Goal: Task Accomplishment & Management: Manage account settings

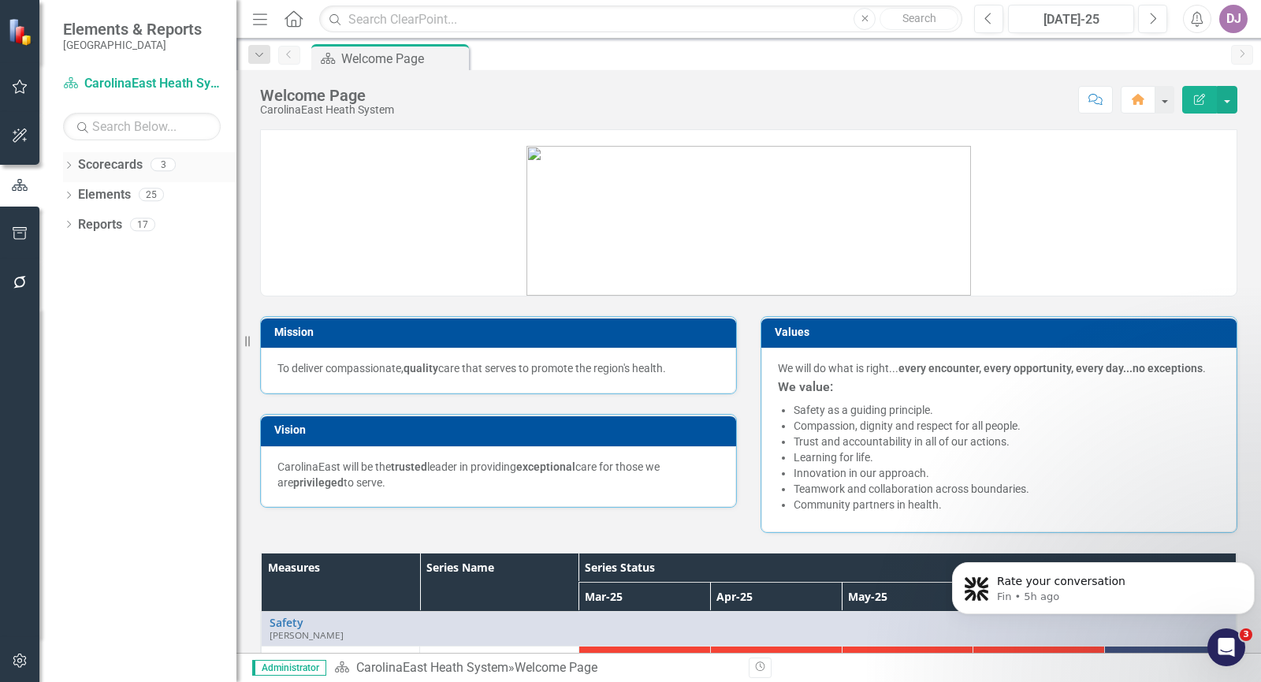
click at [123, 161] on link "Scorecards" at bounding box center [110, 165] width 65 height 18
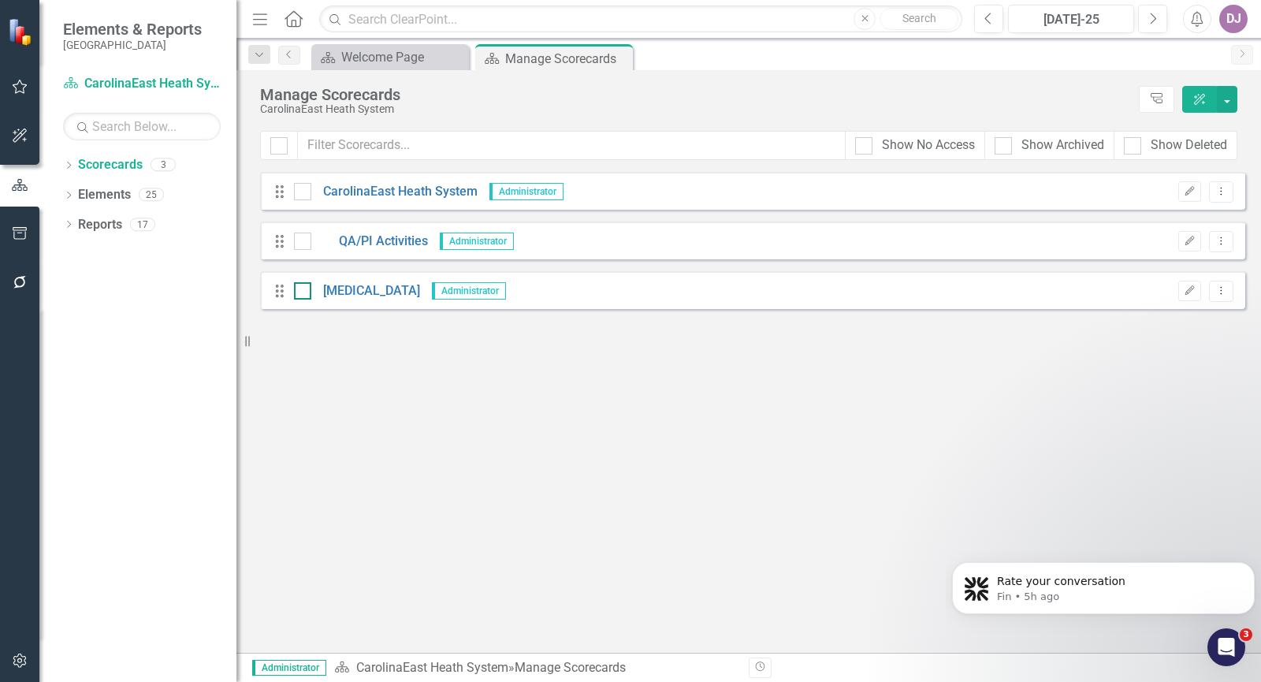
click at [298, 292] on input "checkbox" at bounding box center [299, 287] width 10 height 10
click at [1231, 102] on button "button" at bounding box center [1226, 99] width 20 height 27
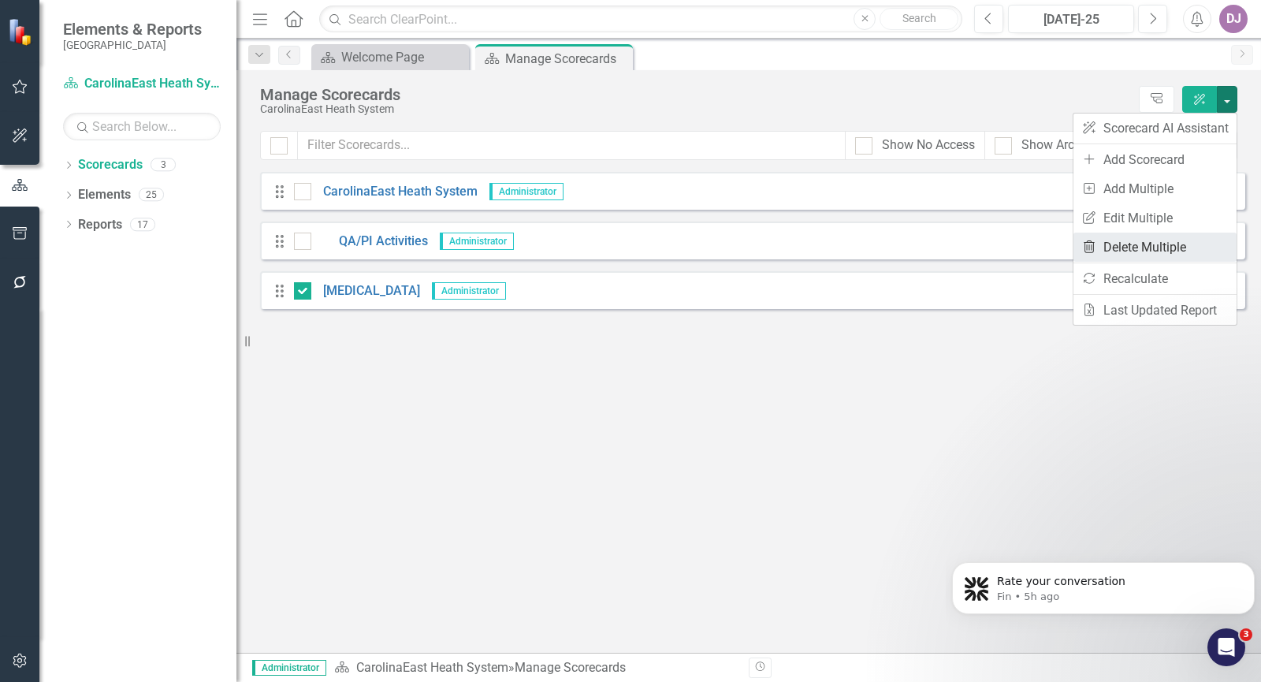
click at [1149, 247] on link "Trash Delete Multiple" at bounding box center [1154, 246] width 163 height 29
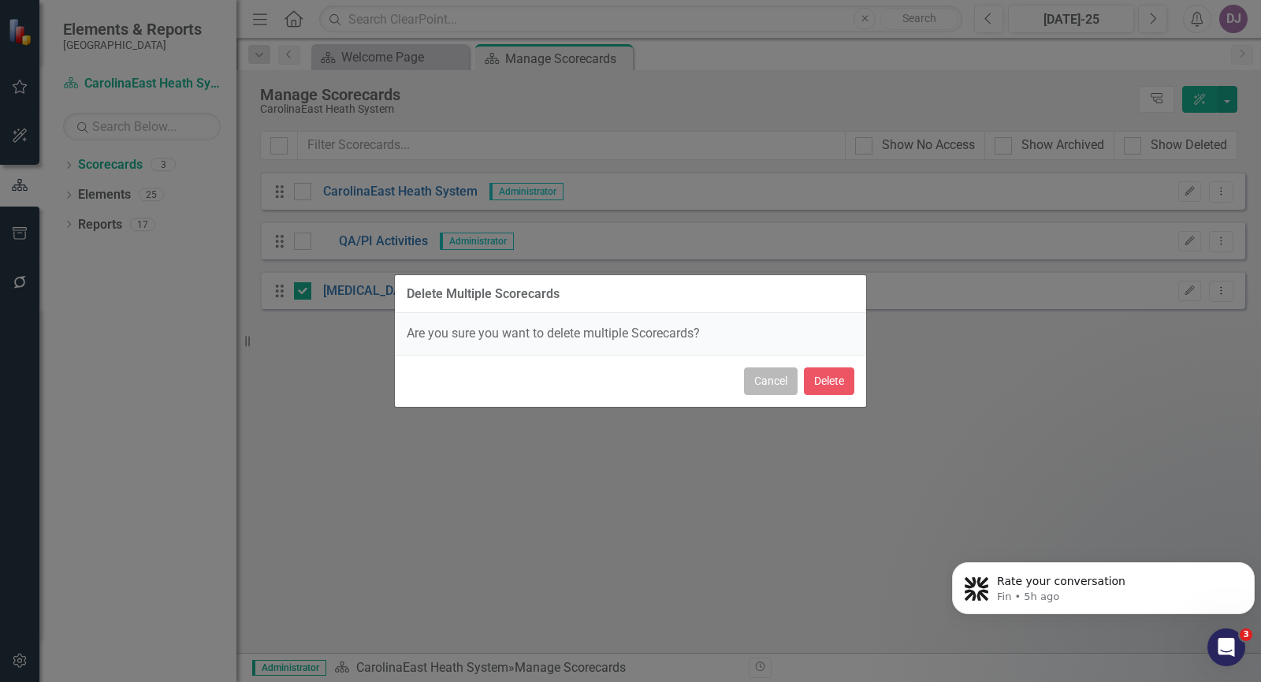
click at [765, 386] on button "Cancel" at bounding box center [771, 381] width 54 height 28
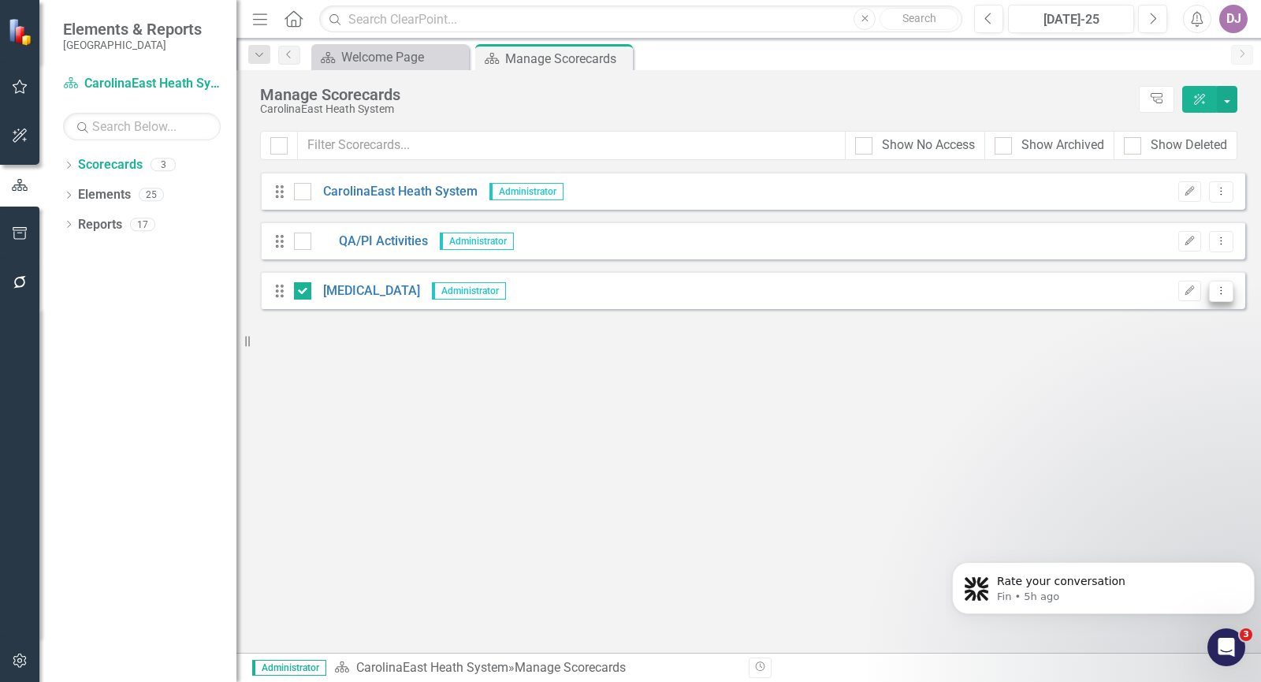
click at [1224, 295] on icon "Dropdown Menu" at bounding box center [1220, 290] width 13 height 10
click at [1126, 403] on link "Trash Delete Scorecard" at bounding box center [1145, 404] width 174 height 29
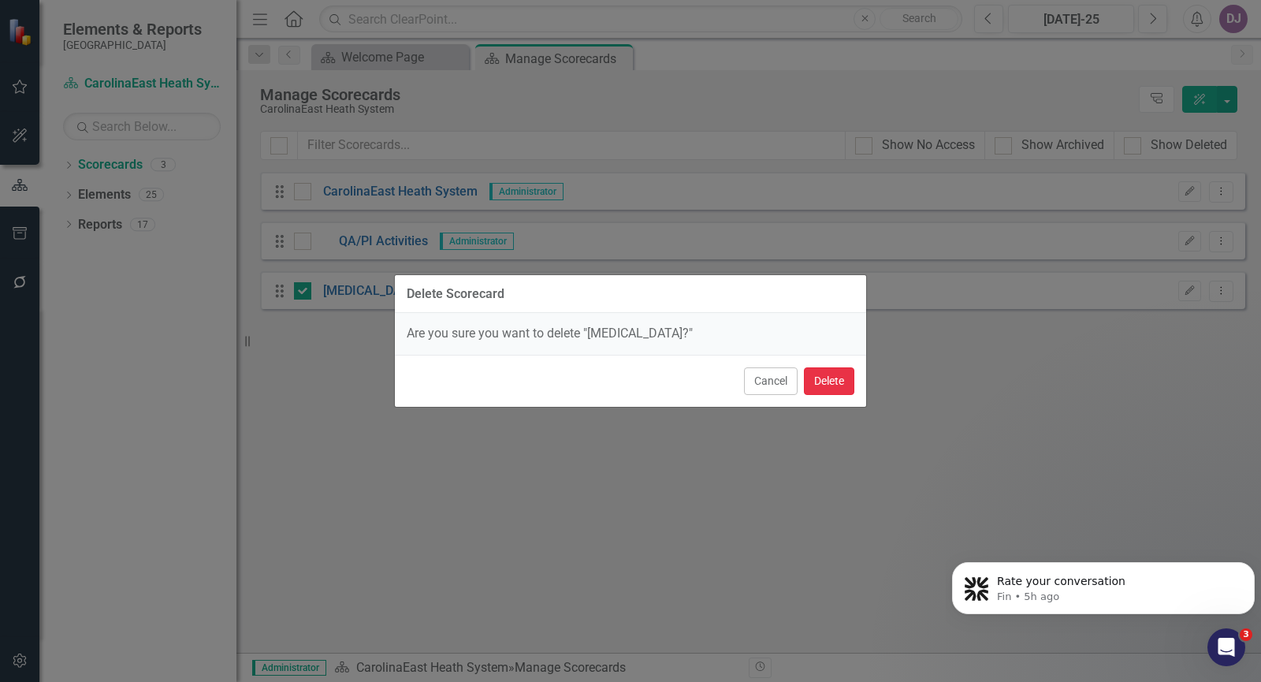
click at [832, 382] on button "Delete" at bounding box center [829, 381] width 50 height 28
checkbox input "false"
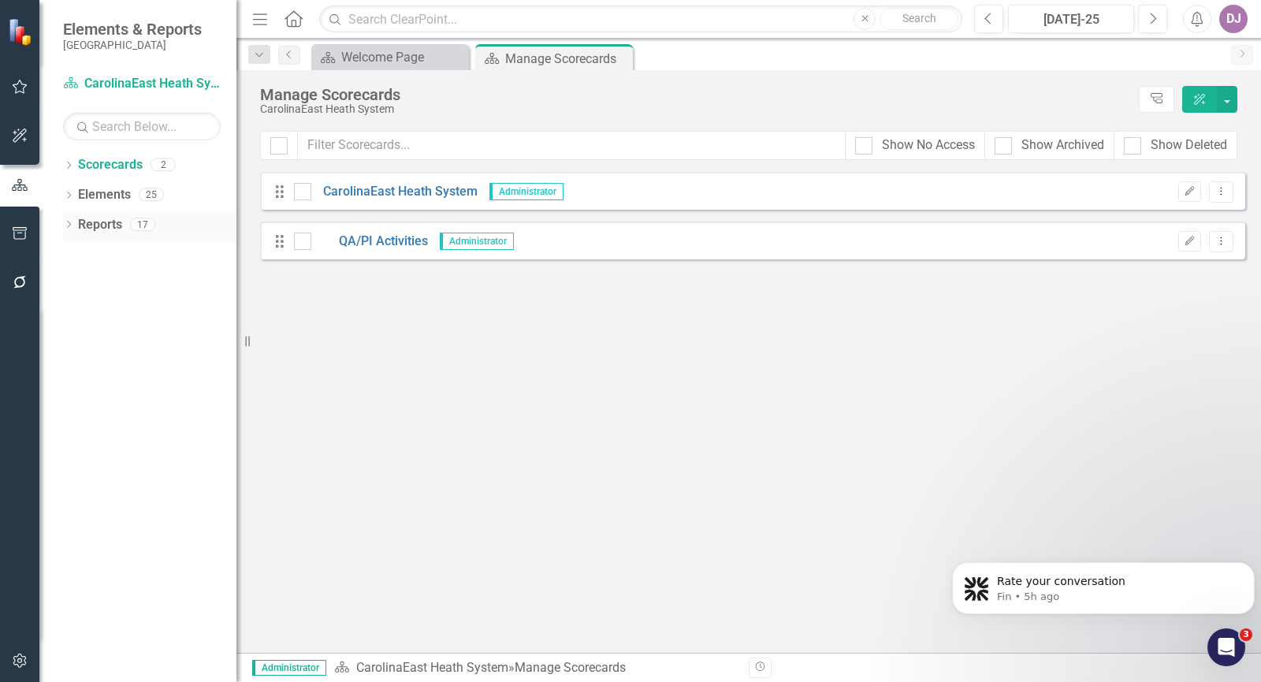
click at [110, 224] on link "Reports" at bounding box center [100, 225] width 44 height 18
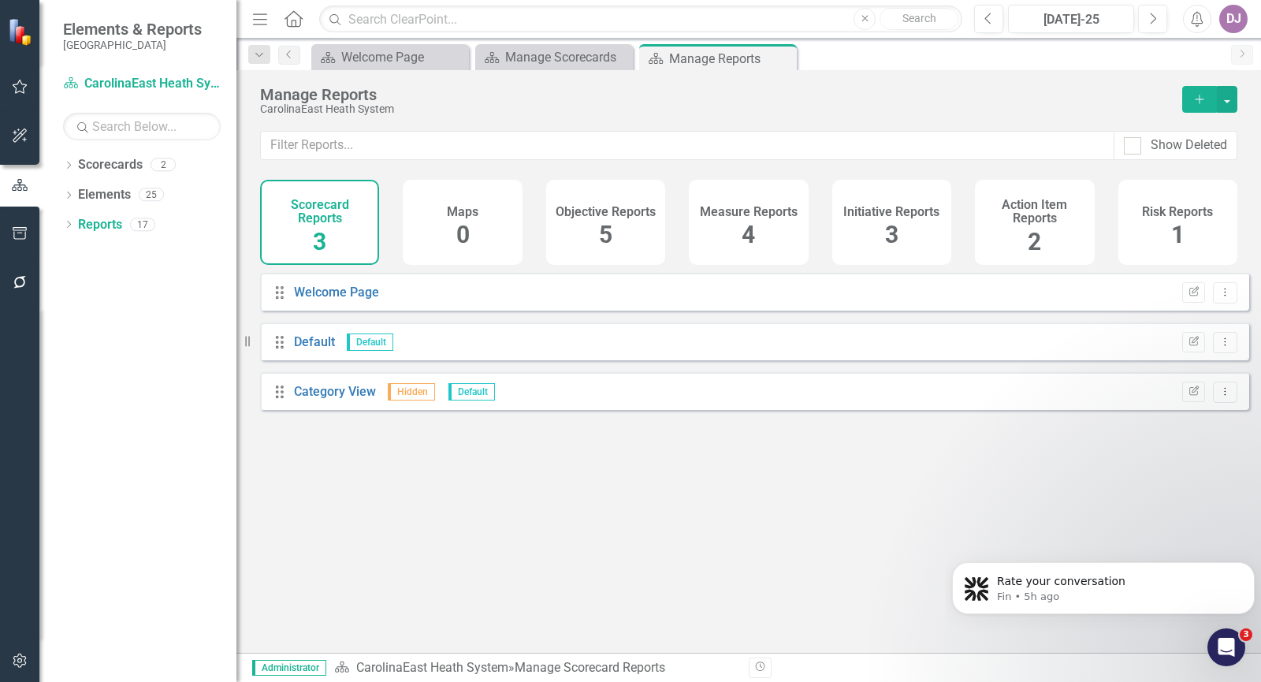
click at [892, 240] on span "3" at bounding box center [891, 235] width 13 height 28
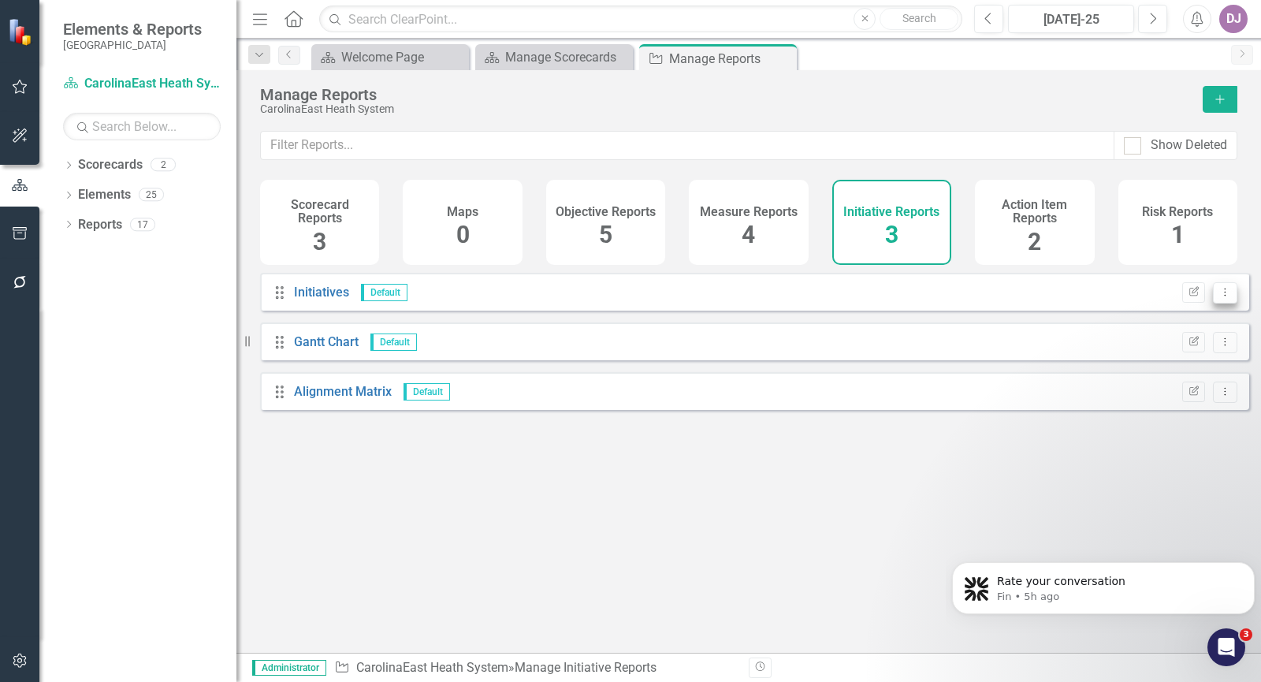
click at [1218, 297] on icon "Dropdown Menu" at bounding box center [1224, 292] width 13 height 10
click at [1181, 330] on link "Edit Report Edit Report" at bounding box center [1162, 330] width 124 height 29
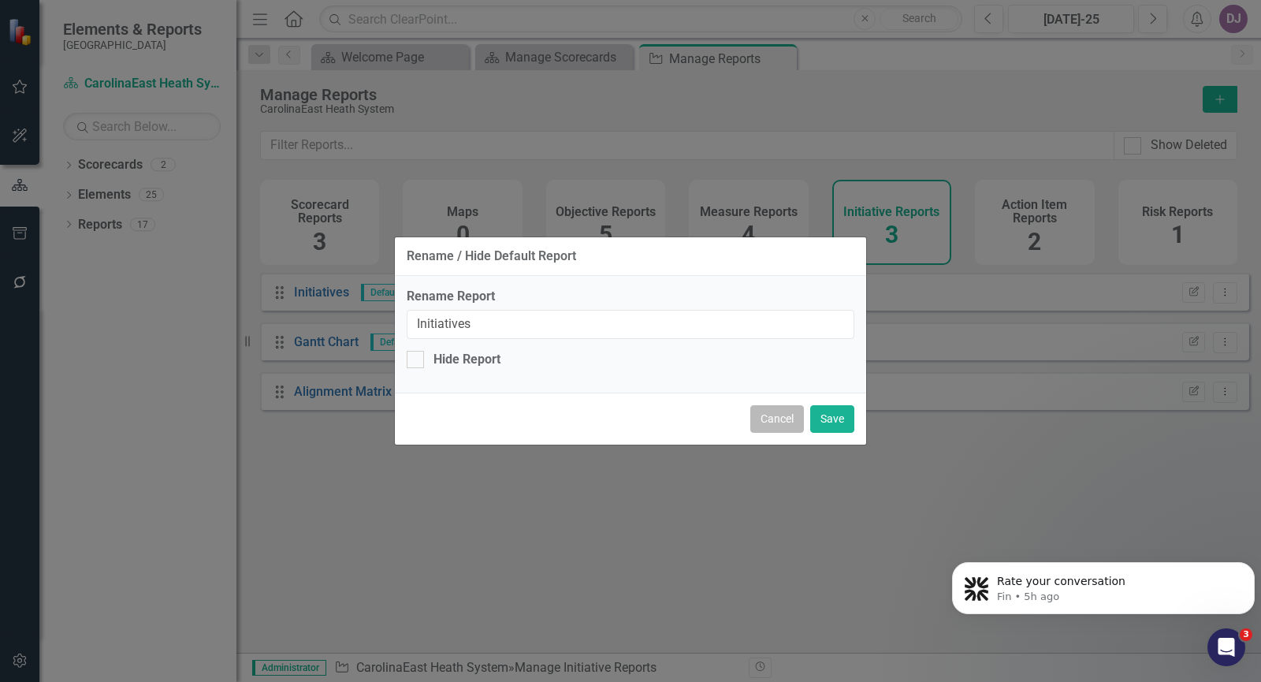
click at [782, 418] on button "Cancel" at bounding box center [777, 419] width 54 height 28
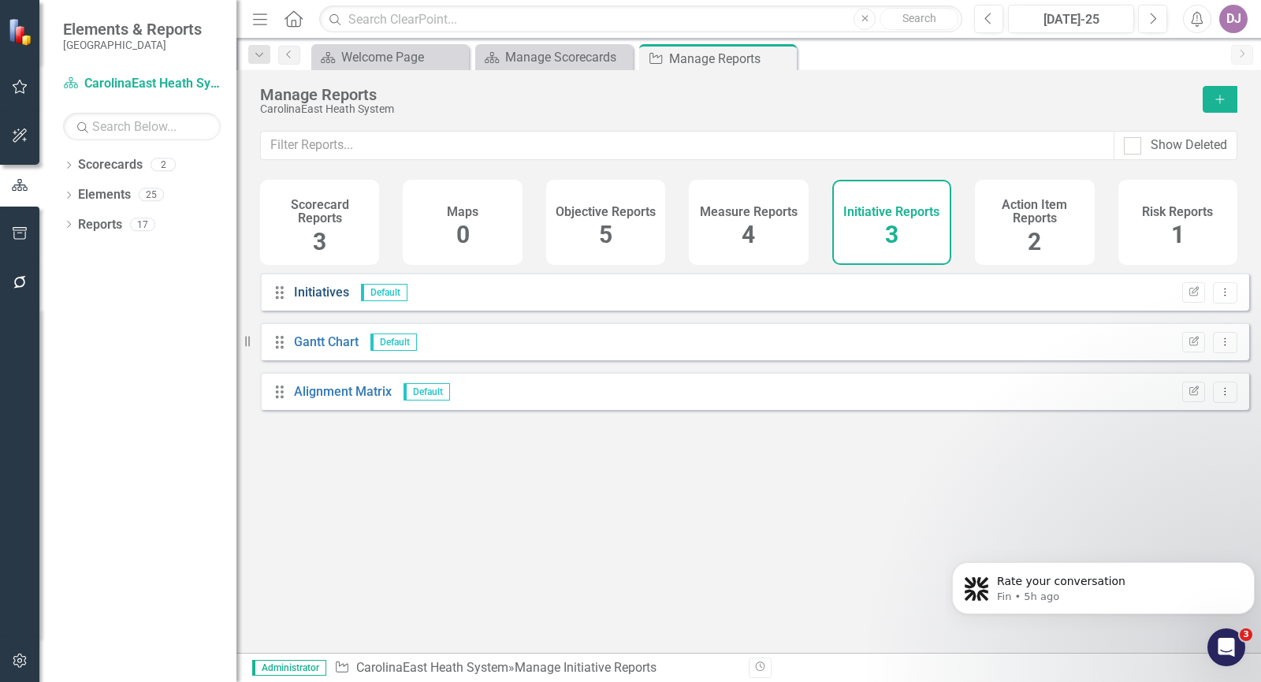
click at [329, 299] on link "Initiatives" at bounding box center [321, 291] width 55 height 15
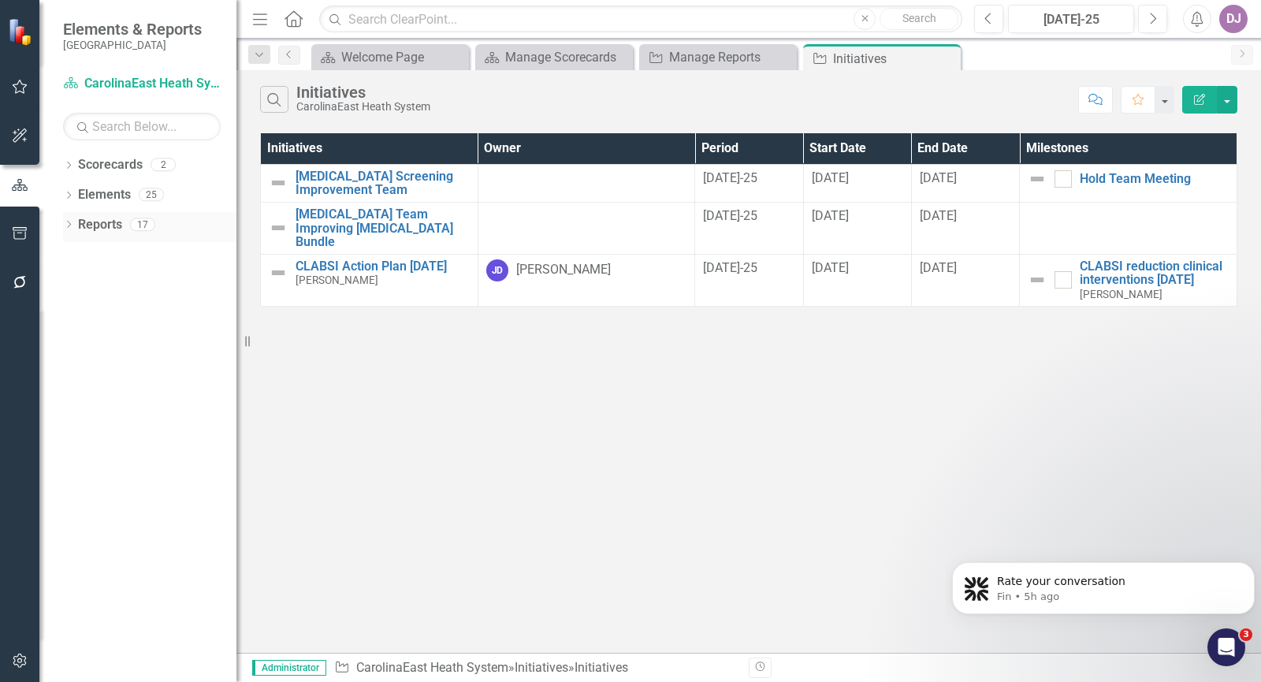
click at [116, 221] on link "Reports" at bounding box center [100, 225] width 44 height 18
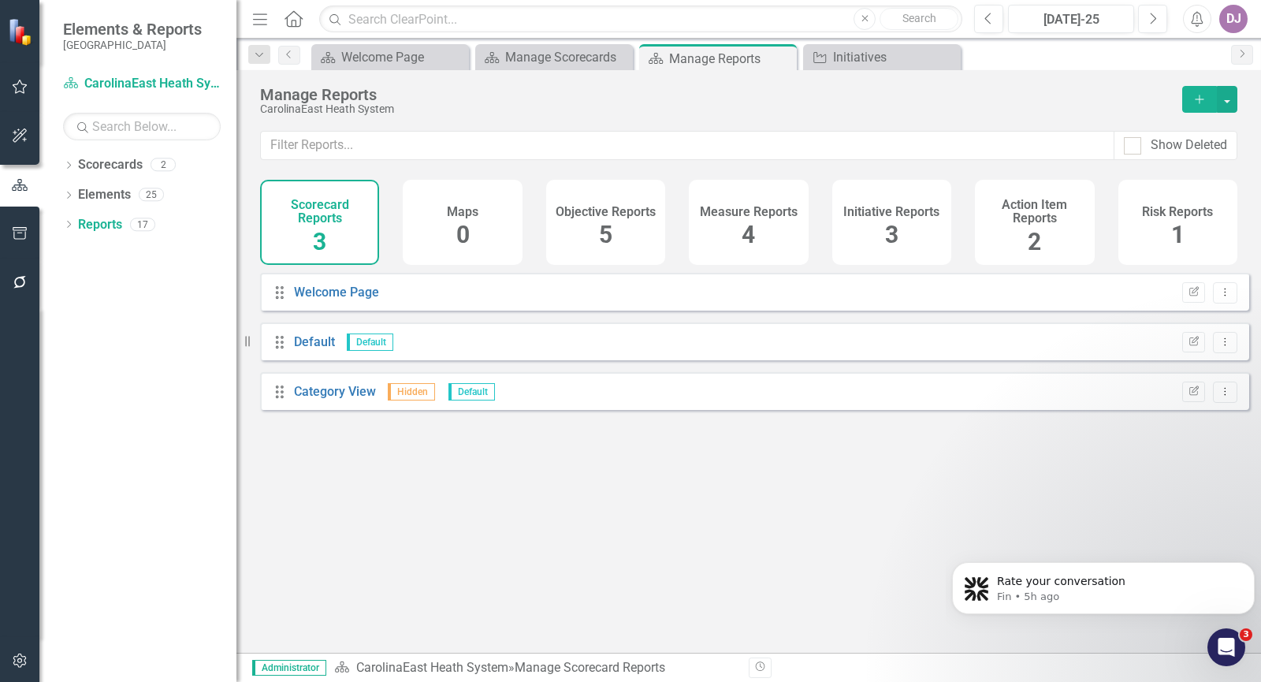
click at [606, 246] on span "5" at bounding box center [605, 235] width 13 height 28
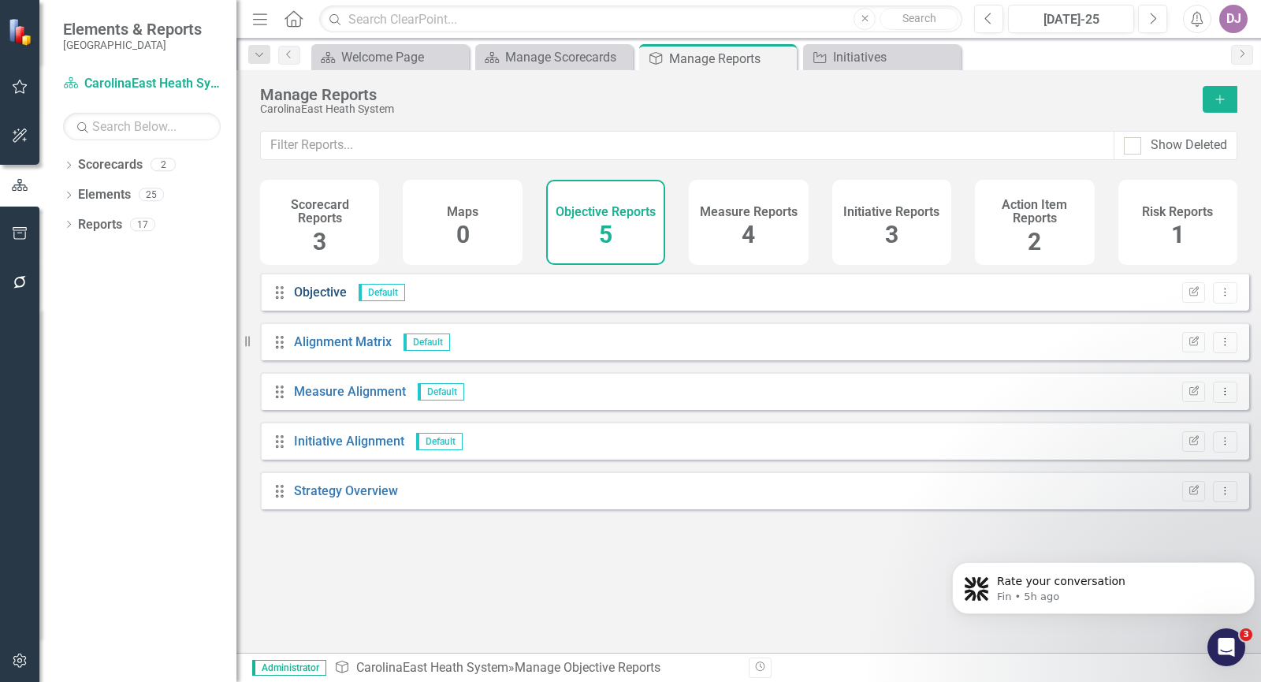
click at [325, 299] on link "Objective" at bounding box center [320, 291] width 53 height 15
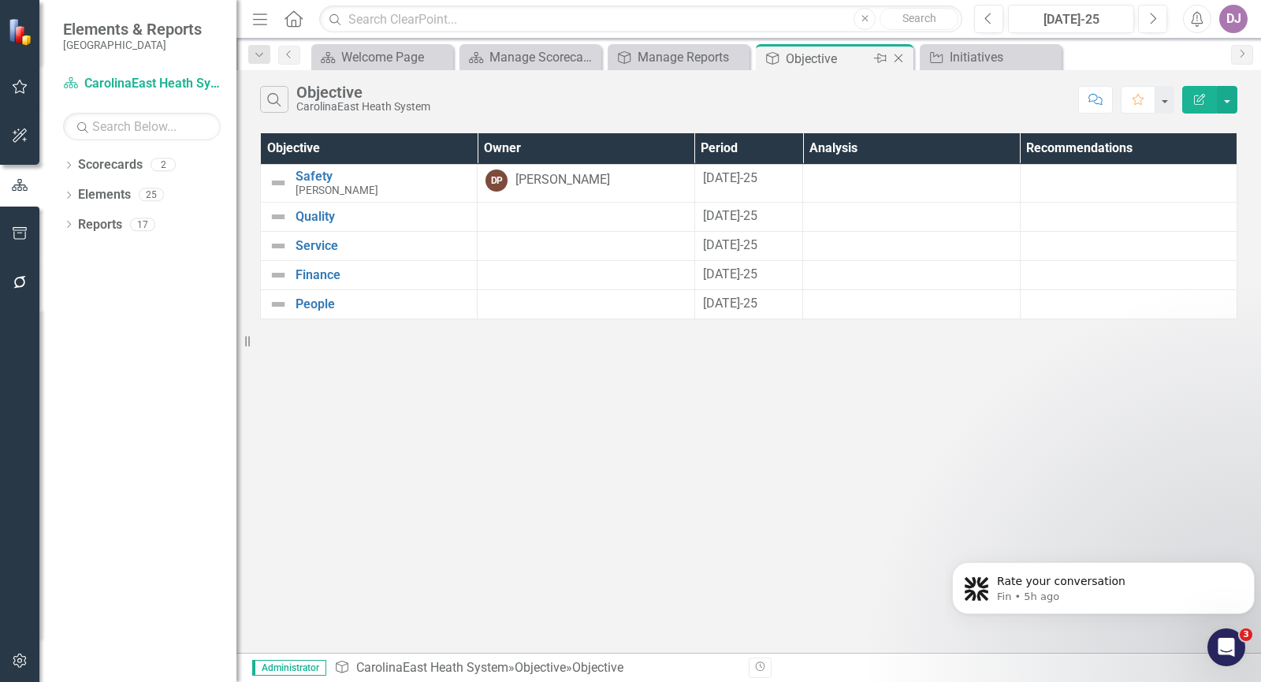
click at [900, 58] on icon "Close" at bounding box center [898, 58] width 16 height 13
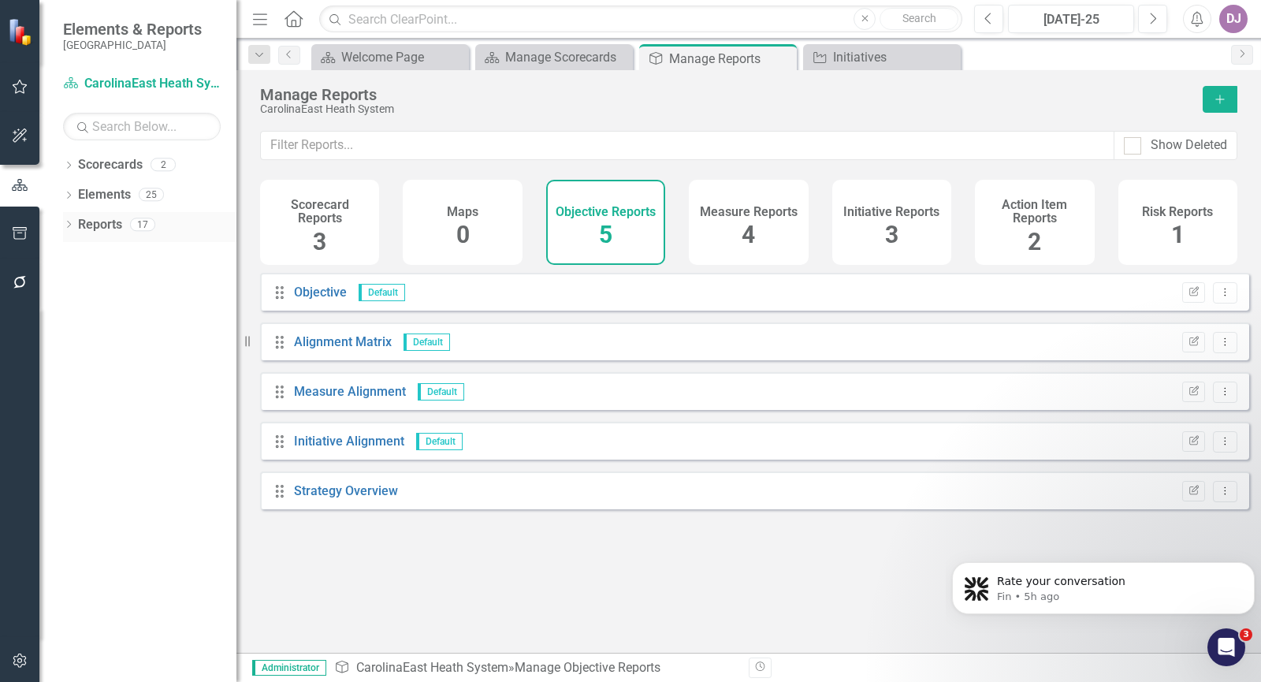
click at [65, 225] on icon "Dropdown" at bounding box center [68, 225] width 11 height 9
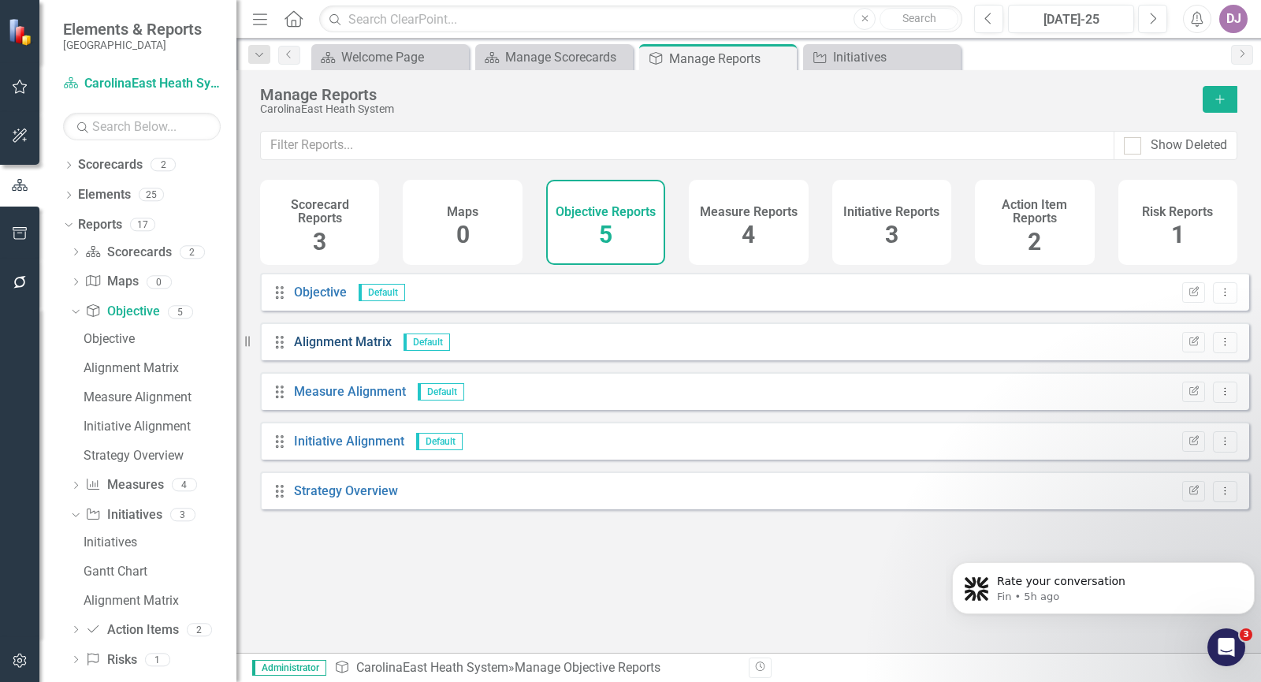
click at [336, 349] on link "Alignment Matrix" at bounding box center [343, 341] width 98 height 15
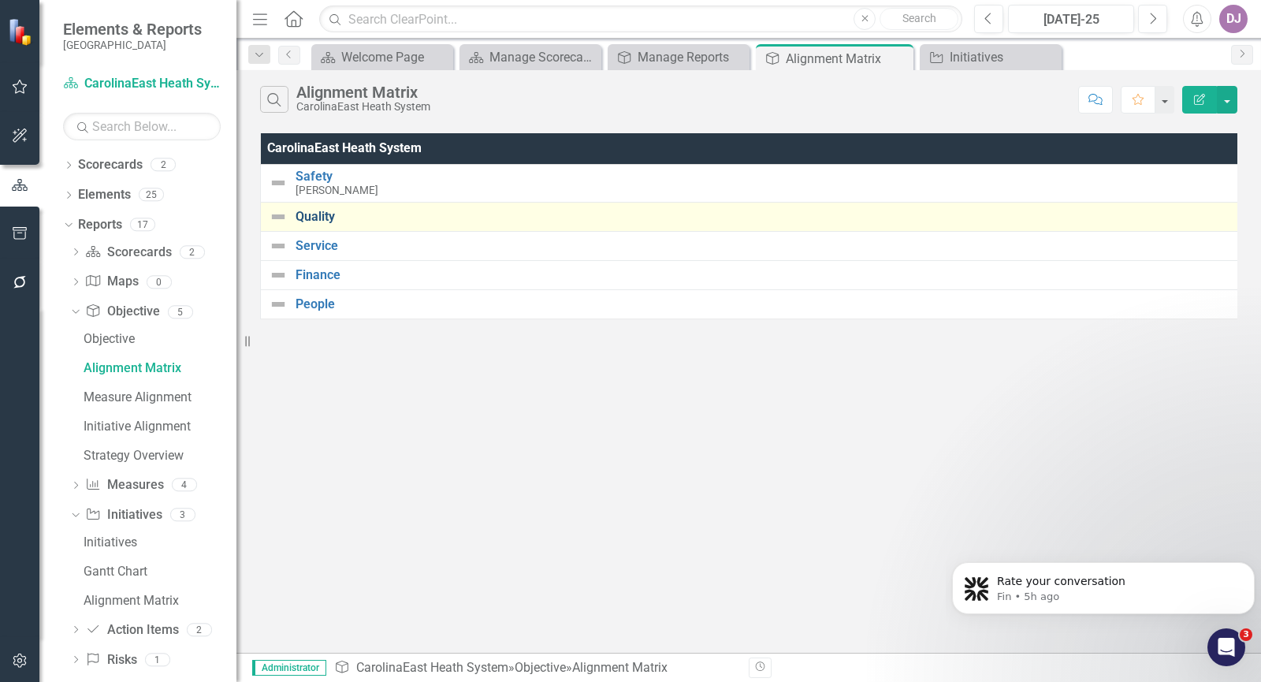
click at [325, 221] on link "Quality" at bounding box center [765, 217] width 940 height 14
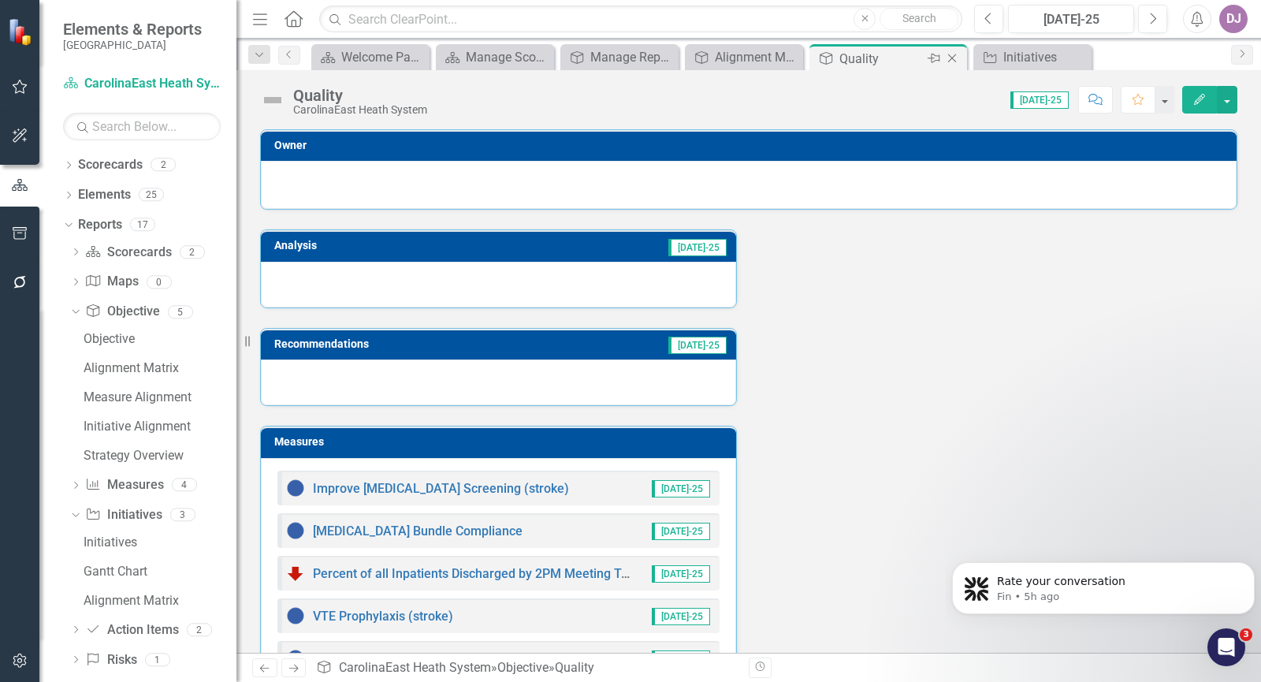
click at [956, 58] on icon "Close" at bounding box center [952, 58] width 16 height 13
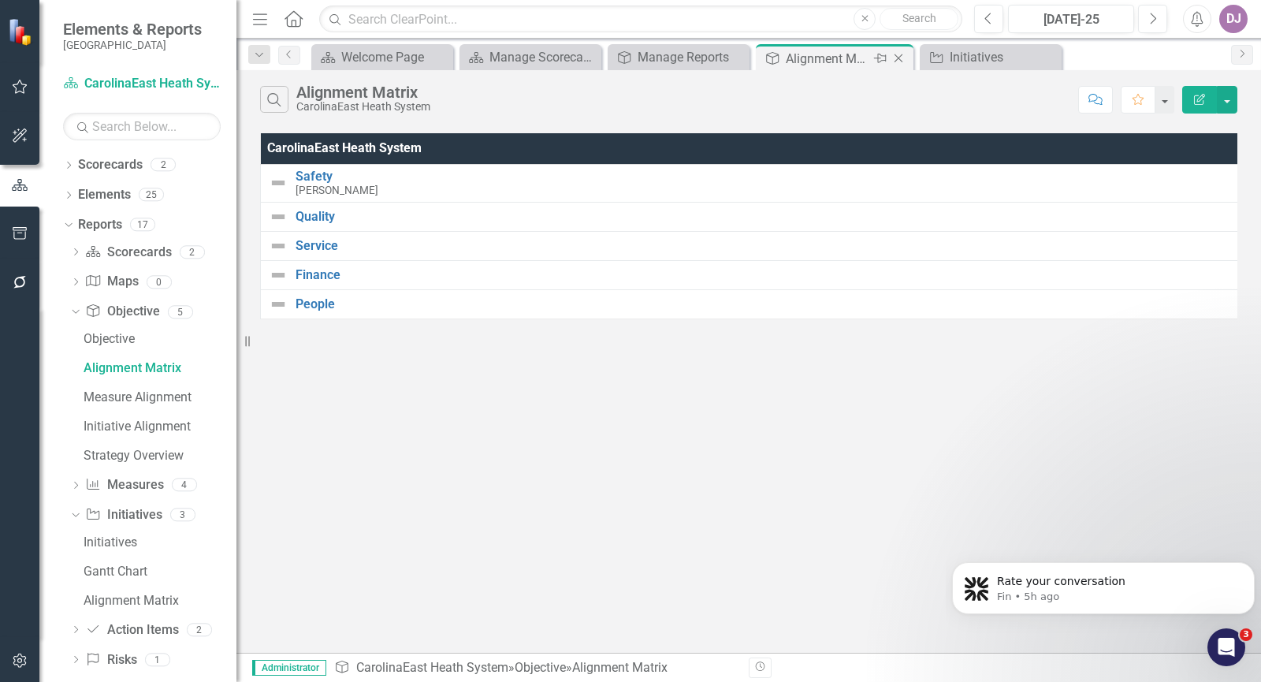
click at [897, 59] on icon "Close" at bounding box center [898, 58] width 16 height 13
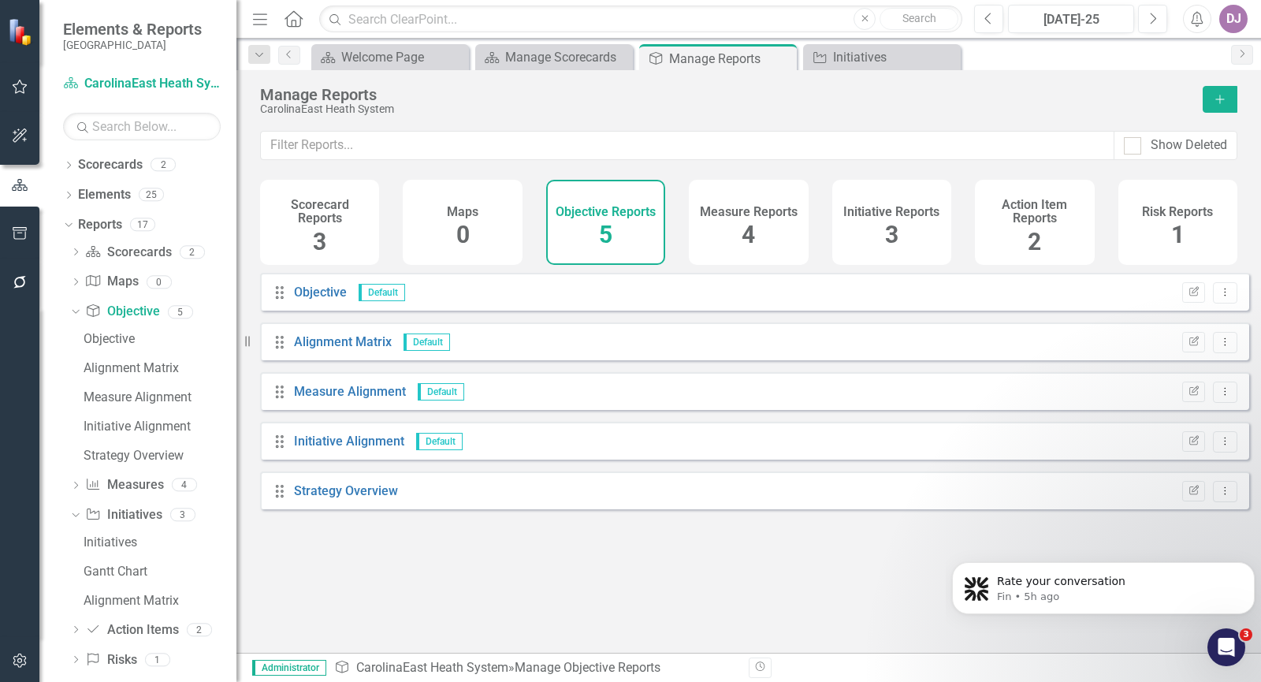
click at [751, 237] on span "4" at bounding box center [747, 235] width 13 height 28
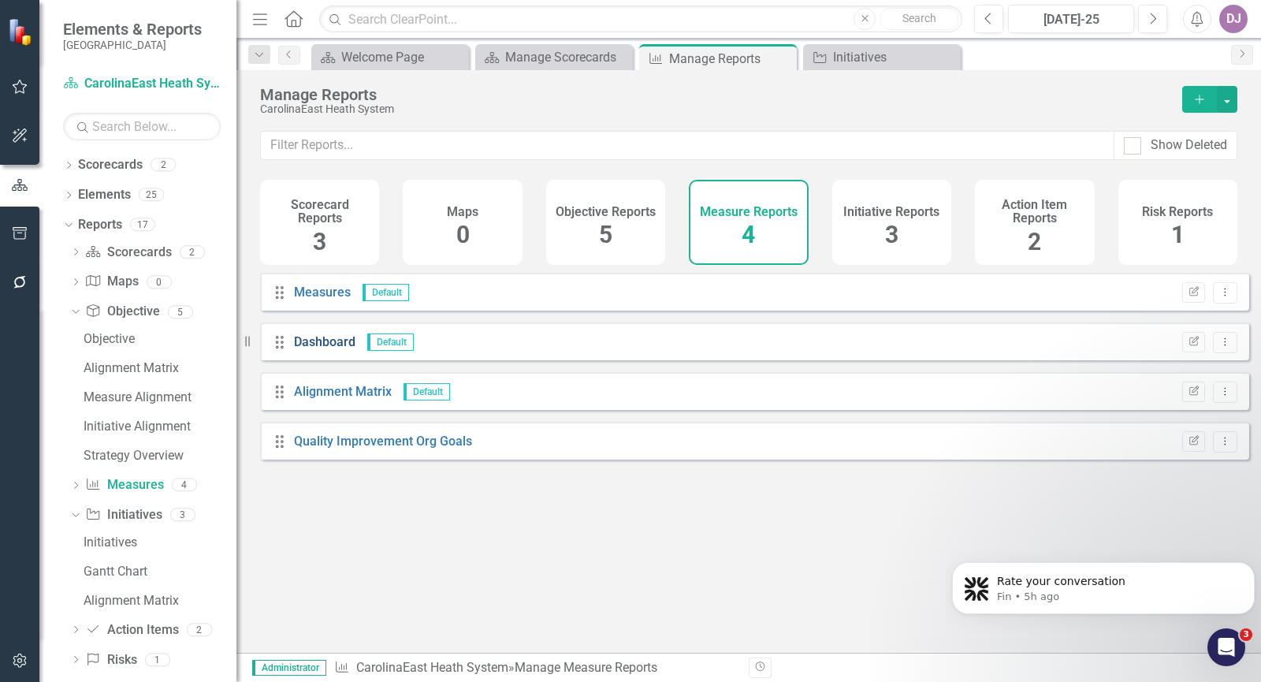
click at [327, 349] on link "Dashboard" at bounding box center [324, 341] width 61 height 15
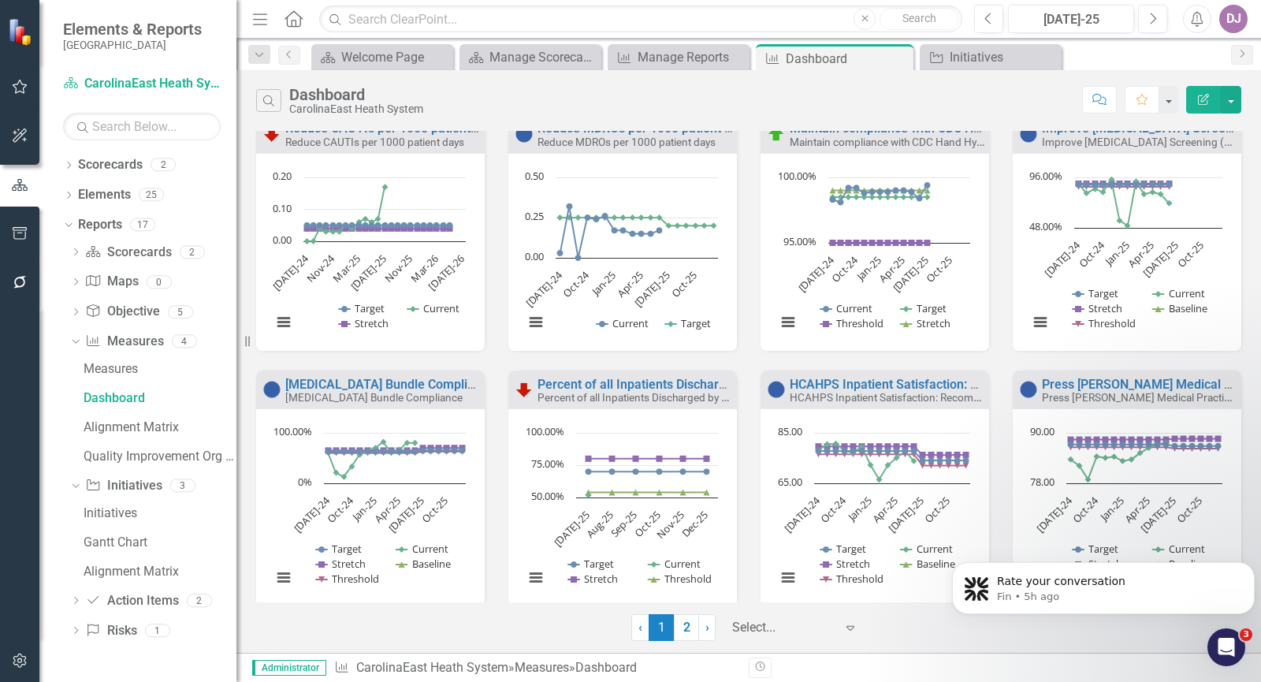
scroll to position [296, 0]
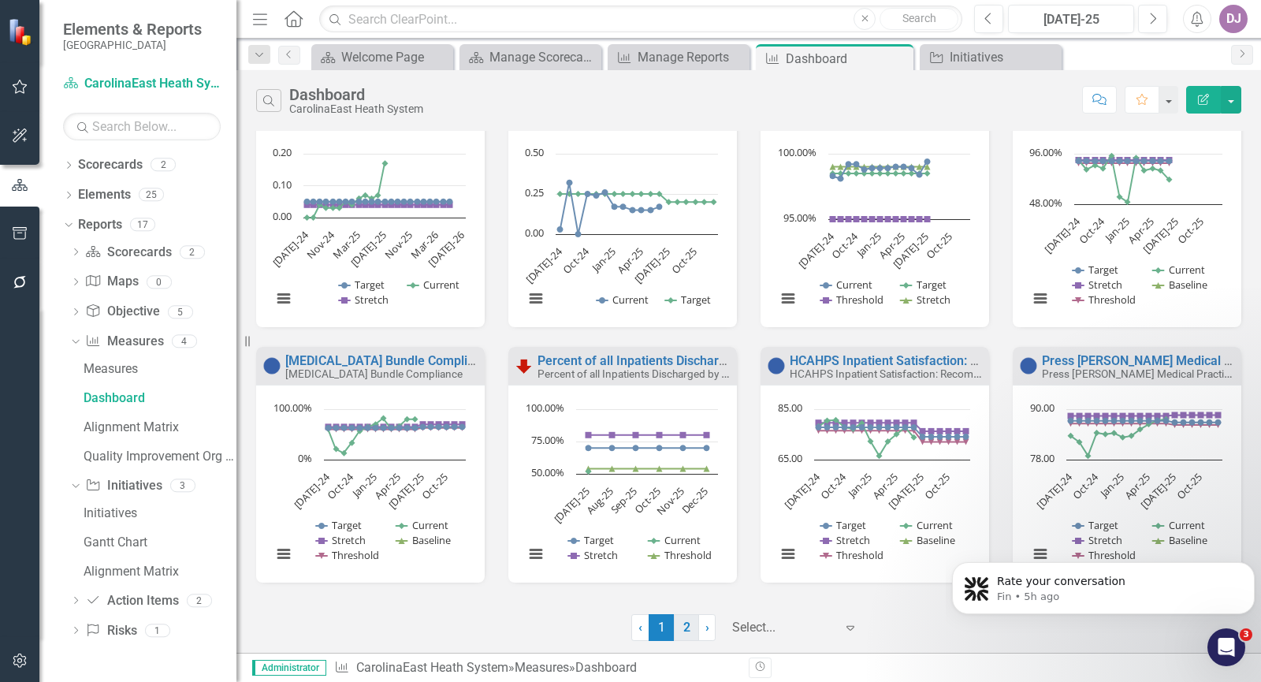
click at [687, 629] on link "2" at bounding box center [686, 627] width 25 height 27
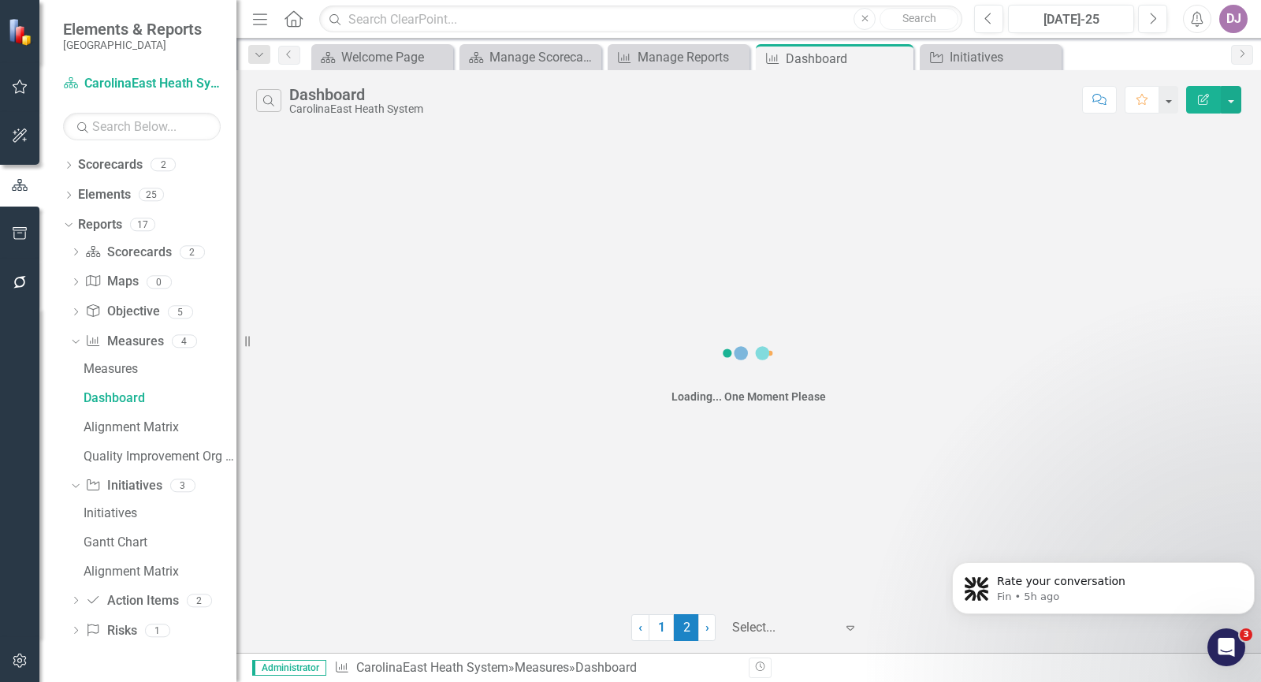
scroll to position [0, 0]
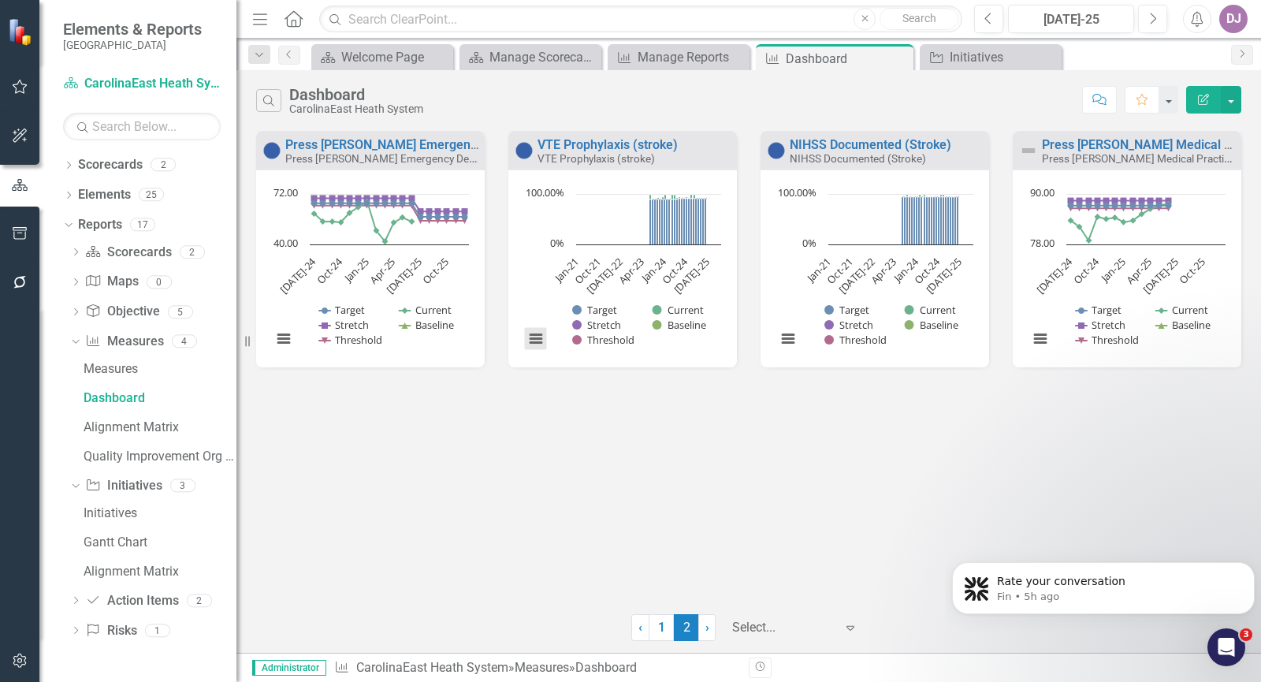
click at [536, 344] on button "View chart menu, Chart" at bounding box center [536, 339] width 22 height 22
click at [537, 472] on div "Press Ganey Emergency Department patient satisfaction: Overall "Top Box Score" …" at bounding box center [748, 366] width 1024 height 471
click at [142, 336] on link "Measure Measures" at bounding box center [124, 341] width 78 height 18
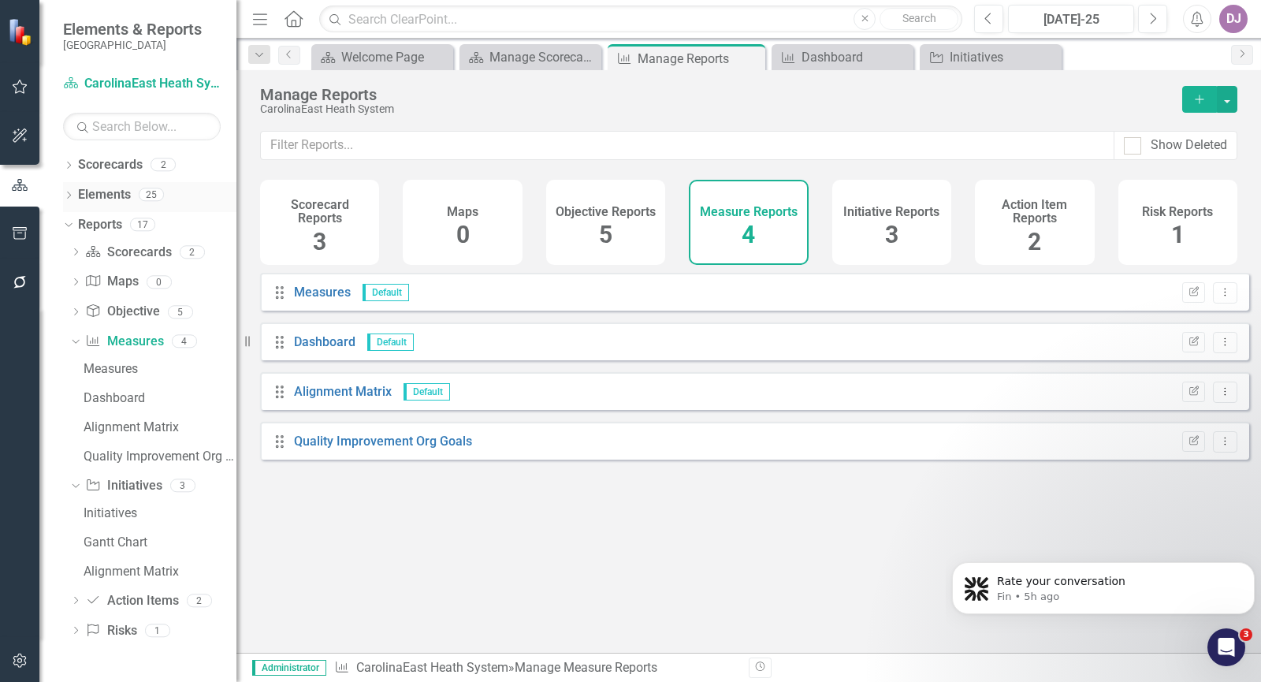
click at [110, 193] on link "Elements" at bounding box center [104, 195] width 53 height 18
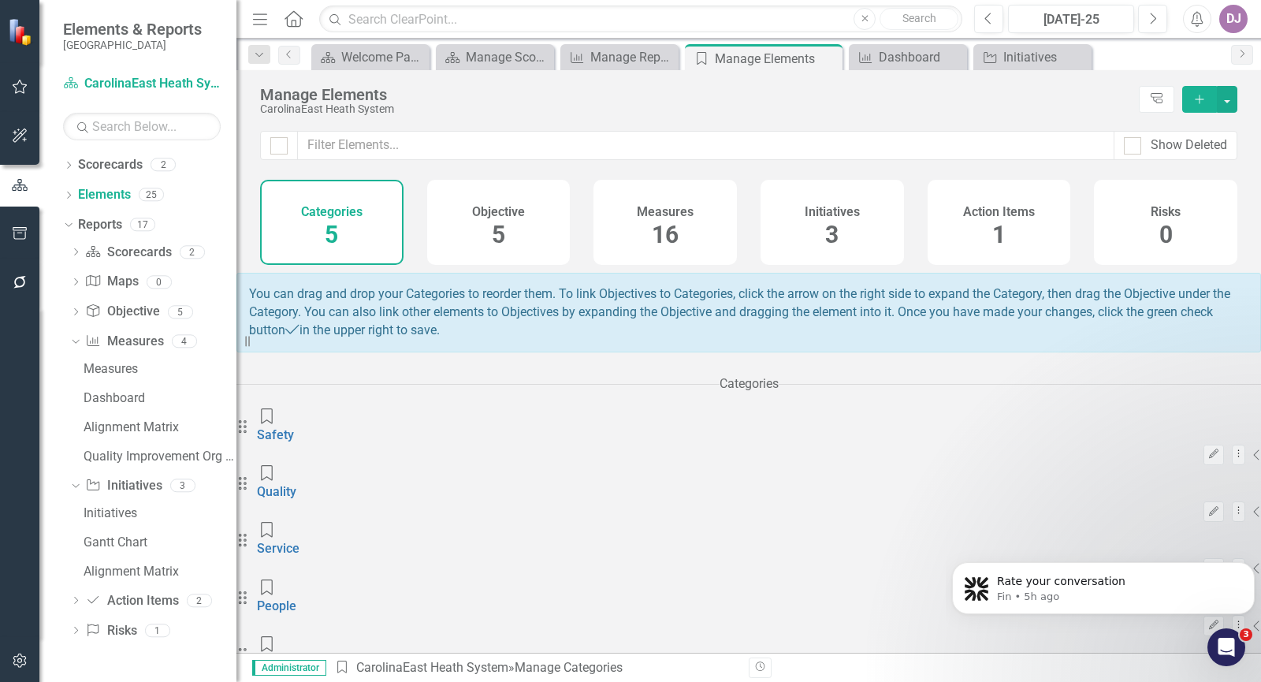
click at [667, 236] on span "16" at bounding box center [665, 235] width 27 height 28
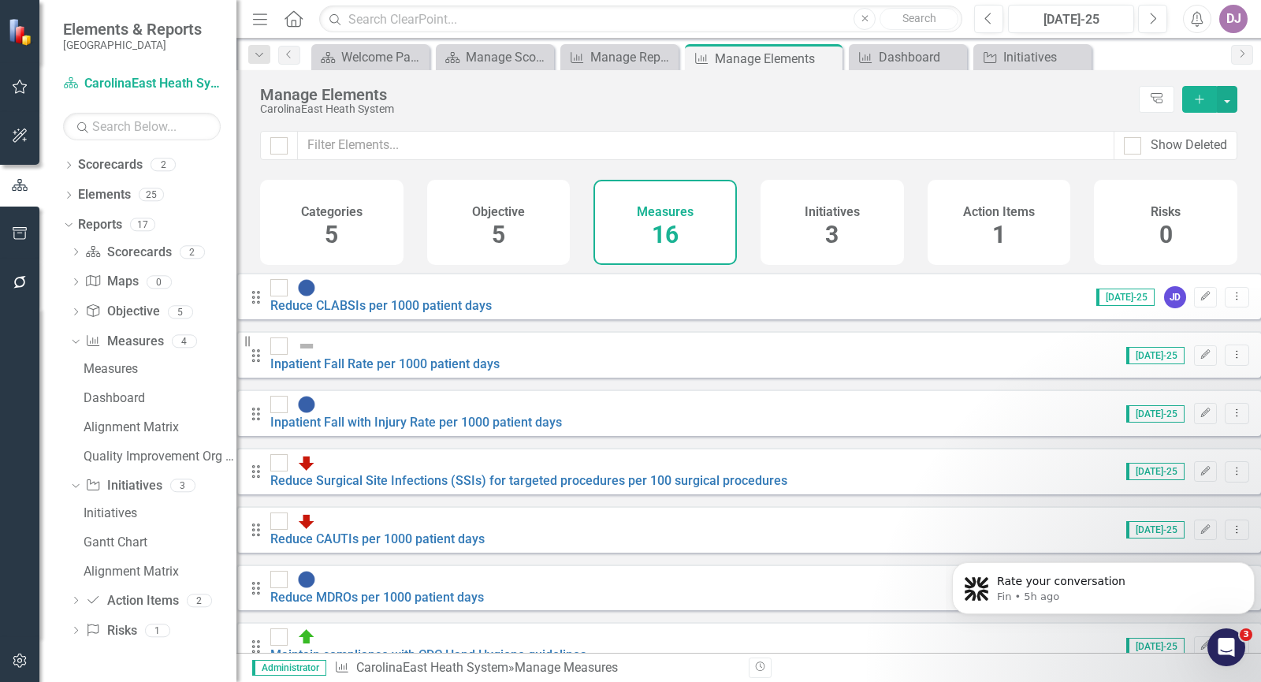
scroll to position [410, 0]
click at [989, 20] on icon "Previous" at bounding box center [988, 19] width 9 height 14
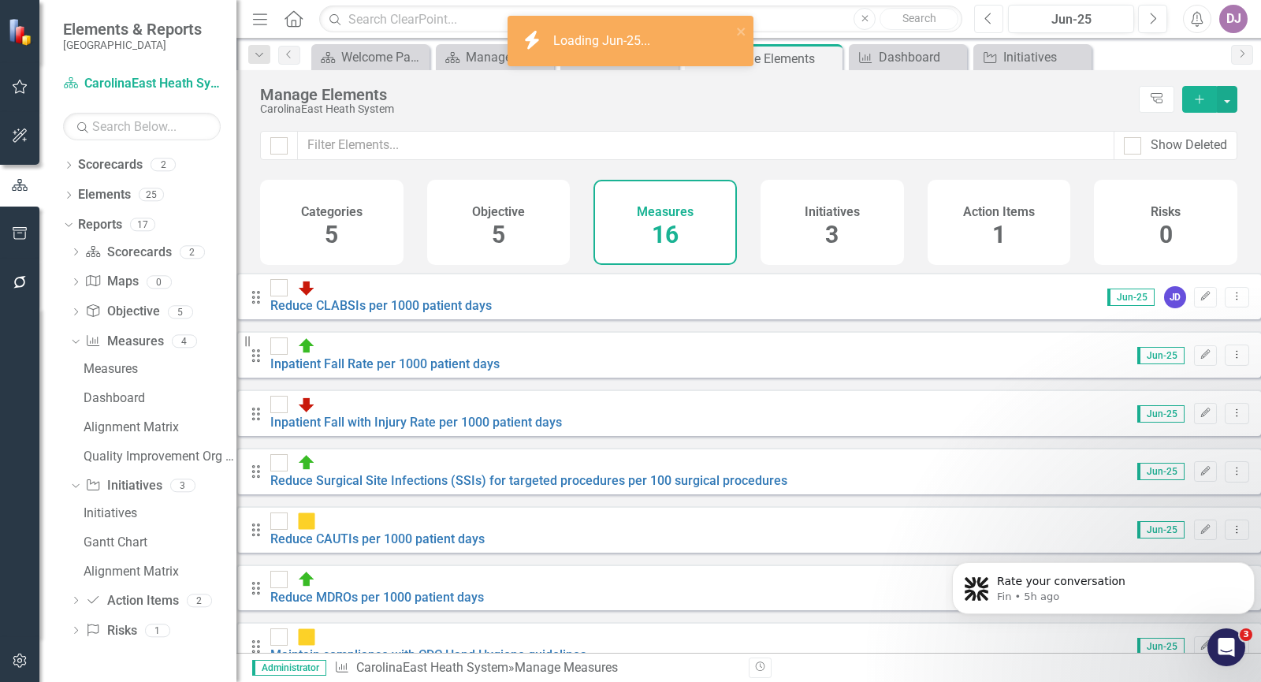
checkbox input "false"
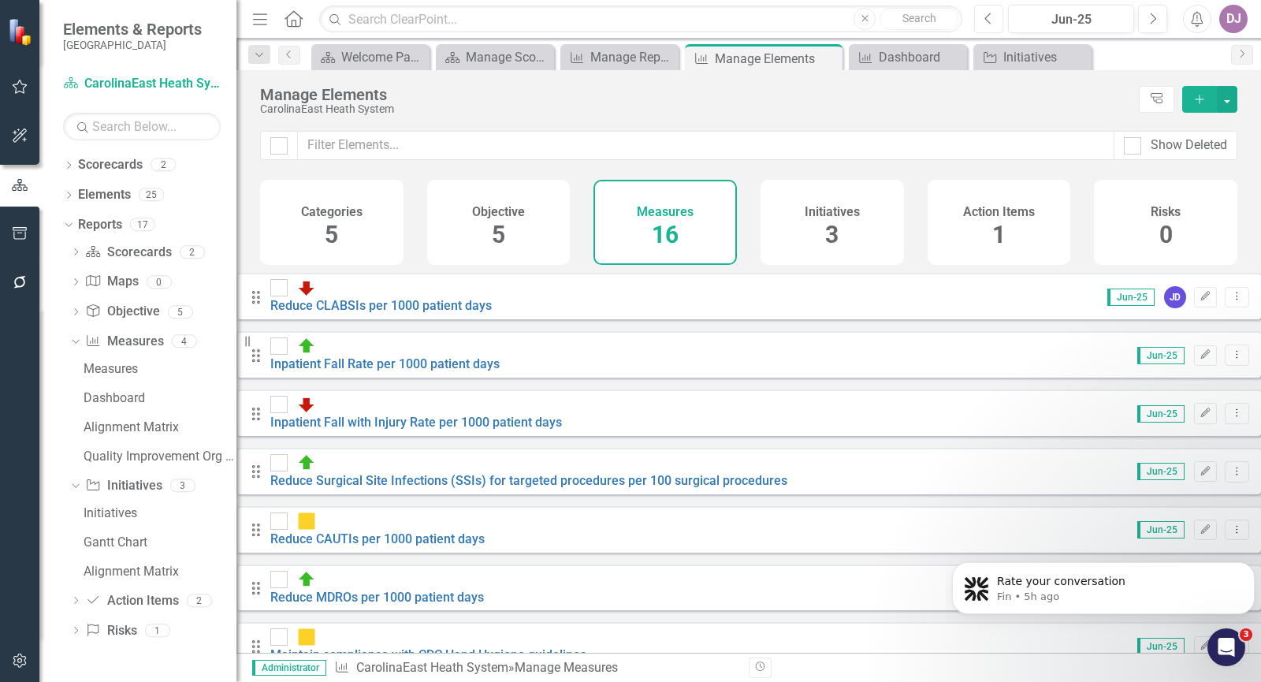
scroll to position [426, 0]
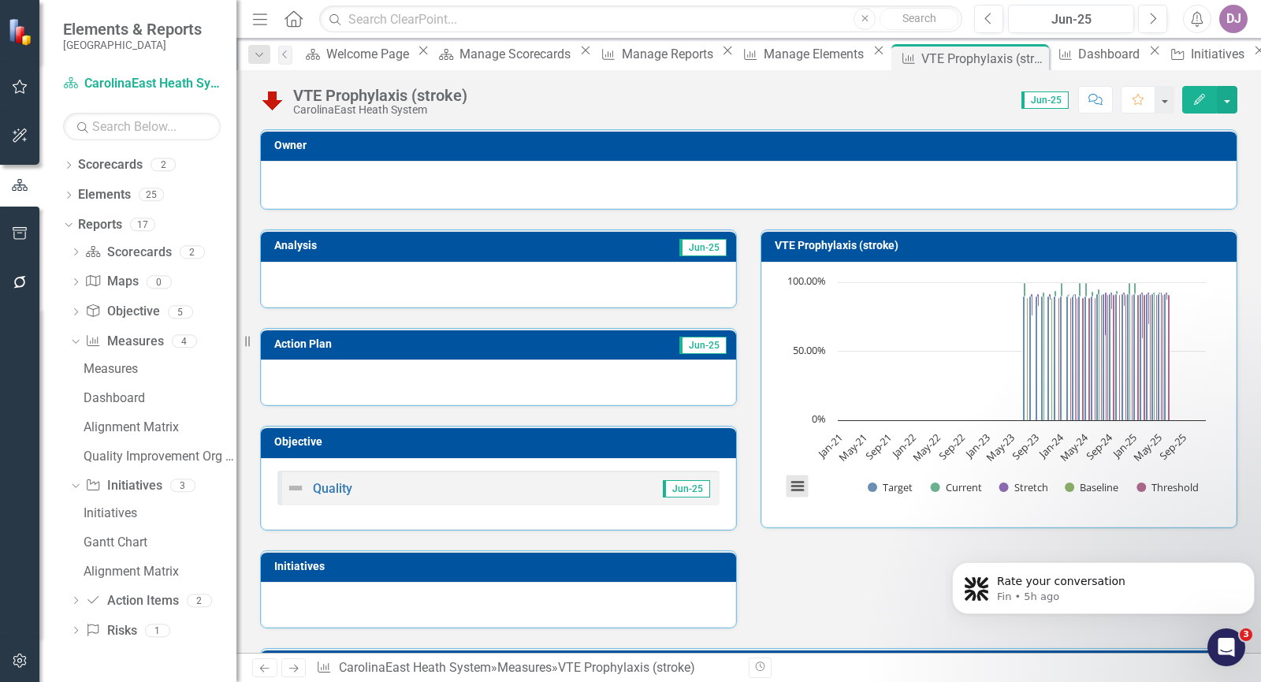
click at [791, 490] on button "View chart menu, Chart" at bounding box center [797, 486] width 22 height 22
click at [791, 489] on div "Download PNG image Download JPEG image Download PDF document Download SVG vecto…" at bounding box center [862, 420] width 199 height 154
click at [791, 489] on button "View chart menu, Chart" at bounding box center [797, 486] width 22 height 22
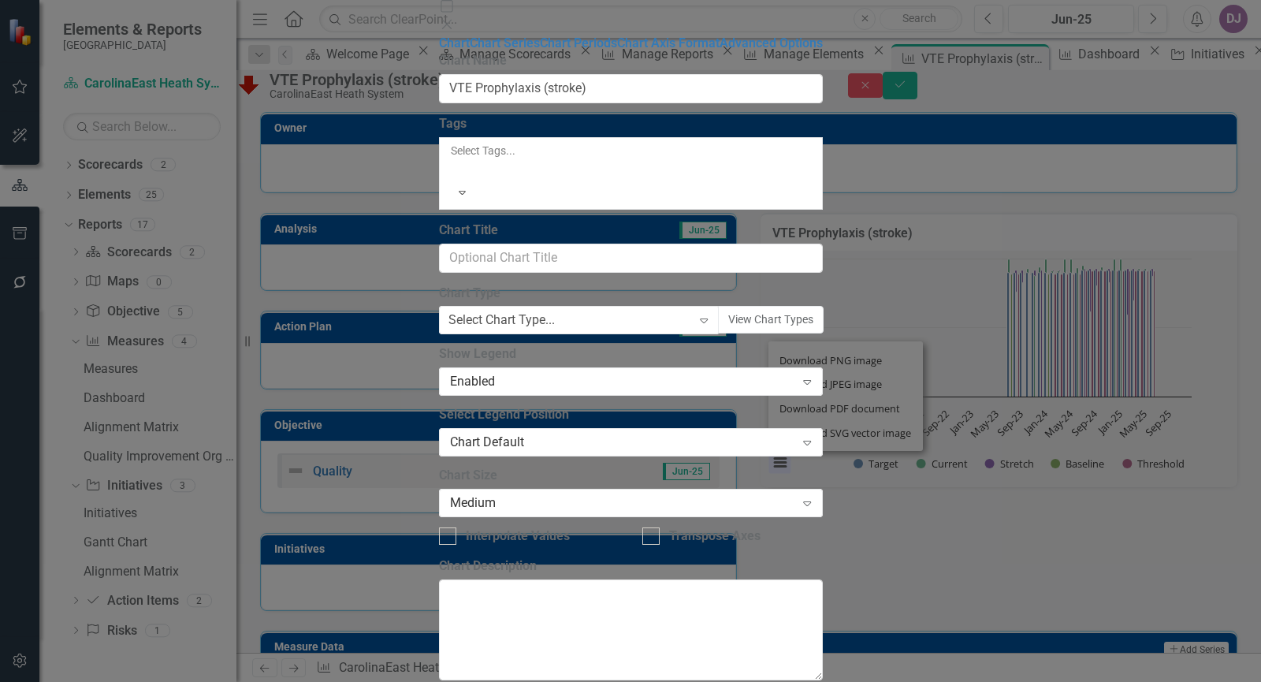
type input "VTE Prophylaxis (stroke)"
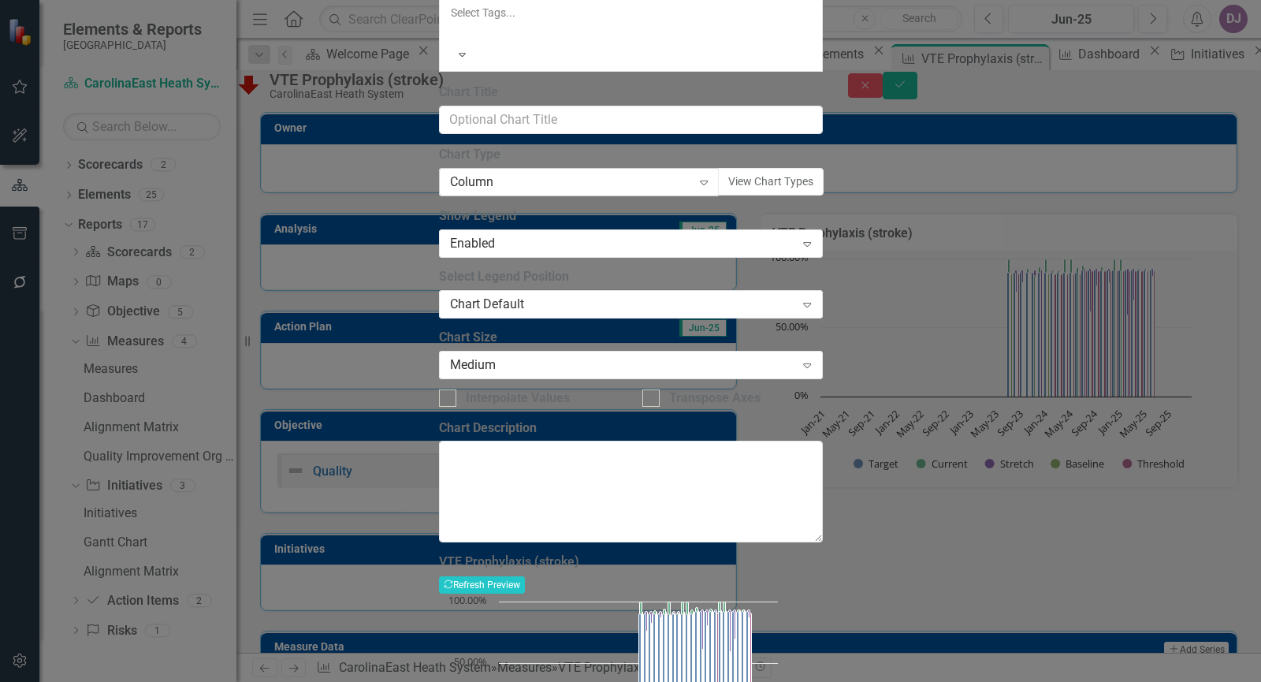
click at [711, 188] on icon "Expand" at bounding box center [704, 182] width 16 height 13
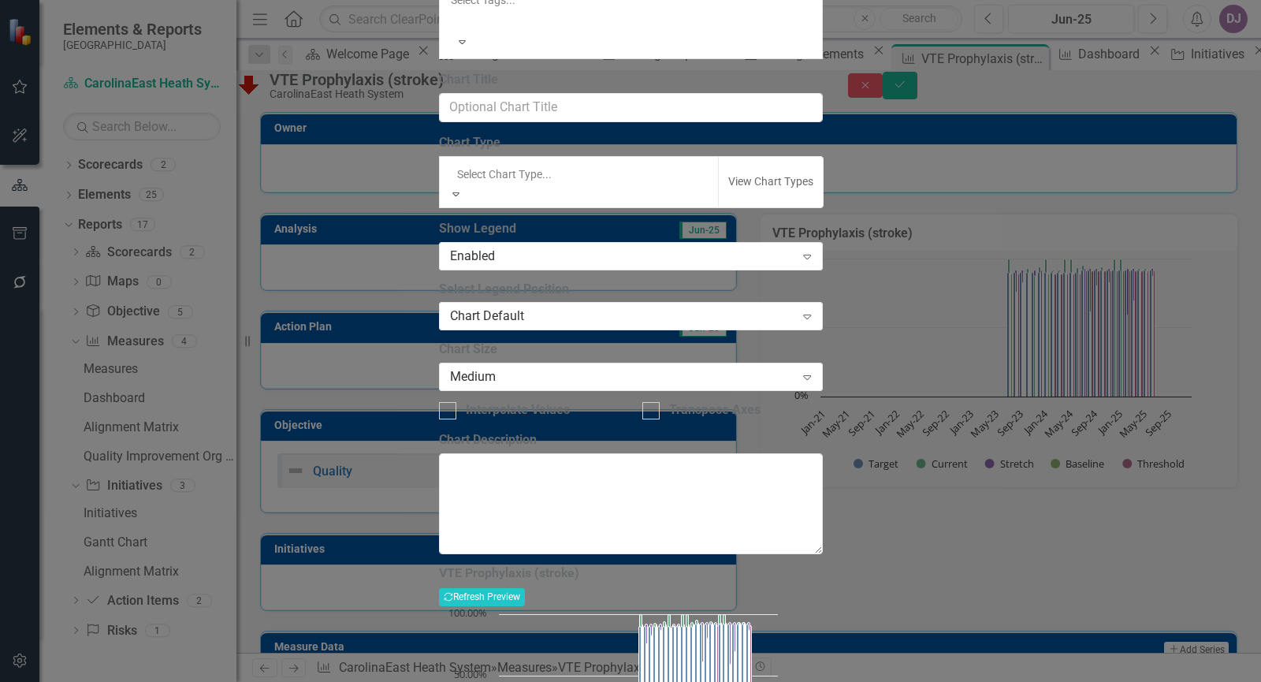
scroll to position [774, 0]
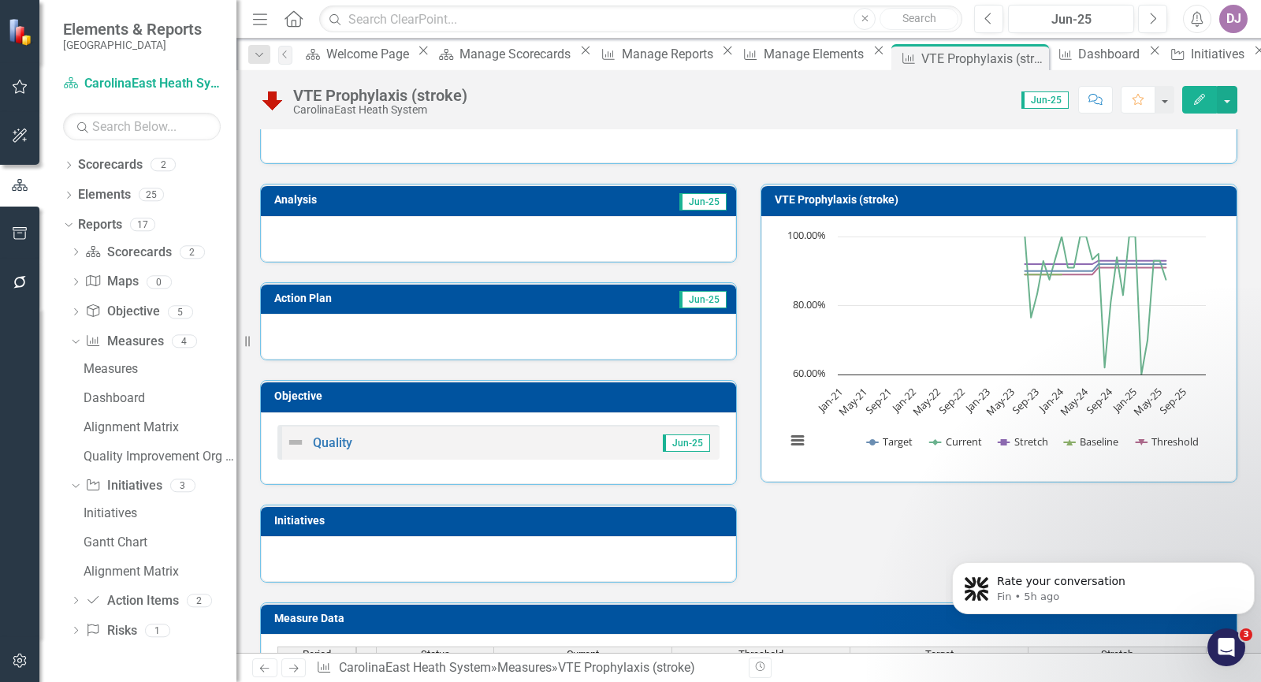
scroll to position [42, 0]
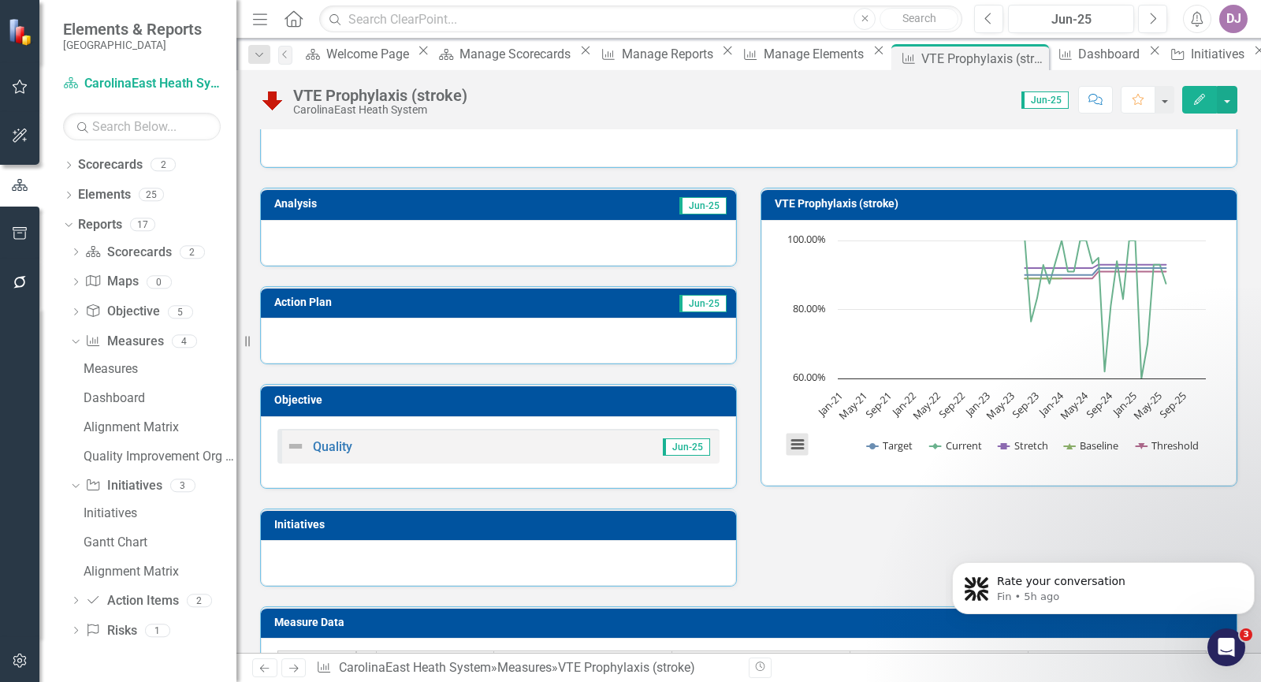
click at [789, 450] on button "View chart menu, Chart" at bounding box center [797, 444] width 22 height 22
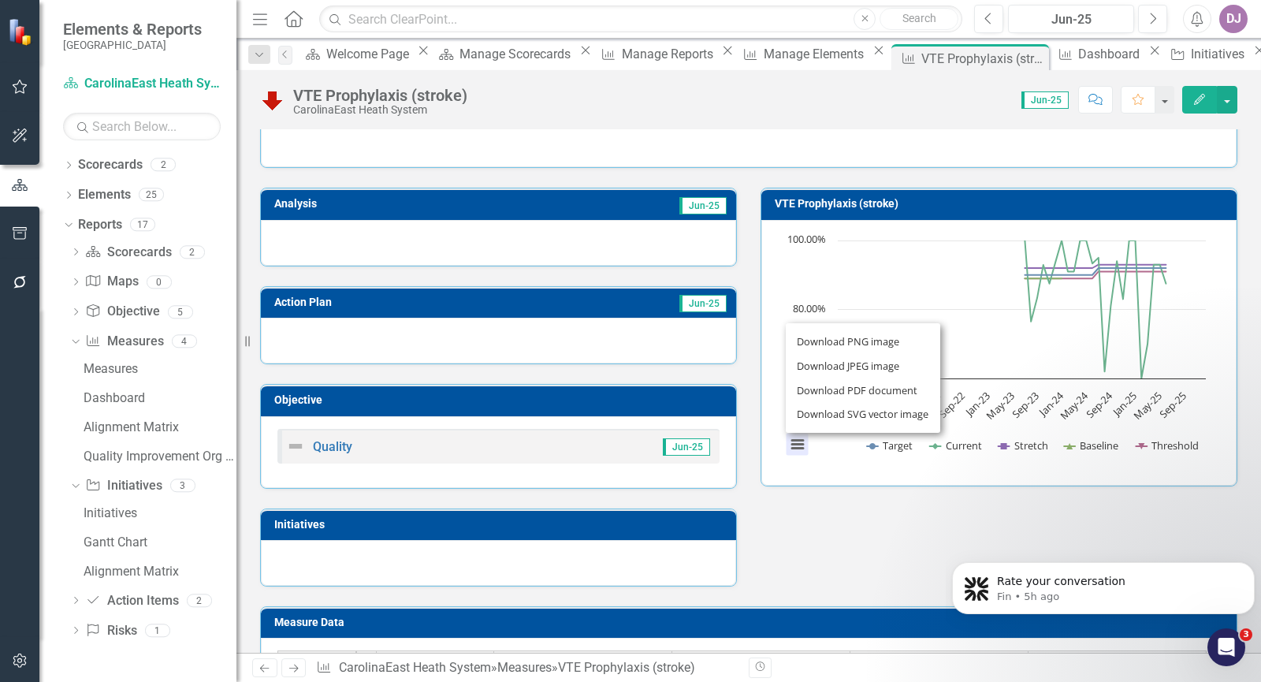
click at [789, 450] on div "Download PNG image Download JPEG image Download PDF document Download SVG vecto…" at bounding box center [862, 378] width 199 height 154
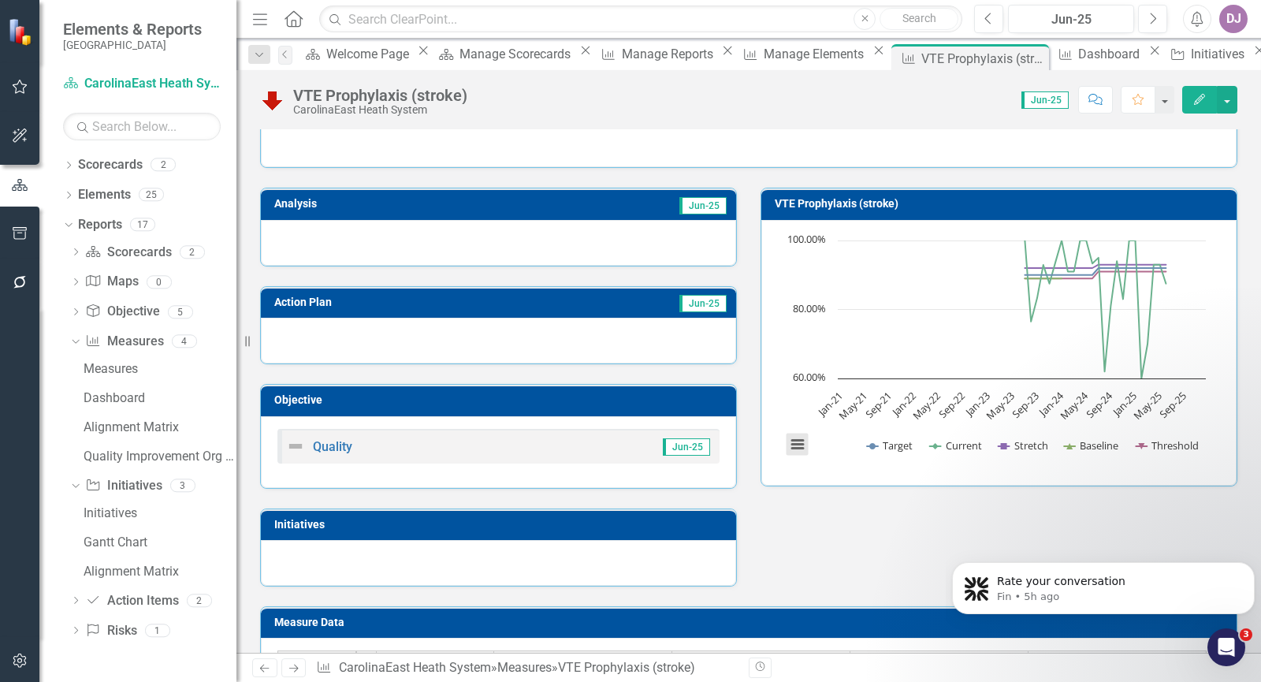
click at [789, 450] on button "View chart menu, Chart" at bounding box center [797, 444] width 22 height 22
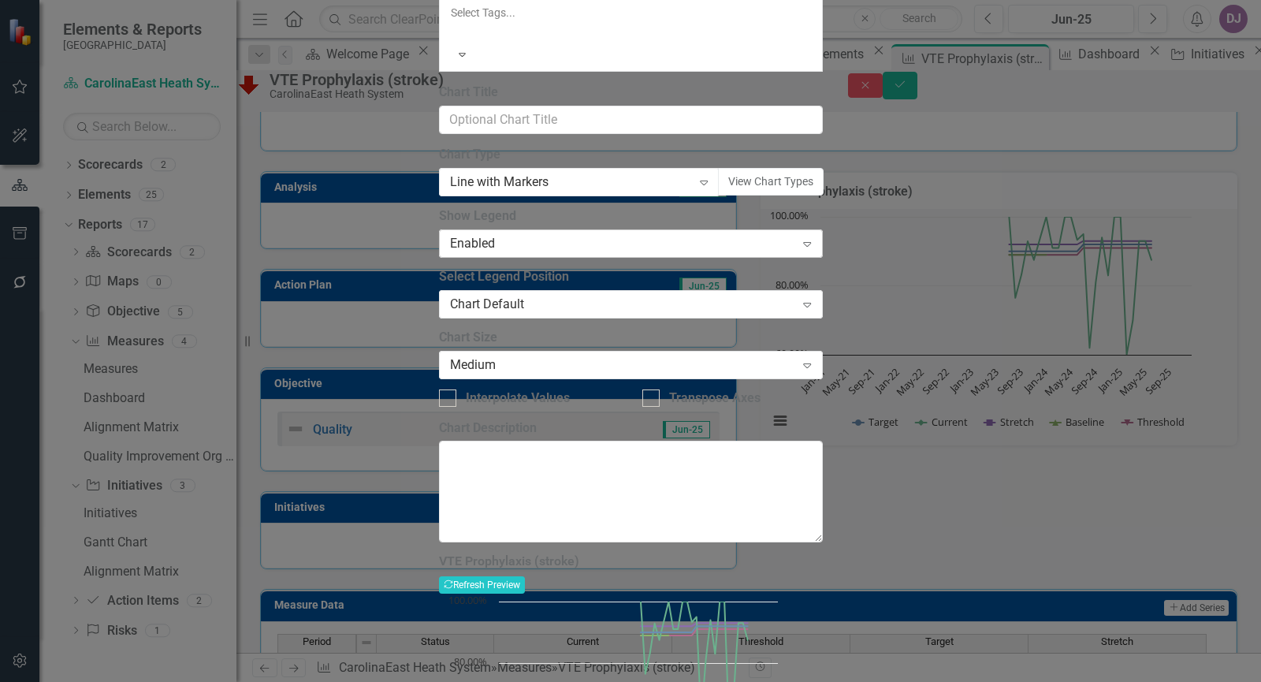
click at [811, 247] on icon at bounding box center [807, 244] width 8 height 5
click at [670, 541] on textarea "Chart Description" at bounding box center [631, 490] width 384 height 101
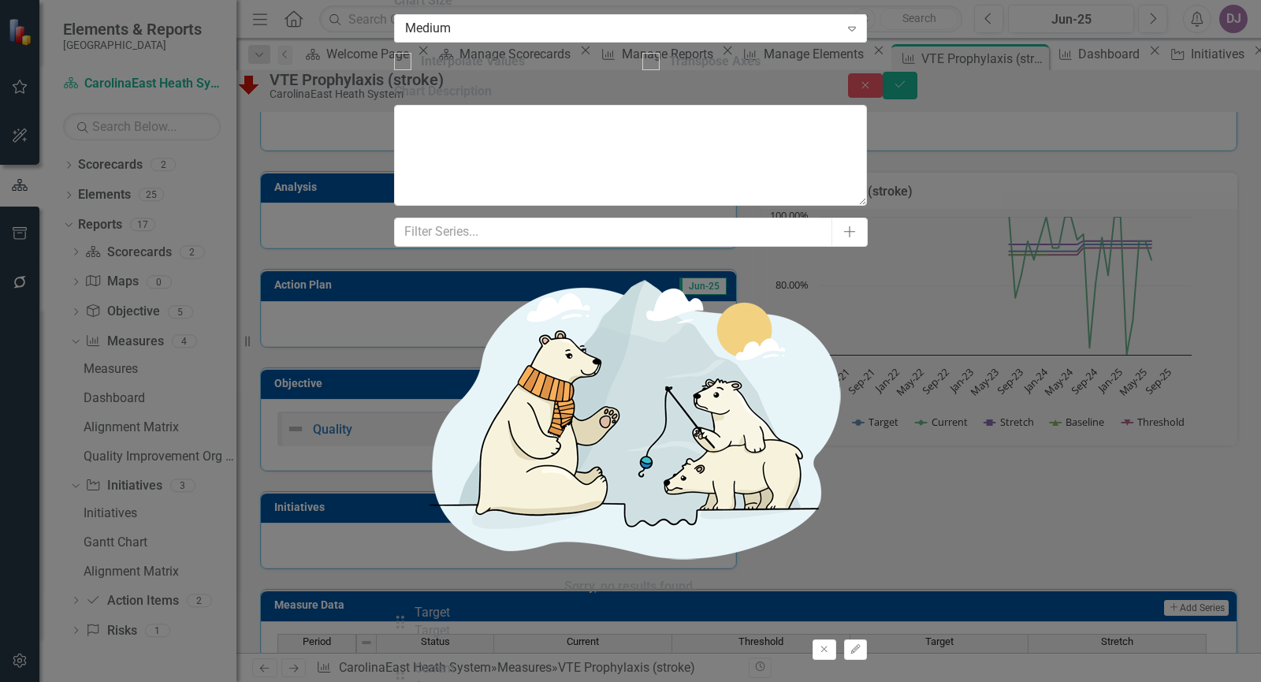
click at [450, 622] on div "Target" at bounding box center [431, 631] width 35 height 18
click at [450, 604] on div "Target" at bounding box center [431, 613] width 35 height 18
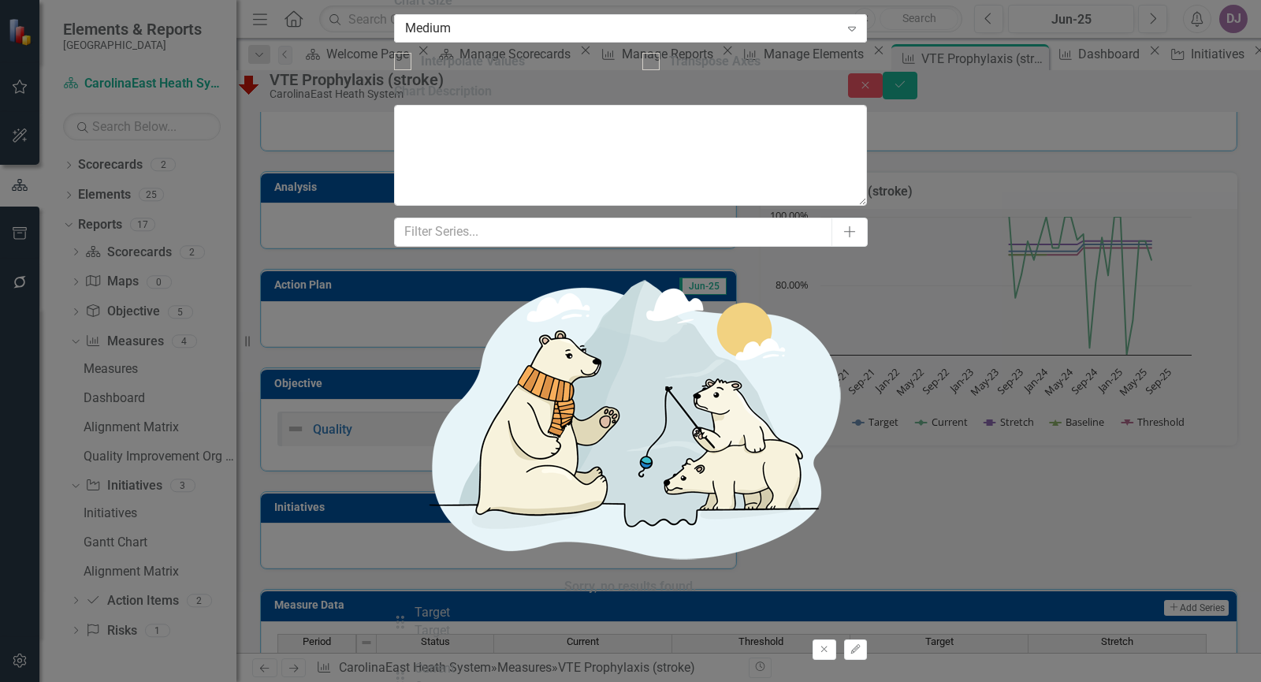
click at [450, 604] on div "Target" at bounding box center [431, 613] width 35 height 18
click at [844, 639] on button "Edit" at bounding box center [855, 649] width 23 height 20
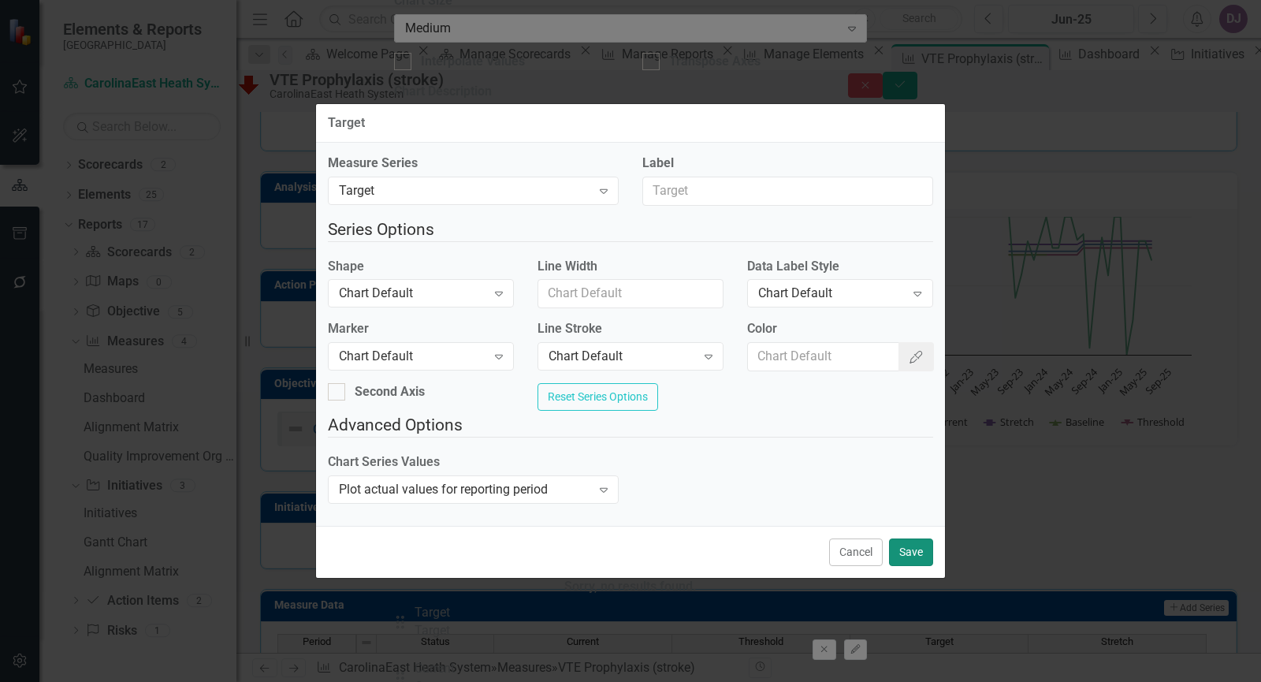
click at [913, 566] on button "Save" at bounding box center [911, 552] width 44 height 28
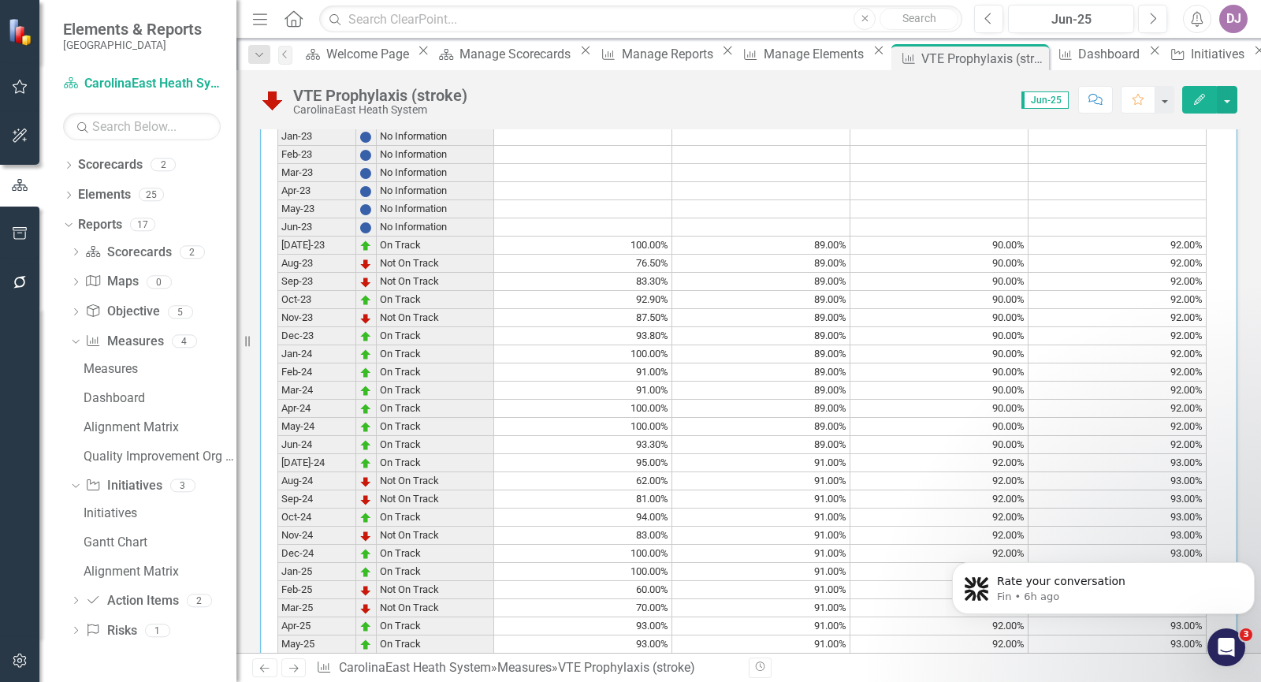
scroll to position [582, 0]
drag, startPoint x: 1257, startPoint y: 331, endPoint x: 306, endPoint y: 24, distance: 999.1
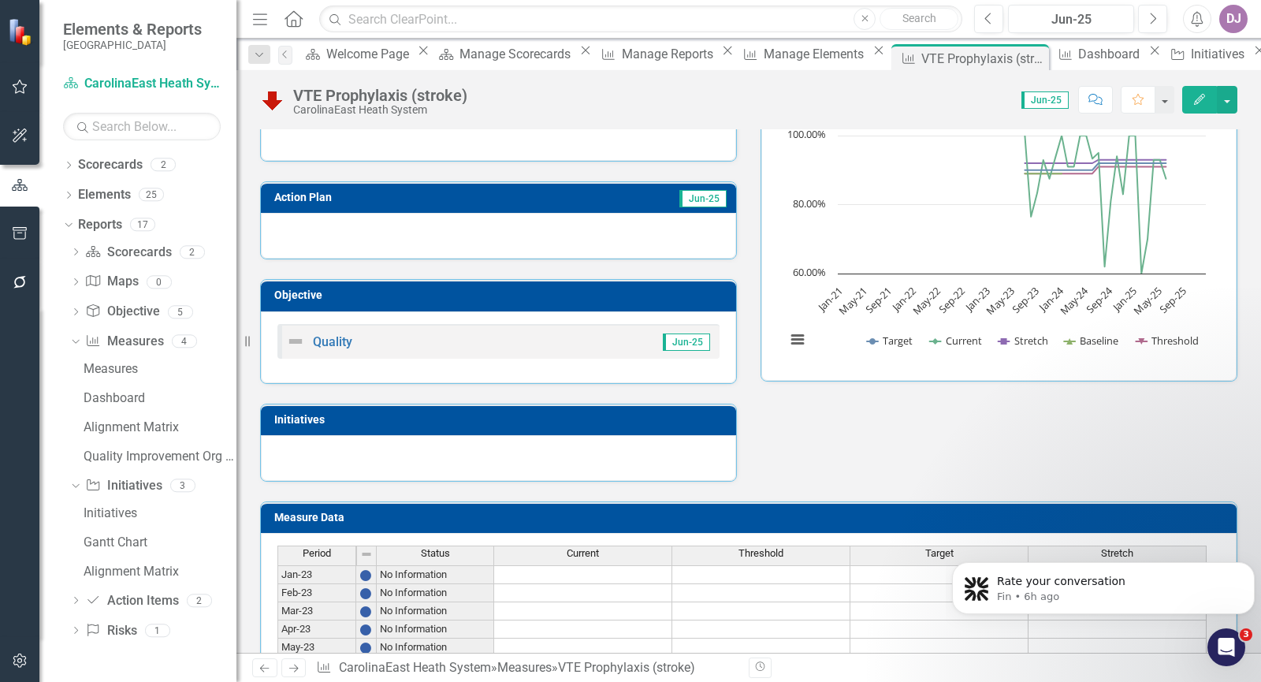
scroll to position [133, 0]
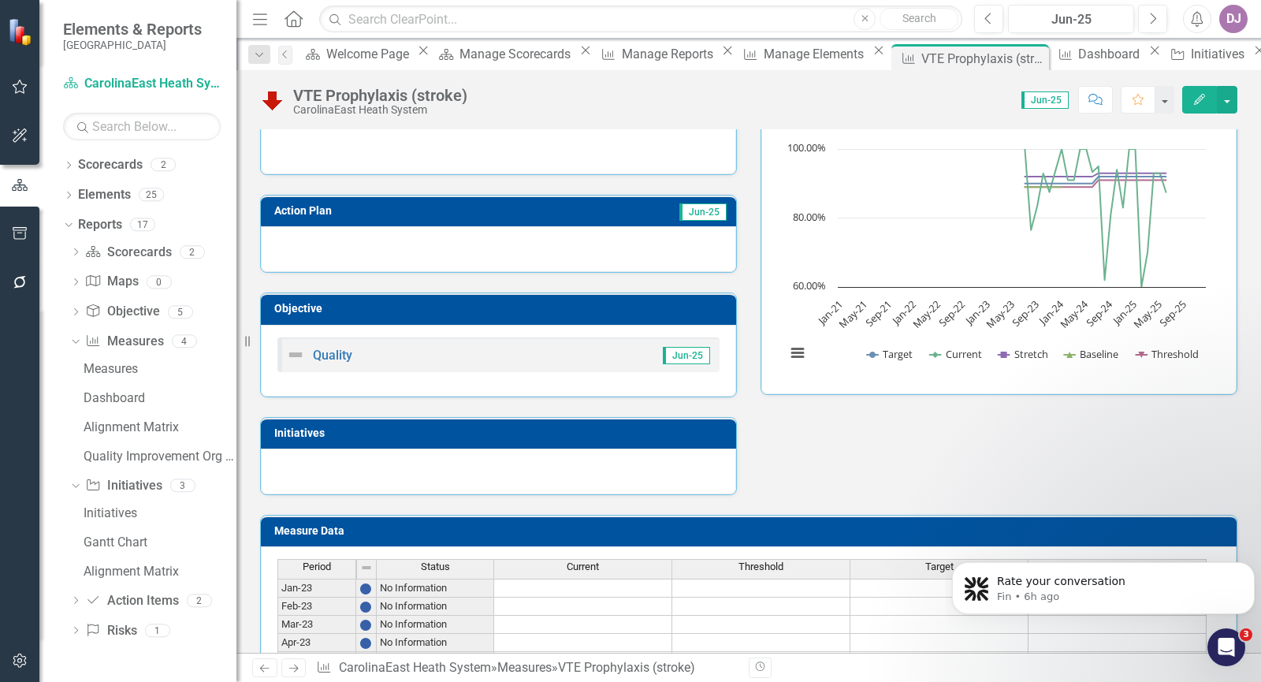
click at [1243, 384] on div "Owner Analysis Jun-25 Action Plan Jun-25 Objective Quality Jun-25 Initiatives V…" at bounding box center [748, 620] width 1024 height 1288
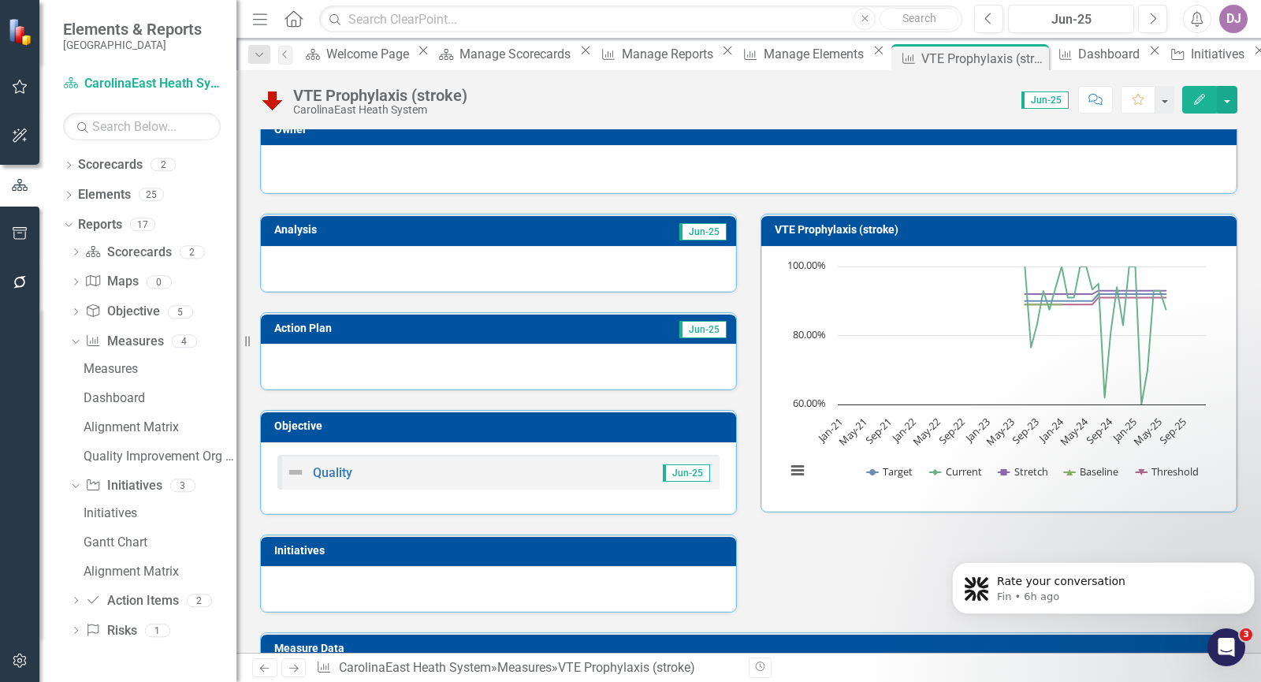
scroll to position [0, 0]
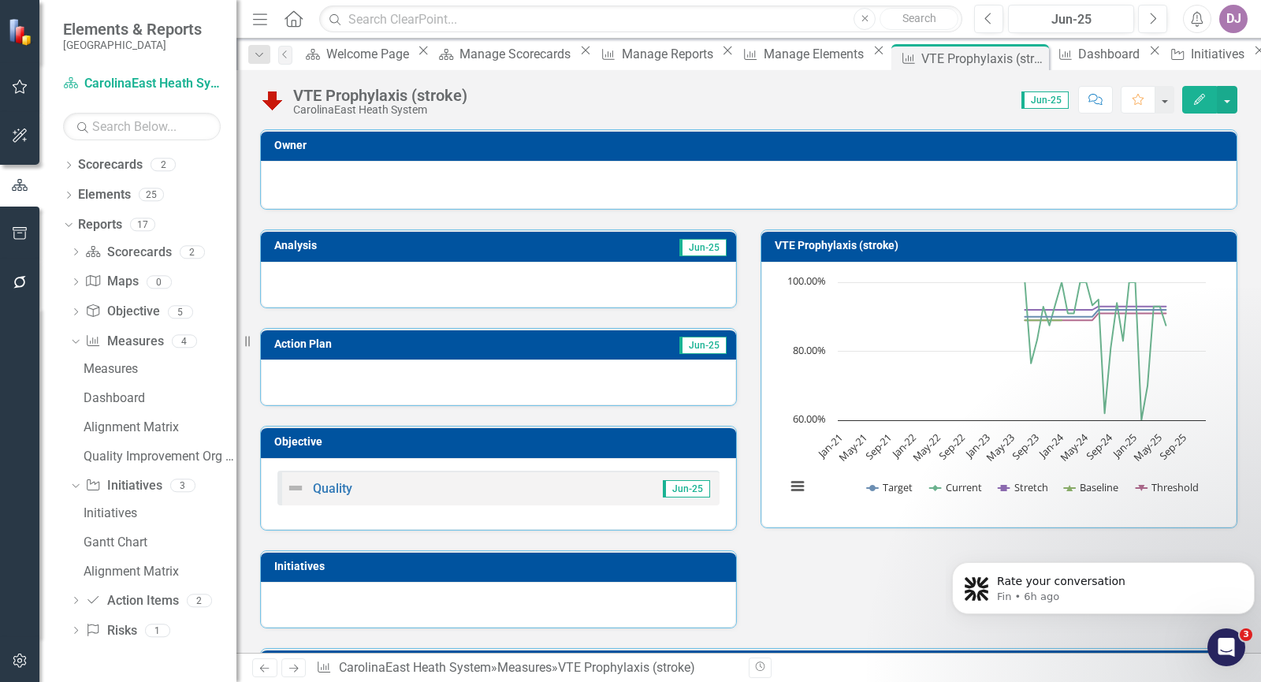
click at [849, 247] on h3 "VTE Prophylaxis (stroke)" at bounding box center [1001, 246] width 454 height 12
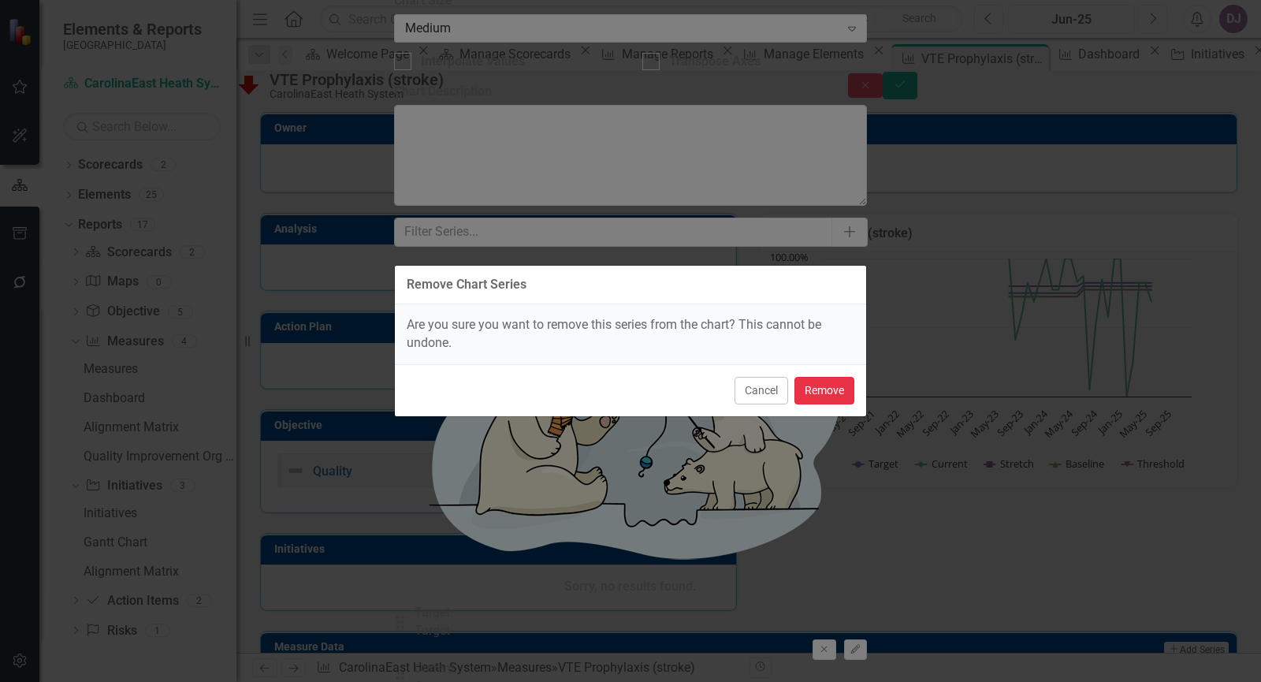
click at [824, 394] on button "Remove" at bounding box center [824, 391] width 60 height 28
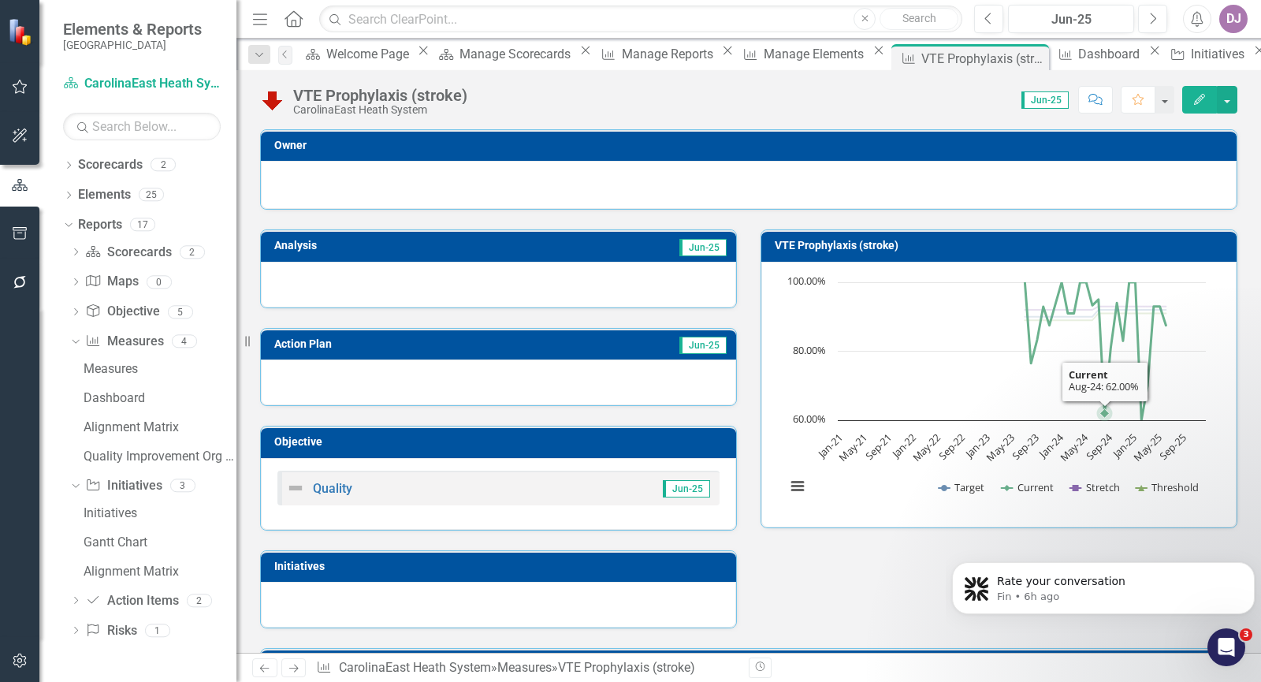
click at [1096, 382] on icon "Interactive chart" at bounding box center [1094, 351] width 141 height 138
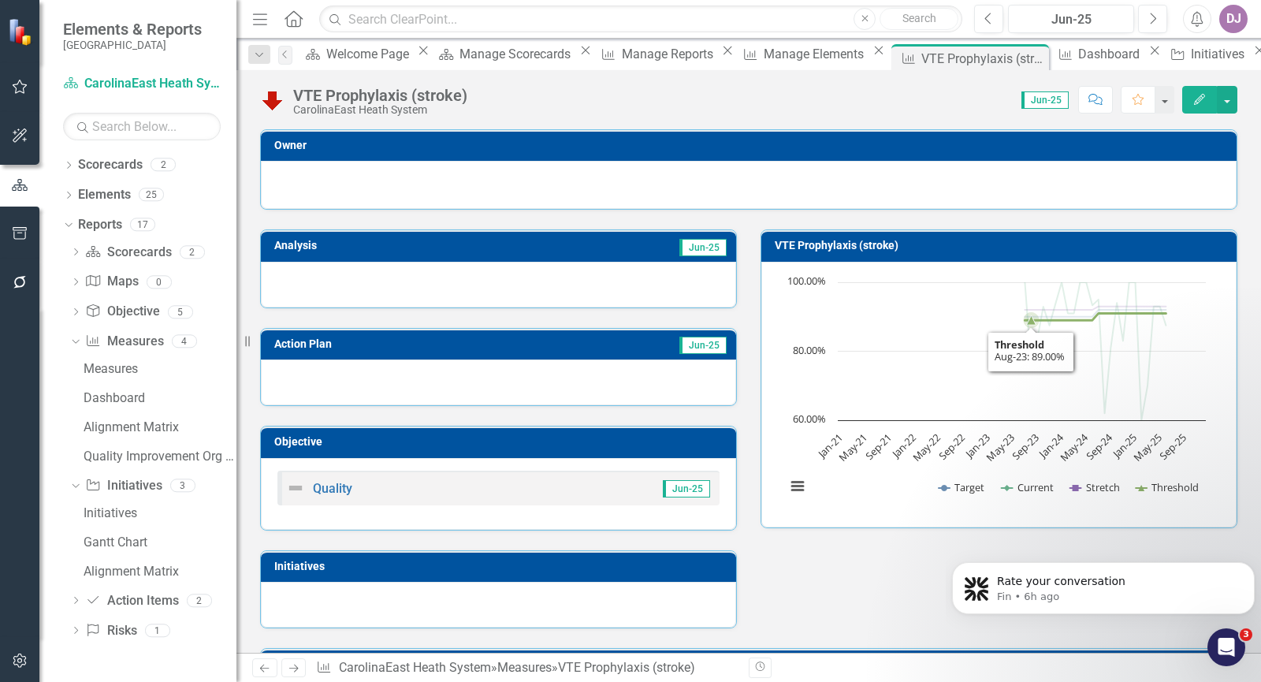
click at [1025, 338] on icon "Interactive chart" at bounding box center [1094, 351] width 141 height 138
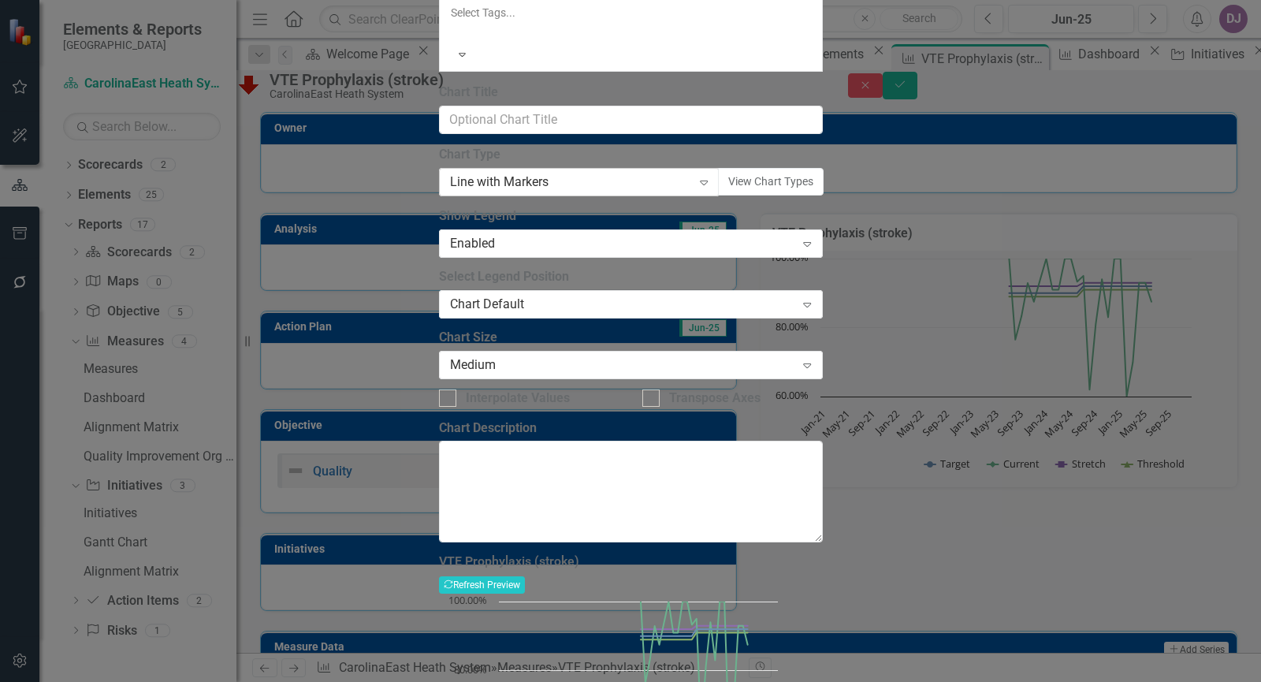
click at [709, 188] on icon "Expand" at bounding box center [704, 182] width 16 height 13
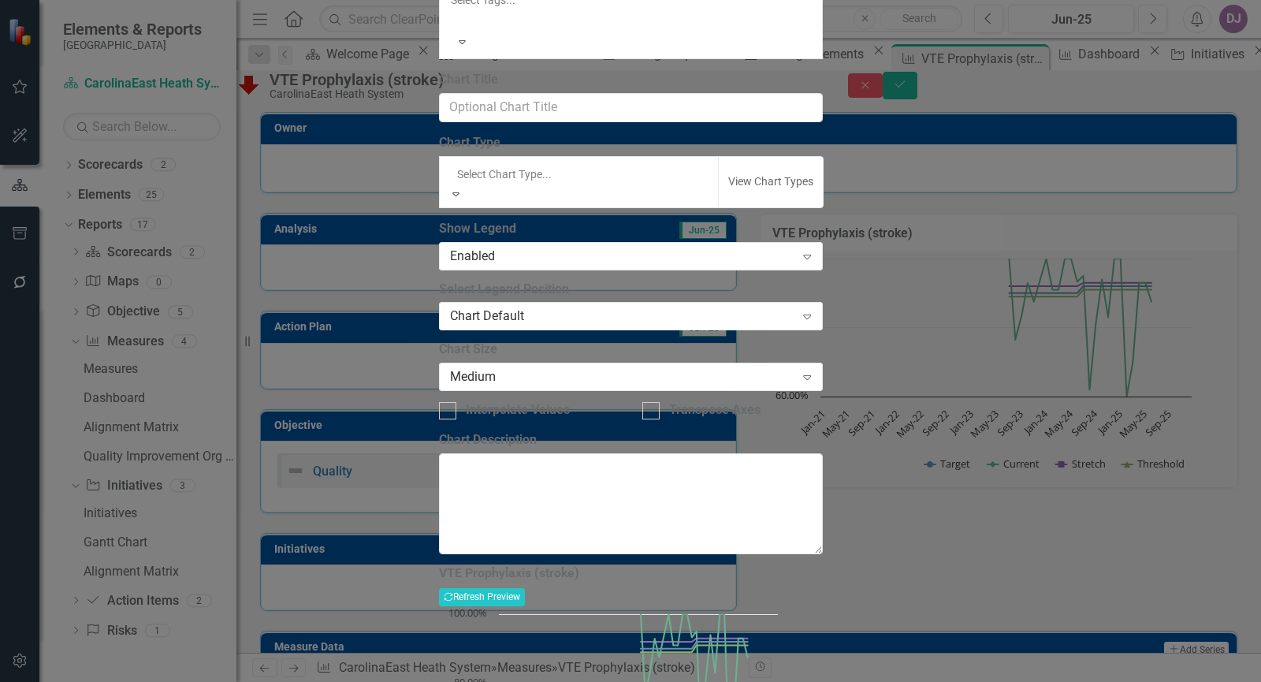
scroll to position [685, 0]
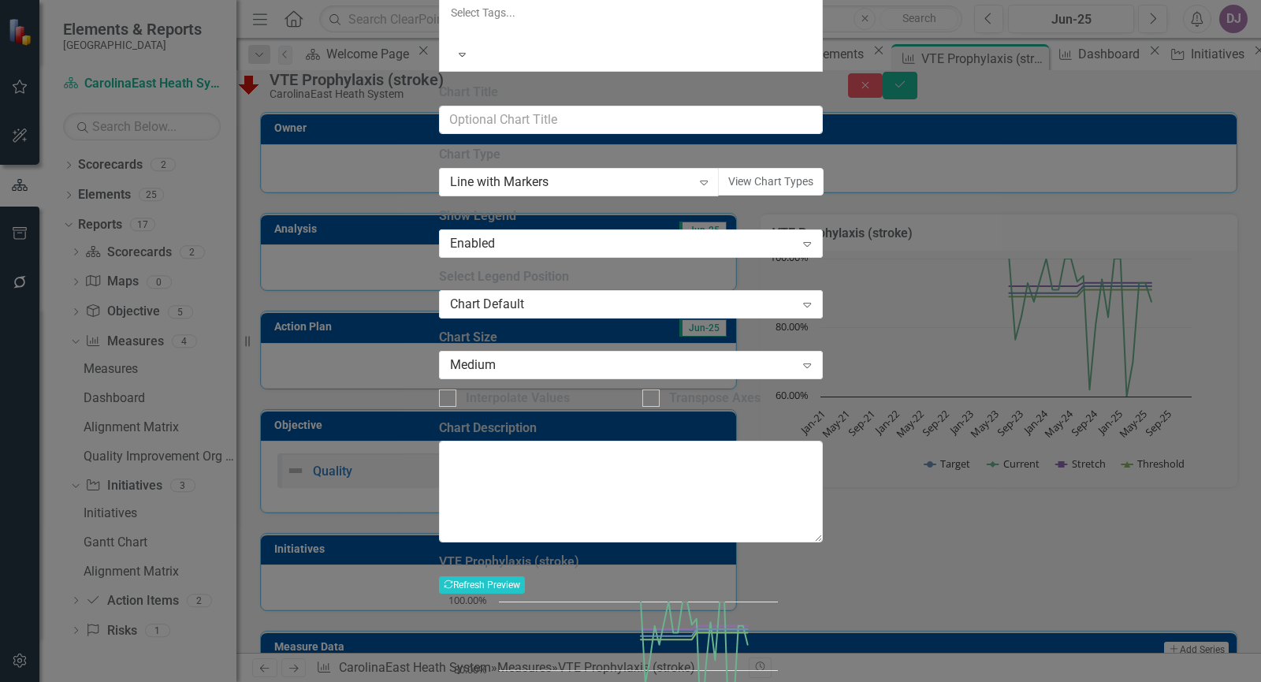
click at [562, 373] on div "Medium" at bounding box center [622, 364] width 345 height 18
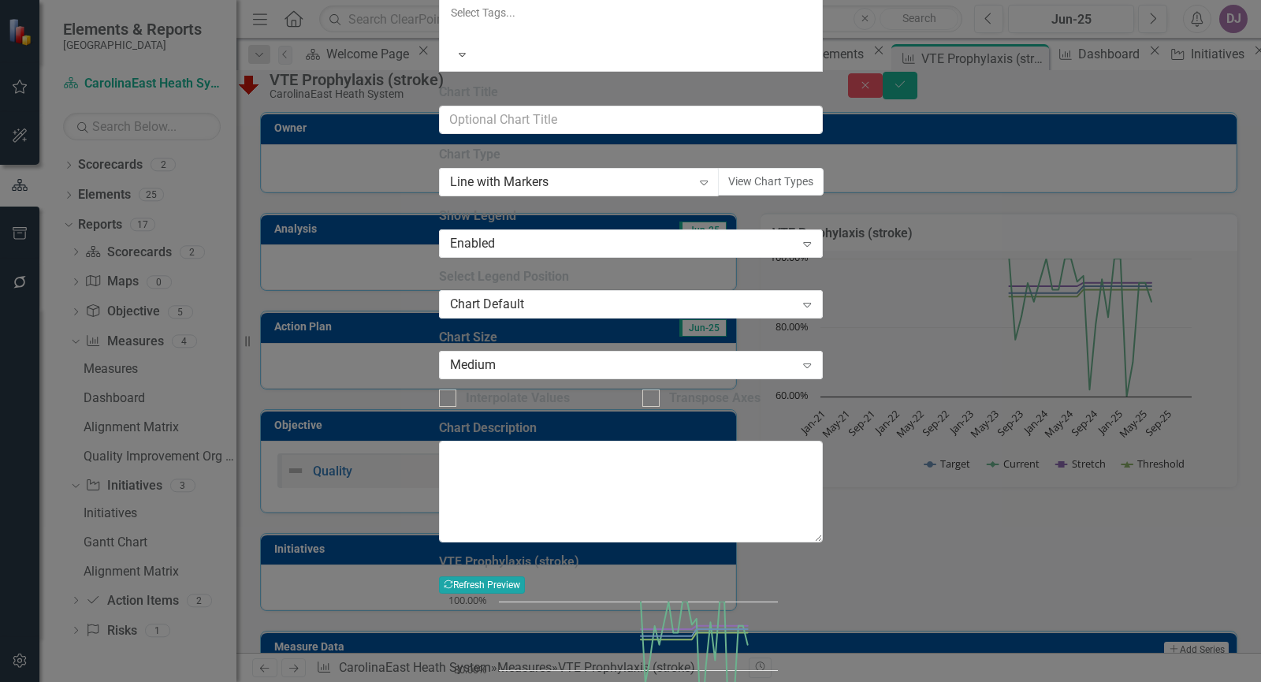
click at [525, 576] on button "Recalculate Refresh Preview" at bounding box center [482, 584] width 86 height 17
click at [814, 371] on icon "Expand" at bounding box center [807, 364] width 16 height 13
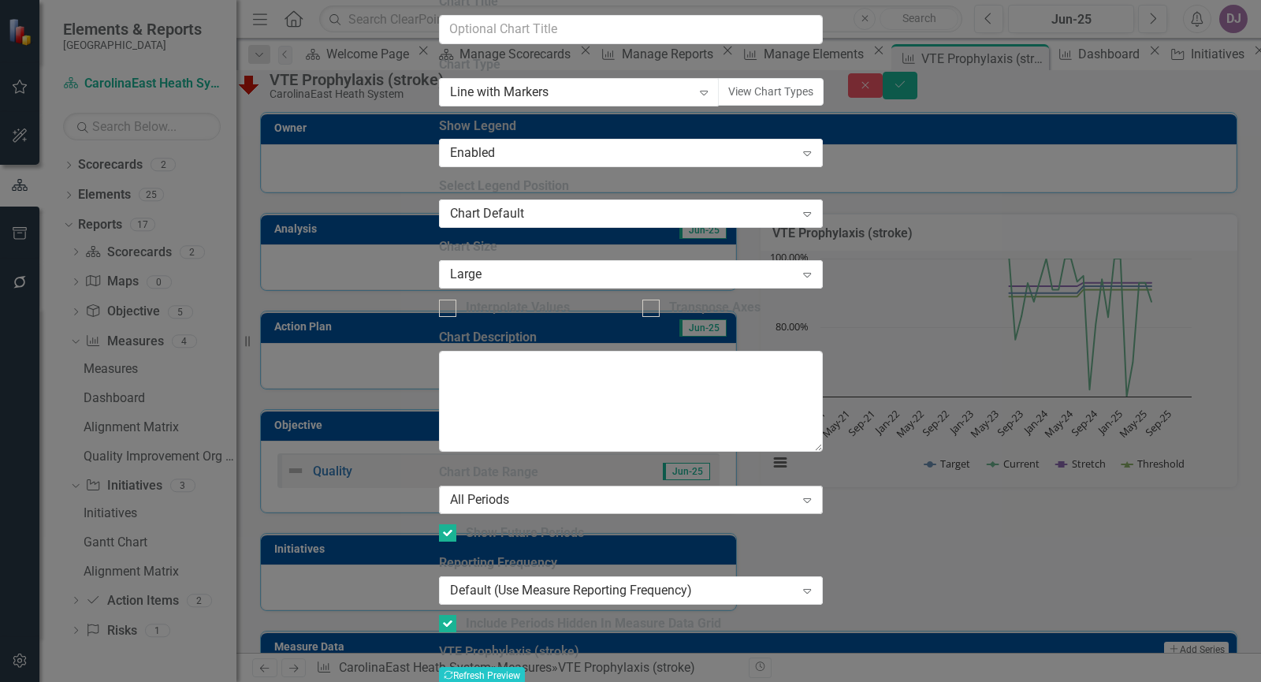
click at [815, 493] on icon "Expand" at bounding box center [807, 499] width 16 height 13
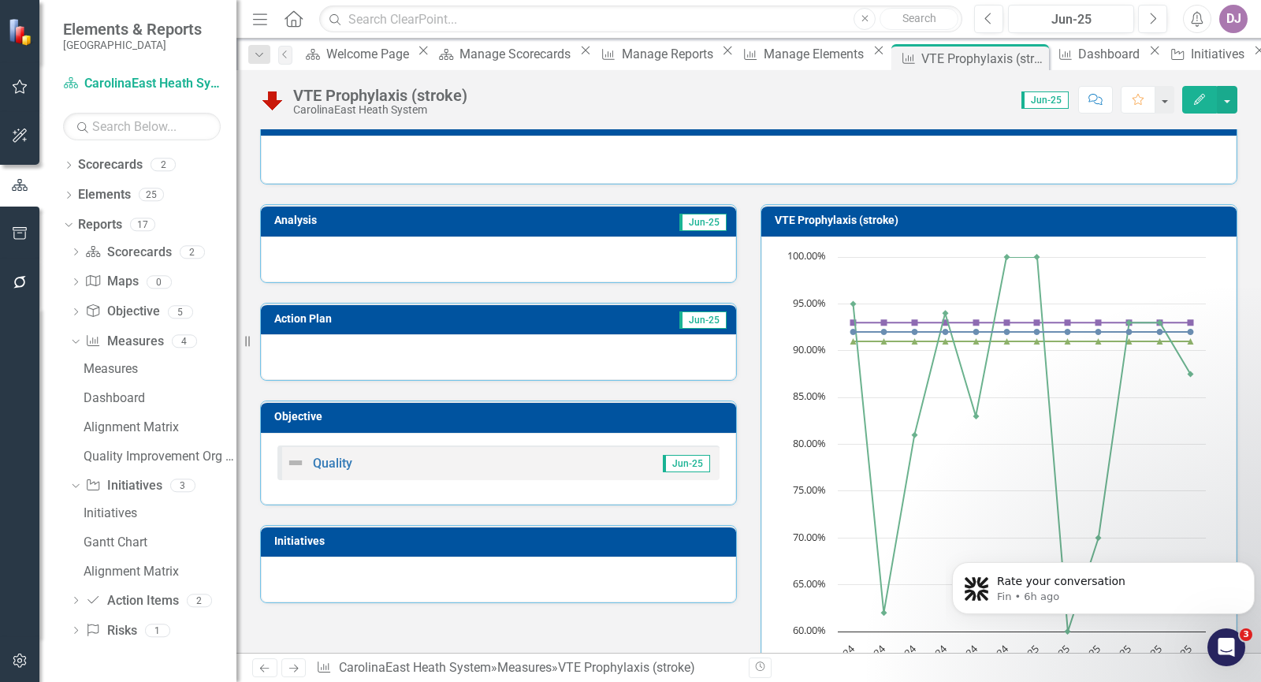
scroll to position [0, 0]
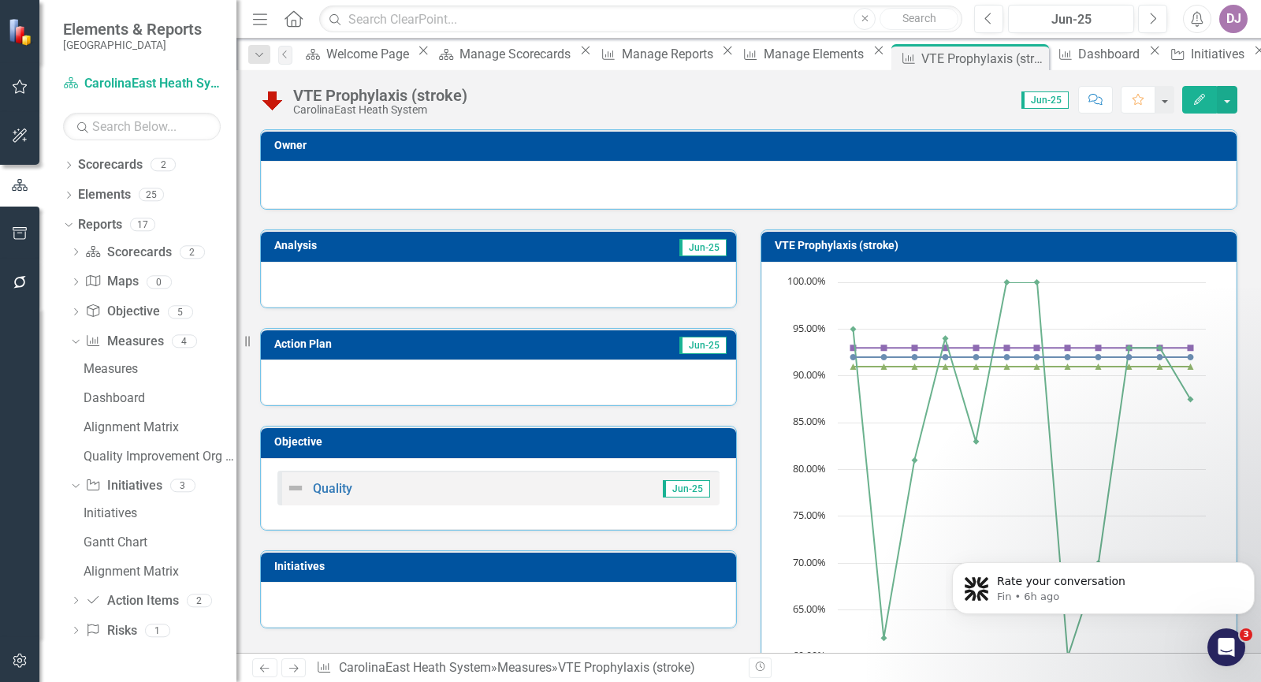
click at [656, 252] on td "Jun-25" at bounding box center [606, 248] width 243 height 24
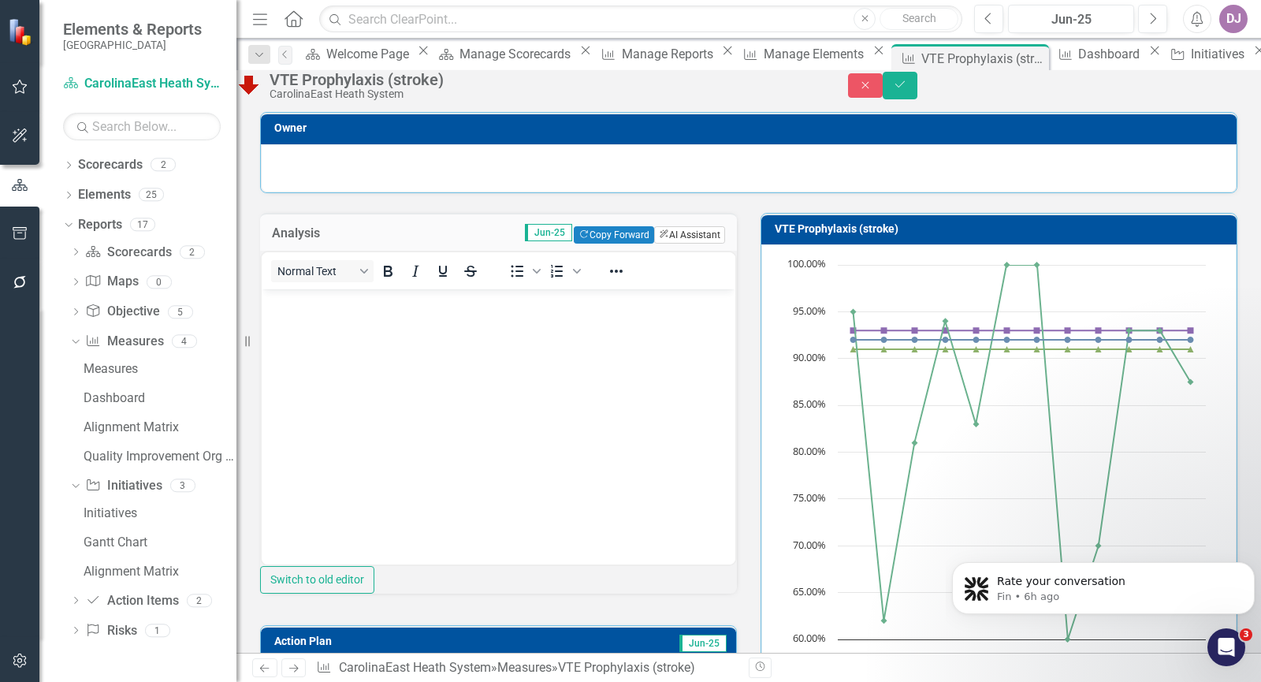
click at [674, 243] on button "ClearPoint AI AI Assistant" at bounding box center [689, 234] width 71 height 17
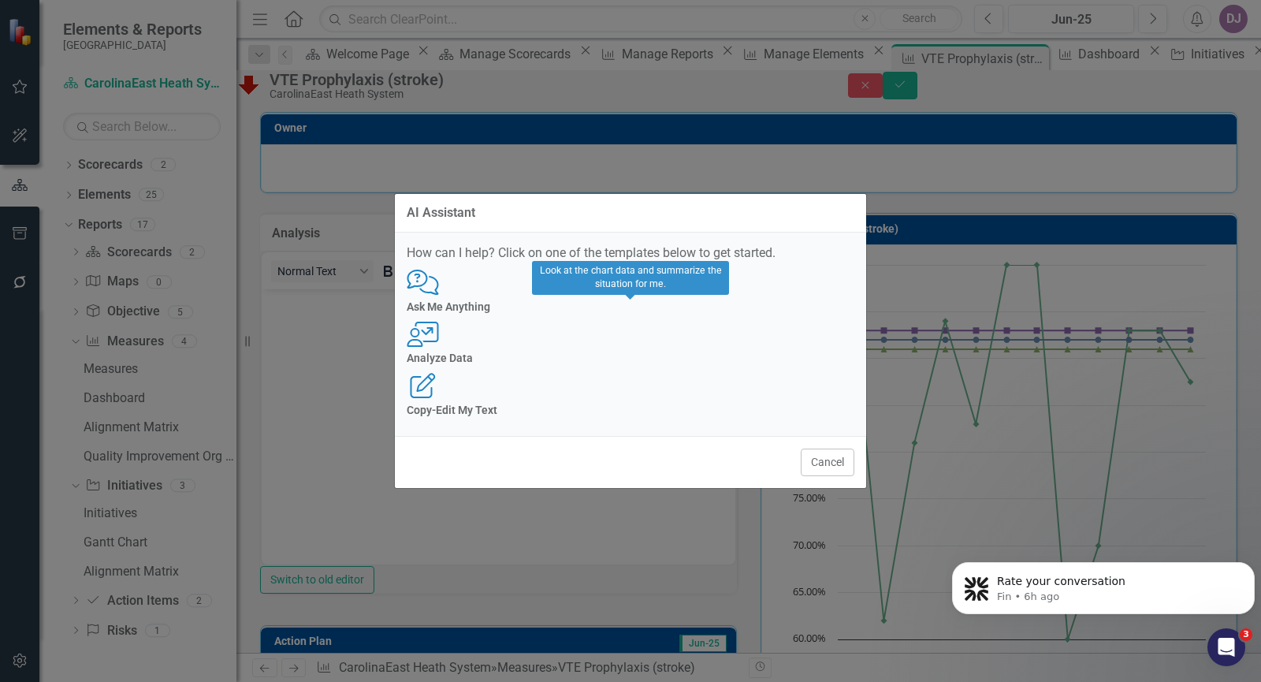
click at [632, 358] on h4 "Analyze Data" at bounding box center [631, 358] width 448 height 12
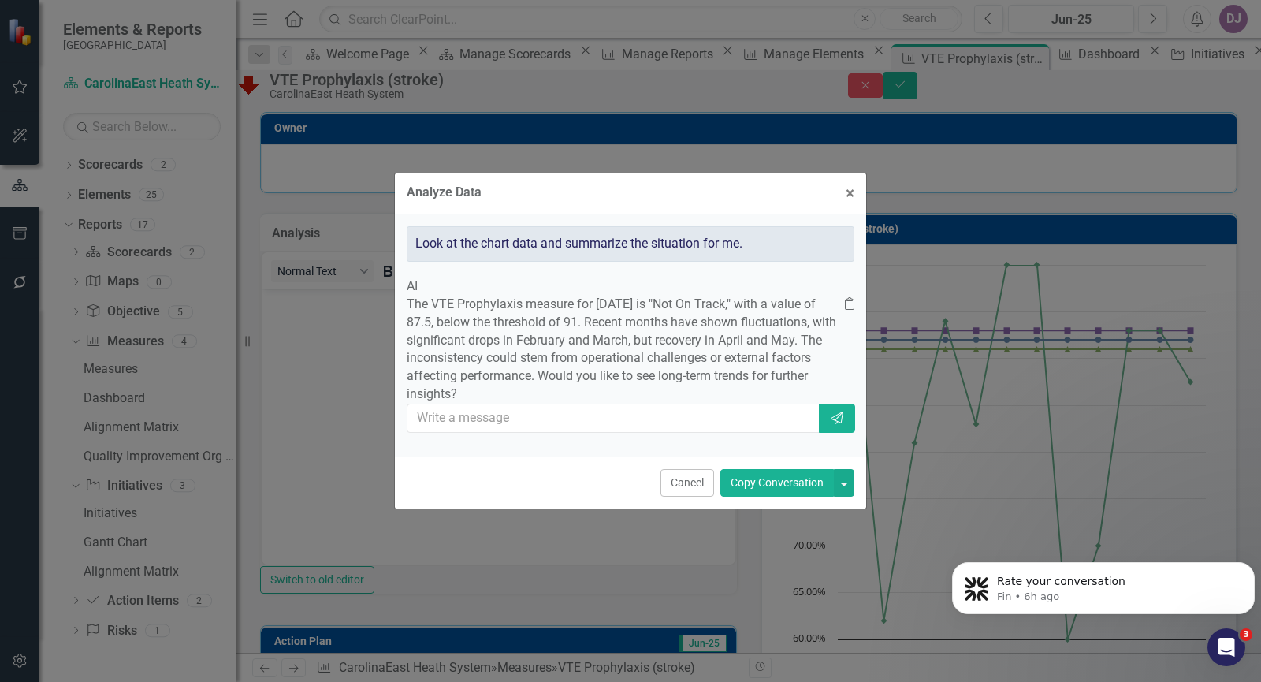
click at [769, 496] on button "Copy Conversation" at bounding box center [776, 483] width 113 height 28
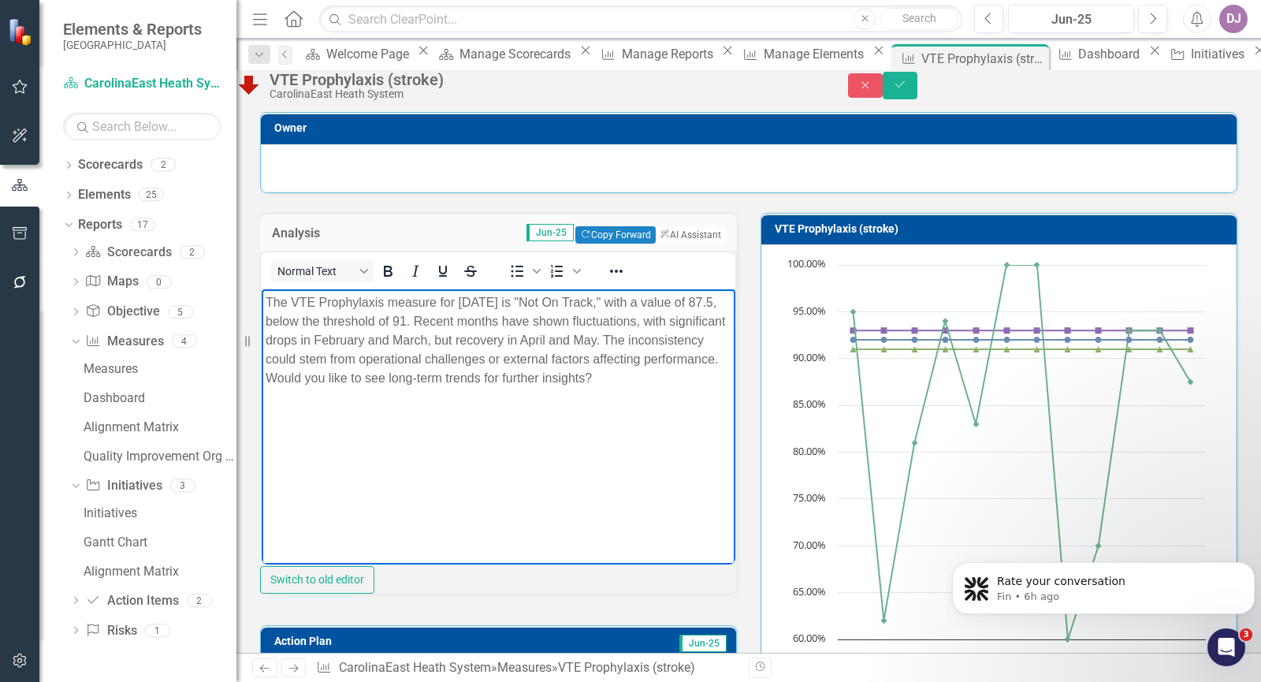
drag, startPoint x: 395, startPoint y: 382, endPoint x: 406, endPoint y: 410, distance: 30.4
click at [406, 410] on body "The VTE Prophylaxis measure for June 2025 is "Not On Track," with a value of 87…" at bounding box center [499, 407] width 474 height 236
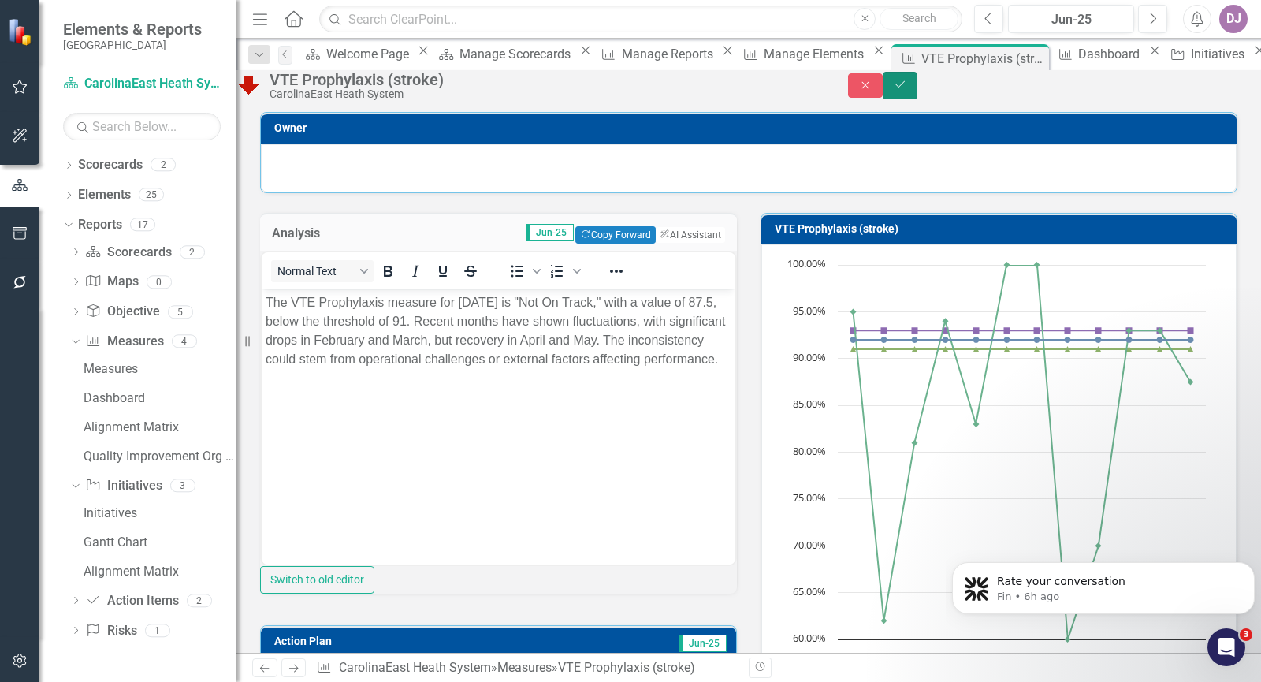
click at [907, 90] on icon "Save" at bounding box center [900, 84] width 14 height 11
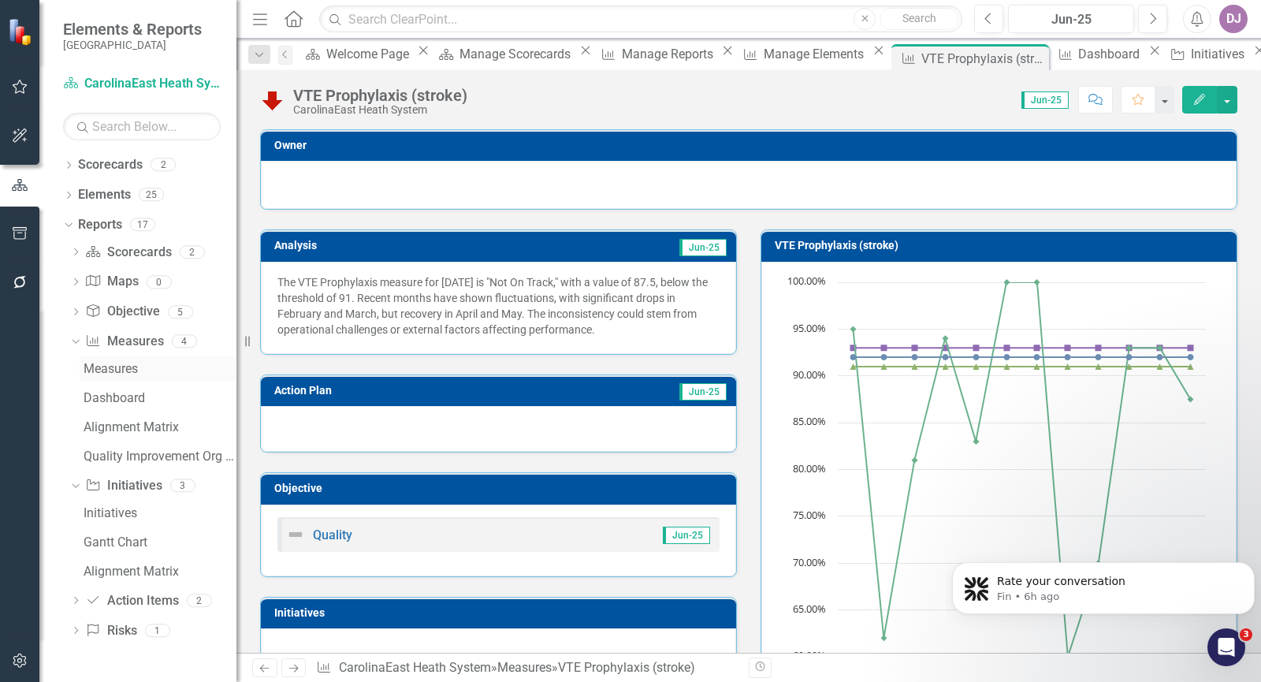
click at [132, 366] on div "Measures" at bounding box center [160, 369] width 153 height 14
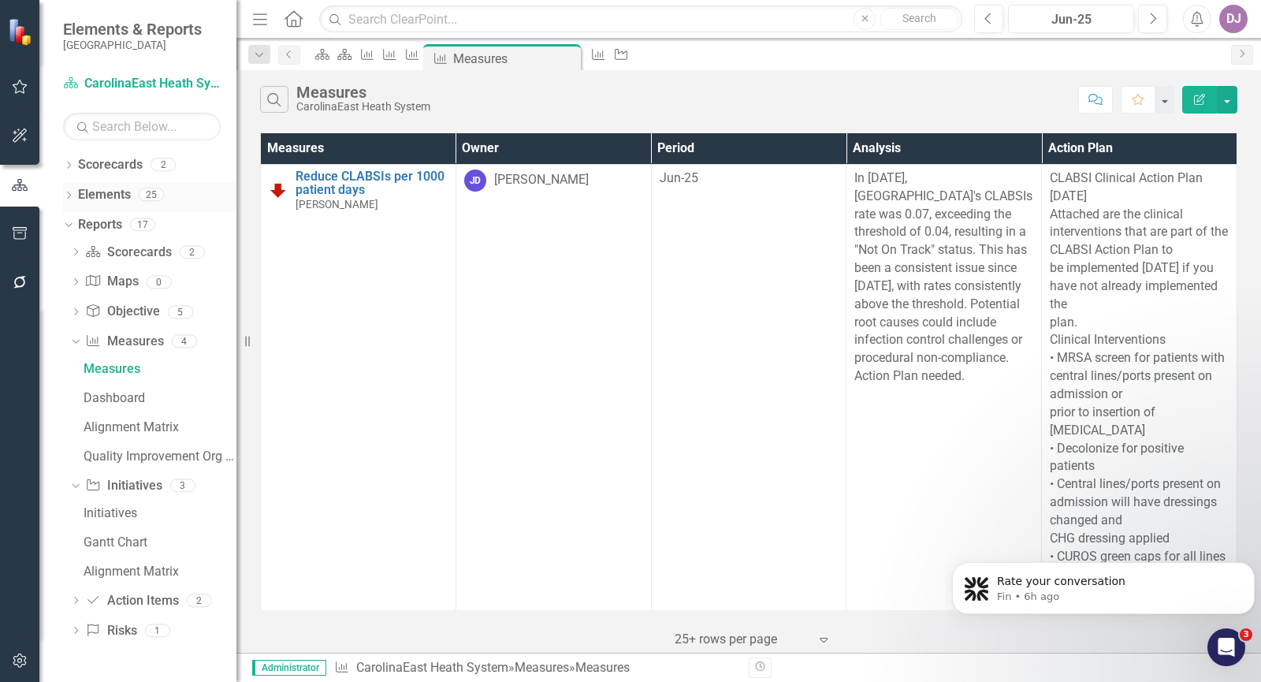
click at [120, 191] on link "Elements" at bounding box center [104, 195] width 53 height 18
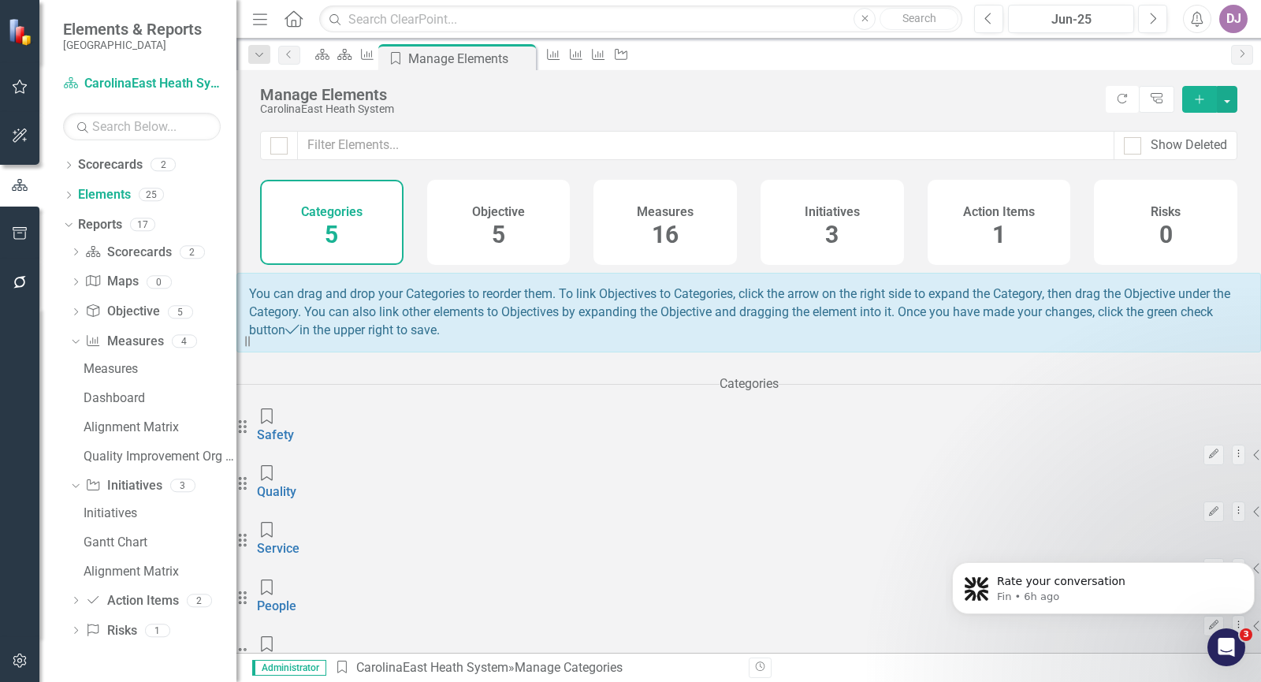
click at [667, 237] on span "16" at bounding box center [665, 235] width 27 height 28
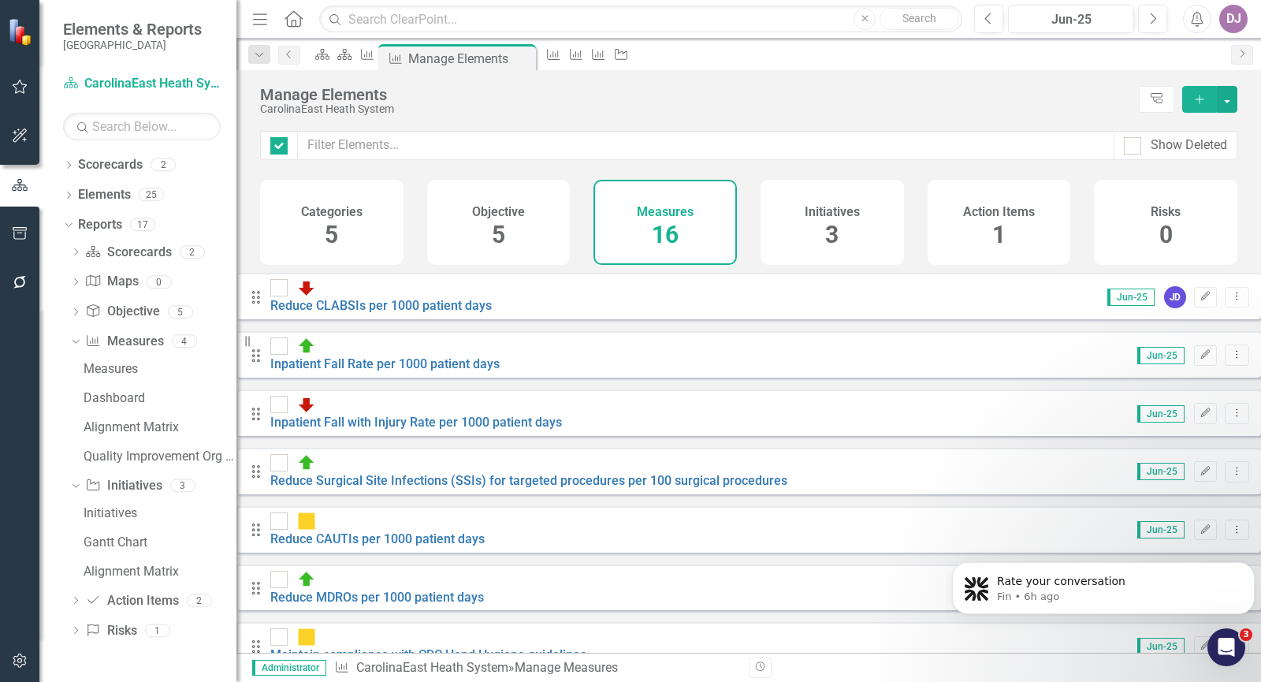
checkbox input "false"
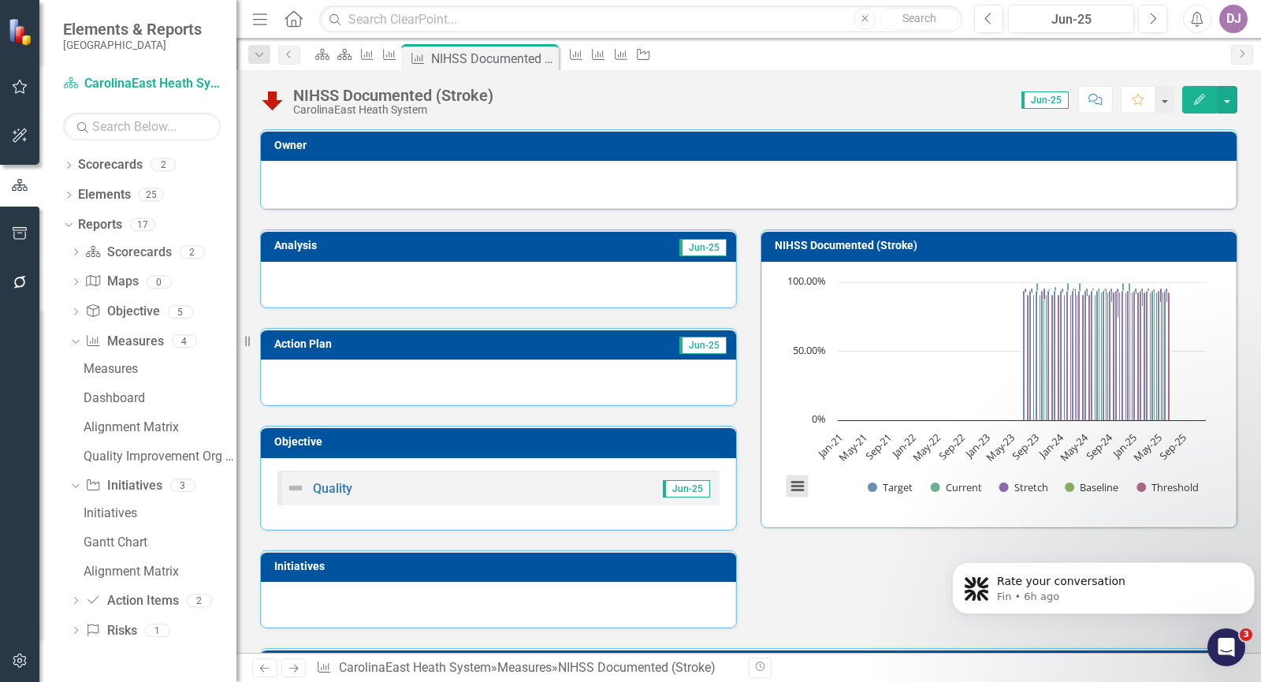
click at [788, 488] on button "View chart menu, Chart" at bounding box center [797, 486] width 22 height 22
click at [788, 488] on div "Download PNG image Download JPEG image Download PDF document Download SVG vecto…" at bounding box center [862, 420] width 199 height 154
click at [788, 488] on button "View chart menu, Chart" at bounding box center [797, 486] width 22 height 22
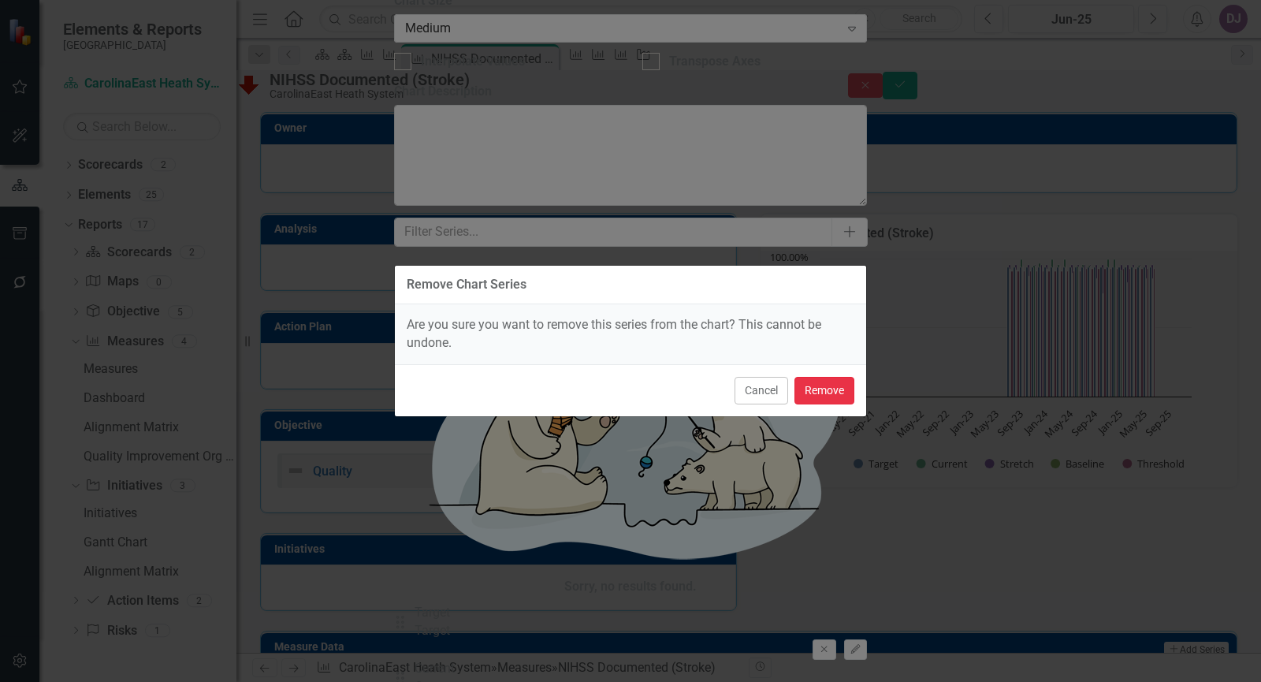
click at [830, 385] on button "Remove" at bounding box center [824, 391] width 60 height 28
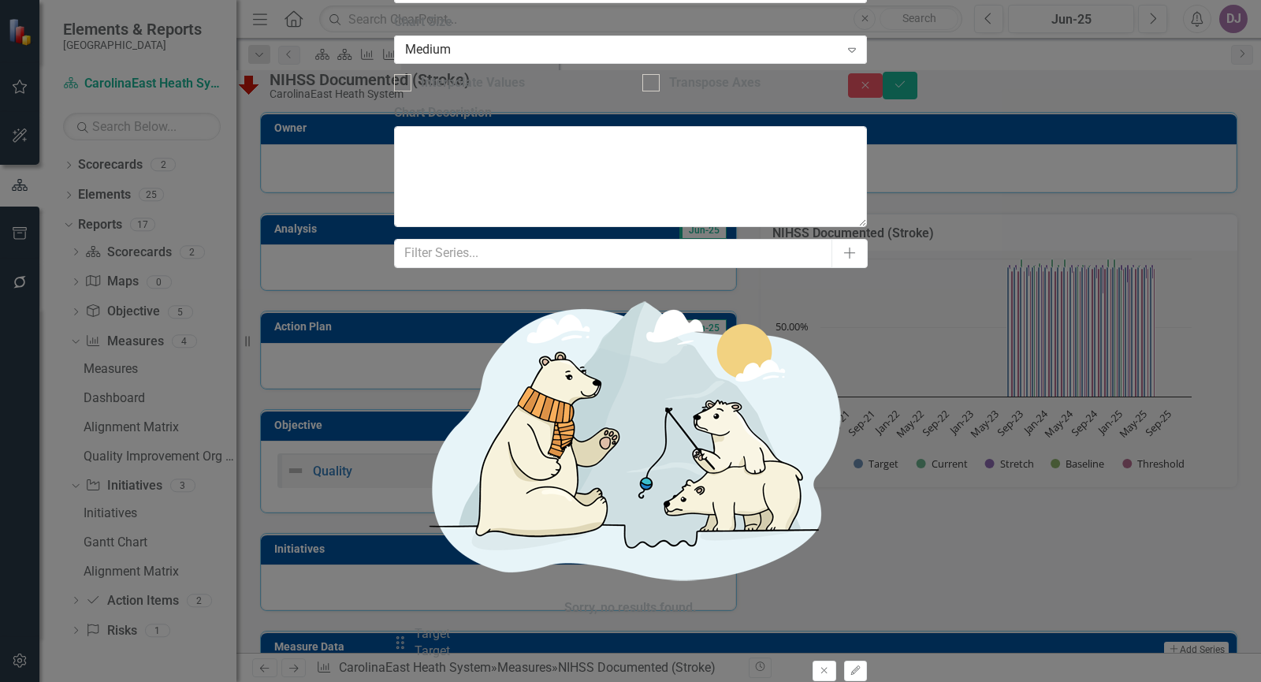
scroll to position [782, 0]
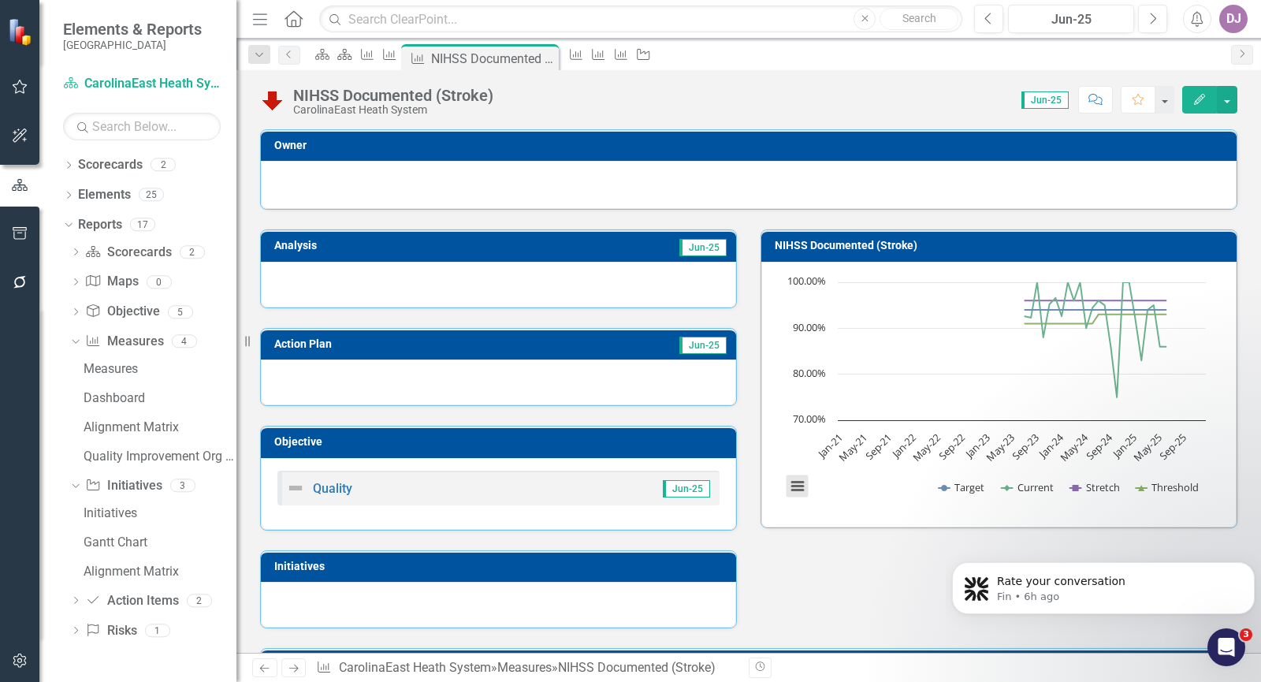
click at [791, 488] on button "View chart menu, Chart" at bounding box center [797, 486] width 22 height 22
click at [791, 488] on div "Download PNG image Download JPEG image Download PDF document Download SVG vecto…" at bounding box center [862, 420] width 199 height 154
click at [791, 488] on button "View chart menu, Chart" at bounding box center [797, 486] width 22 height 22
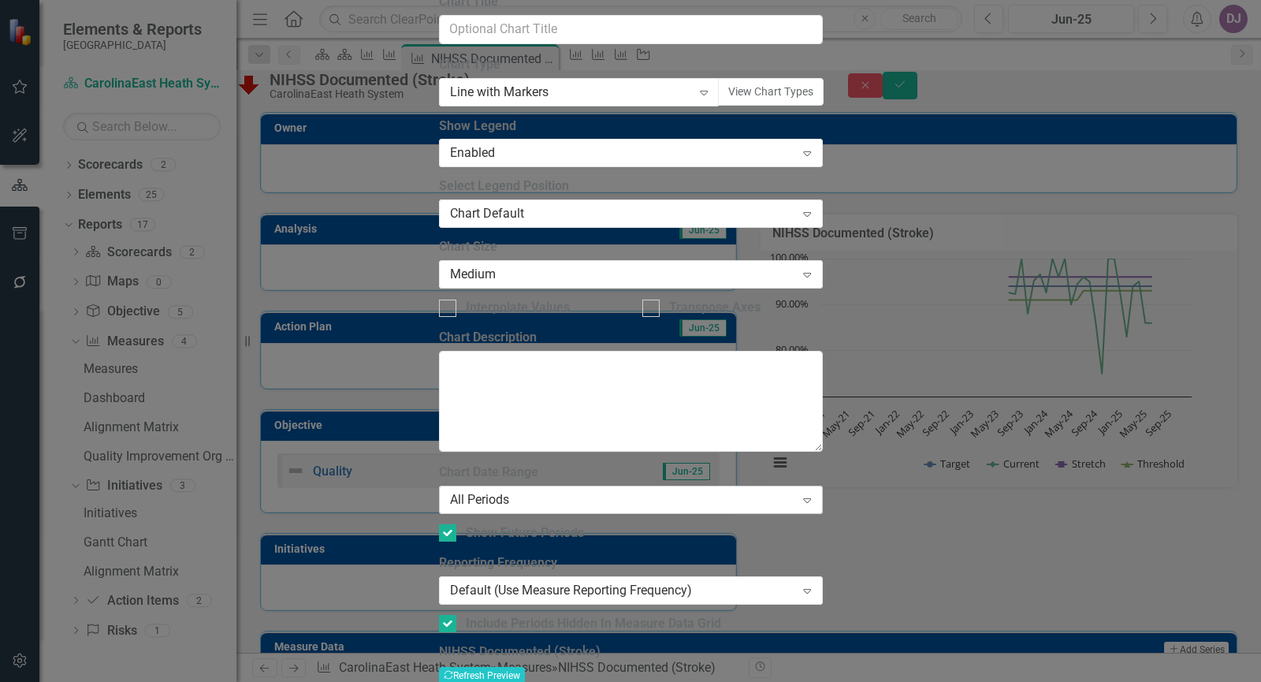
click at [815, 493] on icon "Expand" at bounding box center [807, 499] width 16 height 13
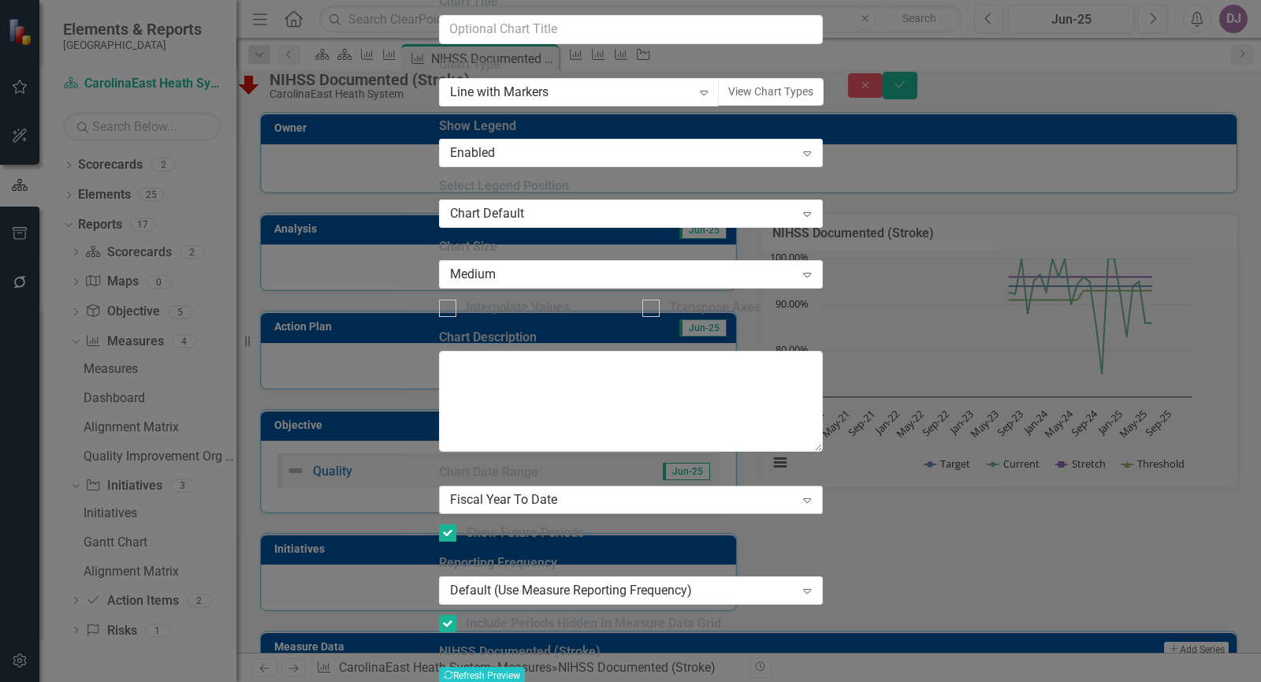
click at [815, 493] on icon "Expand" at bounding box center [807, 499] width 16 height 13
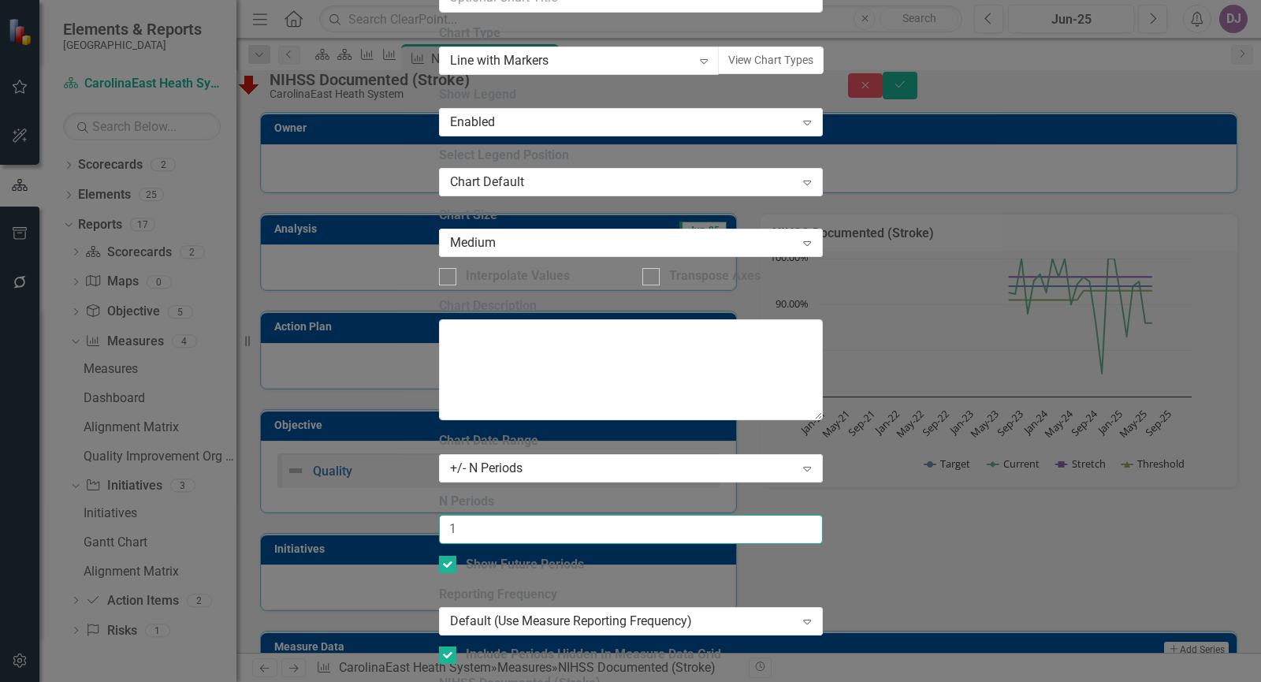
click at [823, 514] on input "1" at bounding box center [631, 528] width 384 height 29
click at [823, 514] on input "2" at bounding box center [631, 528] width 384 height 29
click at [823, 514] on input "3" at bounding box center [631, 528] width 384 height 29
click at [823, 514] on input "4" at bounding box center [631, 528] width 384 height 29
click at [823, 514] on input "5" at bounding box center [631, 528] width 384 height 29
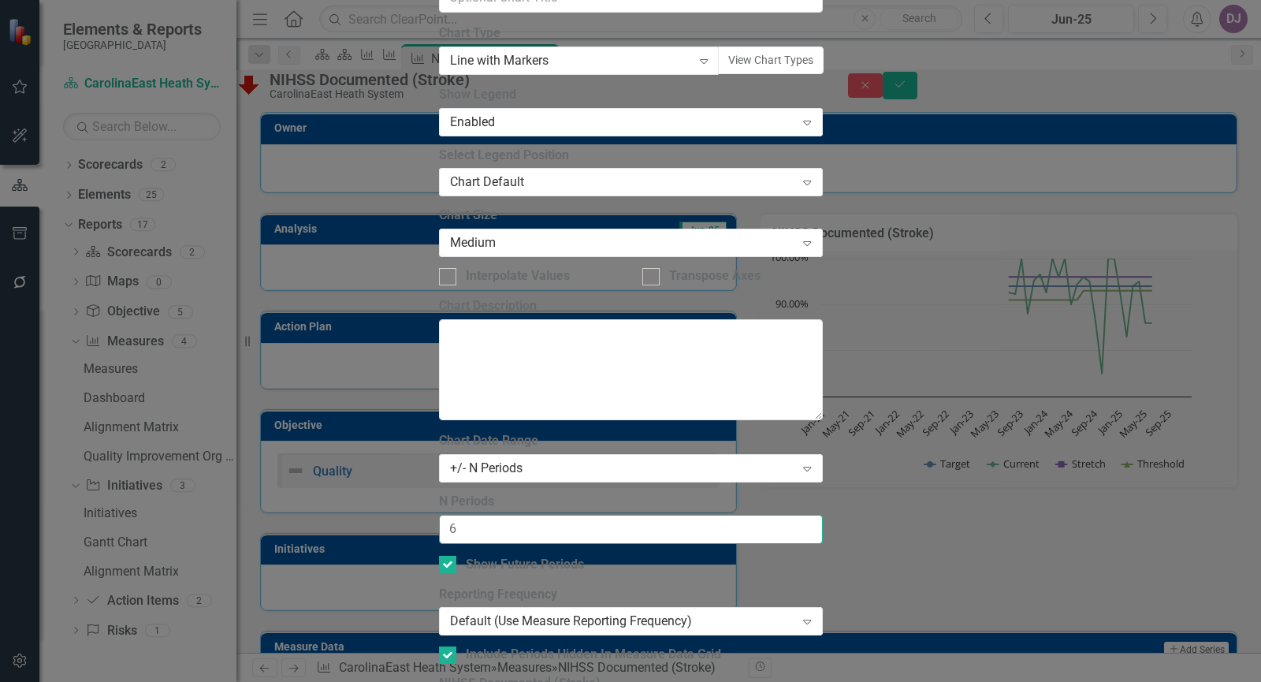
click at [823, 514] on input "6" at bounding box center [631, 528] width 384 height 29
click at [823, 514] on input "7" at bounding box center [631, 528] width 384 height 29
click at [823, 514] on input "8" at bounding box center [631, 528] width 384 height 29
click at [823, 514] on input "9" at bounding box center [631, 528] width 384 height 29
click at [823, 514] on input "10" at bounding box center [631, 528] width 384 height 29
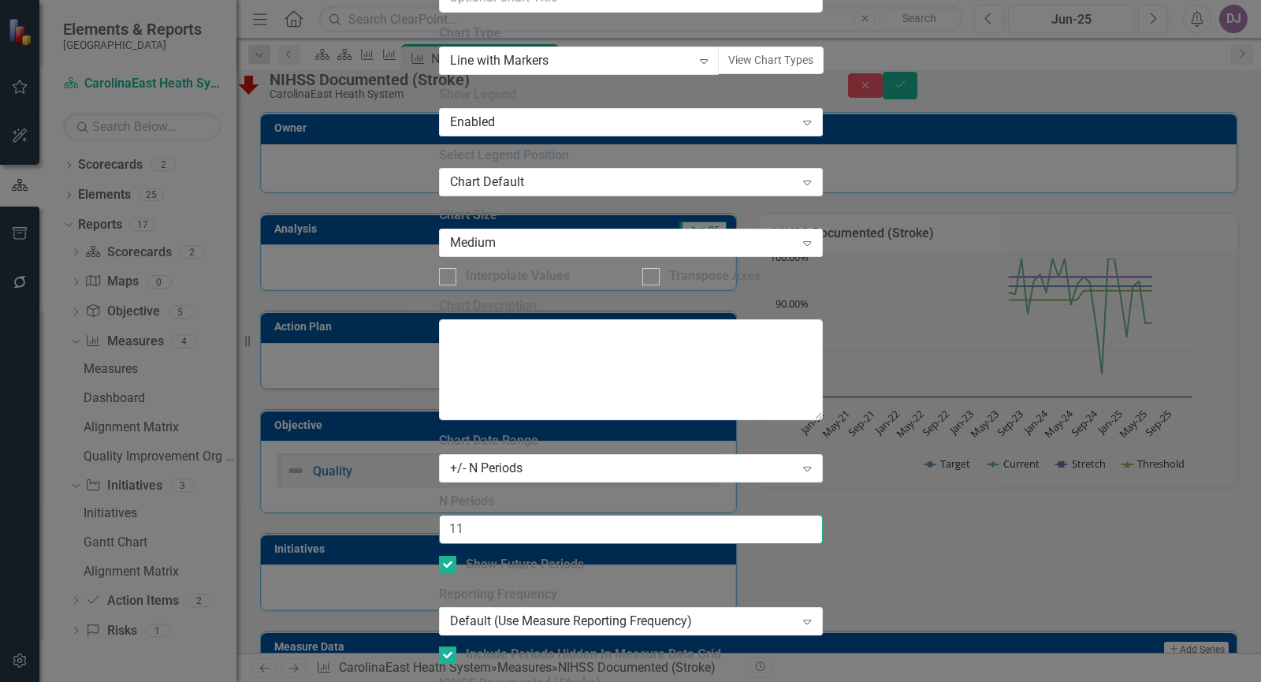
click at [823, 514] on input "11" at bounding box center [631, 528] width 384 height 29
click at [823, 514] on input "12" at bounding box center [631, 528] width 384 height 29
click at [823, 514] on input "13" at bounding box center [631, 528] width 384 height 29
type input "12"
click at [823, 514] on input "12" at bounding box center [631, 528] width 384 height 29
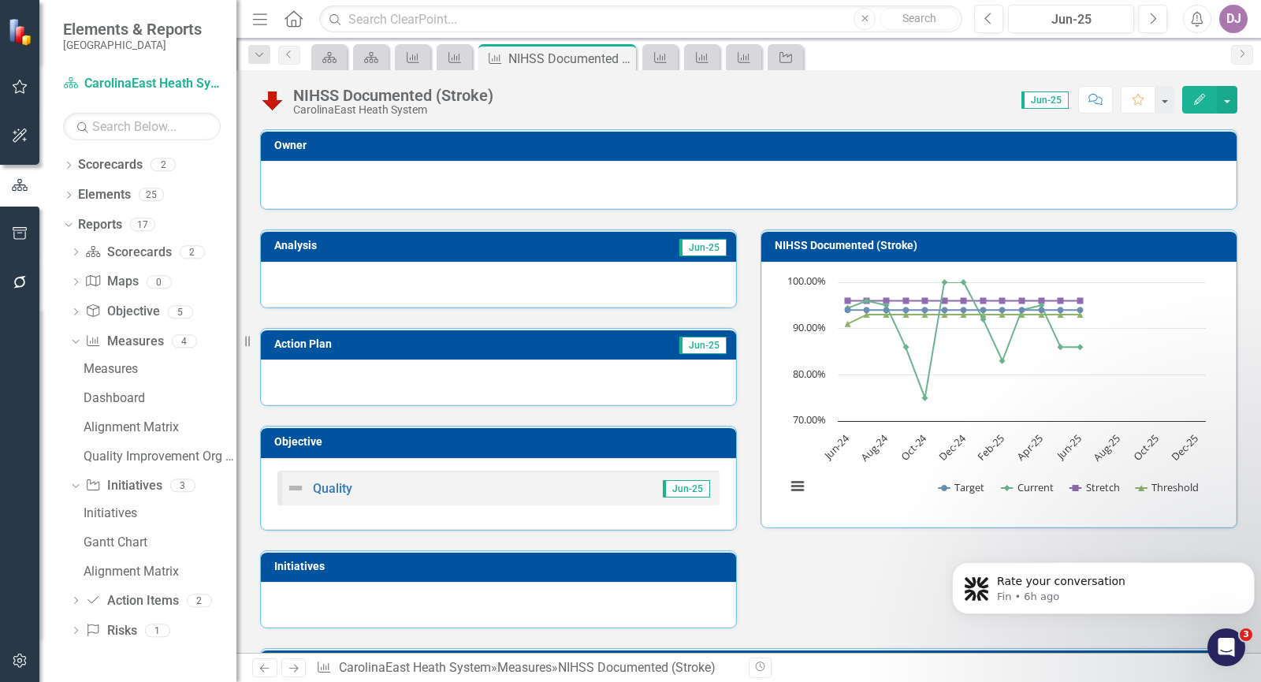
click at [640, 251] on td "Jun-25" at bounding box center [606, 248] width 243 height 24
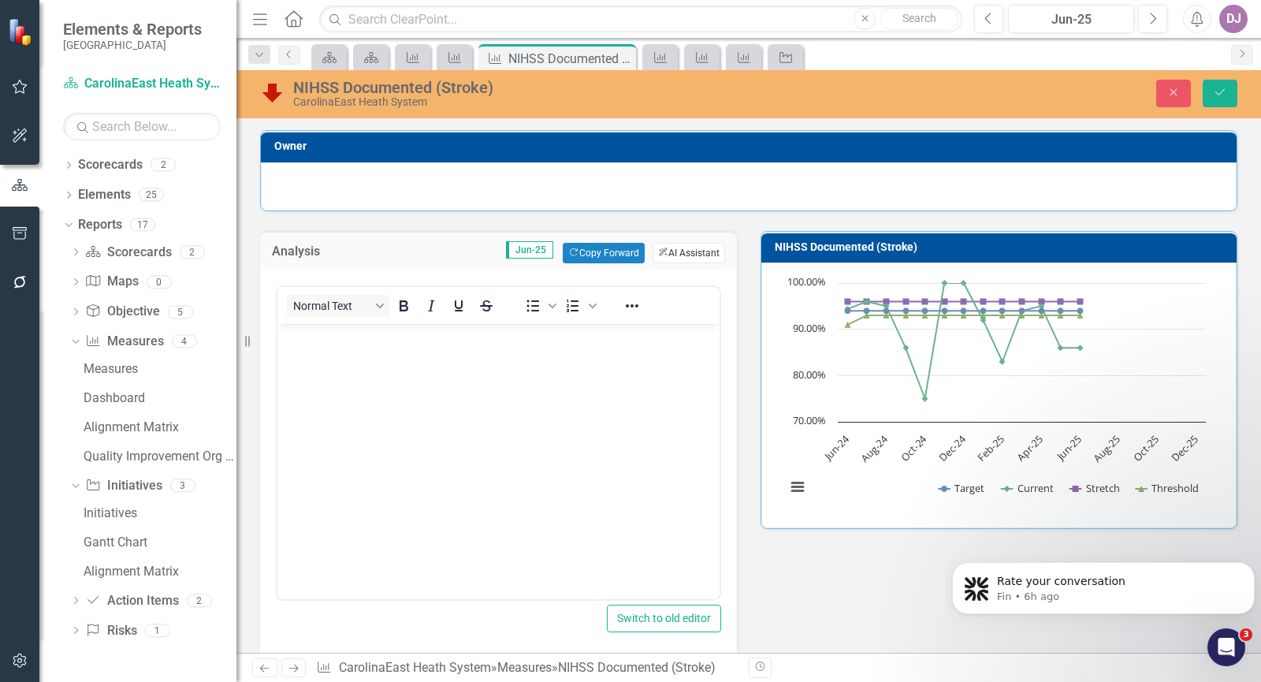
click at [688, 255] on button "ClearPoint AI AI Assistant" at bounding box center [688, 253] width 72 height 20
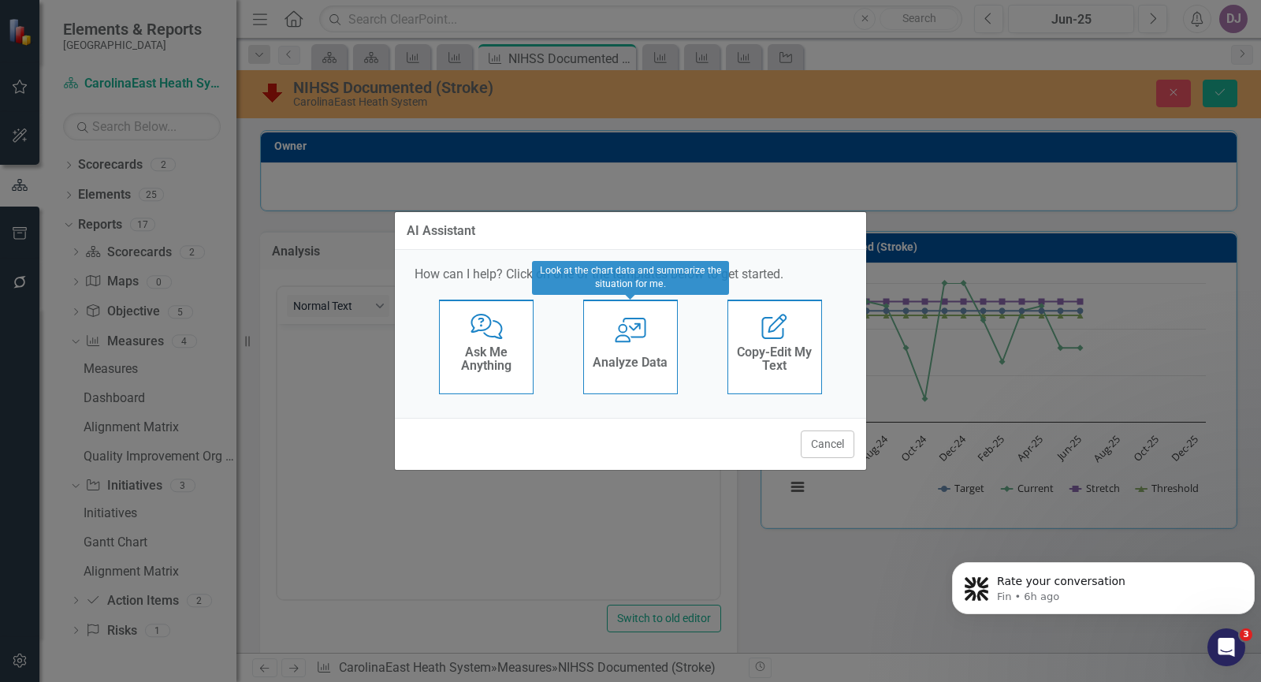
click at [630, 357] on h4 "Analyze Data" at bounding box center [629, 362] width 75 height 14
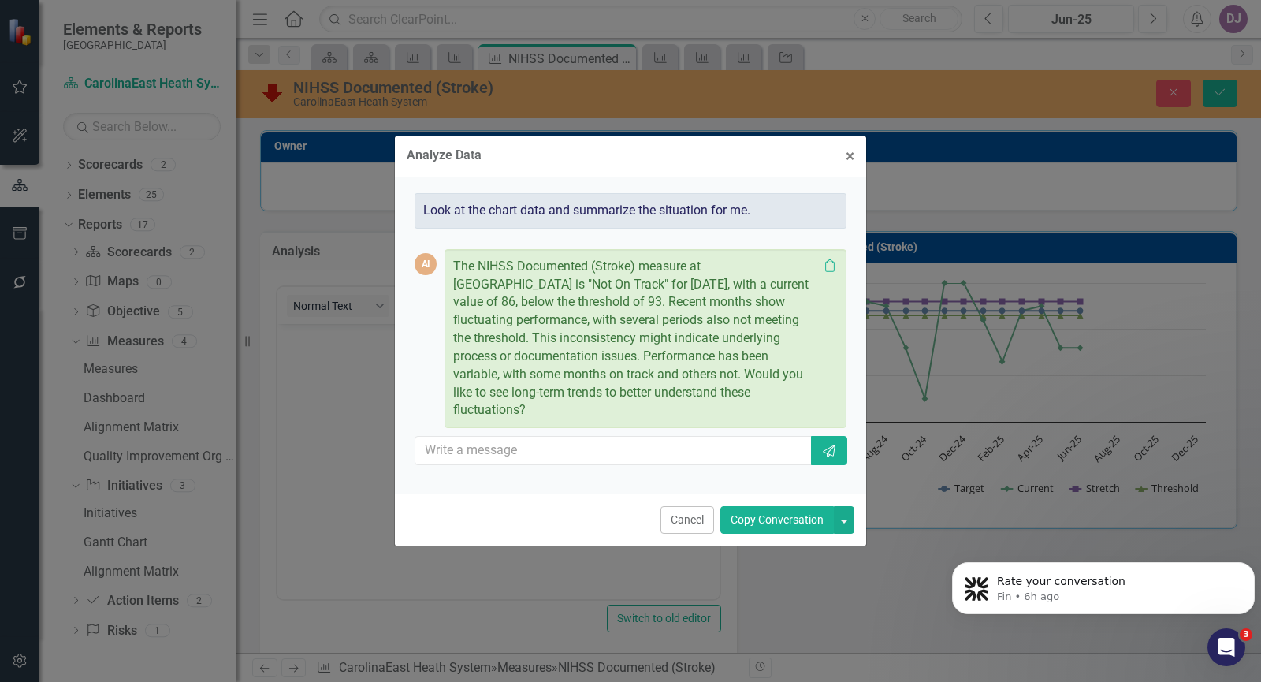
drag, startPoint x: 748, startPoint y: 371, endPoint x: 763, endPoint y: 414, distance: 45.8
click at [763, 414] on p "The NIHSS Documented (Stroke) measure at CarolinaEast Medical Center is "Not On…" at bounding box center [635, 339] width 365 height 162
click at [770, 522] on button "Copy Conversation" at bounding box center [776, 520] width 113 height 28
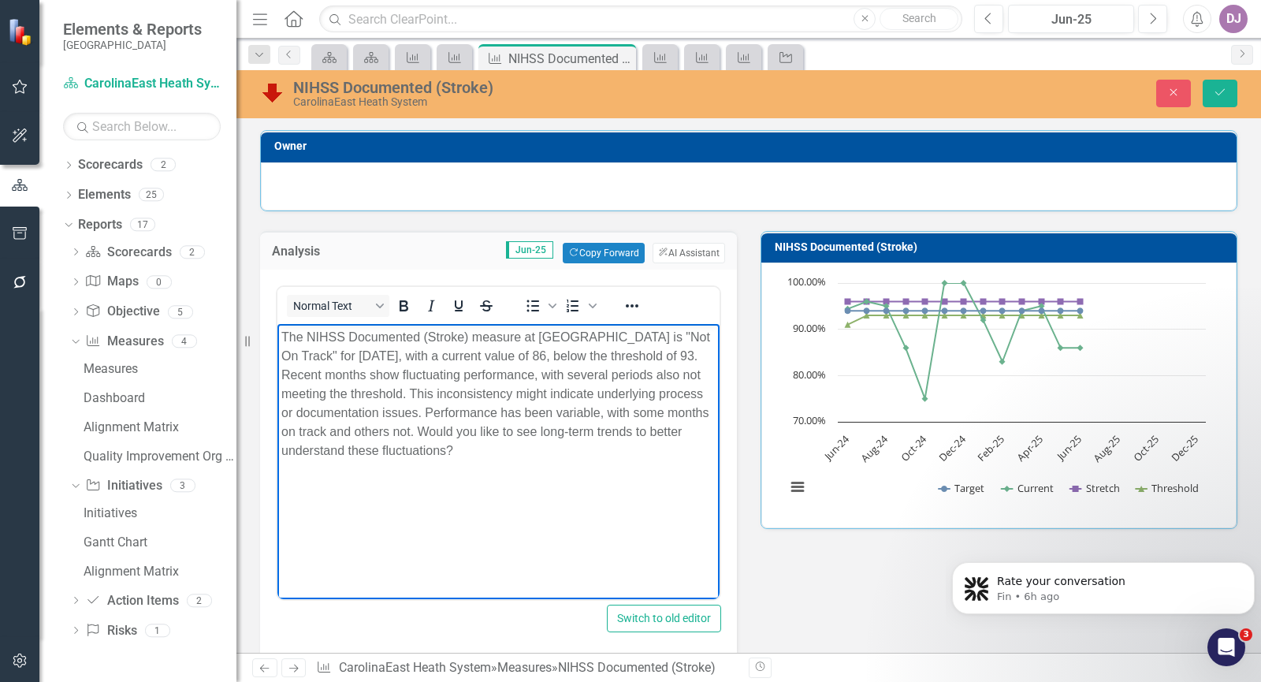
drag, startPoint x: 577, startPoint y: 429, endPoint x: 589, endPoint y: 444, distance: 18.5
click at [589, 444] on p "The NIHSS Documented (Stroke) measure at CarolinaEast Medical Center is "Not On…" at bounding box center [498, 393] width 434 height 132
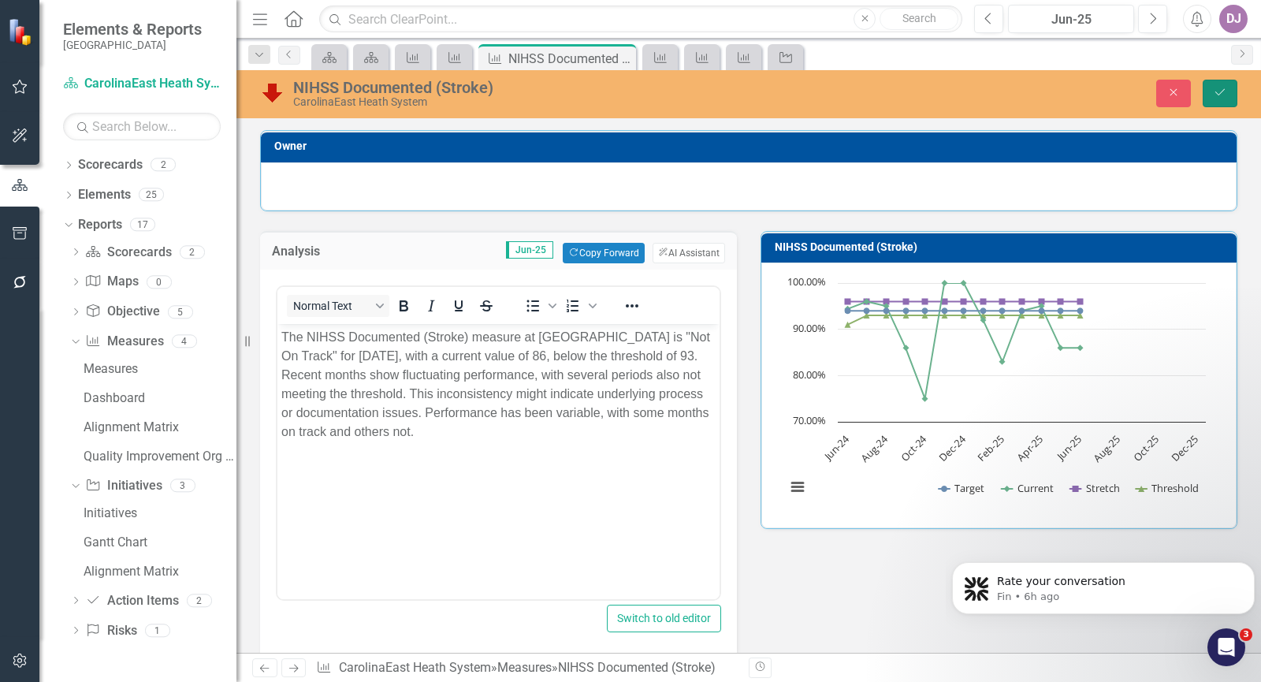
click at [1229, 91] on button "Save" at bounding box center [1219, 94] width 35 height 28
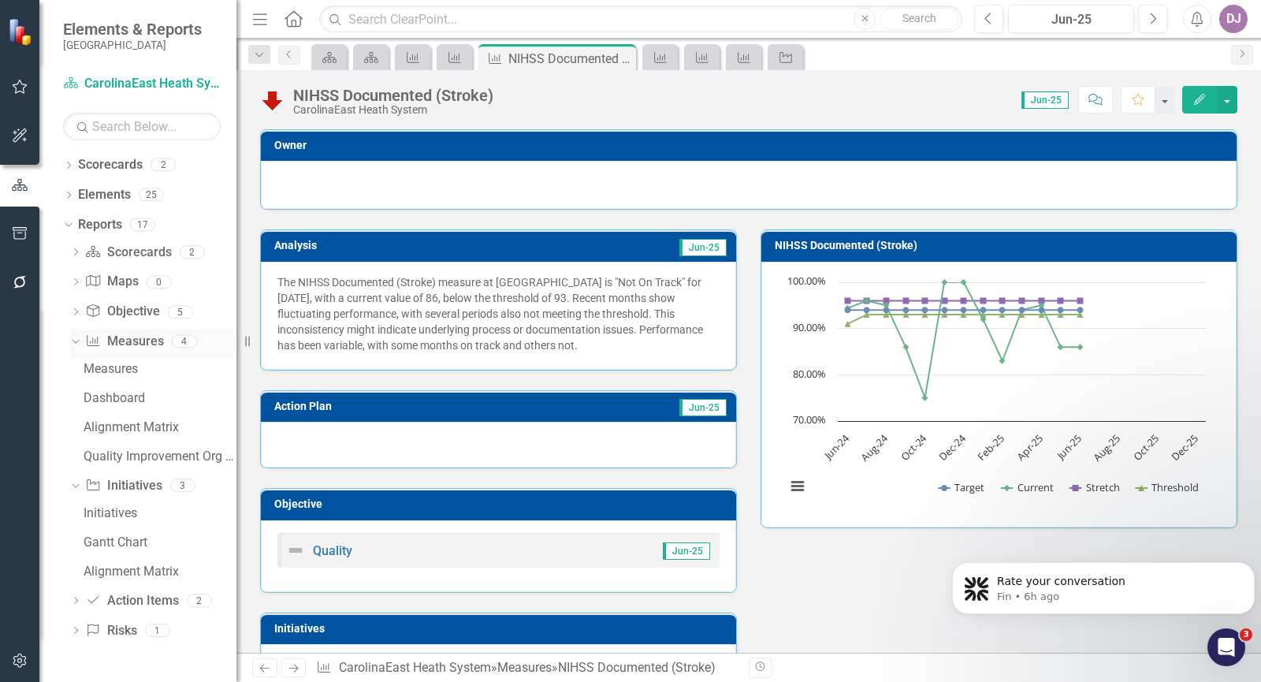
click at [142, 339] on link "Measure Measures" at bounding box center [124, 341] width 78 height 18
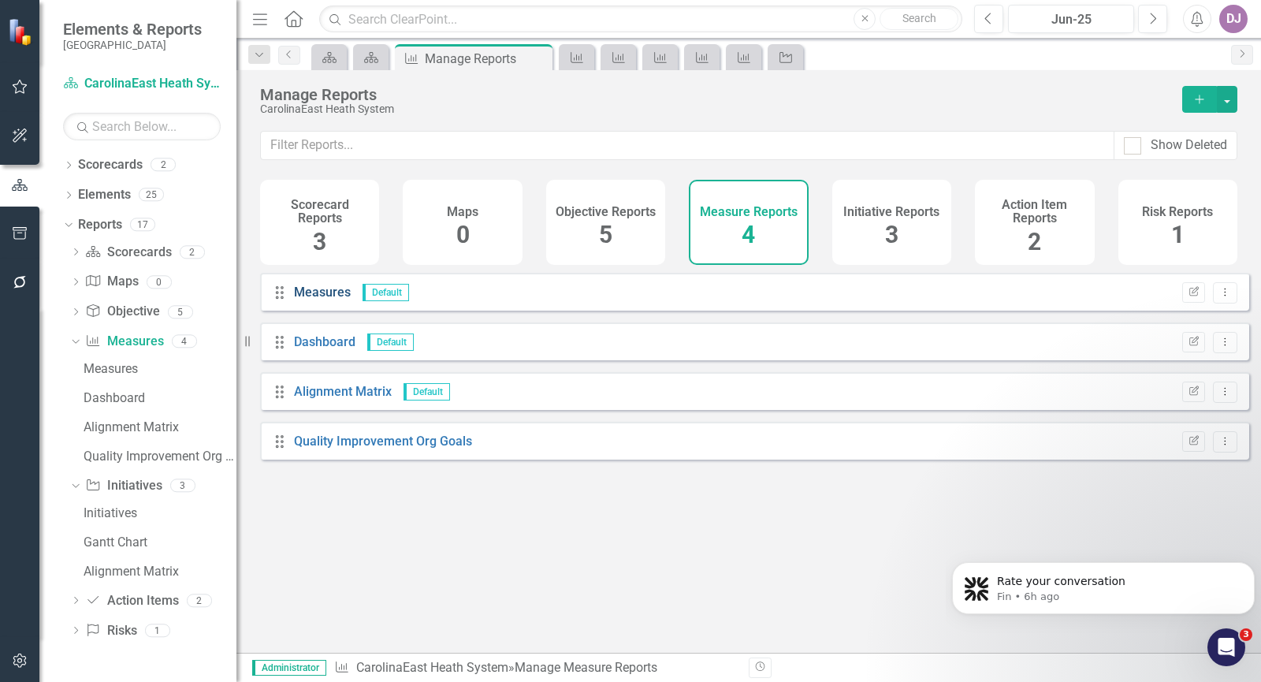
click at [318, 299] on link "Measures" at bounding box center [322, 291] width 57 height 15
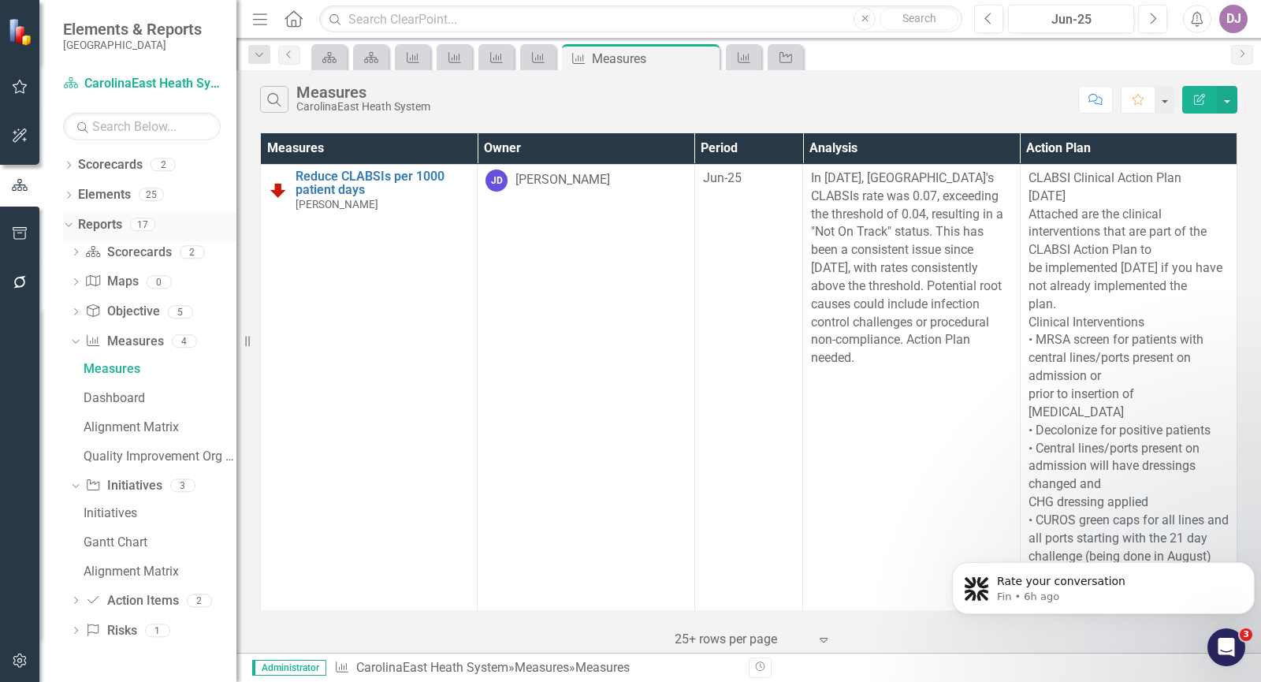
click at [69, 224] on icon "Dropdown" at bounding box center [66, 223] width 9 height 11
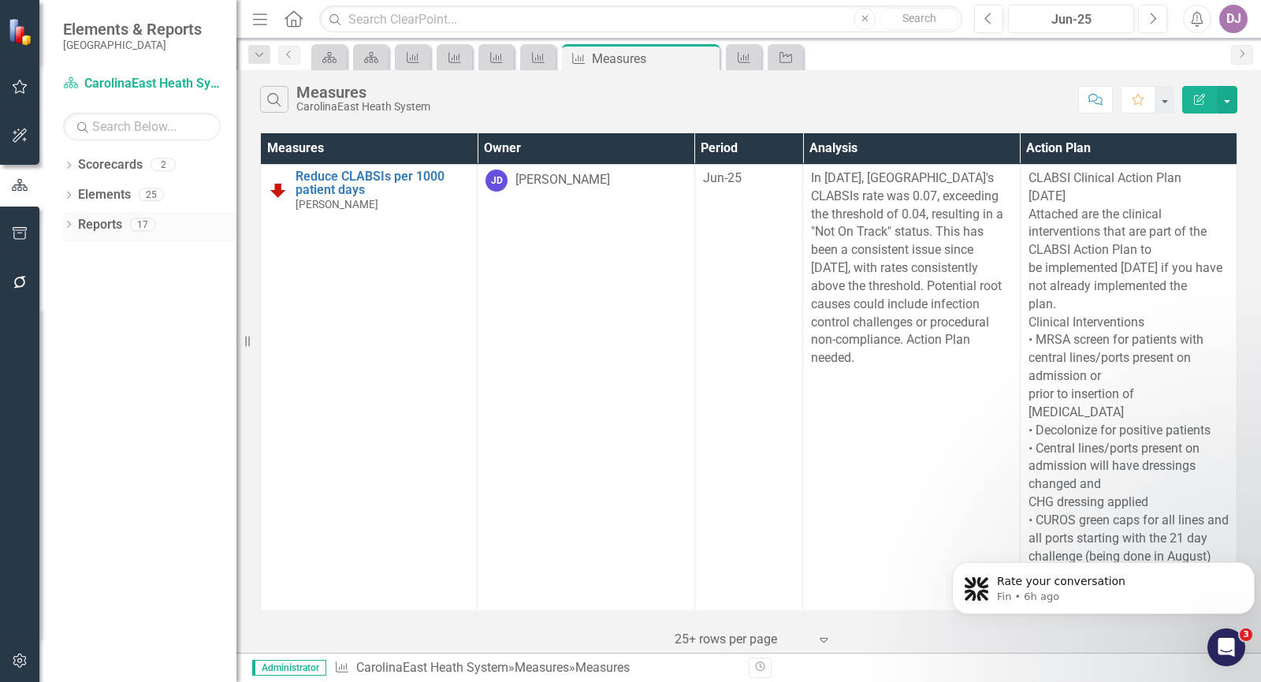
click at [95, 226] on link "Reports" at bounding box center [100, 225] width 44 height 18
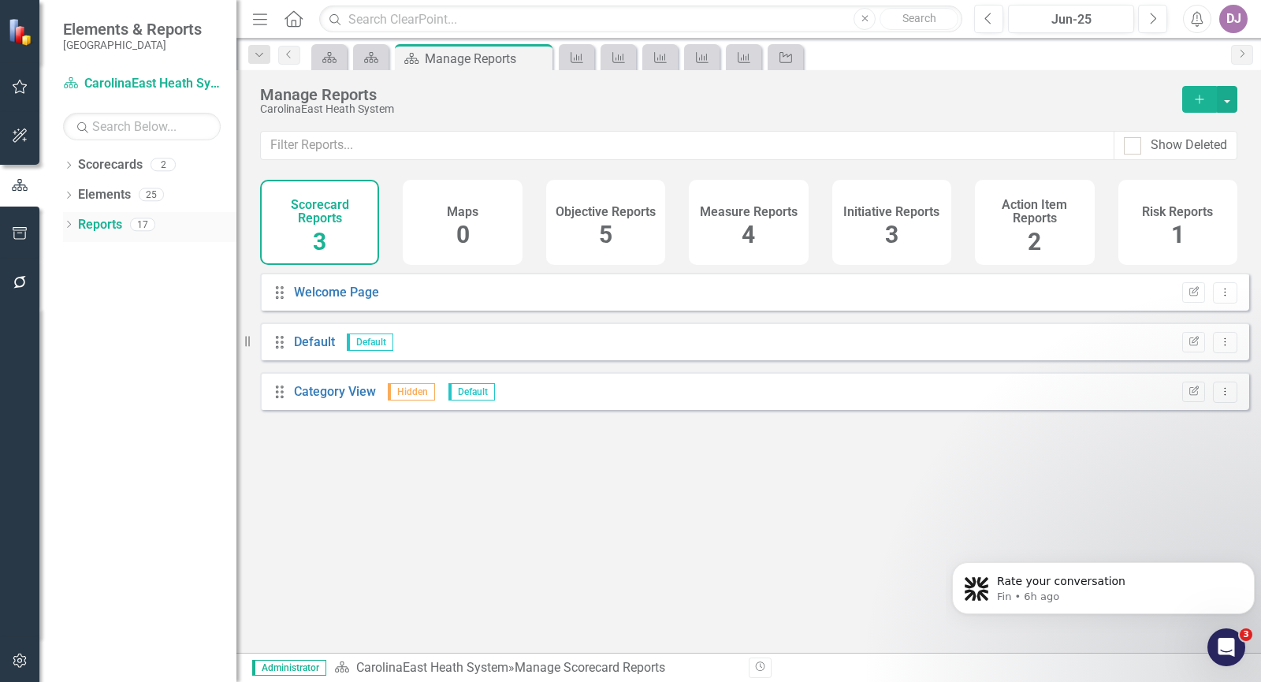
click at [95, 226] on link "Reports" at bounding box center [100, 225] width 44 height 18
click at [322, 248] on span "3" at bounding box center [319, 242] width 13 height 28
click at [68, 228] on icon "Dropdown" at bounding box center [68, 225] width 11 height 9
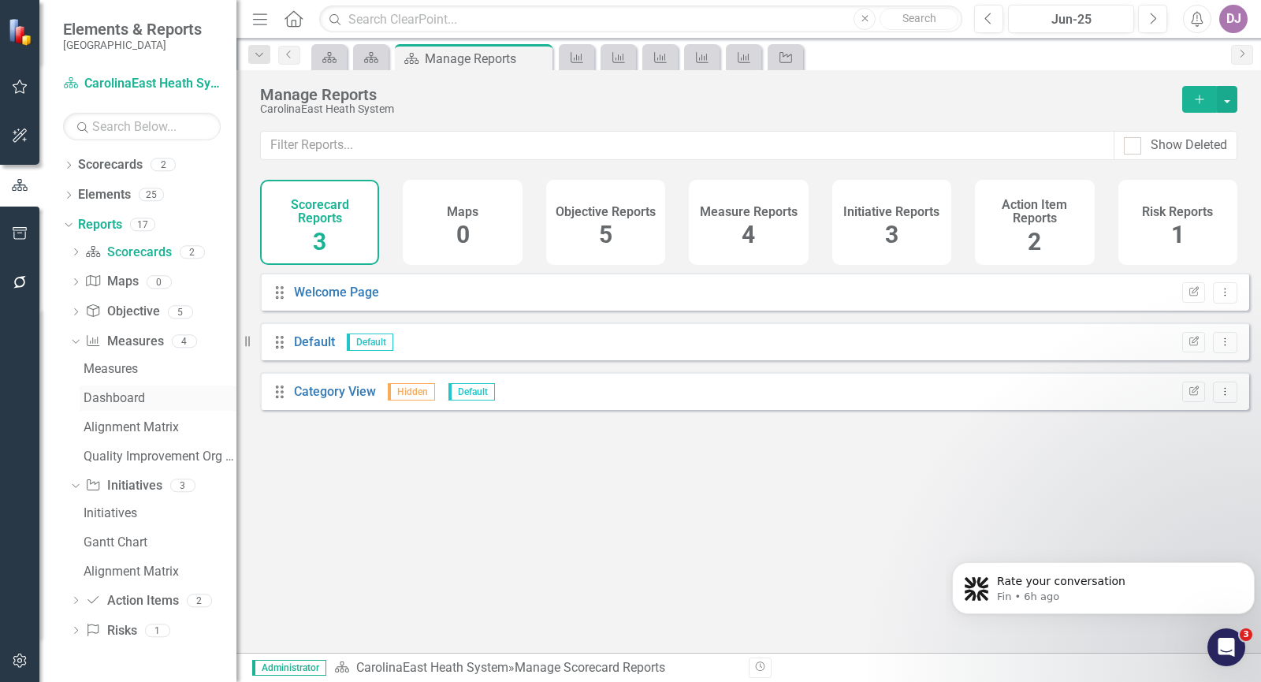
click at [125, 401] on div "Dashboard" at bounding box center [160, 398] width 153 height 14
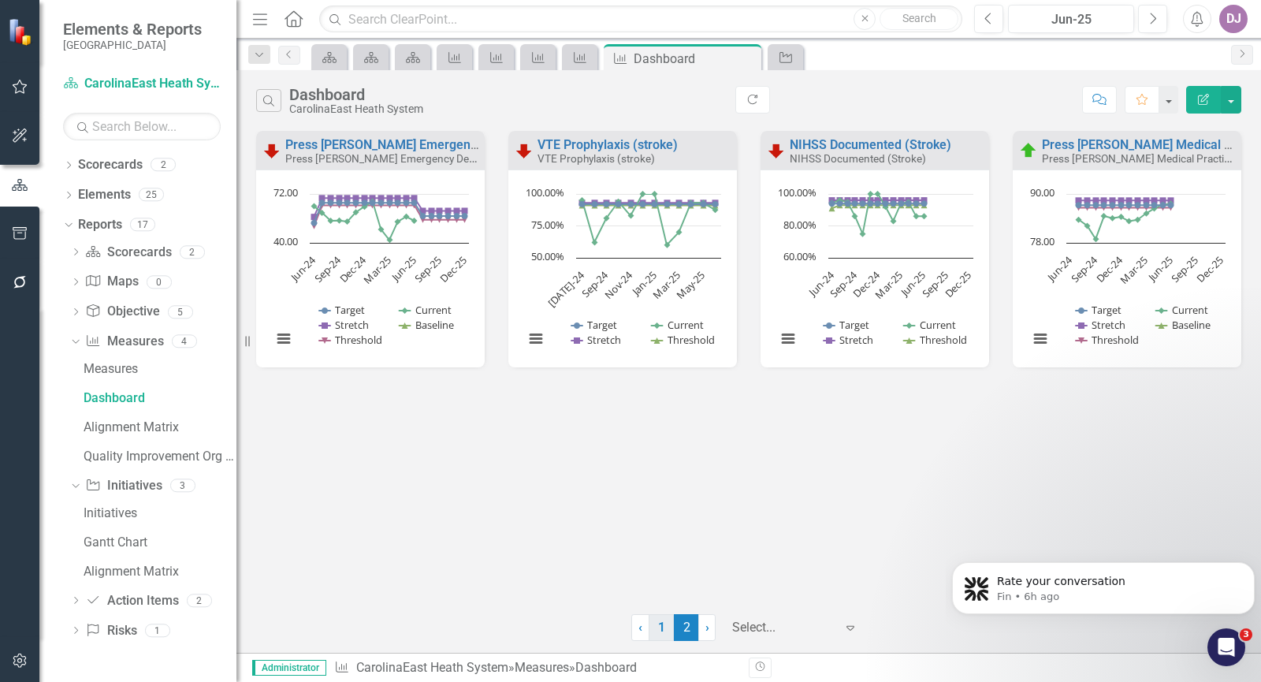
click at [660, 627] on link "1" at bounding box center [660, 627] width 25 height 27
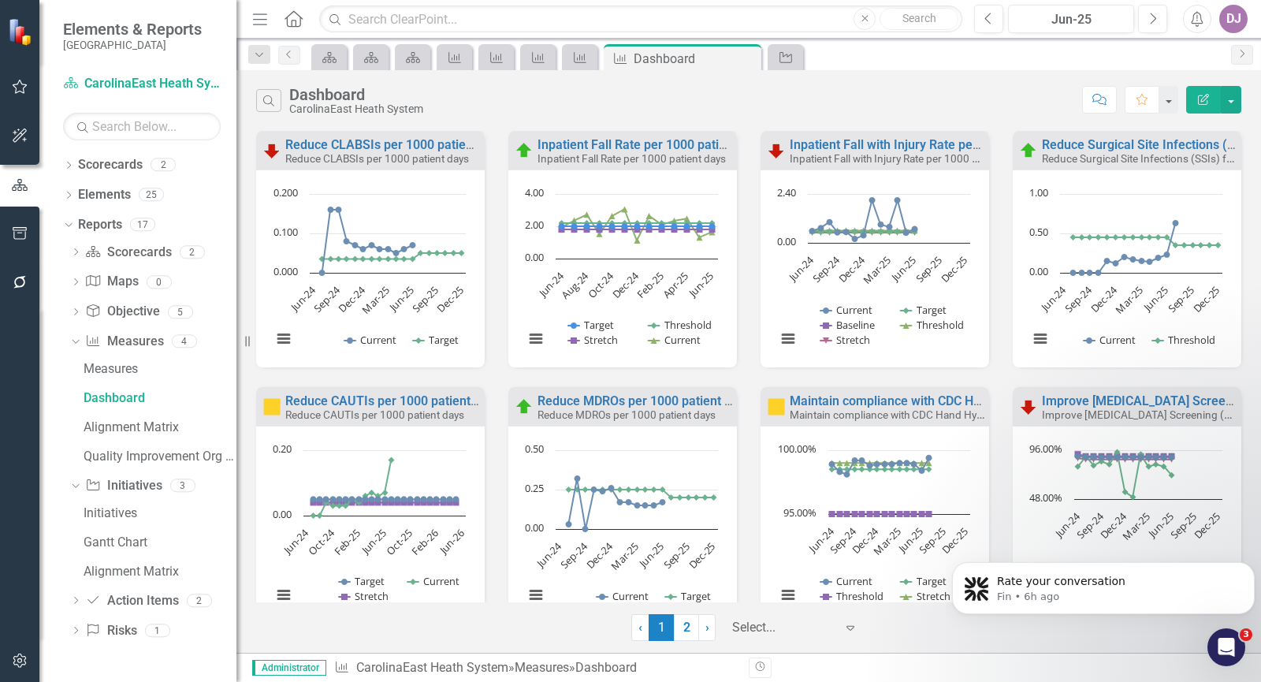
click at [451, 351] on rect "Interactive chart" at bounding box center [369, 274] width 210 height 177
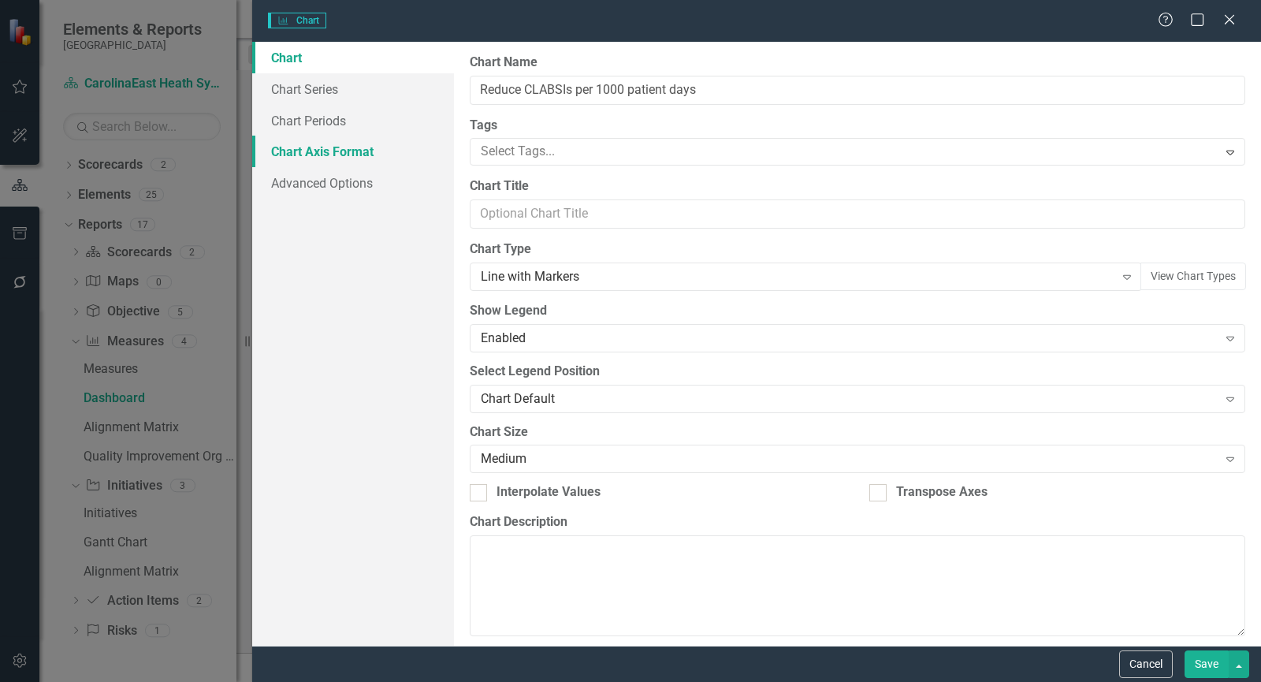
type input "Reduce CLABSIs per 1000 patient days"
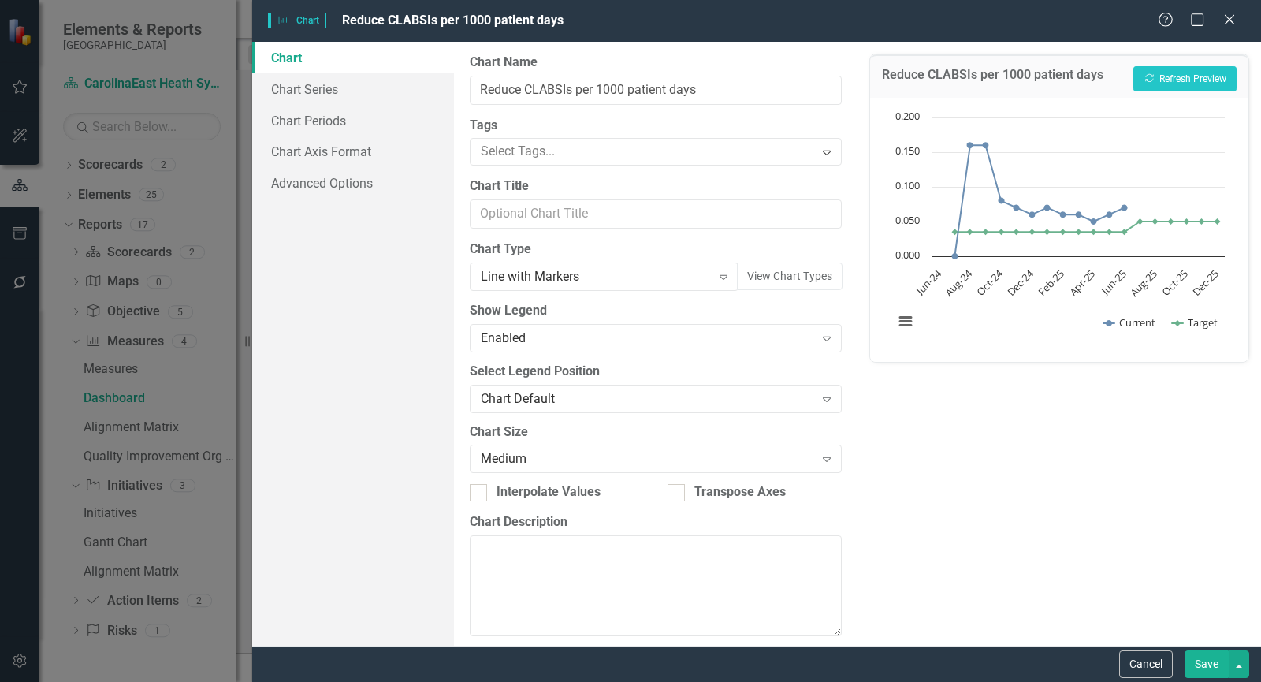
click at [1220, 664] on button "Save" at bounding box center [1206, 664] width 44 height 28
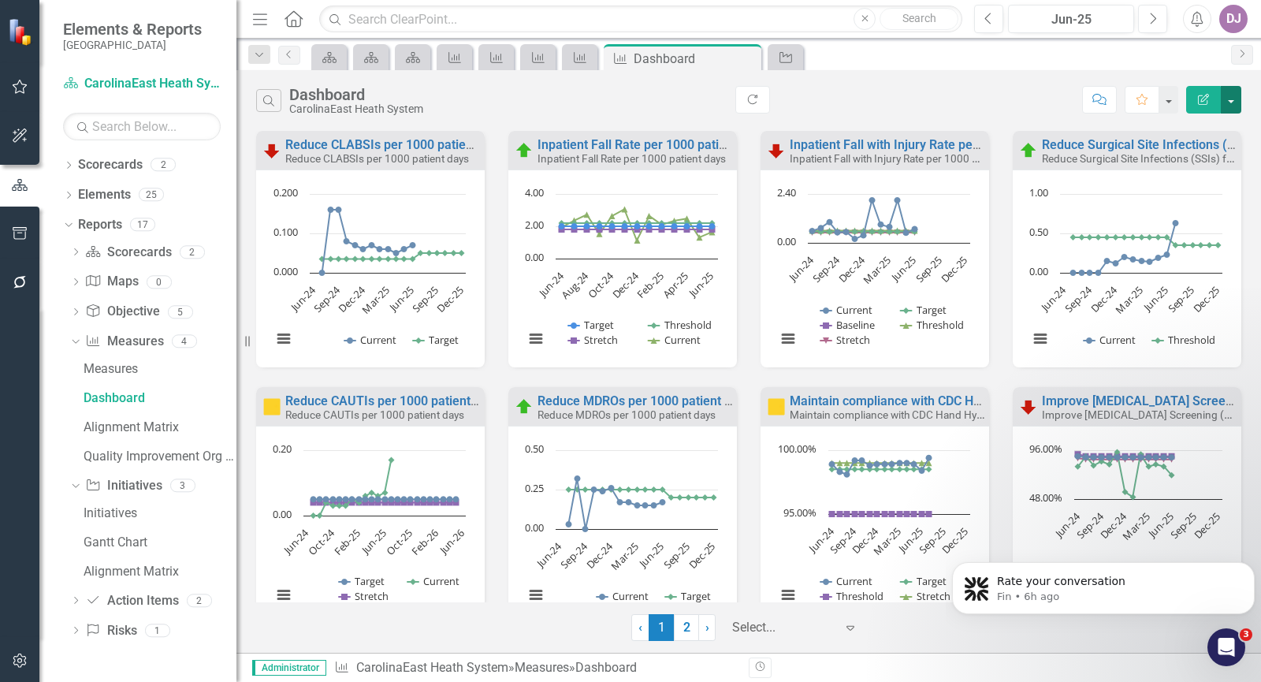
click at [1228, 100] on button "button" at bounding box center [1230, 100] width 20 height 28
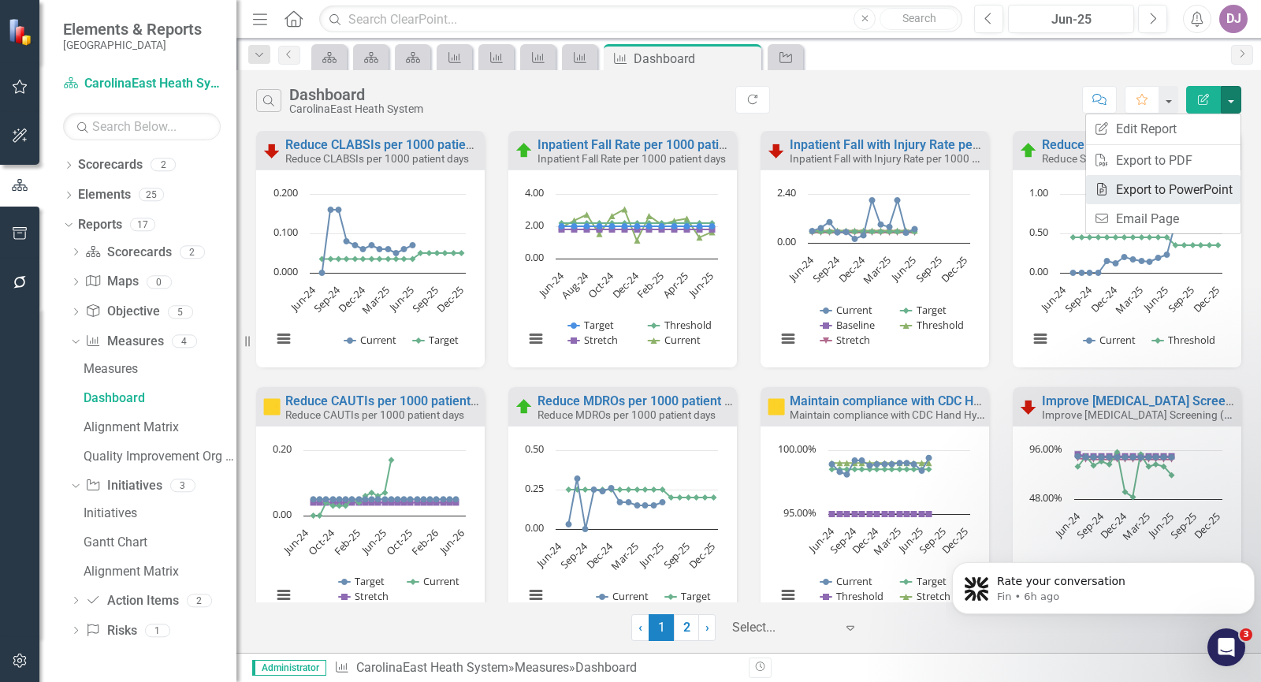
click at [1202, 189] on link "PowerPoint Export to PowerPoint" at bounding box center [1163, 189] width 154 height 29
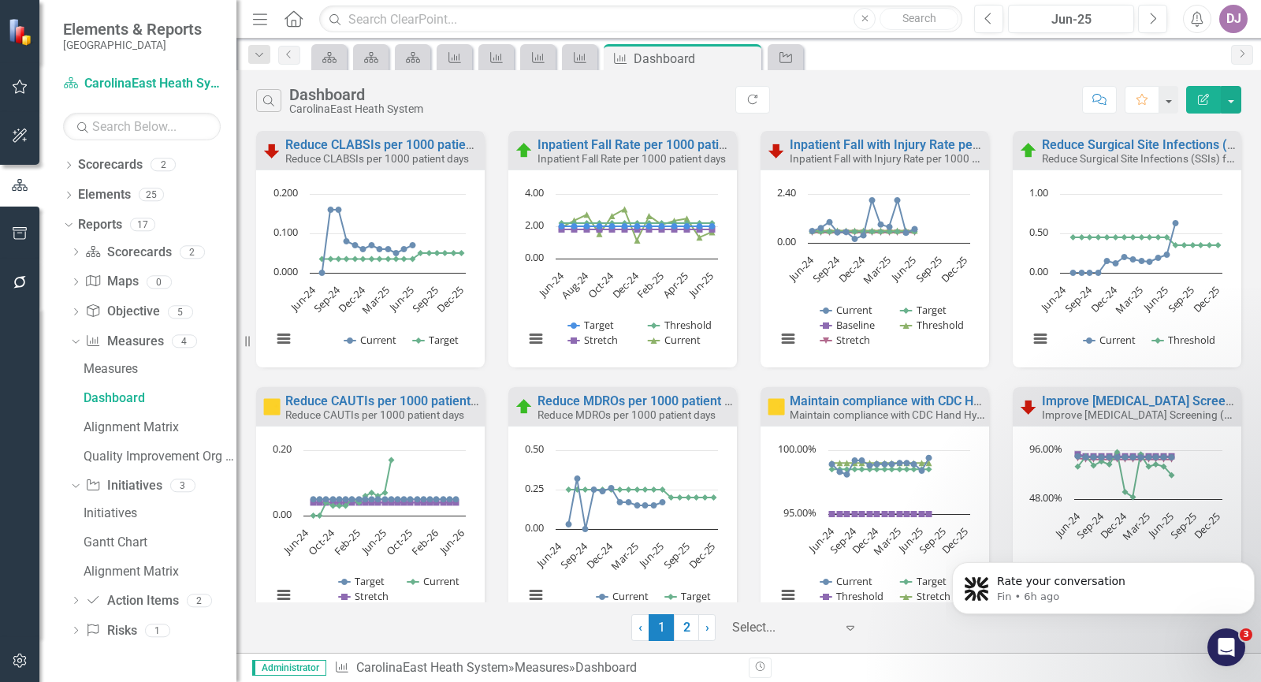
click at [357, 647] on div "Search Dashboard CarolinaEast Heath System Refresh Comment Favorite Edit Report…" at bounding box center [748, 361] width 1024 height 582
click at [752, 102] on icon "Refresh" at bounding box center [752, 99] width 14 height 11
click at [1232, 107] on button "button" at bounding box center [1230, 100] width 20 height 28
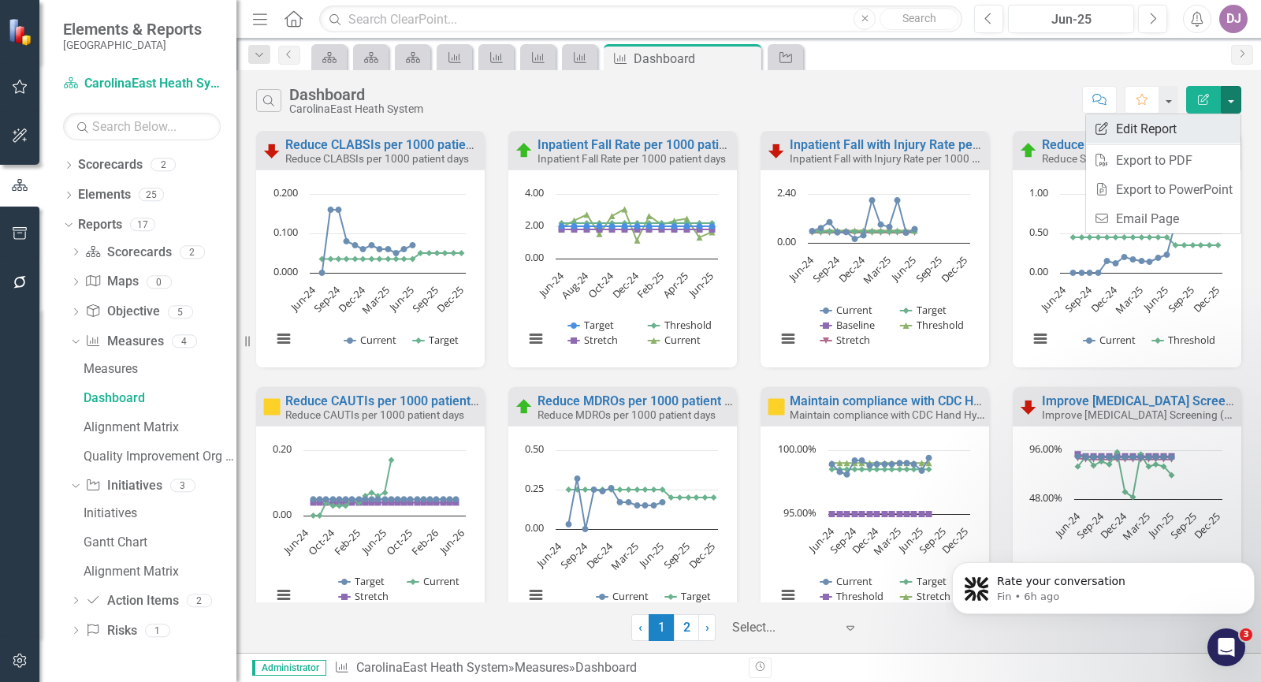
click at [1153, 127] on link "Edit Report Edit Report" at bounding box center [1163, 128] width 154 height 29
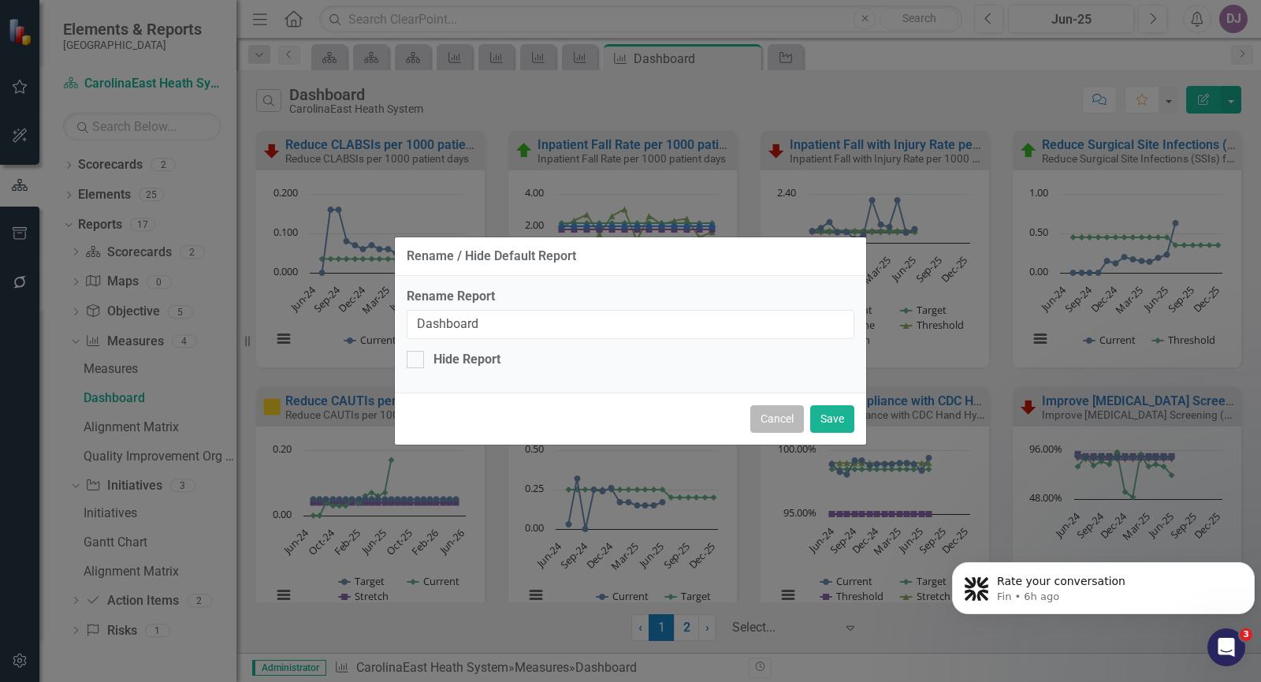
click at [782, 422] on button "Cancel" at bounding box center [777, 419] width 54 height 28
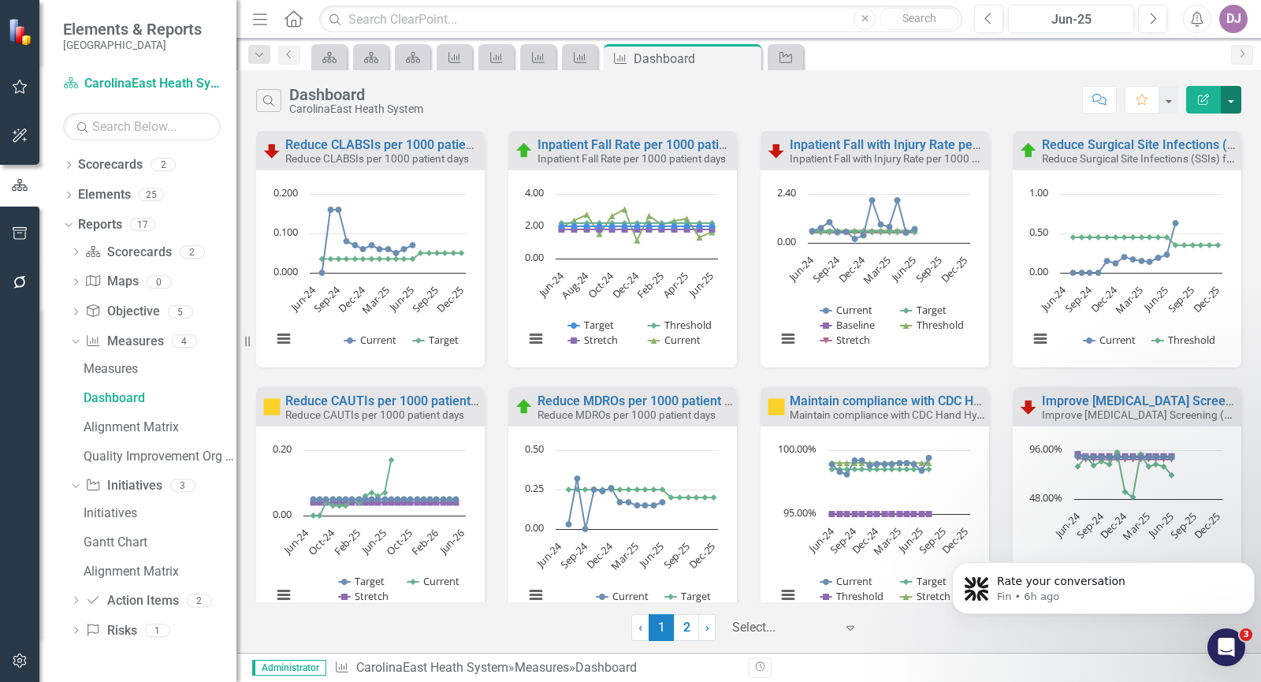
click at [1228, 96] on button "button" at bounding box center [1230, 100] width 20 height 28
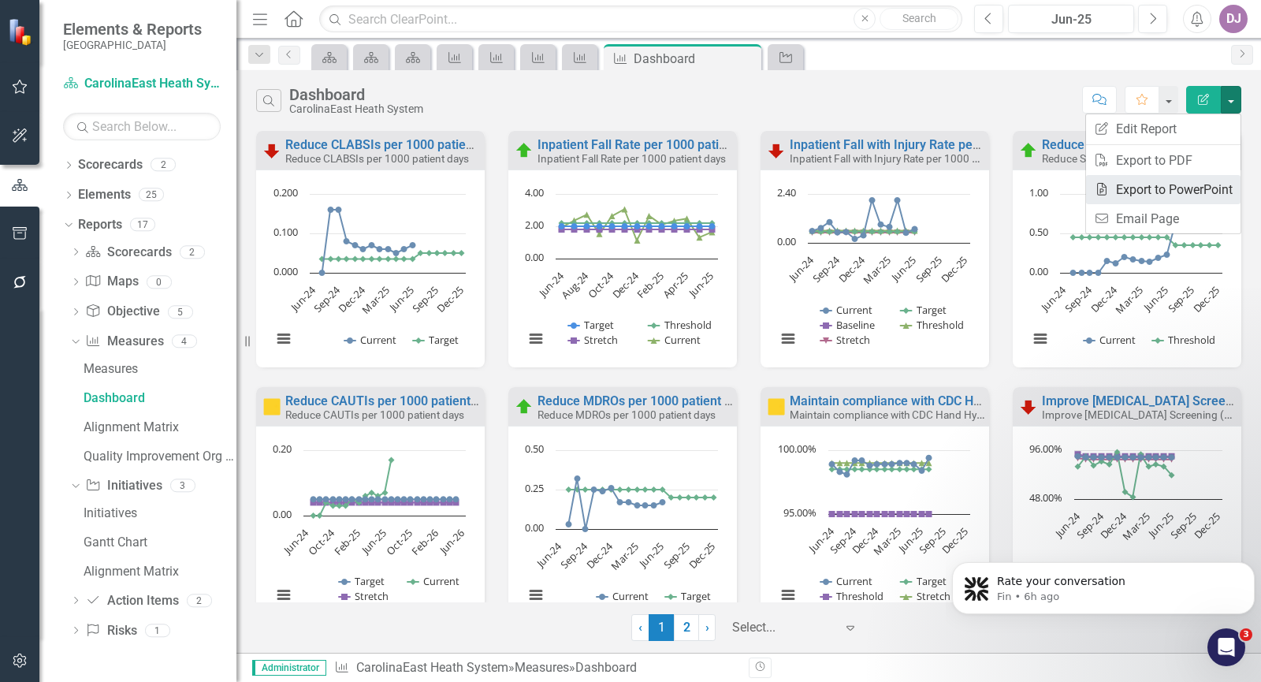
click at [1202, 189] on link "PowerPoint Export to PowerPoint" at bounding box center [1163, 189] width 154 height 29
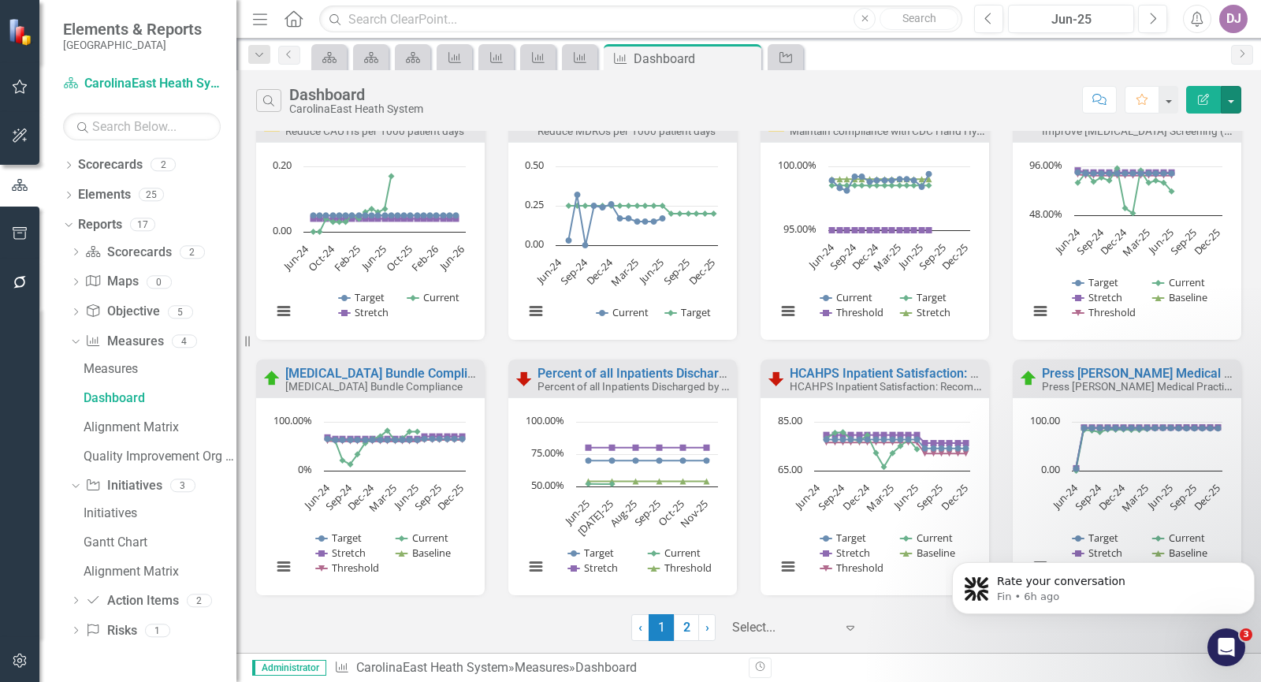
scroll to position [296, 0]
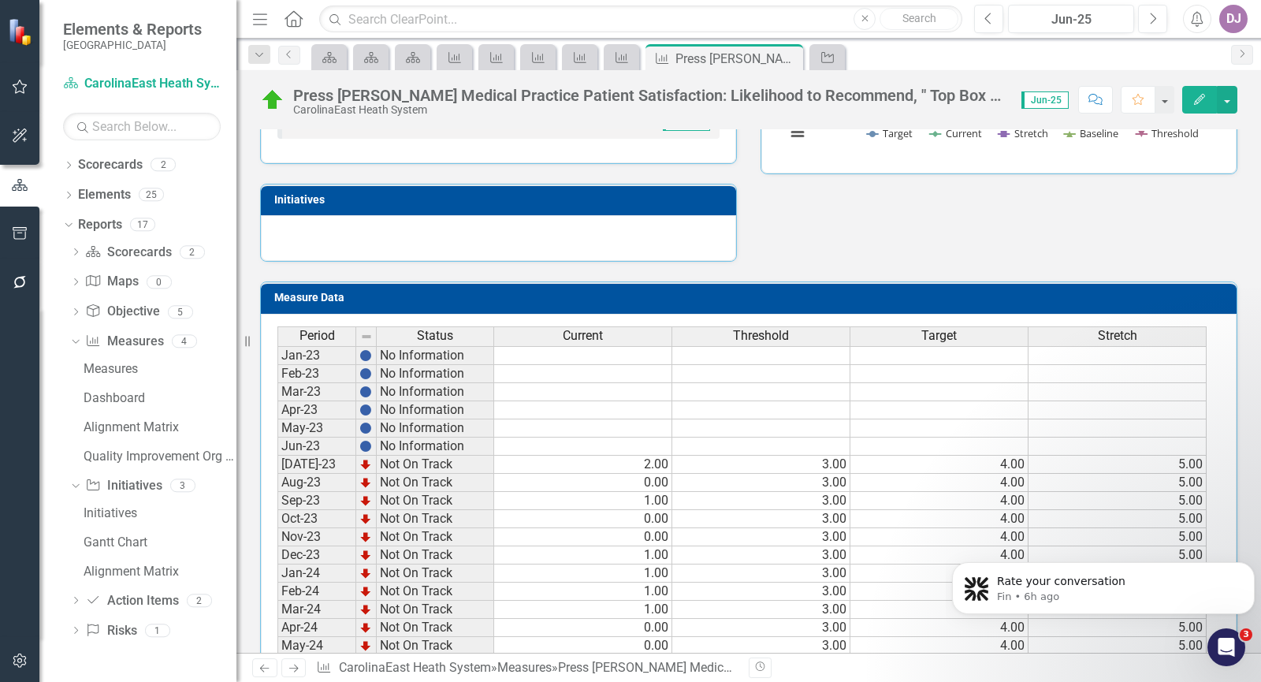
scroll to position [466, 0]
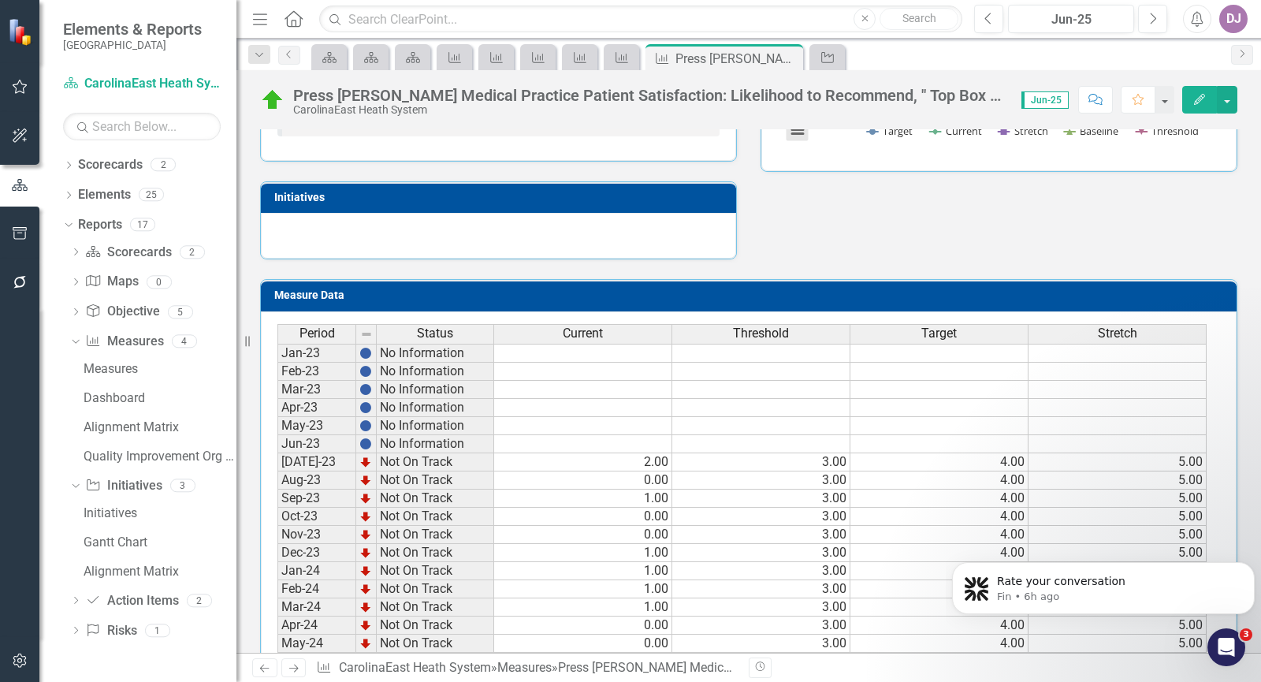
click at [789, 136] on button "View chart menu, Chart" at bounding box center [797, 130] width 22 height 22
click at [789, 134] on button "View chart menu, Chart" at bounding box center [797, 130] width 22 height 22
click at [789, 134] on div "Download PNG image Download JPEG image Download PDF document Download SVG vecto…" at bounding box center [862, 63] width 199 height 154
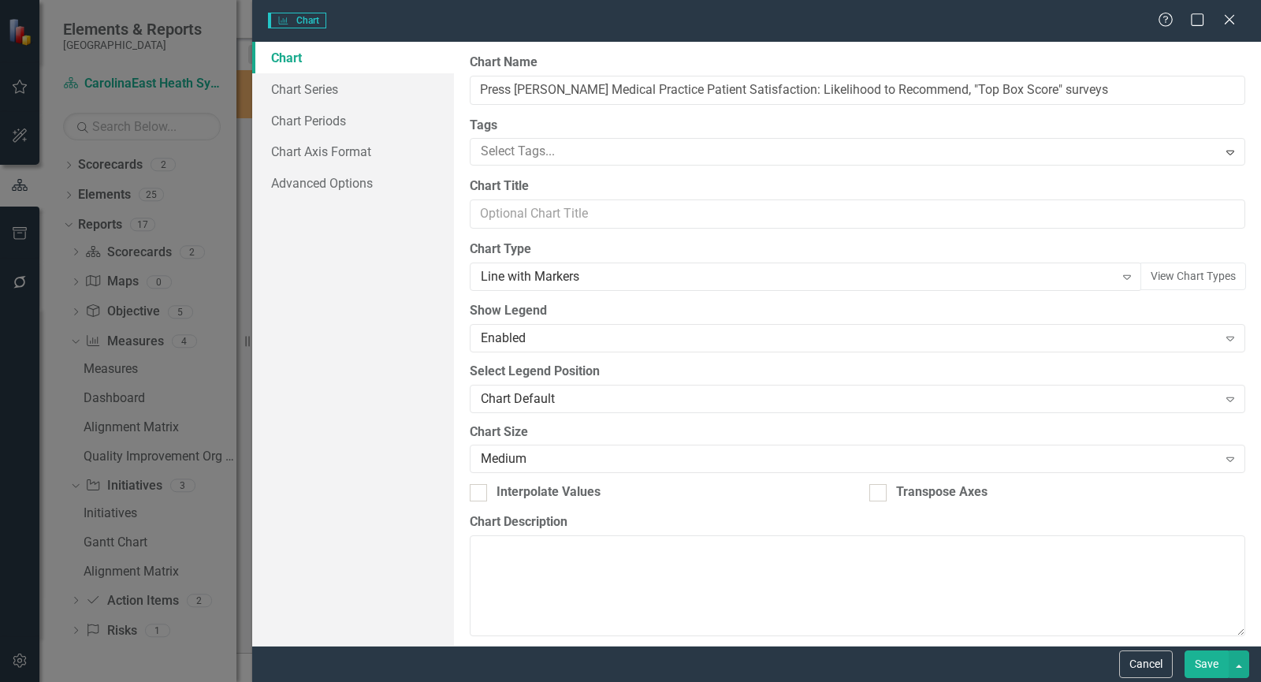
click at [789, 134] on label "Tags" at bounding box center [857, 126] width 775 height 18
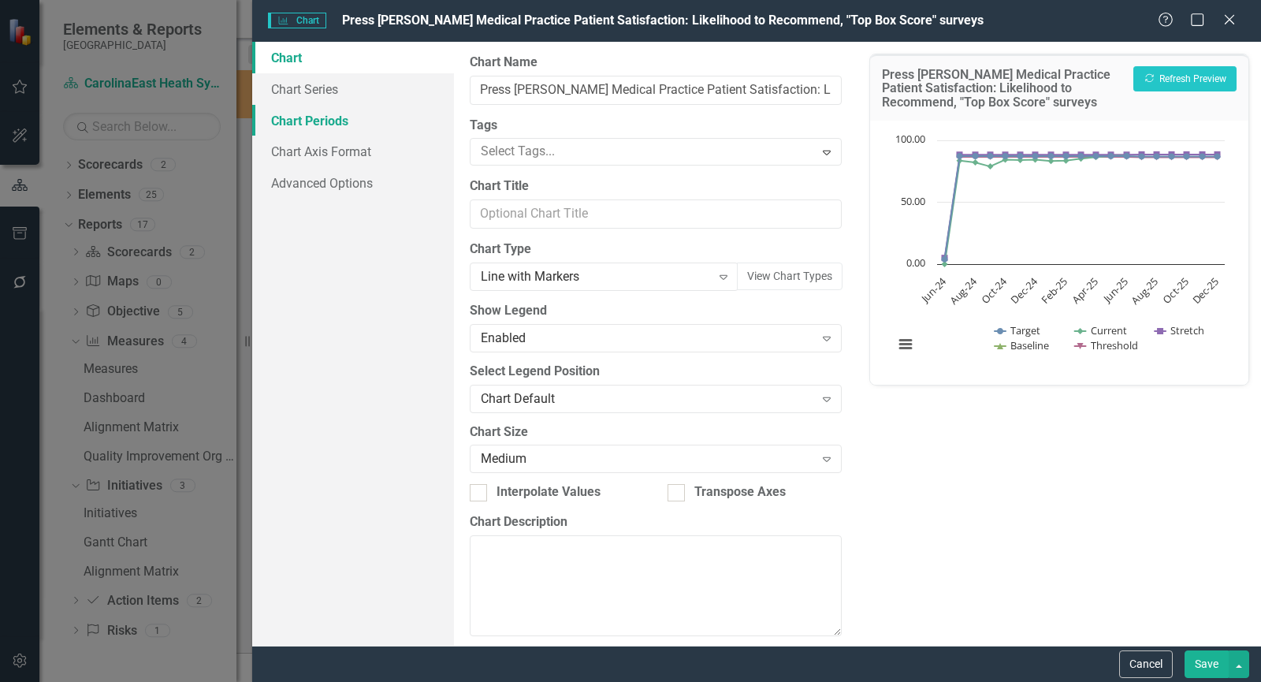
click at [346, 121] on link "Chart Periods" at bounding box center [353, 121] width 202 height 32
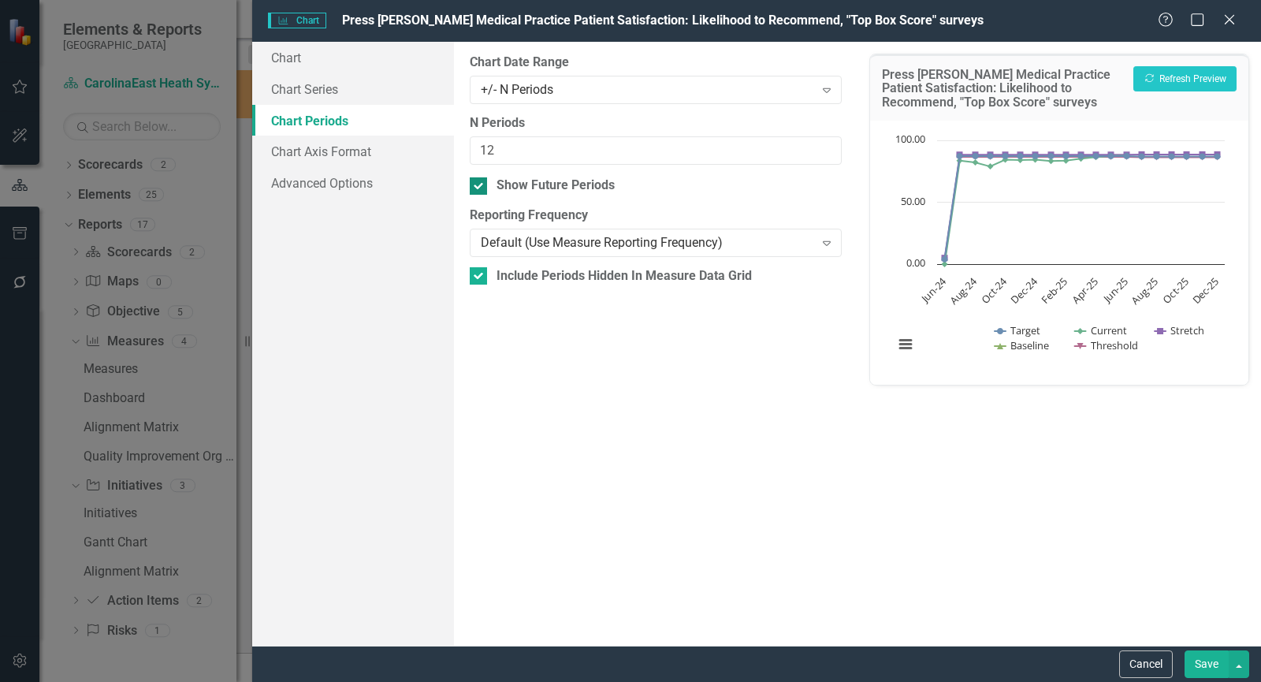
click at [481, 188] on div at bounding box center [478, 185] width 17 height 17
click at [480, 188] on input "Show Future Periods" at bounding box center [475, 182] width 10 height 10
checkbox input "false"
click at [481, 277] on div at bounding box center [478, 275] width 17 height 17
click at [480, 277] on input "Include Periods Hidden In Measure Data Grid" at bounding box center [475, 272] width 10 height 10
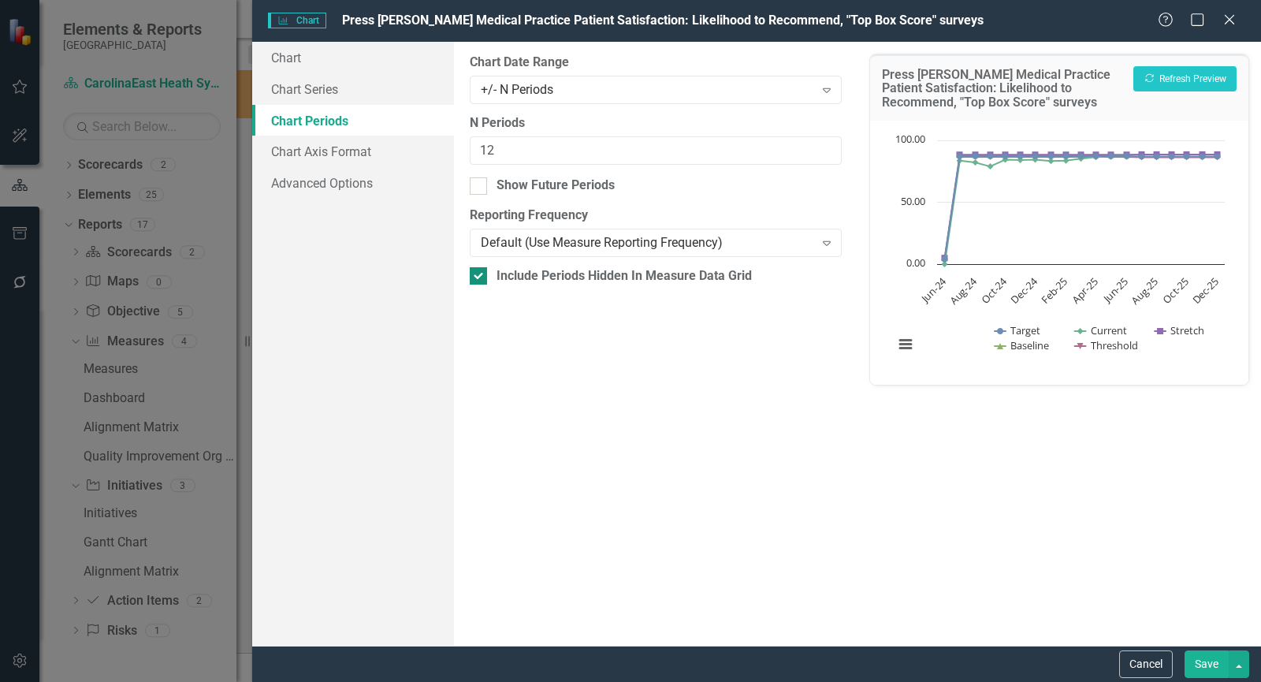
checkbox input "false"
click at [1205, 669] on button "Save" at bounding box center [1206, 664] width 44 height 28
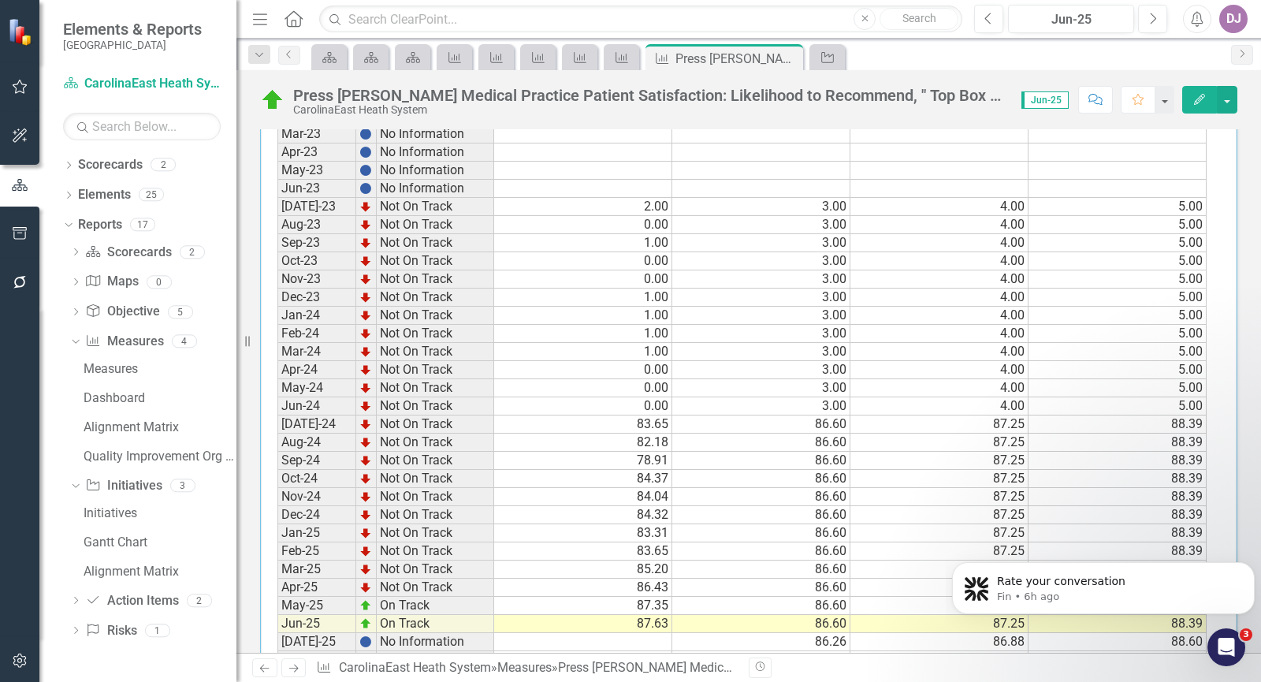
scroll to position [723, 0]
drag, startPoint x: 1249, startPoint y: 314, endPoint x: 286, endPoint y: 10, distance: 1009.4
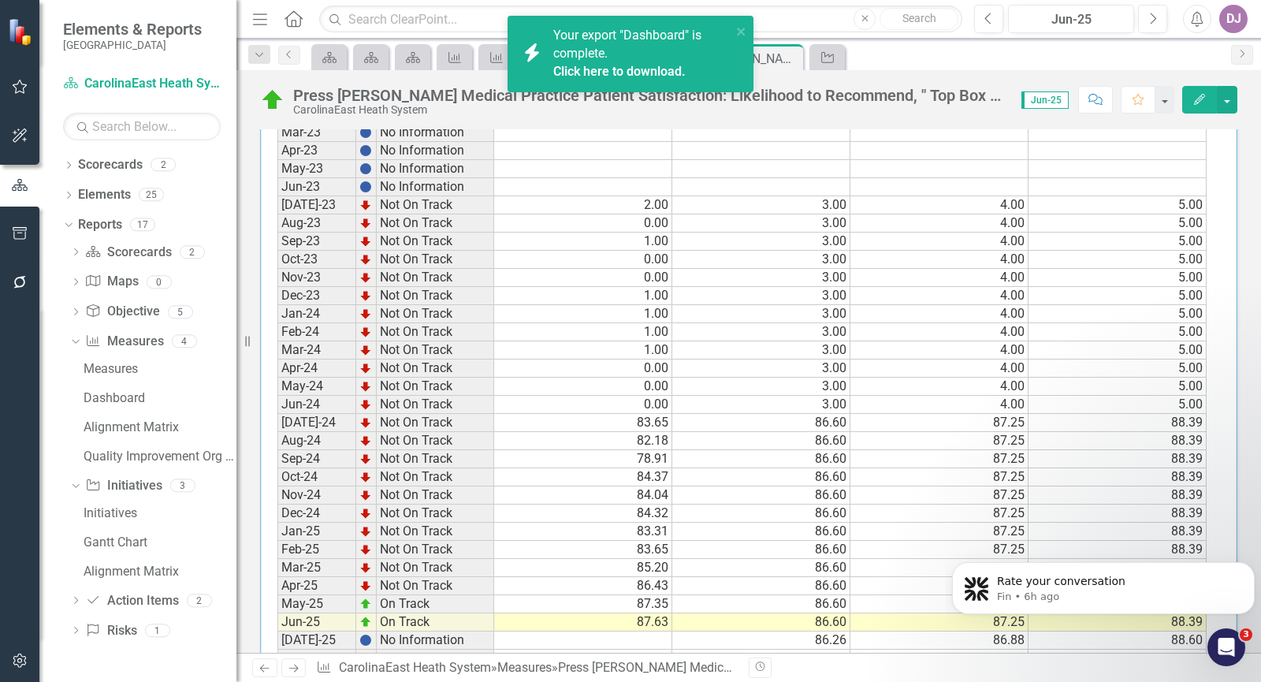
click at [648, 72] on link "Click here to download." at bounding box center [619, 71] width 132 height 15
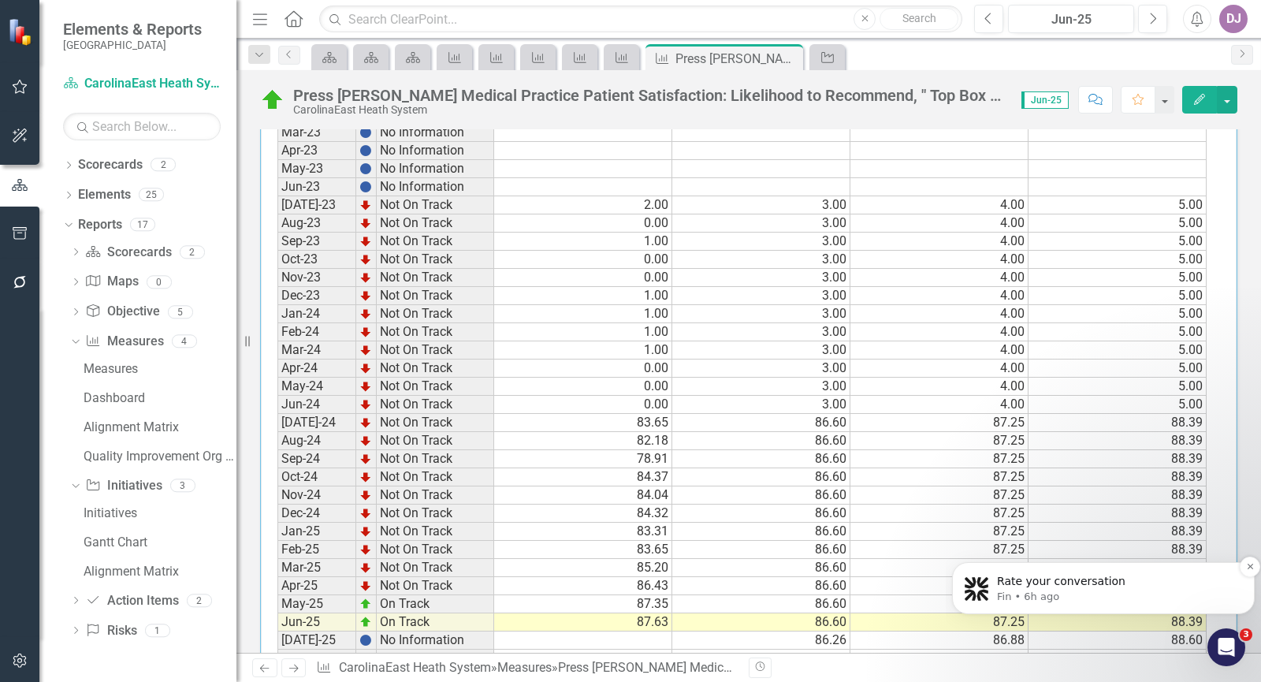
click at [1049, 592] on p "Fin • 6h ago" at bounding box center [1116, 596] width 238 height 14
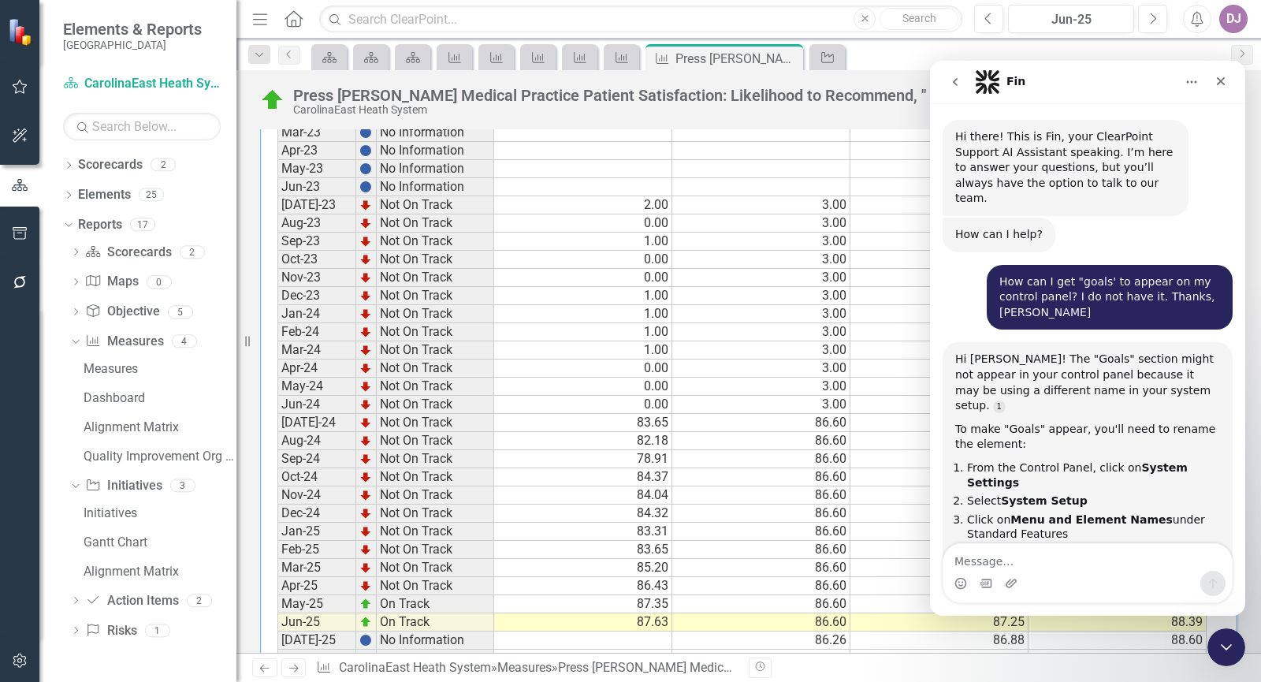
scroll to position [13, 0]
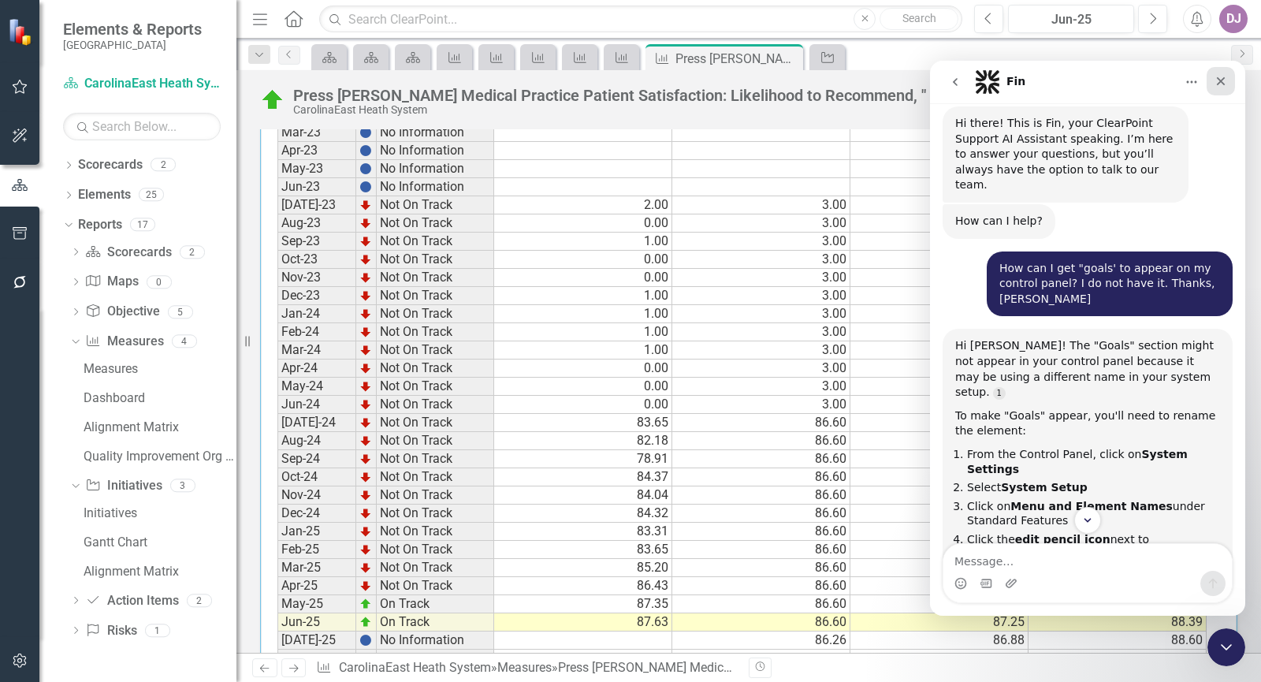
click at [1224, 78] on icon "Close" at bounding box center [1220, 81] width 9 height 9
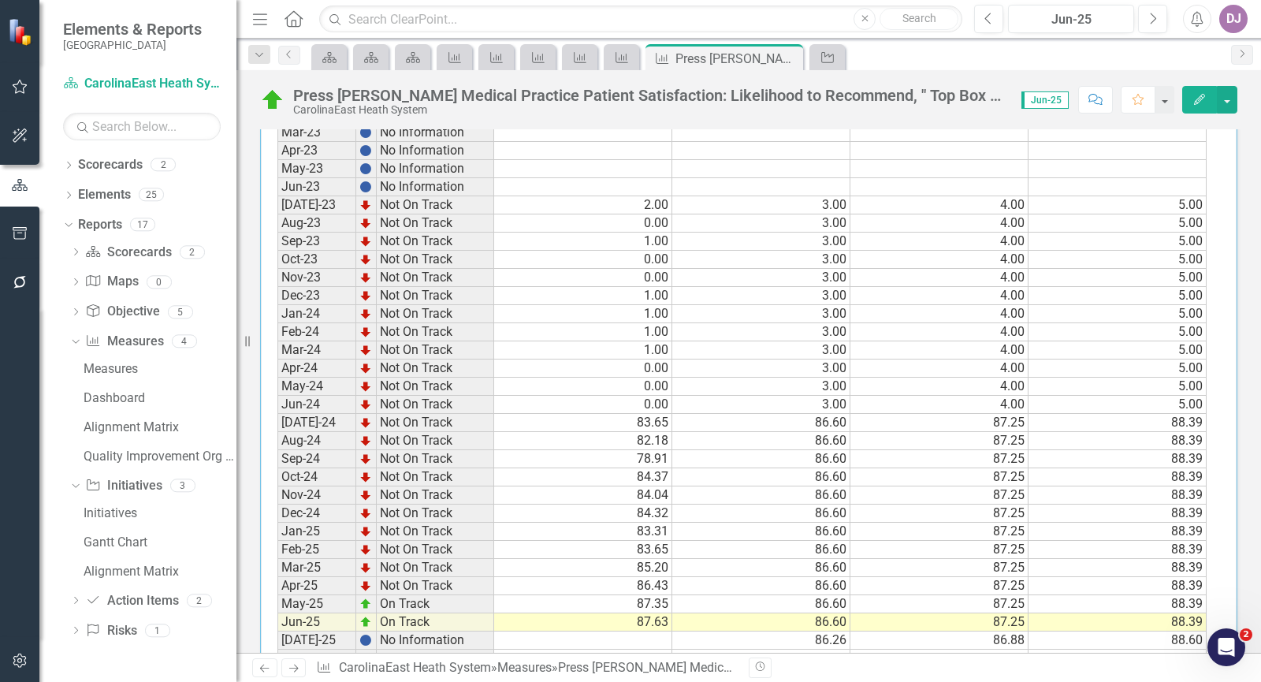
scroll to position [3060, 0]
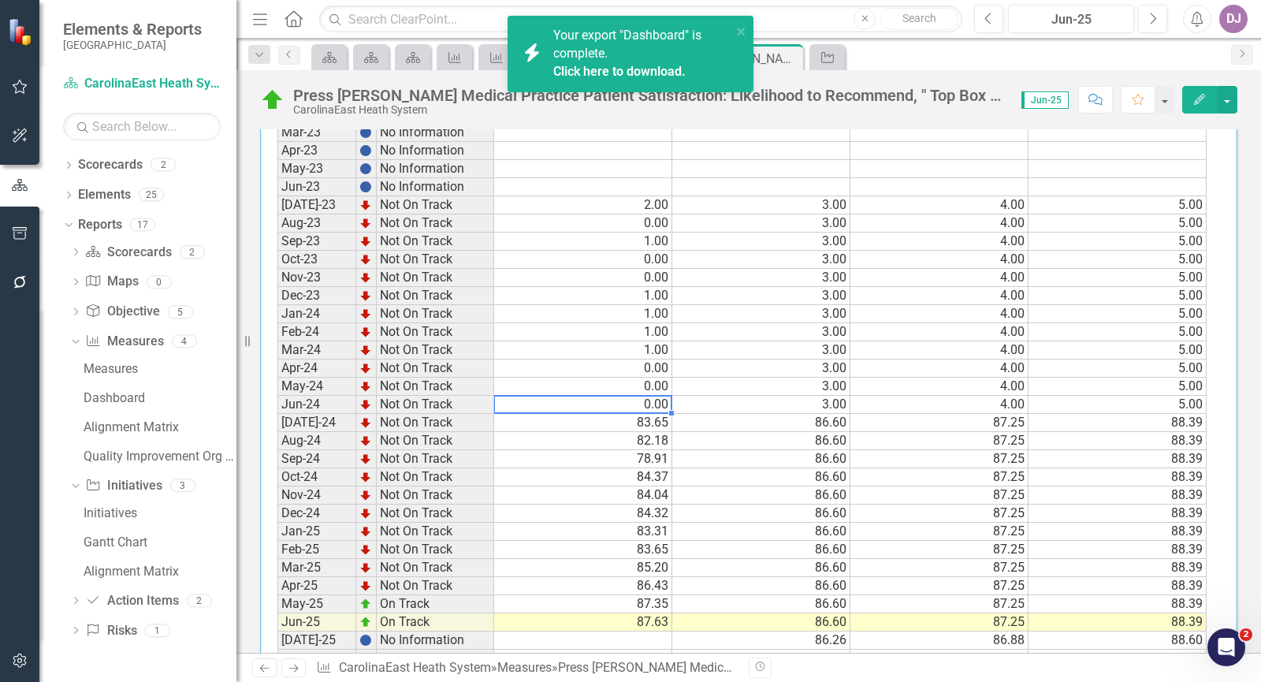
click at [654, 400] on td "0.00" at bounding box center [583, 405] width 178 height 18
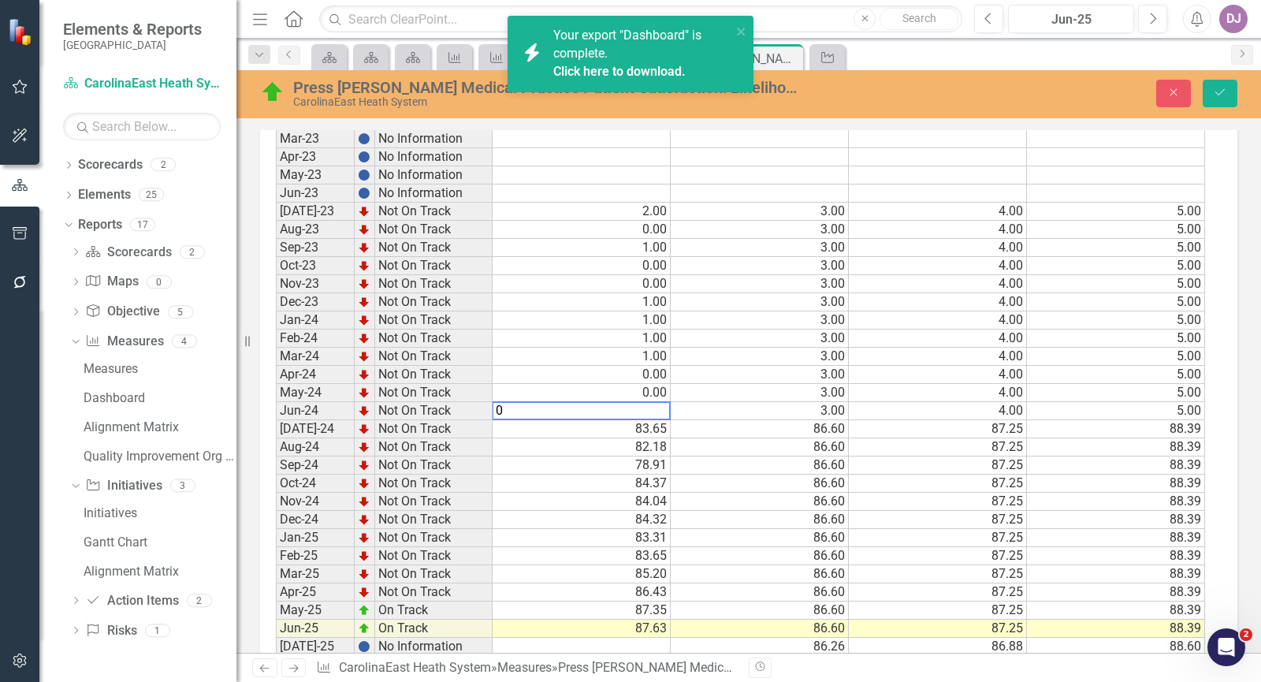
scroll to position [729, 0]
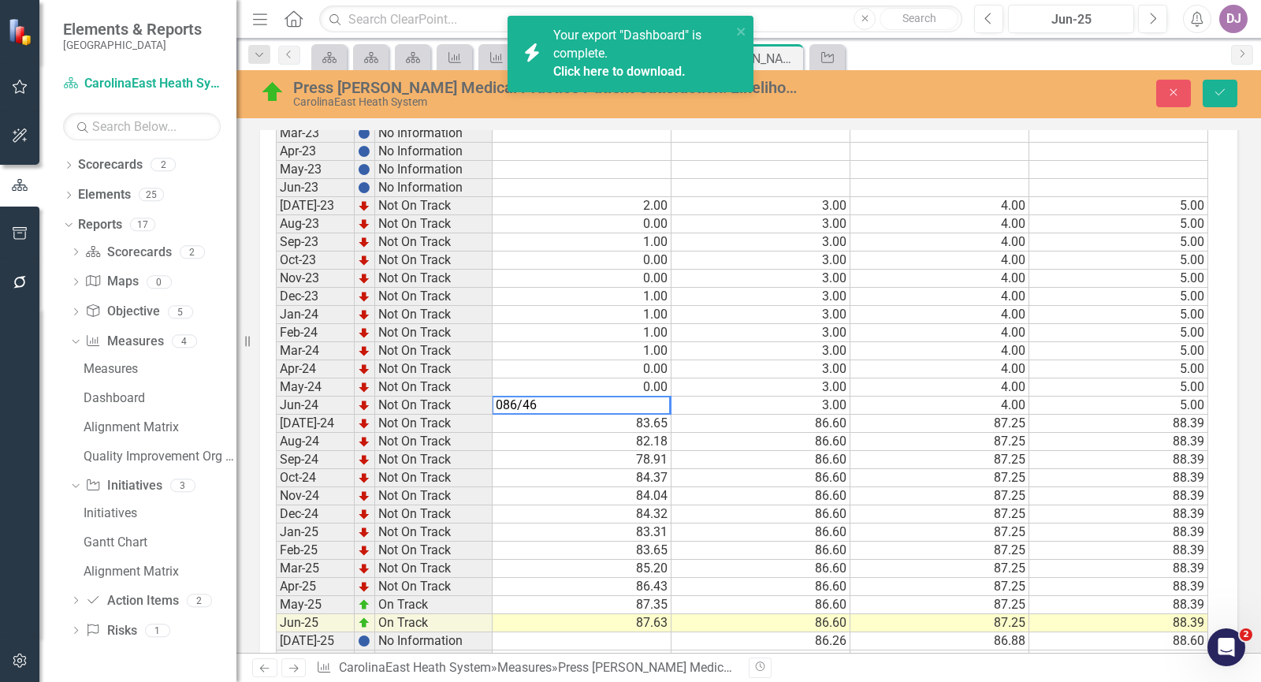
click at [513, 409] on textarea "086/46" at bounding box center [581, 405] width 179 height 19
click at [276, 468] on div "Period Status Current Threshold Target Stretch Jan-23 No Information Feb-23 No …" at bounding box center [276, 404] width 0 height 673
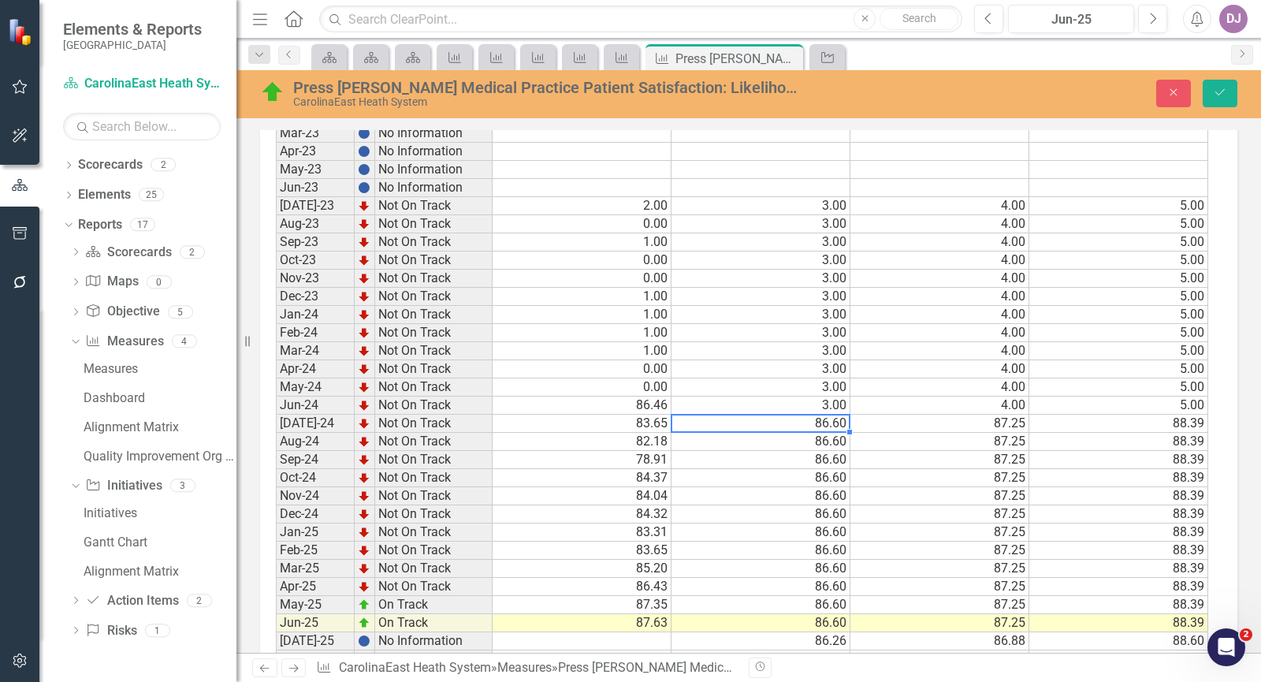
click at [836, 423] on td "86.60" at bounding box center [760, 423] width 179 height 18
click at [839, 425] on td "86.60" at bounding box center [760, 423] width 179 height 18
drag, startPoint x: 847, startPoint y: 429, endPoint x: 1081, endPoint y: 426, distance: 234.0
click at [276, 426] on div "Period Status Current Threshold Target Stretch Jan-23 No Information Feb-23 No …" at bounding box center [276, 404] width 0 height 673
click at [888, 443] on td "87.25" at bounding box center [939, 442] width 179 height 18
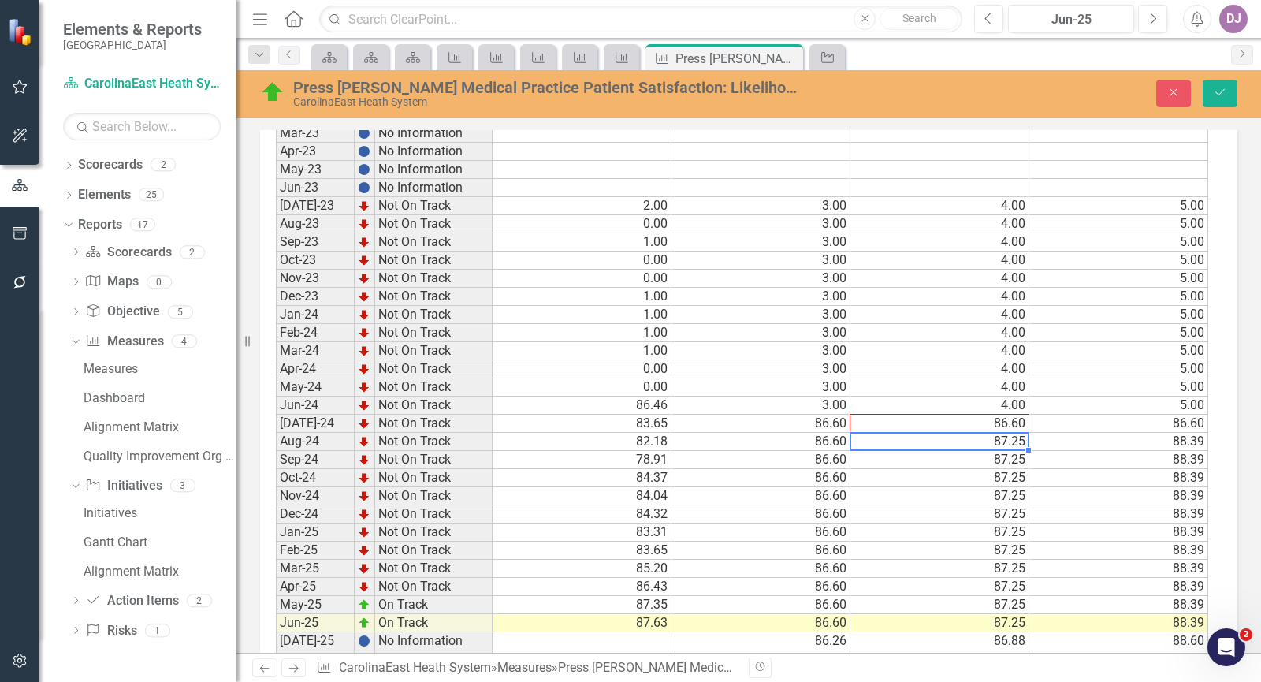
drag, startPoint x: 1029, startPoint y: 449, endPoint x: 1027, endPoint y: 415, distance: 33.9
click at [276, 415] on div "Period Status Current Threshold Target Stretch Jan-23 No Information Feb-23 No …" at bounding box center [276, 404] width 0 height 673
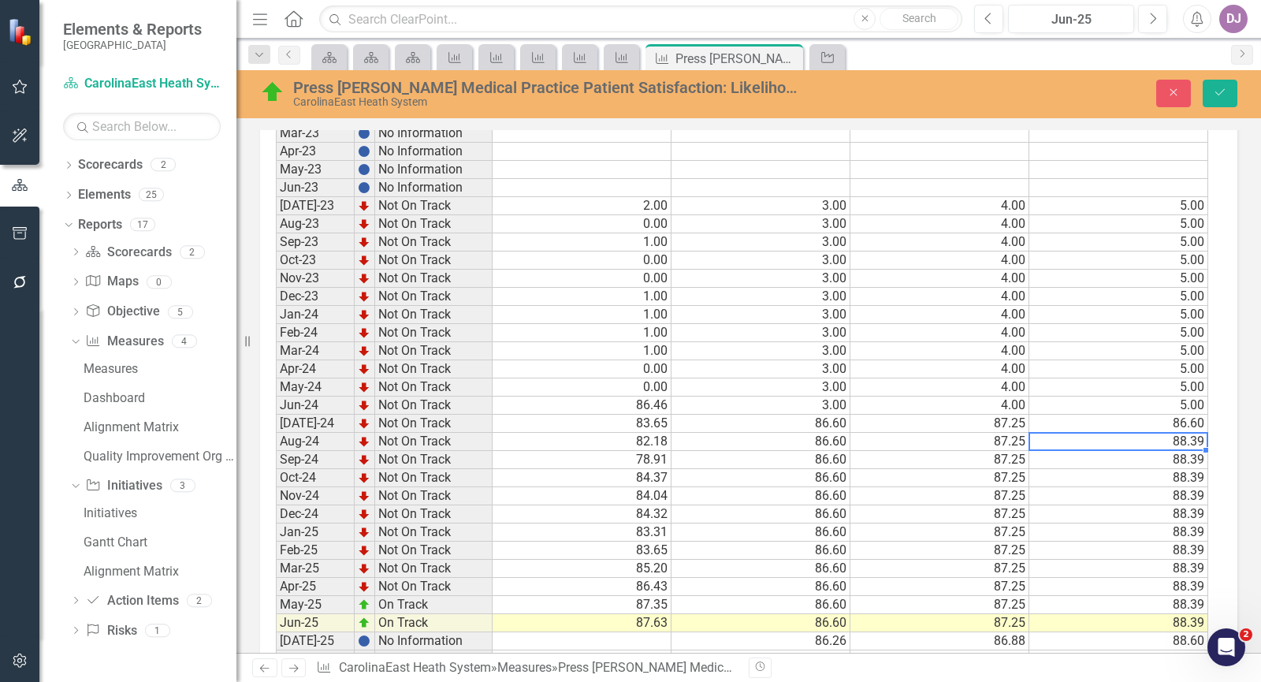
click at [1170, 442] on td "88.39" at bounding box center [1118, 442] width 179 height 18
drag, startPoint x: 1204, startPoint y: 451, endPoint x: 1202, endPoint y: 416, distance: 34.7
click at [276, 416] on div "Period Status Current Threshold Target Stretch Jan-23 No Information Feb-23 No …" at bounding box center [276, 404] width 0 height 673
type textarea "88.39"
click at [1224, 91] on icon "Save" at bounding box center [1220, 92] width 14 height 11
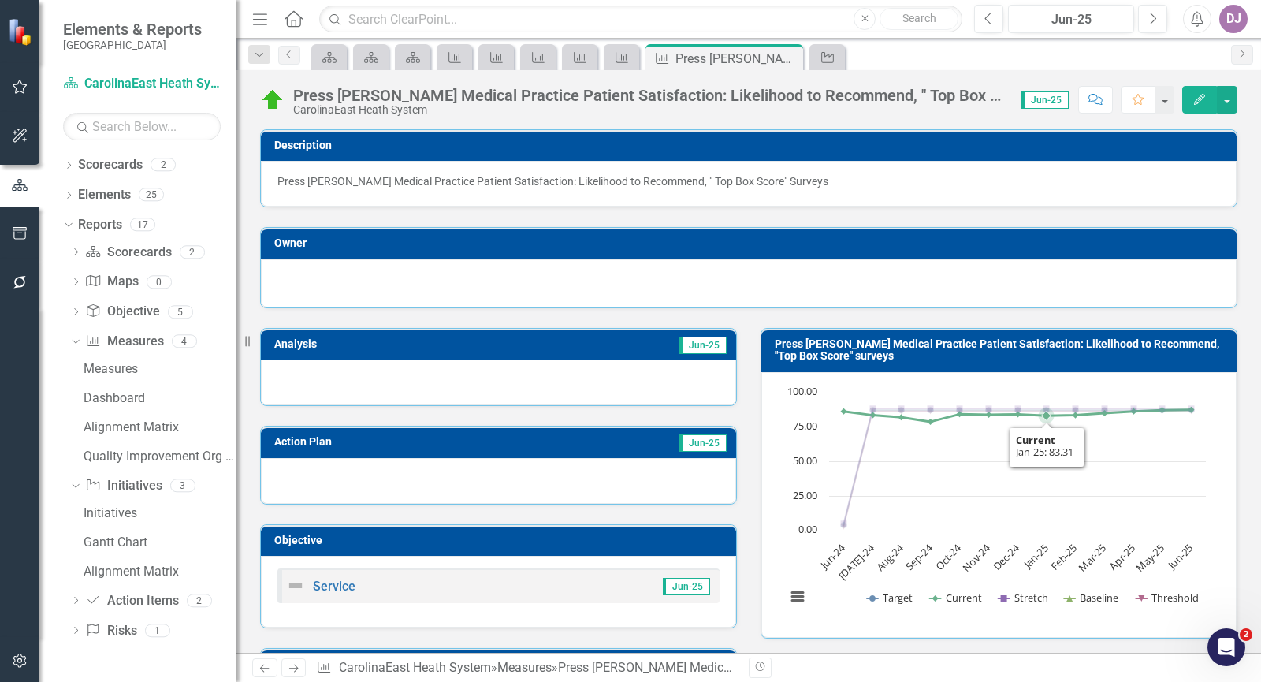
click at [1031, 474] on rect "Interactive chart" at bounding box center [996, 502] width 436 height 236
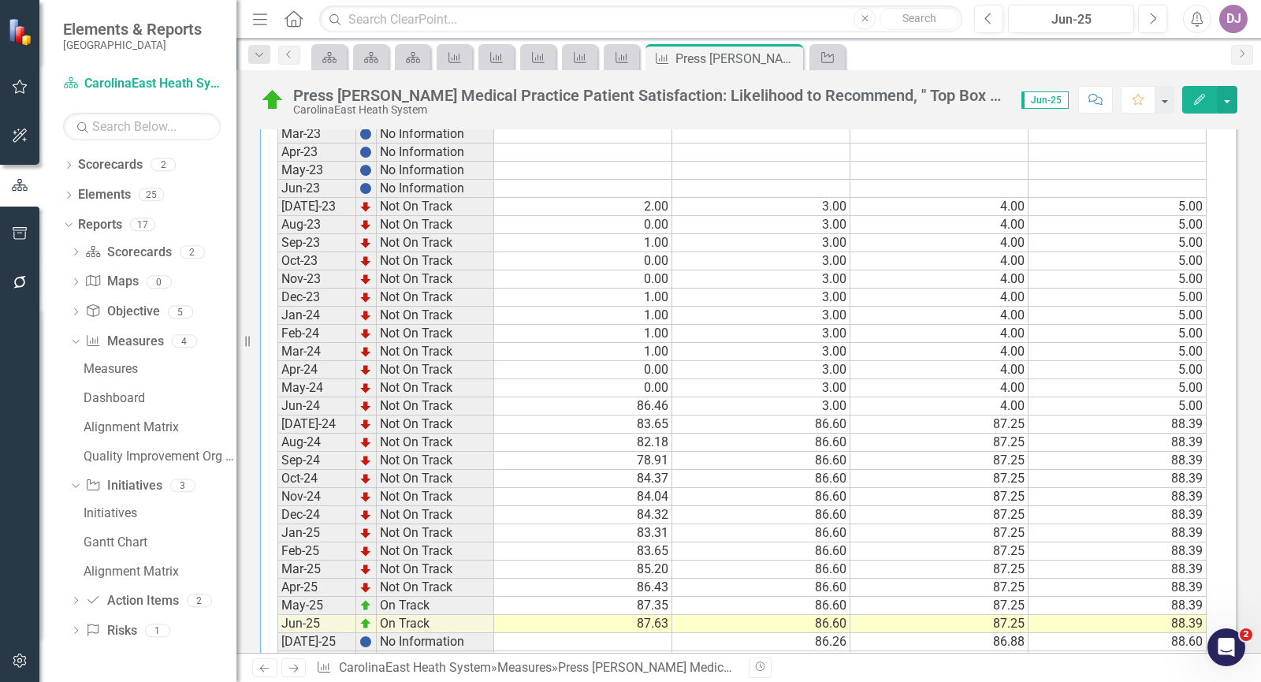
scroll to position [722, 0]
click at [633, 203] on td "2.00" at bounding box center [583, 206] width 178 height 18
drag, startPoint x: 633, startPoint y: 203, endPoint x: 667, endPoint y: 214, distance: 34.9
click at [277, 214] on div "Period Status Current Threshold Target Stretch Jan-23 No Information Feb-23 No …" at bounding box center [277, 404] width 0 height 673
click at [661, 202] on td "2.00" at bounding box center [583, 206] width 178 height 18
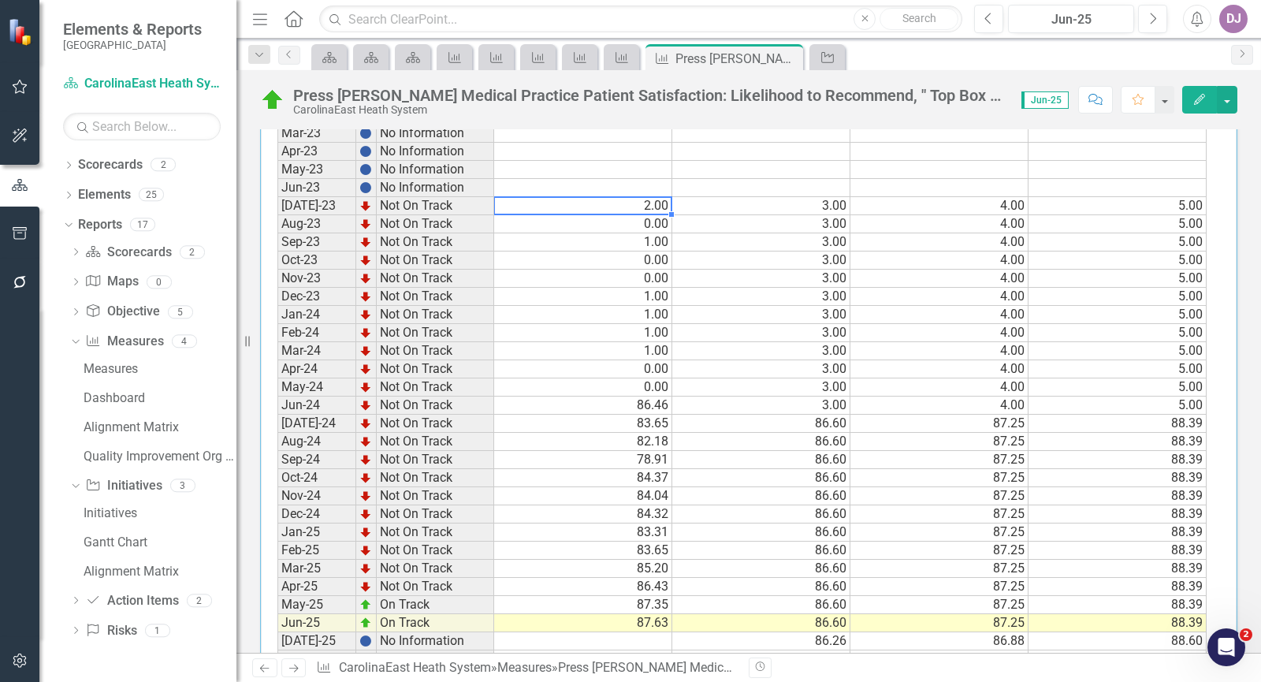
click at [671, 214] on div at bounding box center [671, 214] width 6 height 6
click at [662, 226] on td "0.00" at bounding box center [583, 224] width 178 height 18
click at [651, 207] on td "2.00" at bounding box center [583, 206] width 178 height 18
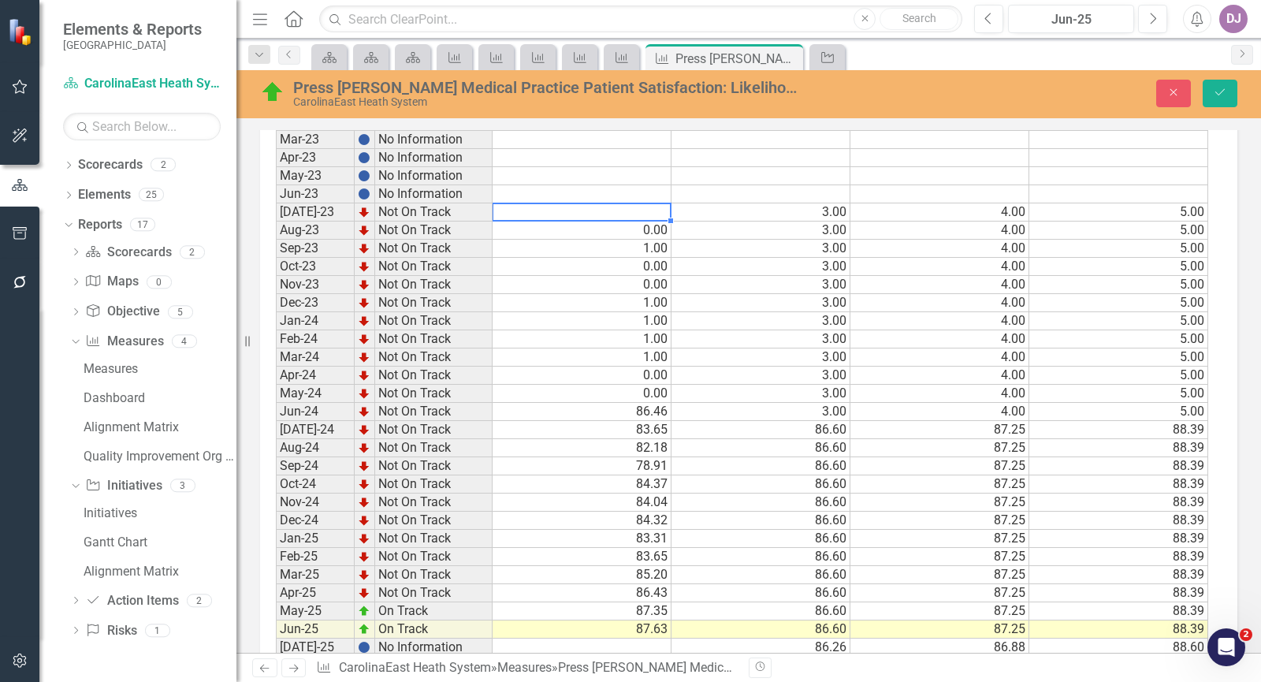
scroll to position [728, 0]
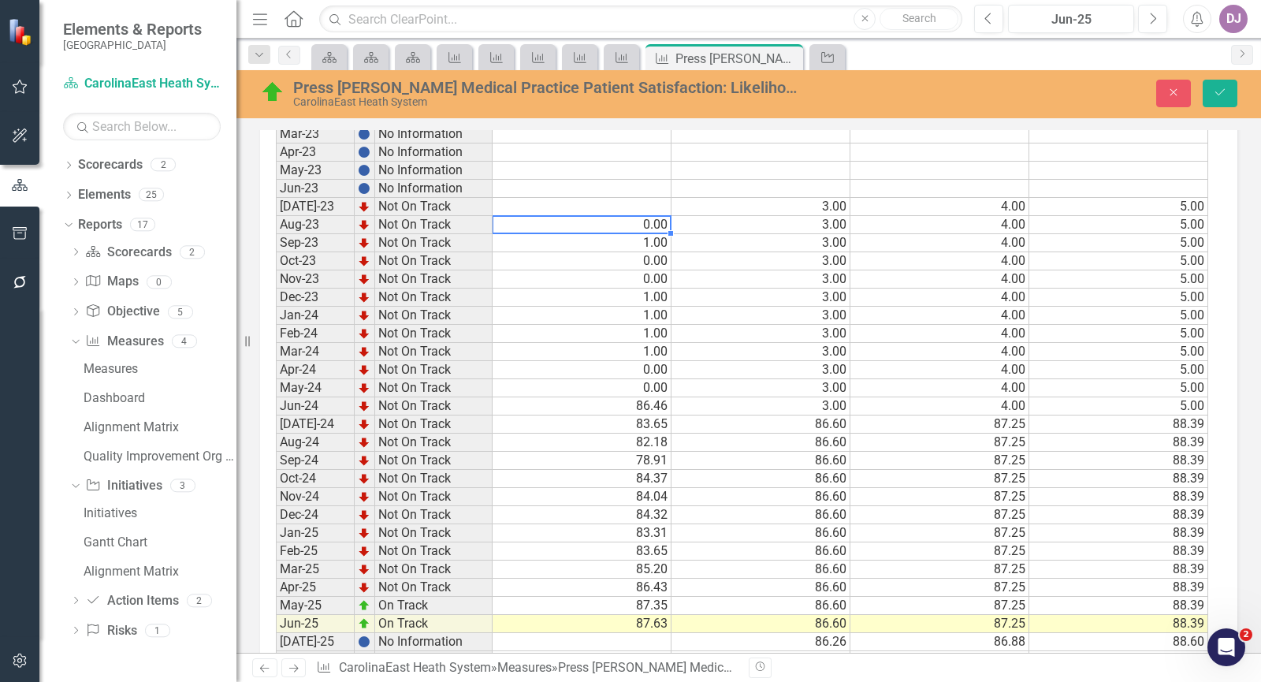
click at [658, 227] on td "0.00" at bounding box center [581, 225] width 179 height 18
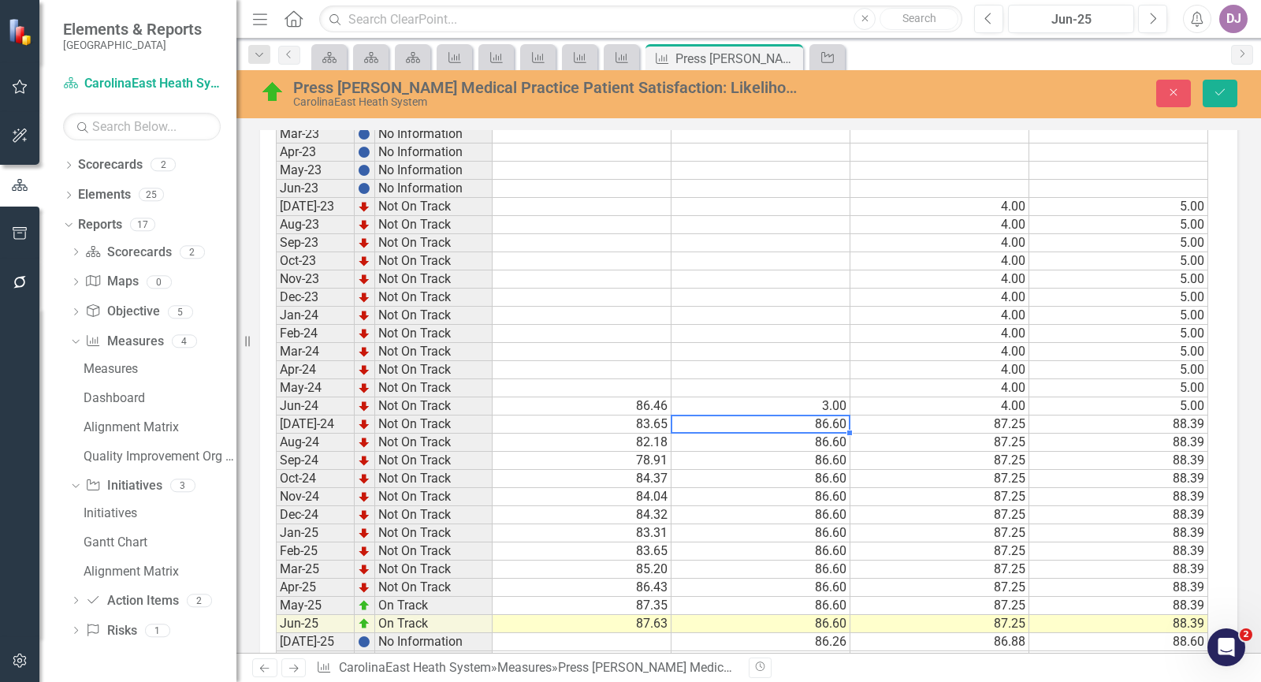
scroll to position [3060, 0]
drag, startPoint x: 850, startPoint y: 429, endPoint x: 845, endPoint y: 401, distance: 28.9
click at [276, 401] on div "Period Status Current Threshold Target Stretch Jan-23 No Information Feb-23 No …" at bounding box center [276, 405] width 0 height 673
click at [984, 417] on td "87.25" at bounding box center [939, 424] width 179 height 18
drag, startPoint x: 1031, startPoint y: 434, endPoint x: 1023, endPoint y: 407, distance: 28.7
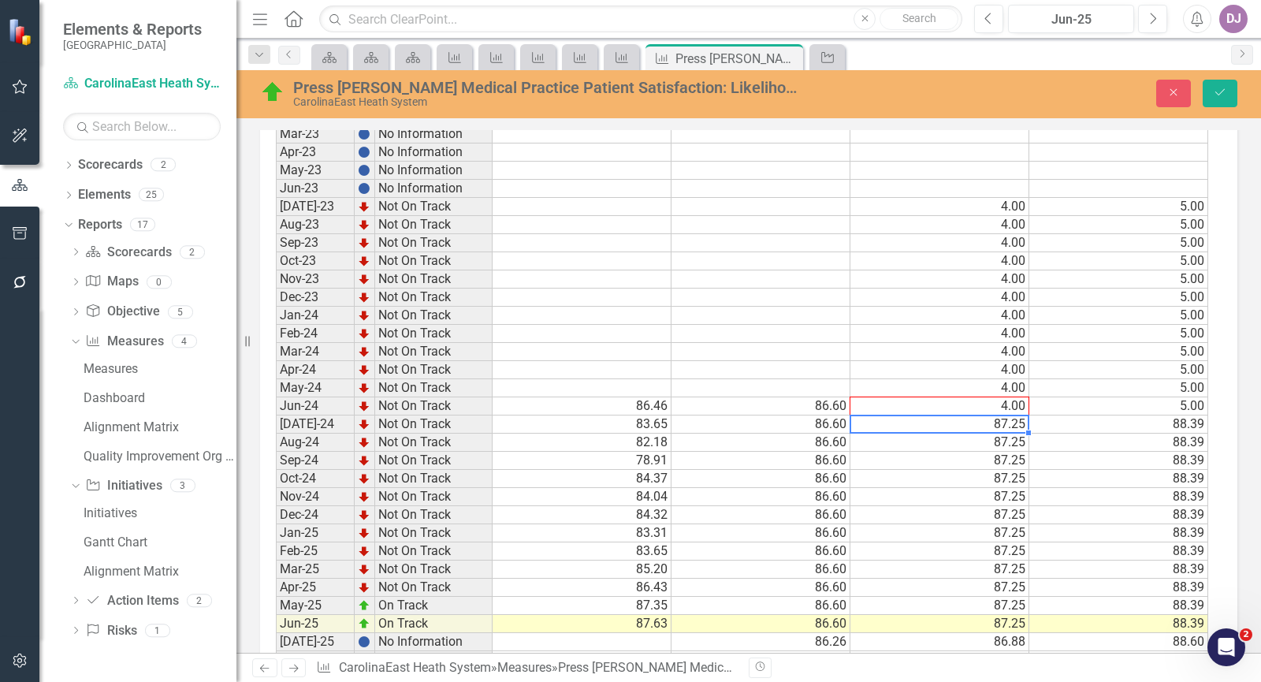
click at [276, 407] on div "Period Status Current Threshold Target Stretch Jan-23 No Information Feb-23 No …" at bounding box center [276, 405] width 0 height 673
click at [1142, 423] on td "88.39" at bounding box center [1118, 424] width 179 height 18
click at [1205, 433] on div at bounding box center [1205, 432] width 6 height 6
drag, startPoint x: 1205, startPoint y: 433, endPoint x: 1202, endPoint y: 398, distance: 34.8
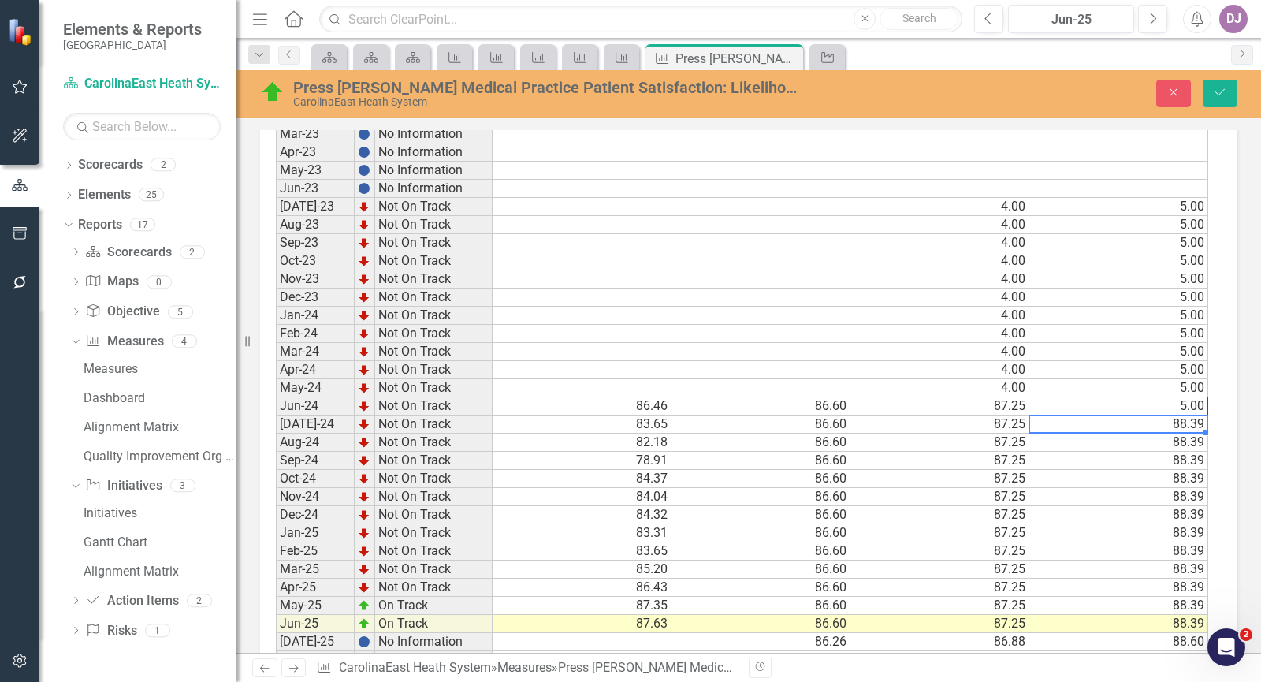
click at [276, 398] on div "Period Status Current Threshold Target Stretch Jan-23 No Information Feb-23 No …" at bounding box center [276, 405] width 0 height 673
type textarea "88.39"
click at [1008, 210] on td "4.00" at bounding box center [939, 207] width 179 height 18
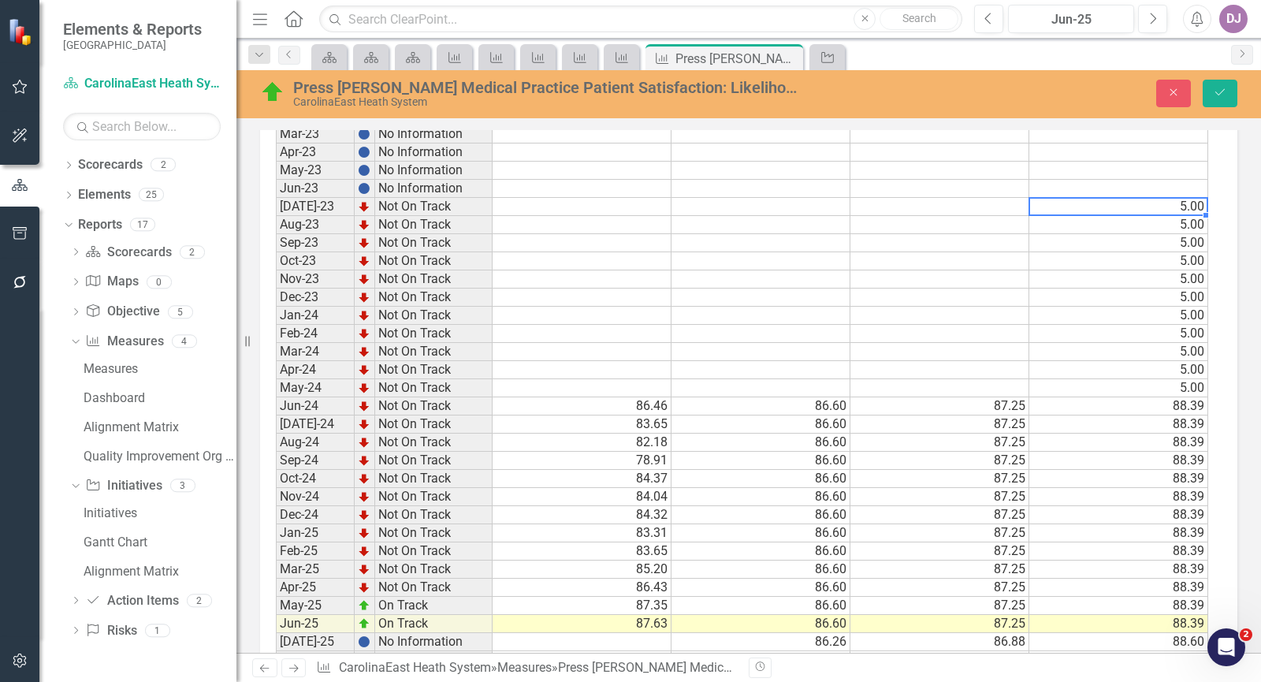
click at [276, 214] on div "Period Status Current Threshold Target Stretch Jan-23 No Information Feb-23 No …" at bounding box center [276, 405] width 0 height 673
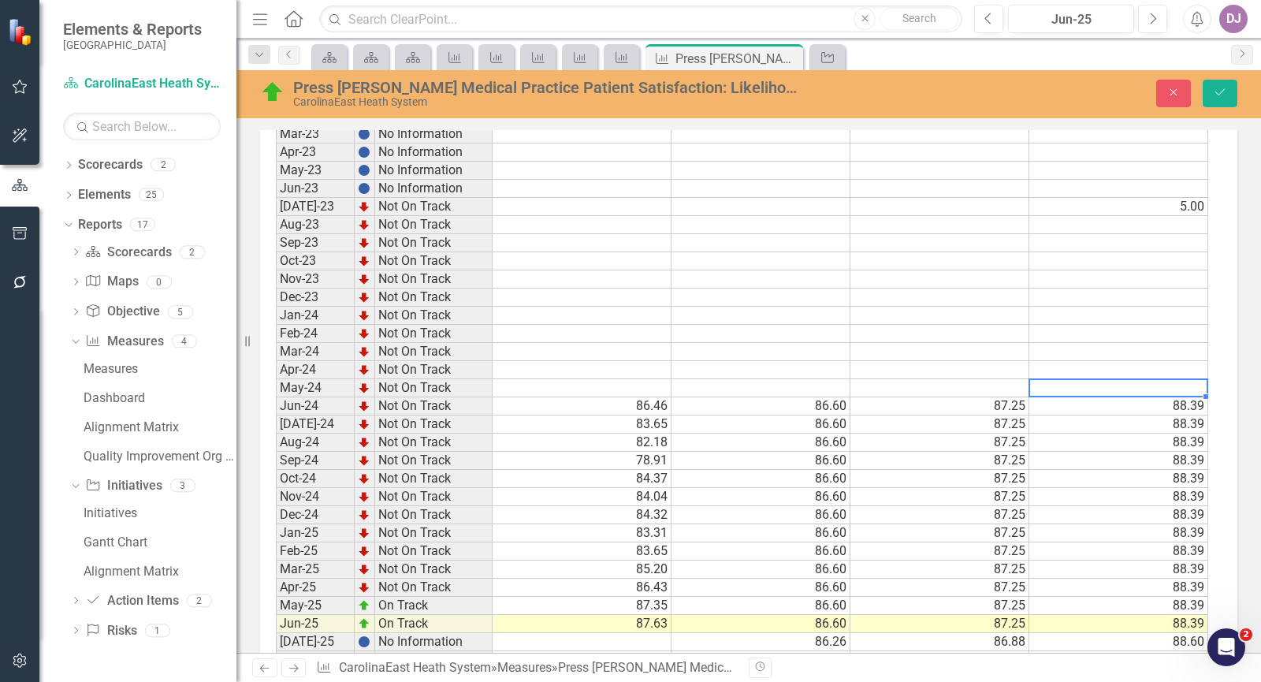
click at [1180, 206] on td "5.00" at bounding box center [1118, 207] width 179 height 18
click at [1224, 99] on button "Save" at bounding box center [1219, 94] width 35 height 28
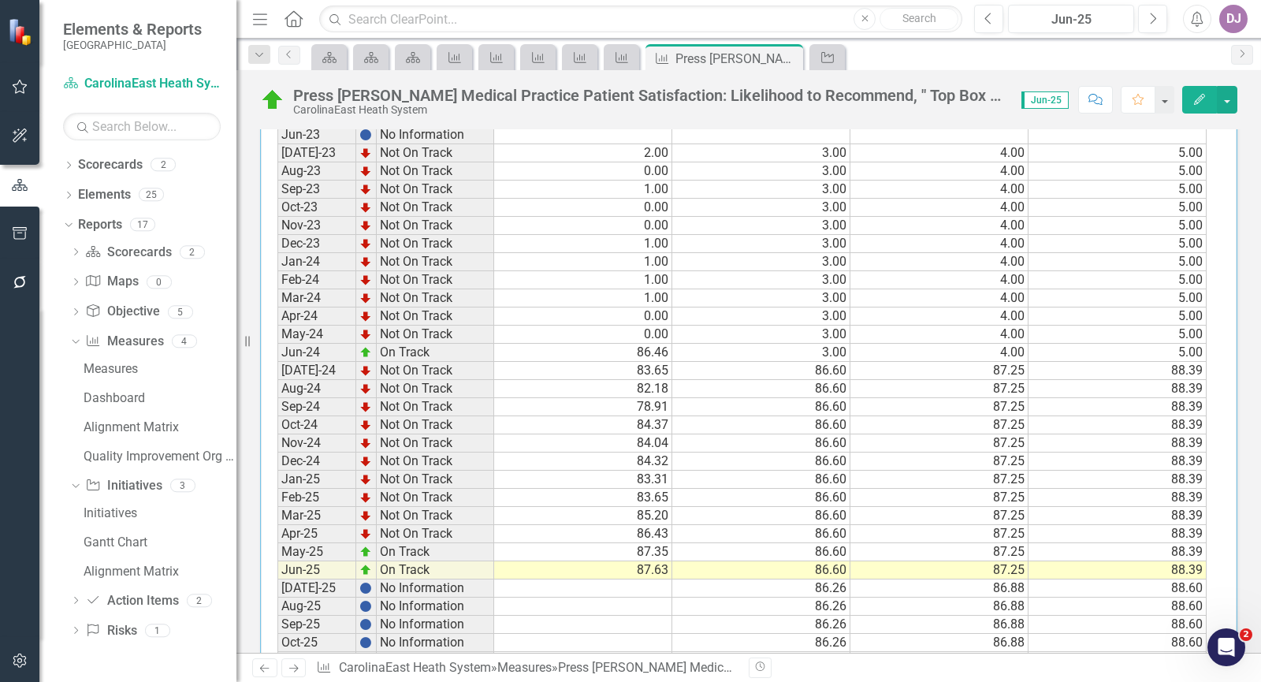
scroll to position [776, 0]
click at [834, 366] on td "86.60" at bounding box center [761, 370] width 178 height 18
drag, startPoint x: 849, startPoint y: 378, endPoint x: 846, endPoint y: 351, distance: 27.0
click at [277, 351] on div "Period Status Current Threshold Target Stretch Jan-23 No Information Feb-23 No …" at bounding box center [277, 350] width 0 height 673
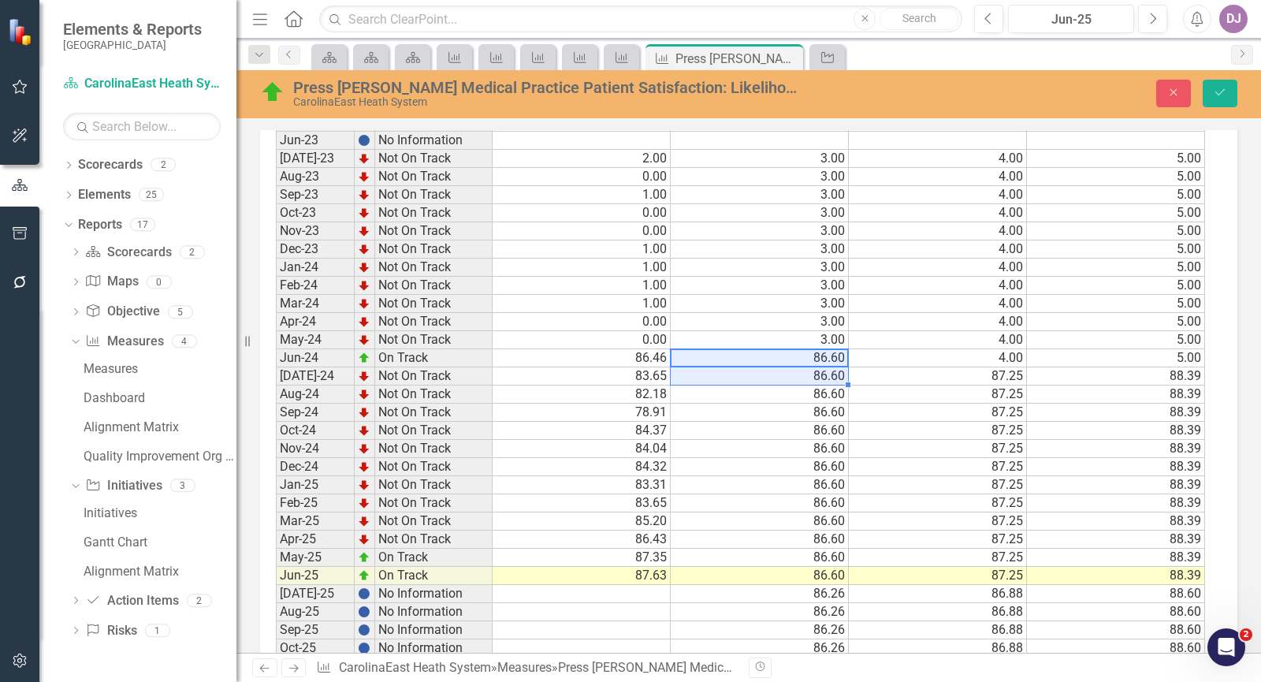
scroll to position [782, 0]
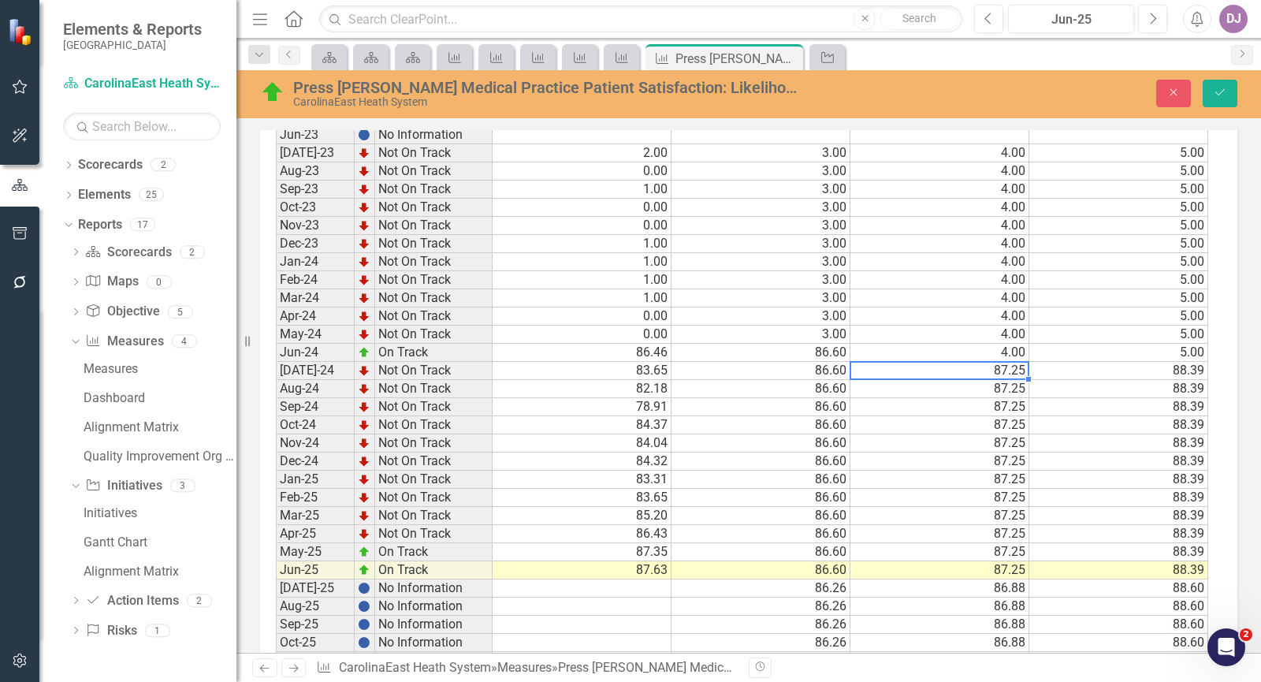
click at [986, 370] on td "87.25" at bounding box center [939, 371] width 179 height 18
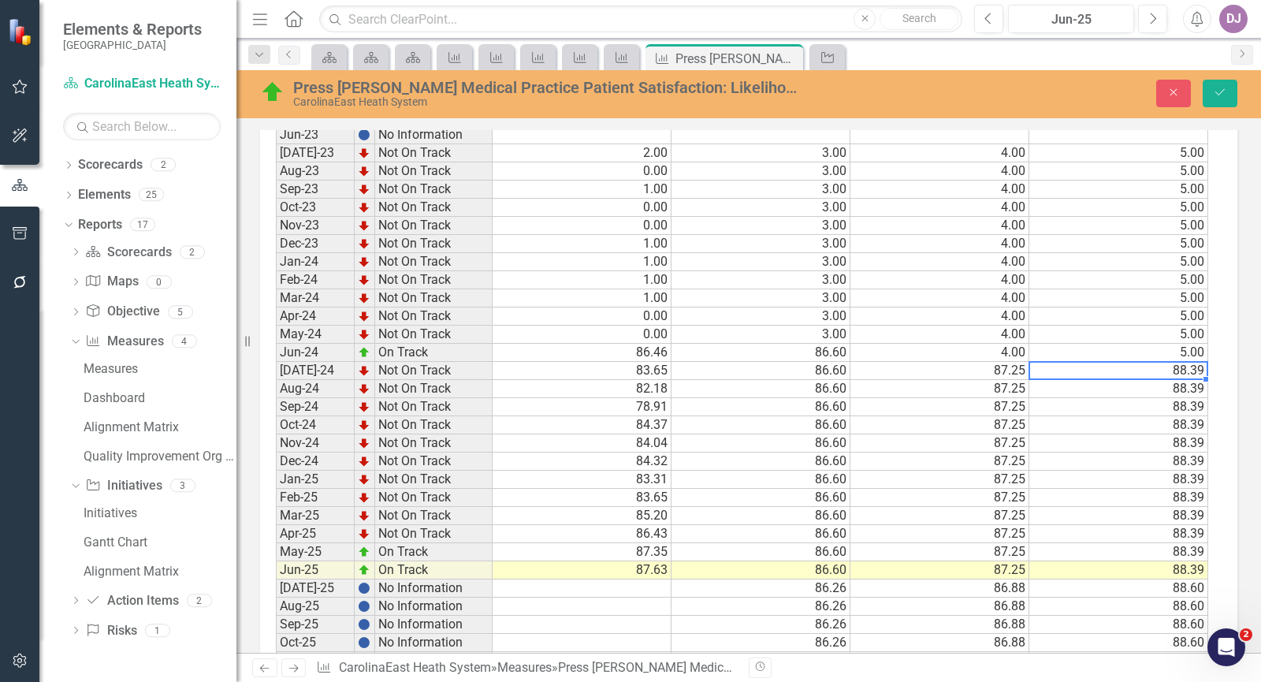
click at [276, 377] on div "Period Status Current Threshold Target Stretch Jan-23 No Information Feb-23 No …" at bounding box center [276, 351] width 0 height 673
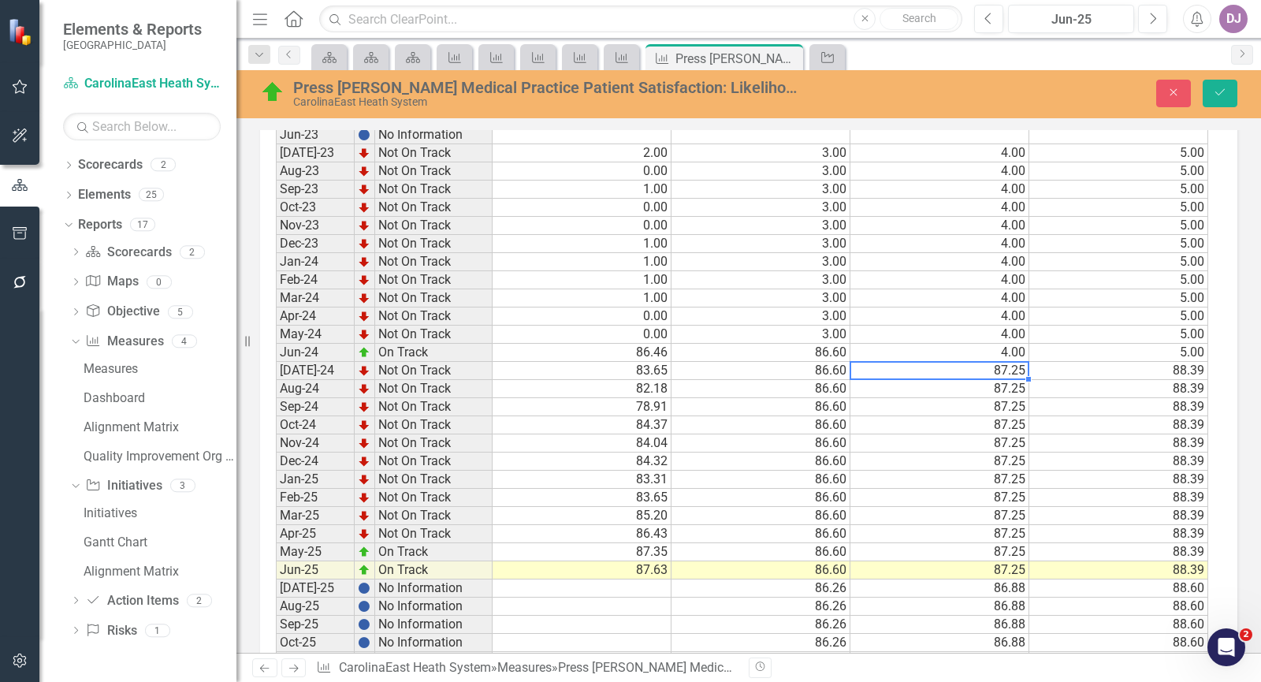
click at [1005, 373] on td "87.25" at bounding box center [939, 371] width 179 height 18
drag, startPoint x: 1030, startPoint y: 377, endPoint x: 1020, endPoint y: 351, distance: 27.9
click at [276, 351] on div "Period Status Current Threshold Target Stretch Jan-23 No Information Feb-23 No …" at bounding box center [276, 351] width 0 height 673
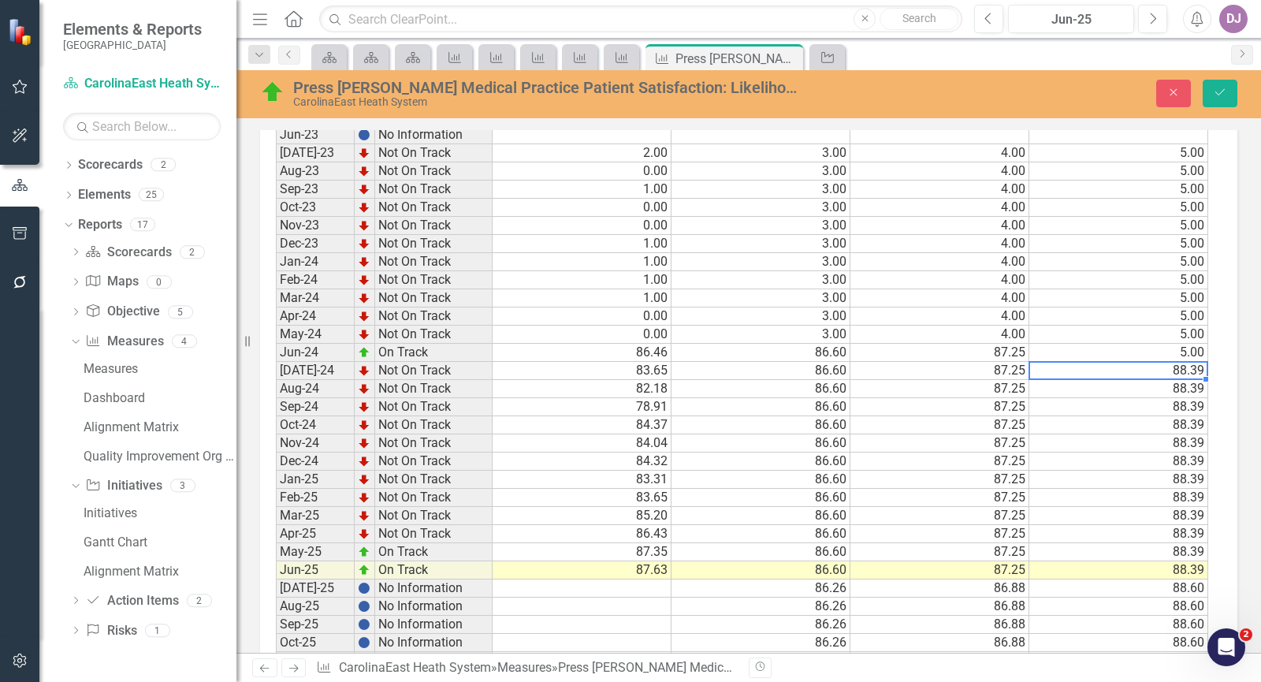
click at [1152, 368] on td "88.39" at bounding box center [1118, 371] width 179 height 18
drag, startPoint x: 1206, startPoint y: 379, endPoint x: 1203, endPoint y: 342, distance: 37.2
click at [276, 681] on div at bounding box center [276, 688] width 0 height 0
type textarea "88.39"
click at [1220, 90] on icon "Save" at bounding box center [1220, 92] width 14 height 11
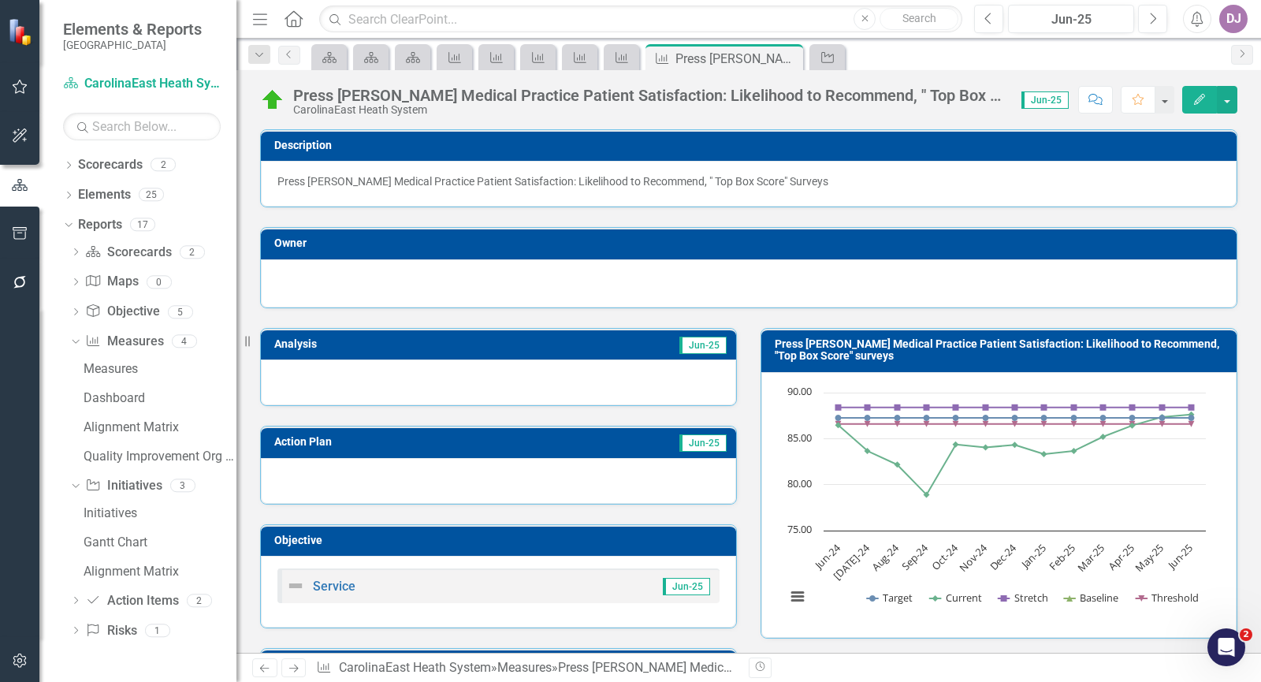
drag, startPoint x: 1119, startPoint y: 179, endPoint x: 1108, endPoint y: 182, distance: 11.5
click at [1108, 182] on p "Press [PERSON_NAME] Medical Practice Patient Satisfaction: Likelihood to Recomm…" at bounding box center [748, 181] width 942 height 16
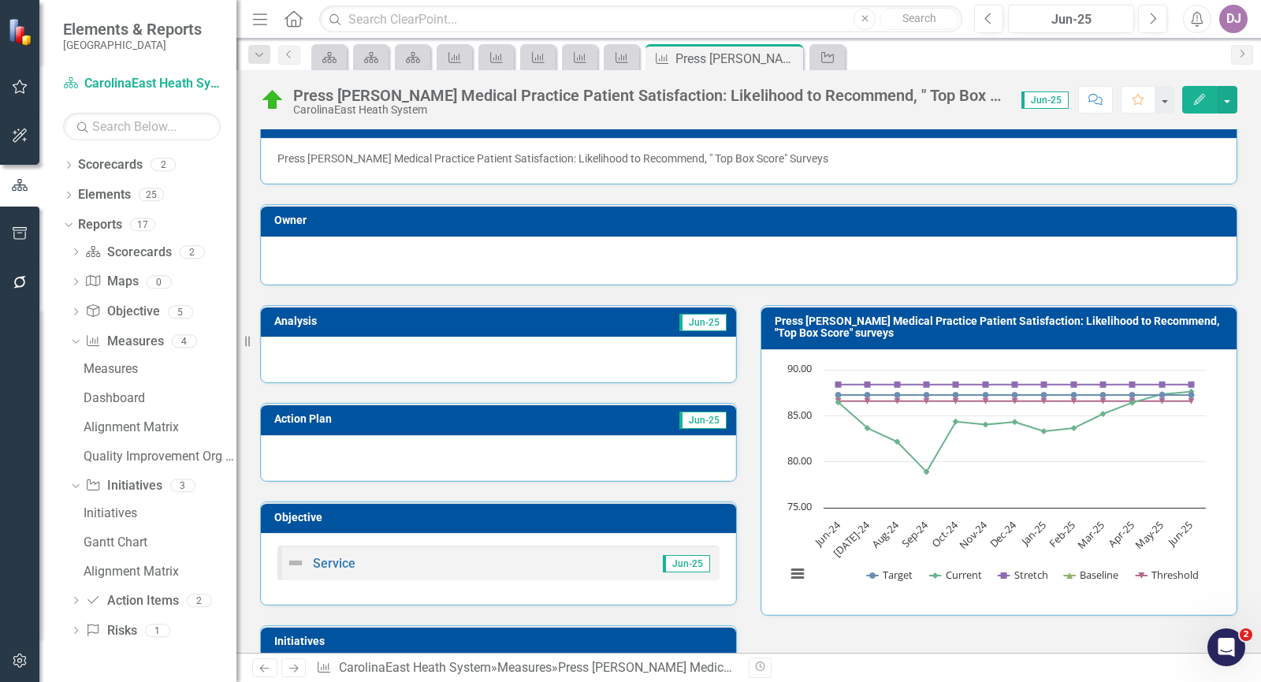
scroll to position [0, 0]
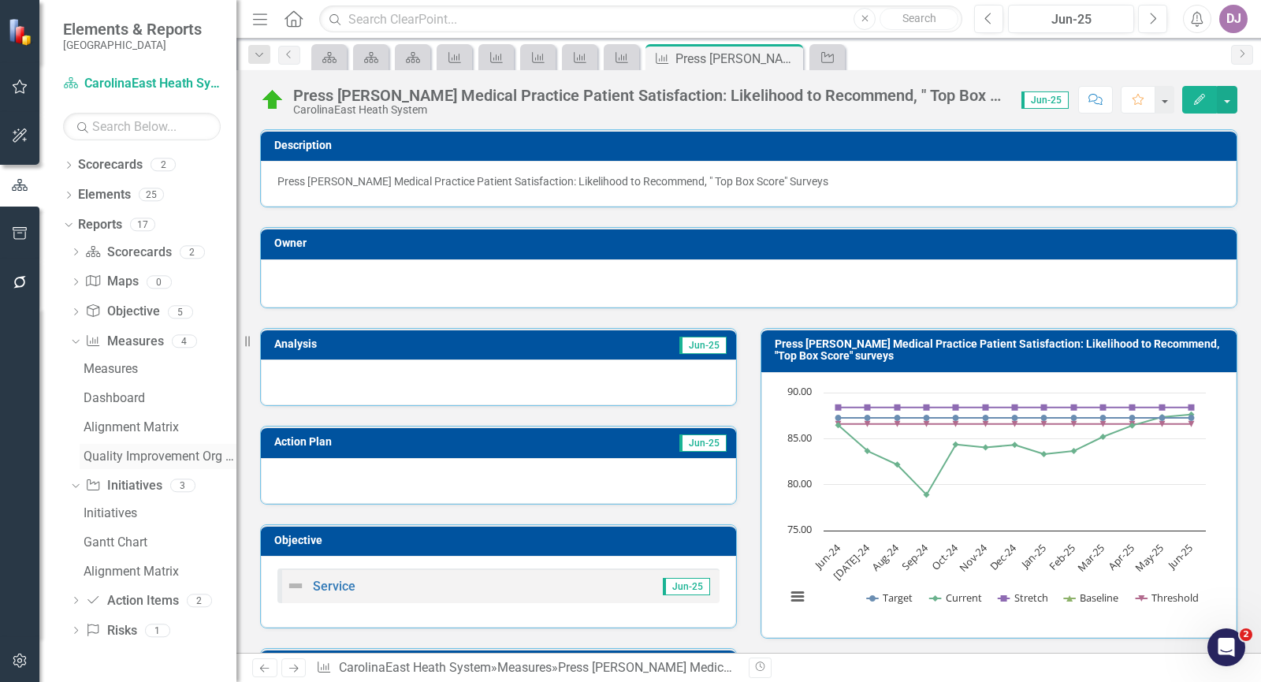
click at [147, 458] on div "Quality Improvement Org Goals" at bounding box center [160, 456] width 153 height 14
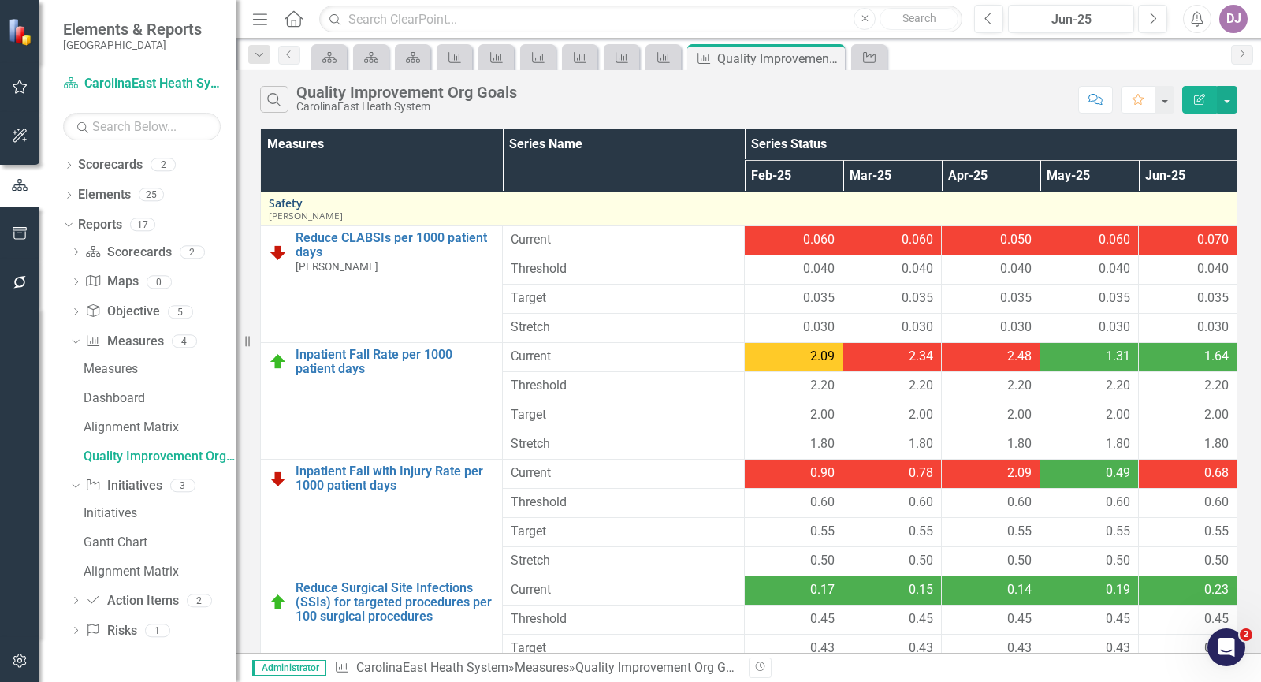
click at [293, 206] on link "Safety" at bounding box center [749, 203] width 960 height 12
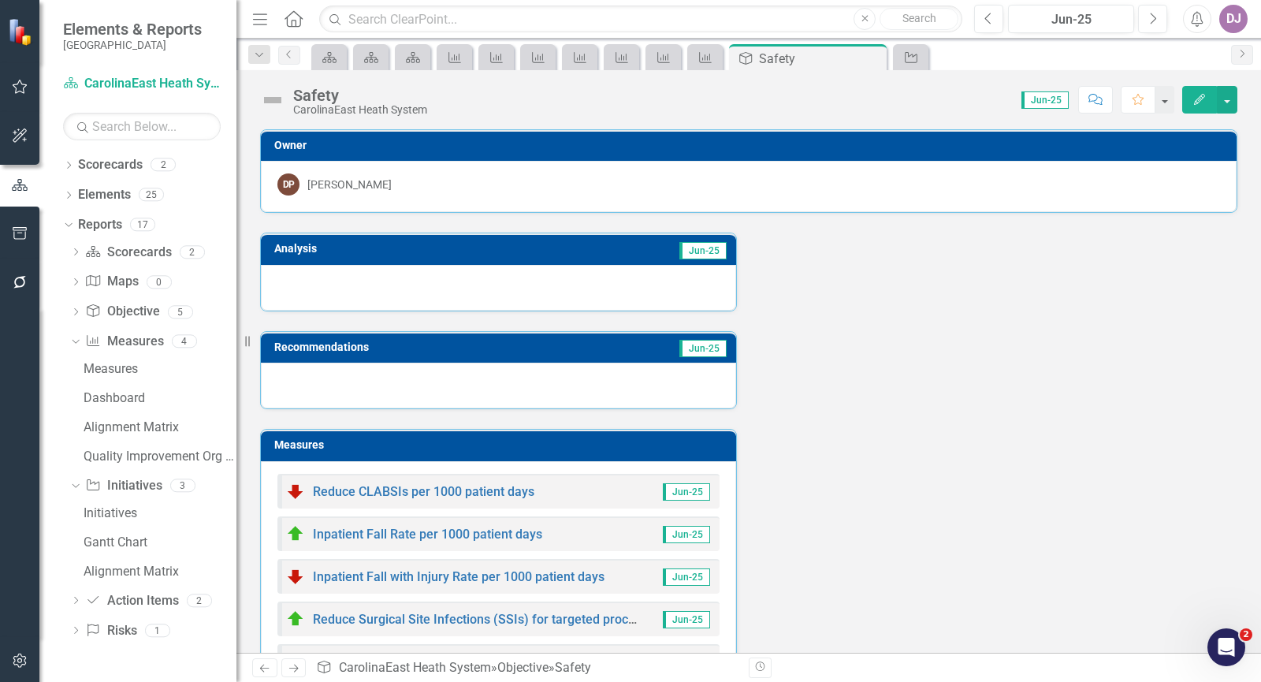
click at [352, 188] on div "Dawn Peele" at bounding box center [349, 184] width 84 height 16
click at [879, 140] on h3 "Owner" at bounding box center [751, 145] width 954 height 12
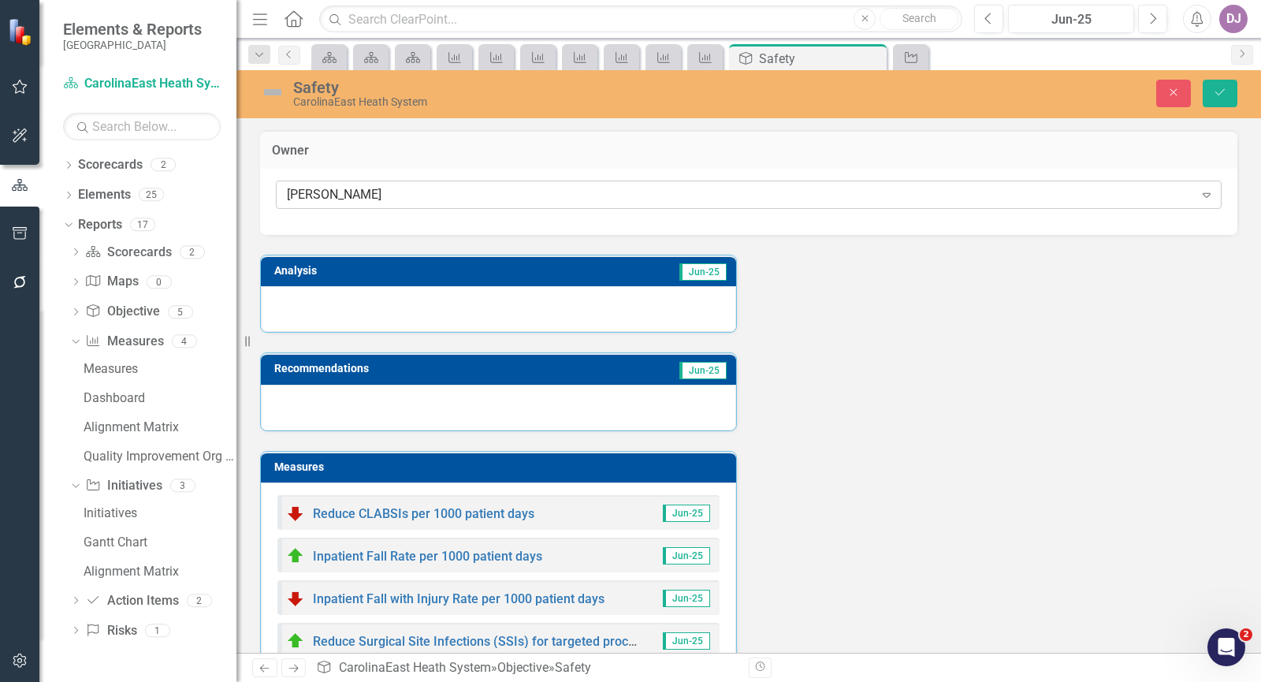
click at [1198, 198] on icon "Expand" at bounding box center [1206, 194] width 16 height 13
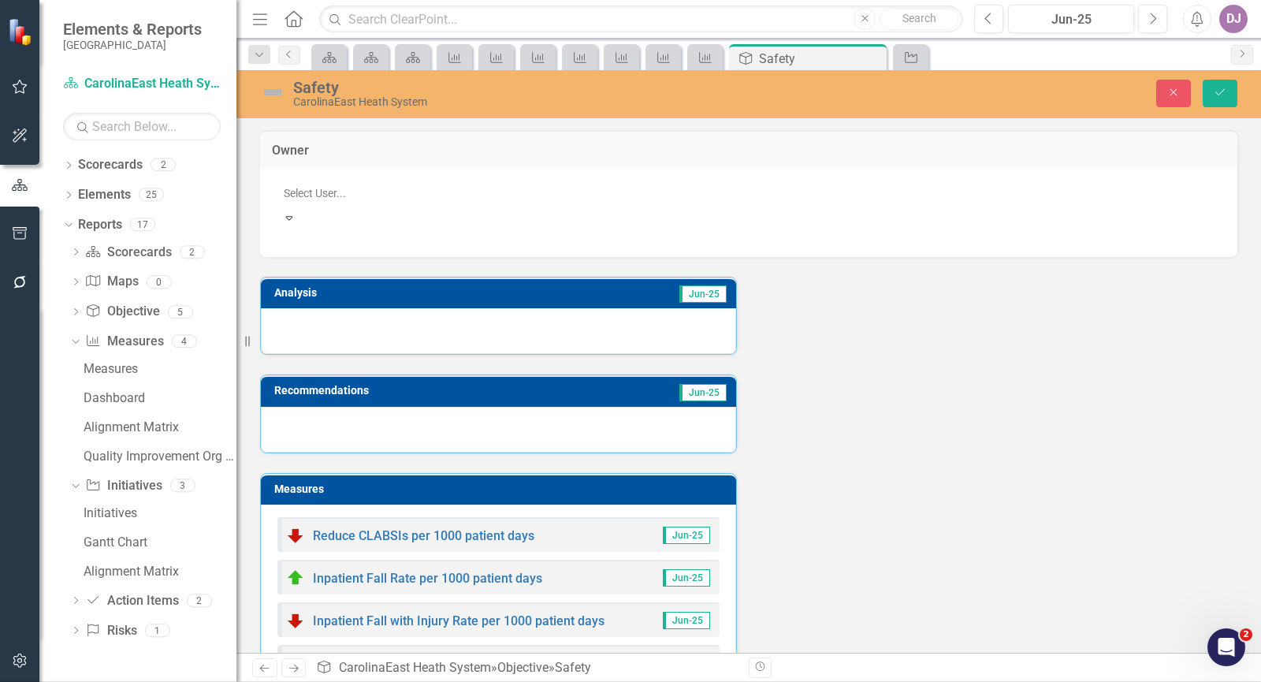
click at [315, 681] on div "Not Defined" at bounding box center [633, 694] width 1235 height 18
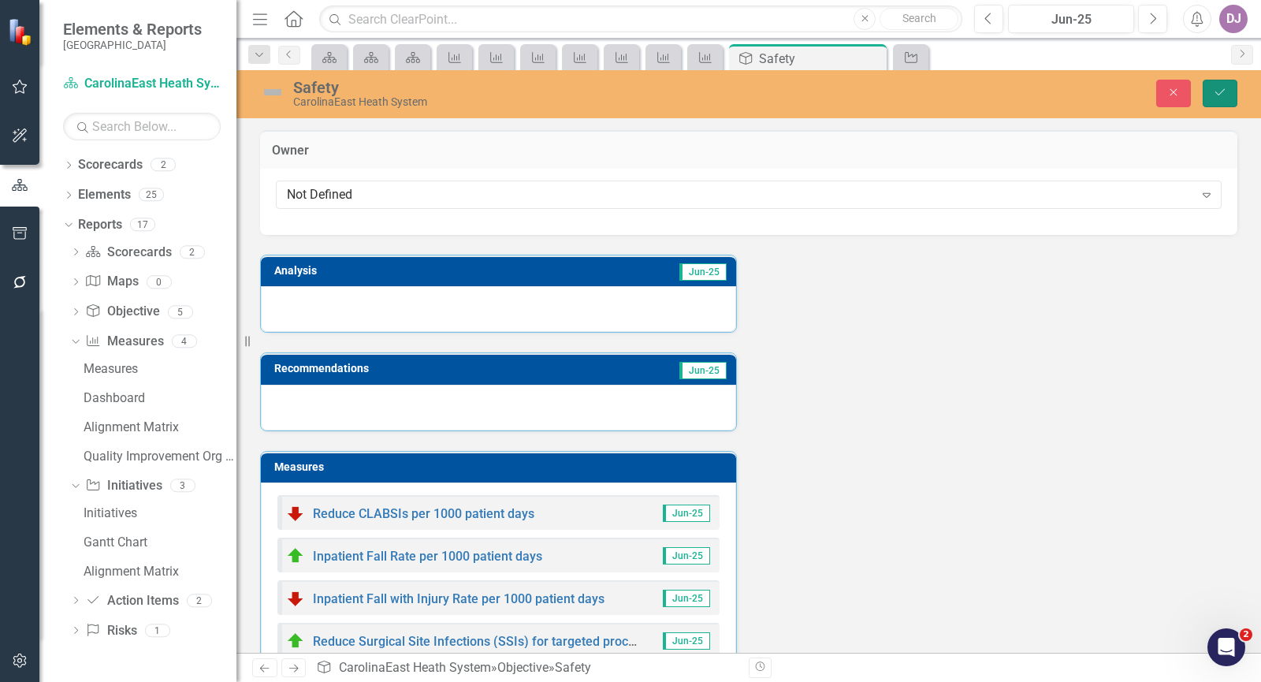
click at [1220, 96] on icon "Save" at bounding box center [1220, 92] width 14 height 11
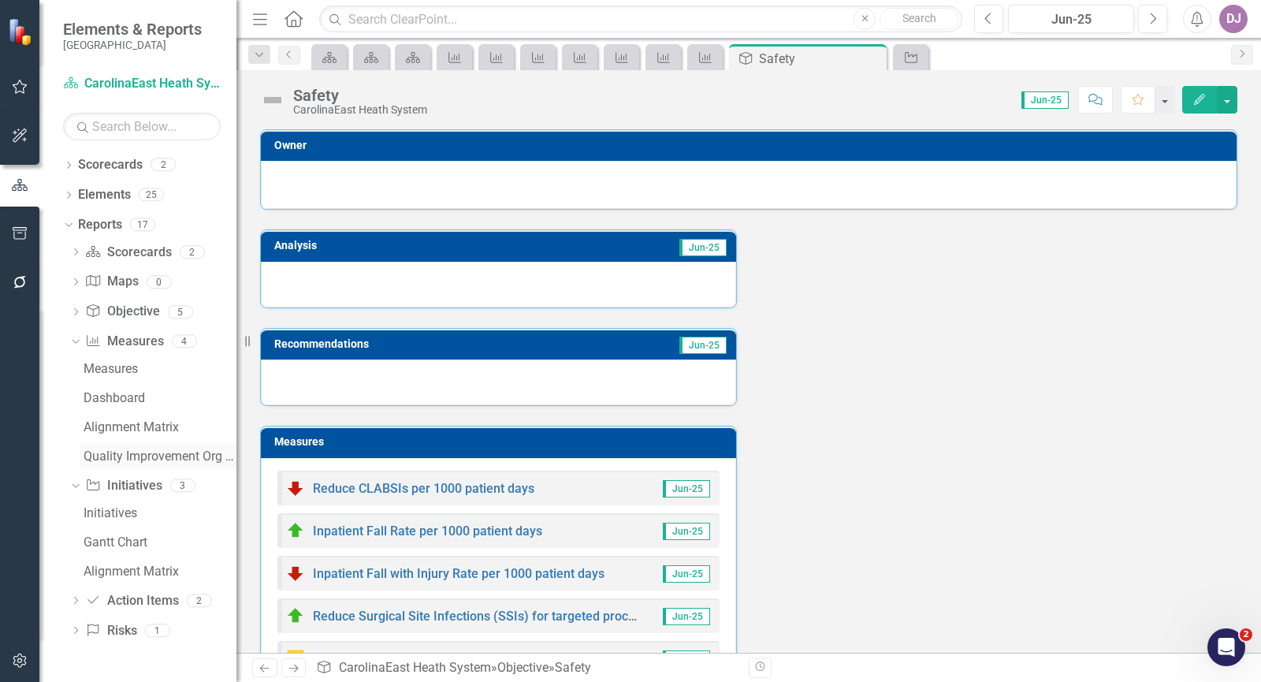
click at [164, 453] on div "Quality Improvement Org Goals" at bounding box center [160, 456] width 153 height 14
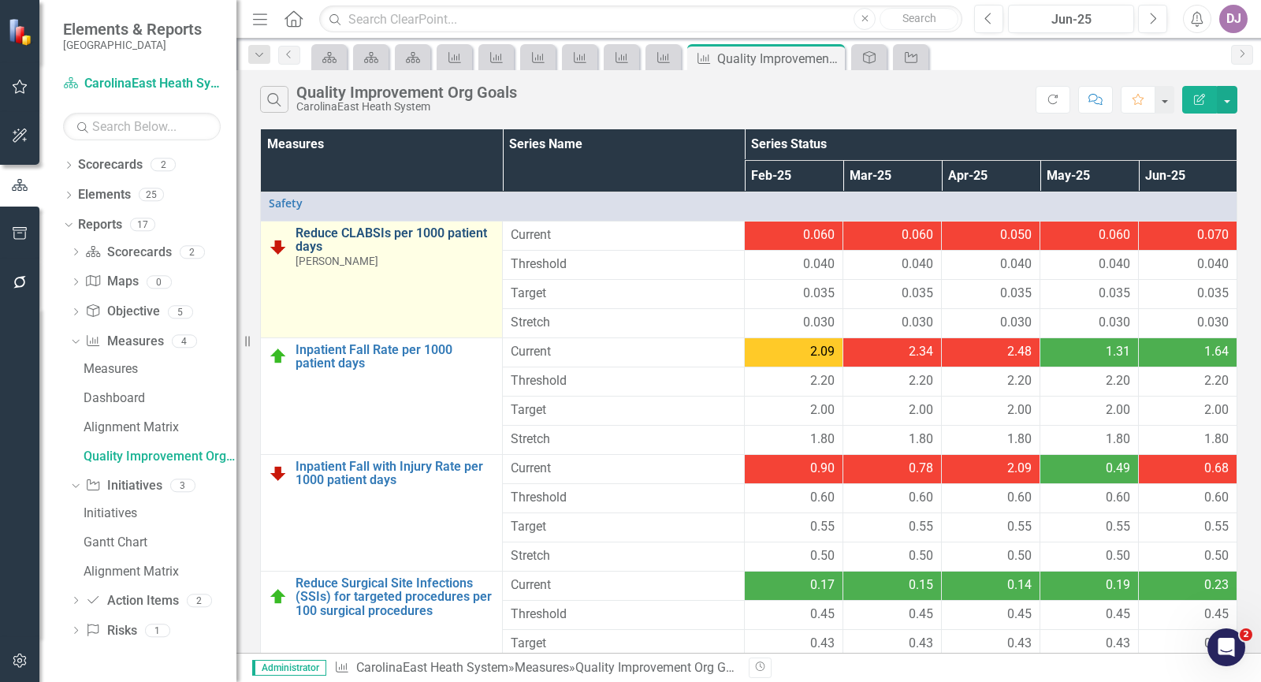
click at [366, 248] on link "Reduce CLABSIs per 1000 patient days" at bounding box center [394, 240] width 199 height 28
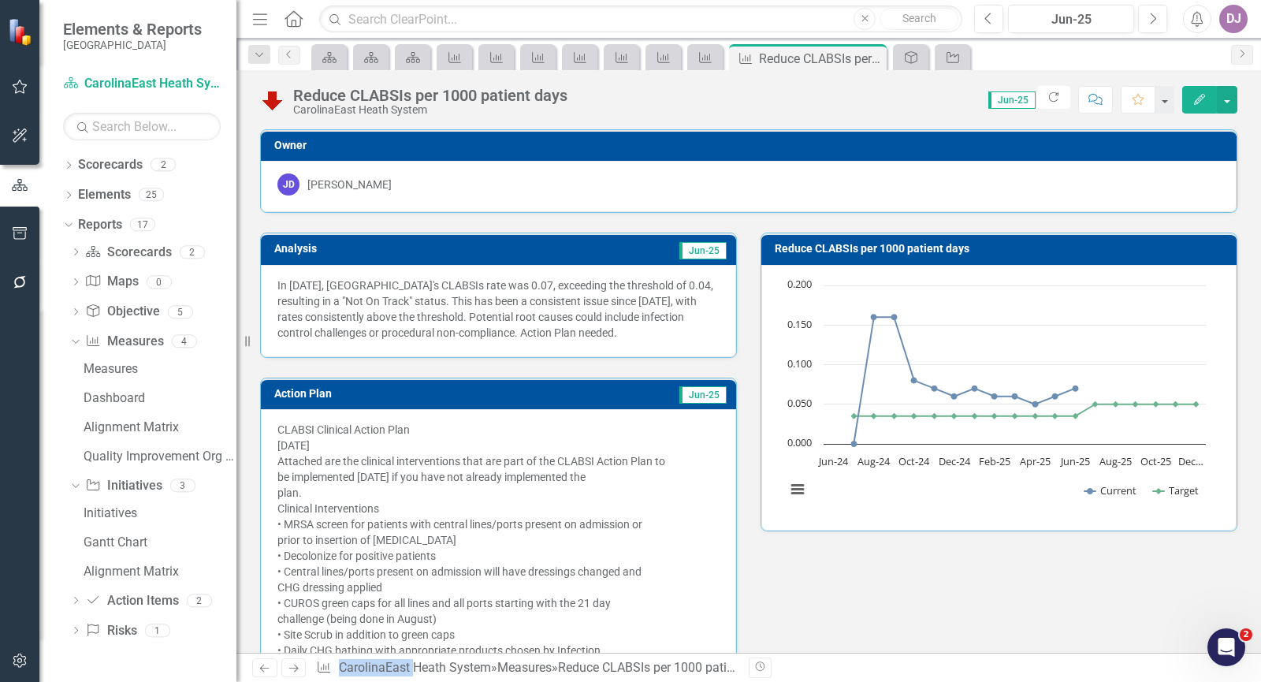
click at [637, 147] on h3 "Owner" at bounding box center [751, 145] width 954 height 12
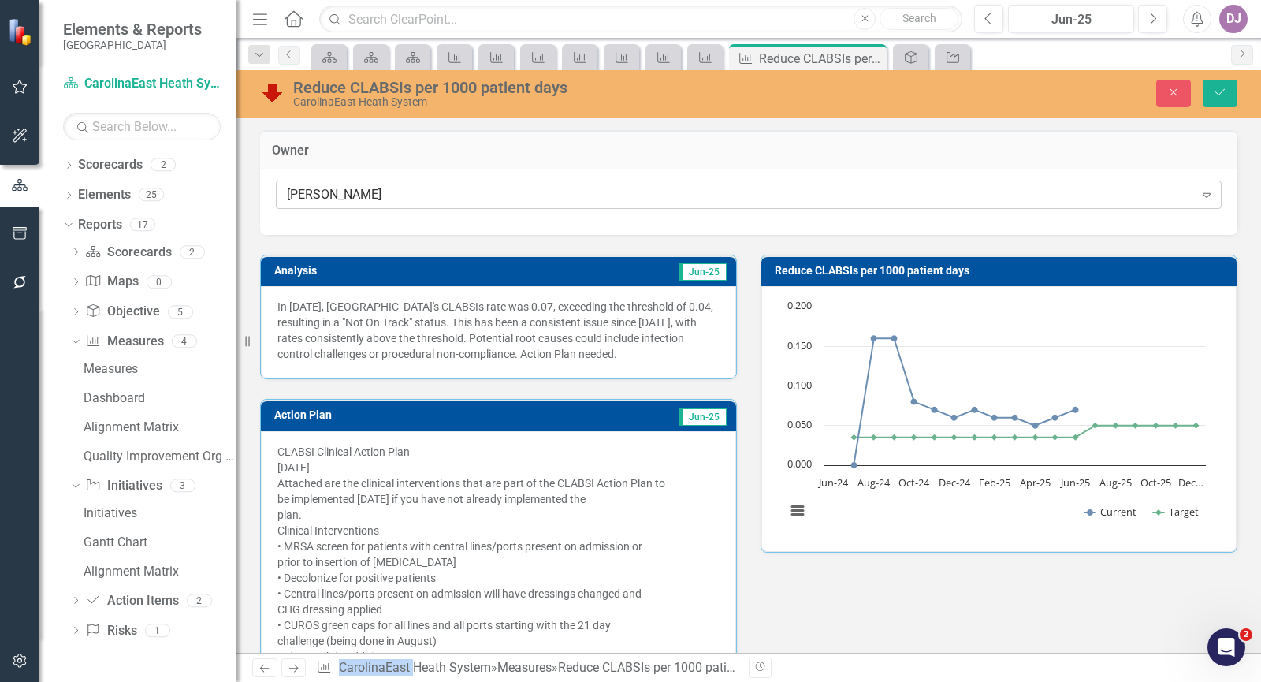
click at [1198, 198] on icon "Expand" at bounding box center [1206, 194] width 16 height 13
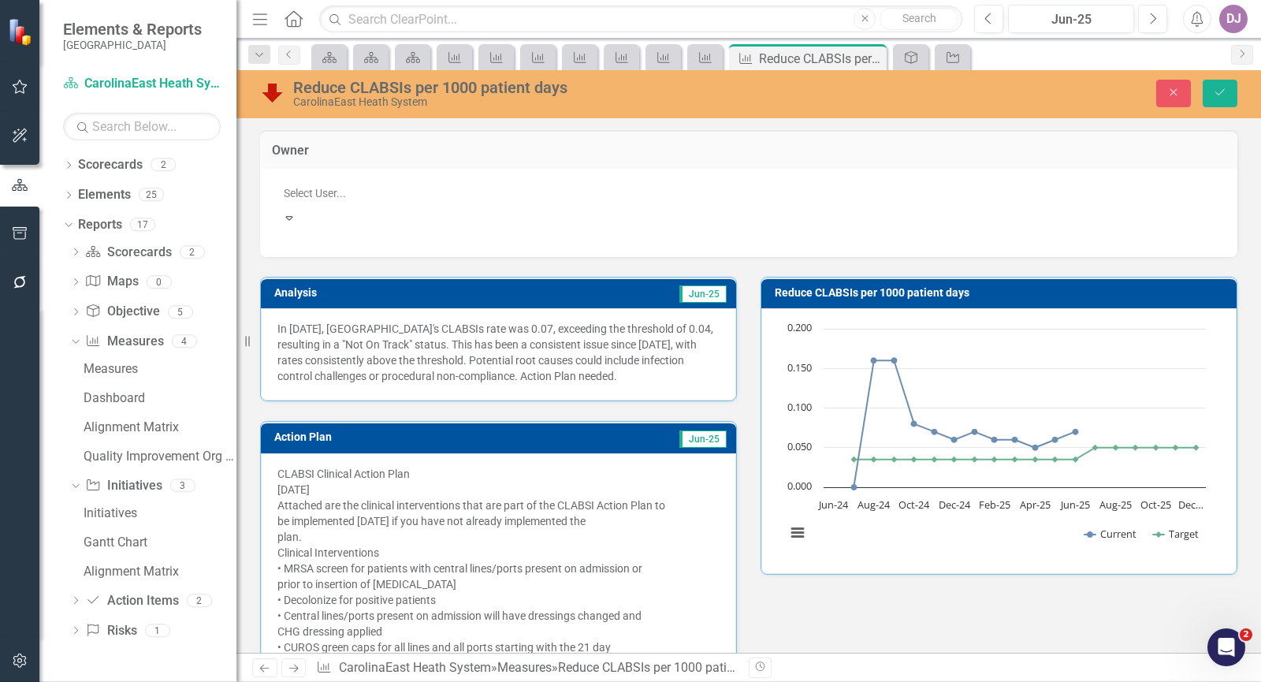
click at [339, 681] on div "Not Defined" at bounding box center [633, 694] width 1235 height 18
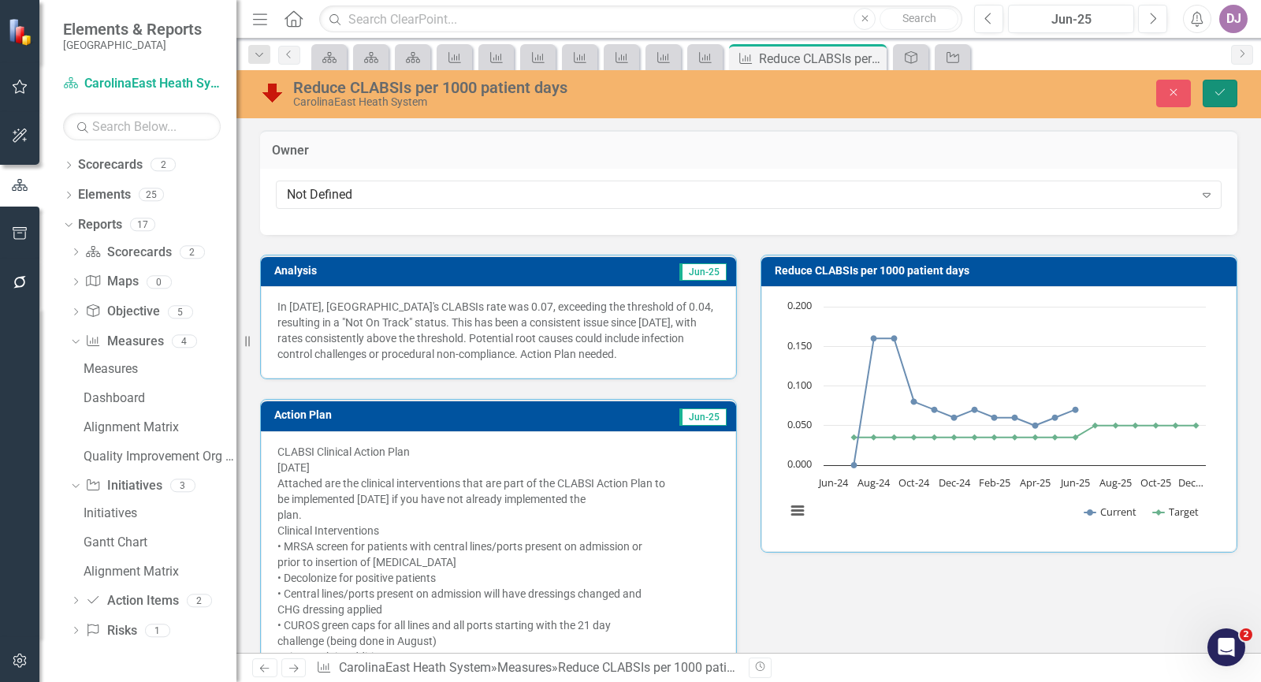
click at [1212, 98] on button "Save" at bounding box center [1219, 94] width 35 height 28
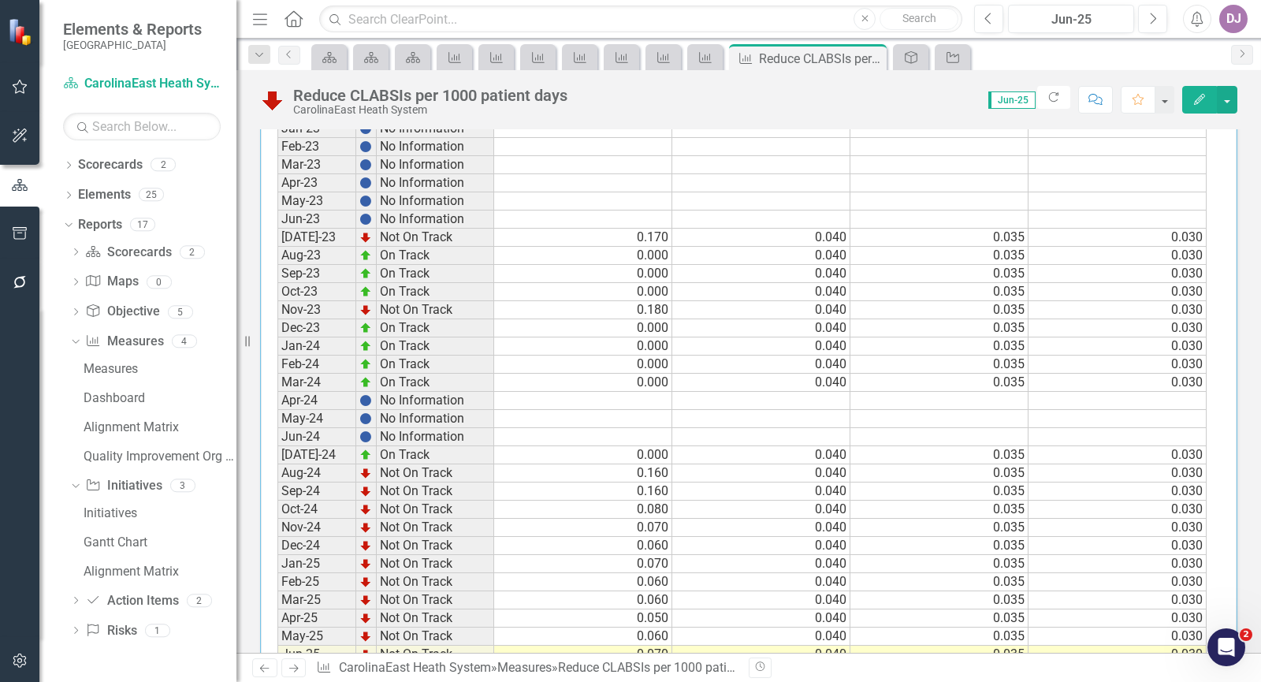
scroll to position [996, 0]
click at [277, 642] on div "Period Status Jan-23 No Information Feb-23 No Information Mar-23 No Information…" at bounding box center [277, 434] width 0 height 673
click at [836, 463] on td "0.040" at bounding box center [761, 454] width 178 height 18
drag, startPoint x: 850, startPoint y: 477, endPoint x: 848, endPoint y: 447, distance: 30.0
click at [277, 447] on div "Period Status Current Threshold Target Stretch Jan-23 No Information Feb-23 No …" at bounding box center [277, 434] width 0 height 673
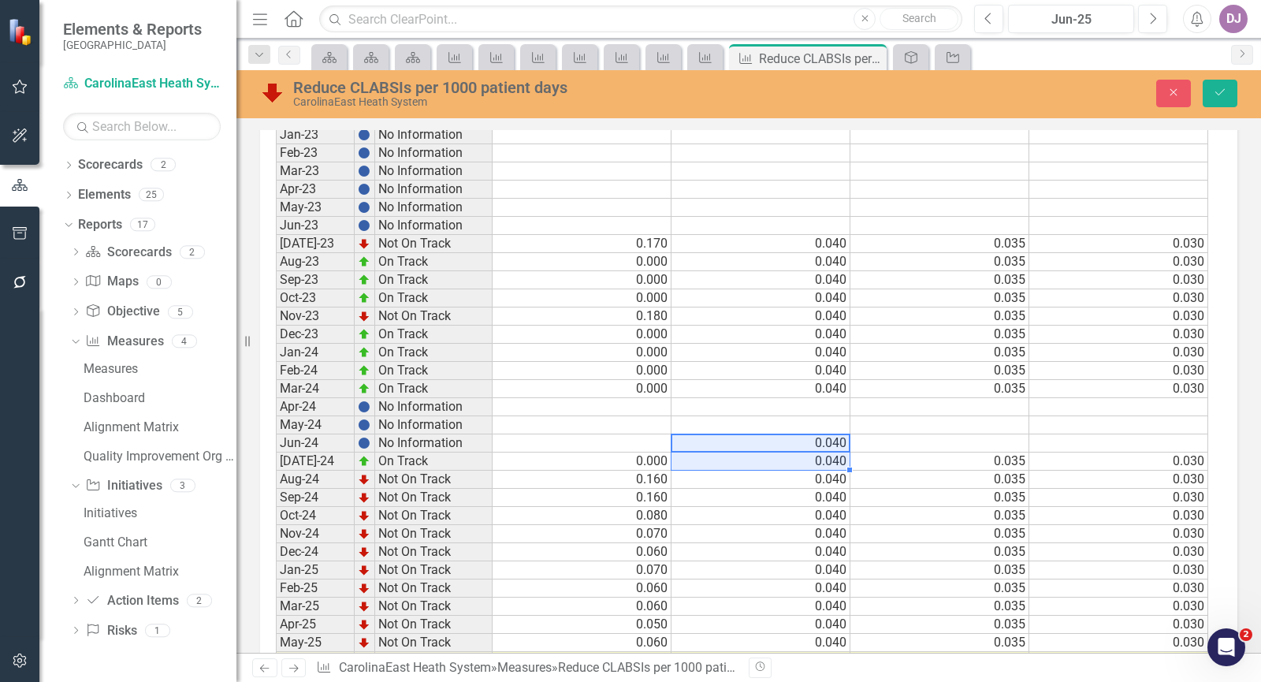
scroll to position [1001, 0]
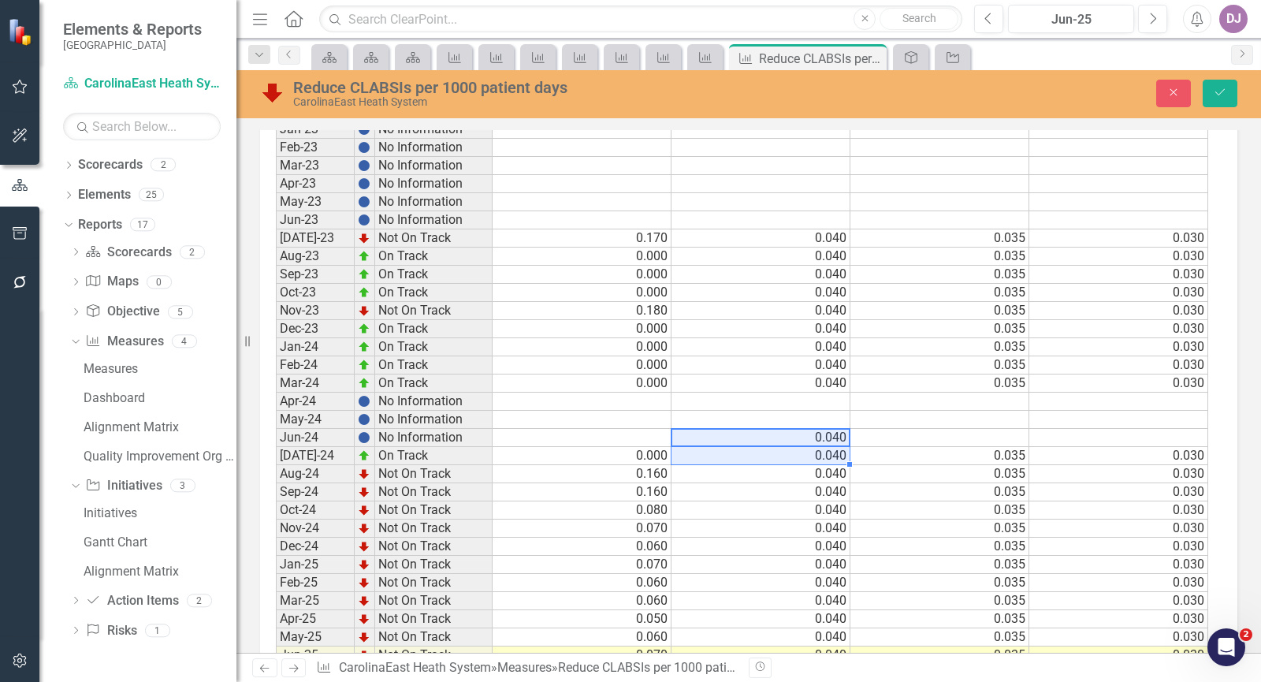
click at [994, 465] on td "0.035" at bounding box center [939, 456] width 179 height 18
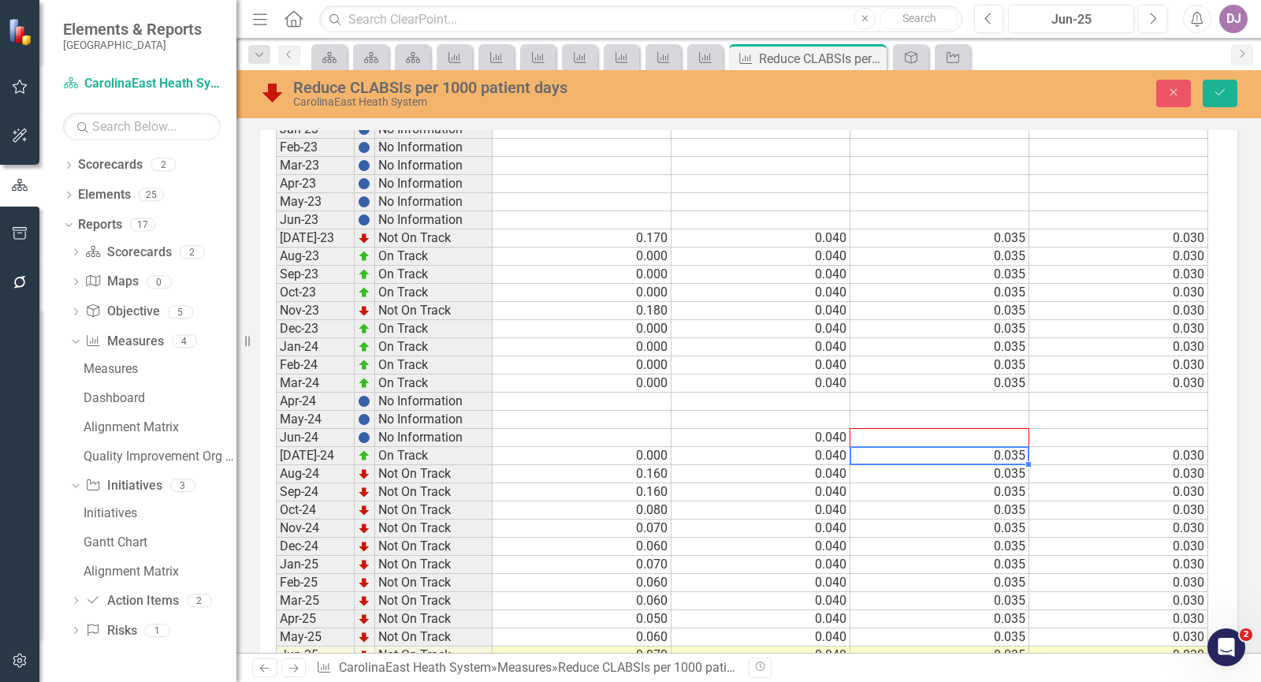
drag, startPoint x: 1028, startPoint y: 478, endPoint x: 1023, endPoint y: 450, distance: 28.9
click at [276, 450] on div "Period Status Current Threshold Target Stretch Jan-23 No Information Feb-23 No …" at bounding box center [276, 436] width 0 height 673
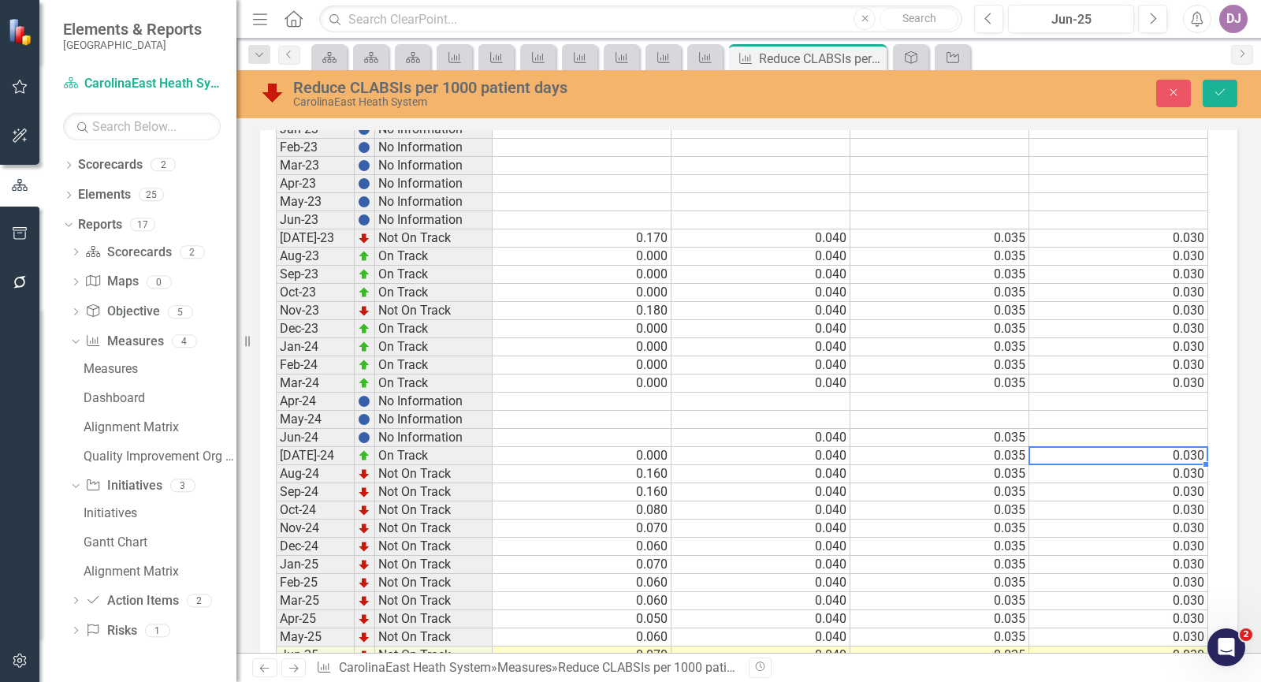
click at [1142, 465] on td "0.030" at bounding box center [1118, 456] width 179 height 18
click at [1106, 519] on td "0.030" at bounding box center [1118, 510] width 179 height 18
click at [1190, 465] on td "0.030" at bounding box center [1118, 456] width 179 height 18
drag, startPoint x: 1205, startPoint y: 480, endPoint x: 1205, endPoint y: 448, distance: 32.3
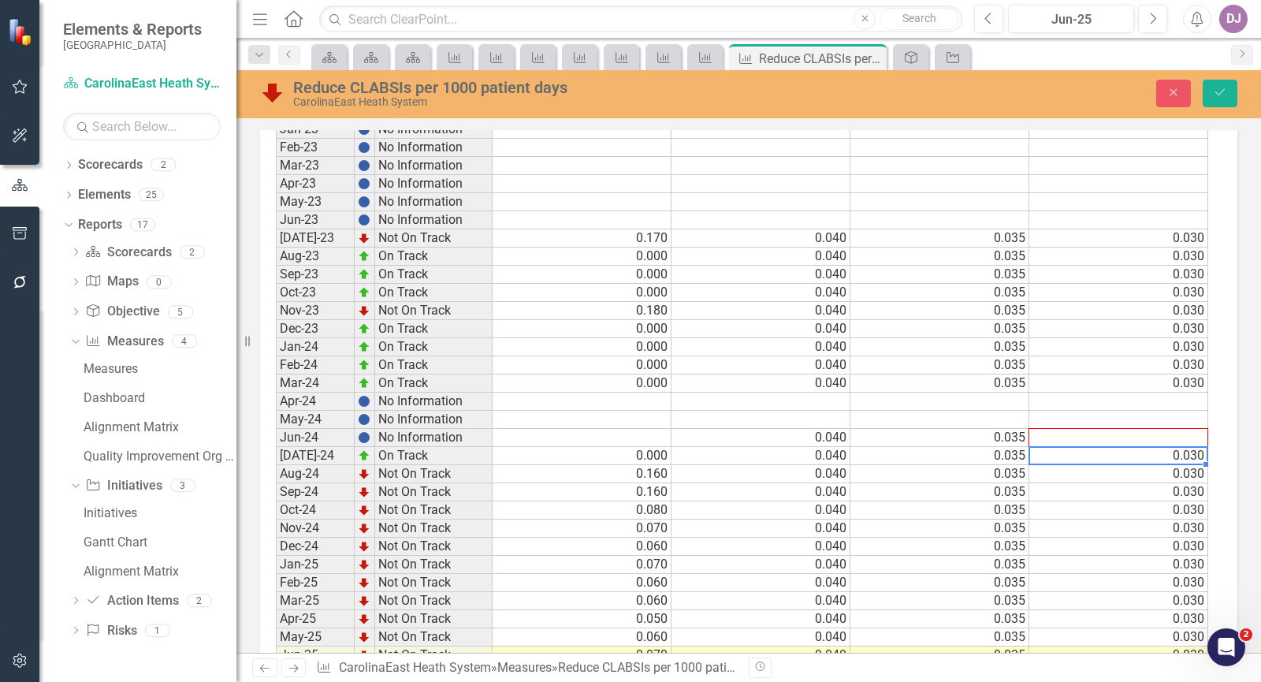
click at [276, 448] on div "Period Status Current Threshold Target Stretch Jan-23 No Information Feb-23 No …" at bounding box center [276, 436] width 0 height 673
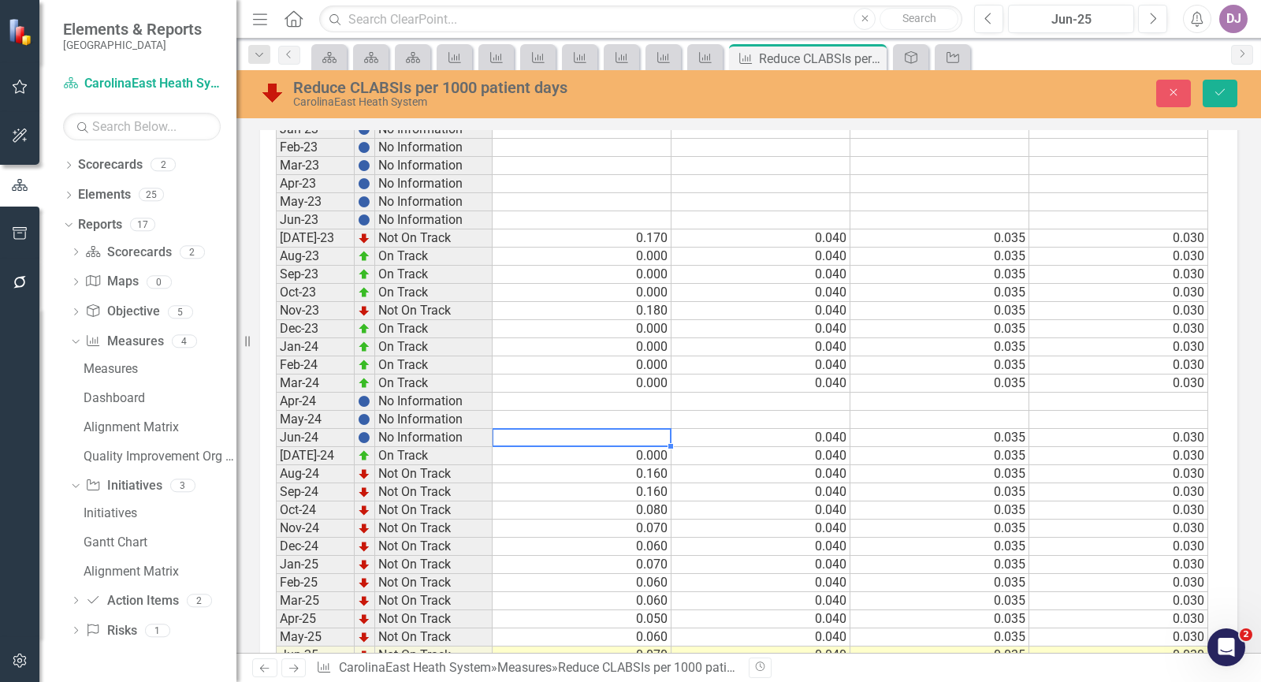
click at [653, 447] on td at bounding box center [581, 438] width 179 height 18
type textarea "0.00"
click at [1213, 98] on button "Save" at bounding box center [1219, 94] width 35 height 28
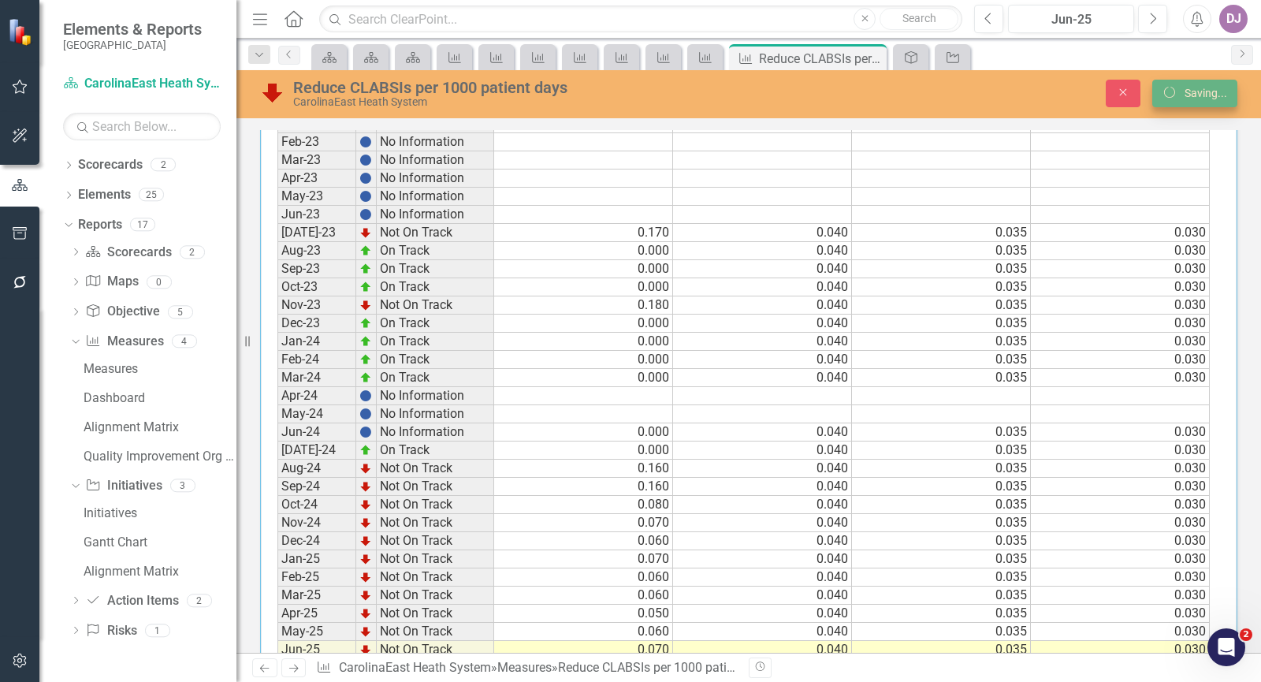
scroll to position [0, 0]
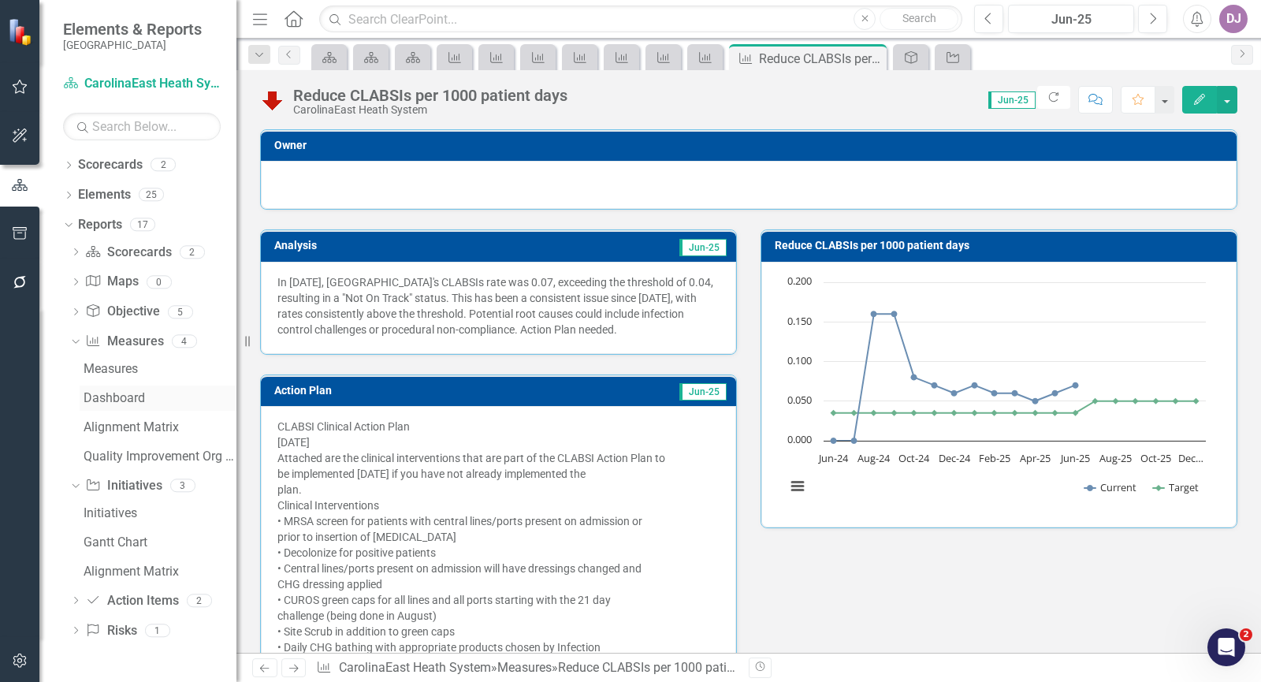
click at [129, 399] on div "Dashboard" at bounding box center [160, 398] width 153 height 14
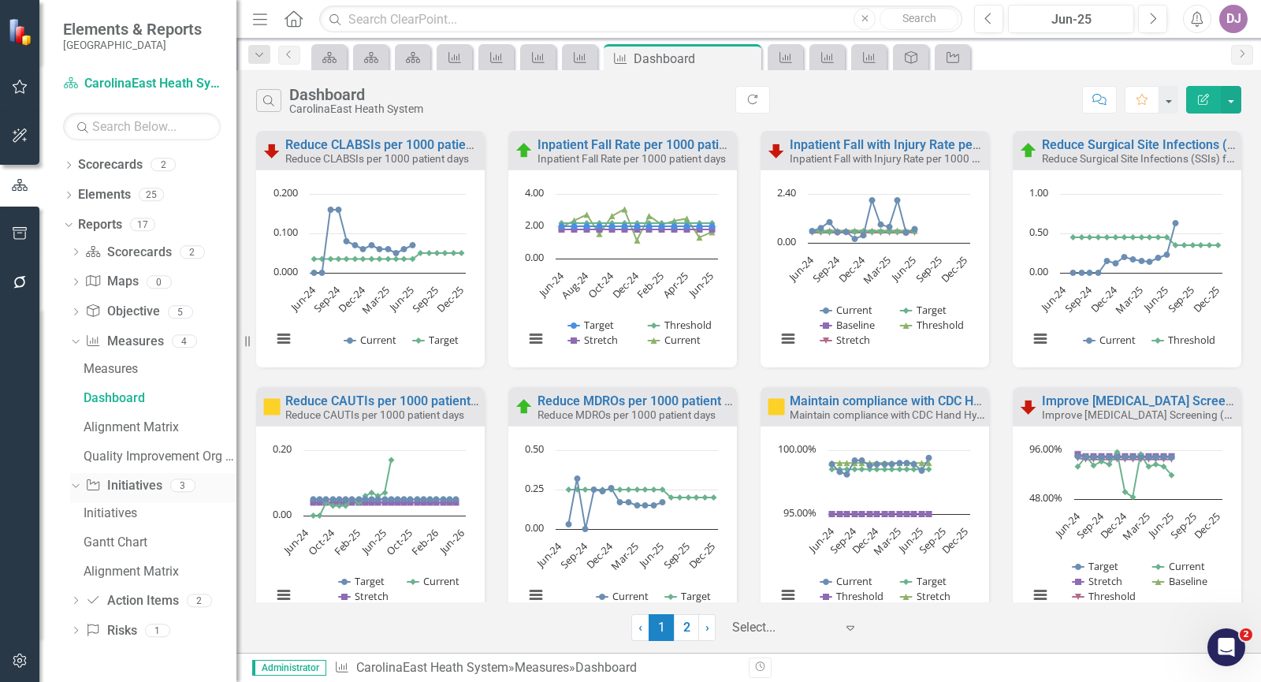
click at [130, 485] on link "Initiative Initiatives" at bounding box center [123, 486] width 76 height 18
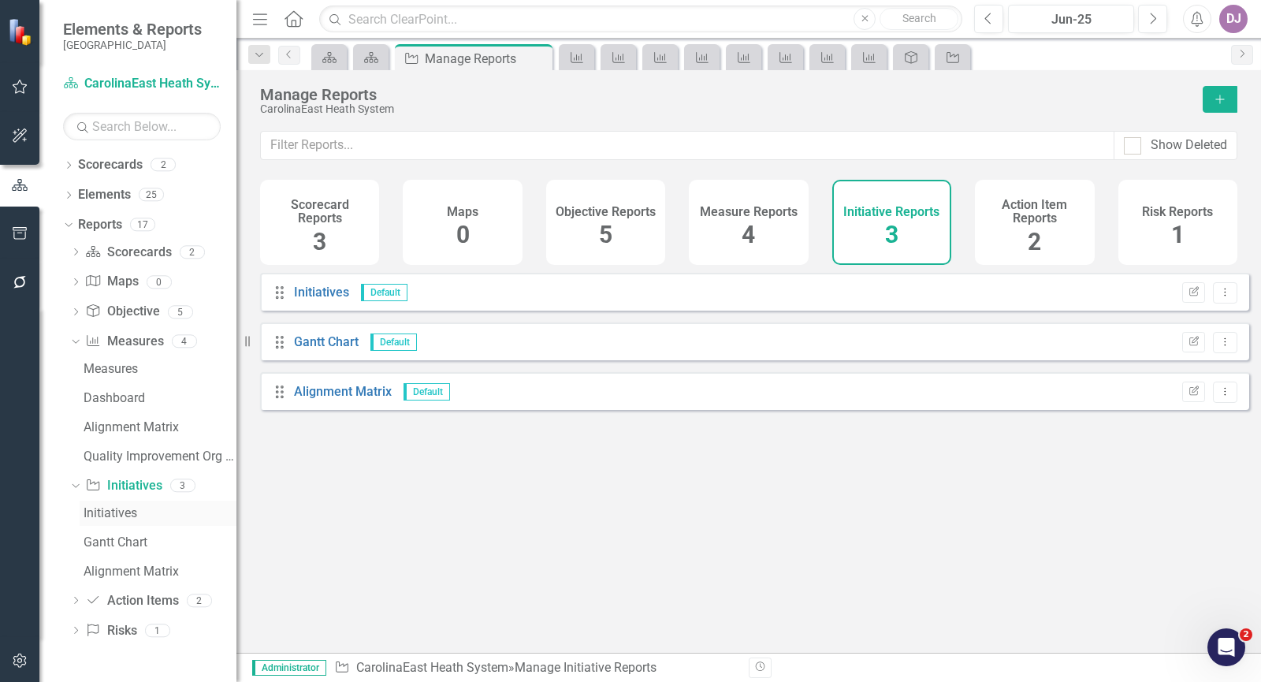
click at [118, 510] on div "Initiatives" at bounding box center [160, 513] width 153 height 14
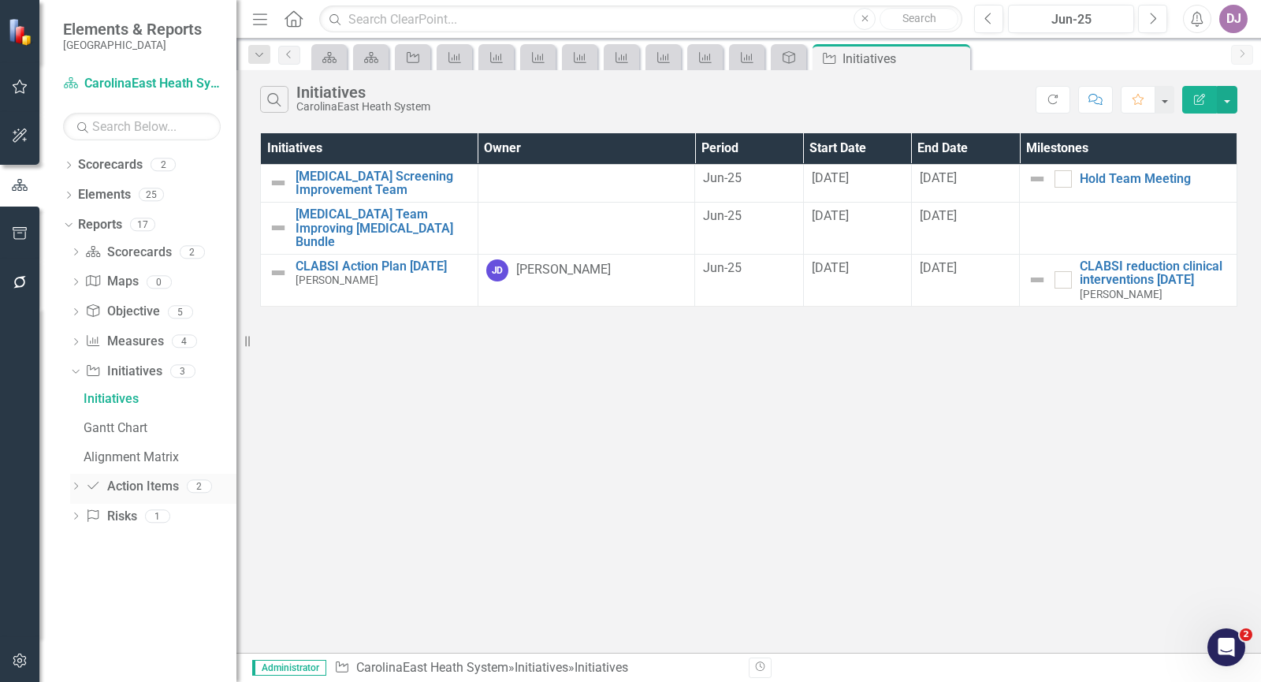
click at [127, 485] on link "Action Item Action Items" at bounding box center [131, 486] width 93 height 18
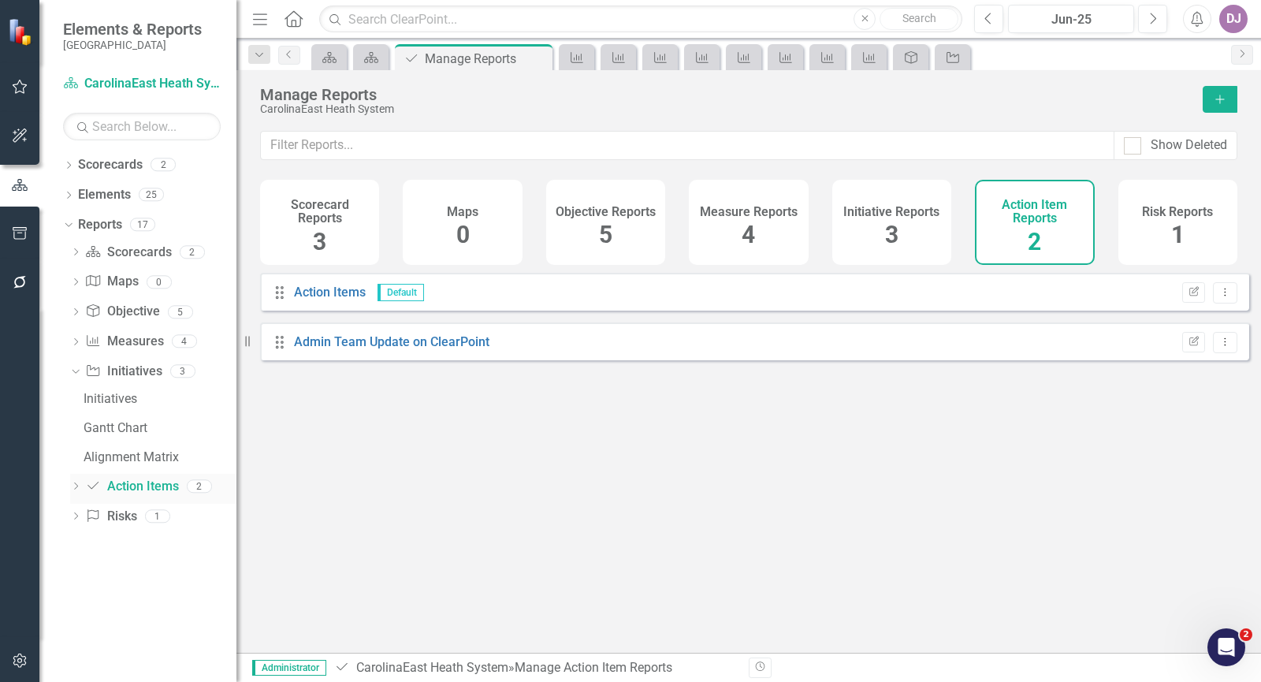
click at [127, 485] on link "Action Item Action Items" at bounding box center [131, 486] width 93 height 18
click at [75, 488] on icon "Dropdown" at bounding box center [75, 487] width 11 height 9
click at [120, 429] on div "Action Items" at bounding box center [160, 429] width 153 height 14
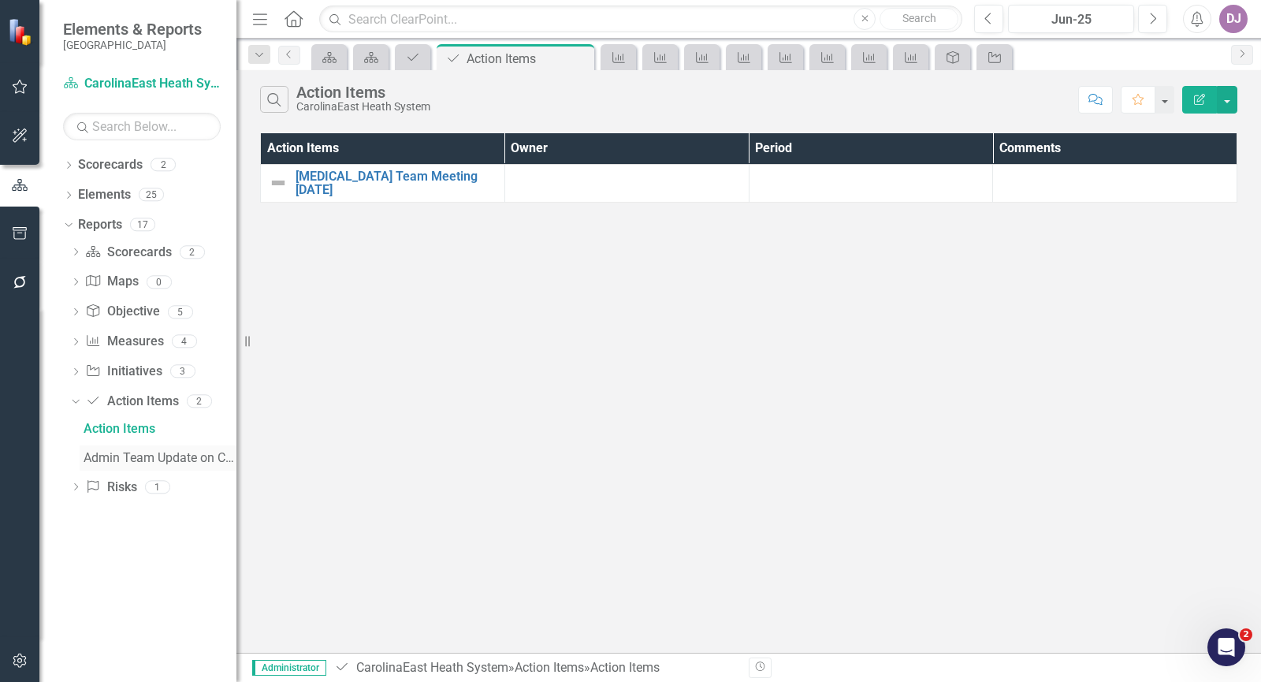
click at [126, 460] on div "Admin Team Update on ClearPoint" at bounding box center [160, 458] width 153 height 14
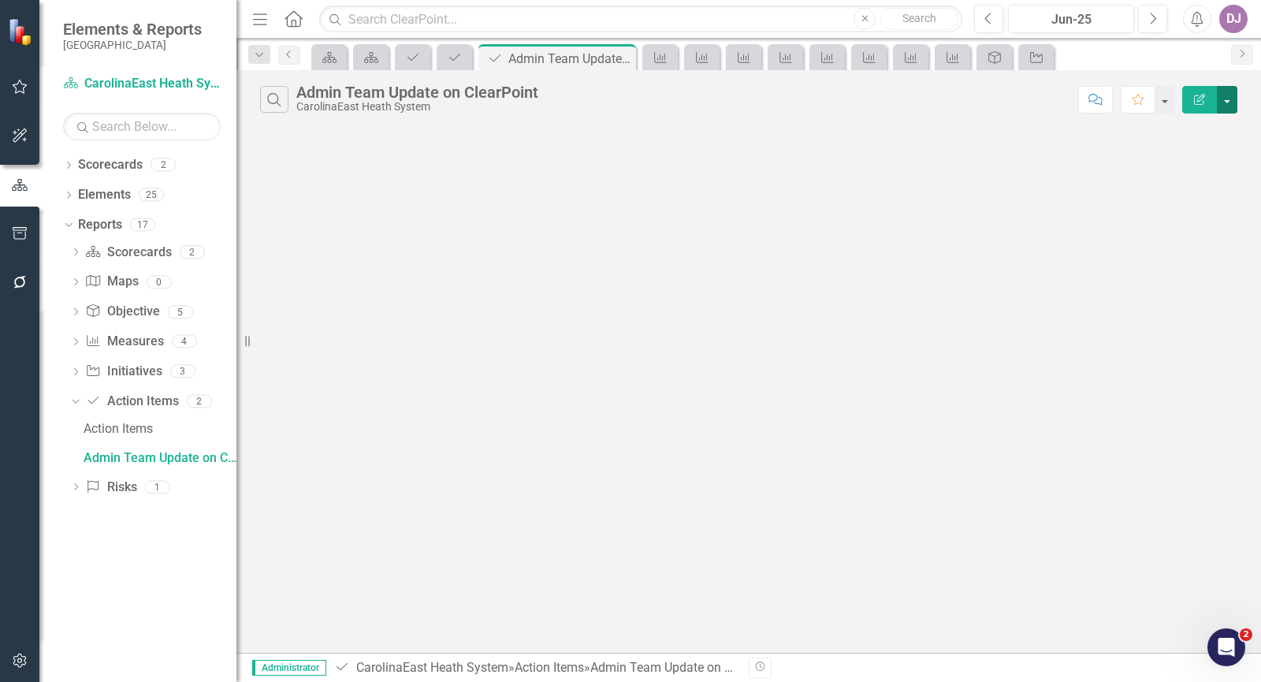
click at [1228, 99] on button "button" at bounding box center [1226, 100] width 20 height 28
click at [72, 488] on icon "Dropdown" at bounding box center [75, 488] width 11 height 9
click at [110, 193] on link "Elements" at bounding box center [104, 195] width 53 height 18
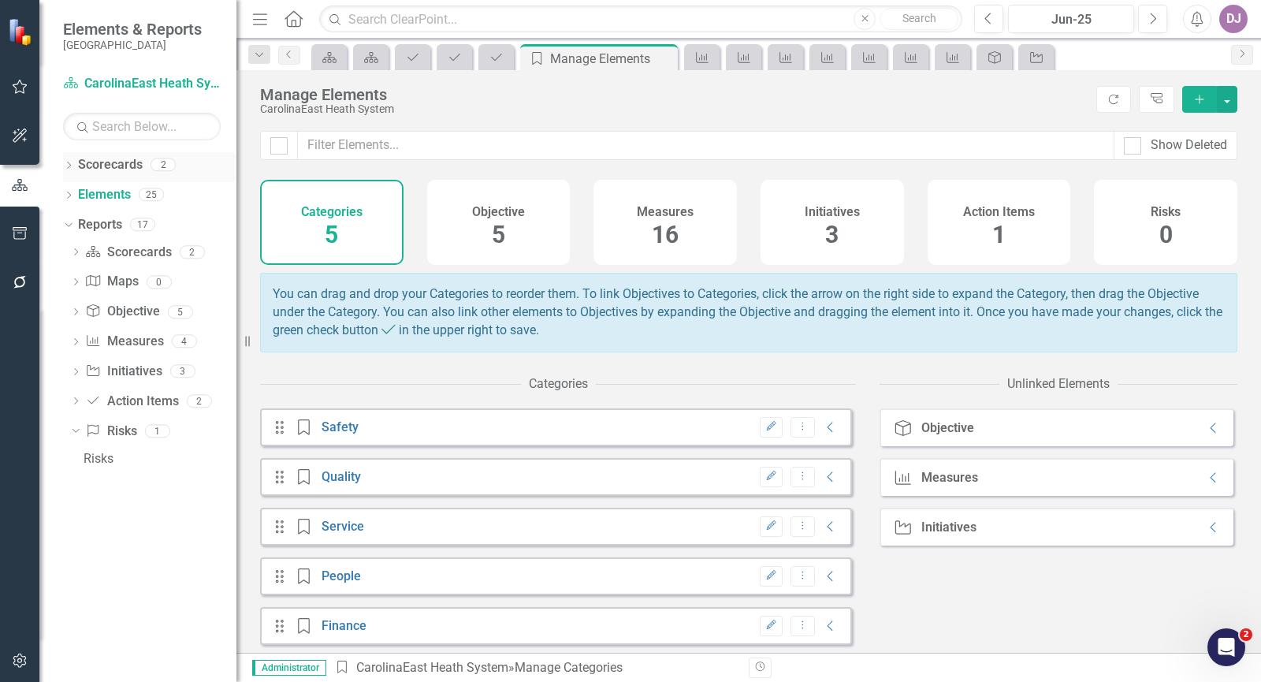
click at [121, 165] on link "Scorecards" at bounding box center [110, 165] width 65 height 18
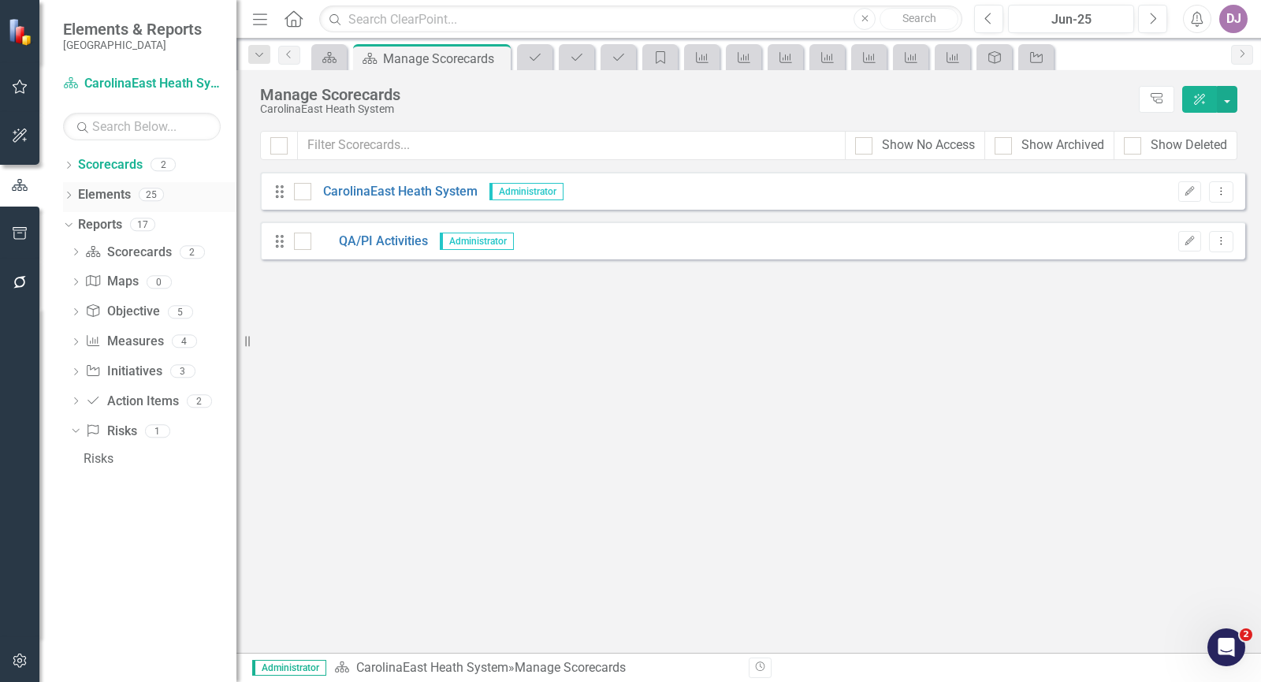
click at [109, 193] on link "Elements" at bounding box center [104, 195] width 53 height 18
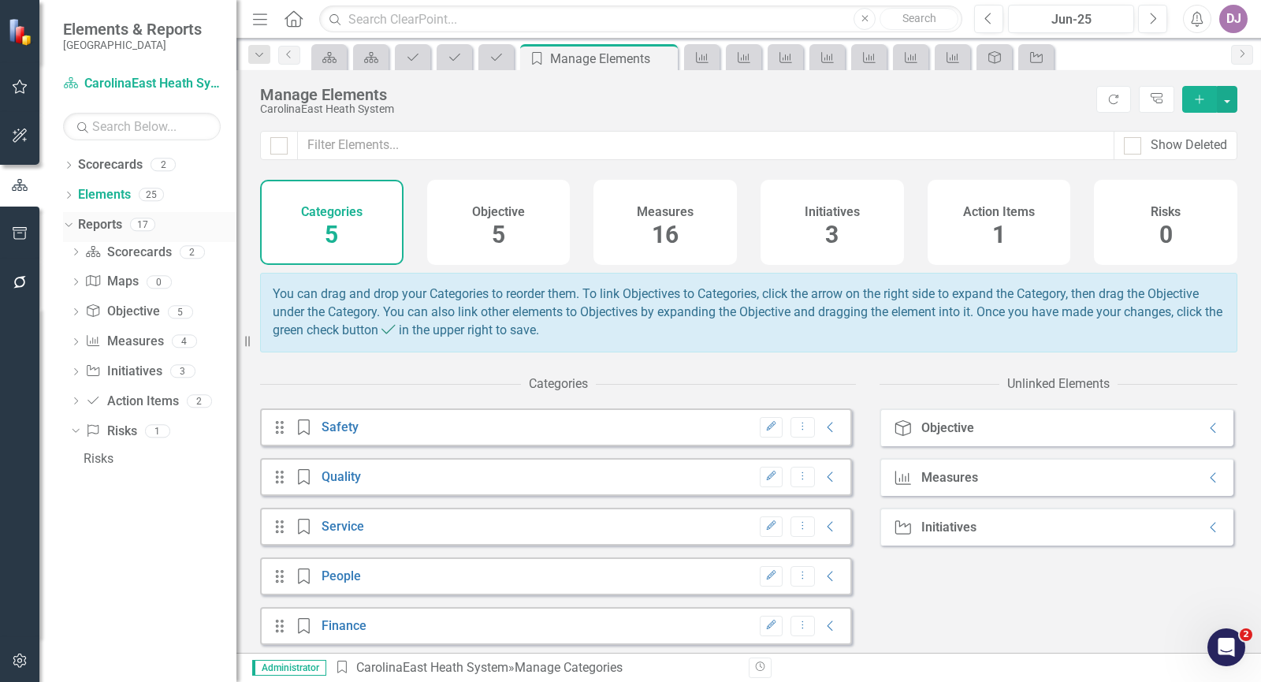
click at [107, 225] on link "Reports" at bounding box center [100, 225] width 44 height 18
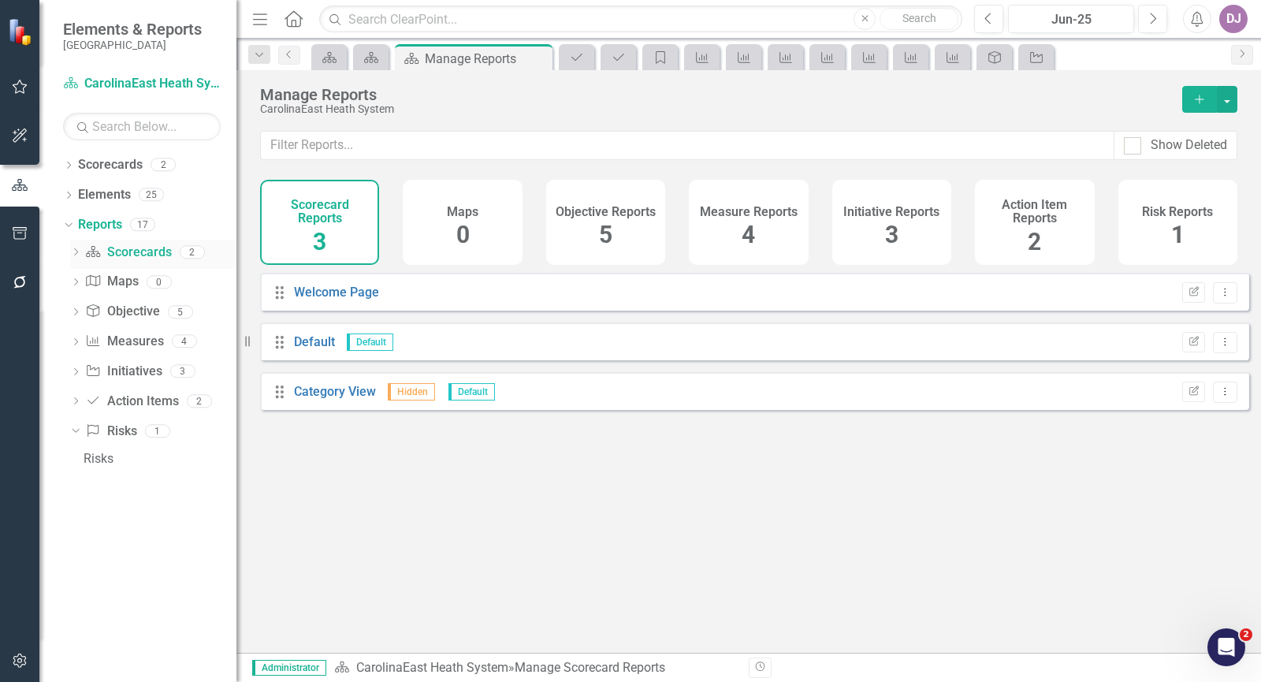
click at [139, 252] on link "Scorecard Scorecards" at bounding box center [128, 252] width 86 height 18
click at [122, 282] on link "Map Maps" at bounding box center [111, 282] width 53 height 18
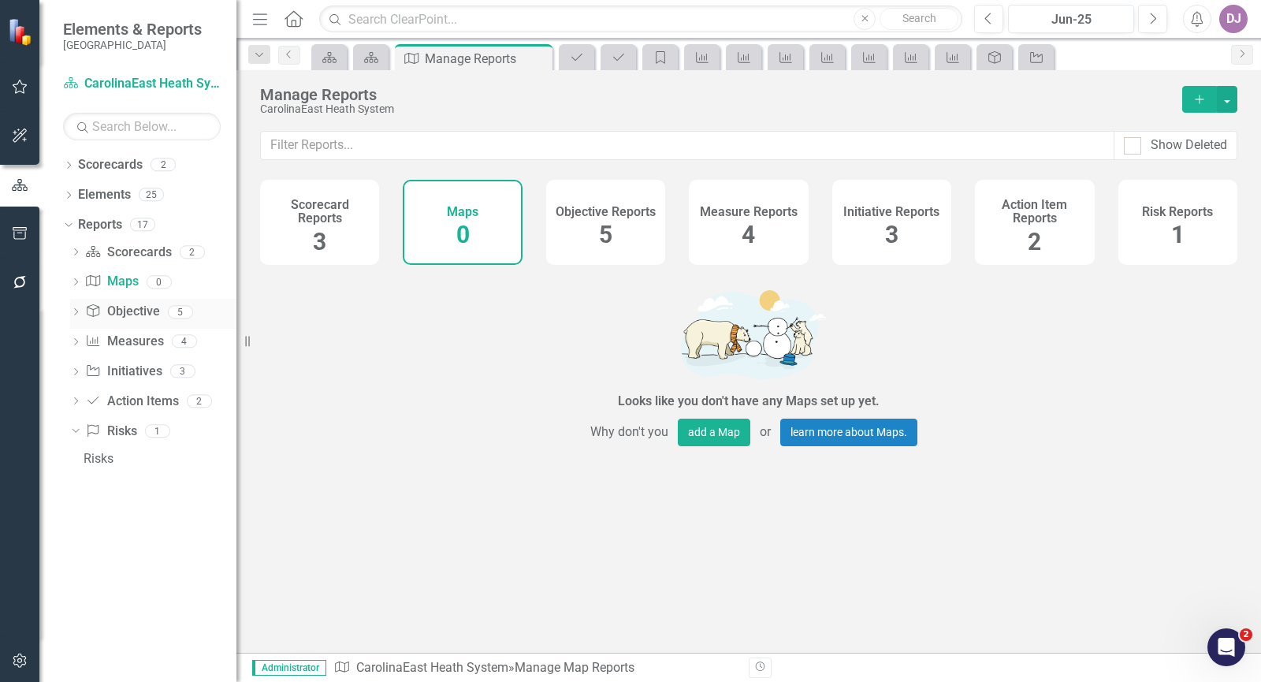
click at [132, 311] on link "Objective Objective" at bounding box center [122, 312] width 74 height 18
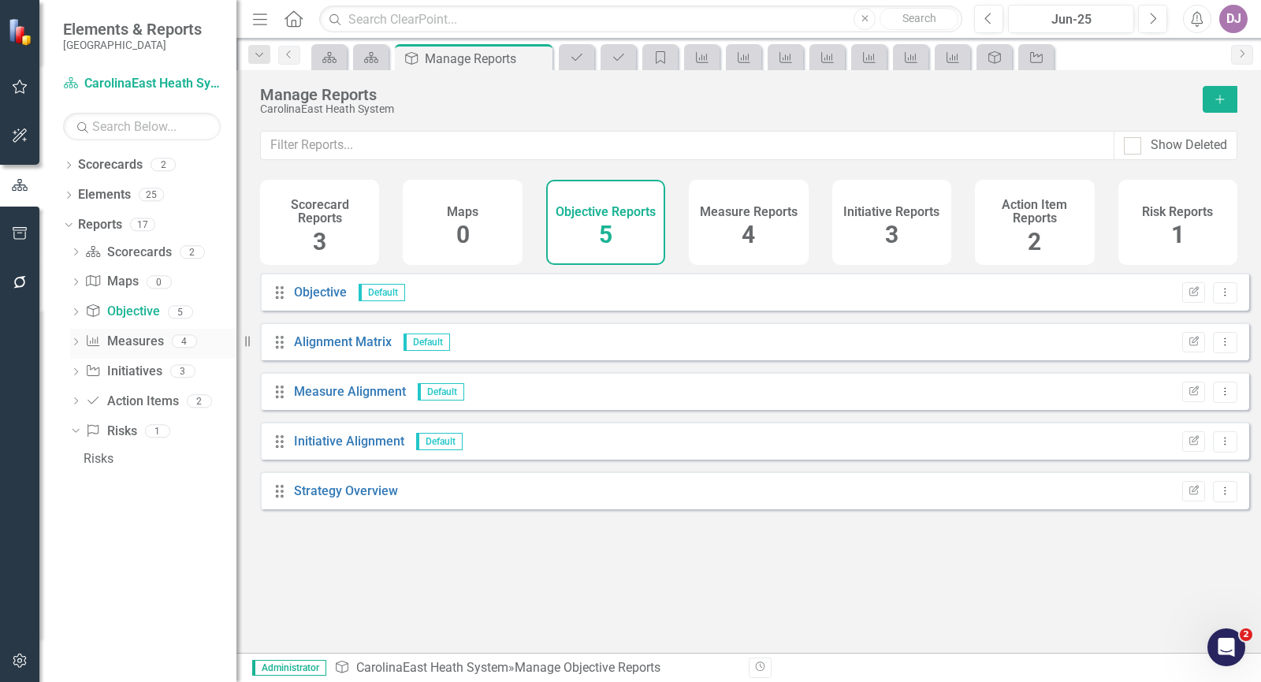
click at [137, 344] on link "Measure Measures" at bounding box center [124, 341] width 78 height 18
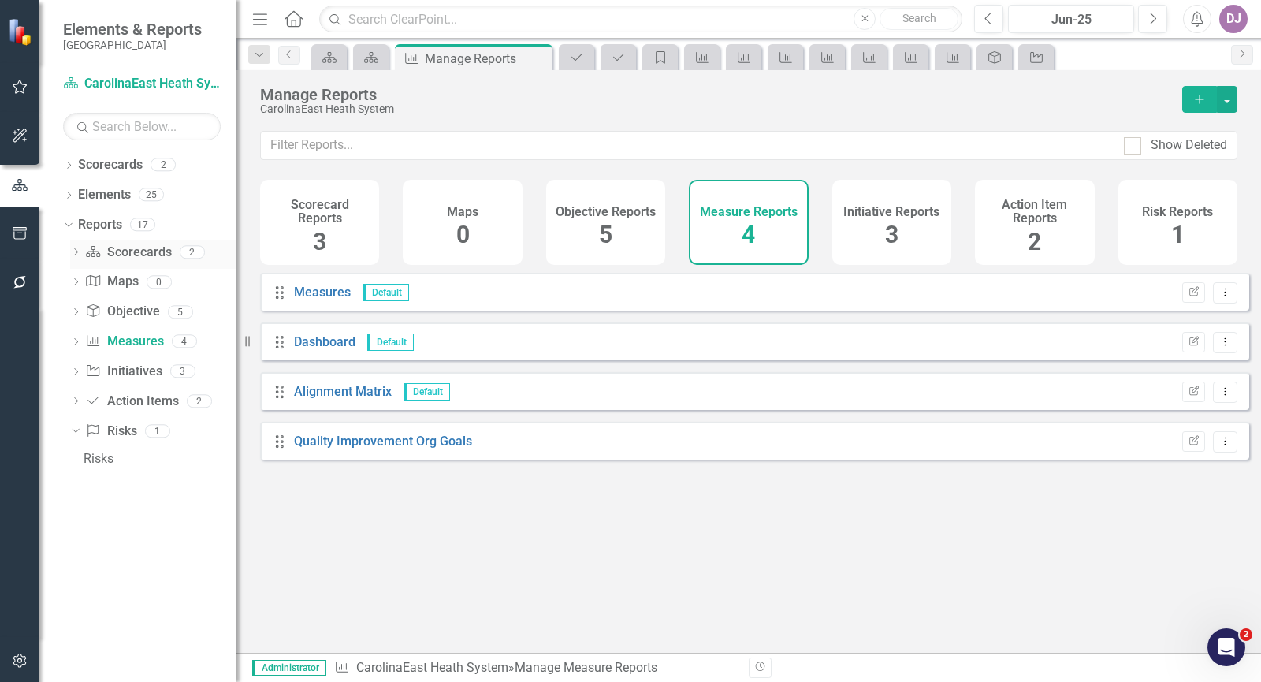
click at [135, 251] on link "Scorecard Scorecards" at bounding box center [128, 252] width 86 height 18
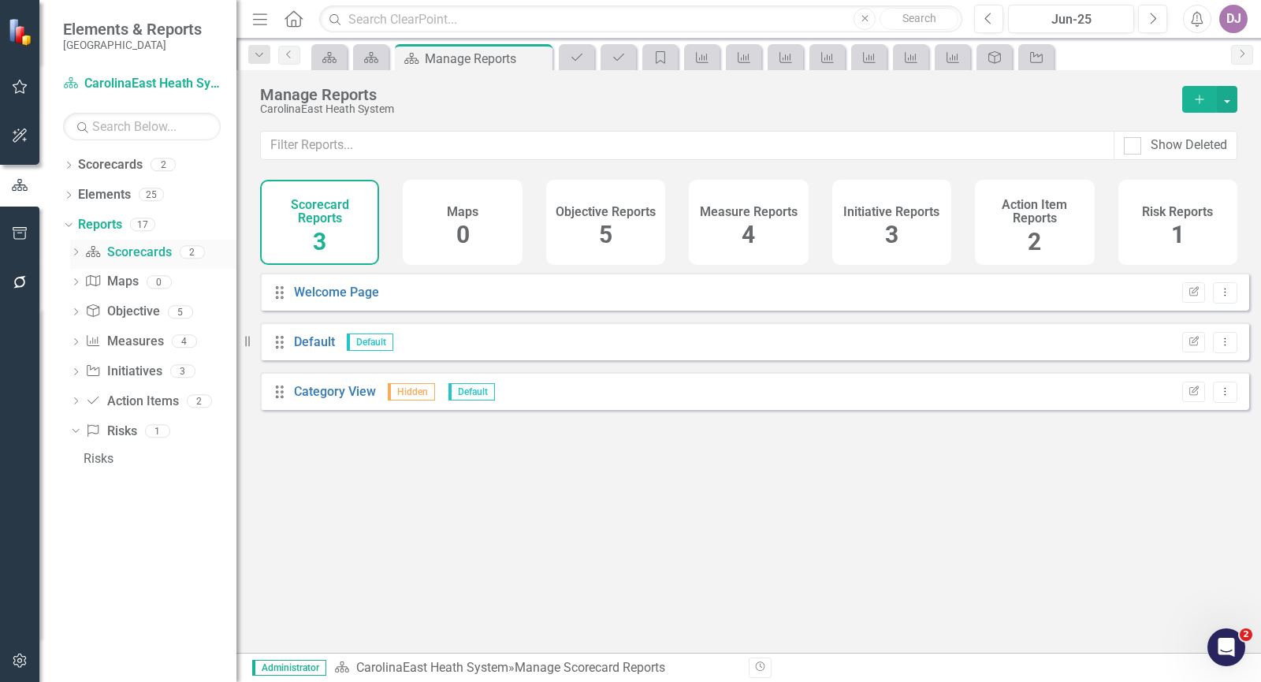
click at [78, 253] on icon "Dropdown" at bounding box center [75, 253] width 11 height 9
click at [113, 306] on div "Default" at bounding box center [160, 309] width 153 height 14
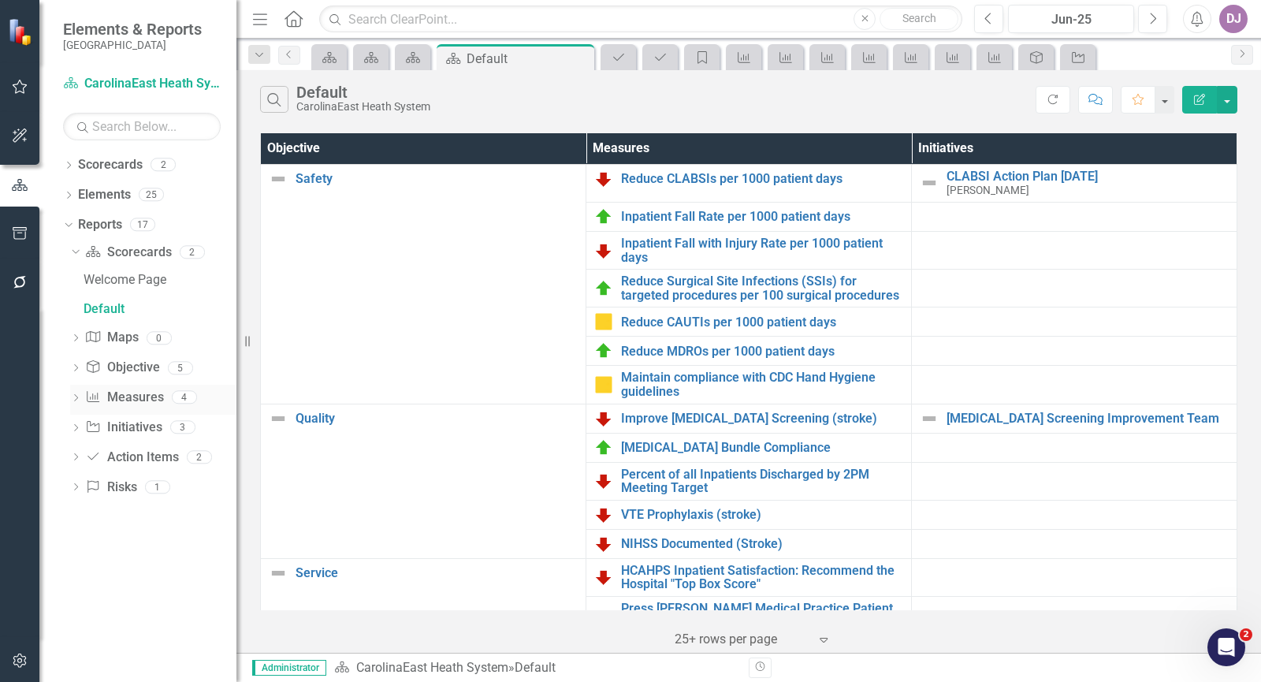
click at [149, 396] on link "Measure Measures" at bounding box center [124, 397] width 78 height 18
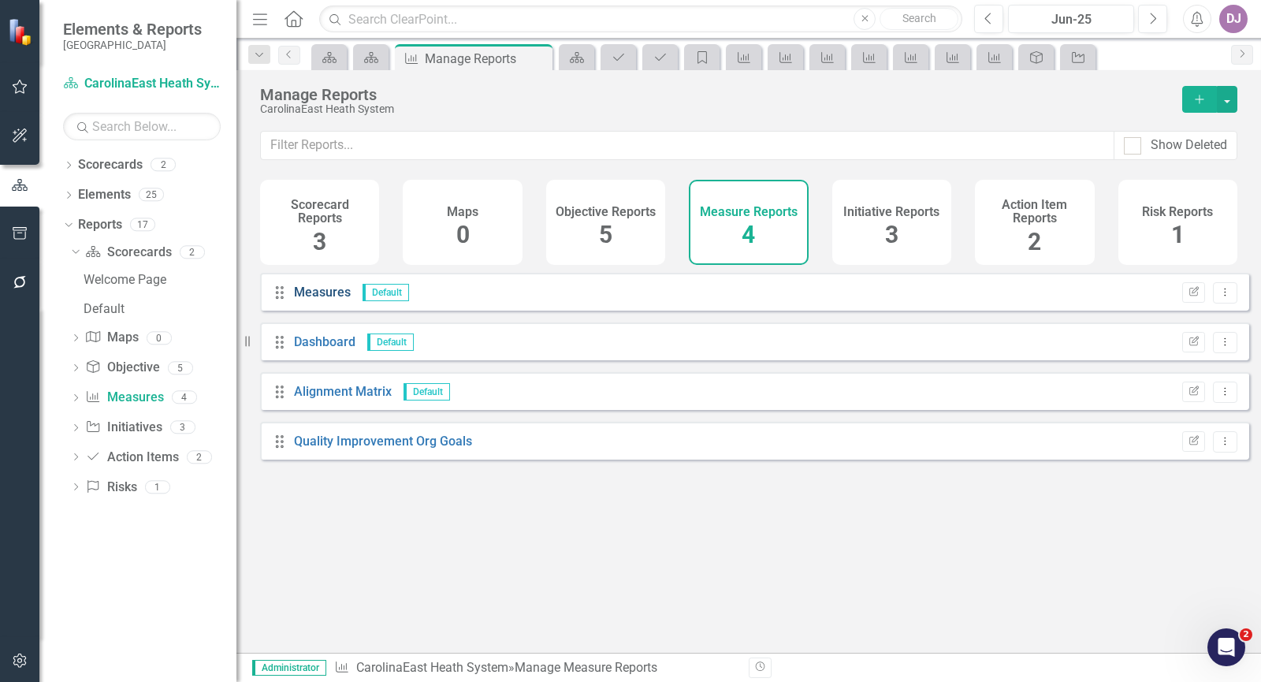
click at [325, 299] on link "Measures" at bounding box center [322, 291] width 57 height 15
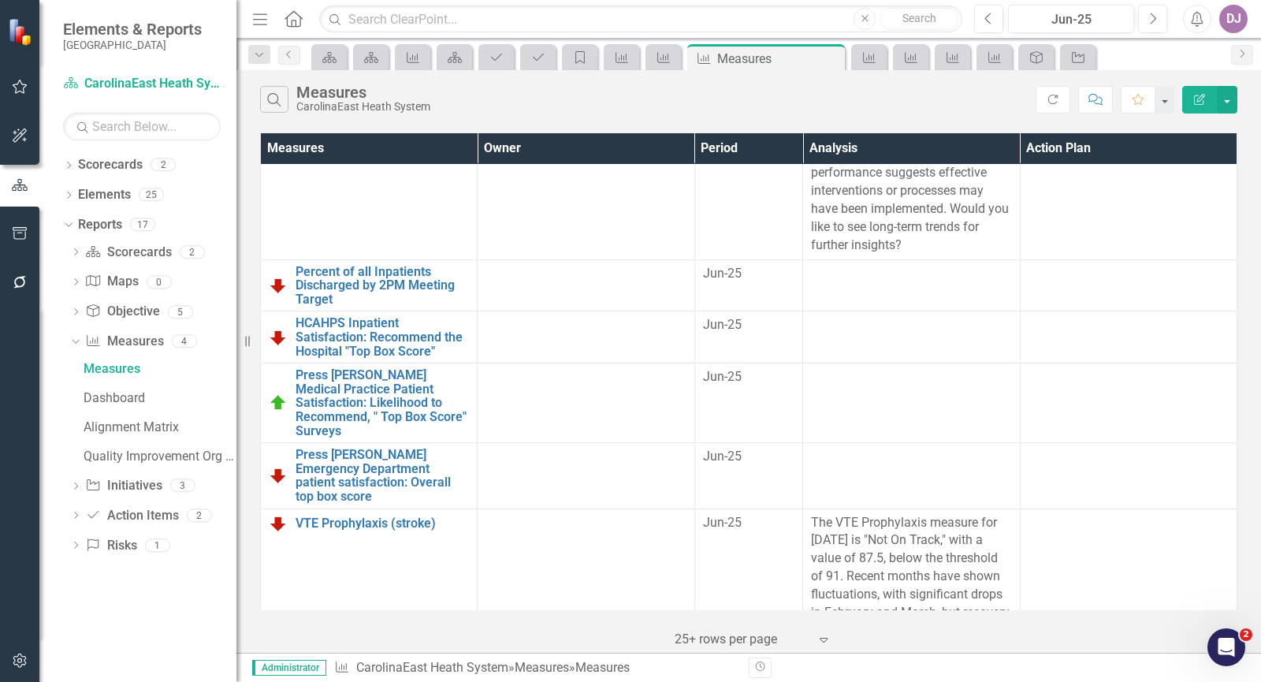
scroll to position [1629, 0]
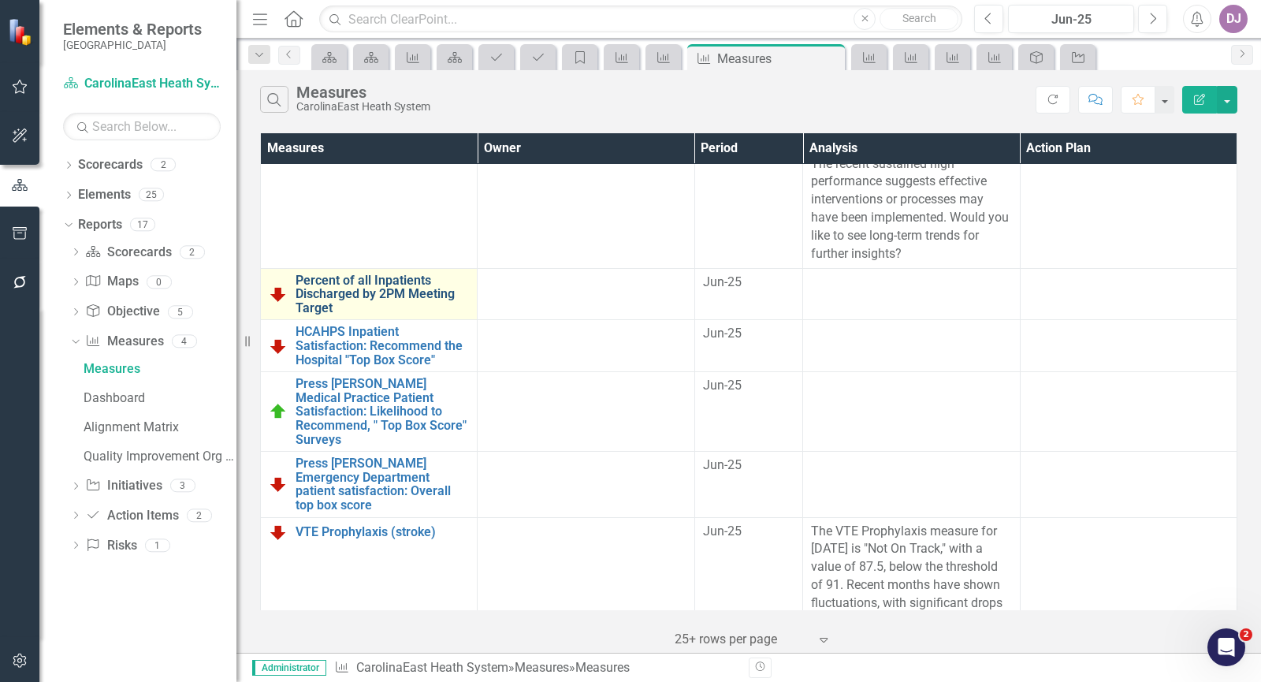
click at [384, 298] on link "Percent of all Inpatients Discharged by 2PM Meeting Target" at bounding box center [381, 294] width 173 height 42
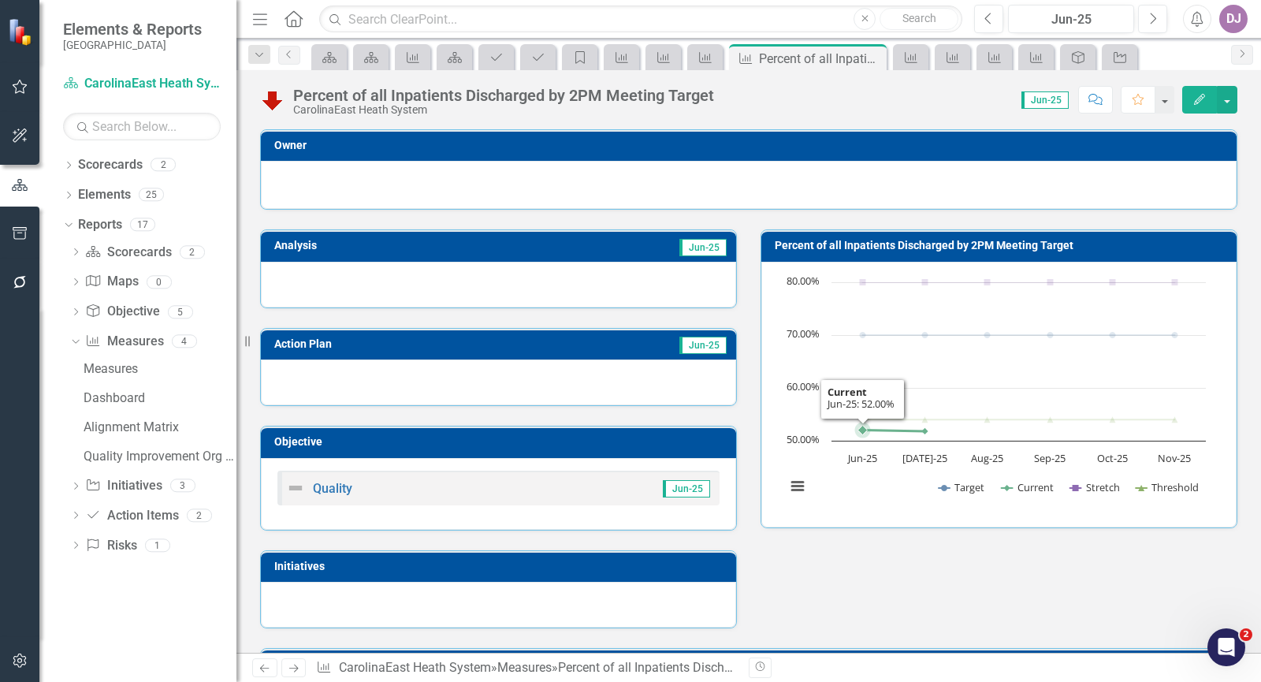
scroll to position [3060, 0]
click at [659, 248] on td "Jun-25" at bounding box center [606, 248] width 243 height 24
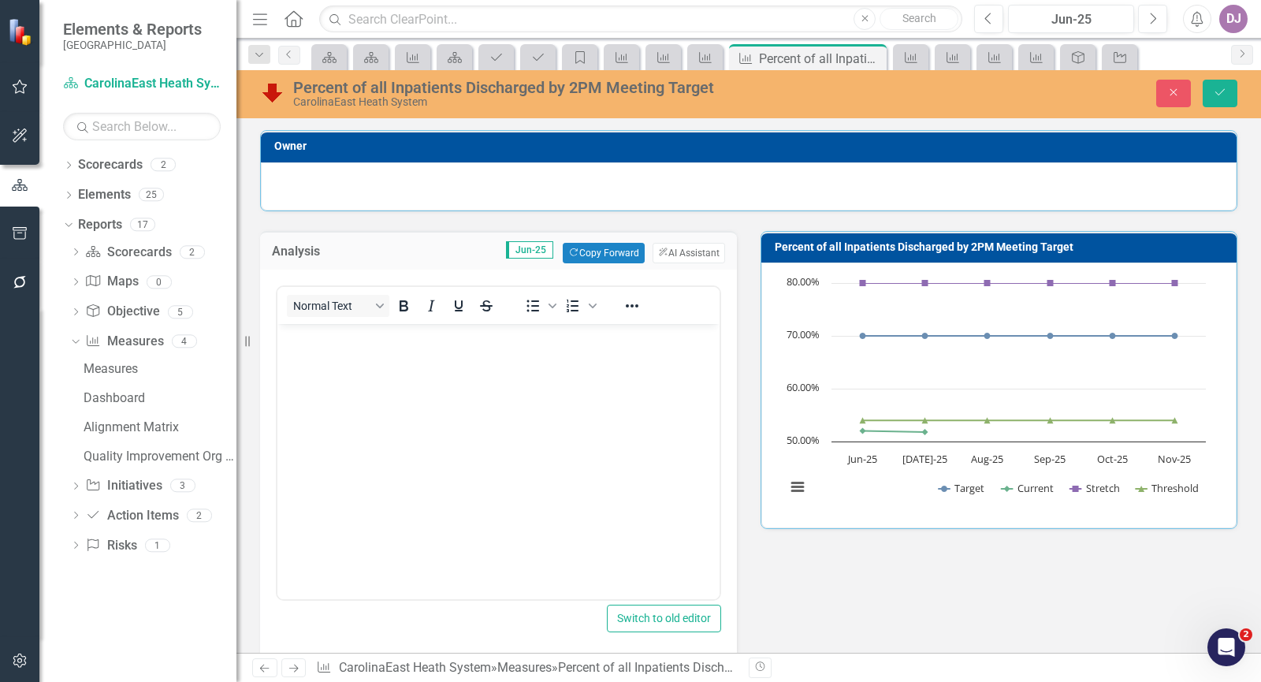
scroll to position [0, 0]
click at [659, 248] on icon "button" at bounding box center [663, 251] width 9 height 9
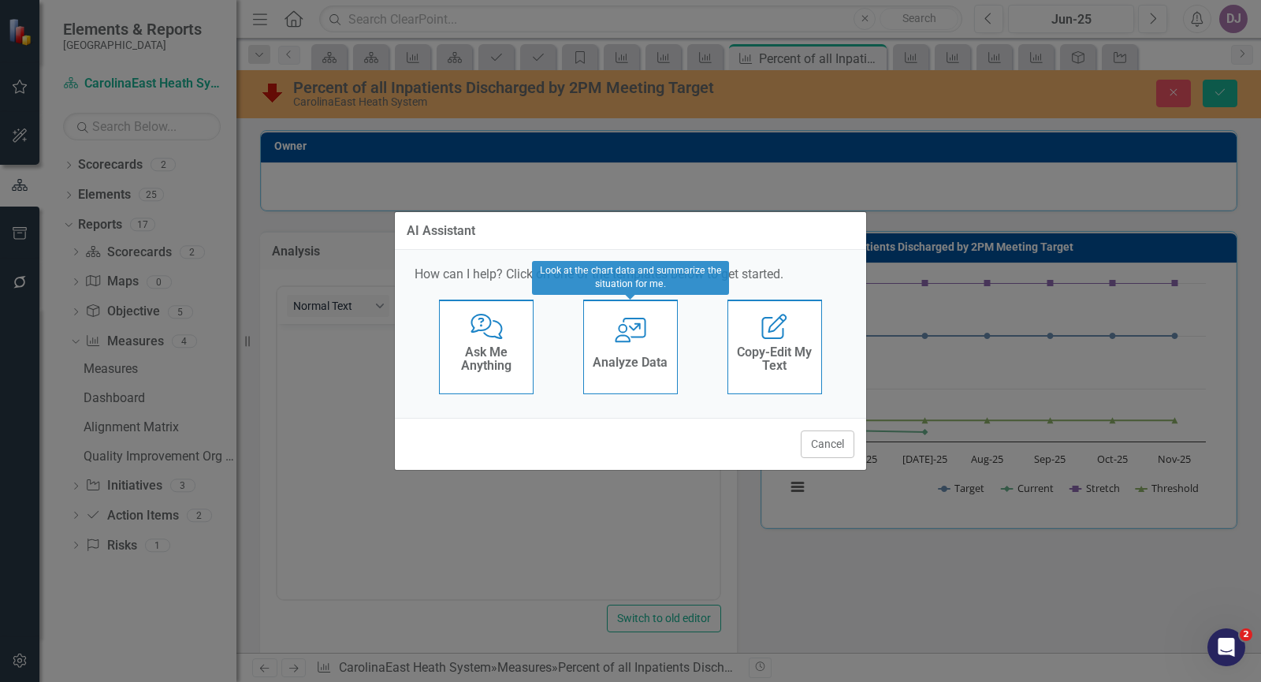
click at [624, 362] on h4 "Analyze Data" at bounding box center [629, 362] width 75 height 14
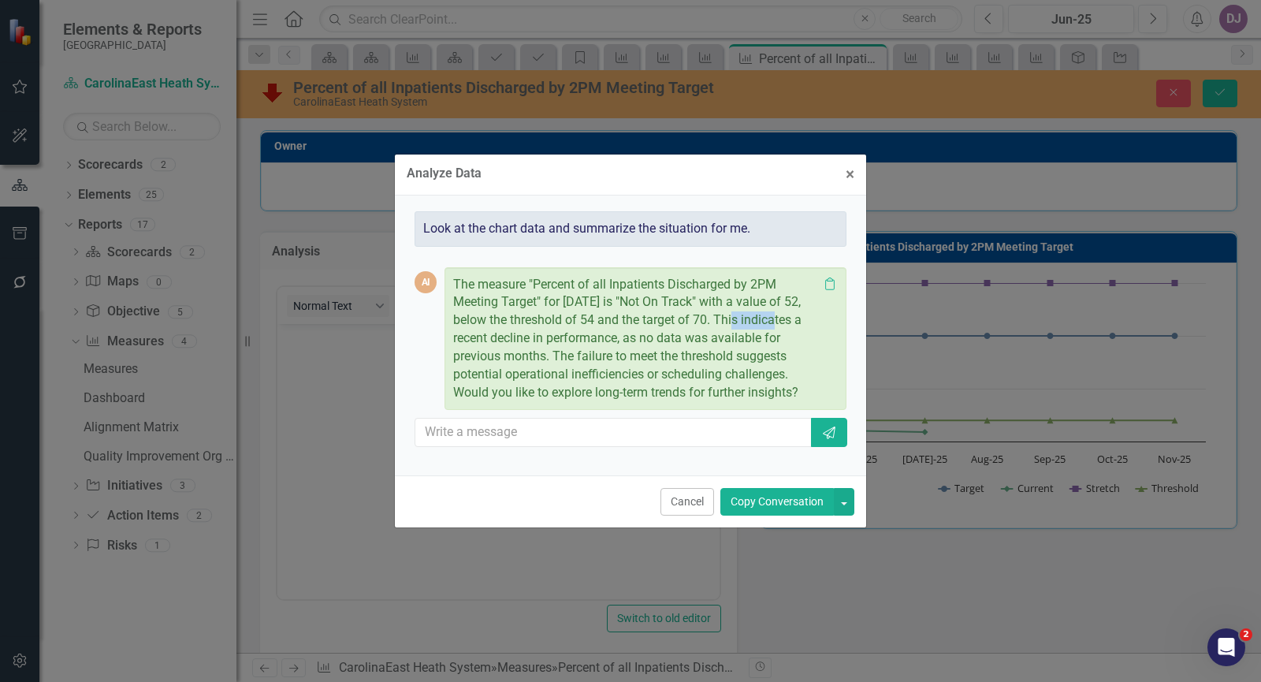
drag, startPoint x: 736, startPoint y: 321, endPoint x: 746, endPoint y: 317, distance: 11.3
click at [804, 395] on p "The measure "Percent of all Inpatients Discharged by 2PM Meeting Target" for Ju…" at bounding box center [635, 339] width 365 height 126
click at [748, 504] on button "Copy Conversation" at bounding box center [776, 502] width 113 height 28
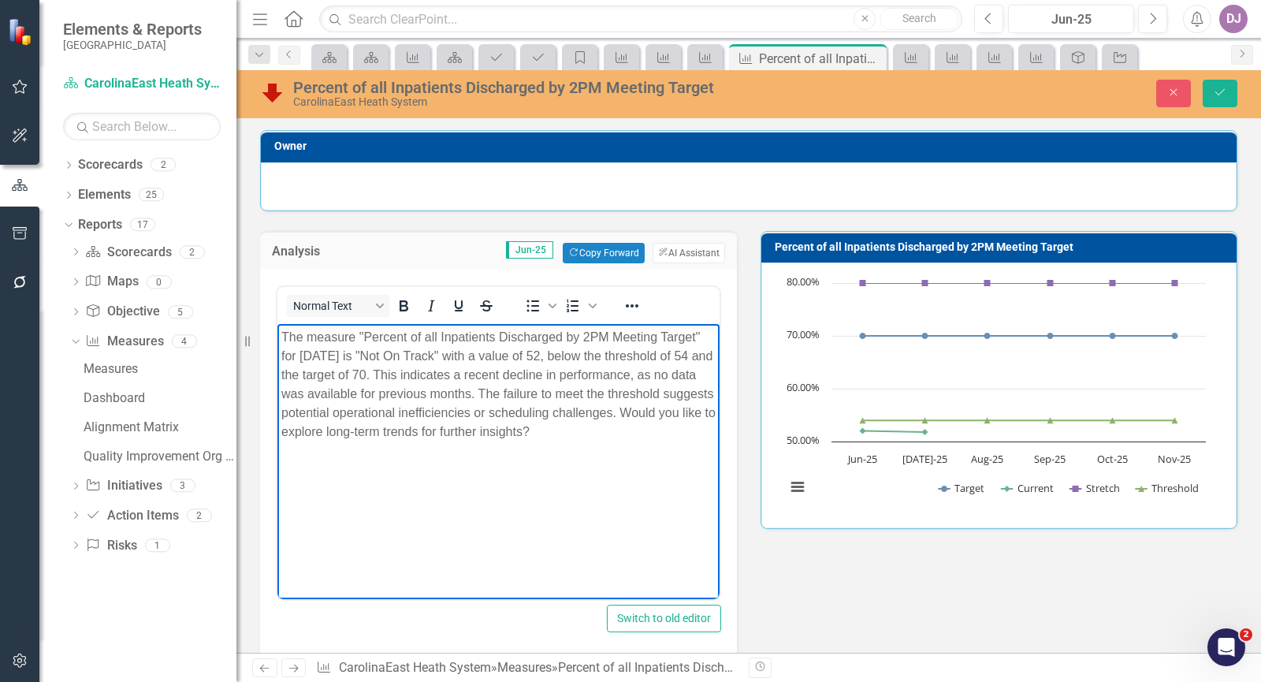
drag, startPoint x: 399, startPoint y: 378, endPoint x: 610, endPoint y: 432, distance: 217.1
click at [610, 432] on p "The measure "Percent of all Inpatients Discharged by 2PM Meeting Target" for Ju…" at bounding box center [498, 383] width 434 height 113
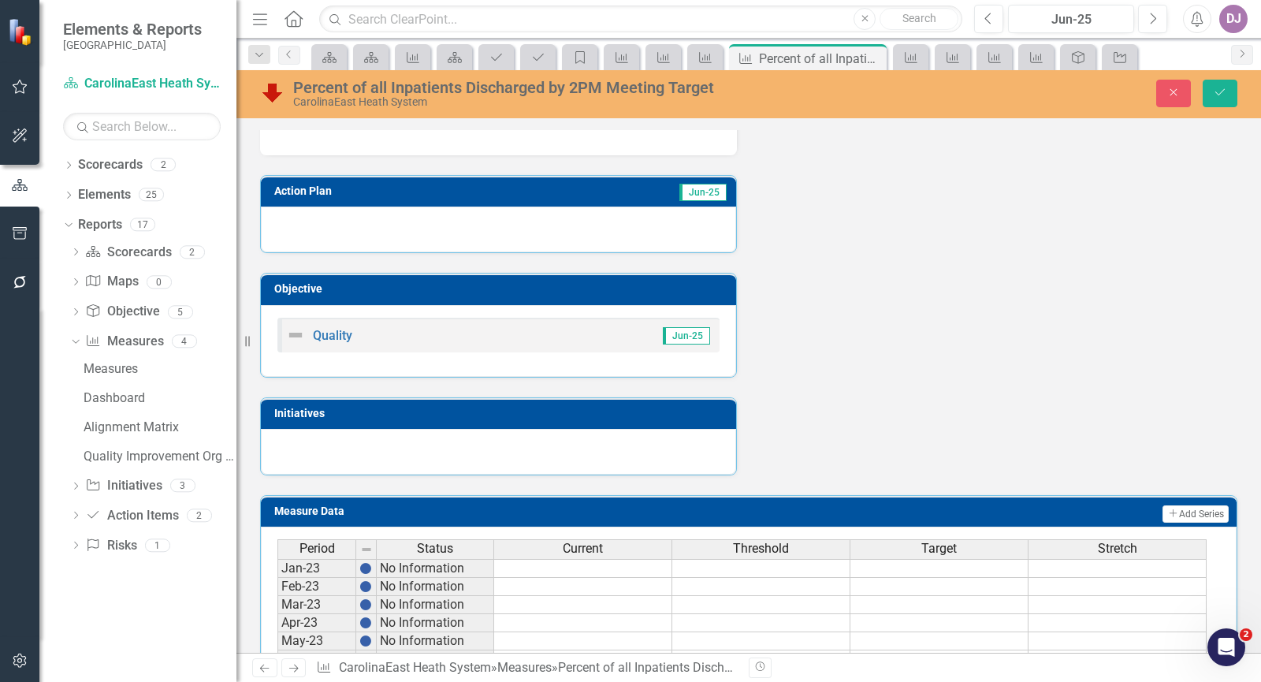
scroll to position [532, 0]
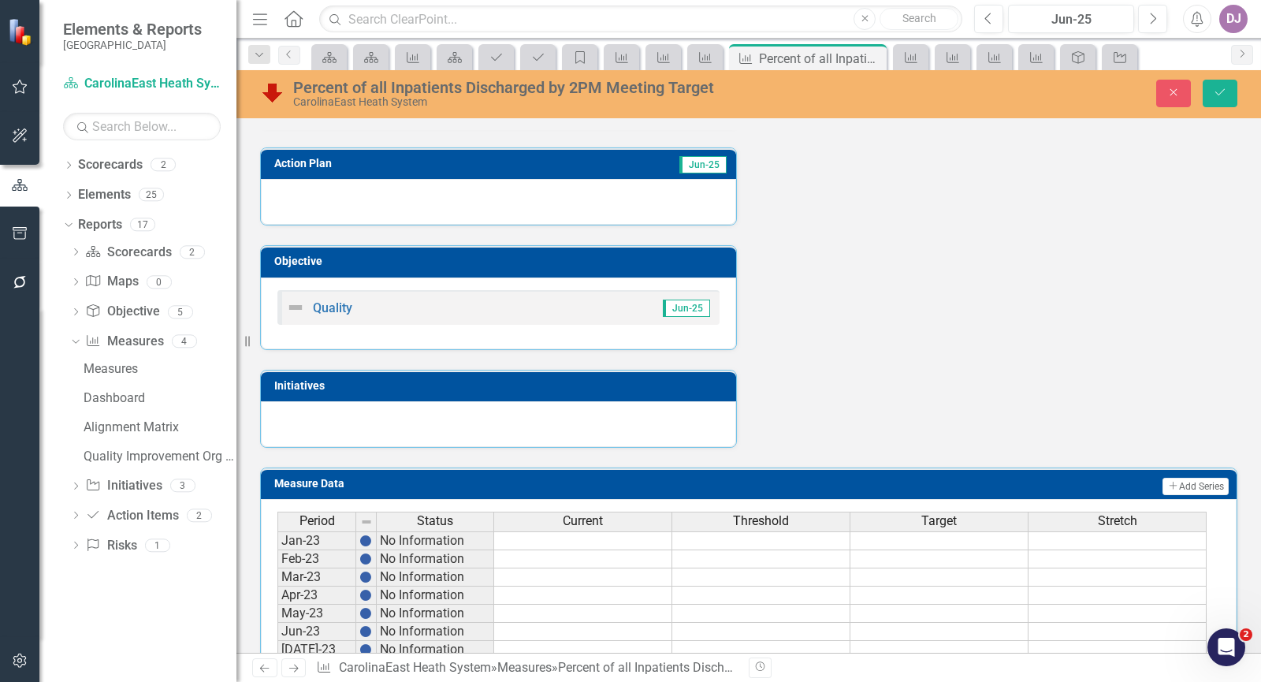
click at [659, 163] on td "Jun-25" at bounding box center [623, 166] width 209 height 24
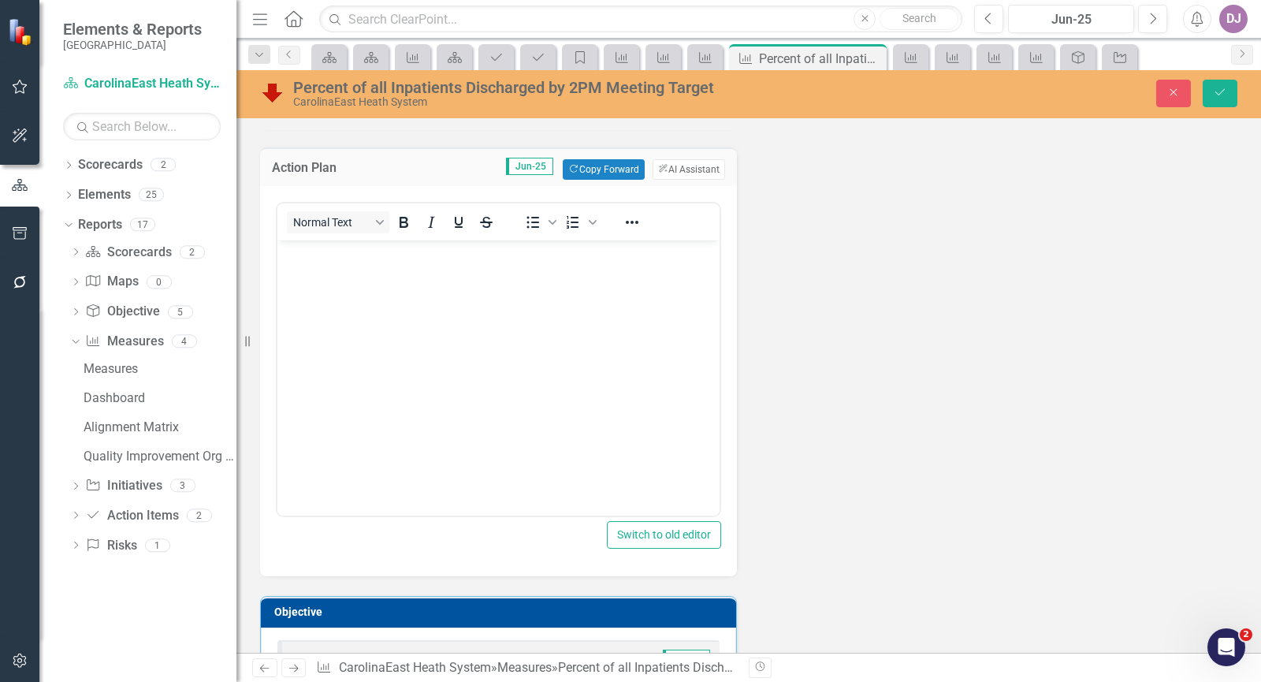
scroll to position [0, 0]
click at [659, 163] on button "ClearPoint AI AI Assistant" at bounding box center [688, 169] width 72 height 20
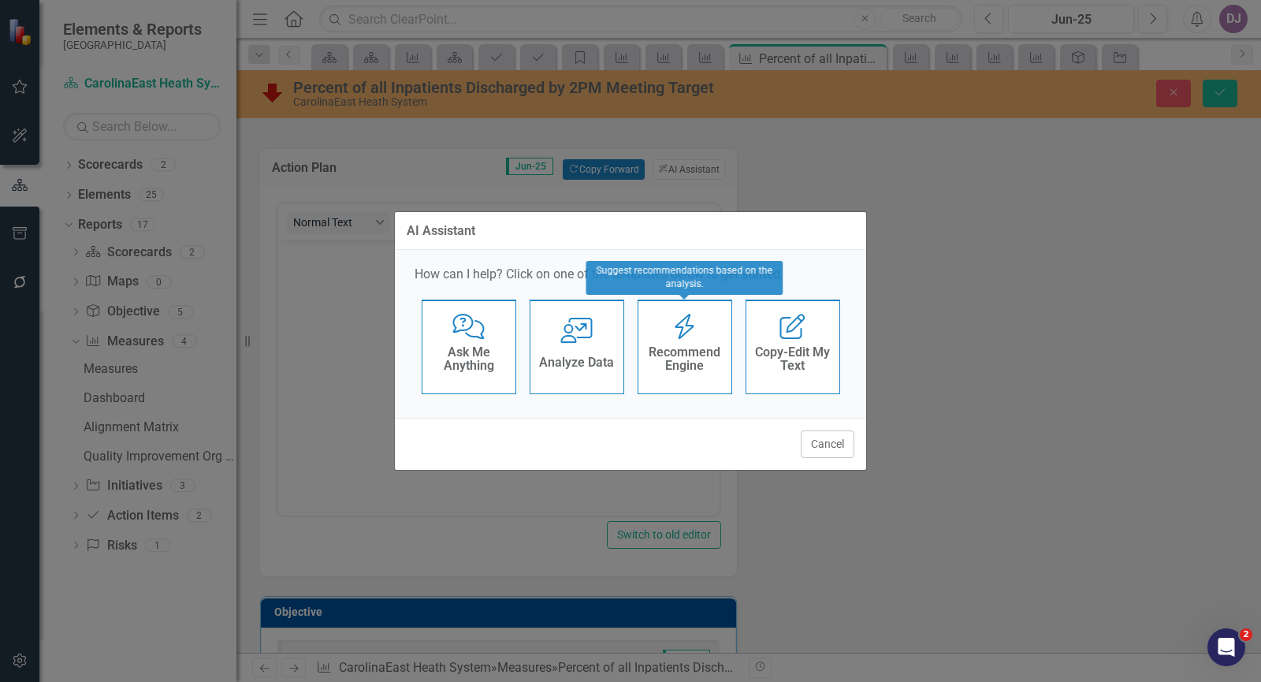
click at [693, 351] on h4 "Recommend Engine" at bounding box center [684, 359] width 77 height 28
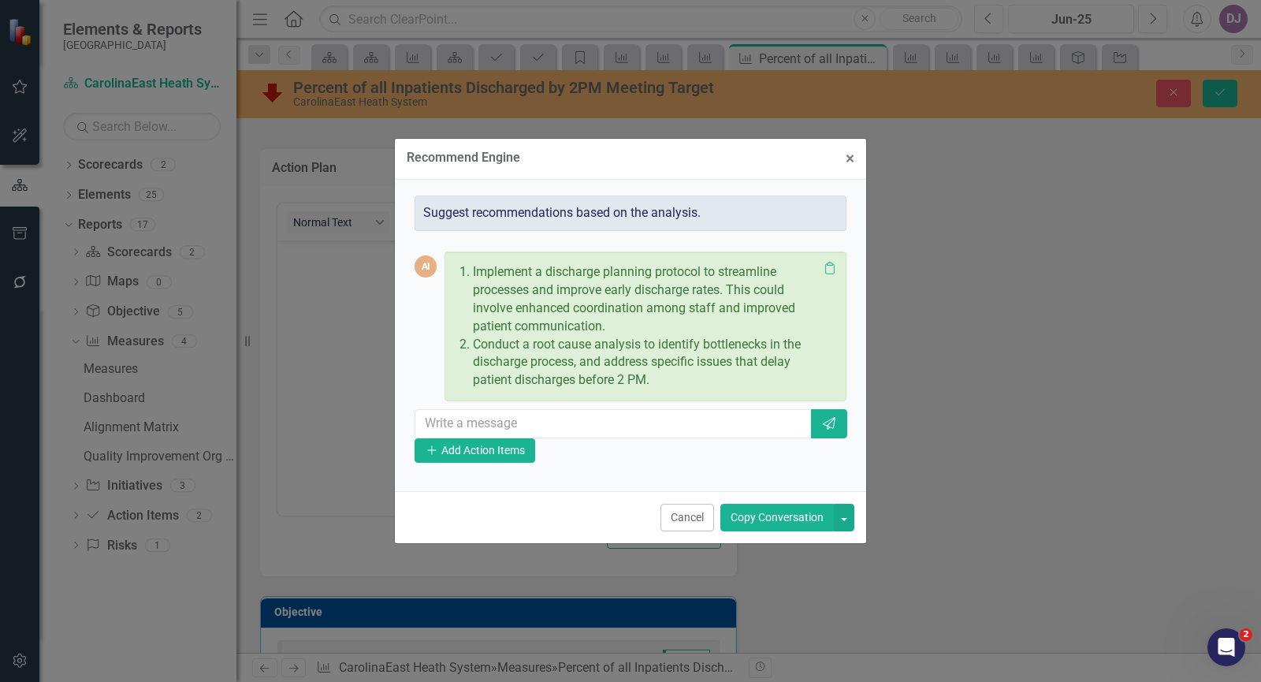
click at [752, 518] on button "Copy Conversation" at bounding box center [776, 517] width 113 height 28
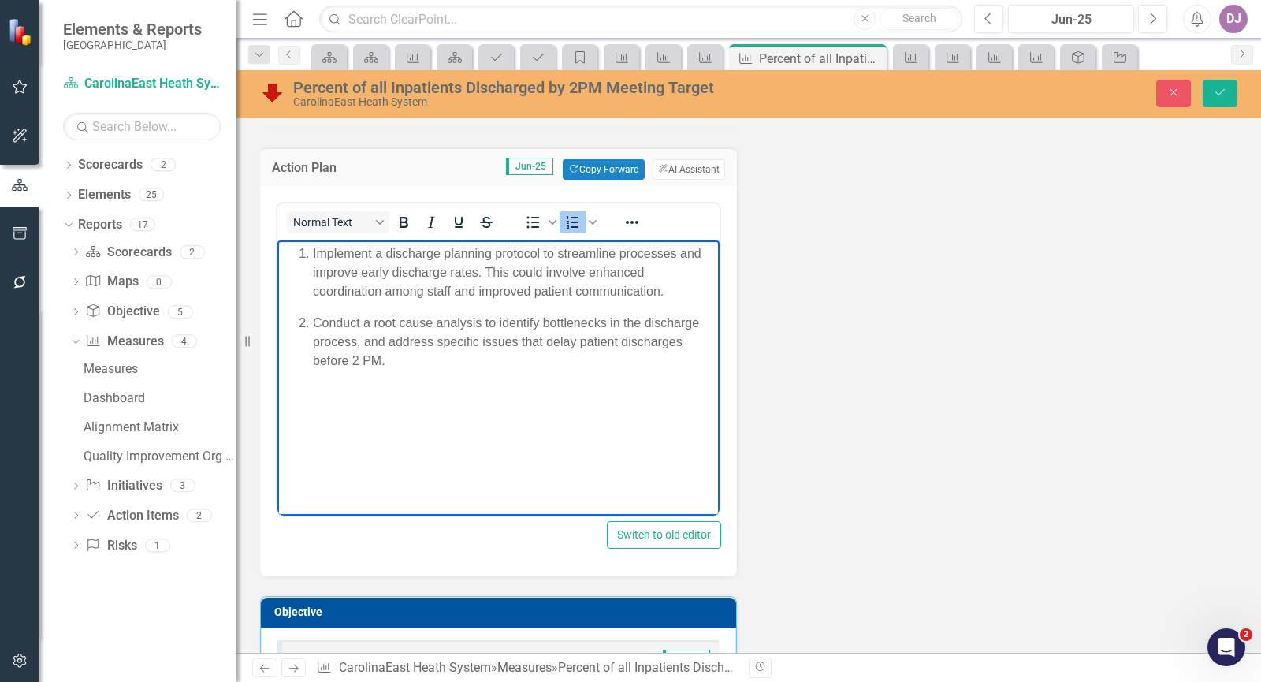
click at [409, 362] on p "Conduct a root cause analysis to identify bottlenecks in the discharge process,…" at bounding box center [514, 341] width 403 height 57
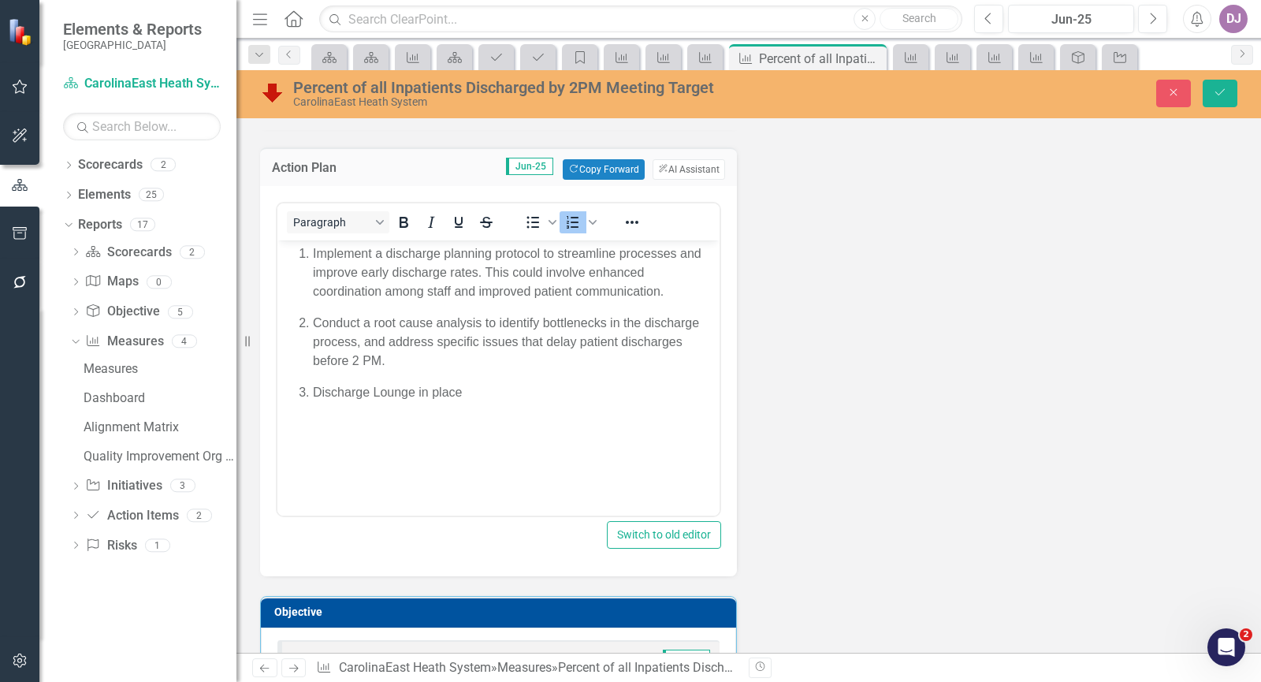
click at [916, 306] on div "Analysis Jun-25 Copy Forward Copy Forward ClearPoint AI AI Assistant Normal Tex…" at bounding box center [748, 238] width 1001 height 1119
click at [1223, 92] on icon "Save" at bounding box center [1220, 92] width 14 height 11
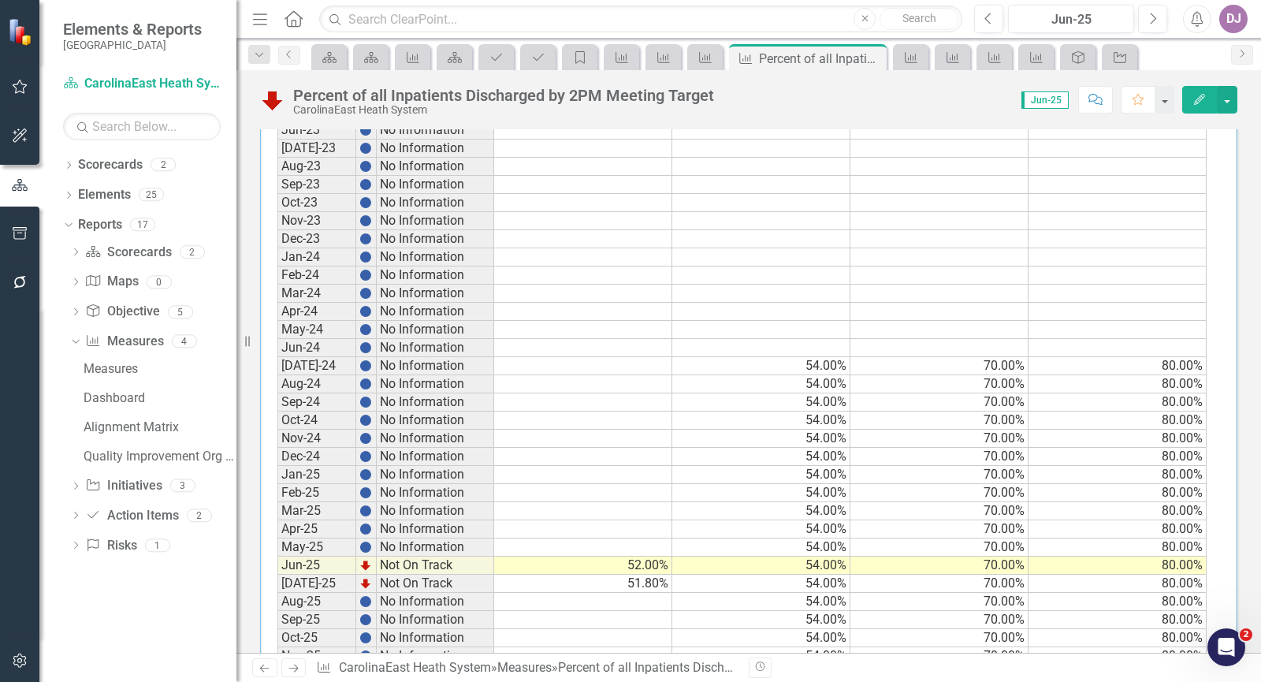
scroll to position [789, 0]
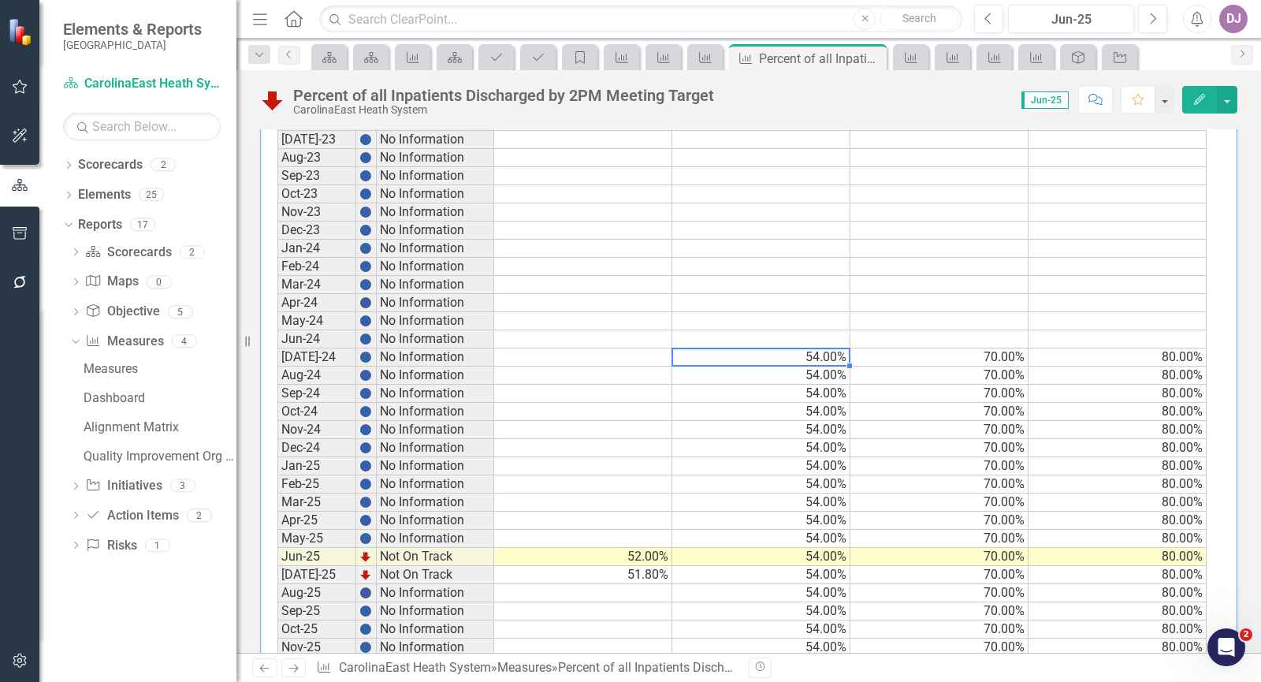
click at [819, 355] on td "54.00%" at bounding box center [761, 357] width 178 height 18
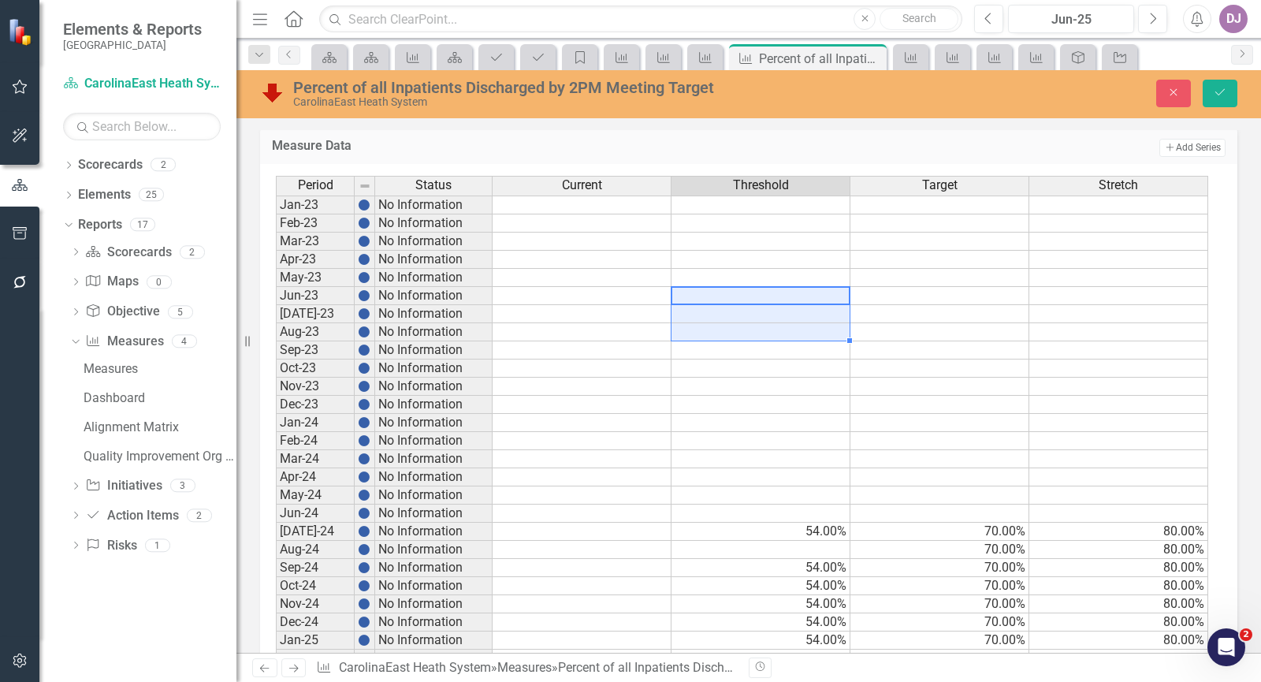
drag, startPoint x: 823, startPoint y: 322, endPoint x: 826, endPoint y: 296, distance: 26.1
click at [826, 296] on tbody "Jan-23 No Information Feb-23 No Information Mar-23 No Information Apr-23 No Inf…" at bounding box center [742, 521] width 932 height 653
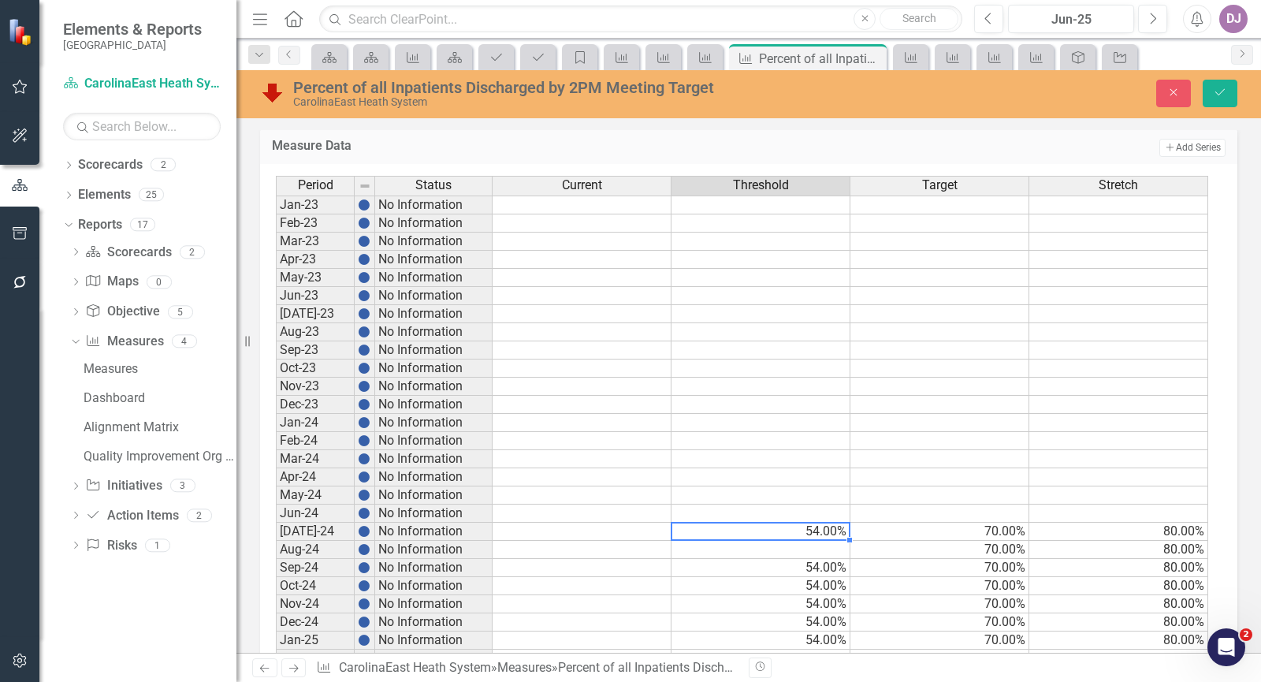
click at [805, 530] on td "54.00%" at bounding box center [760, 531] width 179 height 18
drag, startPoint x: 805, startPoint y: 530, endPoint x: 805, endPoint y: 507, distance: 22.8
click at [805, 507] on tbody "Jan-23 No Information Feb-23 No Information Mar-23 No Information Apr-23 No Inf…" at bounding box center [742, 521] width 932 height 653
click at [805, 495] on td at bounding box center [760, 495] width 179 height 18
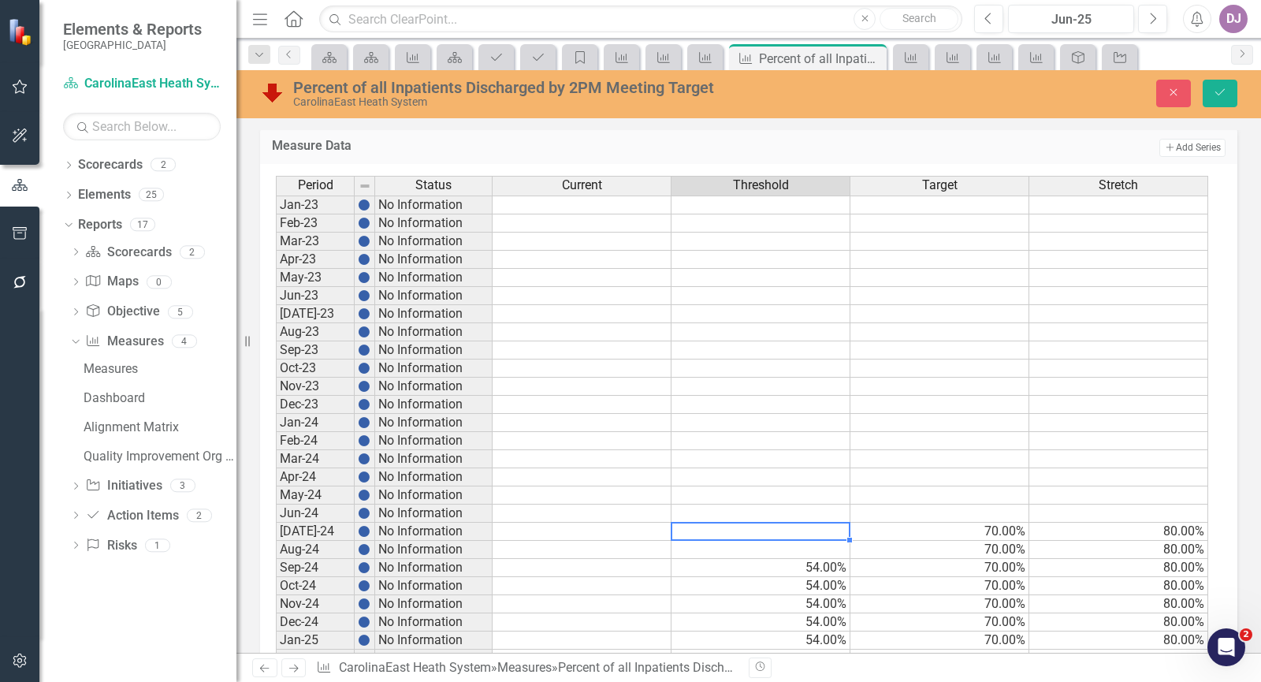
click at [807, 473] on td at bounding box center [760, 477] width 179 height 18
click at [806, 460] on td at bounding box center [760, 459] width 179 height 18
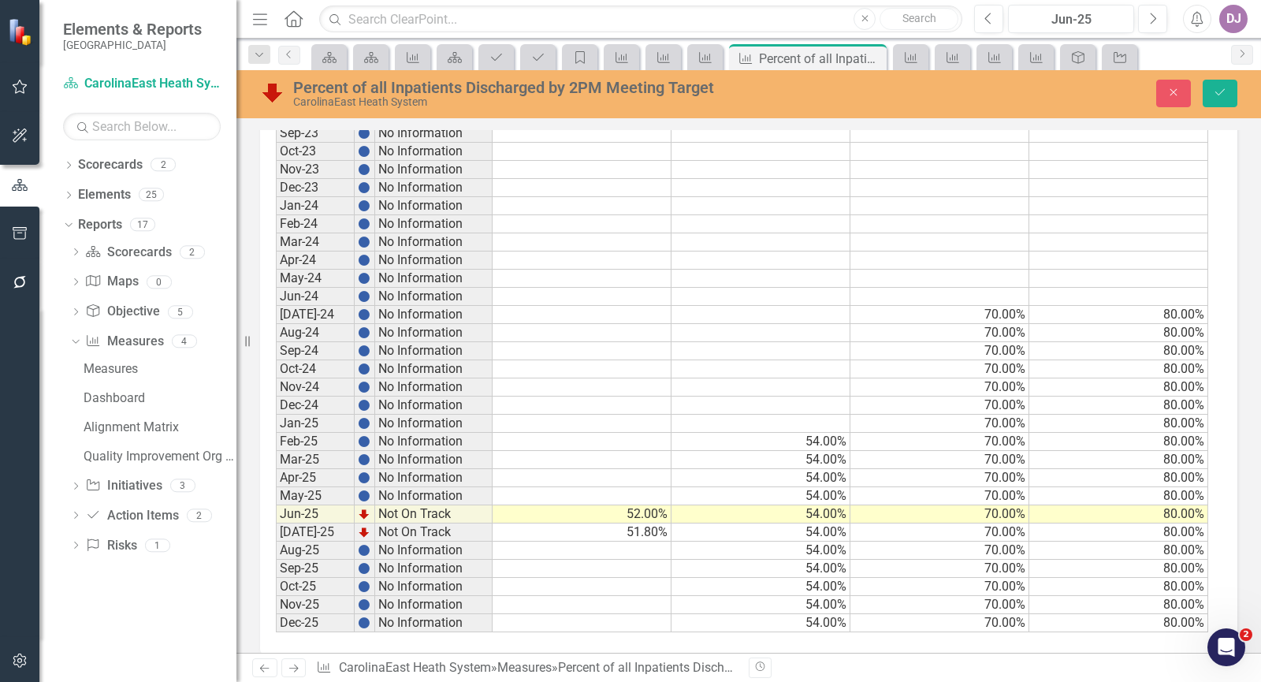
scroll to position [848, 0]
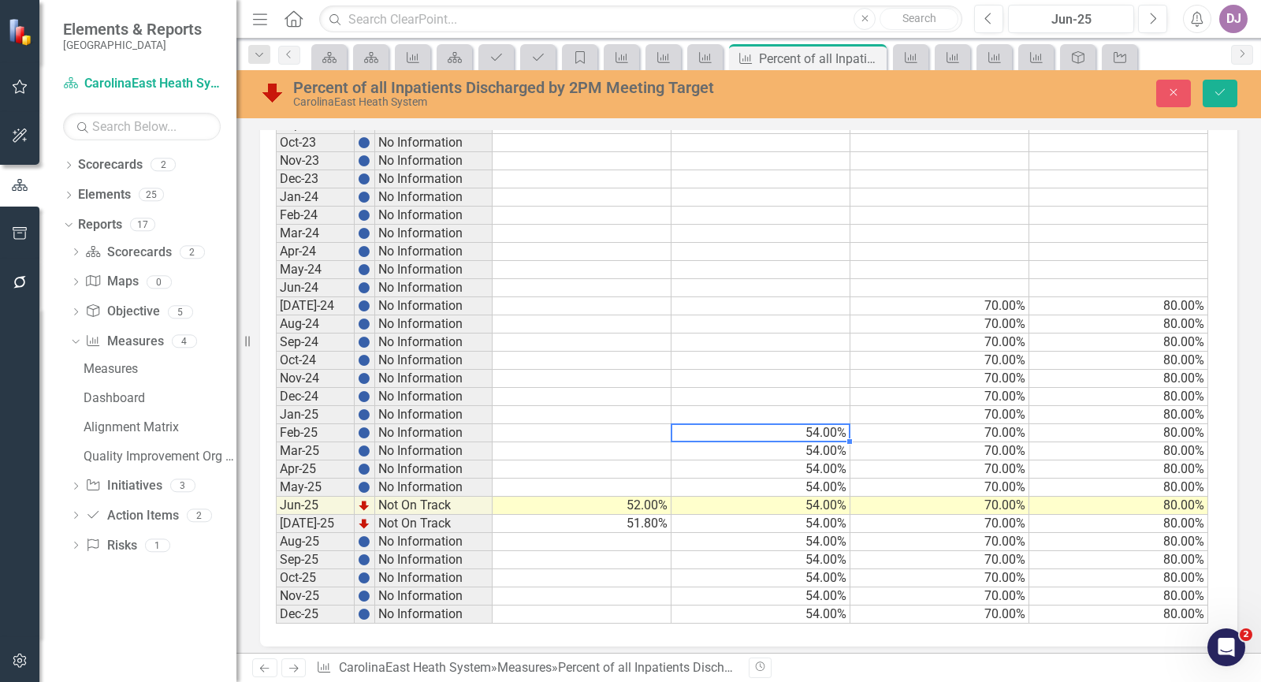
click at [813, 433] on td "54.00%" at bounding box center [760, 433] width 179 height 18
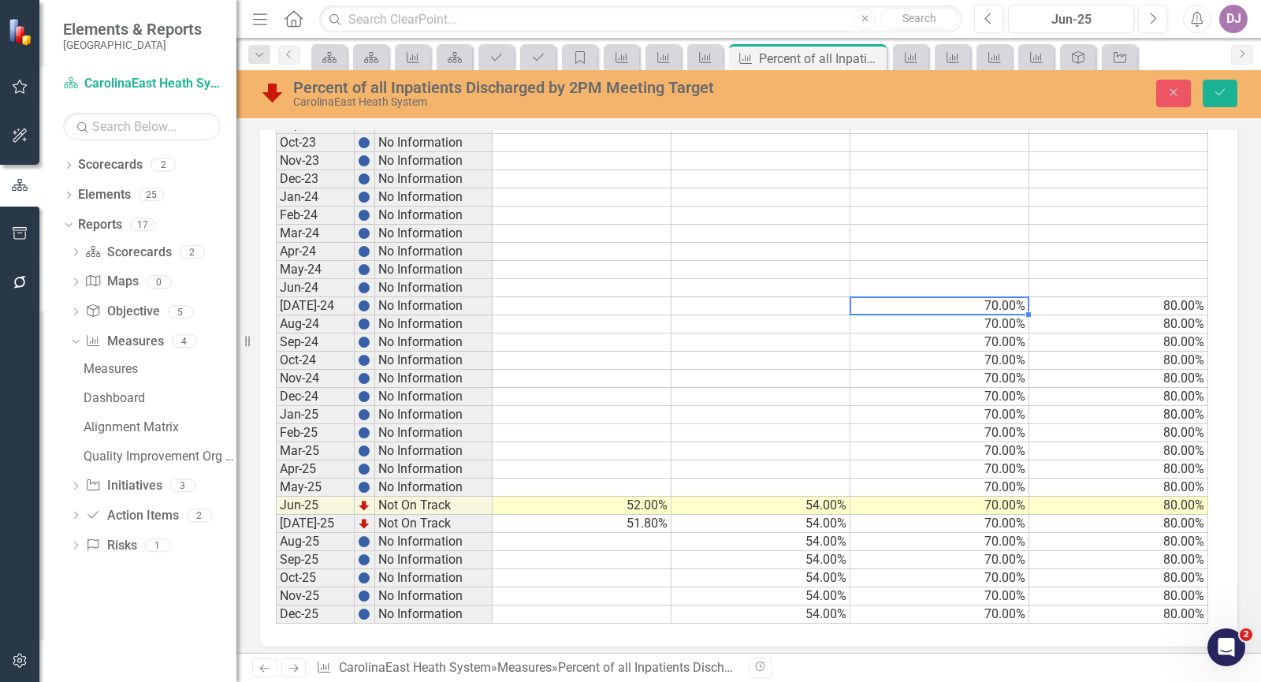
click at [1000, 303] on td "70.00%" at bounding box center [939, 306] width 179 height 18
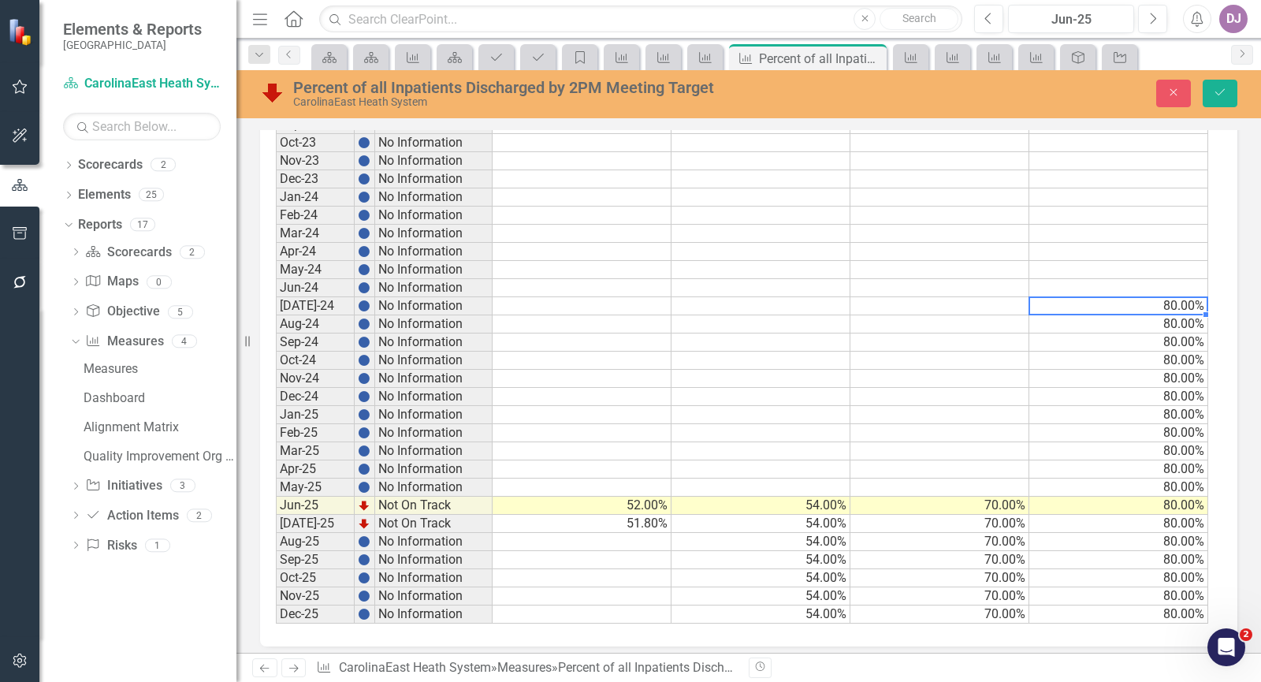
click at [1180, 309] on td "80.00%" at bounding box center [1118, 306] width 179 height 18
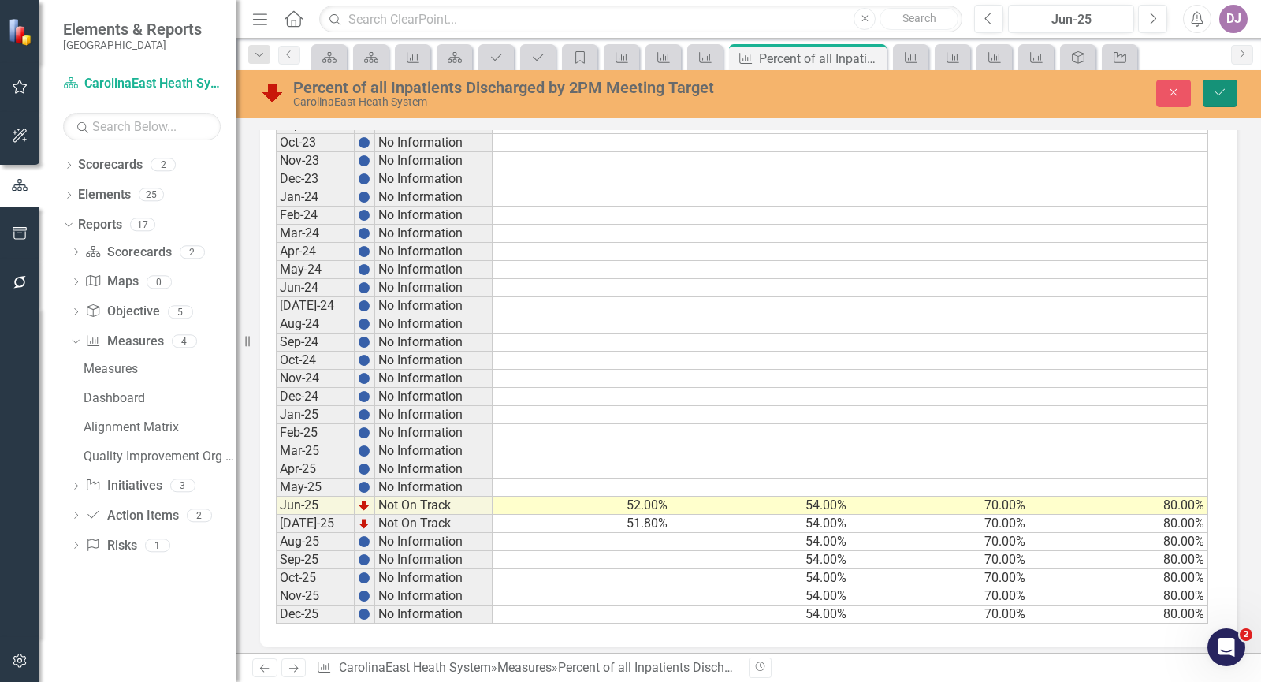
click at [1223, 92] on icon "Save" at bounding box center [1220, 92] width 14 height 11
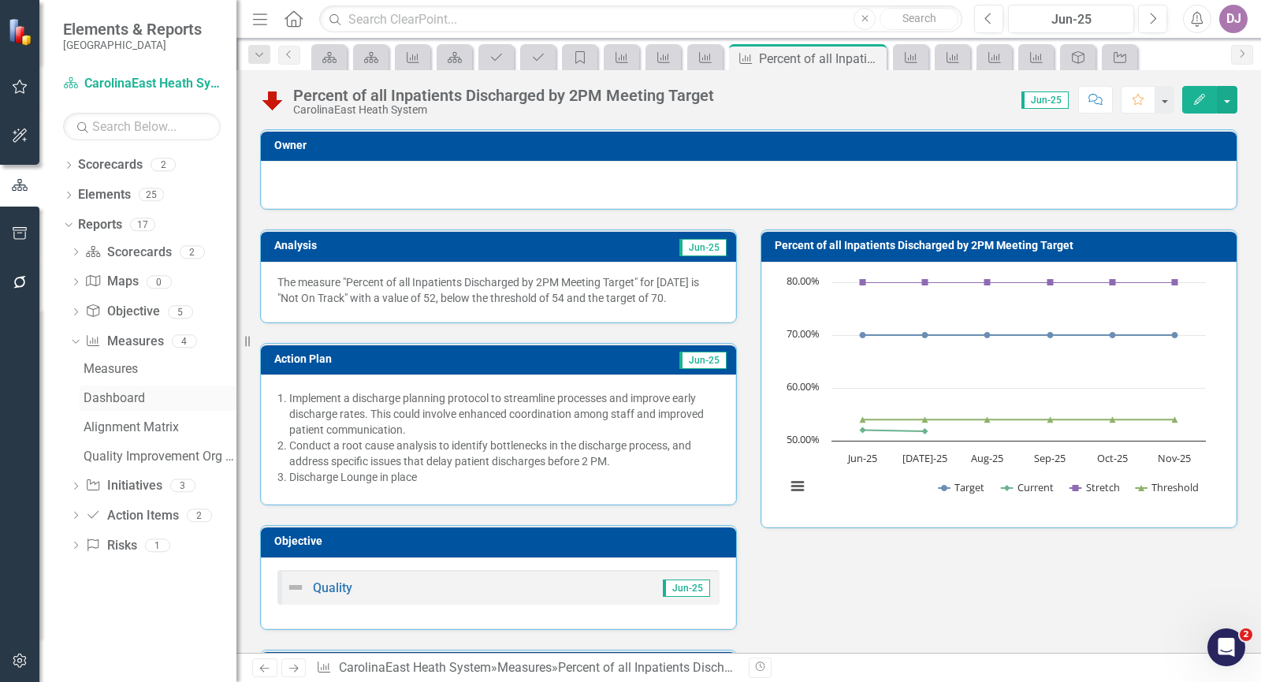
click at [188, 386] on link "Dashboard" at bounding box center [158, 397] width 157 height 25
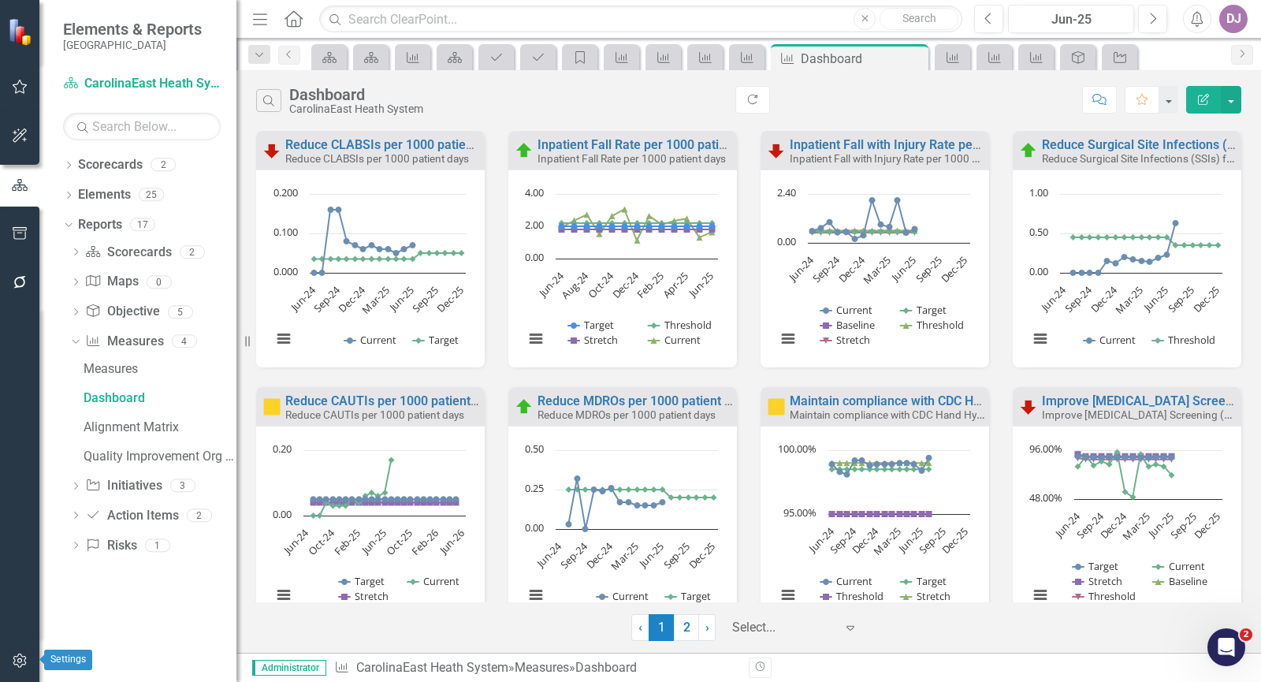
click at [20, 658] on icon "button" at bounding box center [20, 660] width 17 height 13
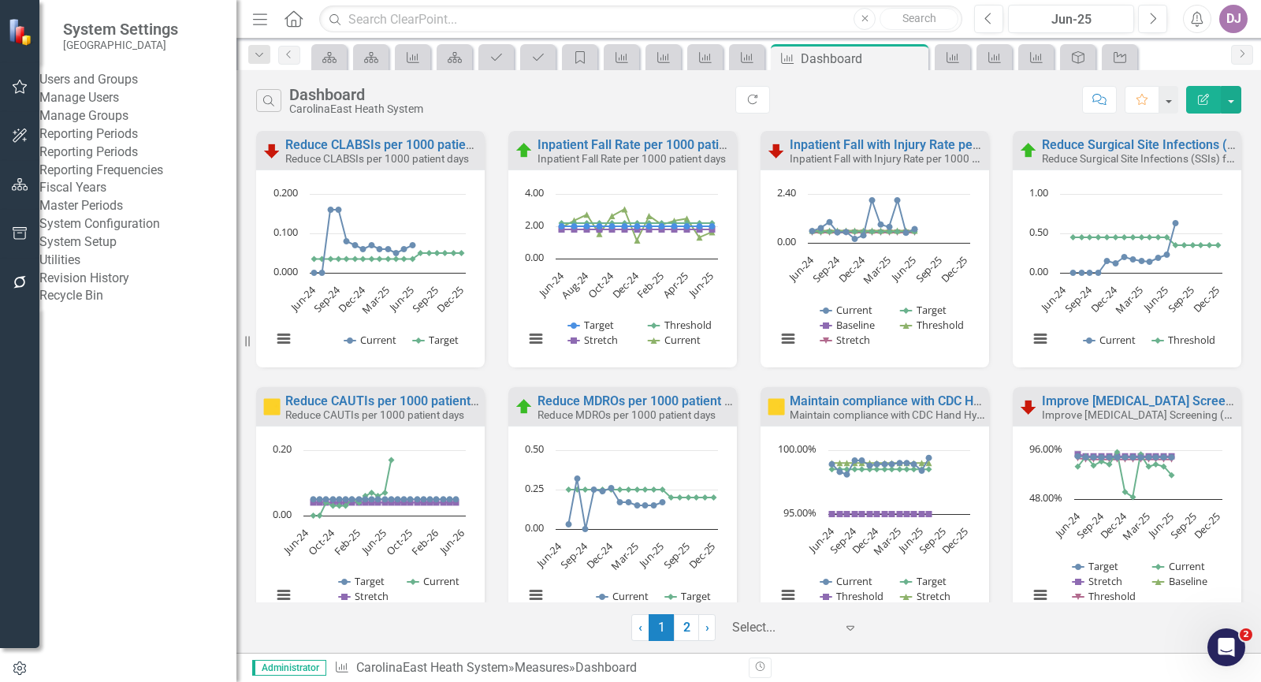
click at [133, 106] on link "Manage Users" at bounding box center [137, 98] width 197 height 18
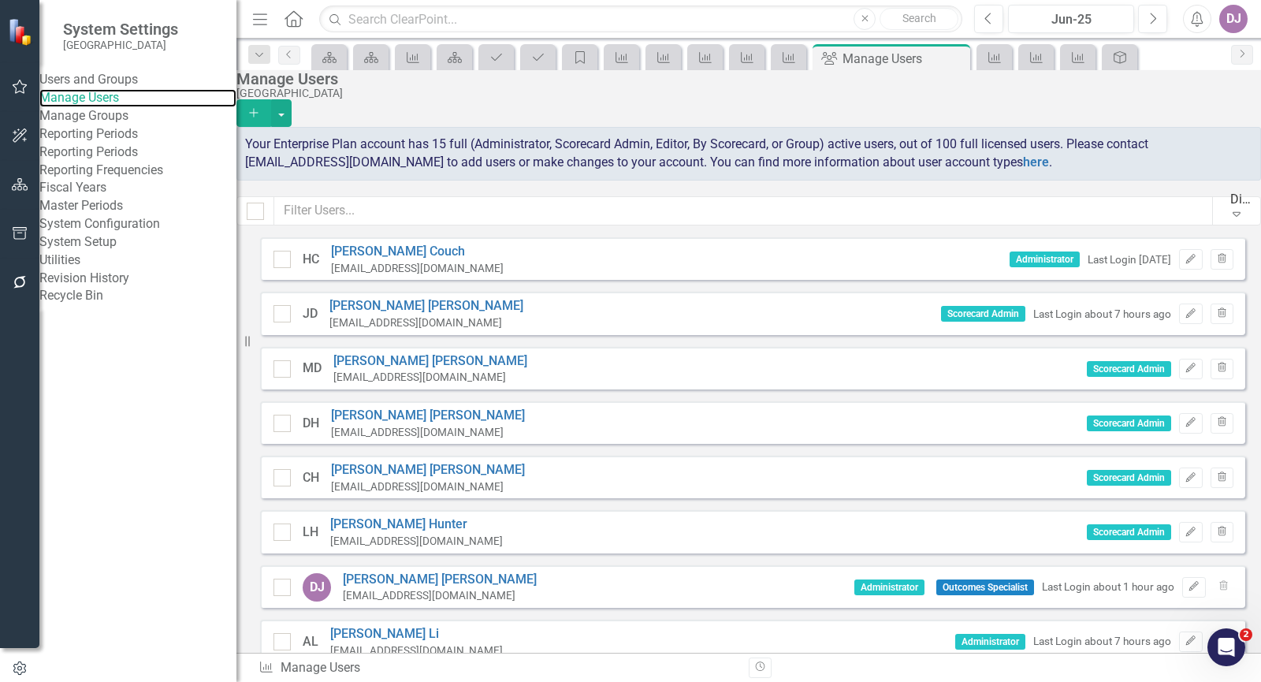
scroll to position [572, 0]
click at [503, 617] on div "HC Heather Couch HCouch@carolinaeasthealth.com Administrator Last Login 5 month…" at bounding box center [752, 695] width 985 height 916
click at [158, 180] on link "Reporting Frequencies" at bounding box center [137, 171] width 197 height 18
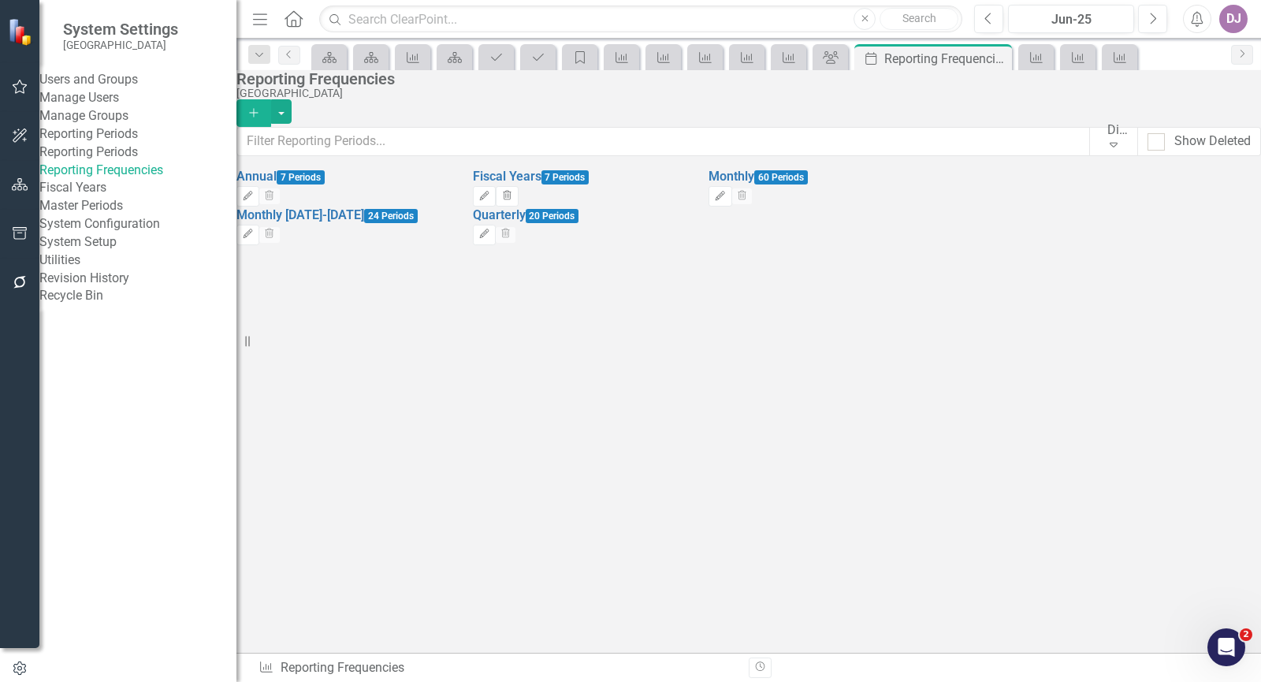
click at [127, 162] on link "Reporting Periods" at bounding box center [137, 152] width 197 height 18
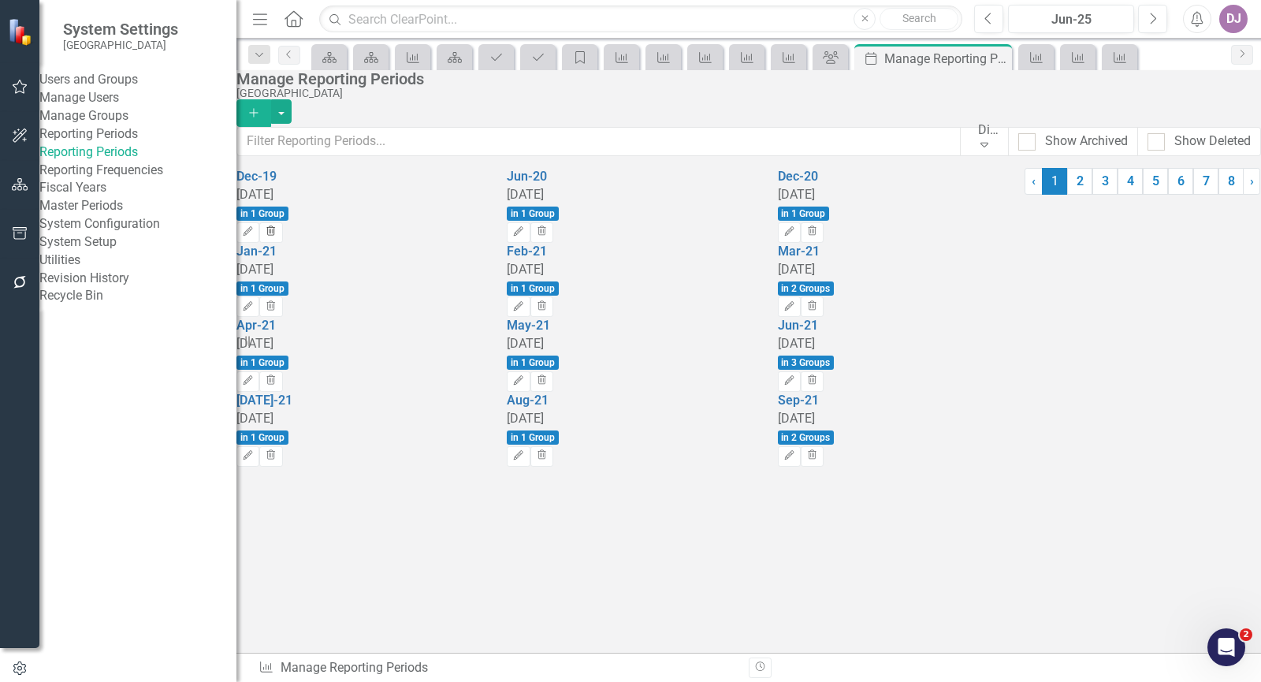
click at [277, 228] on icon "Trash" at bounding box center [271, 231] width 12 height 9
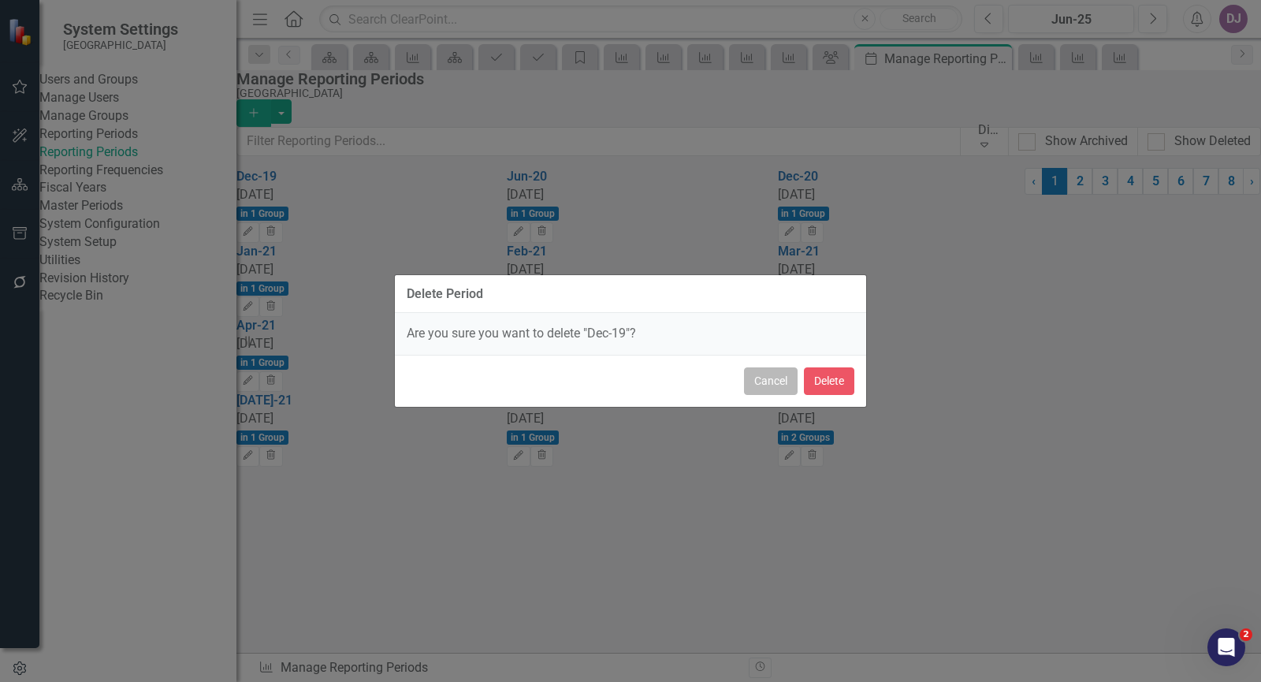
click at [769, 386] on button "Cancel" at bounding box center [771, 381] width 54 height 28
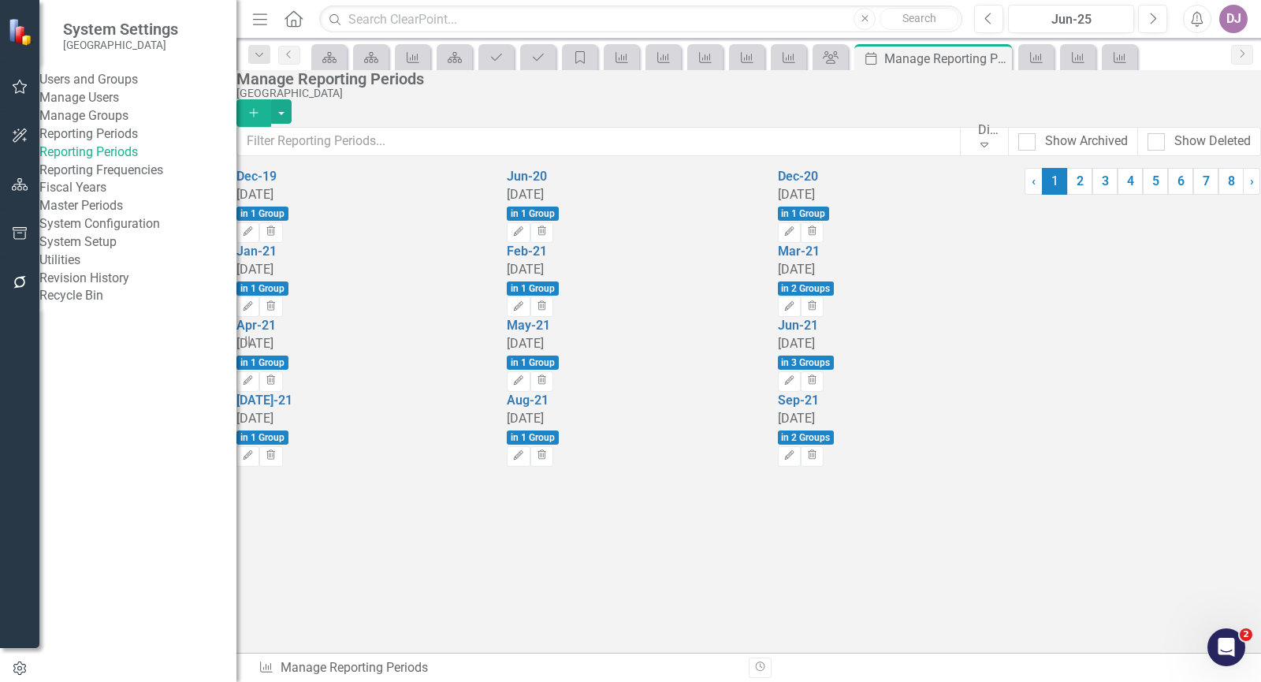
click at [147, 180] on link "Reporting Frequencies" at bounding box center [137, 171] width 197 height 18
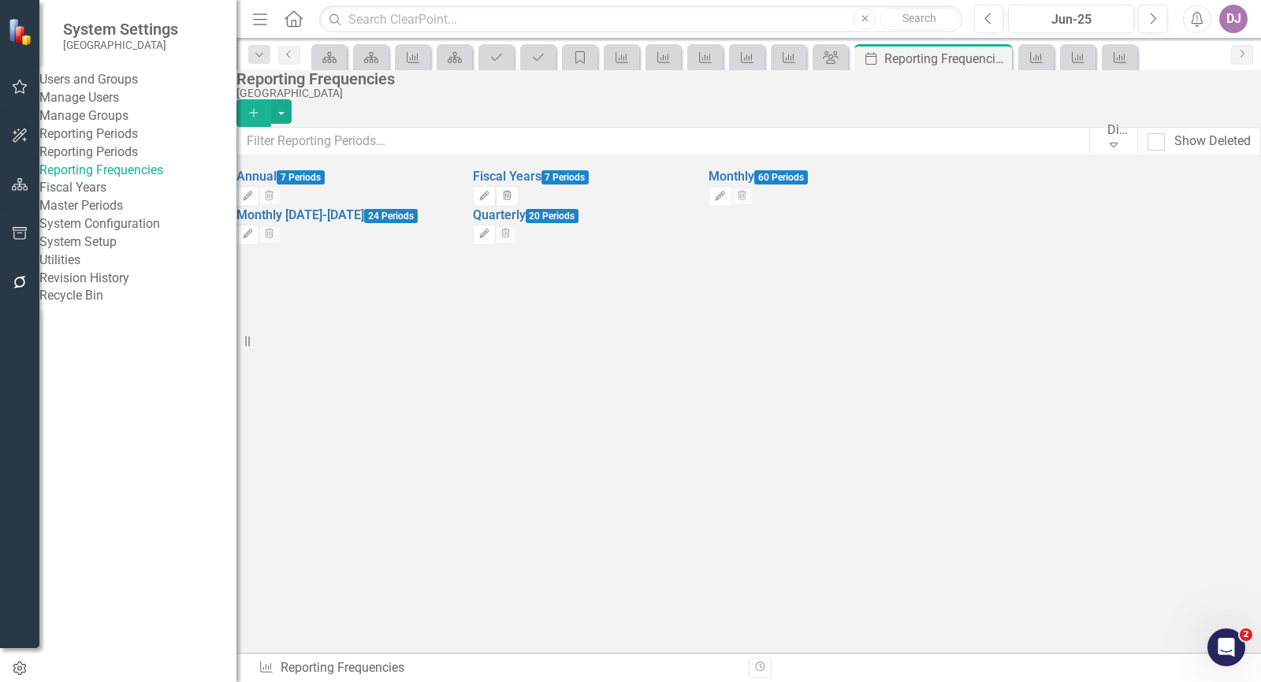
click at [110, 197] on link "Fiscal Years" at bounding box center [137, 188] width 197 height 18
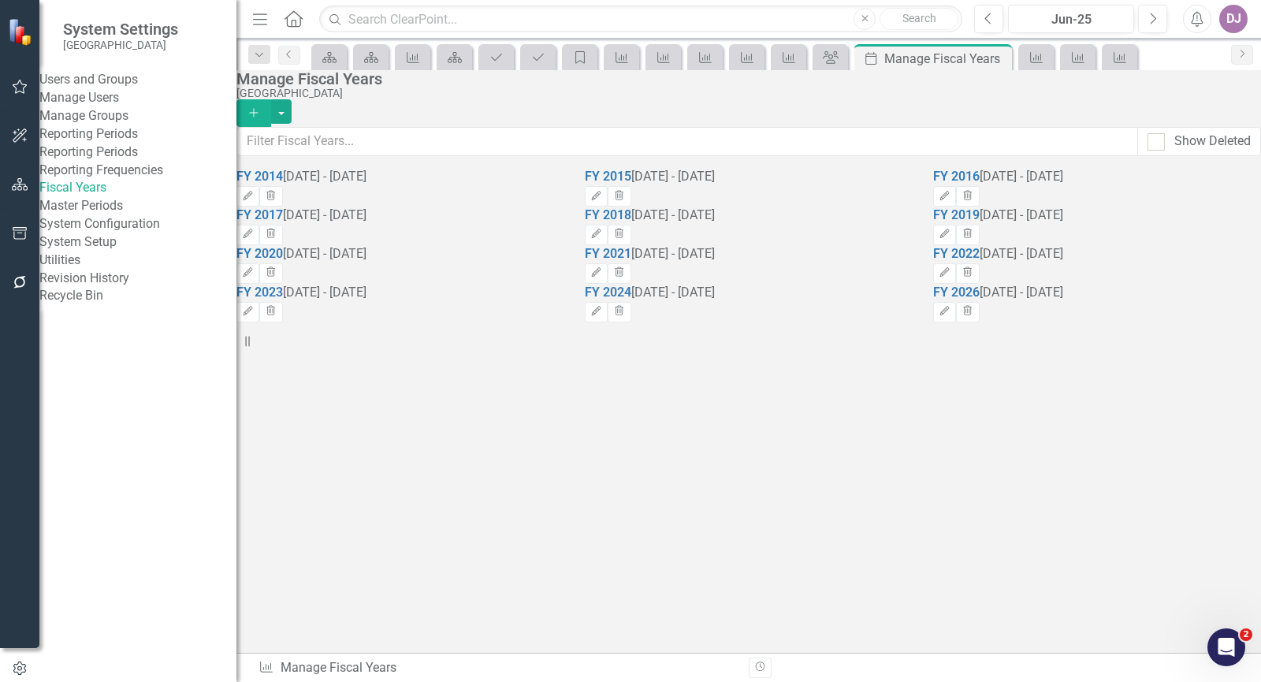
click at [124, 215] on link "Master Periods" at bounding box center [137, 206] width 197 height 18
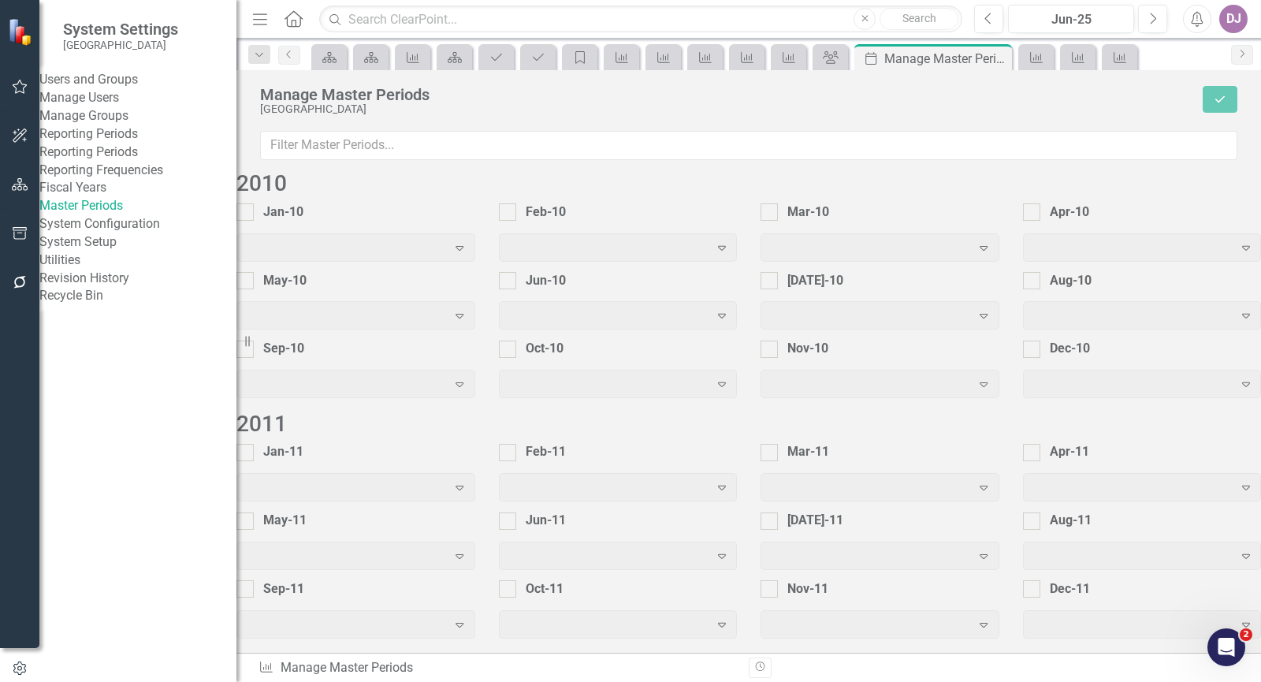
checkbox input "true"
click at [1000, 61] on icon at bounding box center [997, 58] width 9 height 9
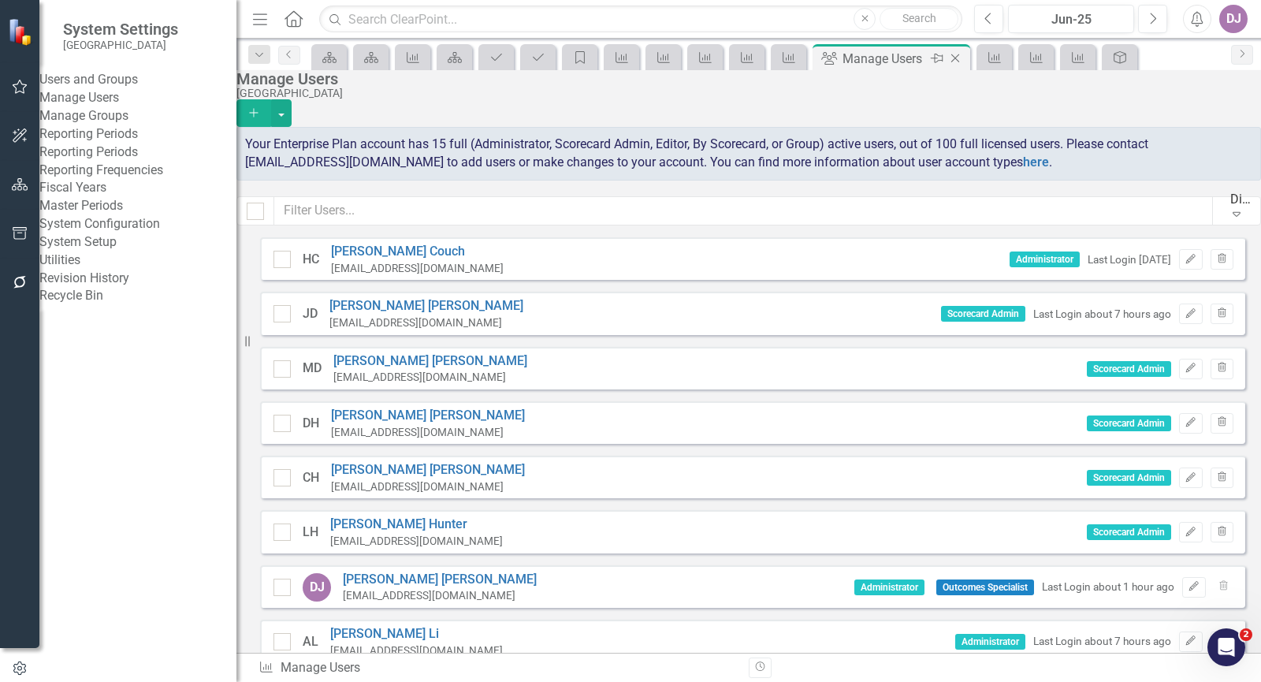
click at [960, 59] on icon "Close" at bounding box center [955, 58] width 16 height 13
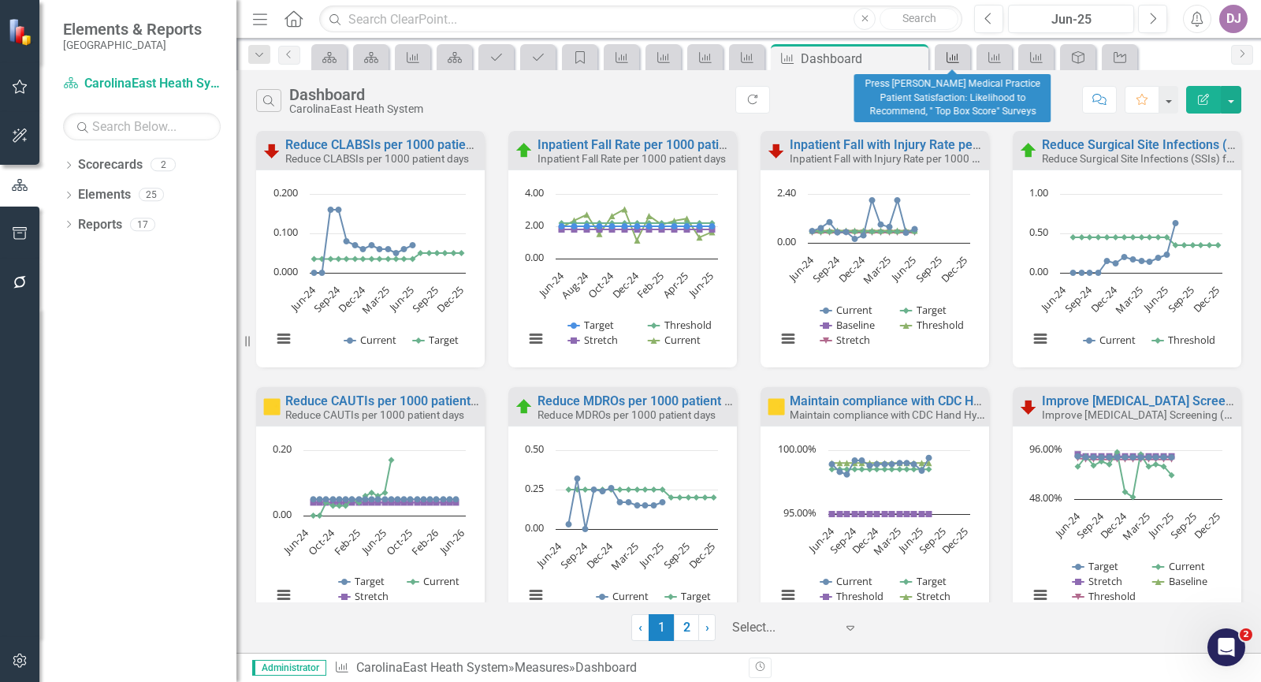
click at [964, 51] on link "Measure" at bounding box center [952, 57] width 28 height 20
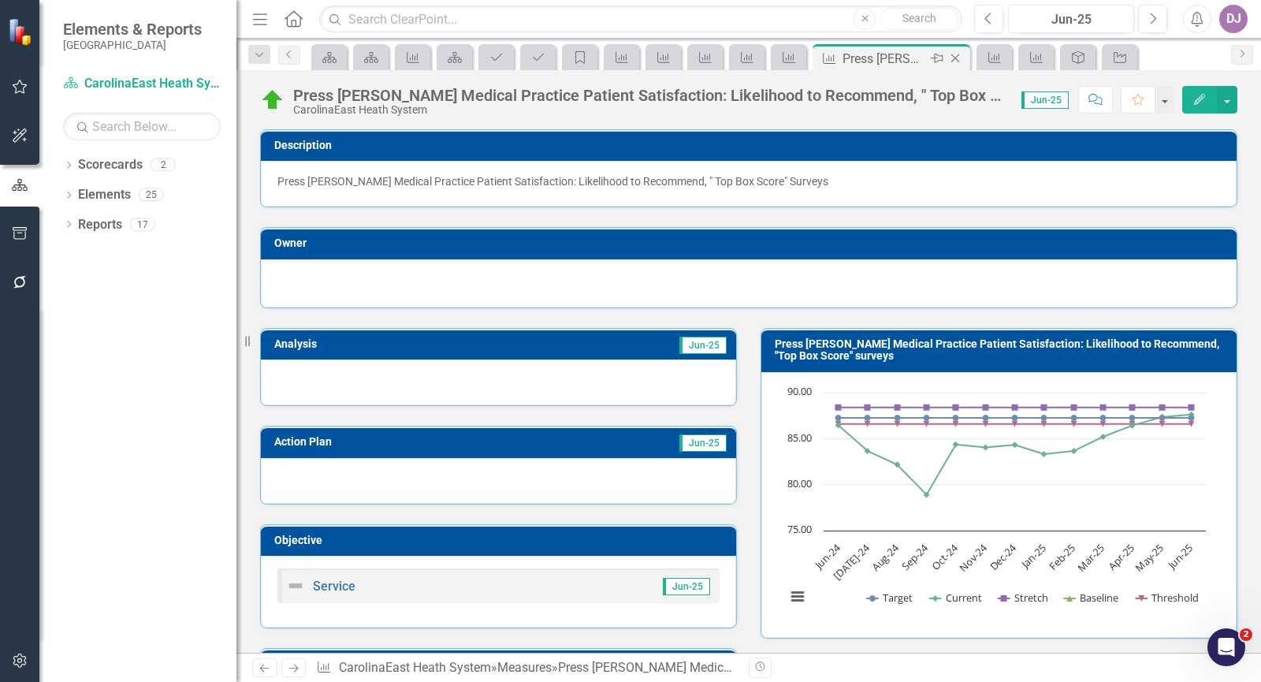
click at [959, 56] on icon "Close" at bounding box center [955, 58] width 16 height 13
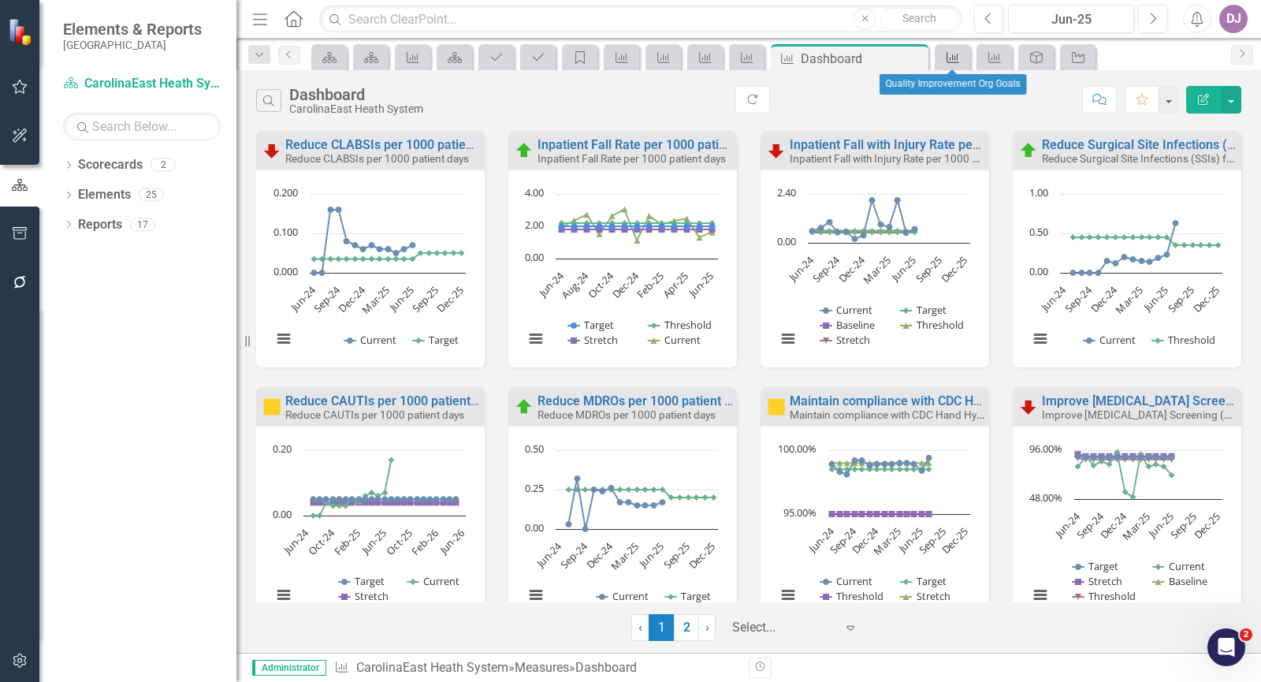
click at [959, 56] on icon "Measure" at bounding box center [953, 57] width 16 height 13
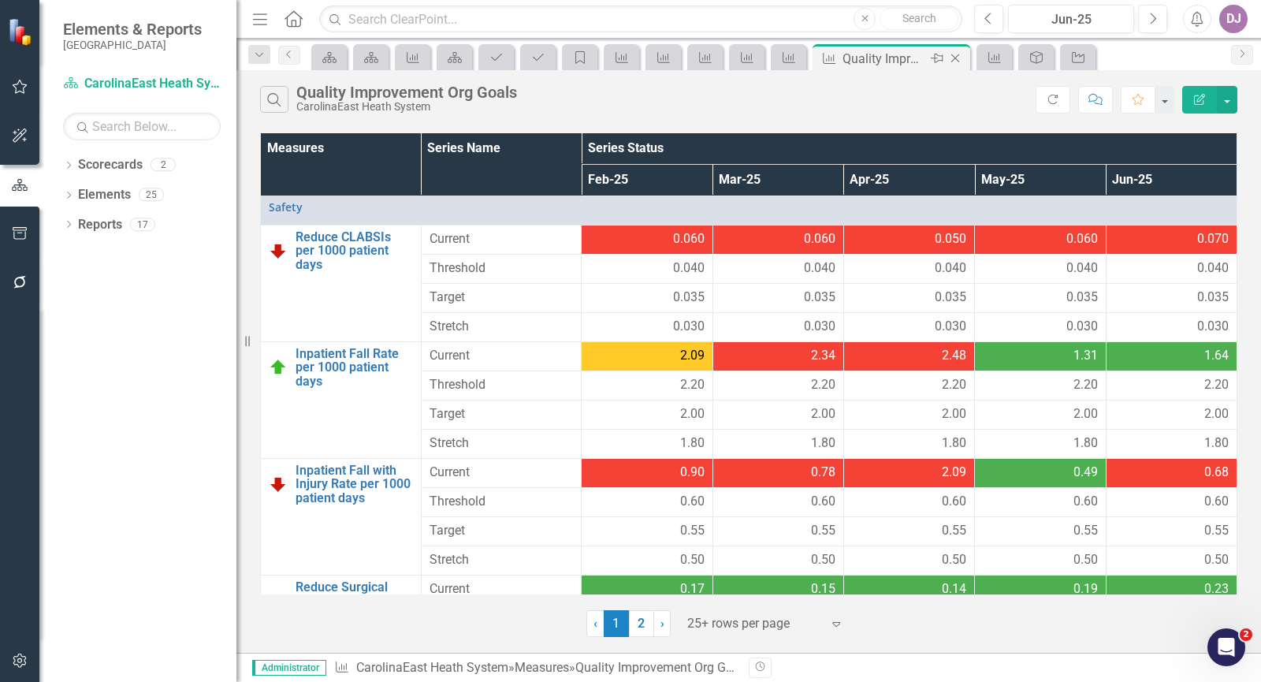
click at [959, 56] on icon "Close" at bounding box center [955, 58] width 16 height 13
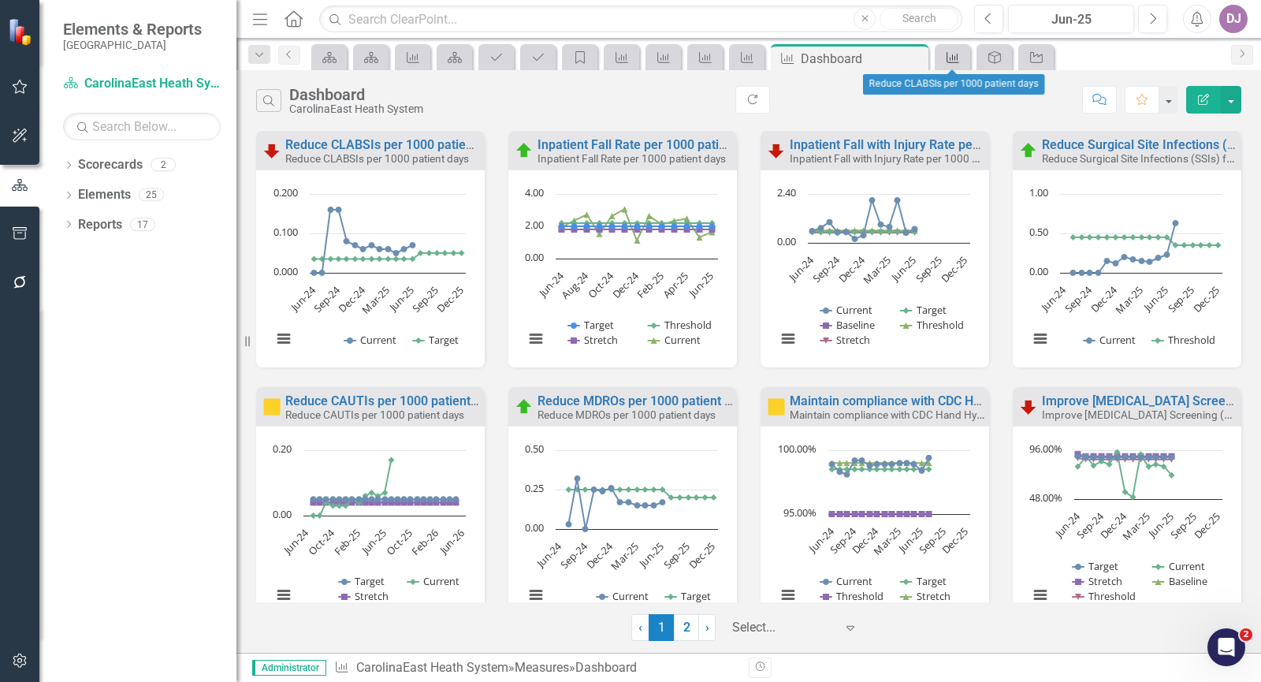
click at [959, 56] on icon "Measure" at bounding box center [953, 57] width 16 height 13
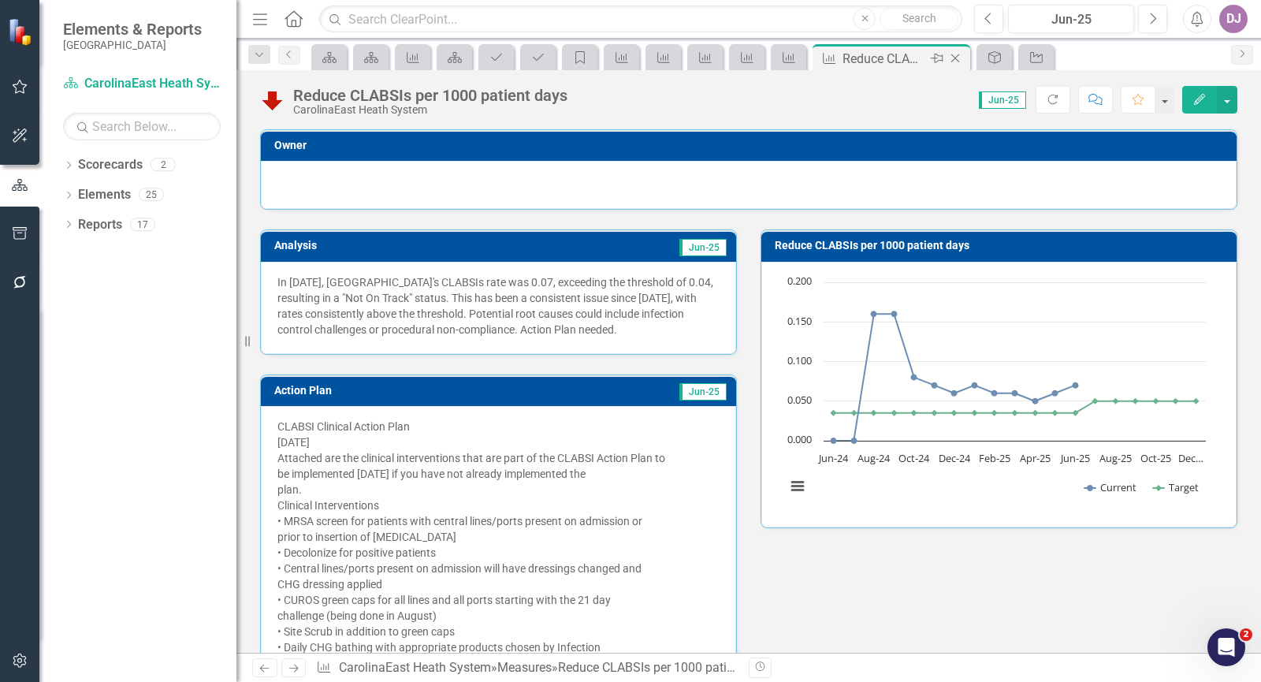
click at [956, 57] on icon at bounding box center [955, 58] width 9 height 9
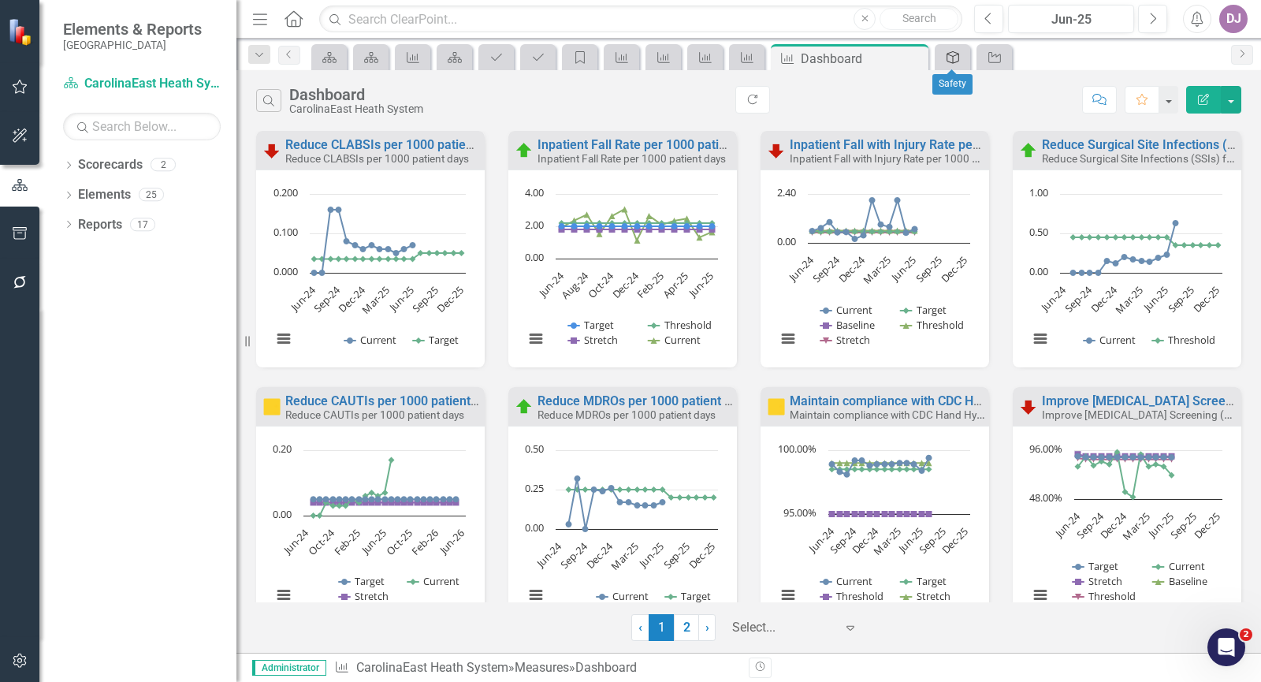
click at [956, 57] on icon "Objective" at bounding box center [953, 57] width 16 height 13
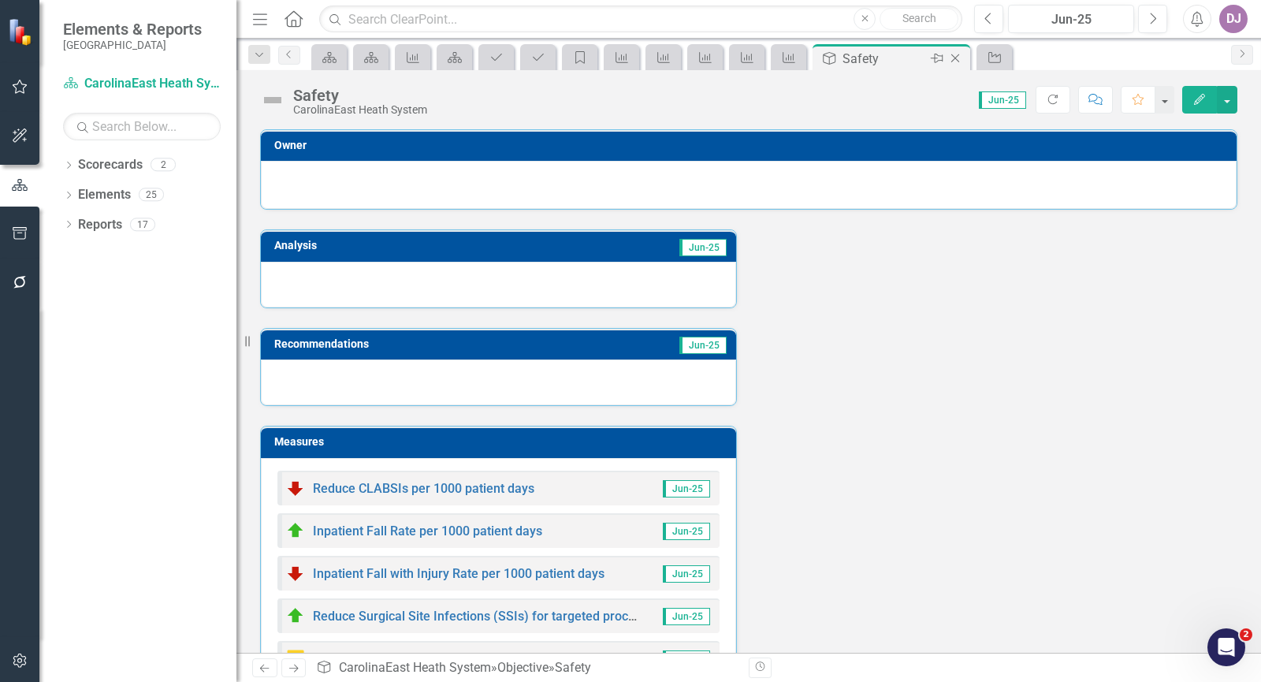
click at [956, 57] on icon at bounding box center [955, 58] width 9 height 9
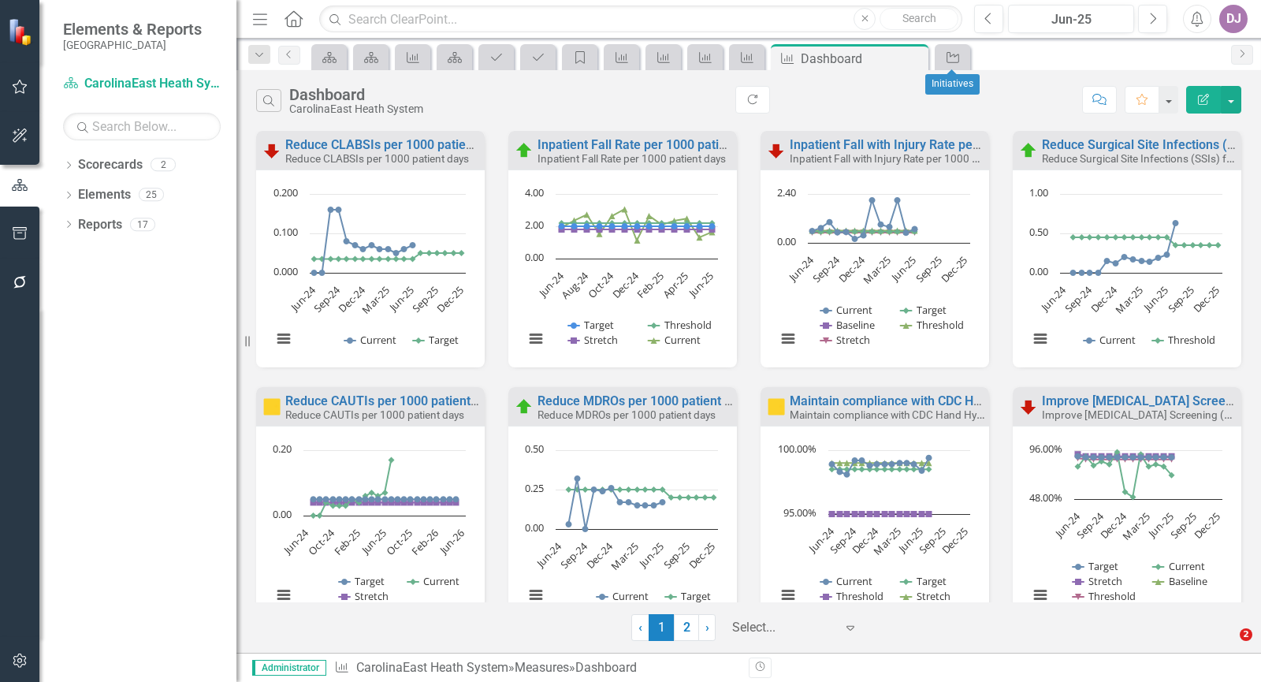
click at [956, 57] on icon "Initiative" at bounding box center [953, 57] width 16 height 13
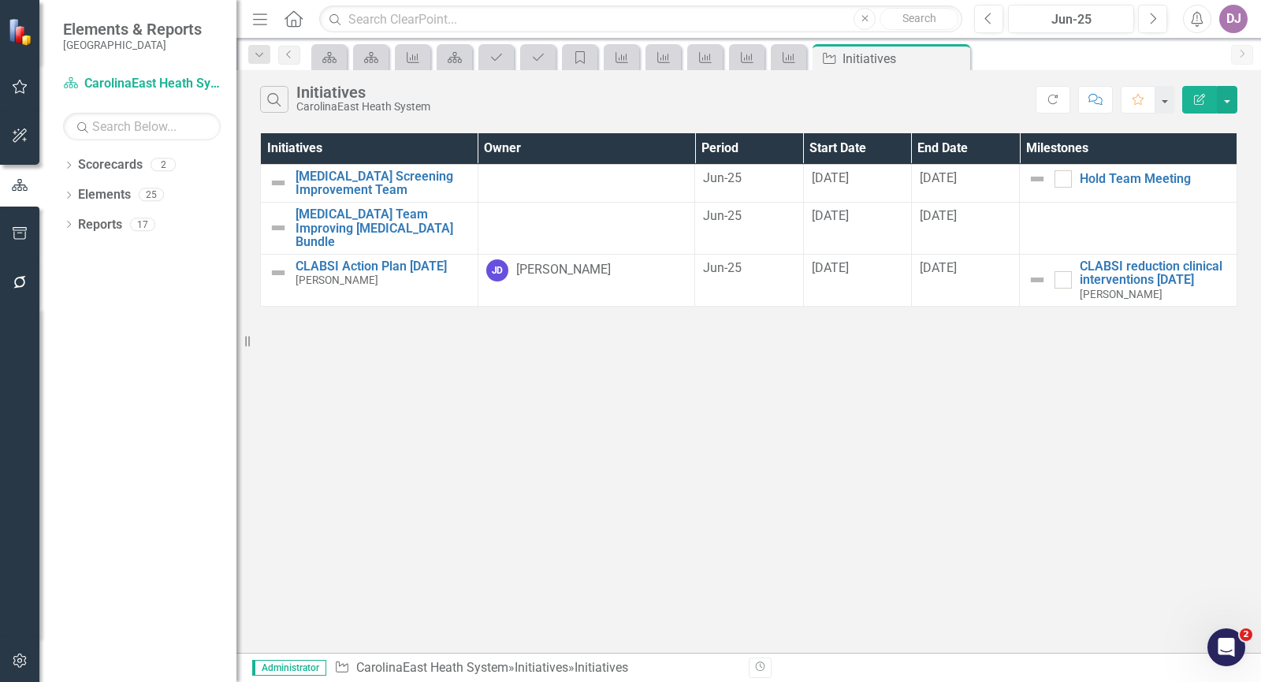
scroll to position [3060, 0]
drag, startPoint x: 0, startPoint y: 0, endPoint x: 956, endPoint y: 57, distance: 957.4
click at [956, 57] on icon at bounding box center [955, 58] width 9 height 9
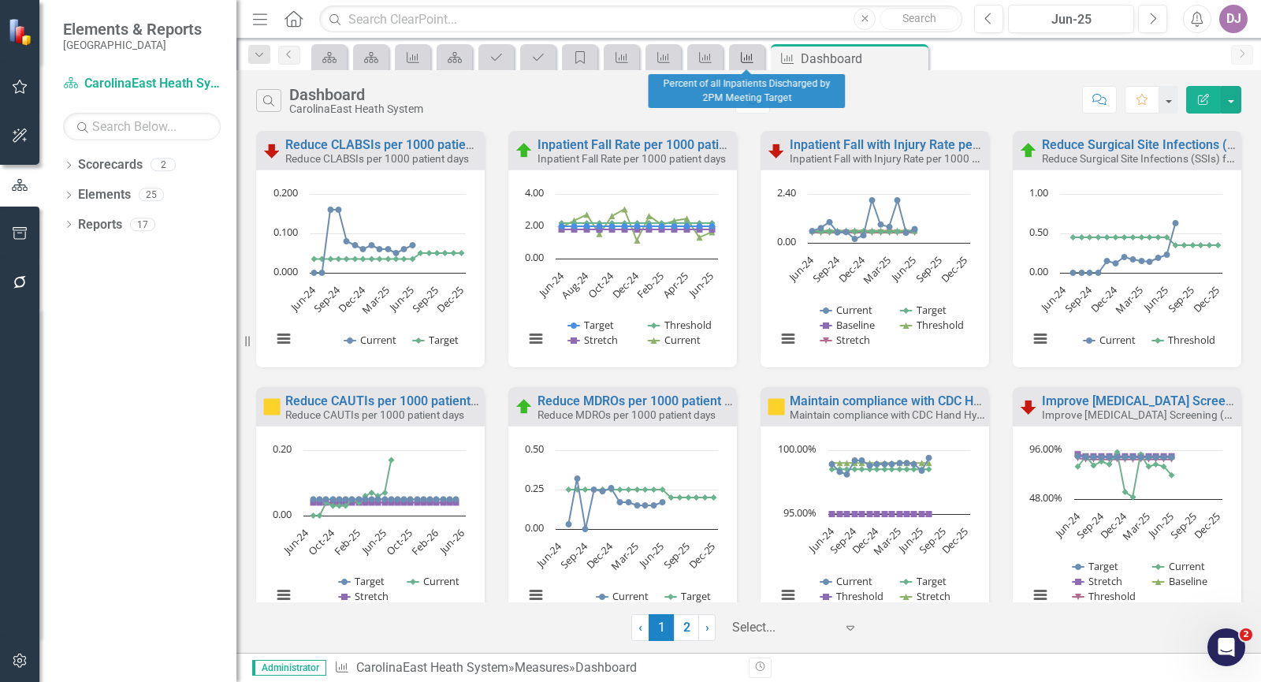
click at [753, 57] on icon "Measure" at bounding box center [747, 57] width 16 height 13
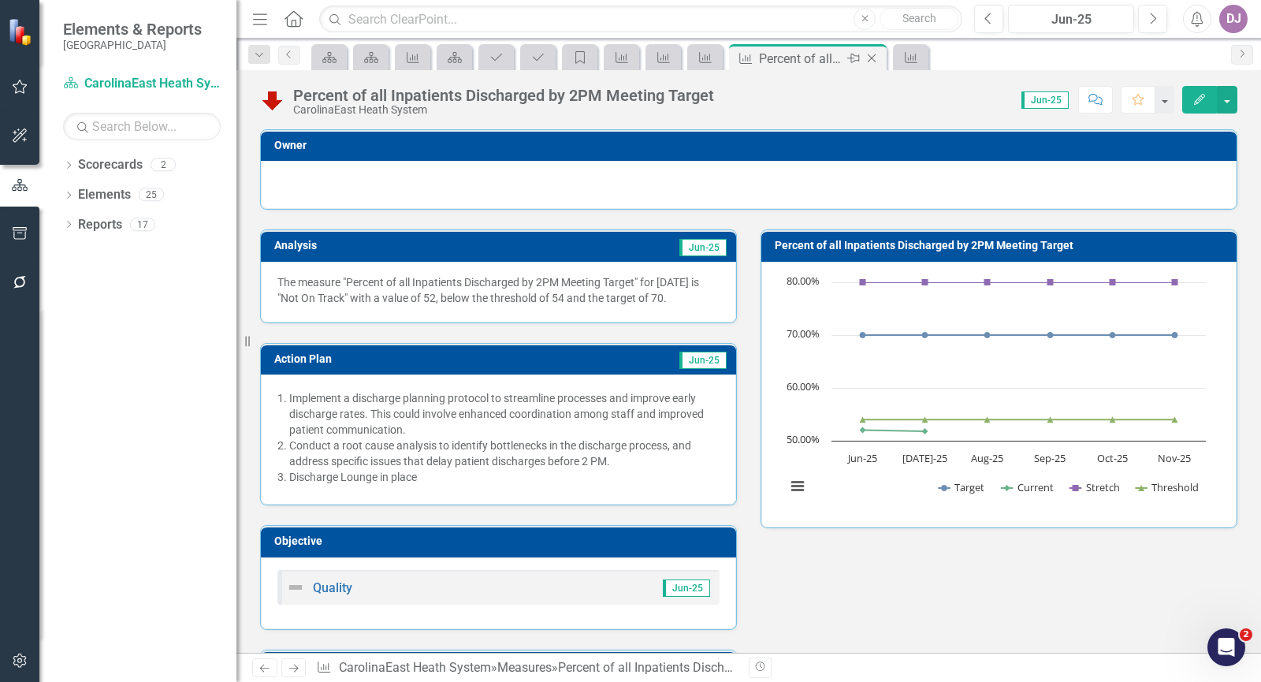
click at [873, 59] on icon "Close" at bounding box center [872, 58] width 16 height 13
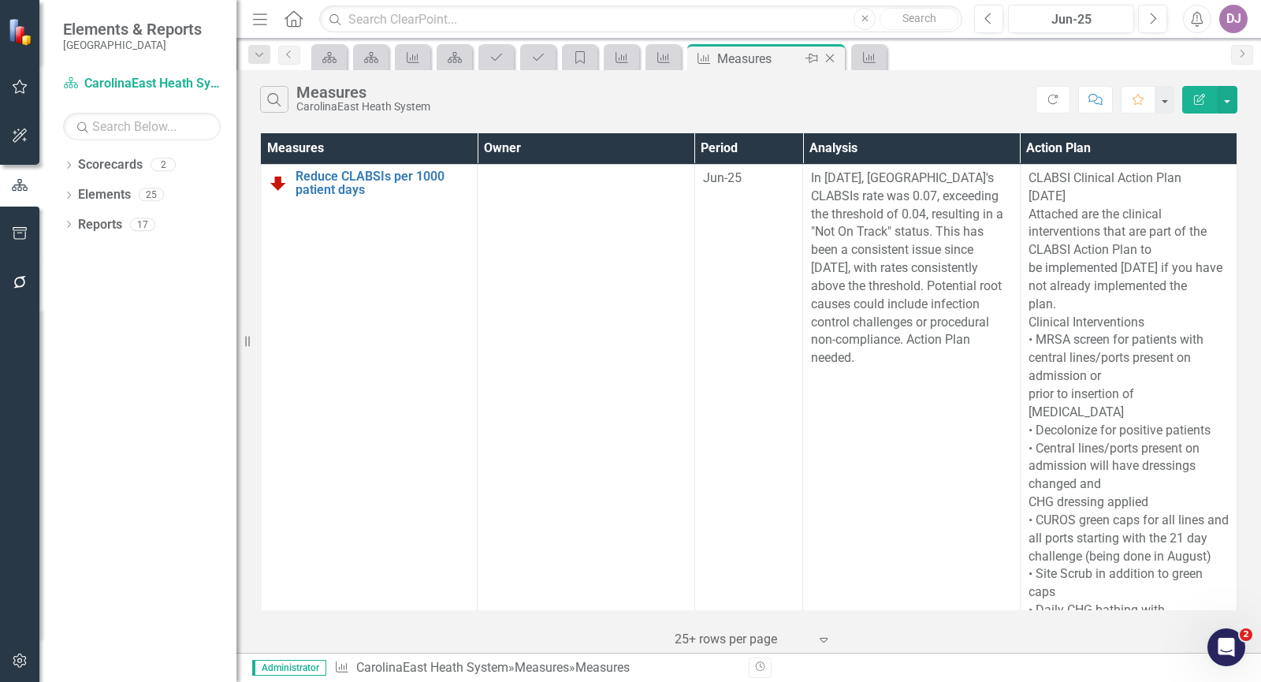
click at [832, 58] on icon "Close" at bounding box center [830, 58] width 16 height 13
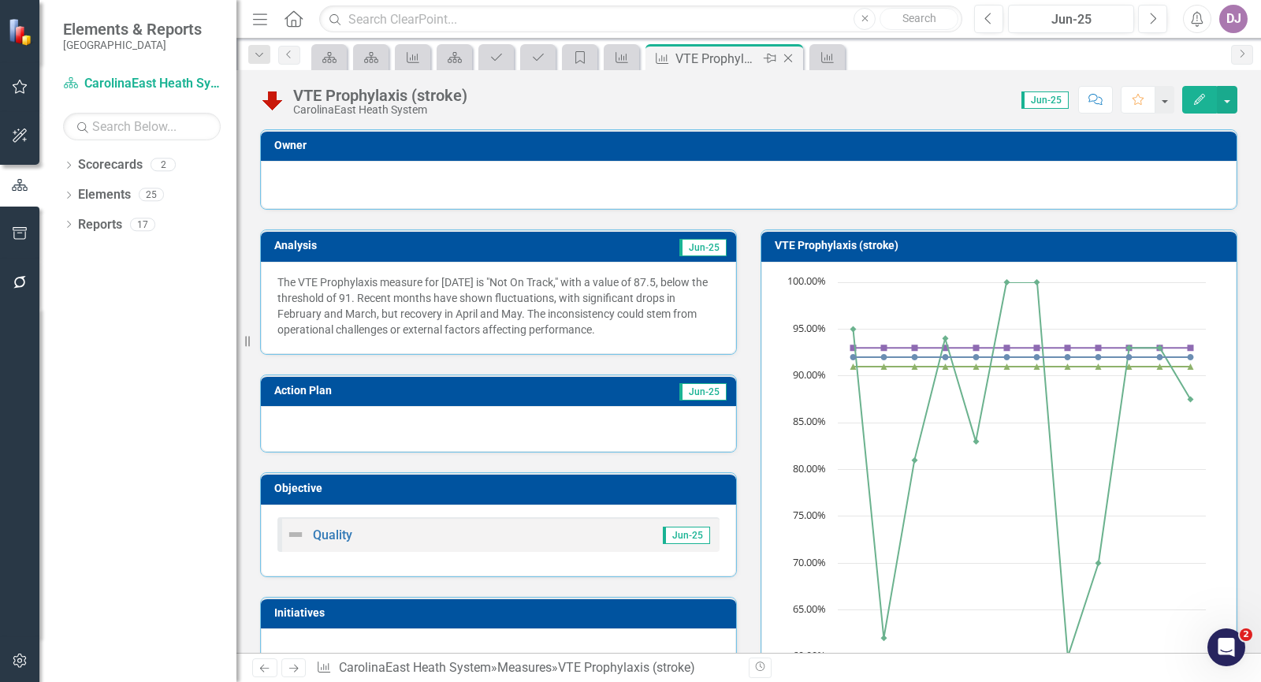
click at [790, 60] on icon "Close" at bounding box center [788, 58] width 16 height 13
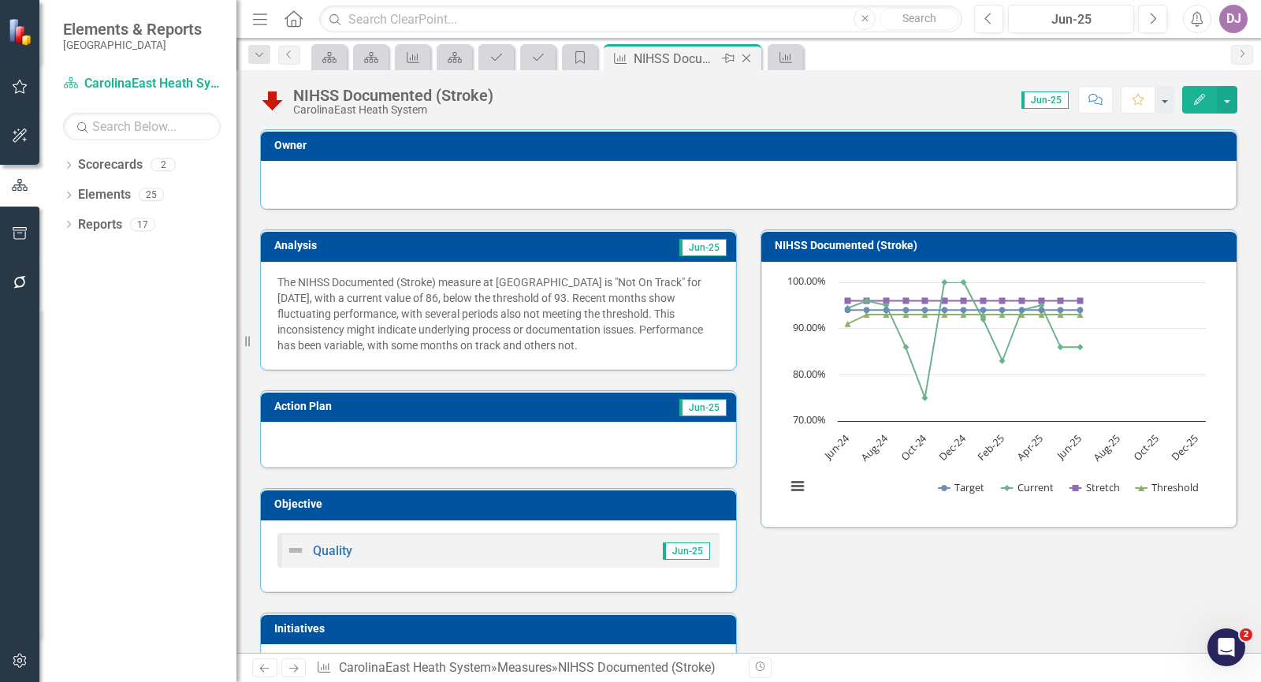
click at [746, 59] on icon "Close" at bounding box center [746, 58] width 16 height 13
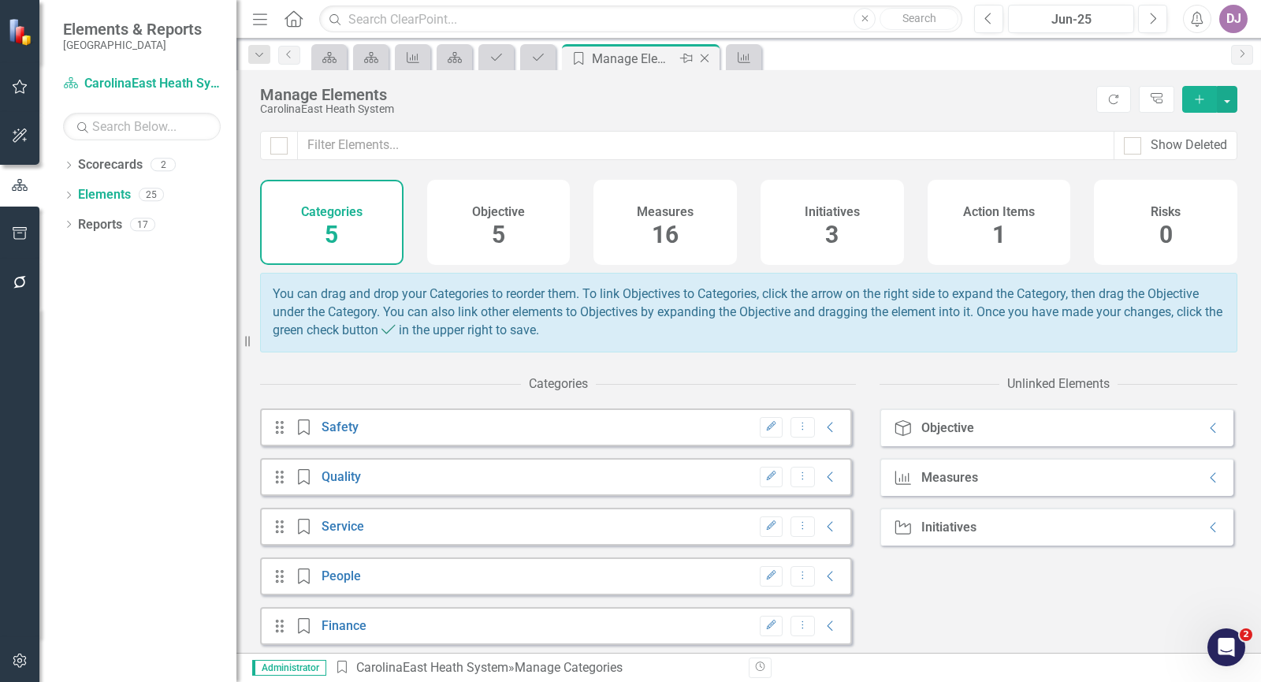
click at [703, 58] on icon at bounding box center [704, 58] width 9 height 9
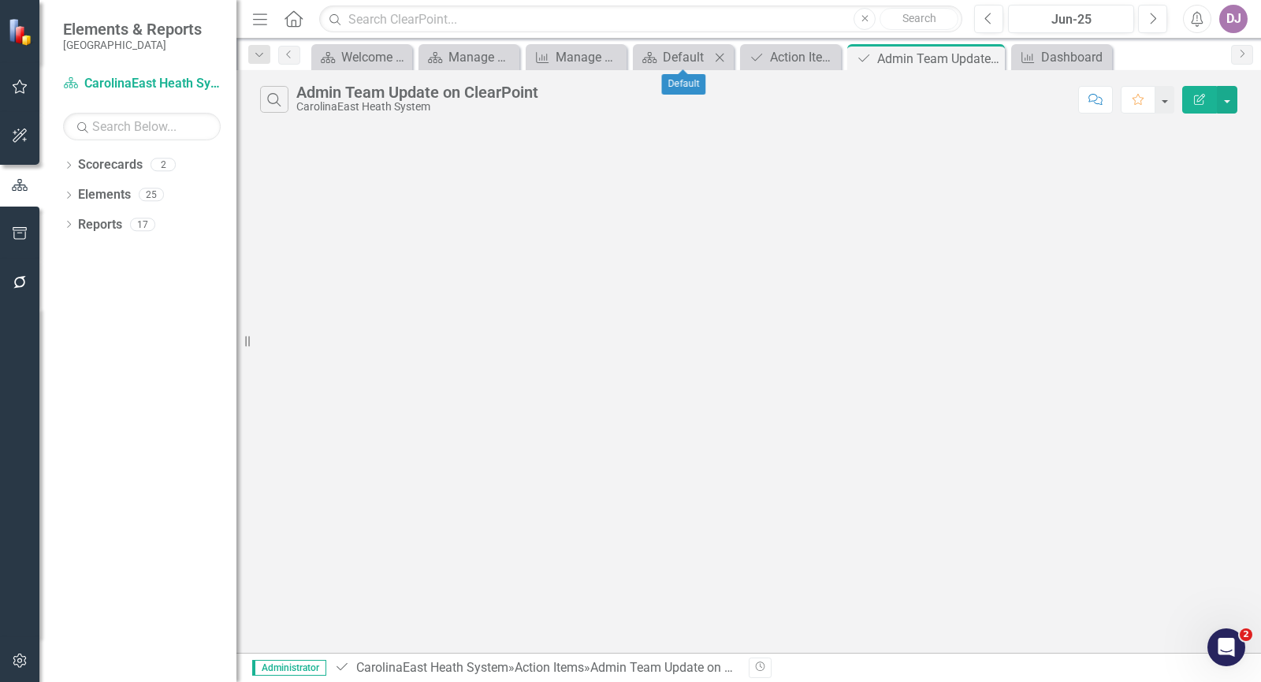
click at [717, 56] on icon "Close" at bounding box center [719, 57] width 16 height 13
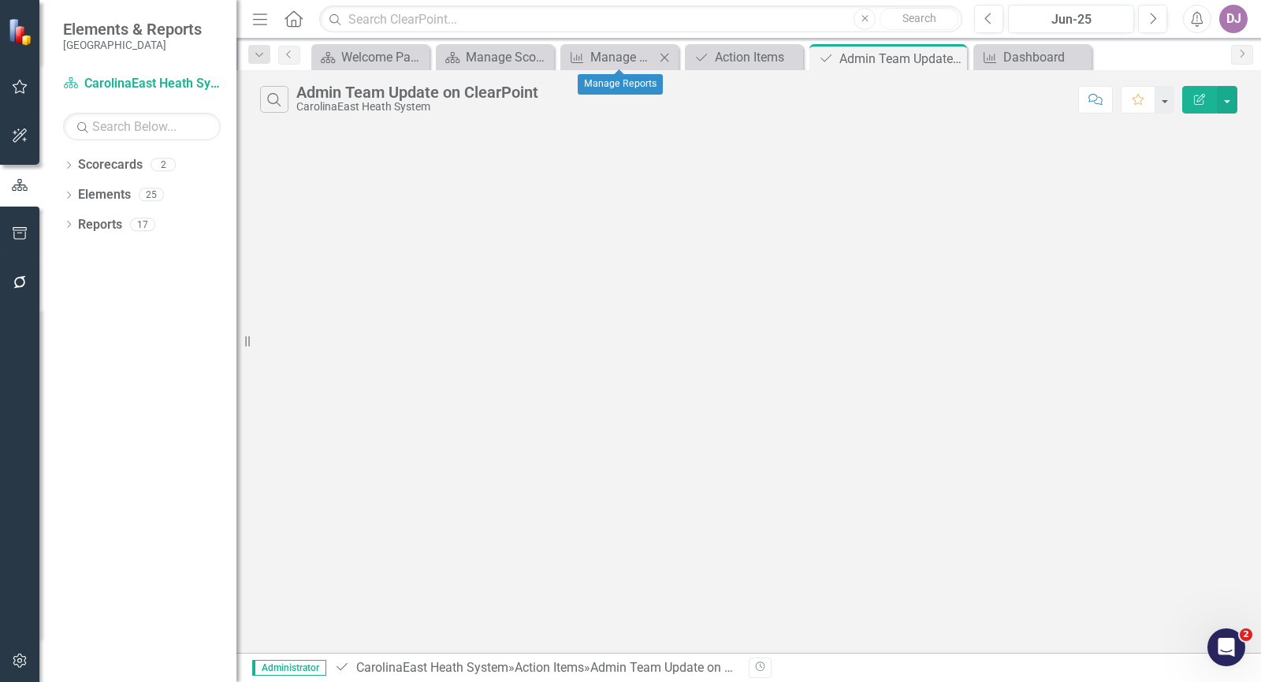
click at [668, 58] on icon "Close" at bounding box center [664, 57] width 16 height 13
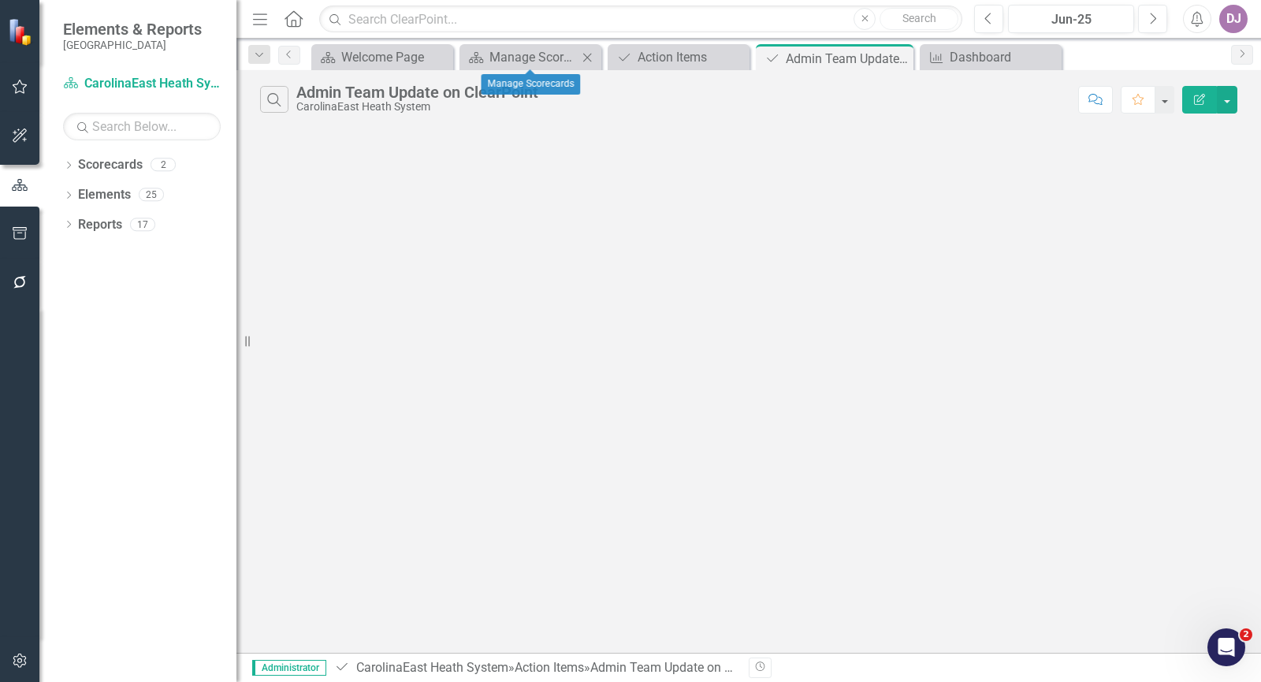
click at [587, 54] on icon "Close" at bounding box center [587, 57] width 16 height 13
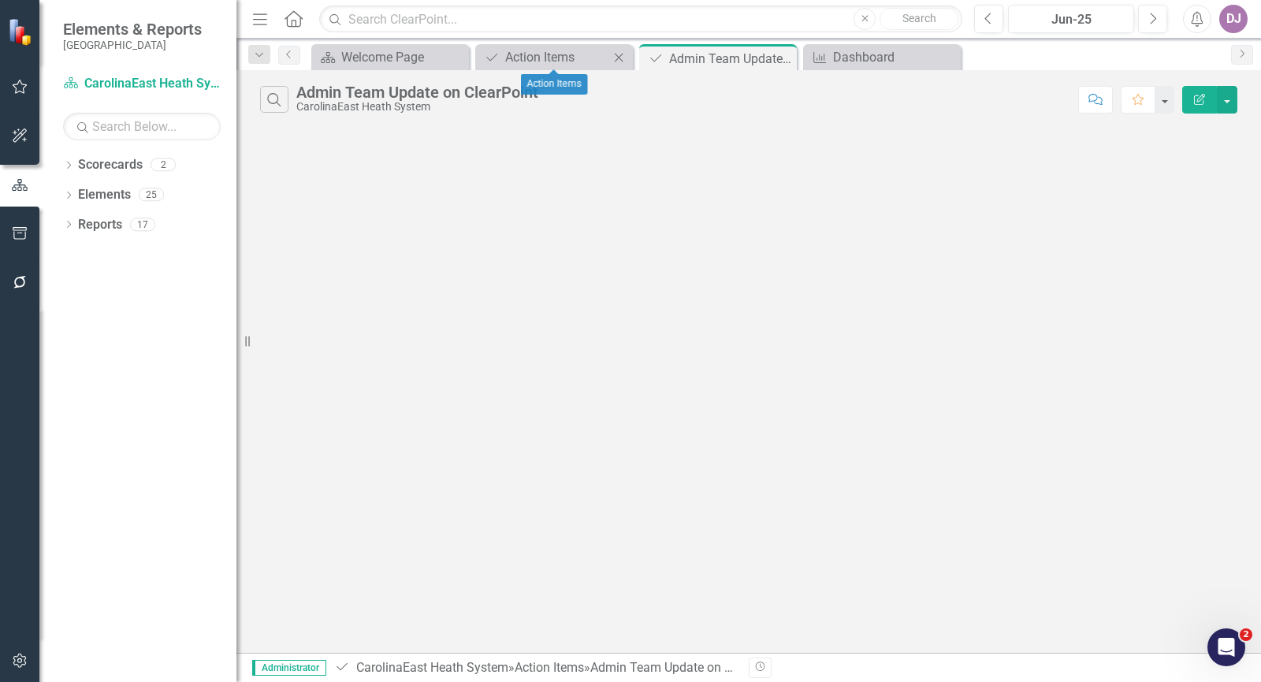
click at [621, 54] on icon "Close" at bounding box center [619, 57] width 16 height 13
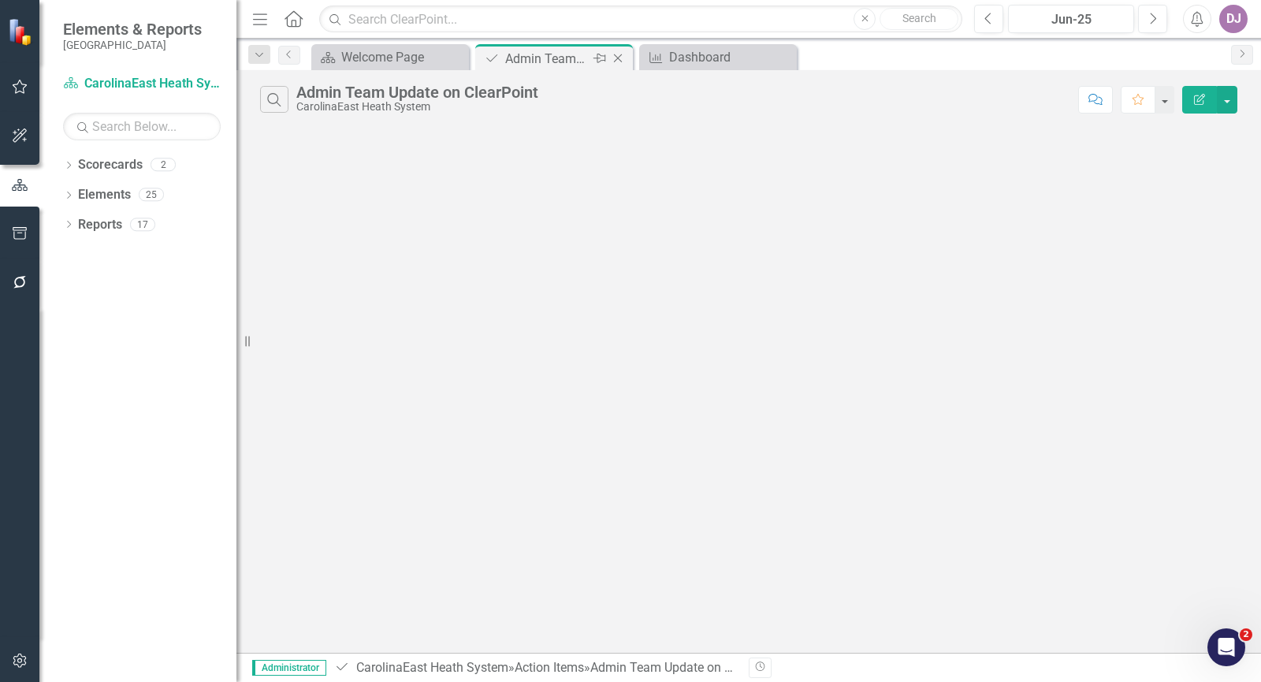
click at [621, 54] on icon "Close" at bounding box center [618, 58] width 16 height 13
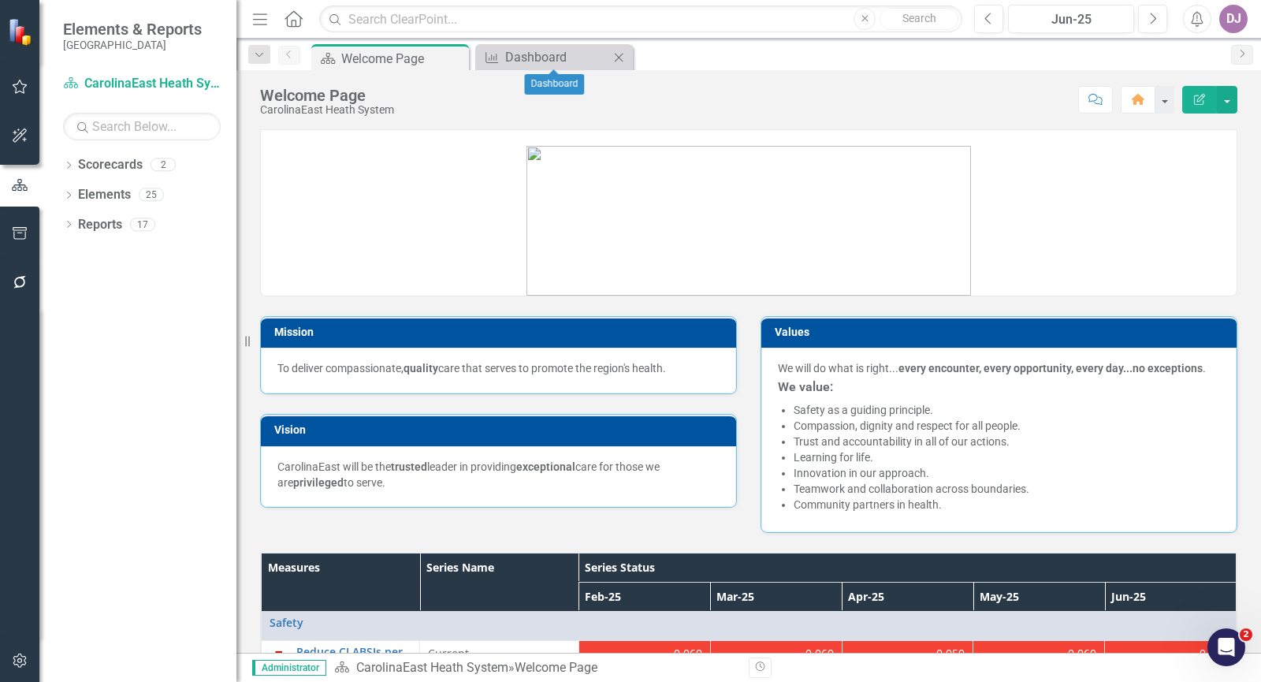
click at [621, 54] on icon "Close" at bounding box center [619, 57] width 16 height 13
click at [116, 190] on link "Elements" at bounding box center [104, 195] width 53 height 18
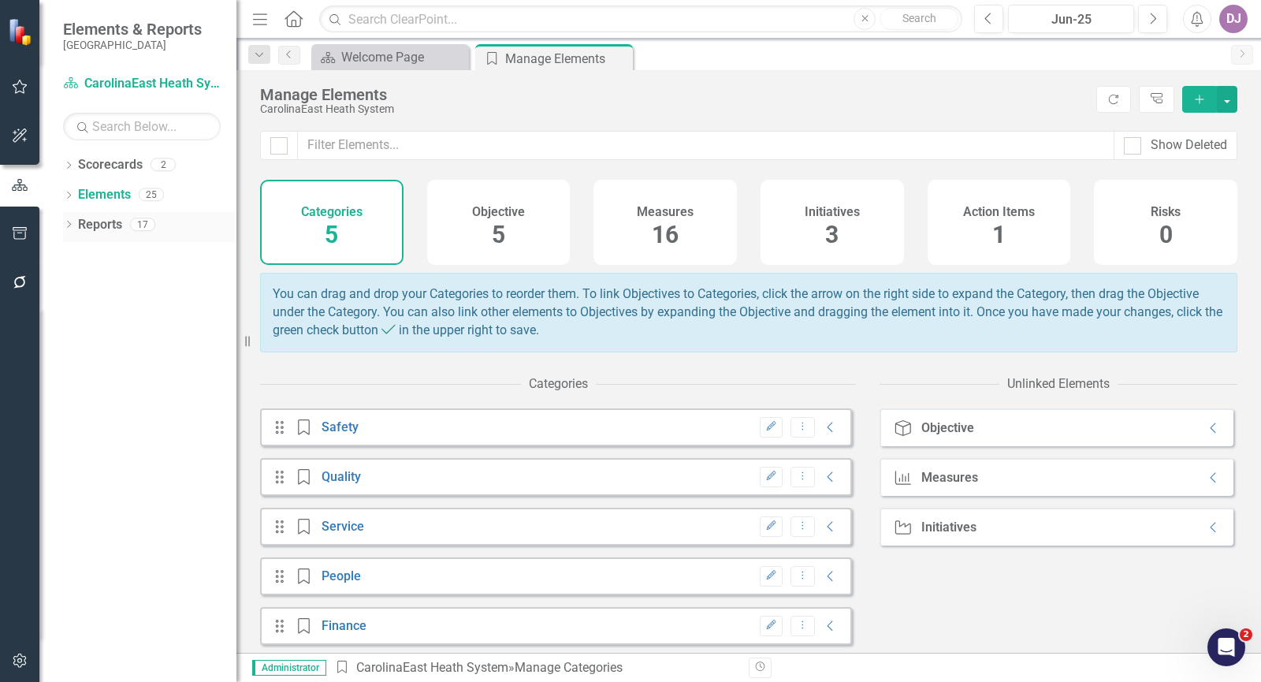
click at [70, 220] on div "Dropdown" at bounding box center [68, 226] width 11 height 13
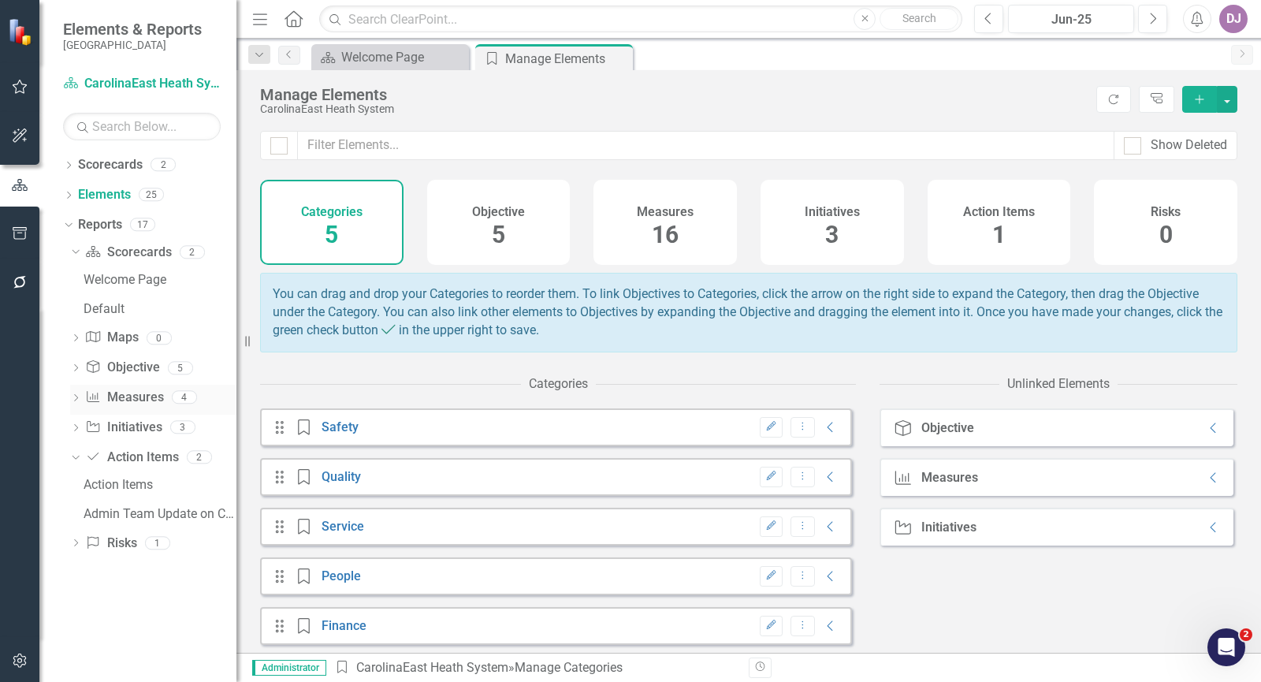
click at [143, 395] on link "Measure Measures" at bounding box center [124, 397] width 78 height 18
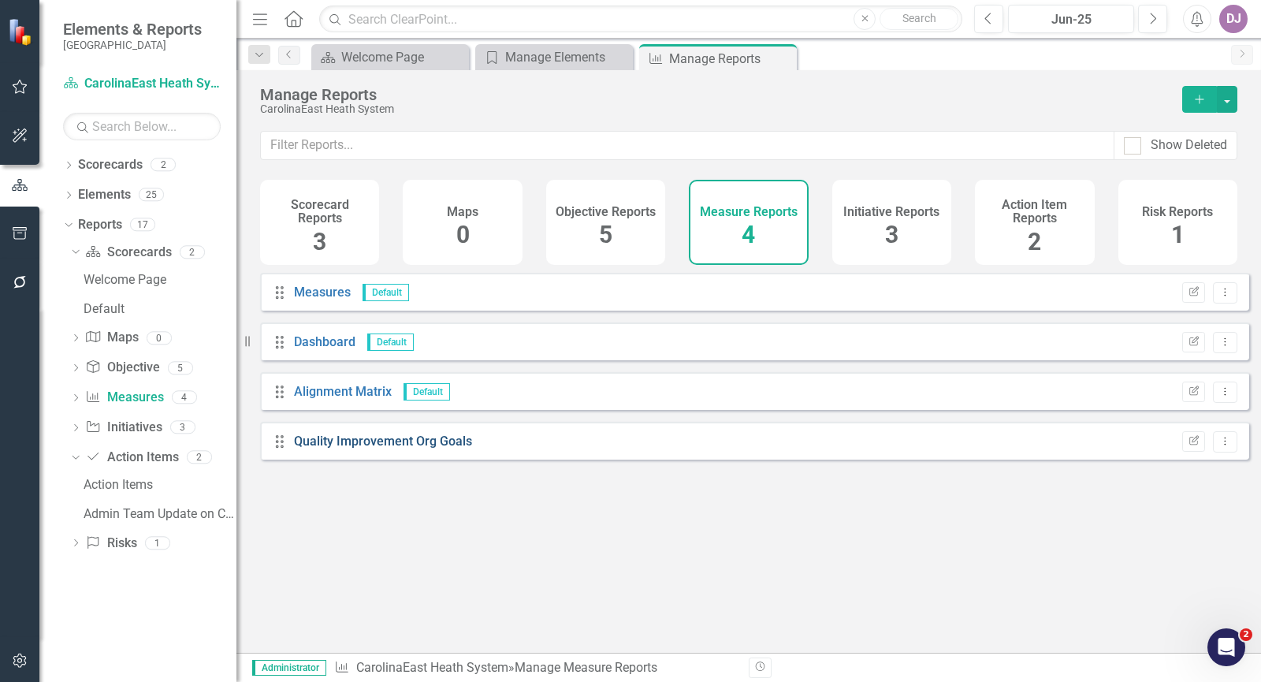
click at [376, 448] on link "Quality Improvement Org Goals" at bounding box center [383, 440] width 178 height 15
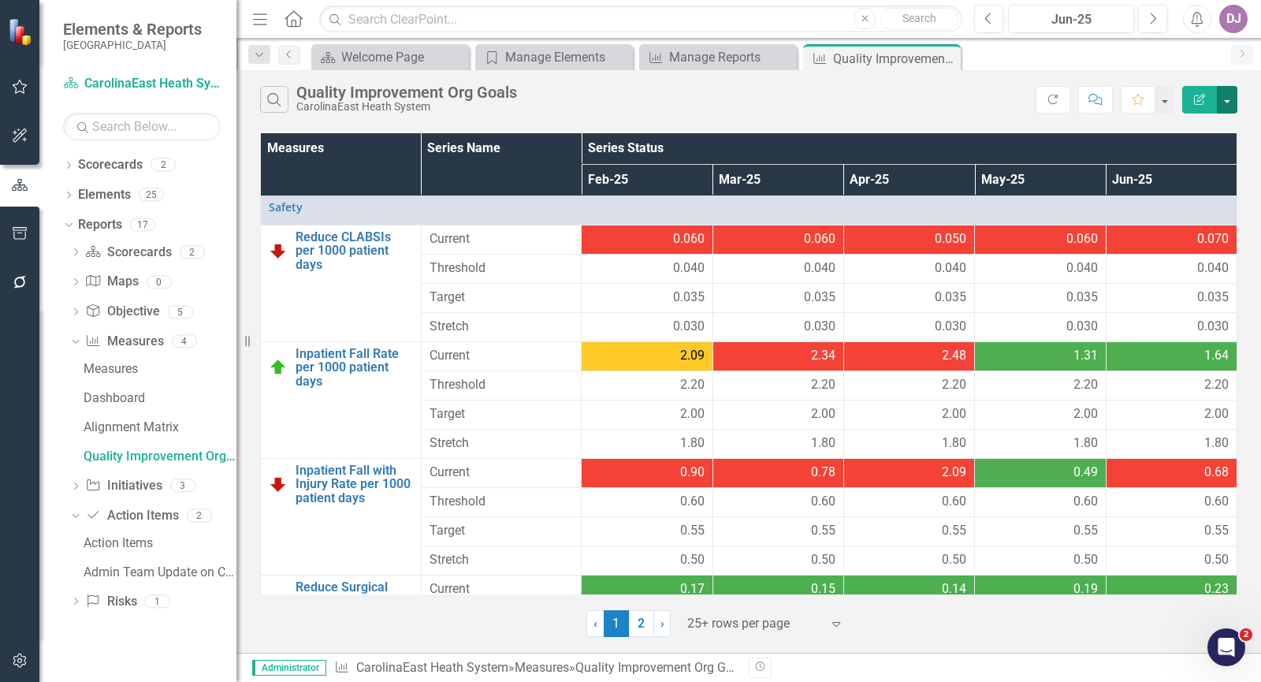
click at [1224, 98] on button "button" at bounding box center [1226, 100] width 20 height 28
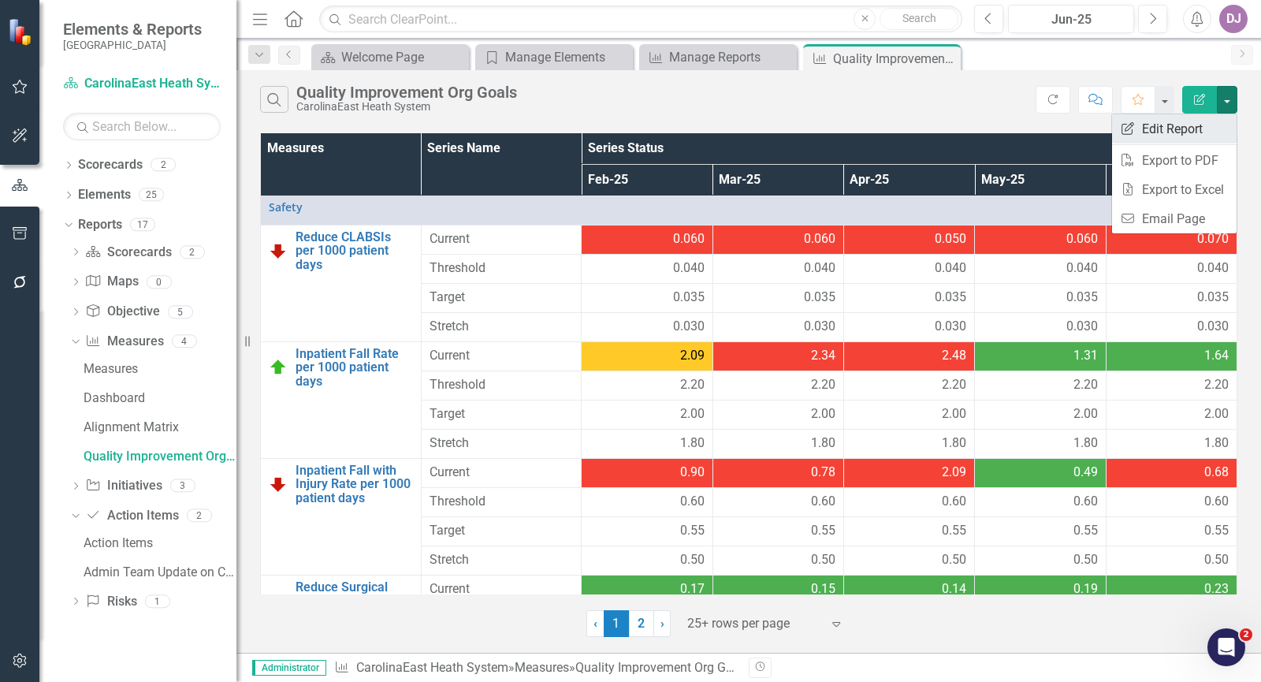
click at [1190, 130] on link "Edit Report Edit Report" at bounding box center [1174, 128] width 124 height 29
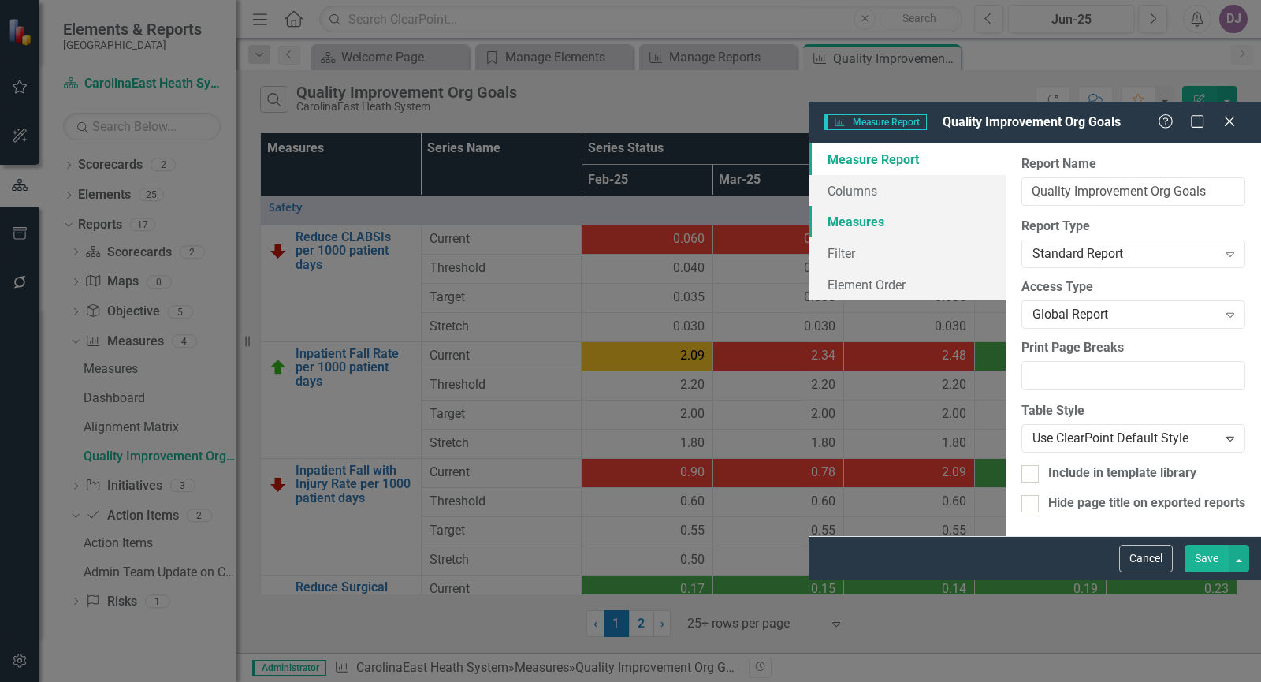
click at [808, 206] on link "Measures" at bounding box center [906, 222] width 197 height 32
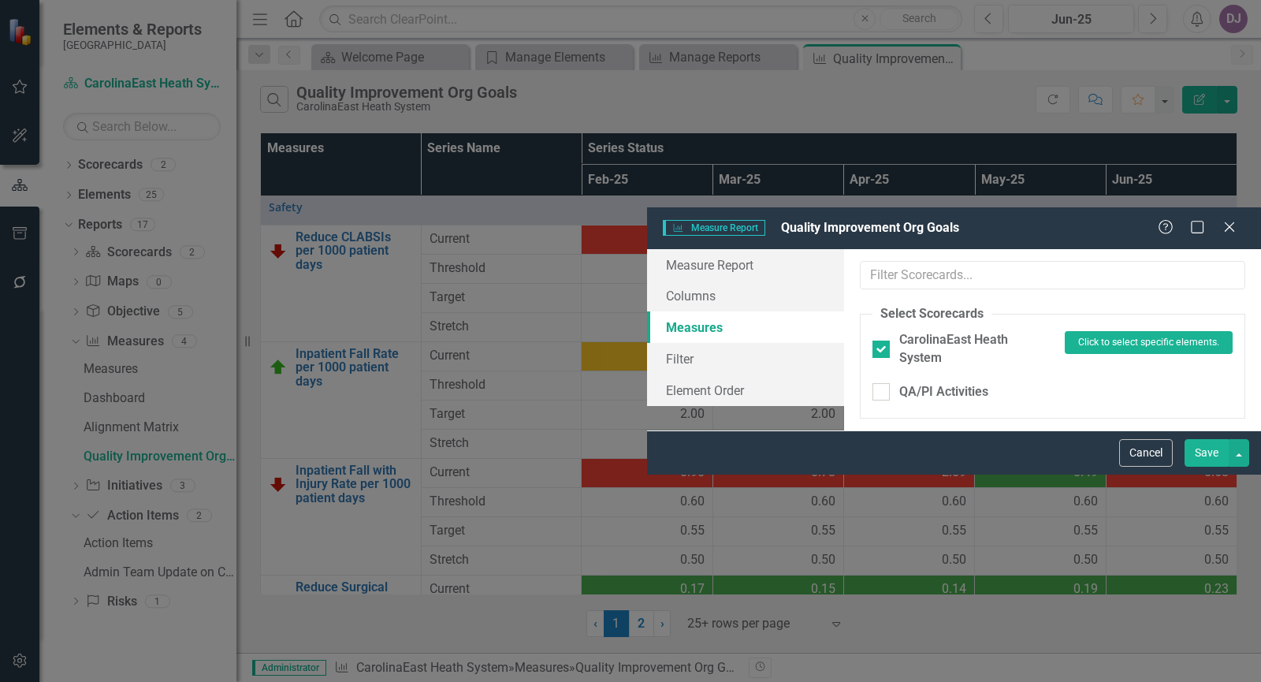
click at [1064, 331] on button "Click to select specific elements." at bounding box center [1148, 342] width 169 height 22
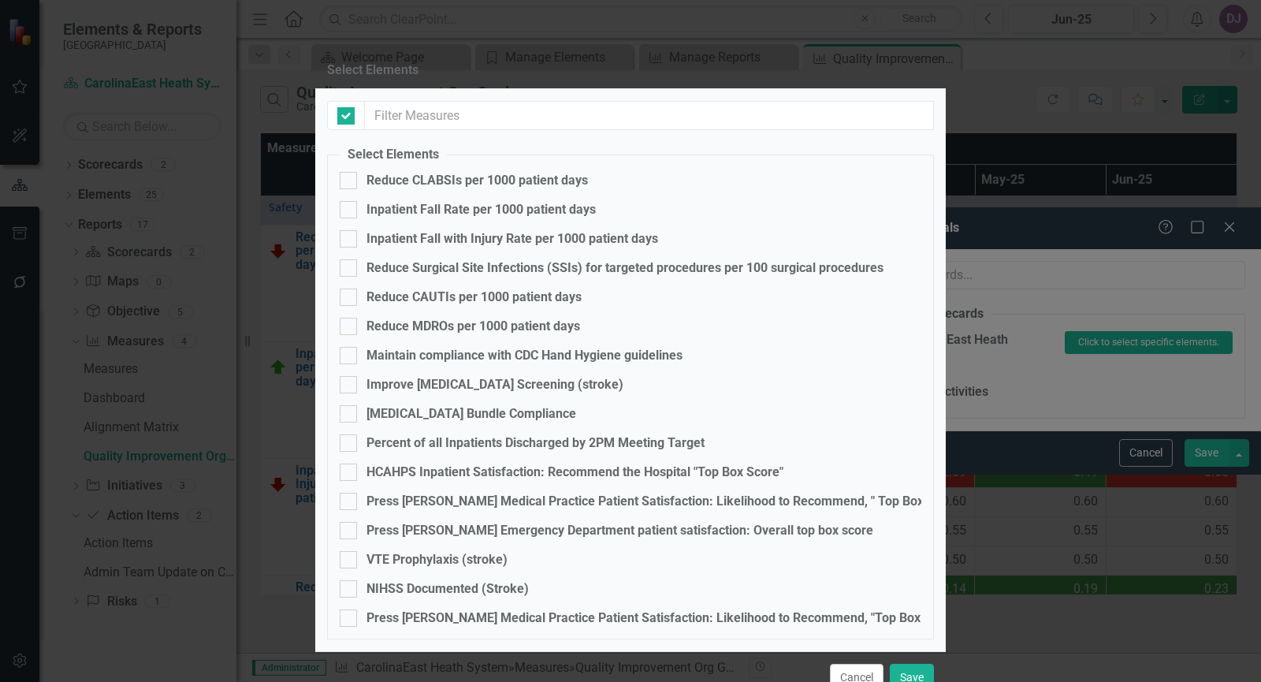
checkbox input "false"
click at [356, 389] on div at bounding box center [348, 384] width 17 height 17
click at [350, 386] on input "Improve [MEDICAL_DATA] Screening (stroke)" at bounding box center [345, 381] width 10 height 10
checkbox input "true"
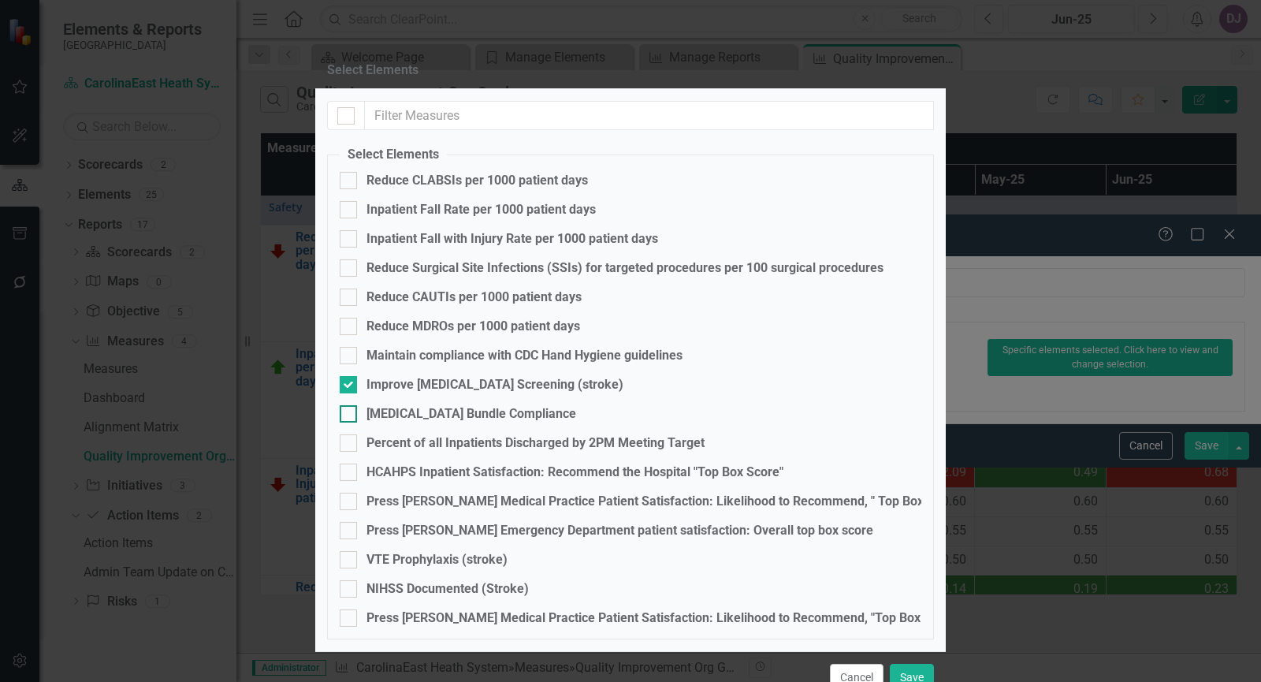
click at [353, 417] on div at bounding box center [348, 413] width 17 height 17
click at [350, 415] on input "[MEDICAL_DATA] Bundle Compliance" at bounding box center [345, 410] width 10 height 10
checkbox input "true"
click at [353, 447] on div at bounding box center [348, 442] width 17 height 17
click at [350, 444] on input "Percent of all Inpatients Discharged by 2PM Meeting Target" at bounding box center [345, 439] width 10 height 10
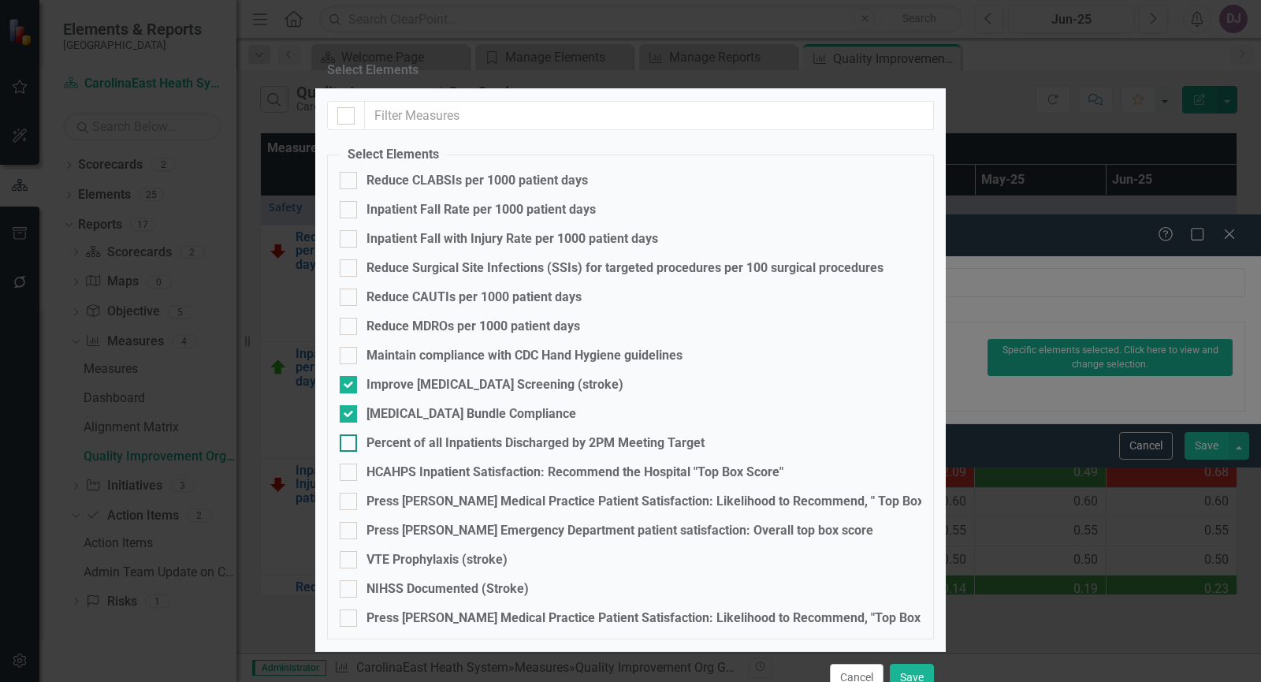
checkbox input "true"
click at [916, 663] on button "Save" at bounding box center [912, 677] width 44 height 28
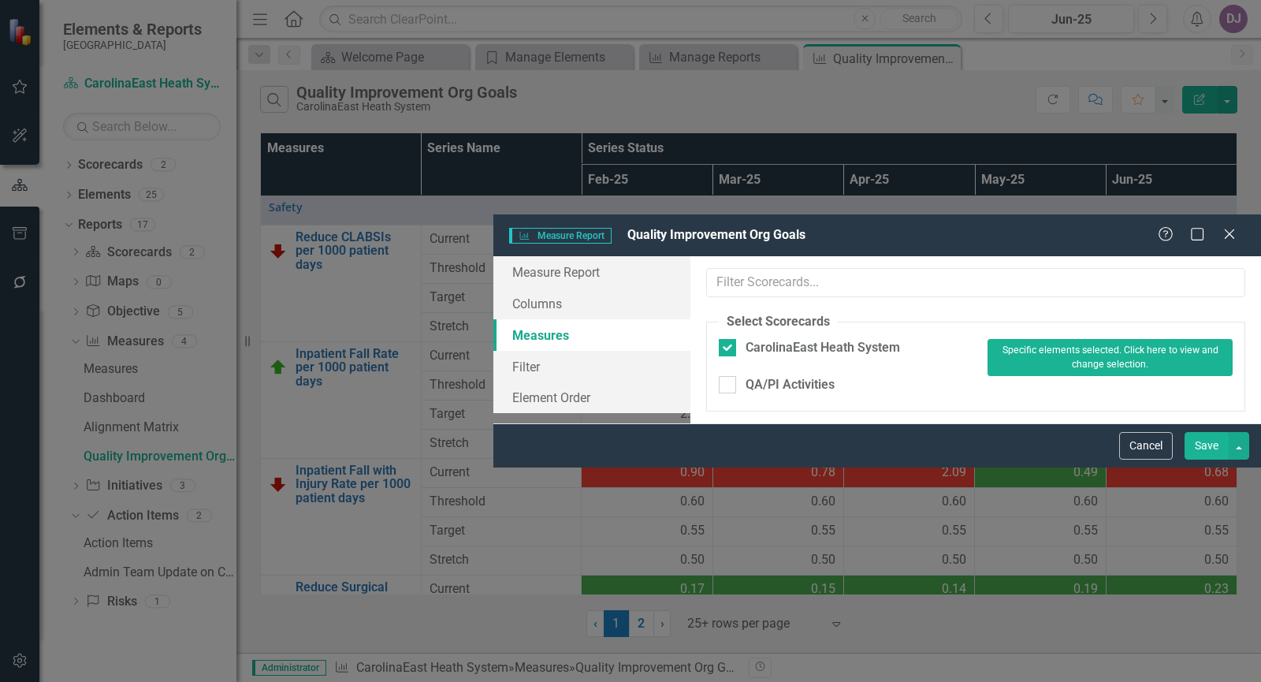
click at [1198, 459] on button "Save" at bounding box center [1206, 446] width 44 height 28
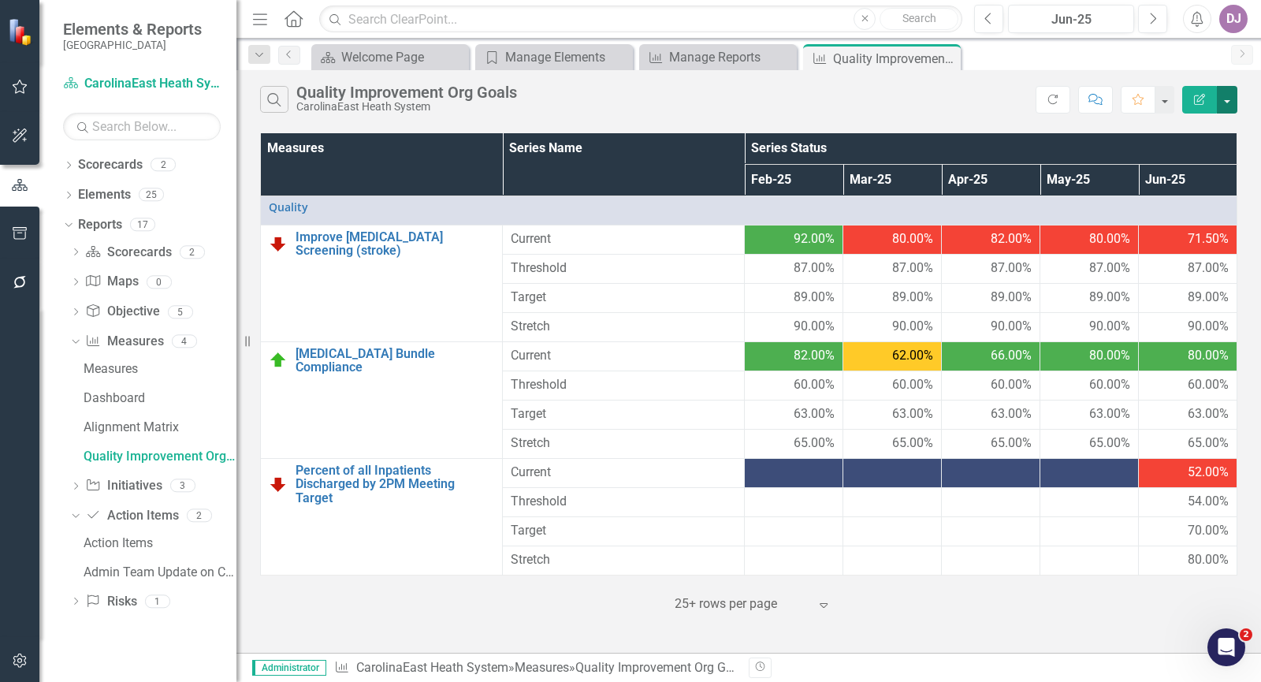
click at [1228, 103] on button "button" at bounding box center [1226, 100] width 20 height 28
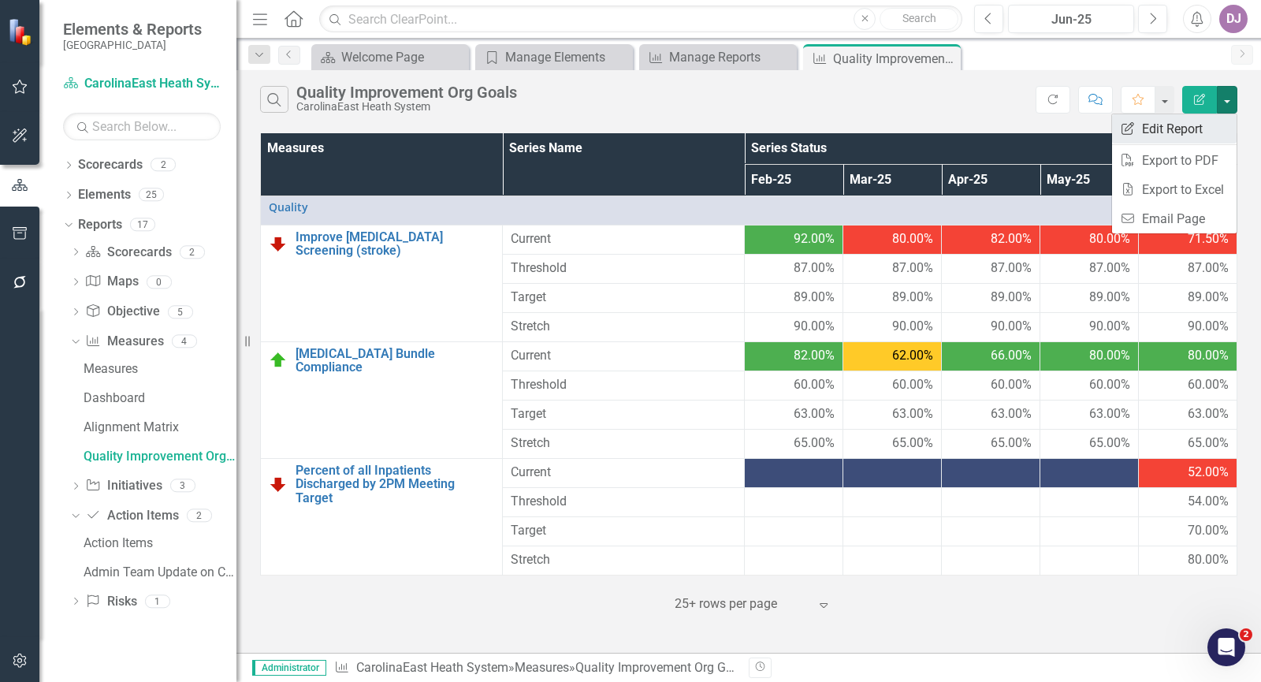
click at [1203, 119] on link "Edit Report Edit Report" at bounding box center [1174, 128] width 124 height 29
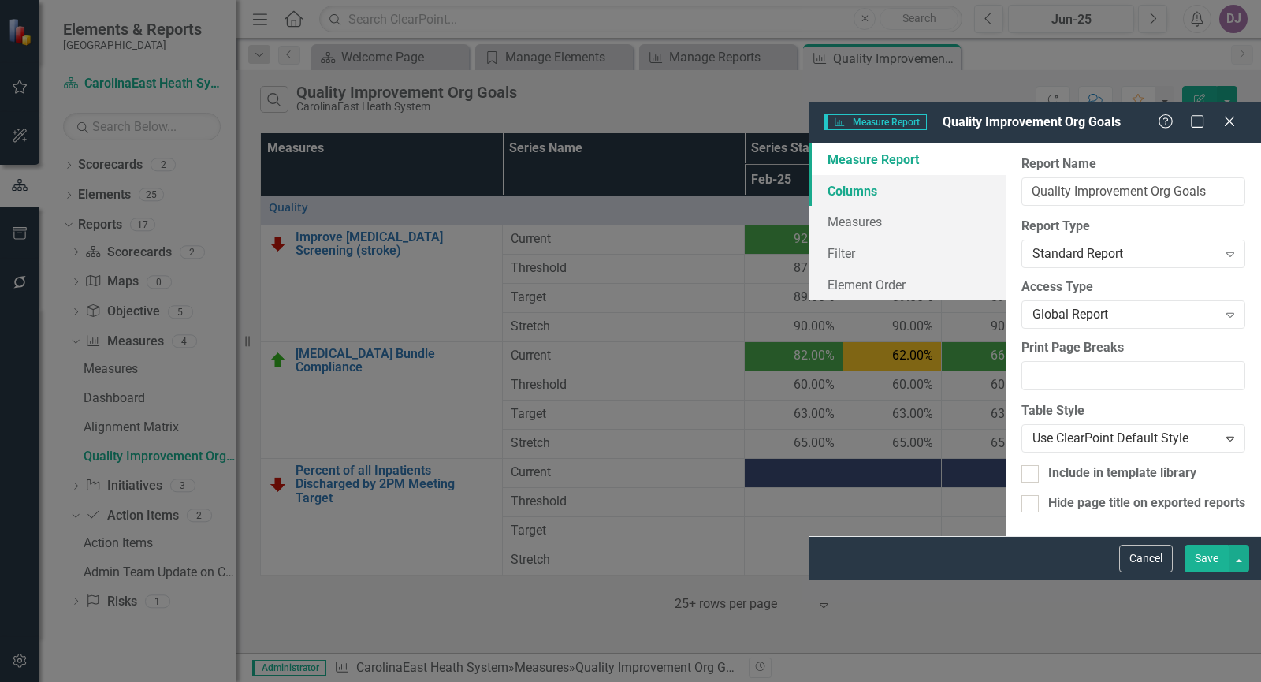
click at [808, 175] on link "Columns" at bounding box center [906, 191] width 197 height 32
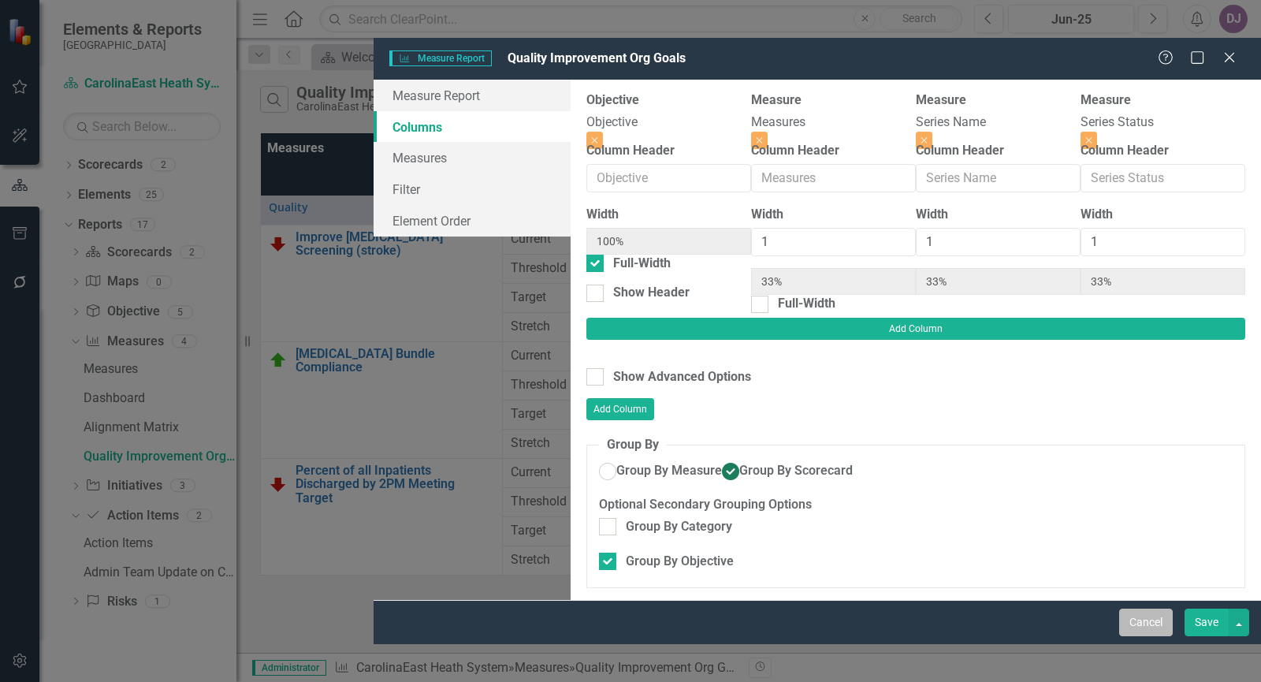
click at [1160, 636] on button "Cancel" at bounding box center [1146, 622] width 54 height 28
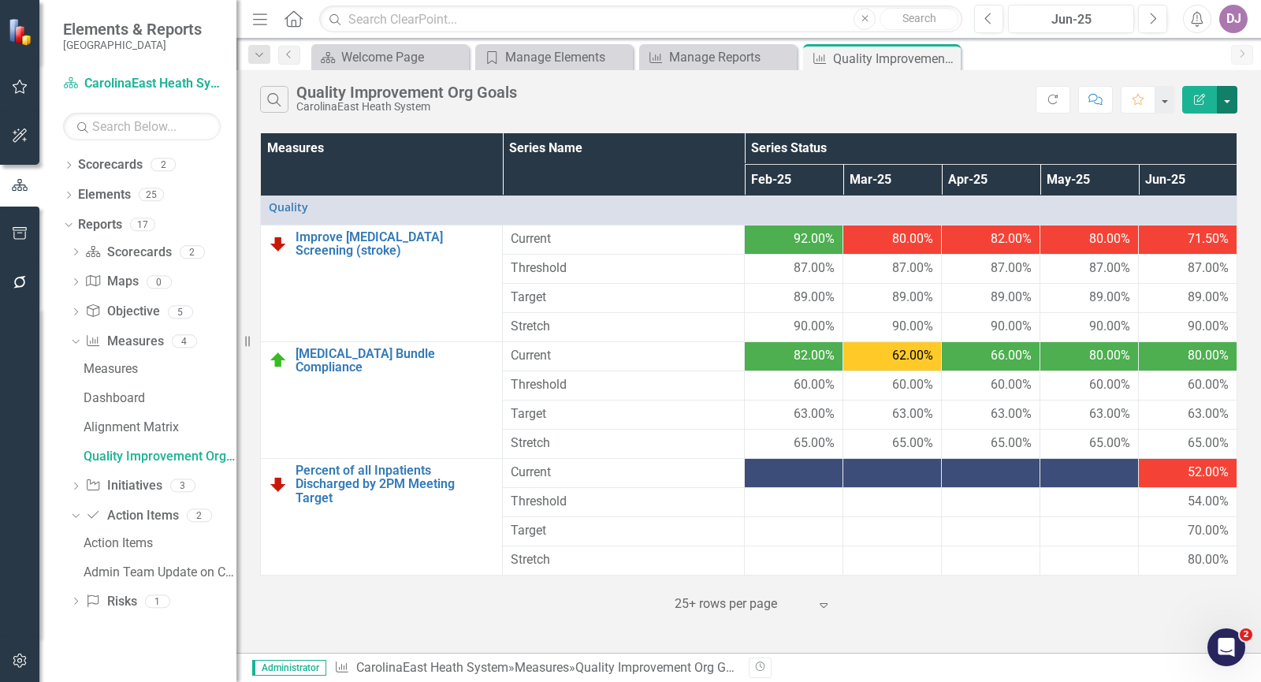
click at [1228, 98] on button "button" at bounding box center [1226, 100] width 20 height 28
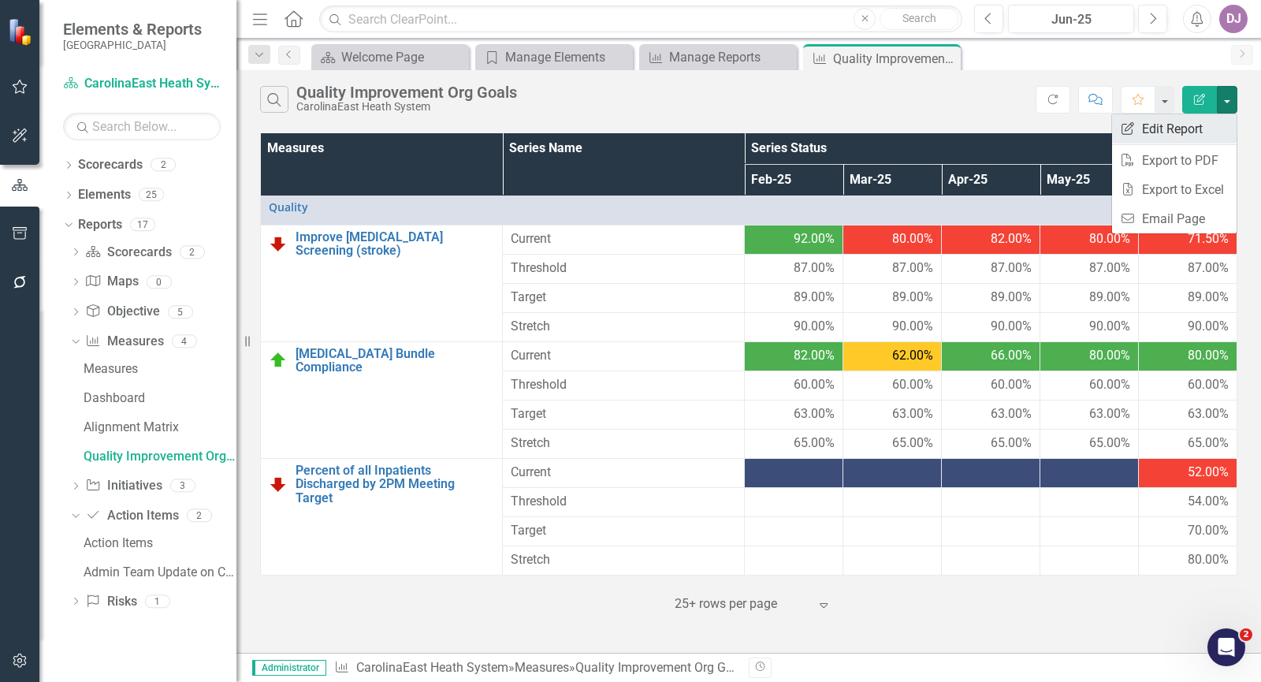
click at [1202, 126] on link "Edit Report Edit Report" at bounding box center [1174, 128] width 124 height 29
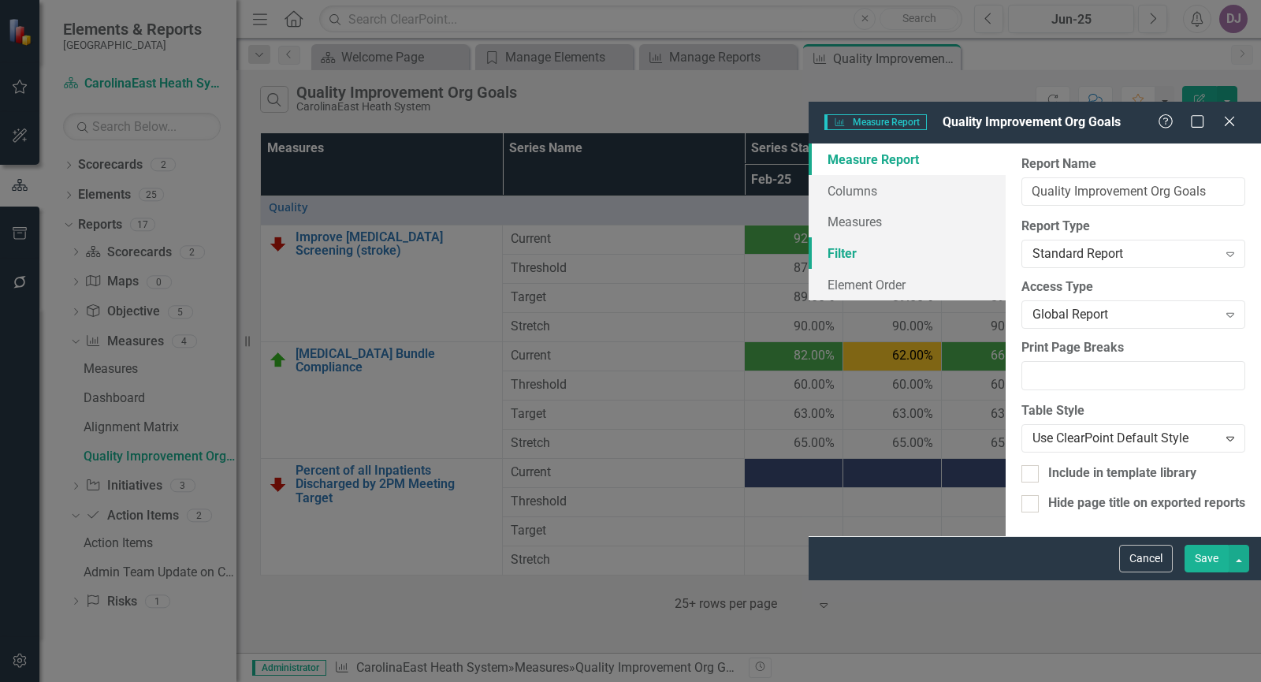
click at [808, 237] on link "Filter" at bounding box center [906, 253] width 197 height 32
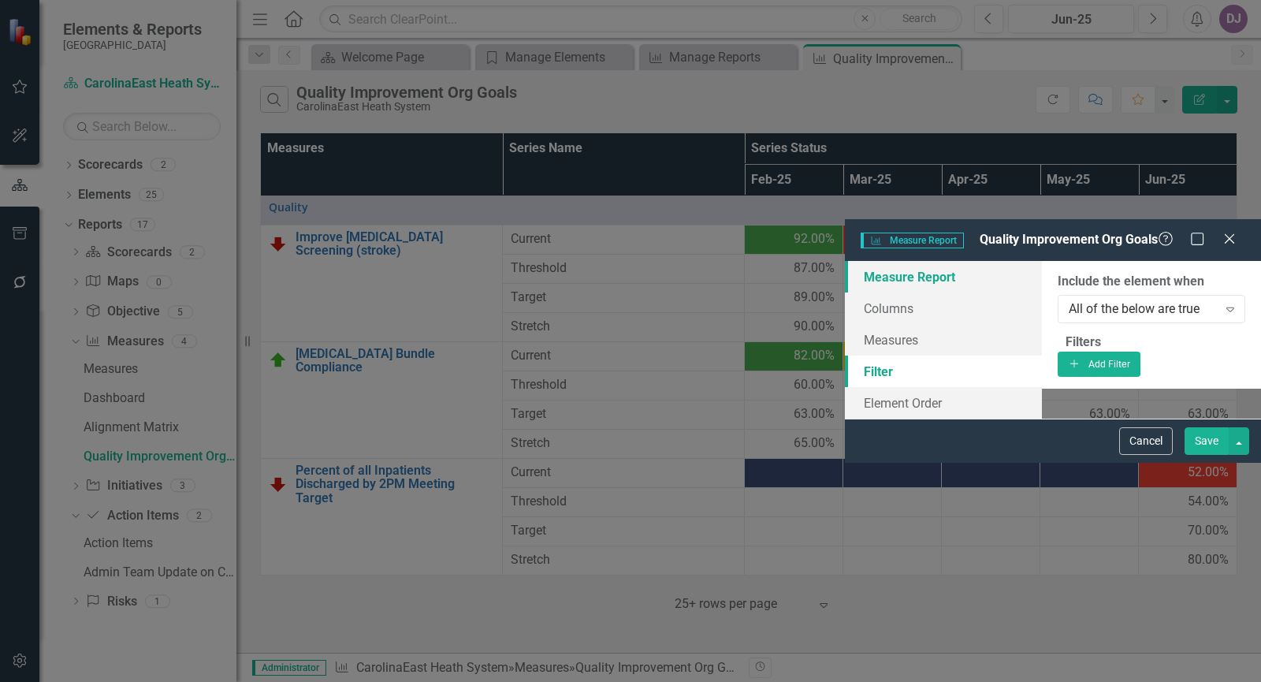
click at [845, 261] on link "Measure Report" at bounding box center [943, 277] width 197 height 32
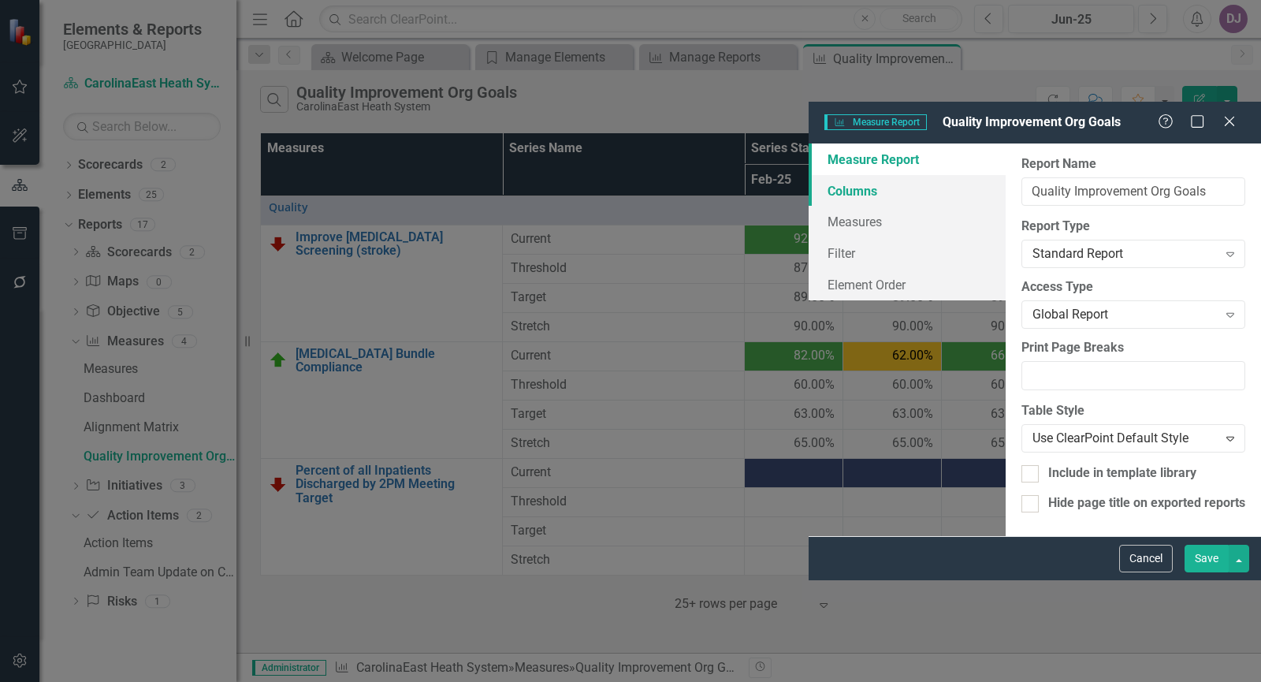
click at [808, 175] on link "Columns" at bounding box center [906, 191] width 197 height 32
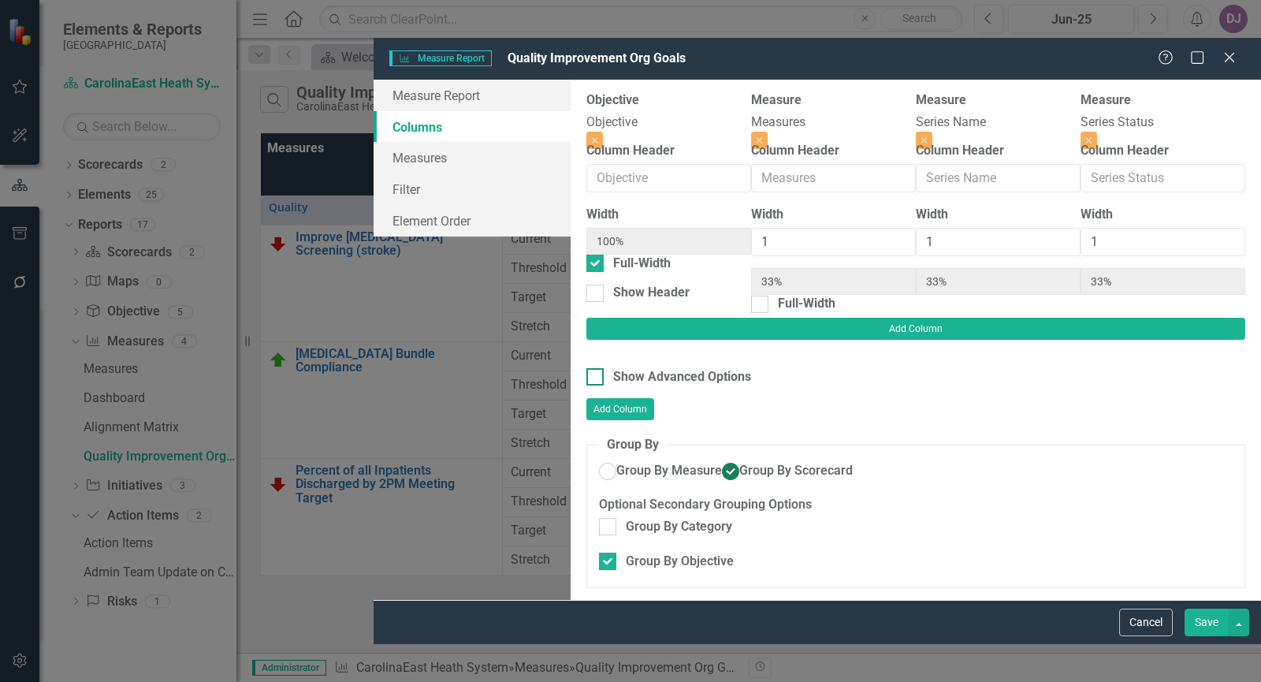
click at [586, 368] on div at bounding box center [594, 376] width 17 height 17
click at [586, 368] on input "Show Advanced Options" at bounding box center [591, 373] width 10 height 10
checkbox input "true"
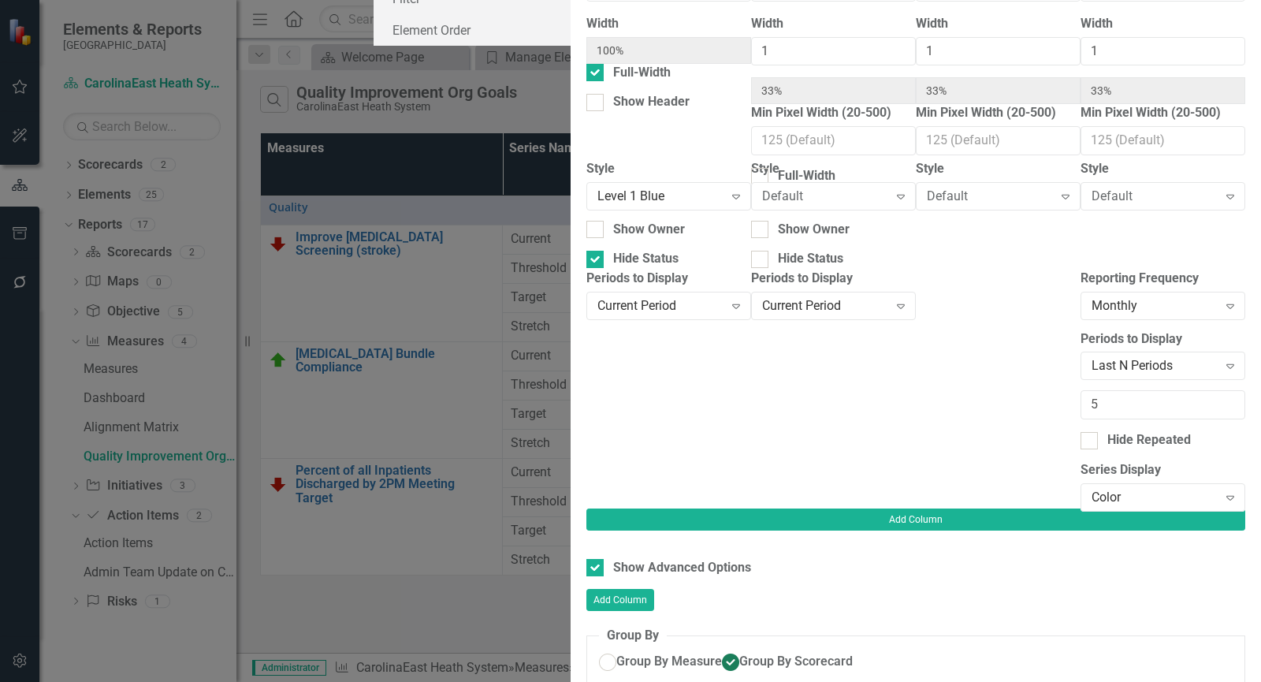
scroll to position [144, 0]
drag, startPoint x: 966, startPoint y: 419, endPoint x: 1098, endPoint y: 415, distance: 132.4
click at [1098, 415] on input "5" at bounding box center [1162, 404] width 165 height 29
click at [1098, 415] on input "4" at bounding box center [1162, 404] width 165 height 29
click at [1098, 415] on input "3" at bounding box center [1162, 404] width 165 height 29
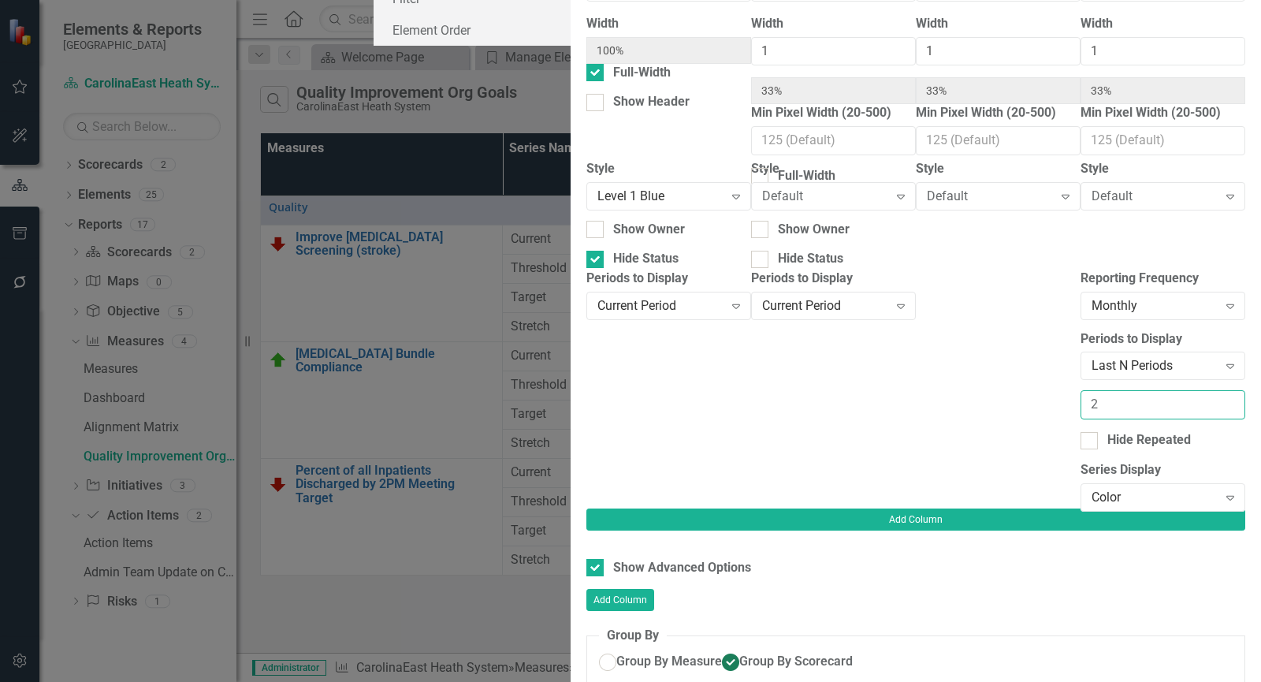
click at [1098, 415] on input "2" at bounding box center [1162, 404] width 165 height 29
type input "1"
click at [1098, 415] on input "1" at bounding box center [1162, 404] width 165 height 29
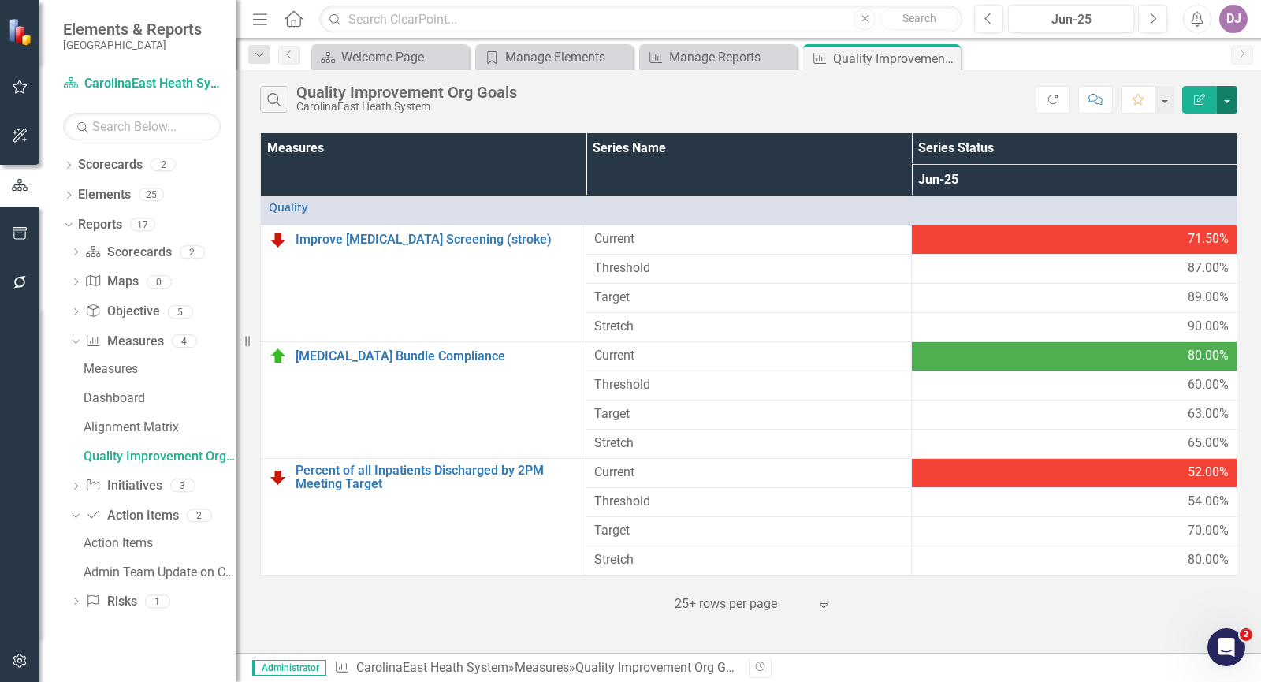
click at [1227, 98] on button "button" at bounding box center [1226, 100] width 20 height 28
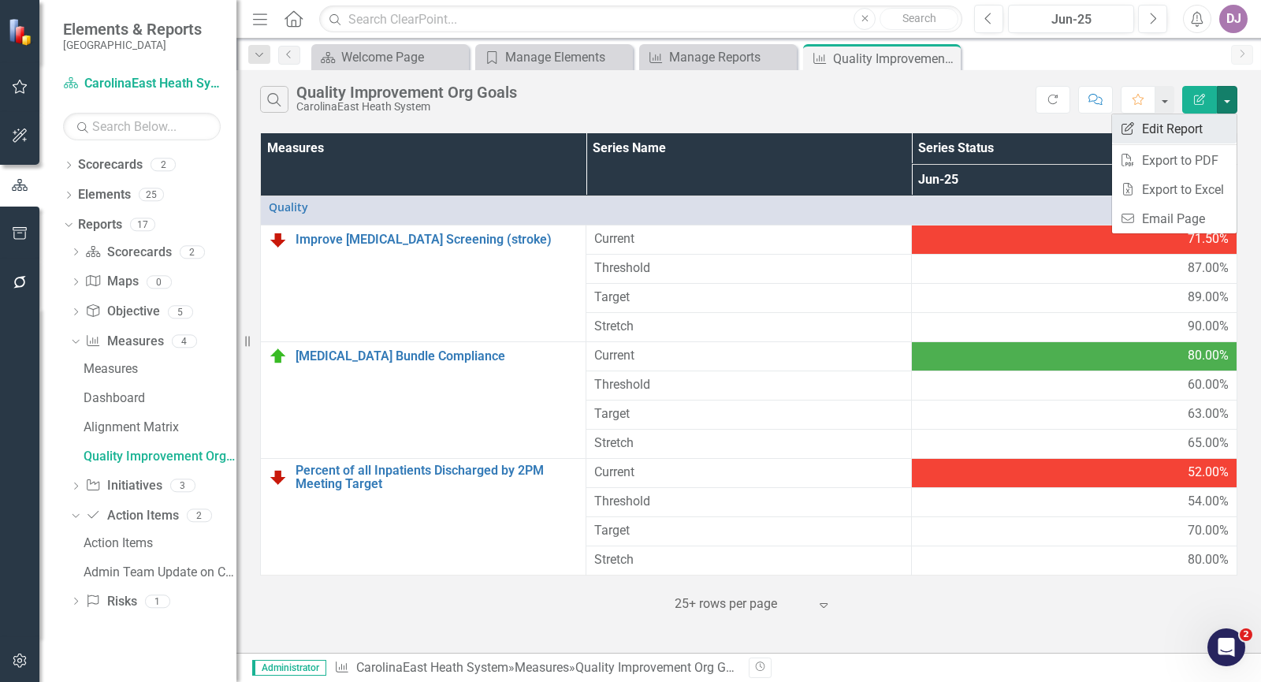
click at [1197, 124] on link "Edit Report Edit Report" at bounding box center [1174, 128] width 124 height 29
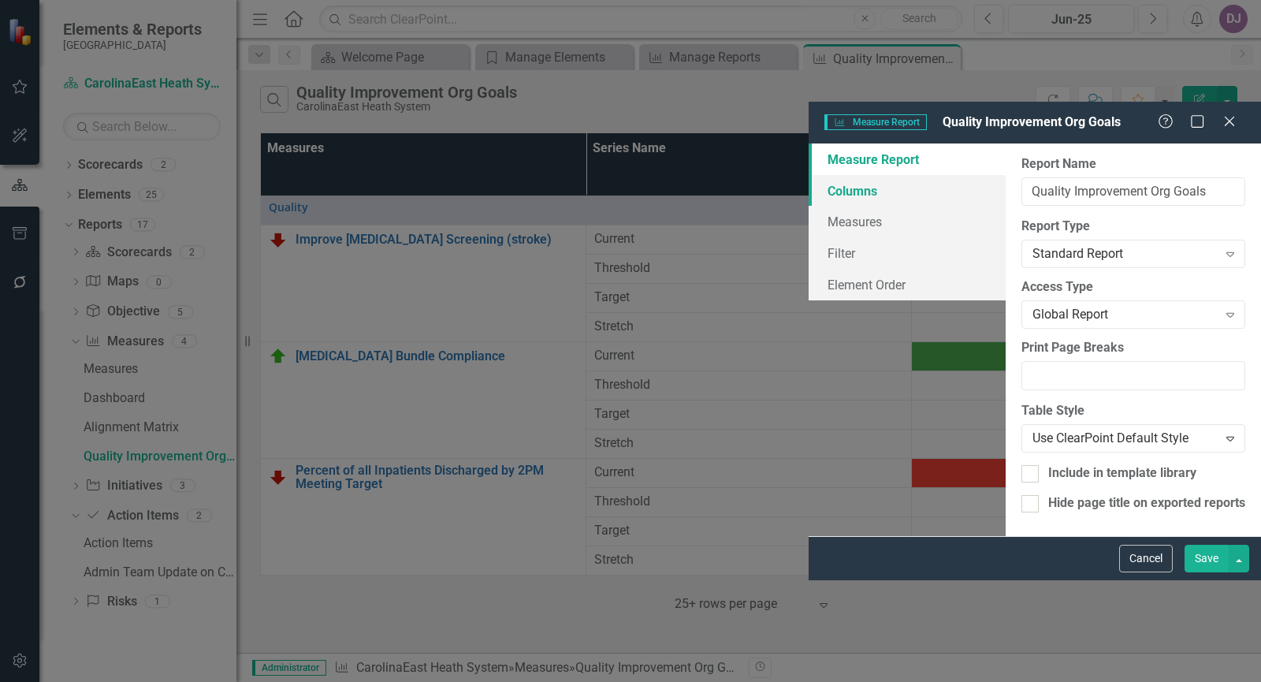
click at [808, 175] on link "Columns" at bounding box center [906, 191] width 197 height 32
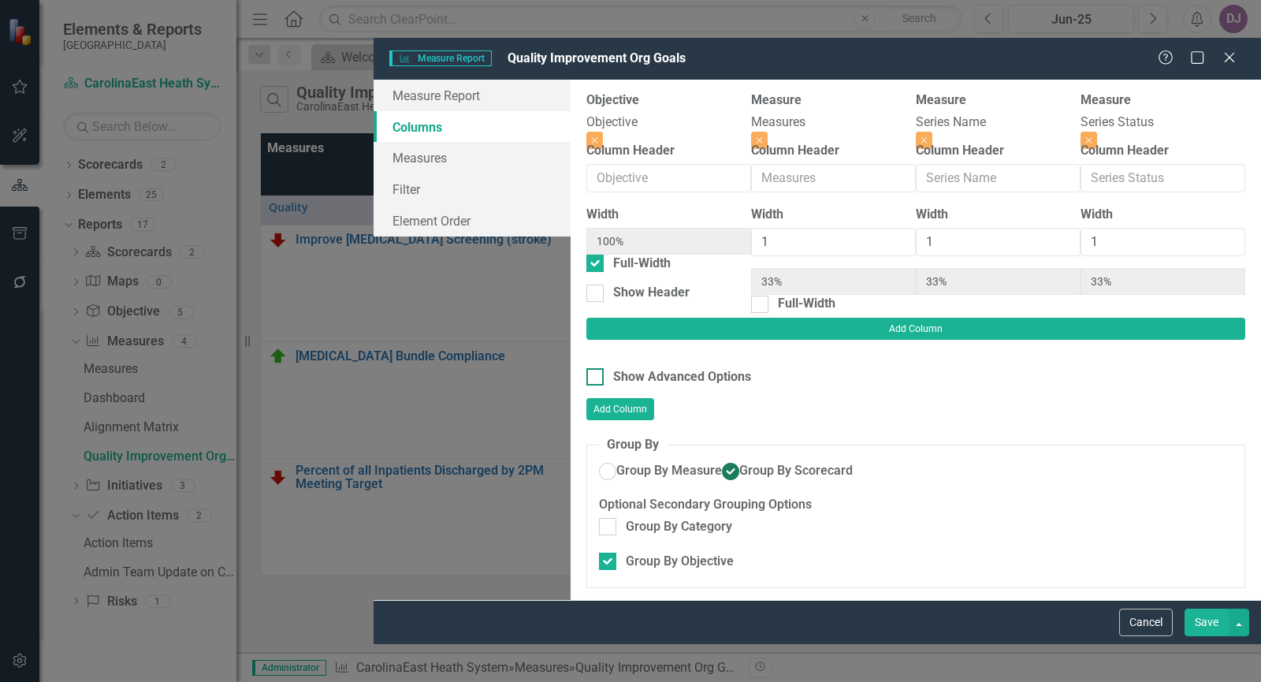
click at [586, 368] on div at bounding box center [594, 376] width 17 height 17
click at [586, 368] on input "Show Advanced Options" at bounding box center [591, 373] width 10 height 10
checkbox input "true"
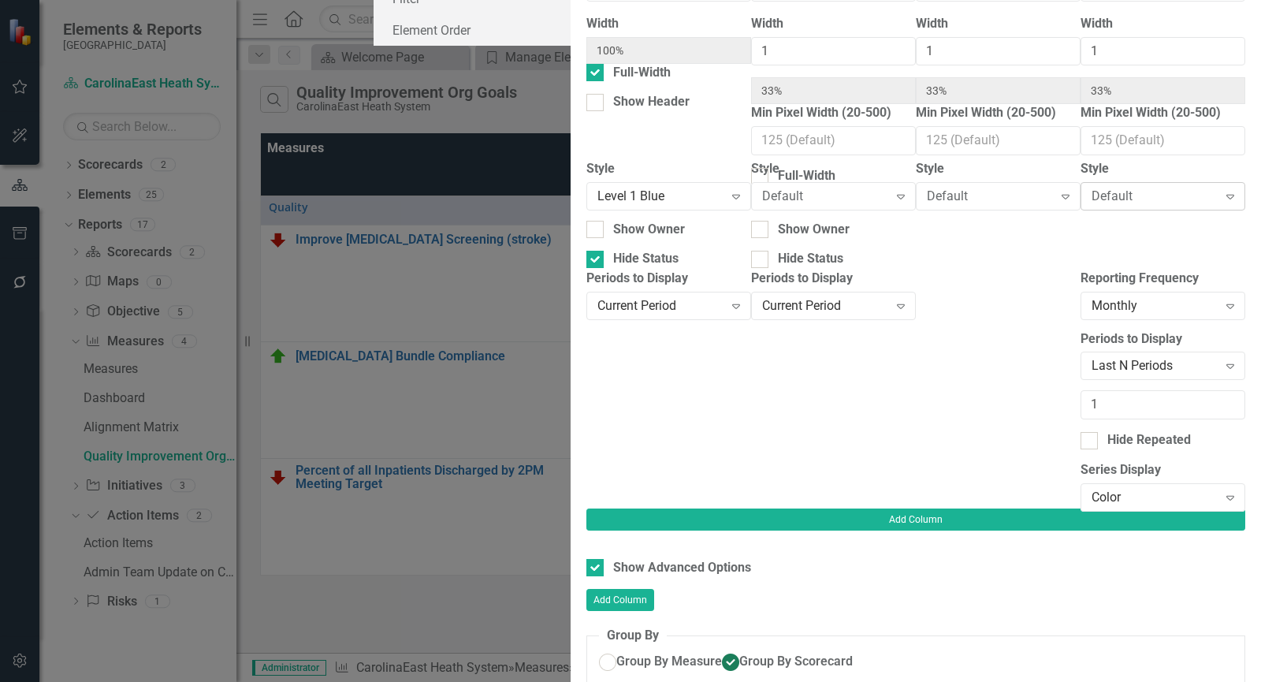
click at [1222, 202] on icon "Expand" at bounding box center [1230, 196] width 16 height 13
click at [1164, 559] on div at bounding box center [915, 559] width 659 height 0
click at [1222, 202] on icon "Expand" at bounding box center [1230, 196] width 16 height 13
click at [1188, 559] on div at bounding box center [915, 559] width 659 height 0
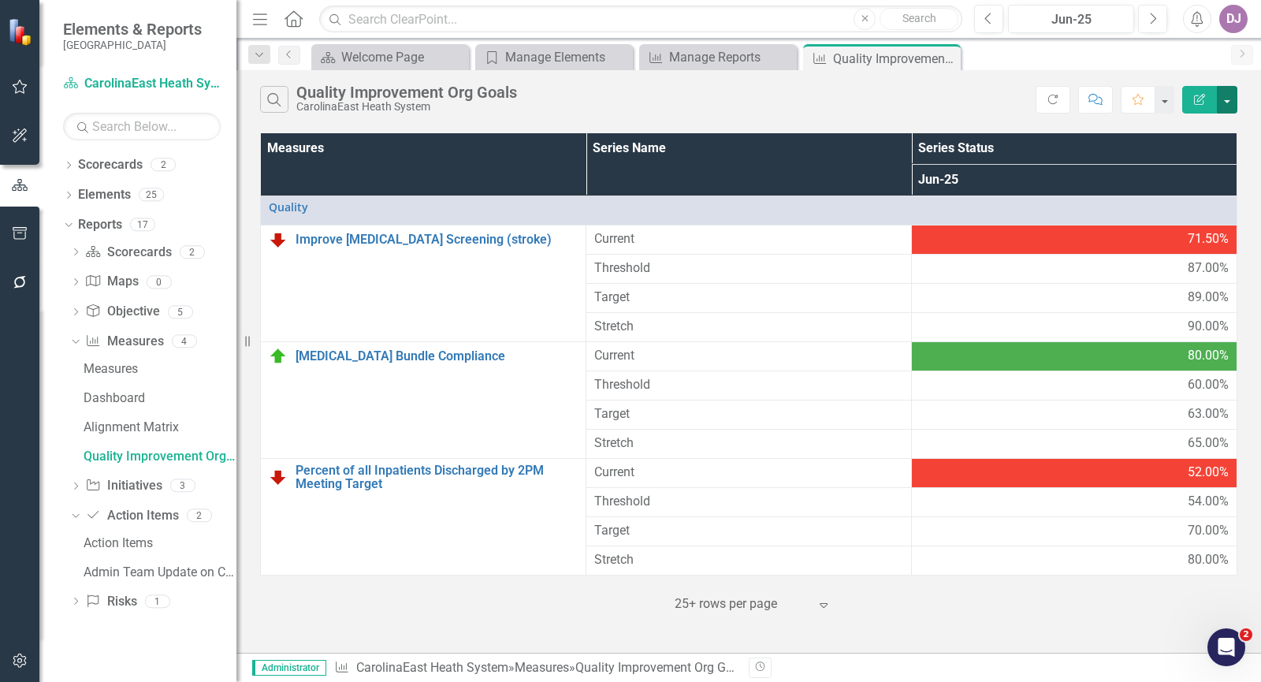
click at [1223, 100] on button "button" at bounding box center [1226, 100] width 20 height 28
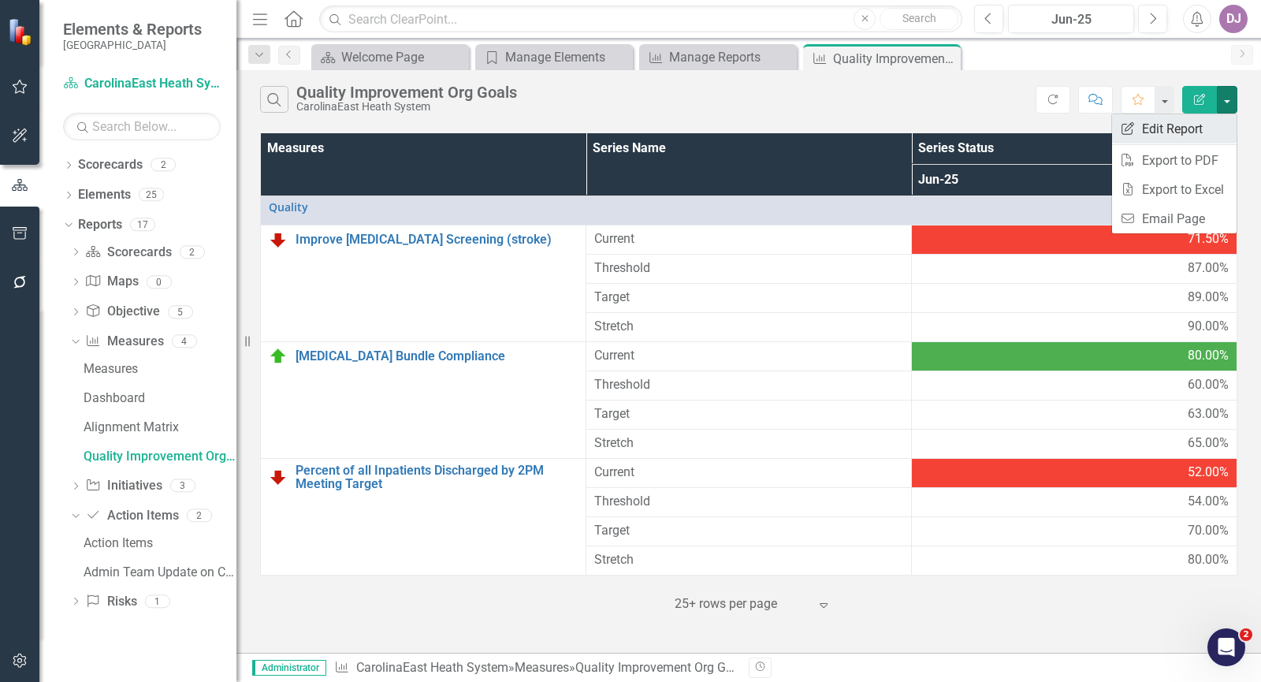
click at [1210, 132] on link "Edit Report Edit Report" at bounding box center [1174, 128] width 124 height 29
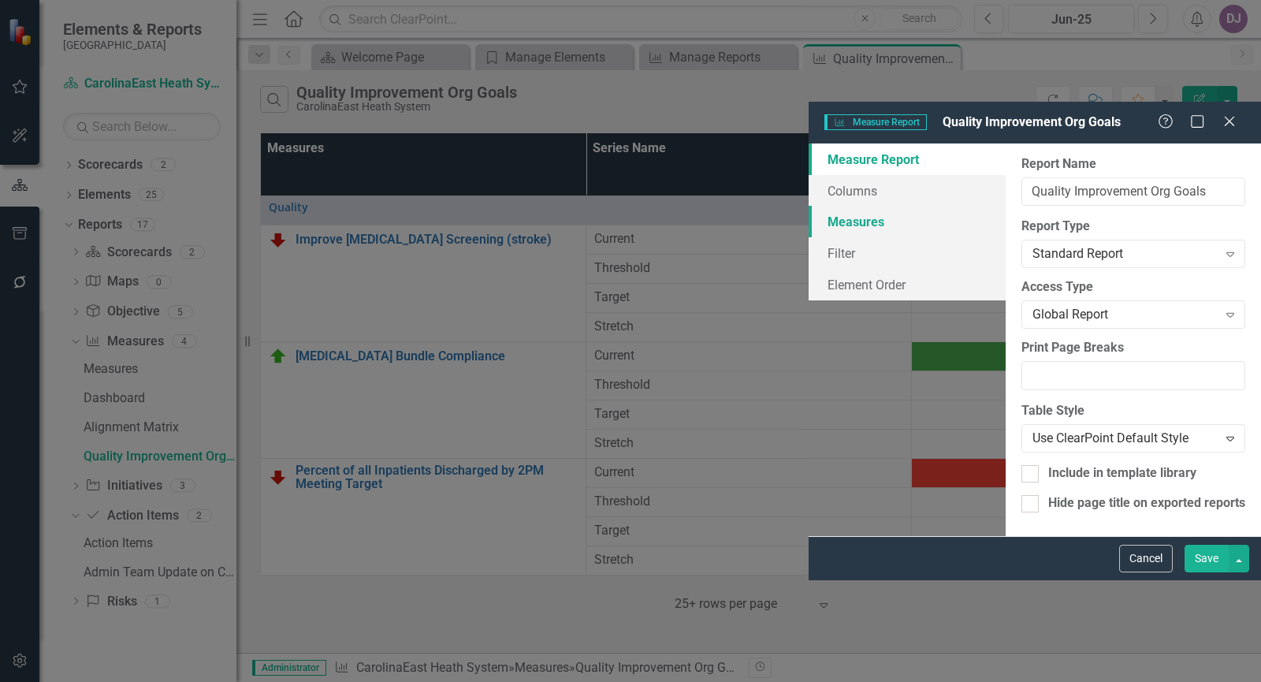
click at [808, 206] on link "Measures" at bounding box center [906, 222] width 197 height 32
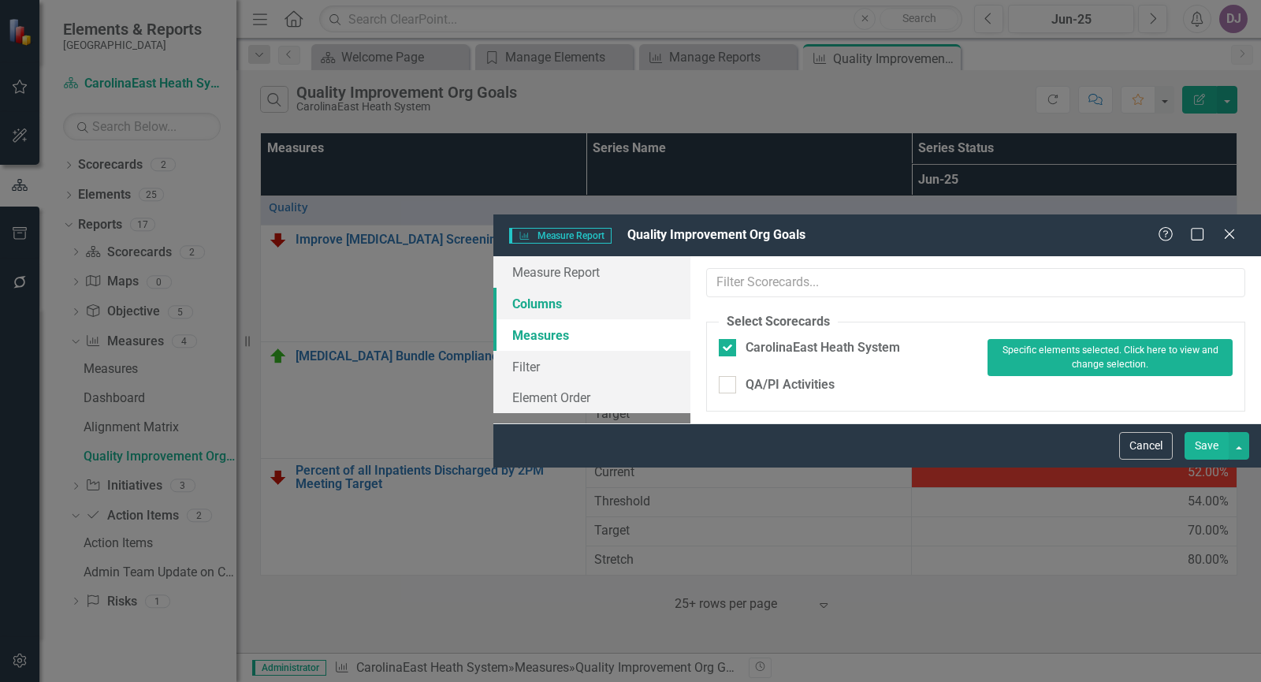
click at [493, 288] on link "Columns" at bounding box center [591, 304] width 197 height 32
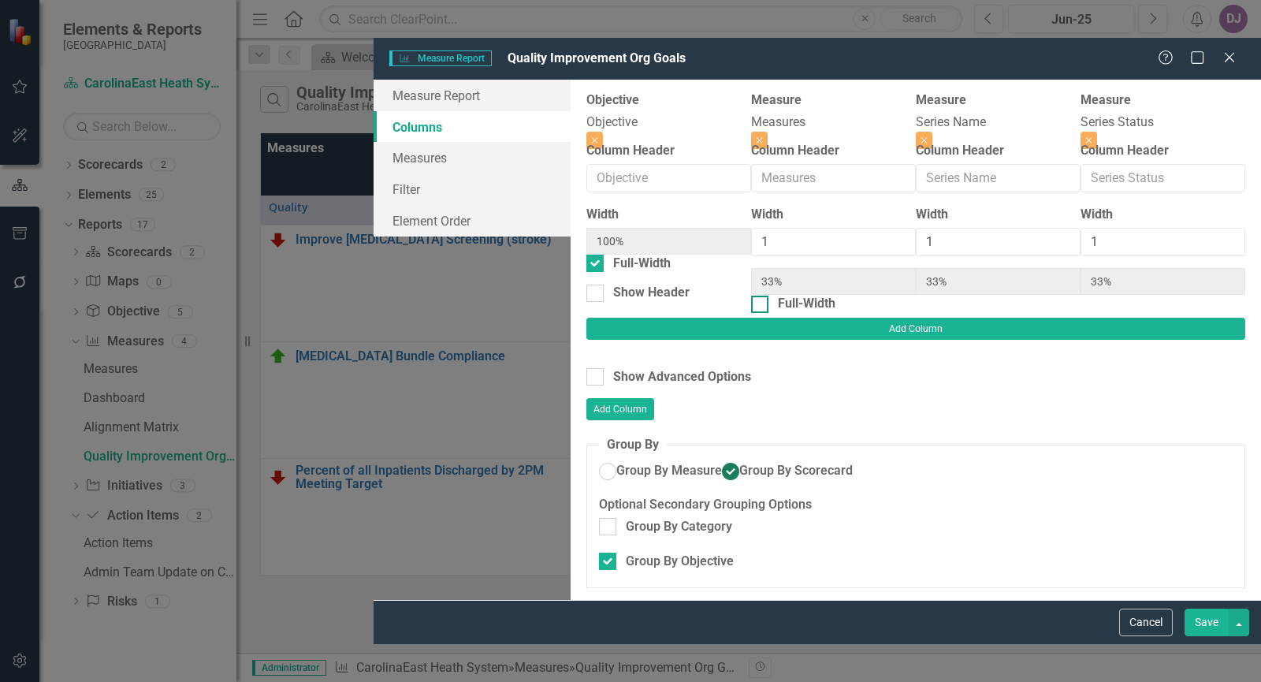
click at [751, 295] on input "Full-Width" at bounding box center [756, 300] width 10 height 10
checkbox input "true"
type input "100%"
type input "50%"
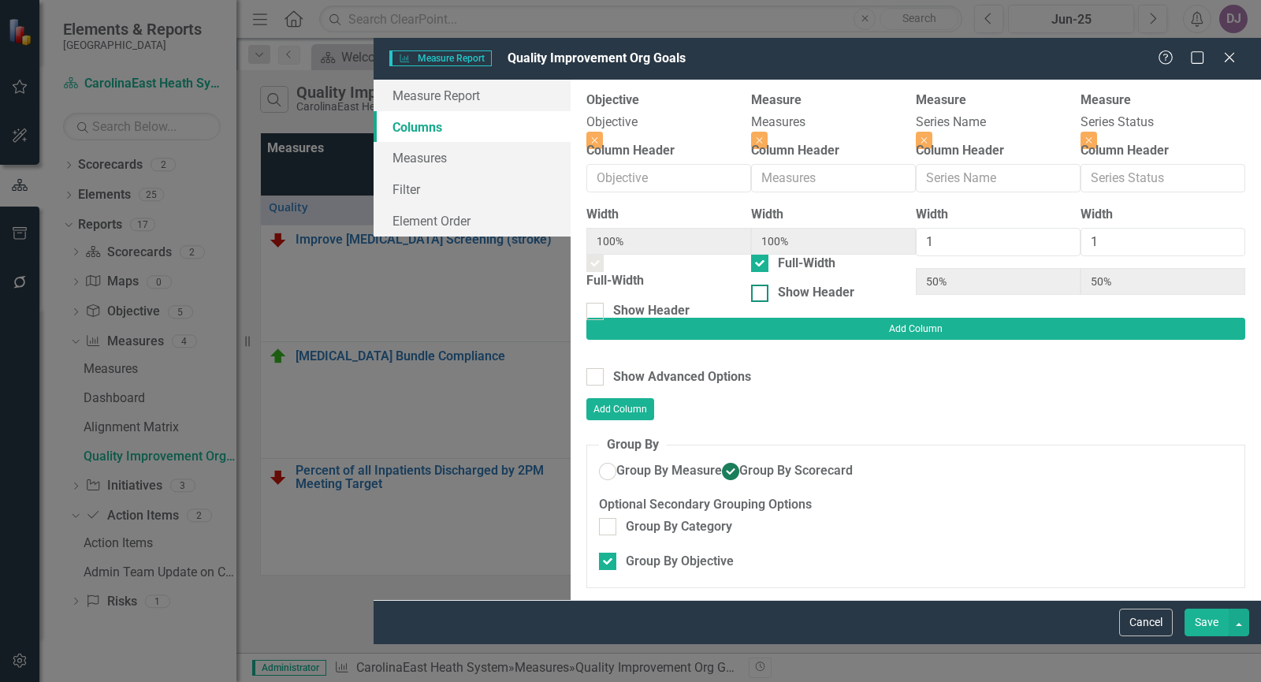
click at [751, 284] on div at bounding box center [759, 292] width 17 height 17
click at [751, 284] on input "Show Header" at bounding box center [756, 289] width 10 height 10
checkbox input "true"
click at [1203, 636] on button "Save" at bounding box center [1206, 622] width 44 height 28
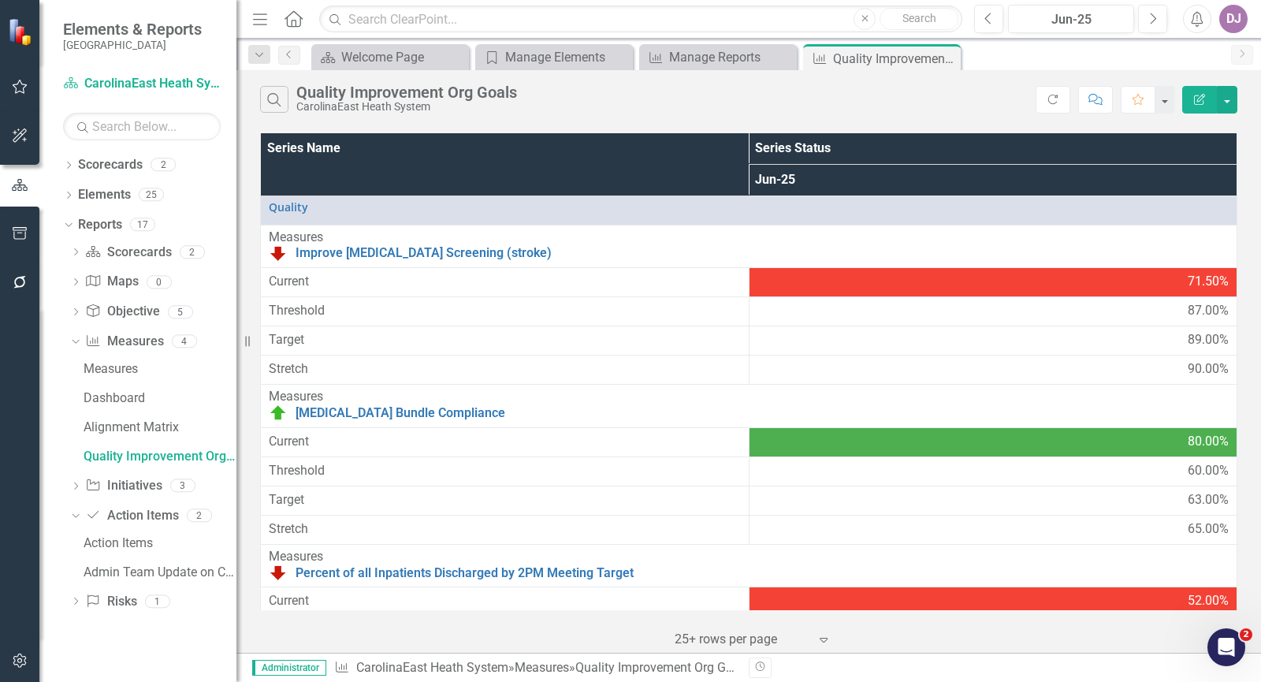
click at [1023, 142] on th "Series Status" at bounding box center [992, 148] width 488 height 31
drag, startPoint x: 1023, startPoint y: 142, endPoint x: 1179, endPoint y: 151, distance: 156.3
click at [1179, 151] on th "Series Status Sort Ascending" at bounding box center [992, 148] width 488 height 31
click at [1235, 102] on button "button" at bounding box center [1226, 100] width 20 height 28
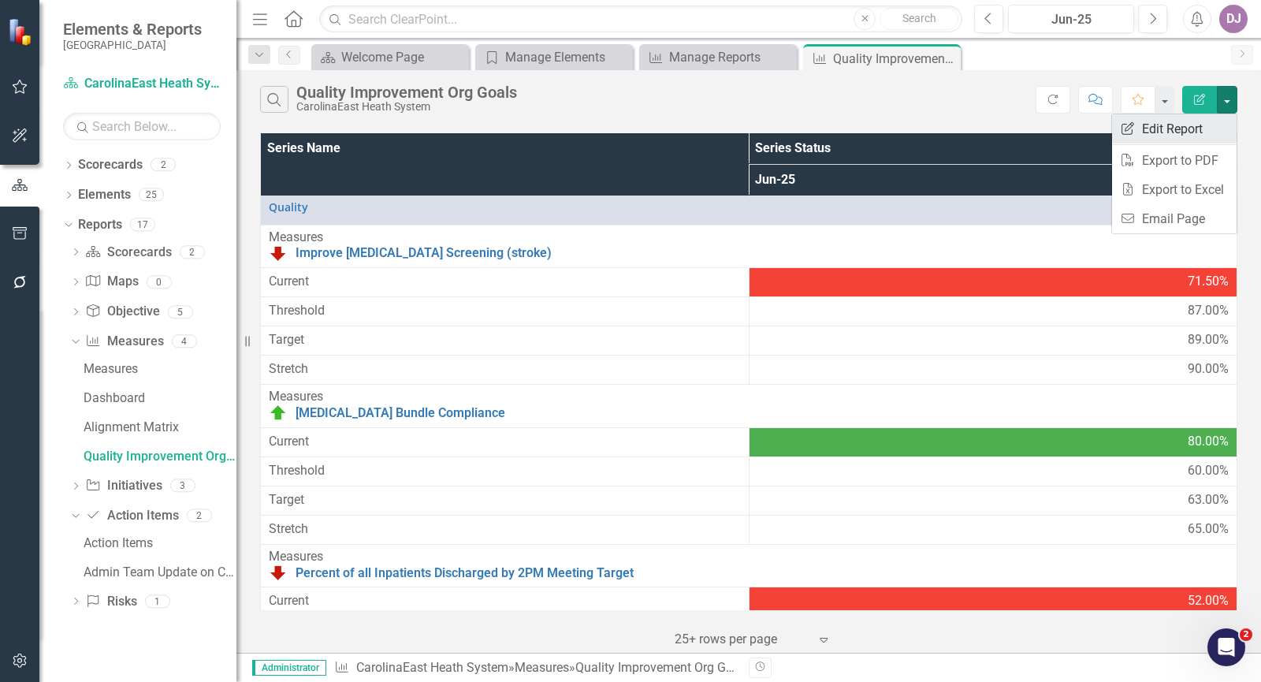
click at [1189, 124] on link "Edit Report Edit Report" at bounding box center [1174, 128] width 124 height 29
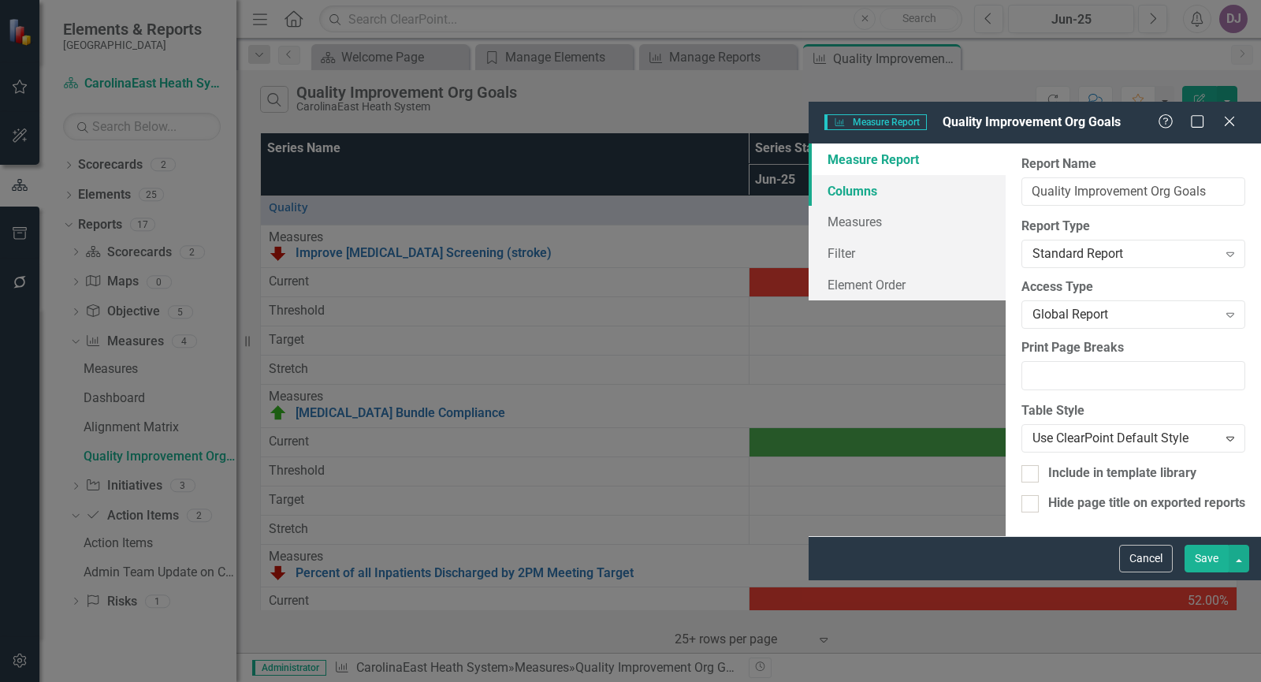
click at [808, 175] on link "Columns" at bounding box center [906, 191] width 197 height 32
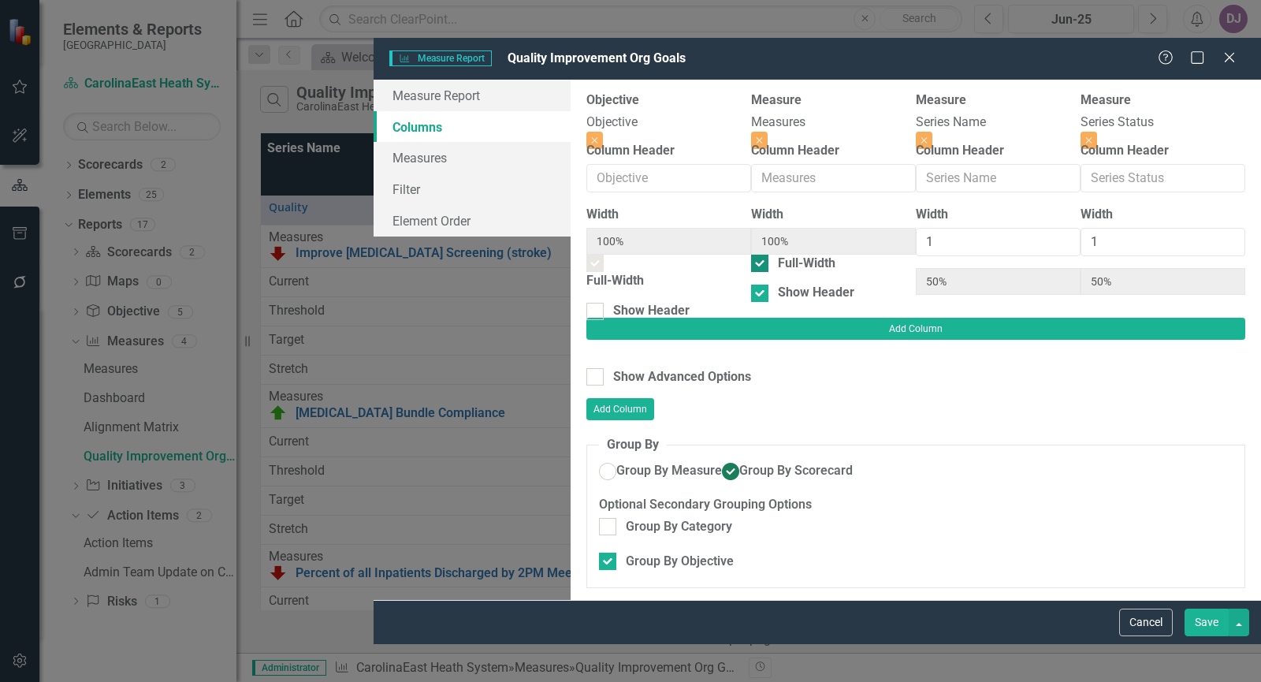
click at [751, 254] on input "Full-Width" at bounding box center [756, 259] width 10 height 10
checkbox input "false"
type input "33%"
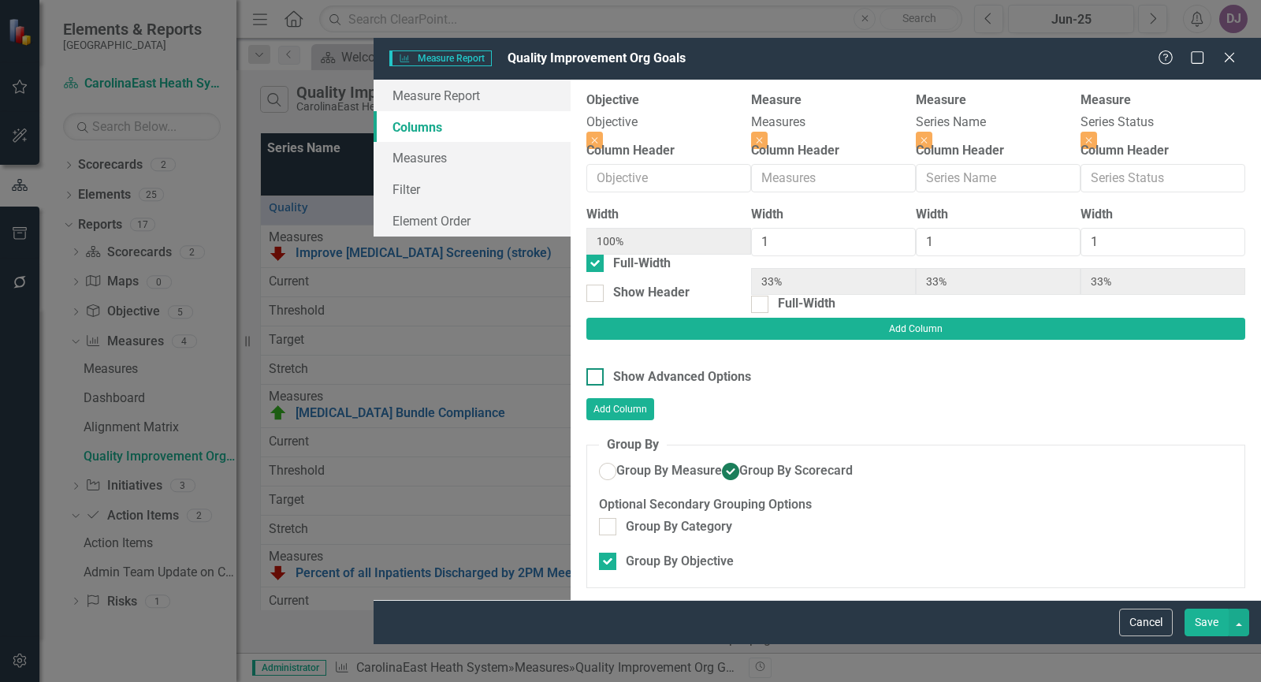
click at [586, 368] on div at bounding box center [594, 376] width 17 height 17
click at [586, 368] on input "Show Advanced Options" at bounding box center [591, 373] width 10 height 10
checkbox input "true"
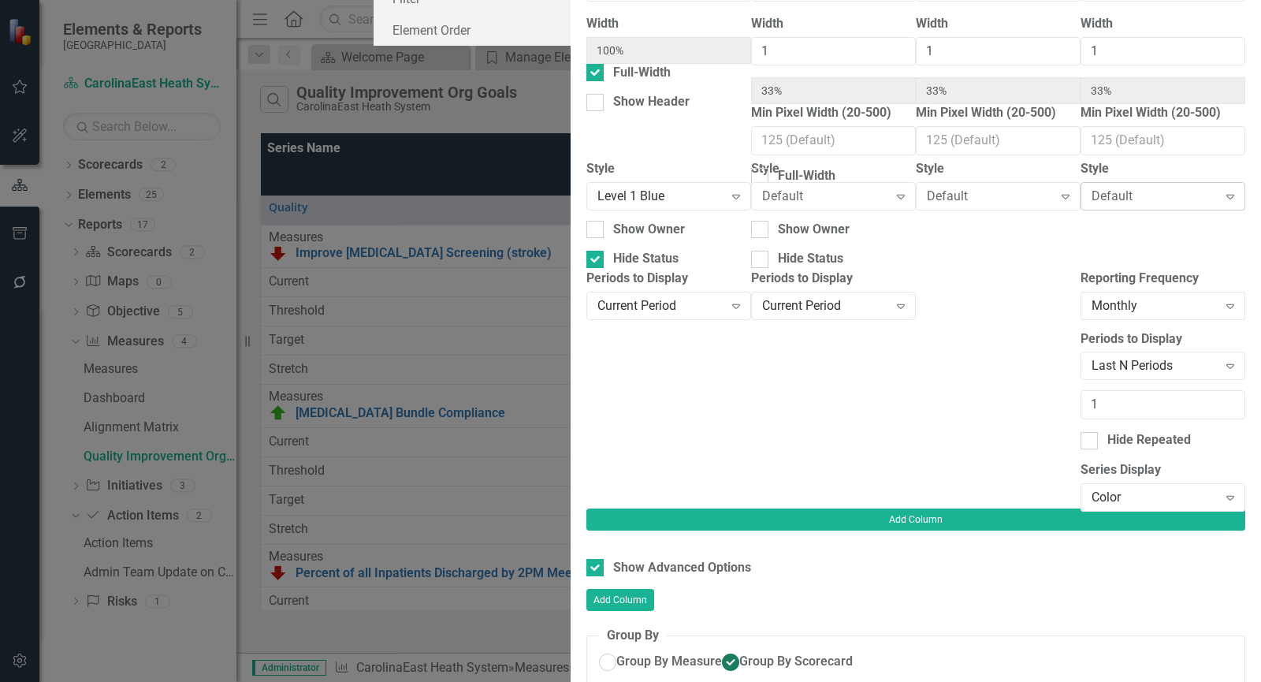
click at [1226, 199] on icon at bounding box center [1230, 197] width 8 height 5
click at [1158, 559] on div at bounding box center [915, 559] width 659 height 0
type input "20"
click at [1099, 155] on input "20" at bounding box center [1162, 140] width 165 height 29
type input "20"
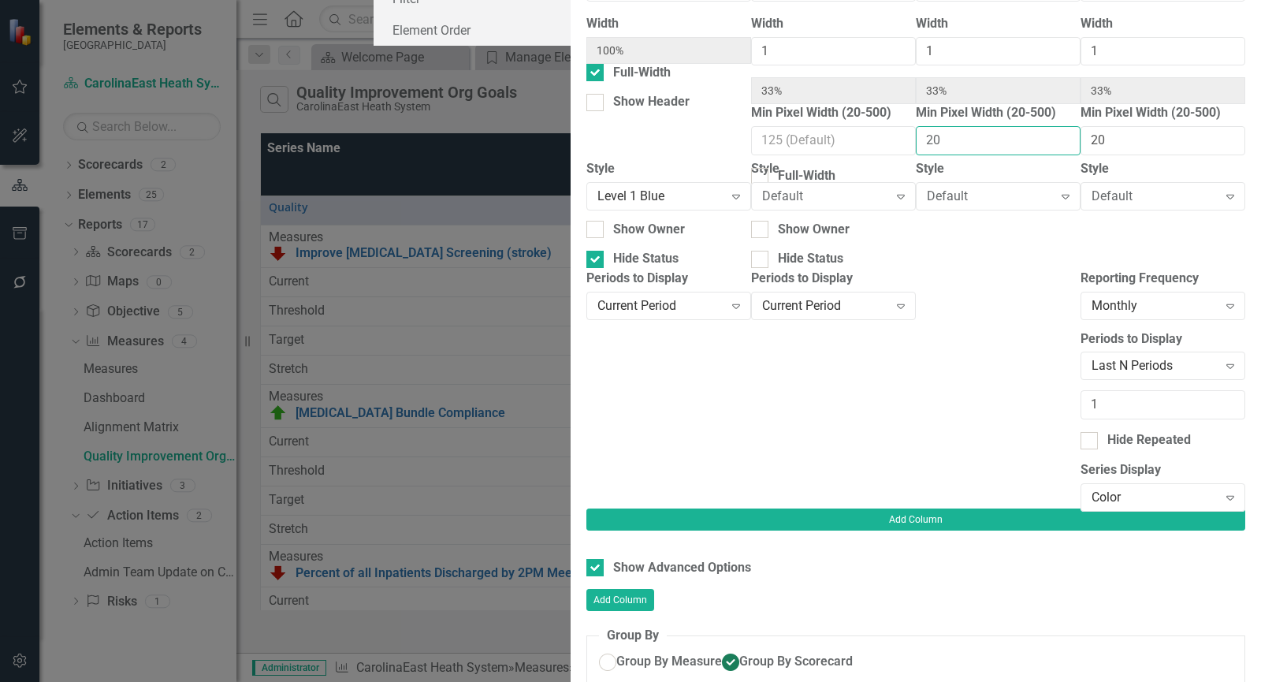
click at [916, 155] on input "20" at bounding box center [998, 140] width 165 height 29
click at [751, 155] on input "Min Pixel Width (20-500)" at bounding box center [833, 140] width 165 height 29
type input "20"
click at [751, 155] on input "20" at bounding box center [833, 140] width 165 height 29
click at [1181, 559] on div at bounding box center [915, 559] width 659 height 0
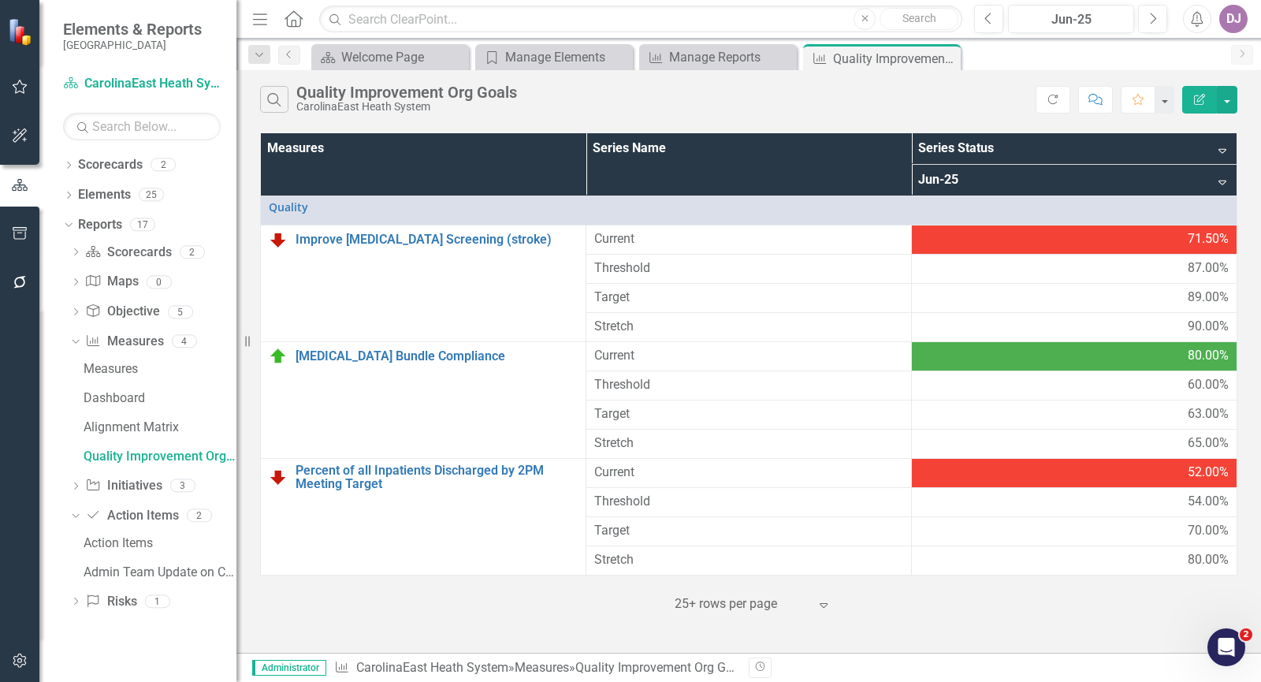
click at [1143, 232] on div "71.50%" at bounding box center [1073, 239] width 309 height 18
click at [1008, 238] on div "71.50%" at bounding box center [1073, 239] width 309 height 18
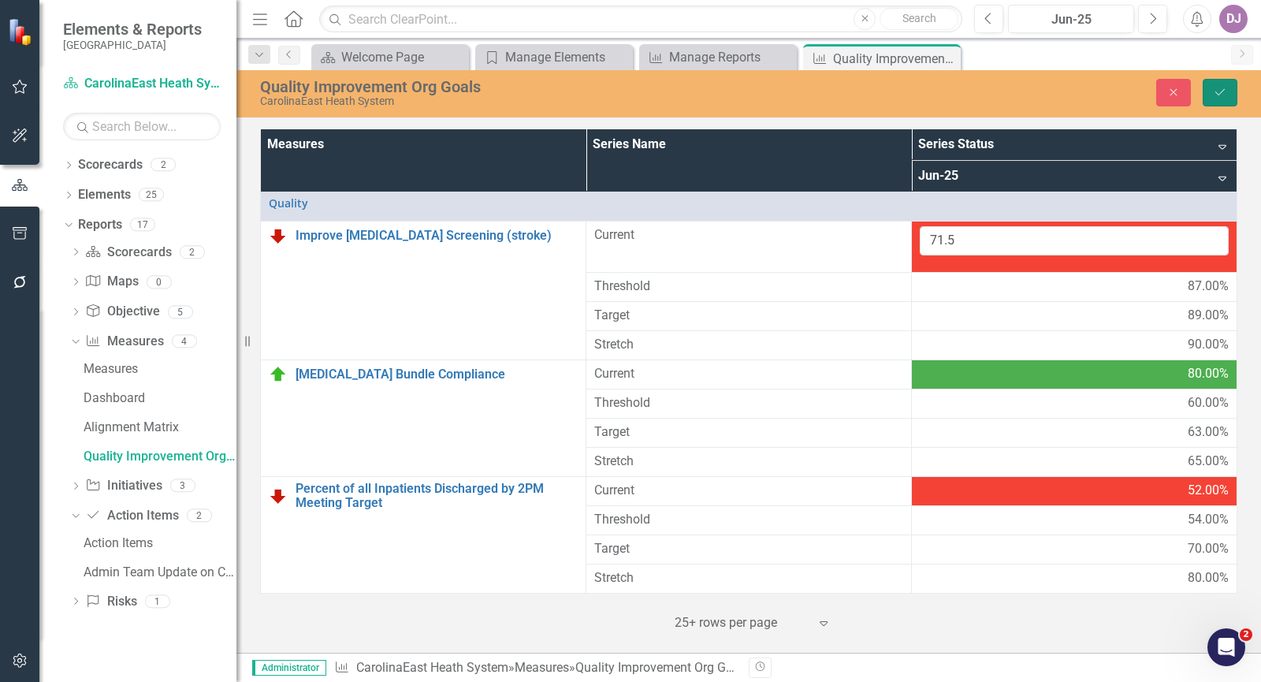
click at [1230, 90] on button "Save" at bounding box center [1219, 93] width 35 height 28
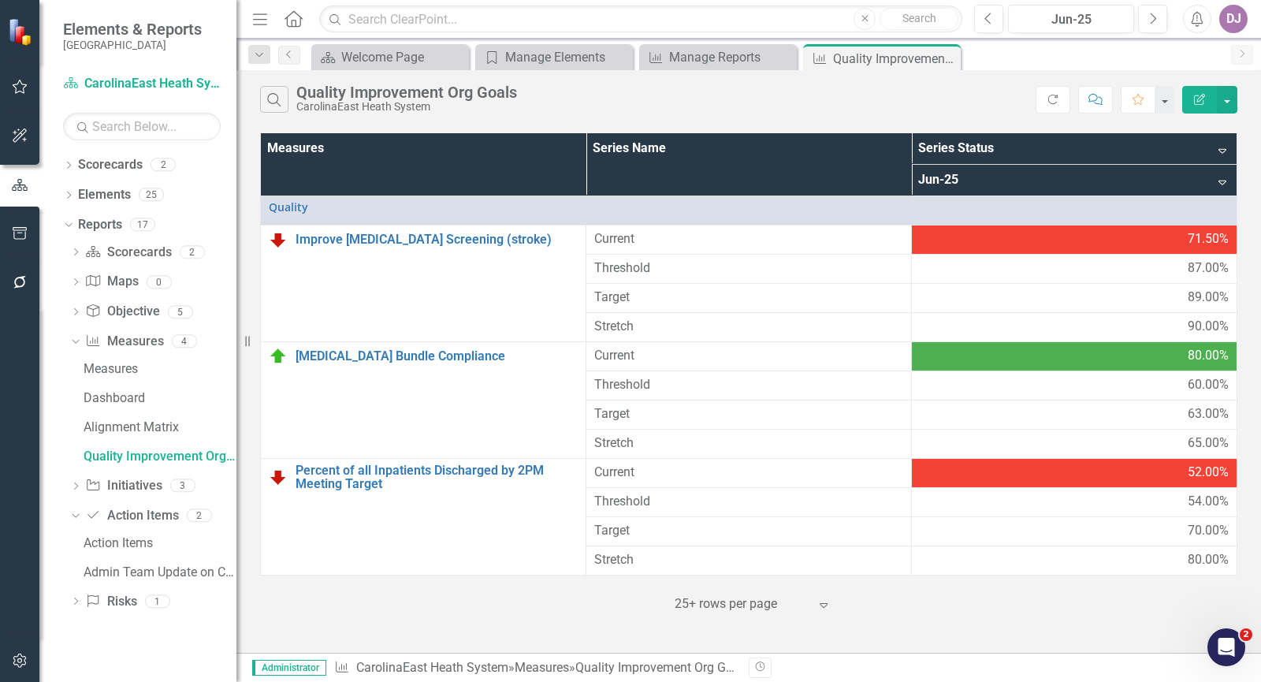
click at [361, 94] on div "Quality Improvement Org Goals" at bounding box center [406, 92] width 221 height 17
click at [193, 454] on div "Quality Improvement Org Goals" at bounding box center [160, 456] width 153 height 14
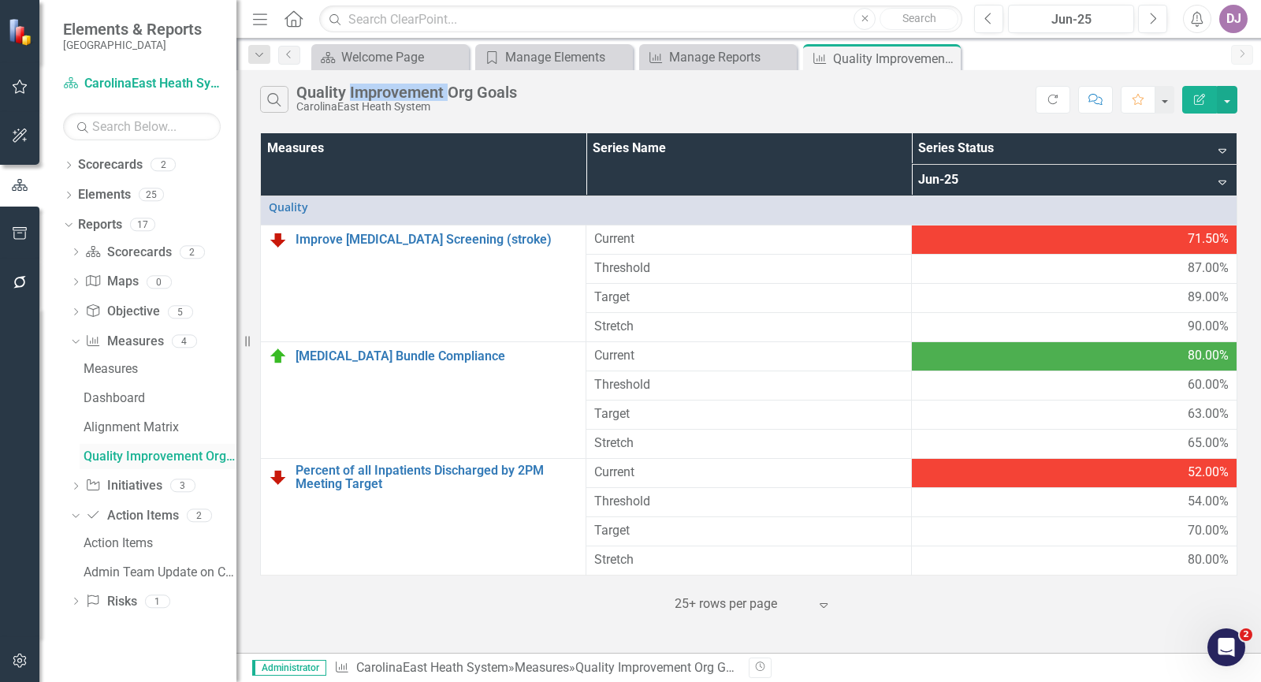
click at [193, 454] on div "Quality Improvement Org Goals" at bounding box center [160, 456] width 153 height 14
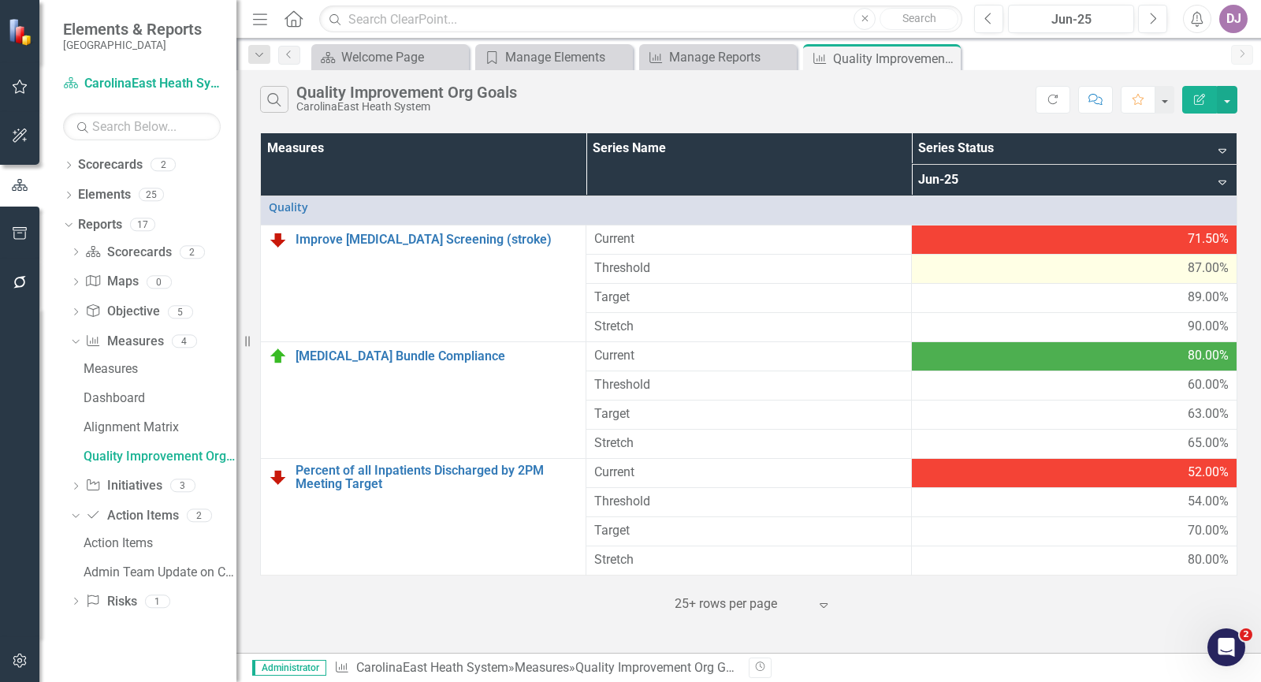
drag, startPoint x: 1034, startPoint y: 234, endPoint x: 1074, endPoint y: 277, distance: 58.0
click at [1074, 277] on div "87.00%" at bounding box center [1073, 268] width 309 height 18
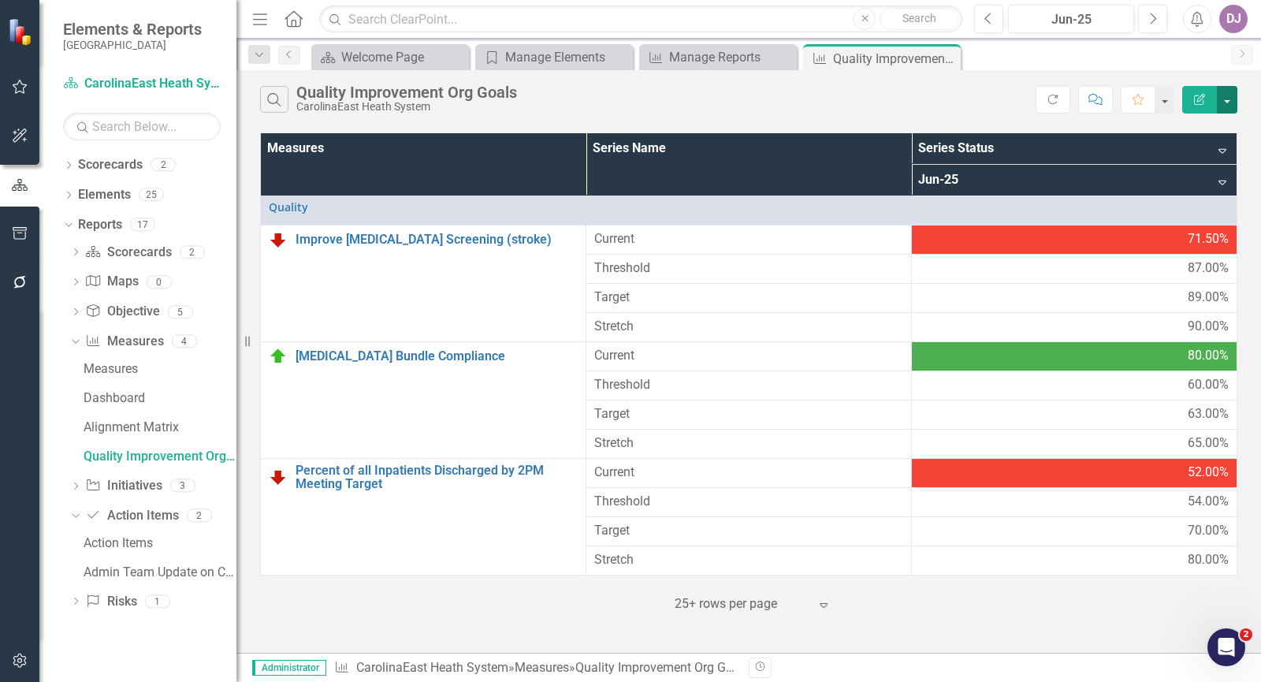
click at [1226, 100] on button "button" at bounding box center [1226, 100] width 20 height 28
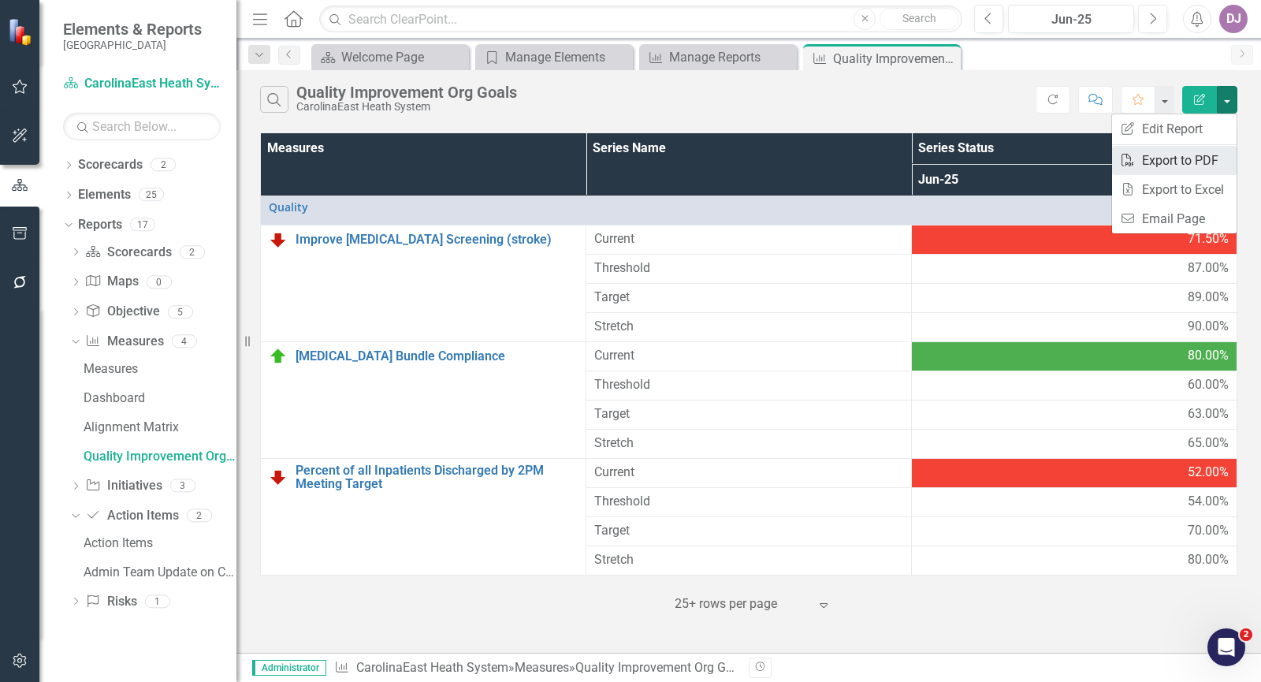
click at [1189, 158] on link "PDF Export to PDF" at bounding box center [1174, 160] width 124 height 29
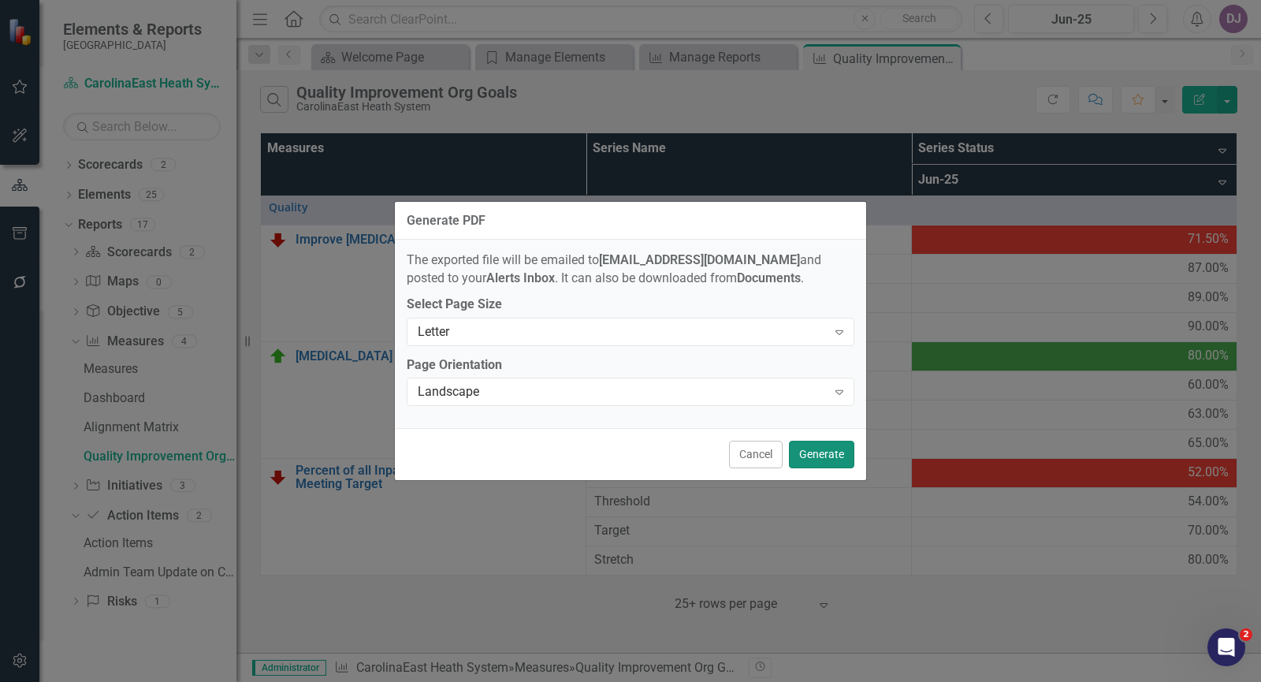
click at [819, 458] on button "Generate" at bounding box center [821, 454] width 65 height 28
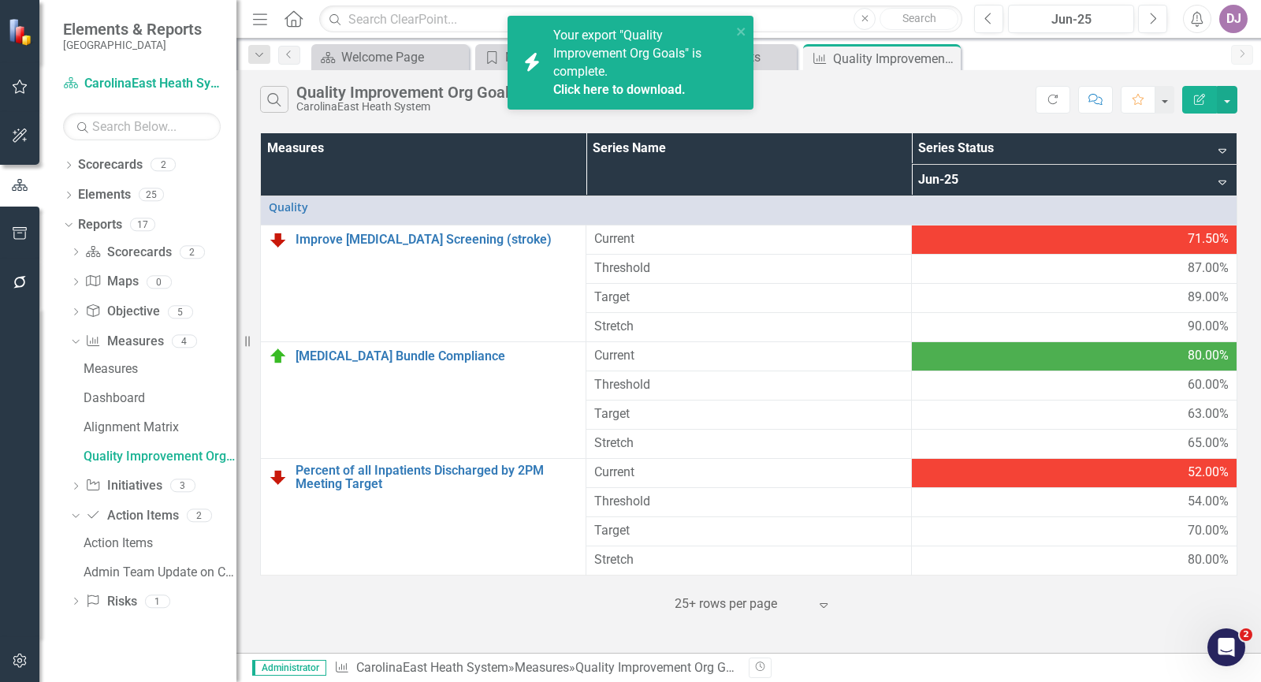
click at [620, 92] on link "Click here to download." at bounding box center [619, 89] width 132 height 15
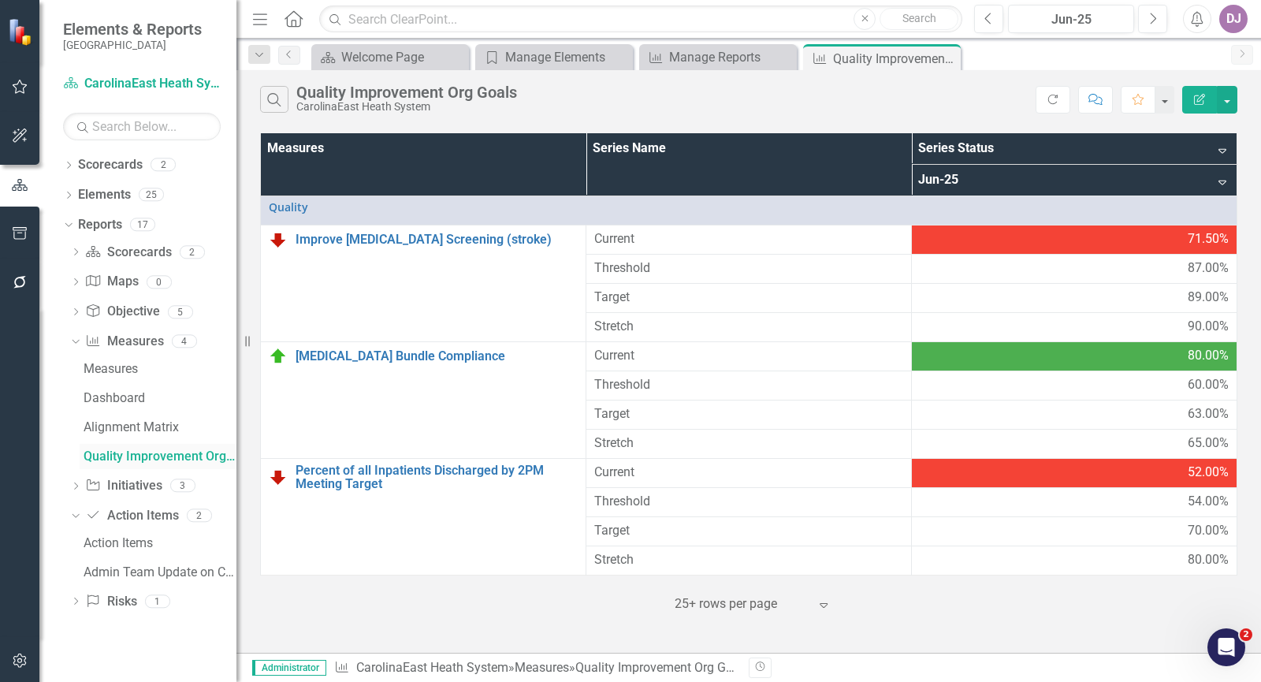
click at [182, 456] on div "Quality Improvement Org Goals" at bounding box center [160, 456] width 153 height 14
click at [1227, 102] on button "button" at bounding box center [1226, 100] width 20 height 28
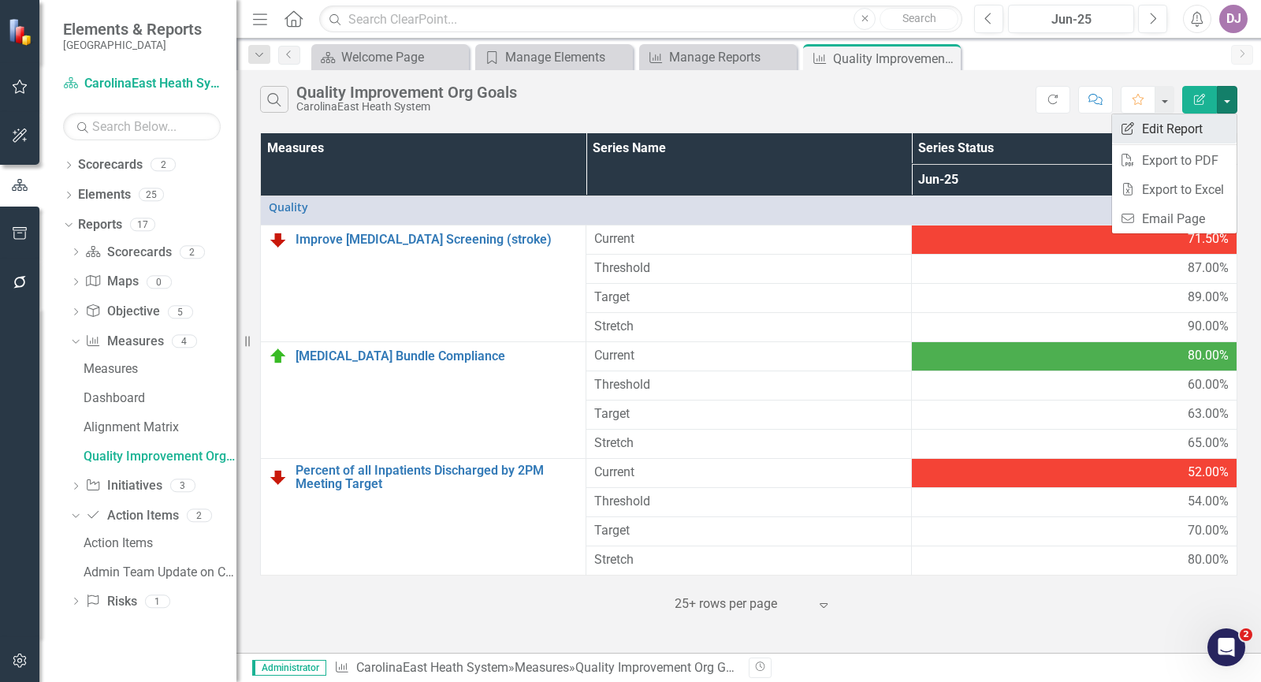
click at [1201, 131] on link "Edit Report Edit Report" at bounding box center [1174, 128] width 124 height 29
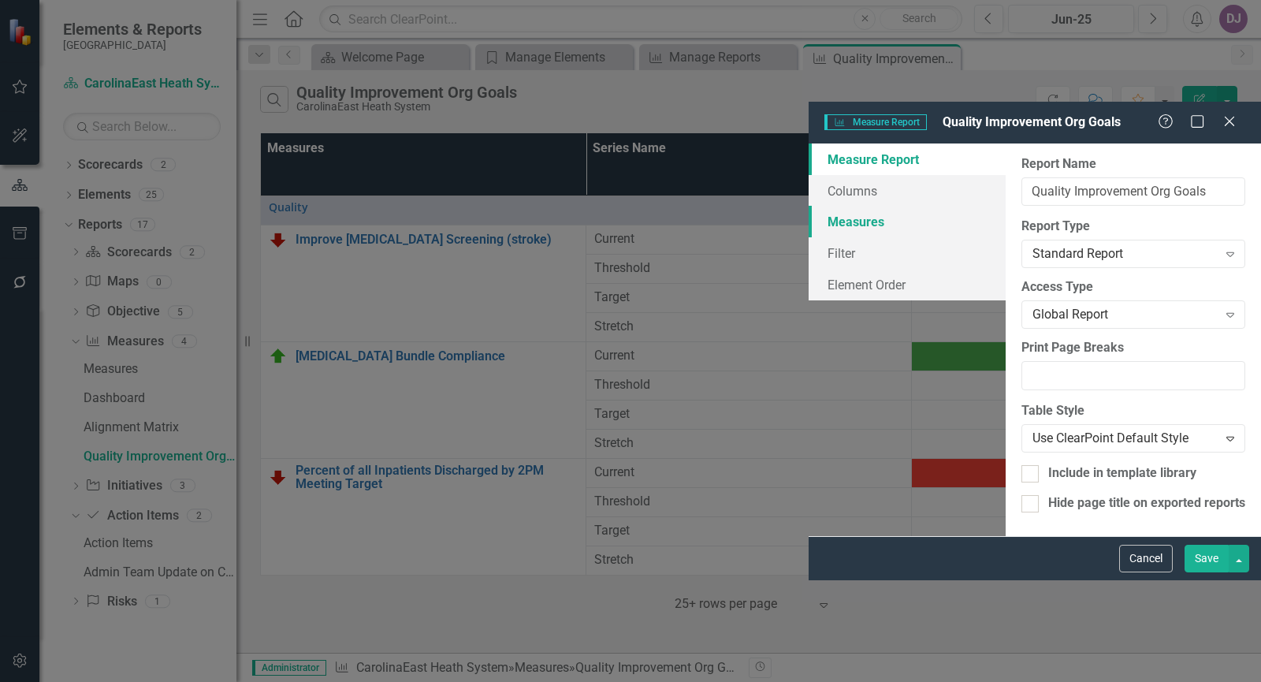
click at [808, 206] on link "Measures" at bounding box center [906, 222] width 197 height 32
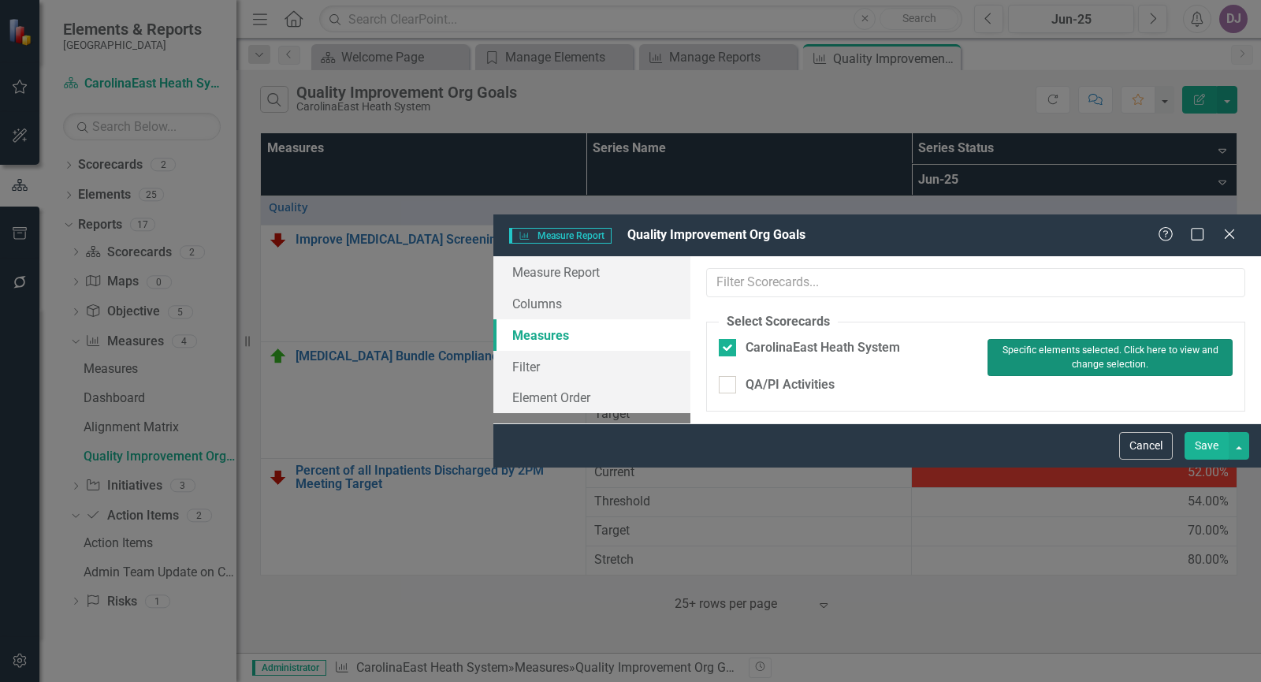
click at [987, 339] on button "Specific elements selected. Click here to view and change selection." at bounding box center [1109, 357] width 245 height 37
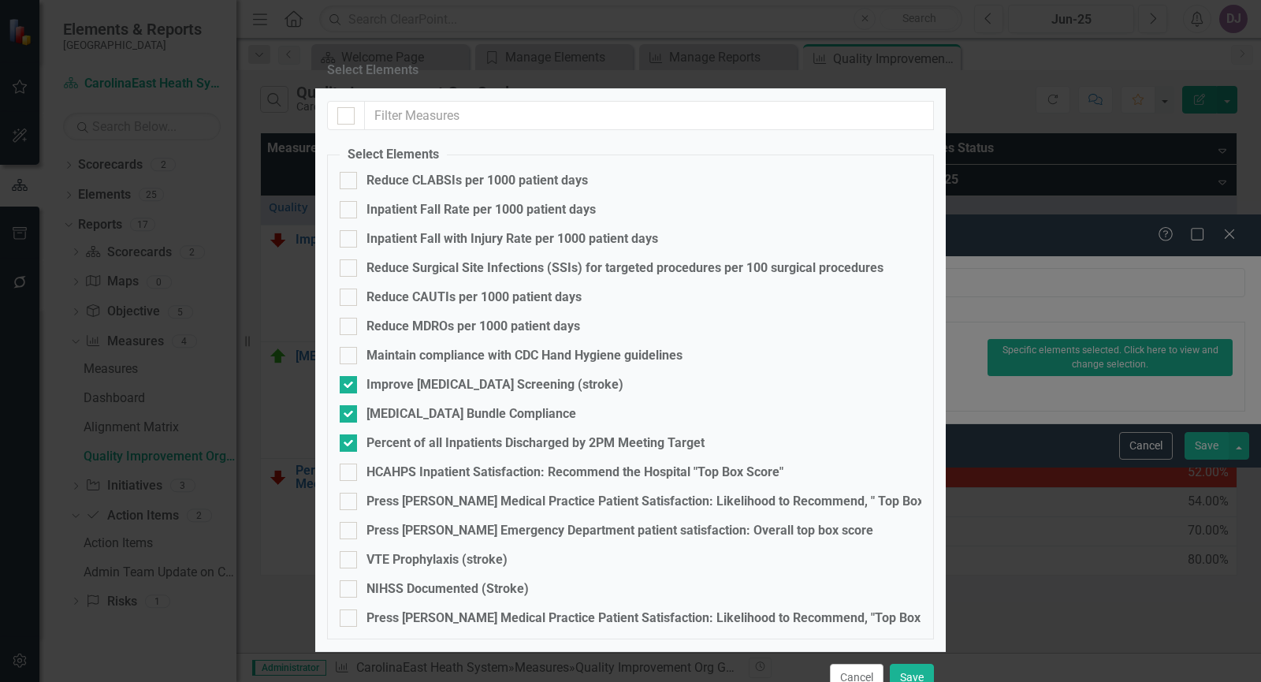
scroll to position [79, 0]
click at [356, 463] on div at bounding box center [348, 471] width 17 height 17
click at [350, 463] on input "HCAHPS Inpatient Satisfaction: Recommend the Hospital "Top Box Score"" at bounding box center [345, 468] width 10 height 10
checkbox input "true"
click at [353, 492] on div at bounding box center [348, 500] width 17 height 17
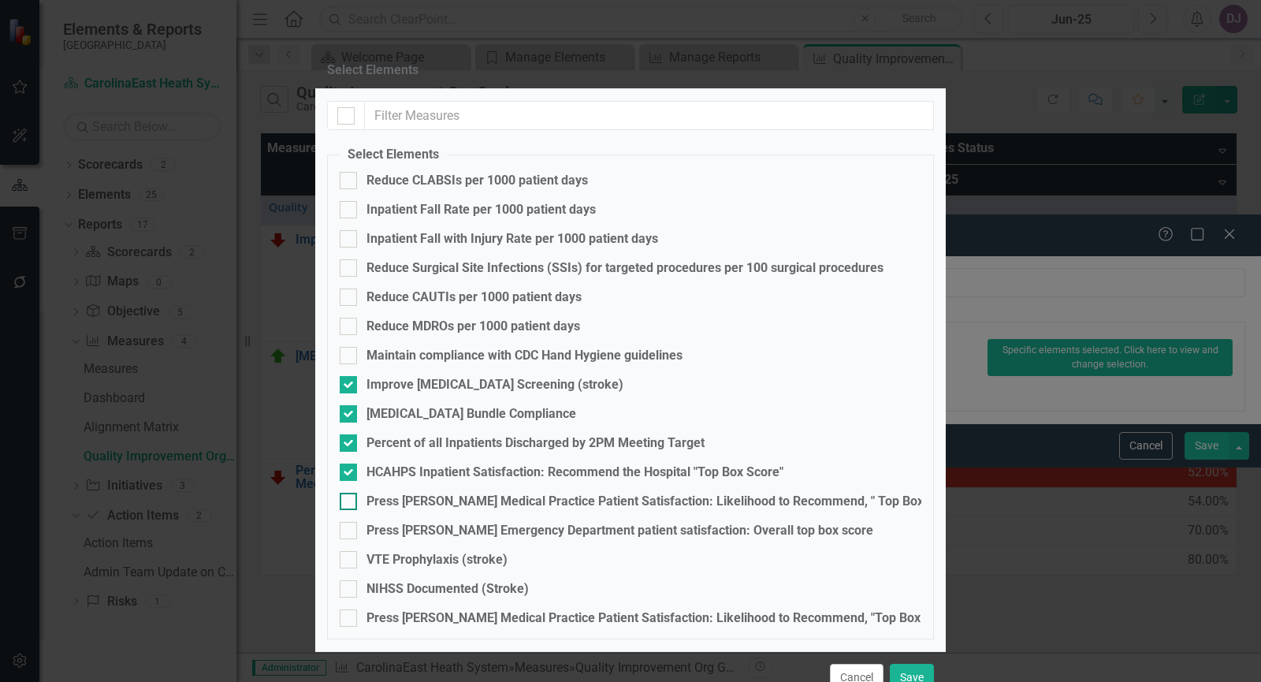
click at [350, 492] on input "Press [PERSON_NAME] Medical Practice Patient Satisfaction: Likelihood to Recomm…" at bounding box center [345, 497] width 10 height 10
checkbox input "true"
click at [355, 522] on div at bounding box center [348, 530] width 17 height 17
click at [350, 522] on input "Press [PERSON_NAME] Emergency Department patient satisfaction: Overall top box …" at bounding box center [345, 527] width 10 height 10
checkbox input "true"
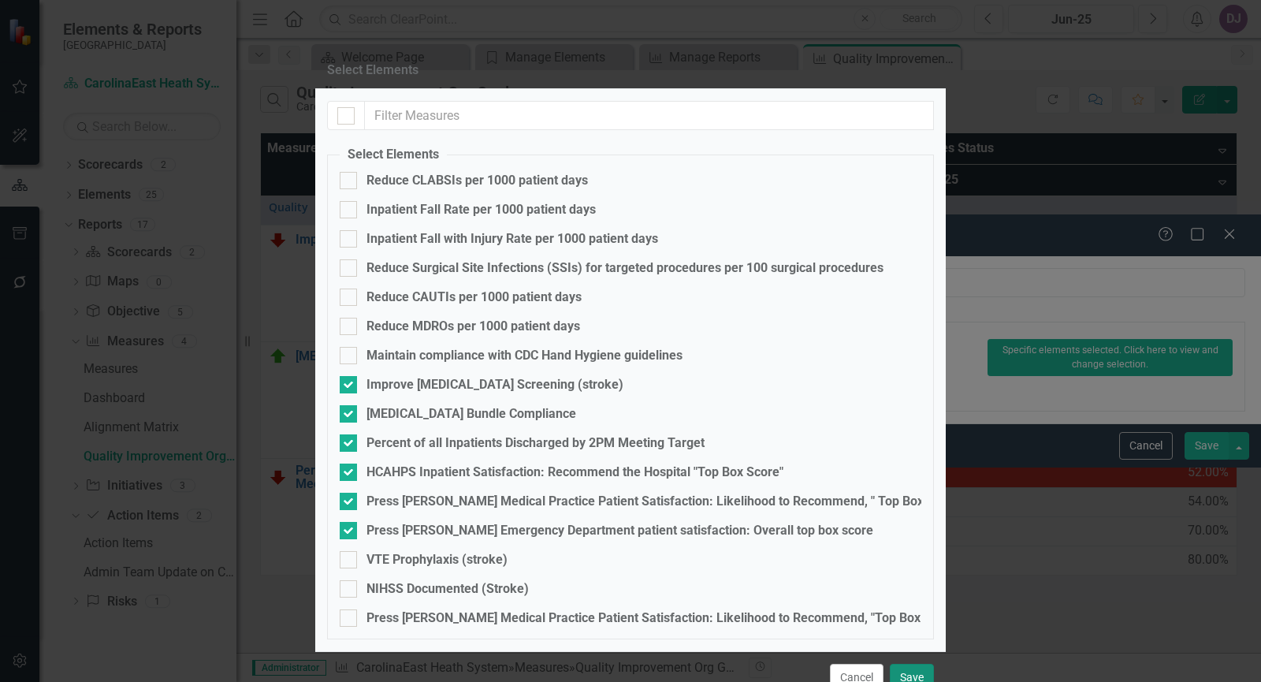
click at [919, 663] on button "Save" at bounding box center [912, 677] width 44 height 28
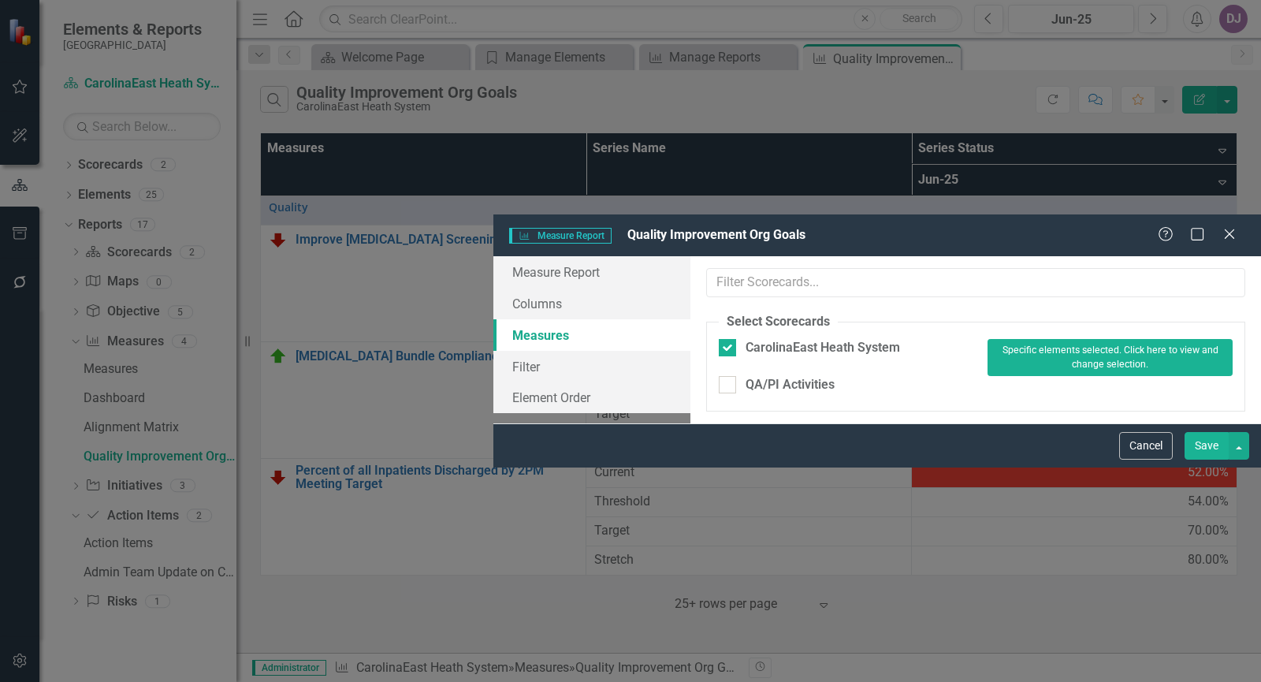
click at [1195, 459] on button "Save" at bounding box center [1206, 446] width 44 height 28
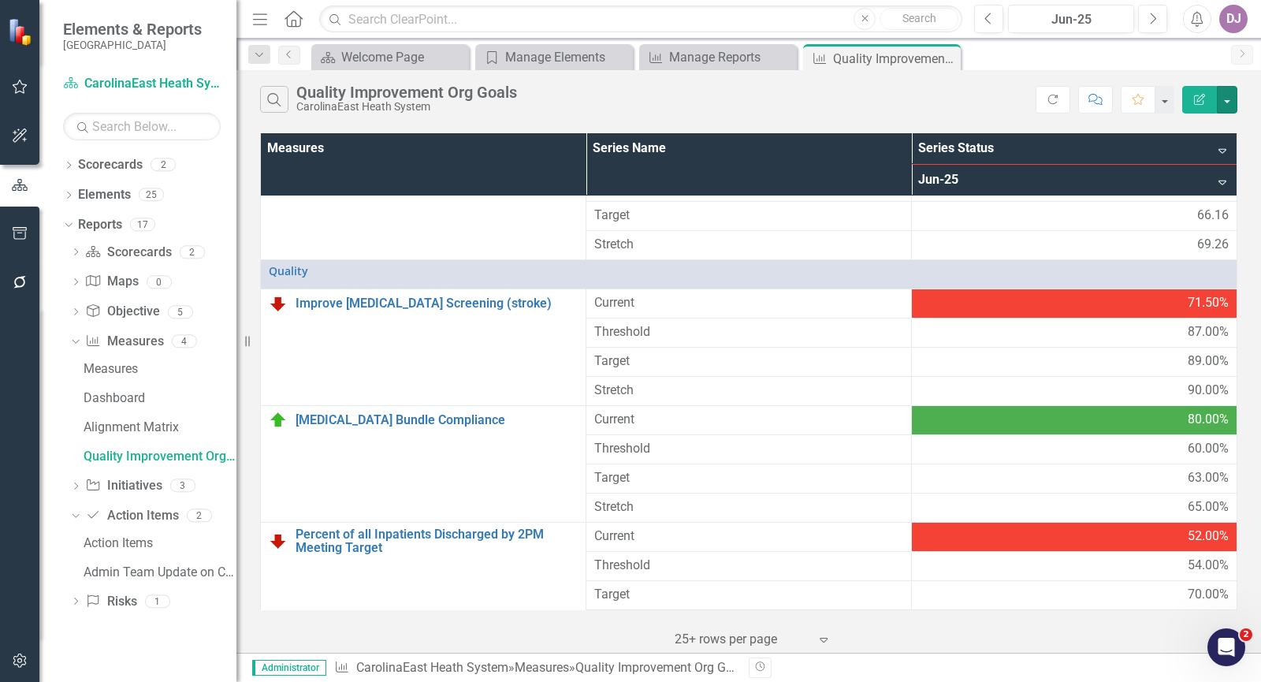
scroll to position [355, 0]
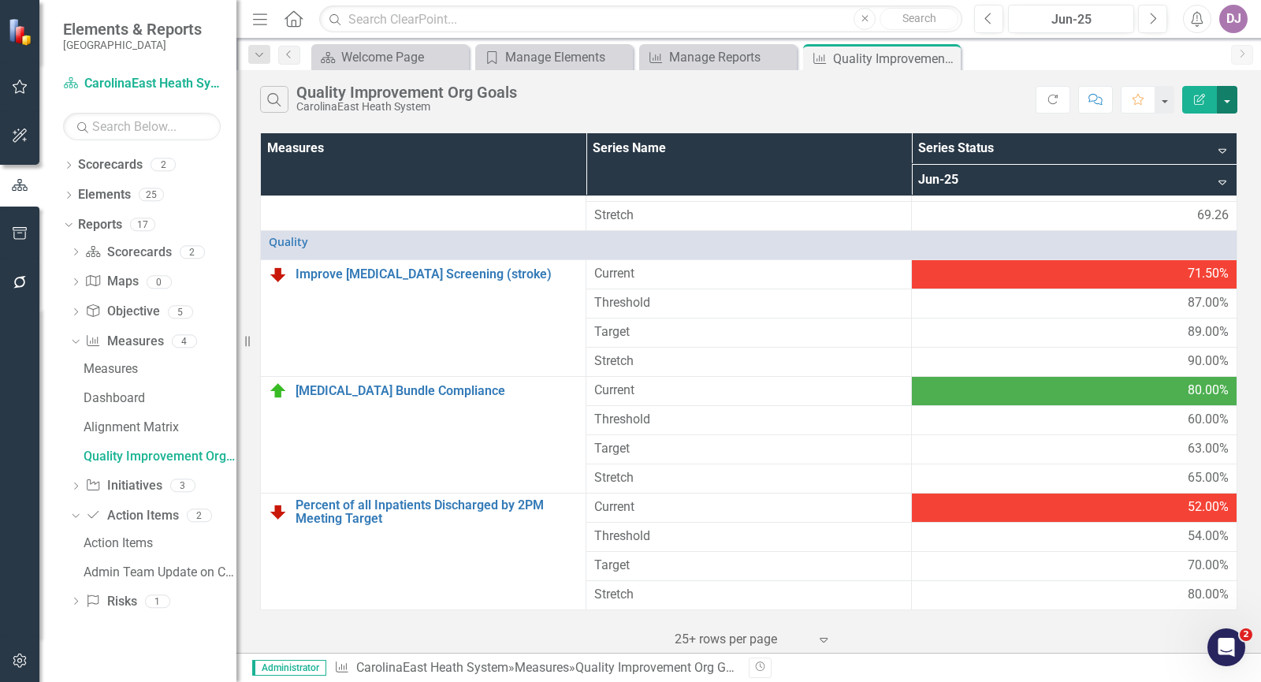
click at [1225, 103] on button "button" at bounding box center [1226, 100] width 20 height 28
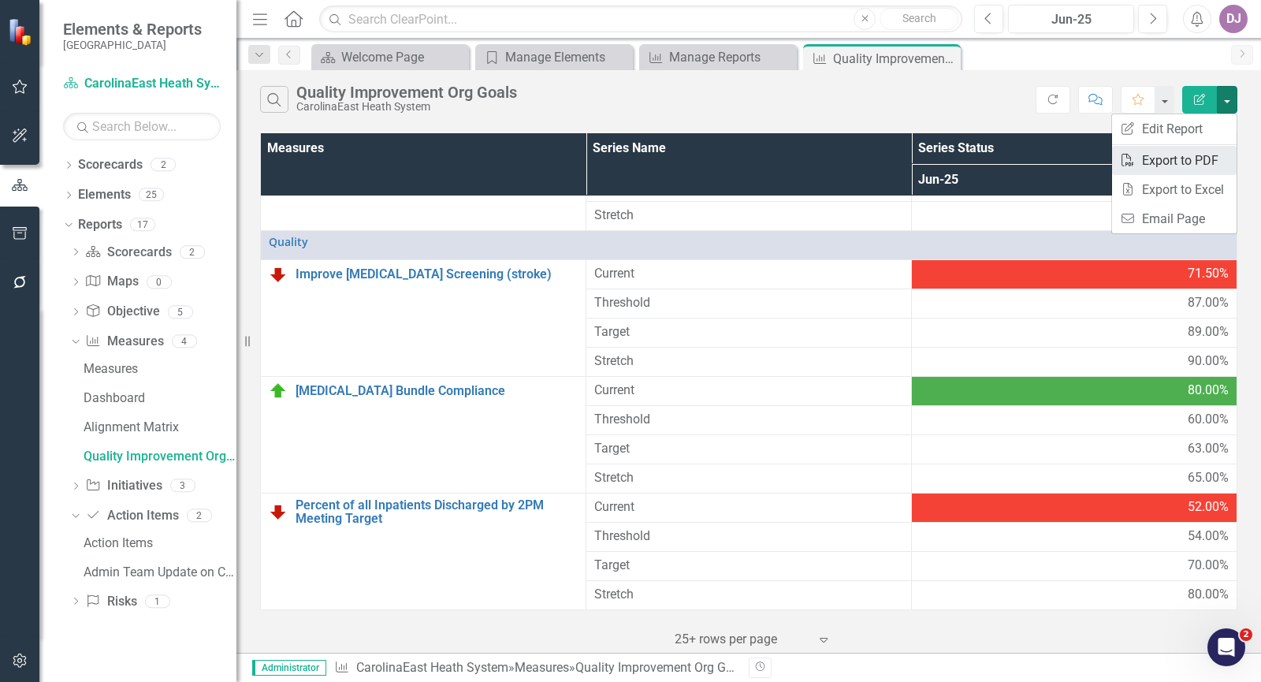
click at [1201, 157] on link "PDF Export to PDF" at bounding box center [1174, 160] width 124 height 29
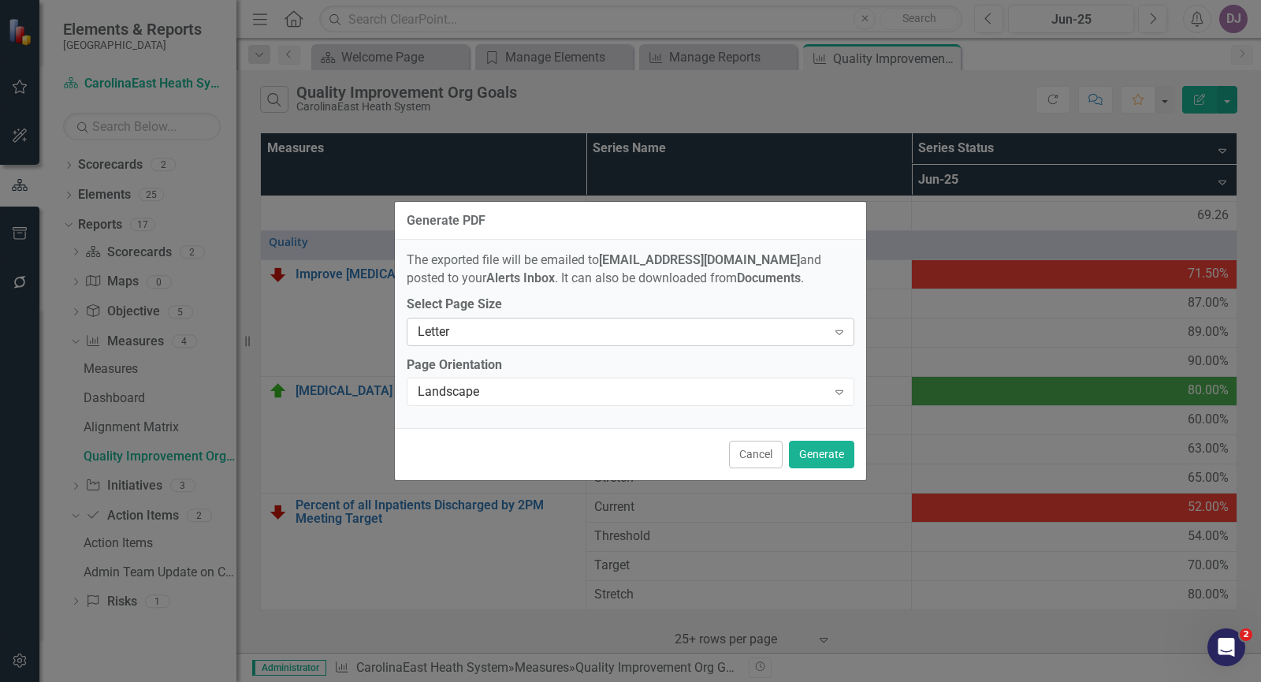
click at [838, 332] on icon "Expand" at bounding box center [839, 331] width 16 height 13
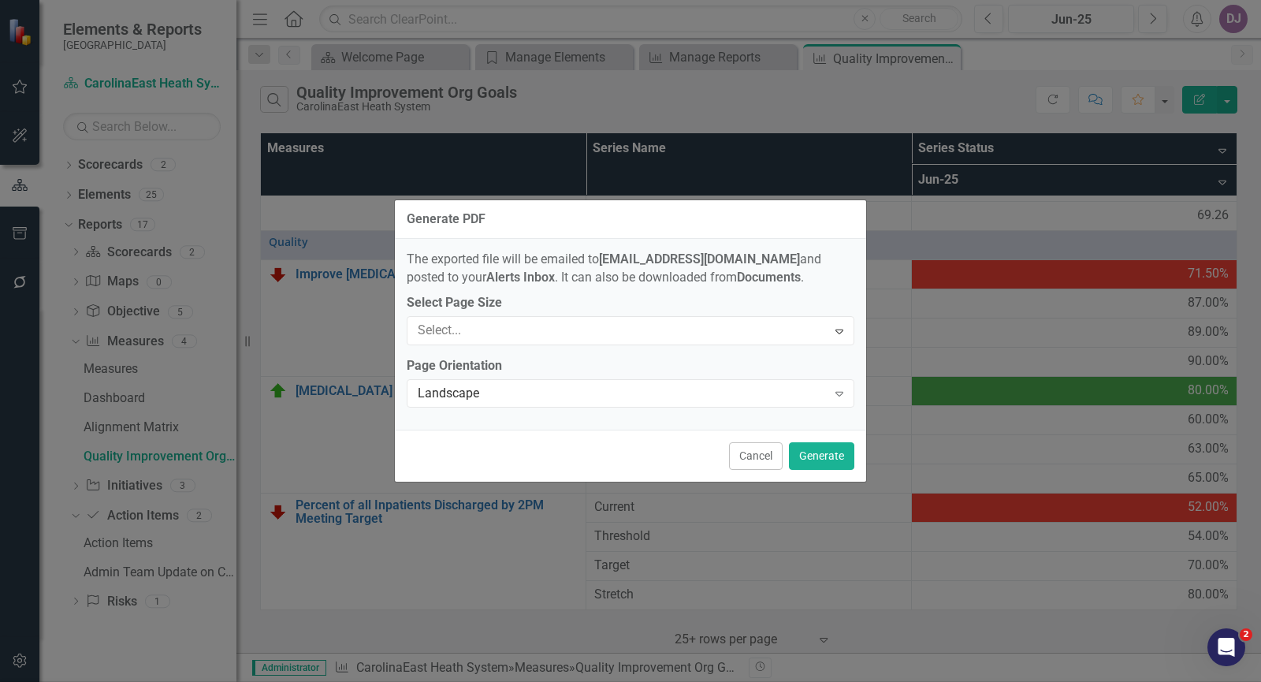
click at [794, 681] on div "Letter" at bounding box center [633, 694] width 1235 height 18
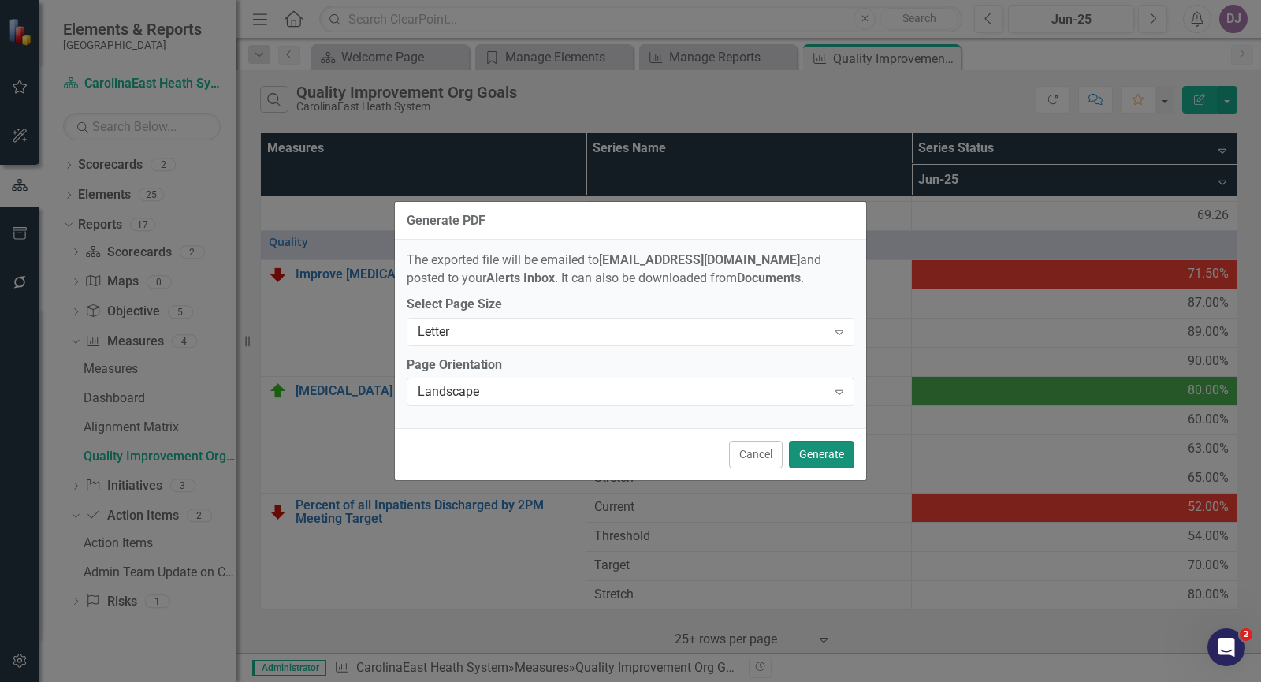
click at [830, 455] on button "Generate" at bounding box center [821, 454] width 65 height 28
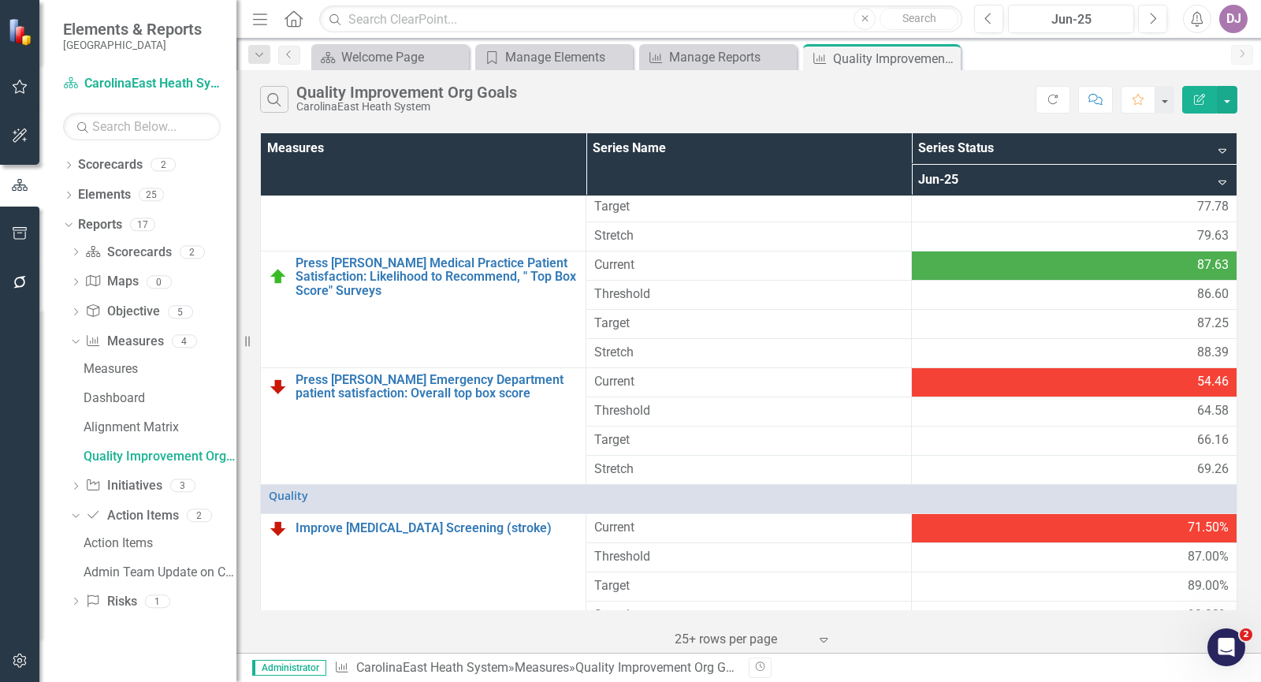
scroll to position [0, 0]
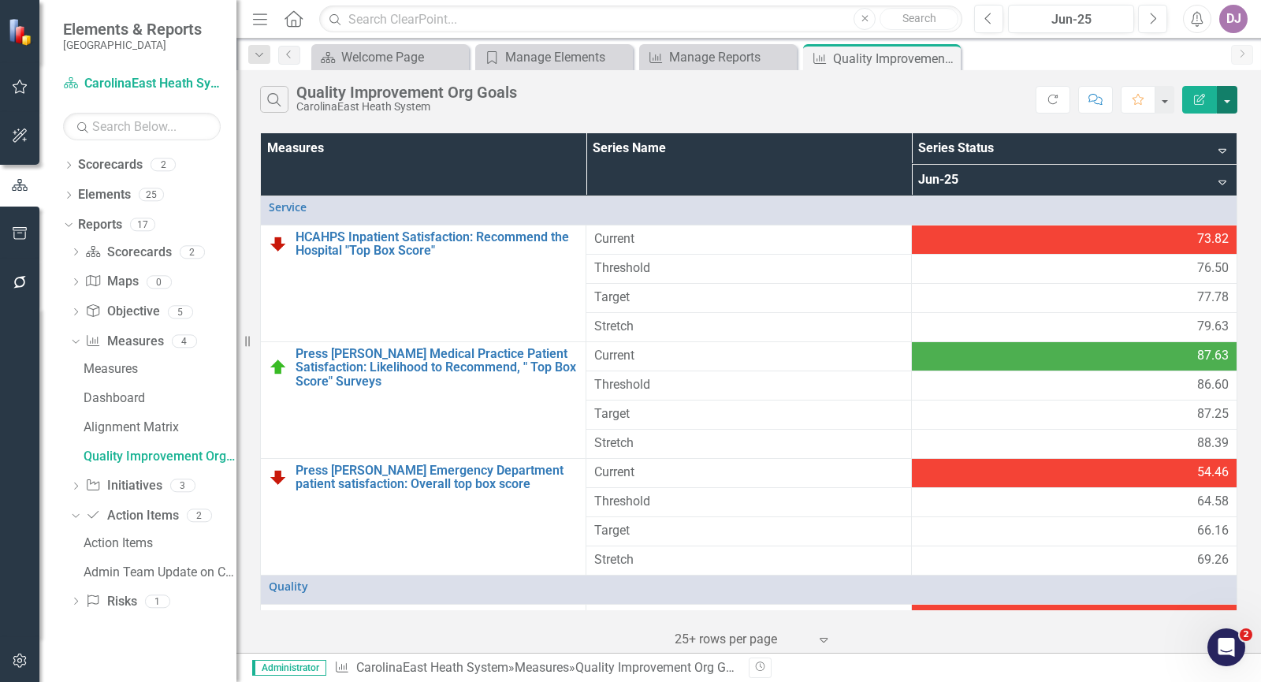
click at [1229, 102] on button "button" at bounding box center [1226, 100] width 20 height 28
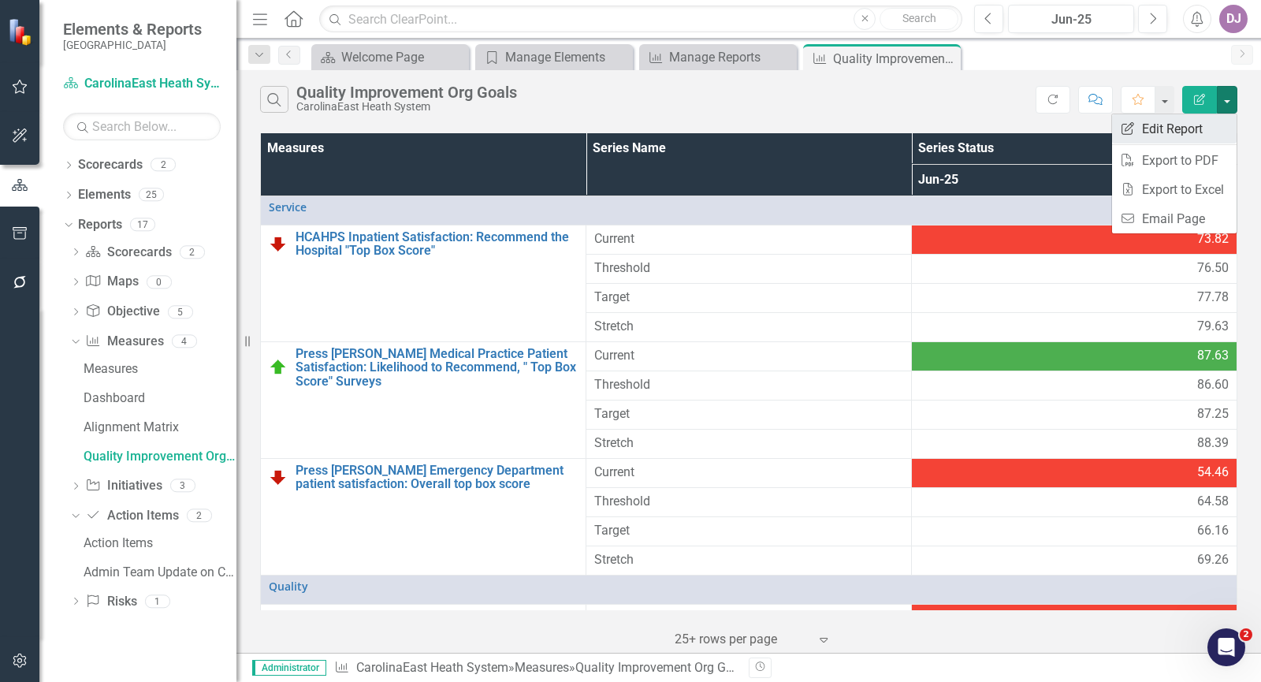
click at [1198, 127] on link "Edit Report Edit Report" at bounding box center [1174, 128] width 124 height 29
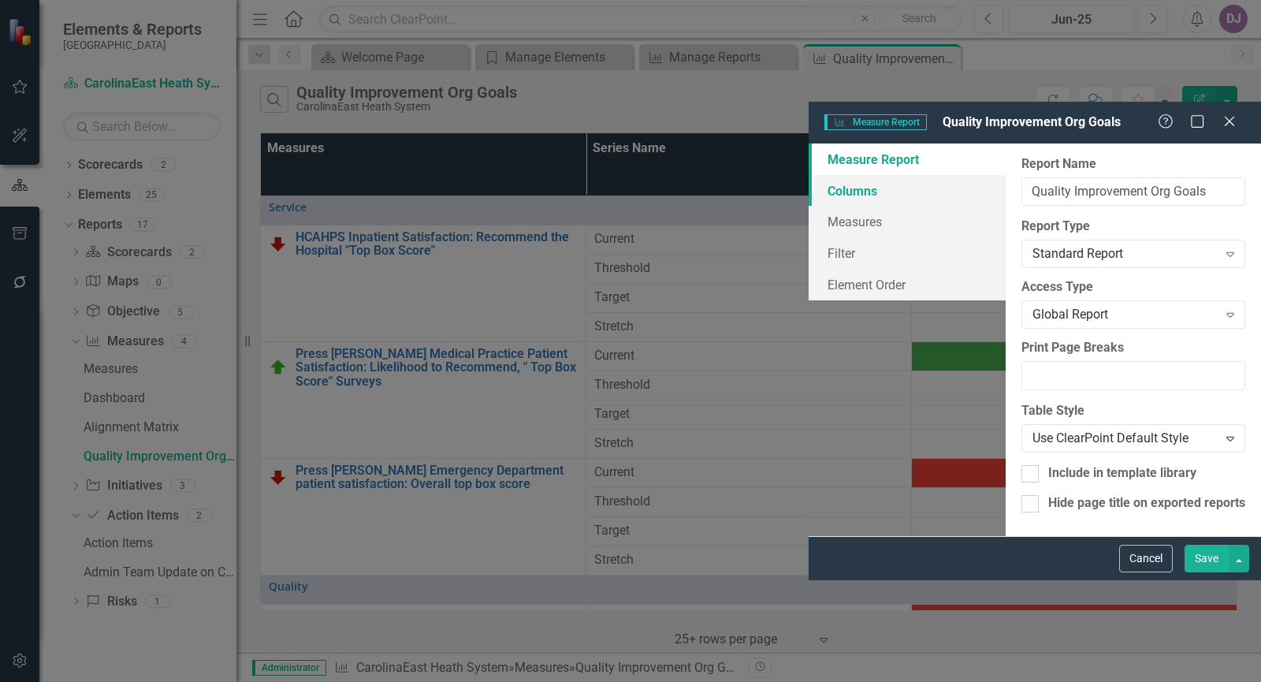
click at [808, 175] on link "Columns" at bounding box center [906, 191] width 197 height 32
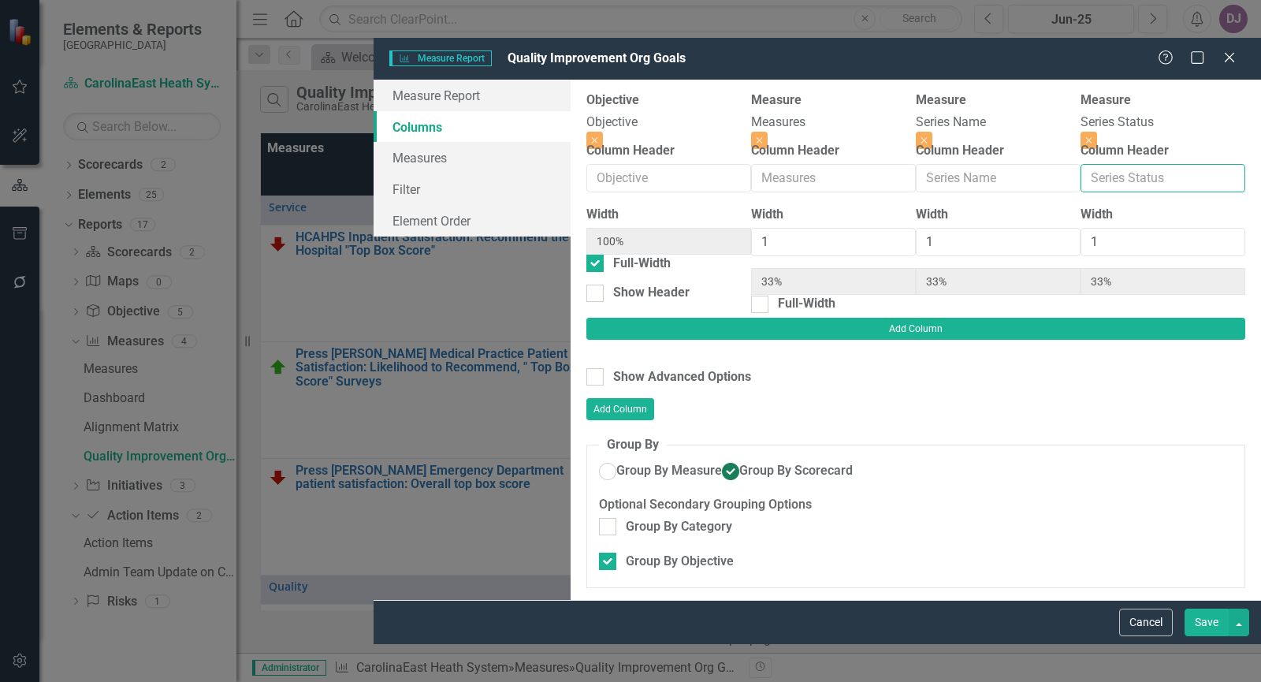
click at [1080, 164] on input "Column Header" at bounding box center [1162, 178] width 165 height 29
click at [1080, 164] on input "Peformance" at bounding box center [1162, 178] width 165 height 29
type input "Performance"
click at [1208, 636] on button "Save" at bounding box center [1206, 622] width 44 height 28
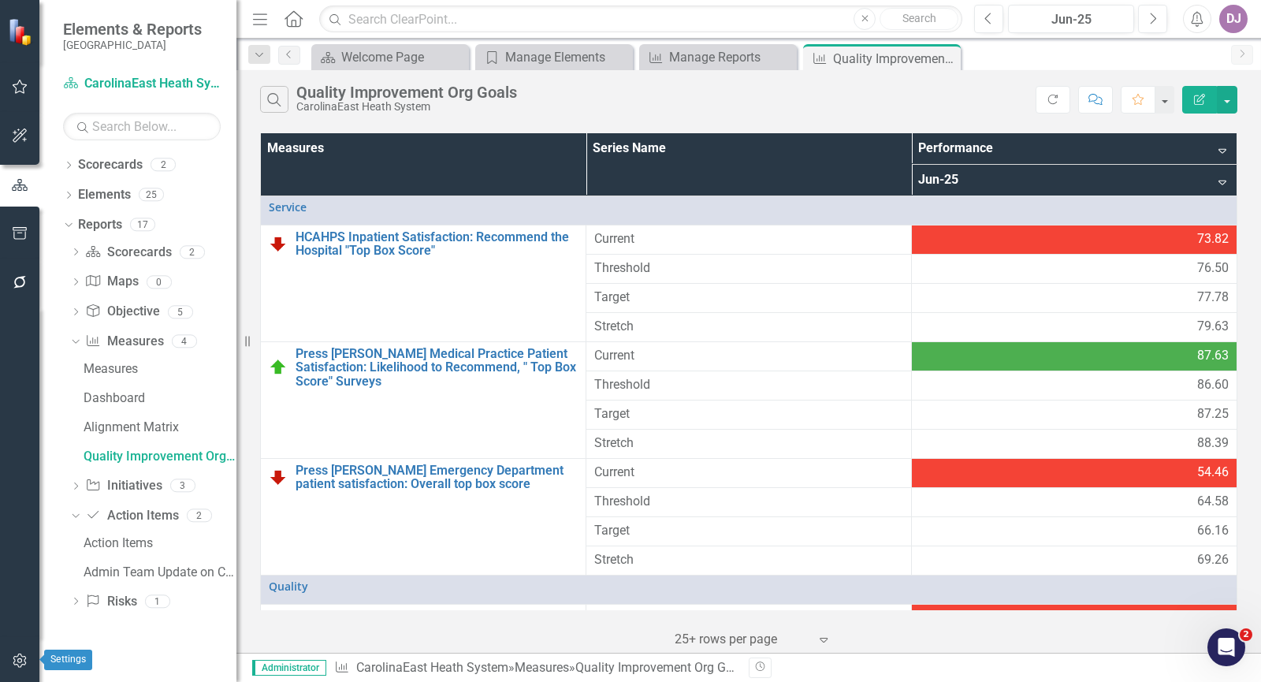
click at [24, 659] on icon "button" at bounding box center [19, 660] width 13 height 14
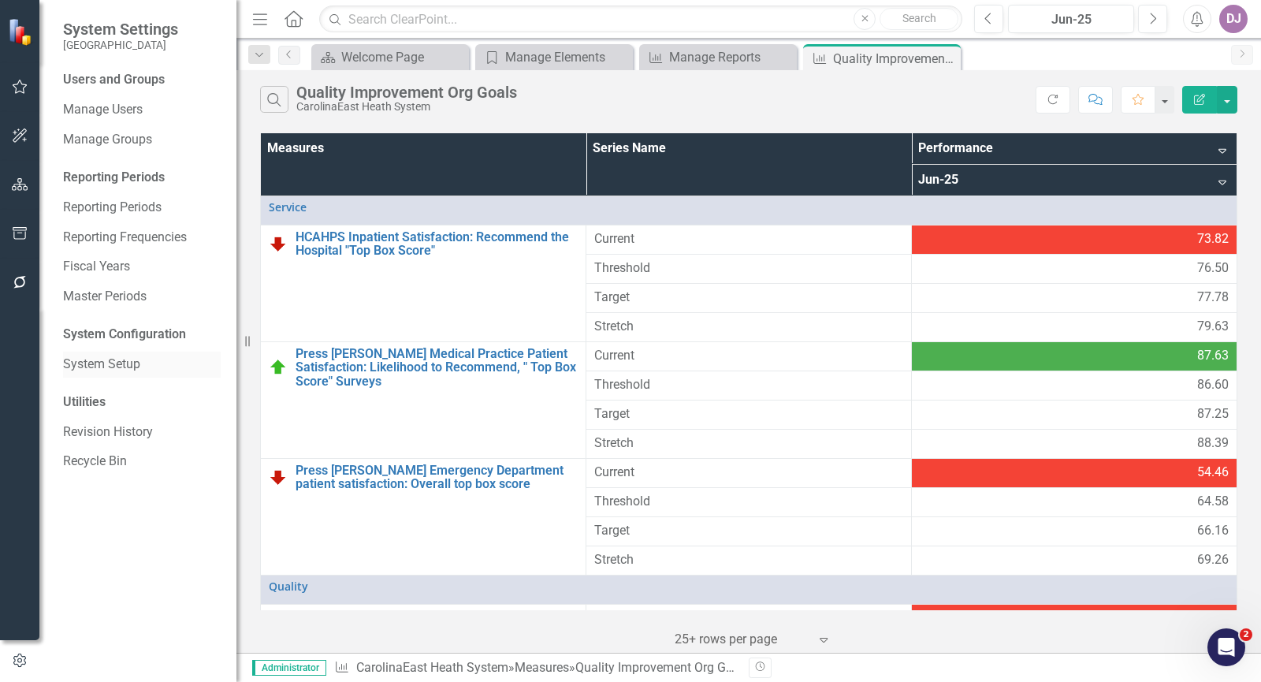
click at [125, 367] on link "System Setup" at bounding box center [142, 364] width 158 height 18
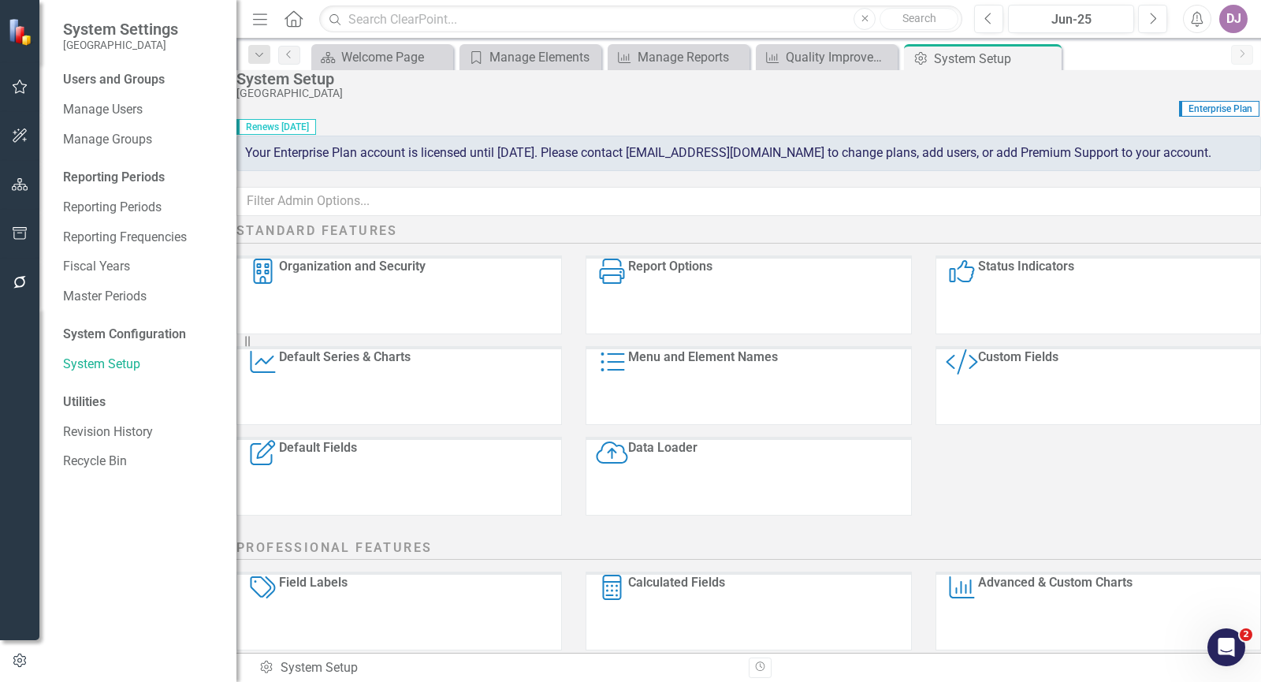
click at [712, 326] on div "Report Options" at bounding box center [670, 295] width 84 height 75
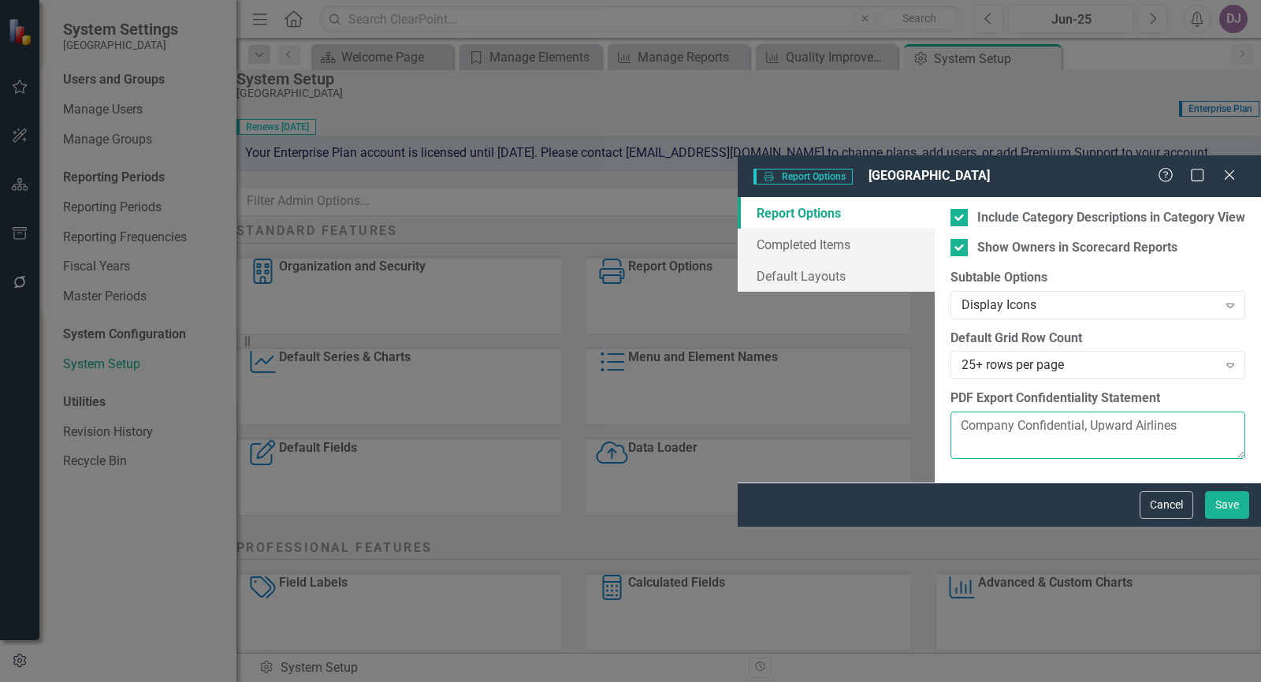
drag, startPoint x: 608, startPoint y: 280, endPoint x: 358, endPoint y: 284, distance: 249.8
click at [934, 284] on div "From this dialog box, you can set up the default options for reports and detail…" at bounding box center [1097, 339] width 326 height 285
type textarea "CarolinaEast Confidential"
click at [737, 228] on link "Completed Items" at bounding box center [835, 244] width 197 height 32
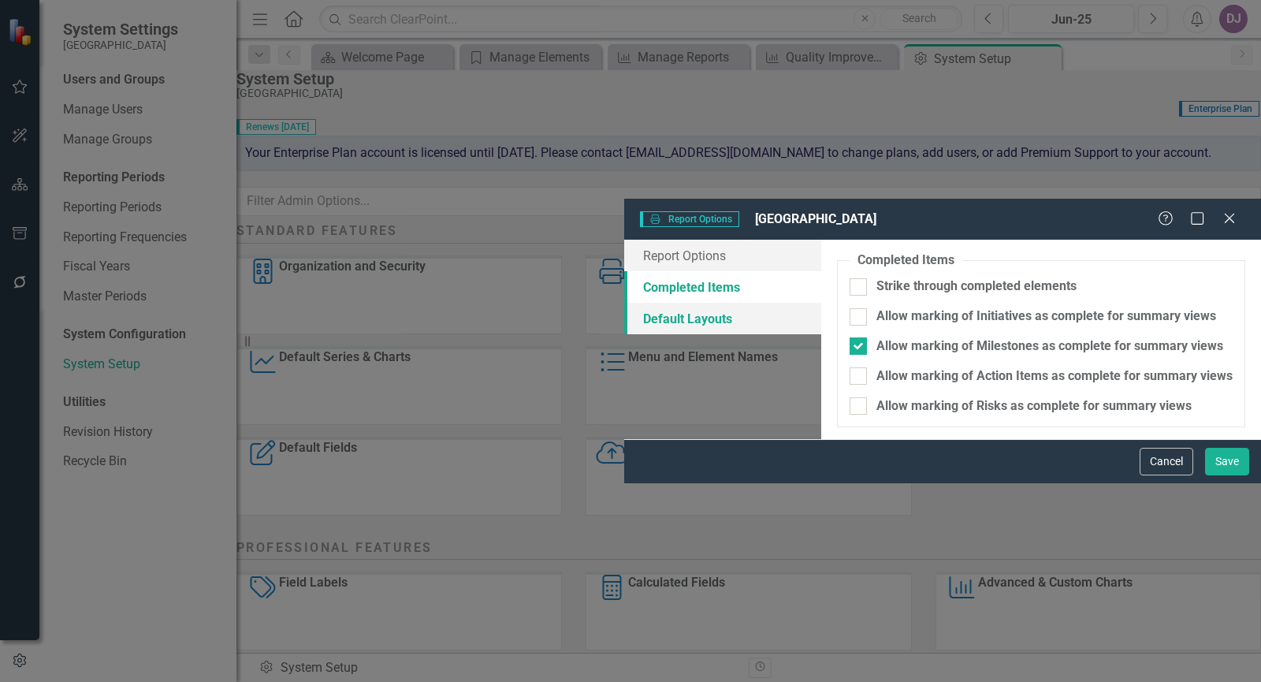
click at [624, 303] on link "Default Layouts" at bounding box center [722, 319] width 197 height 32
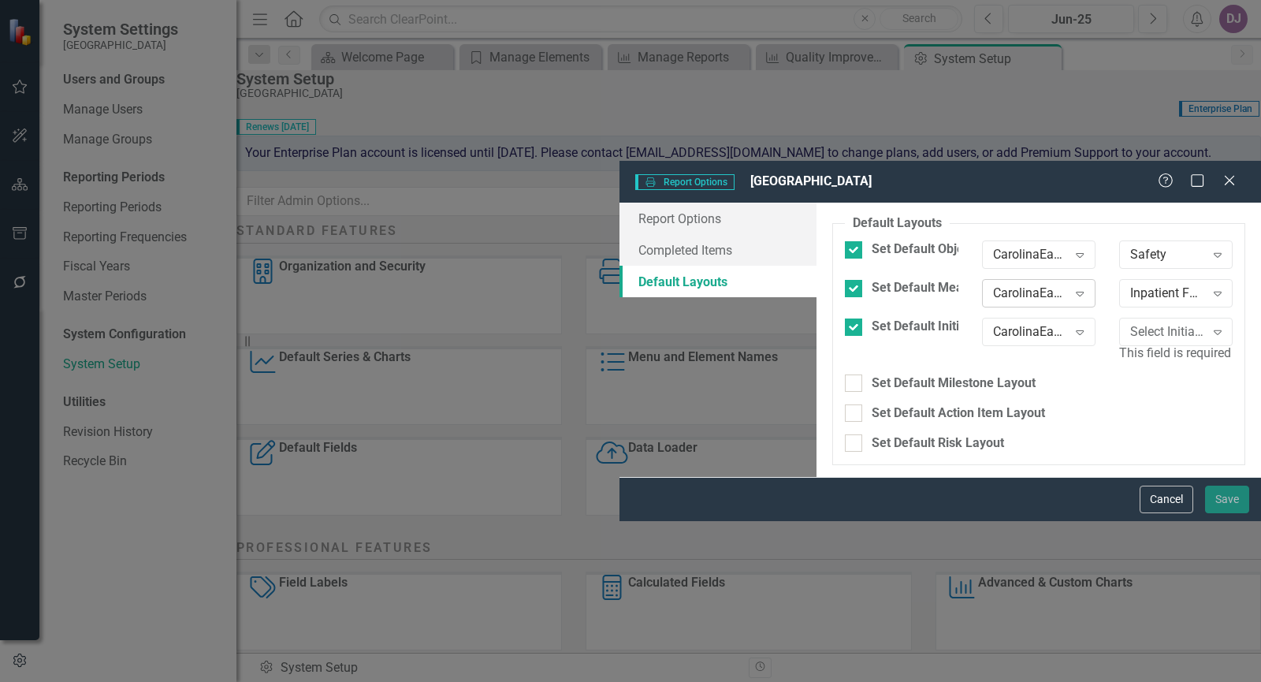
click at [1072, 287] on icon "Expand" at bounding box center [1080, 293] width 16 height 13
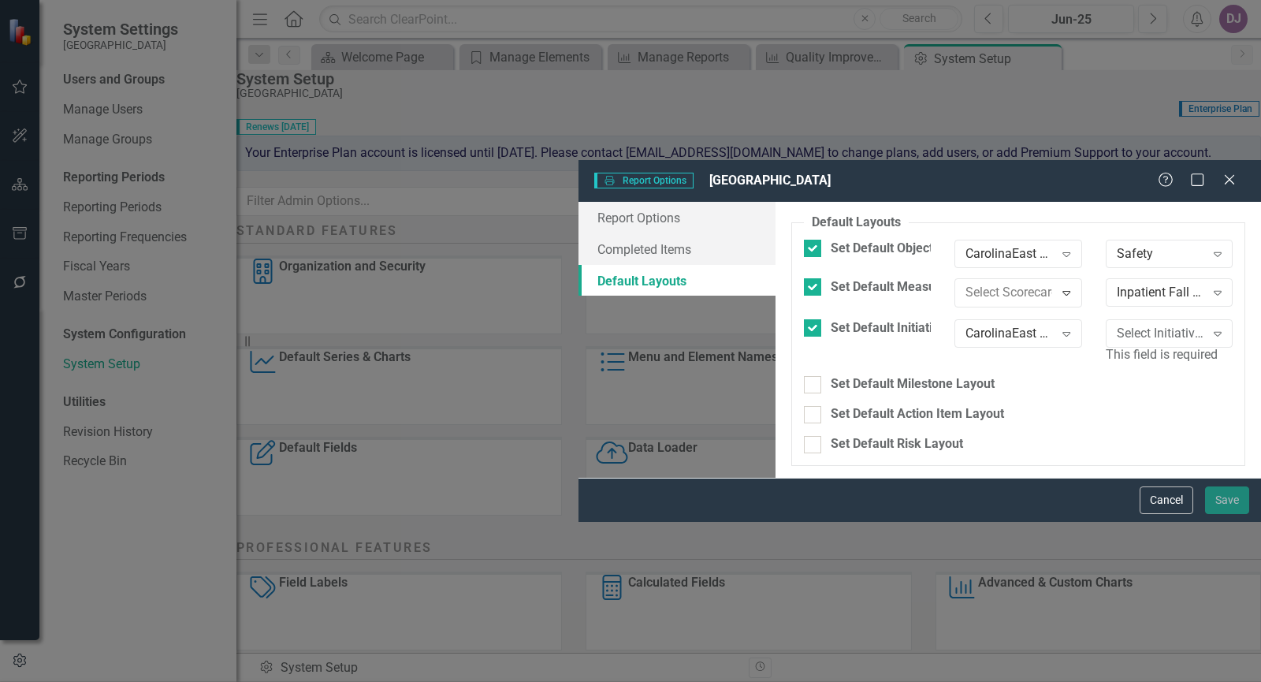
click at [815, 681] on div "CarolinaEast Heath System" at bounding box center [633, 694] width 1235 height 18
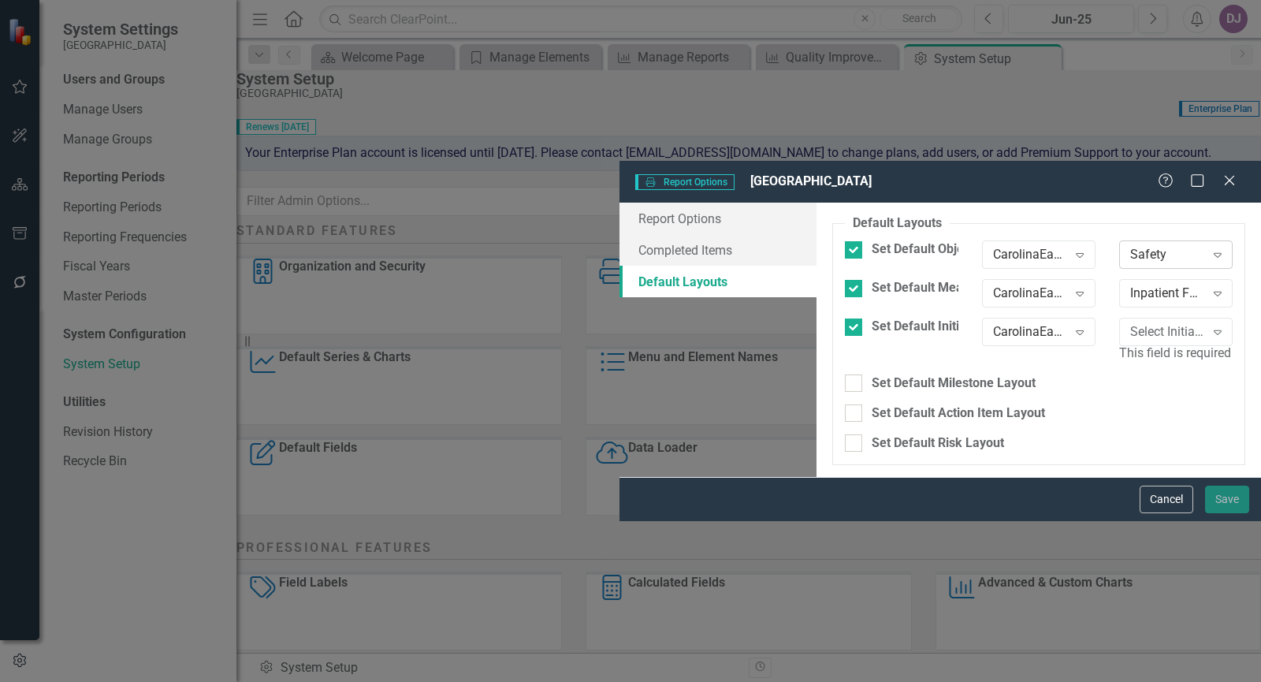
click at [1221, 248] on icon "Expand" at bounding box center [1217, 254] width 16 height 13
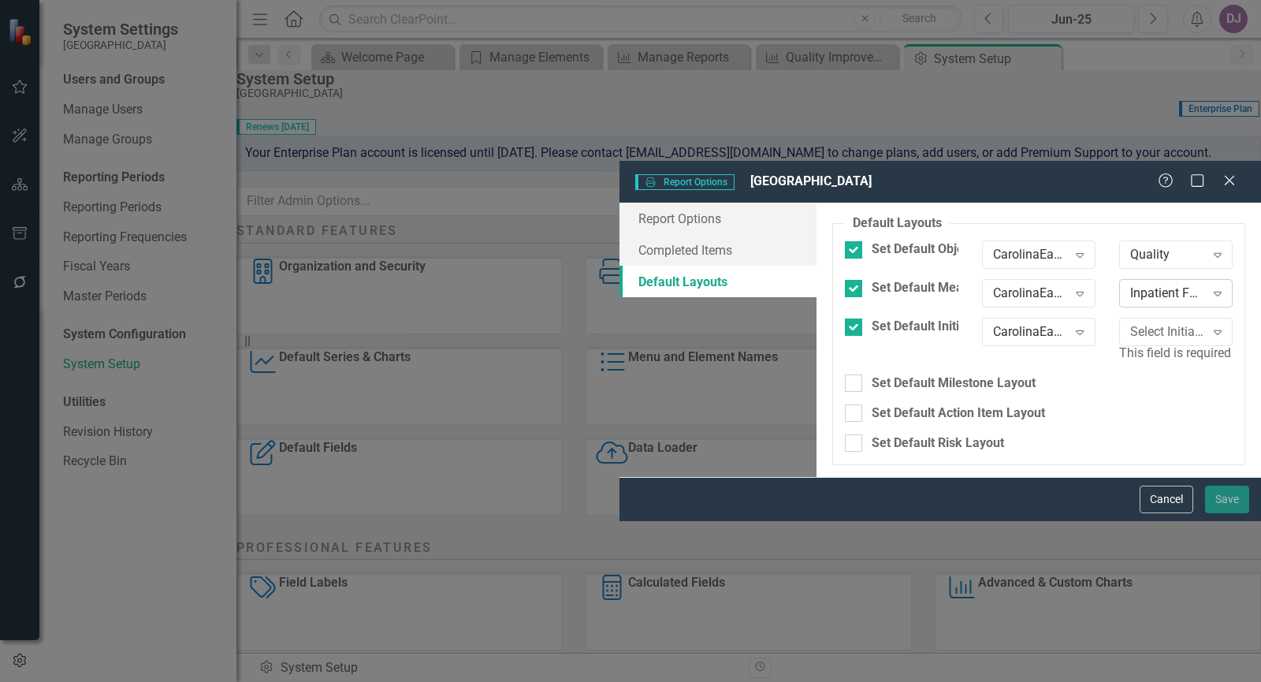
click at [1221, 287] on icon "Expand" at bounding box center [1217, 293] width 16 height 13
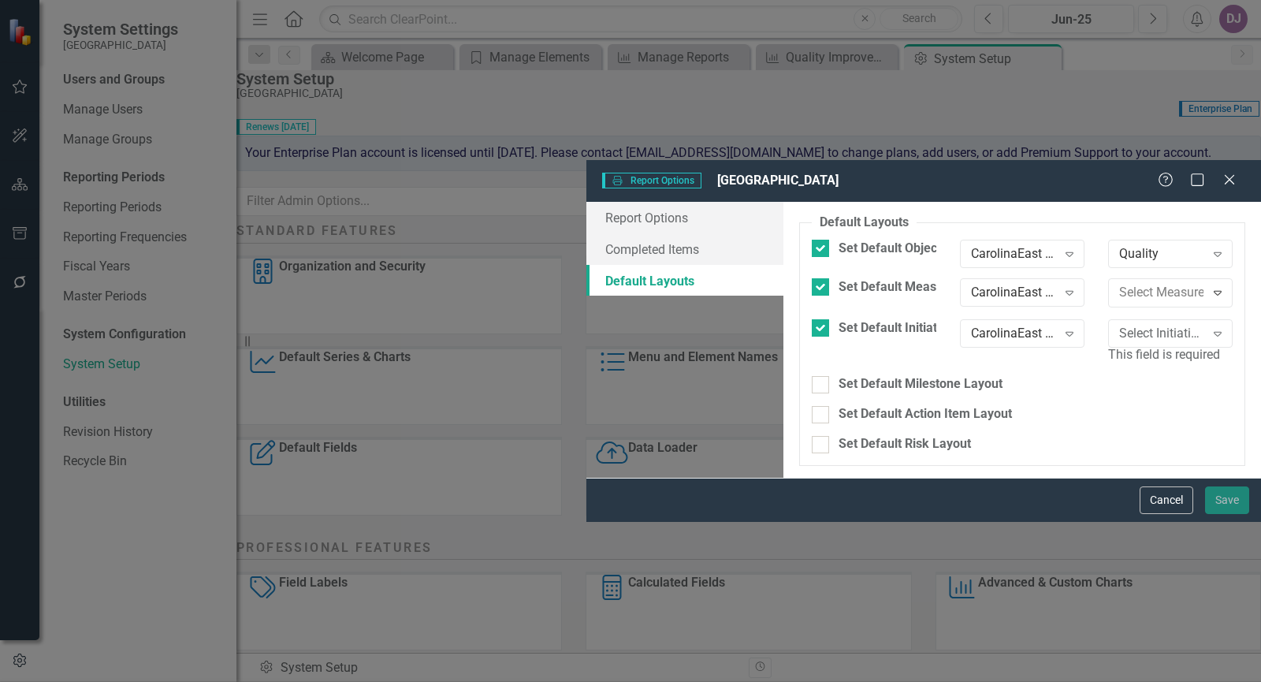
scroll to position [257, 0]
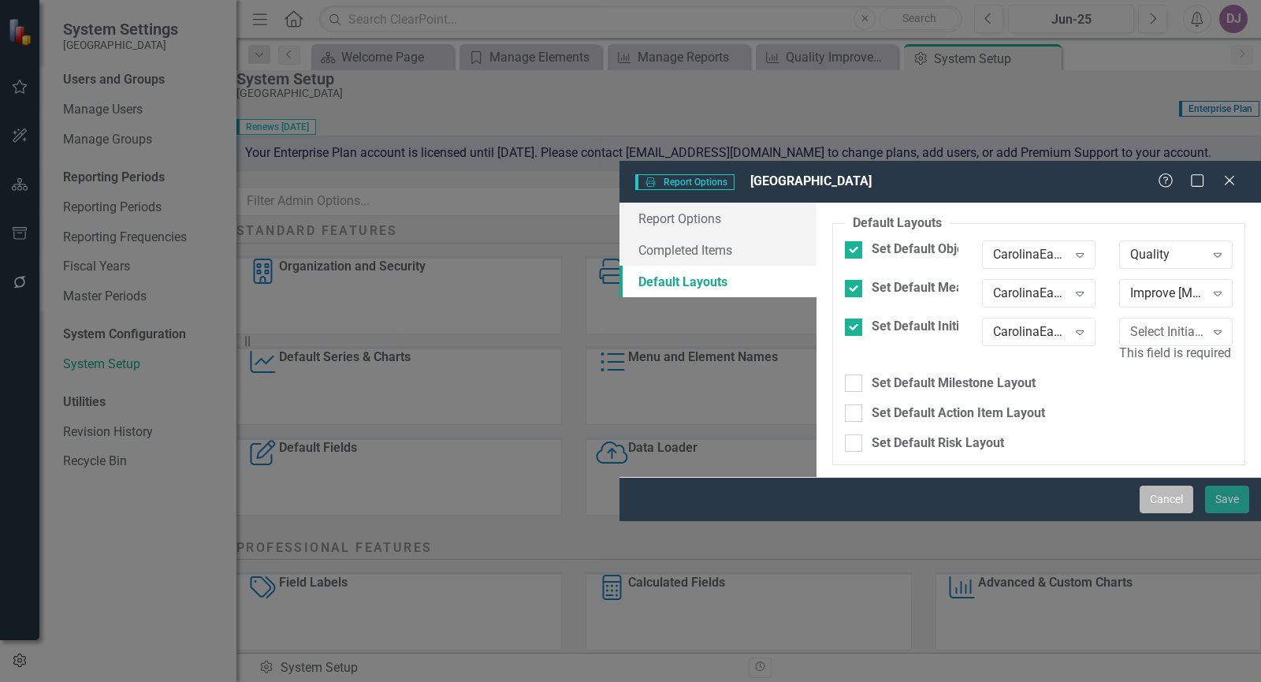
click at [1149, 513] on button "Cancel" at bounding box center [1166, 499] width 54 height 28
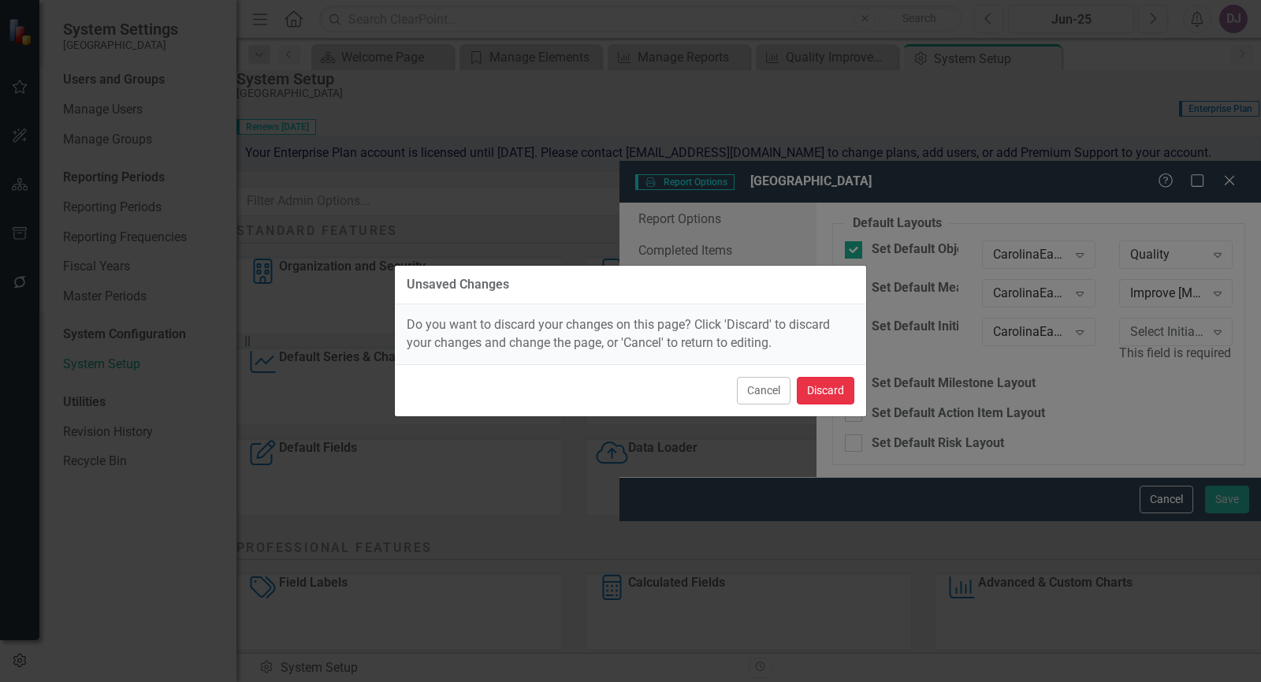
click at [828, 388] on button "Discard" at bounding box center [826, 391] width 58 height 28
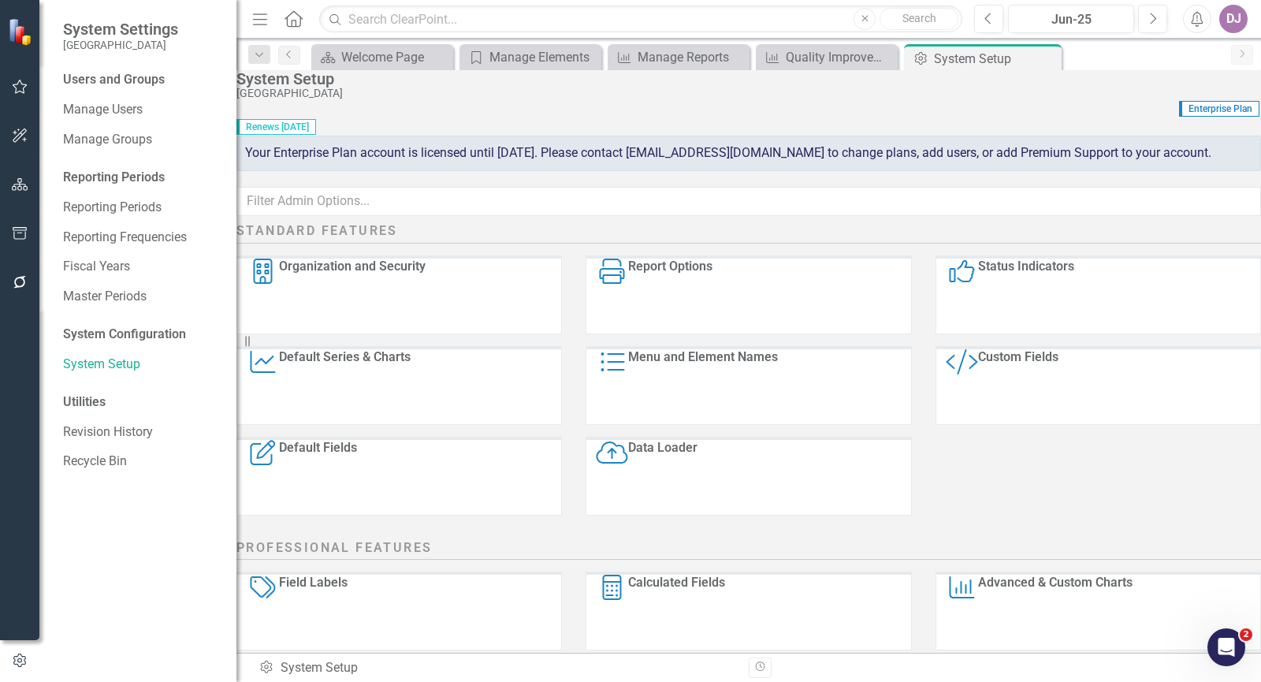
click at [1026, 329] on div "Status Indicators" at bounding box center [1026, 295] width 96 height 75
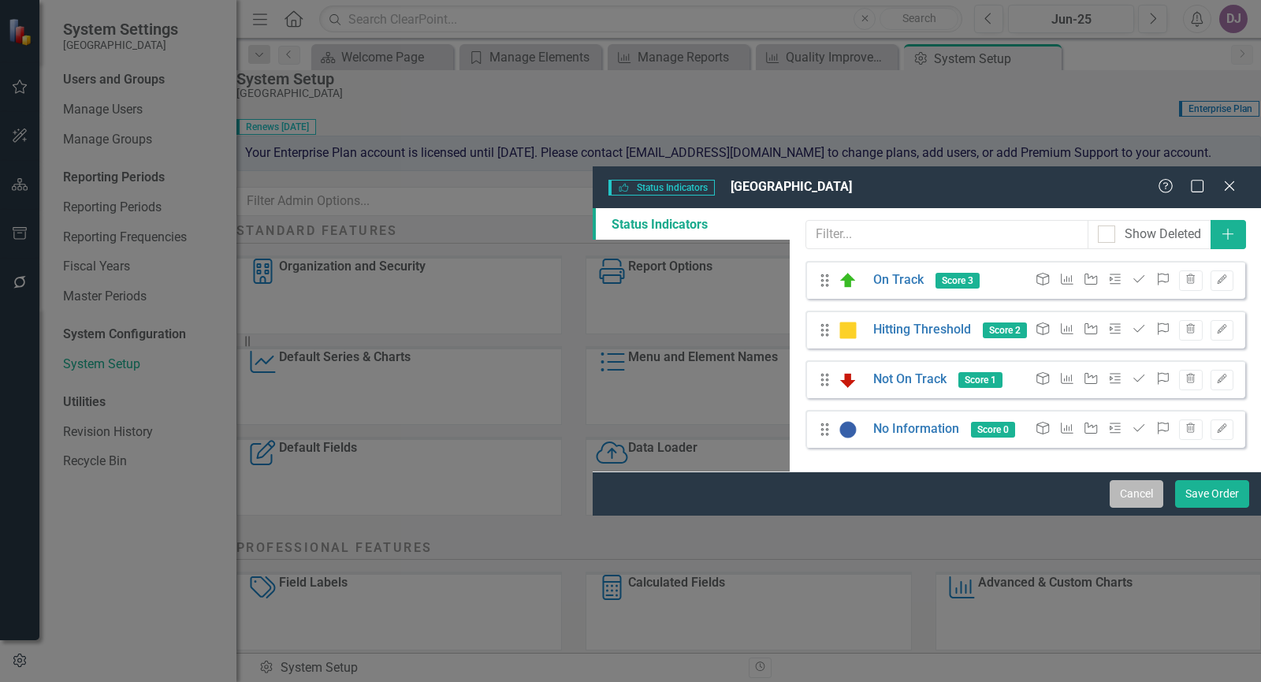
click at [1147, 507] on button "Cancel" at bounding box center [1136, 494] width 54 height 28
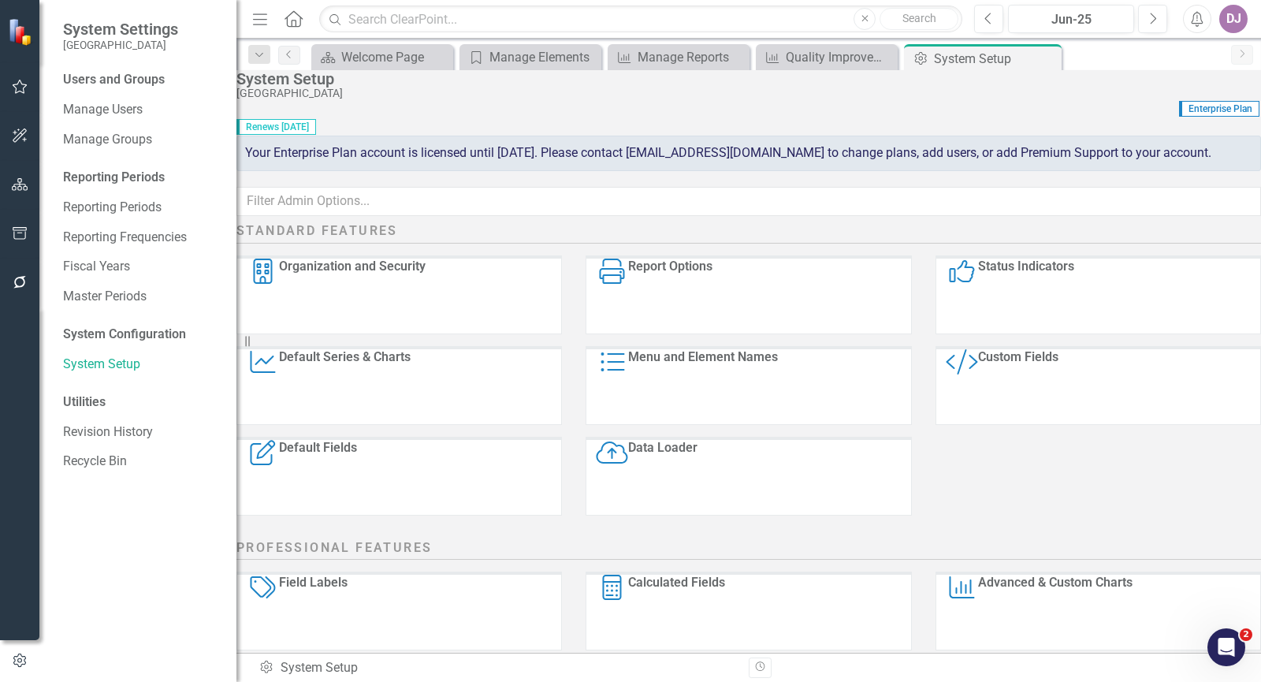
click at [357, 476] on div "Default Fields" at bounding box center [318, 477] width 78 height 75
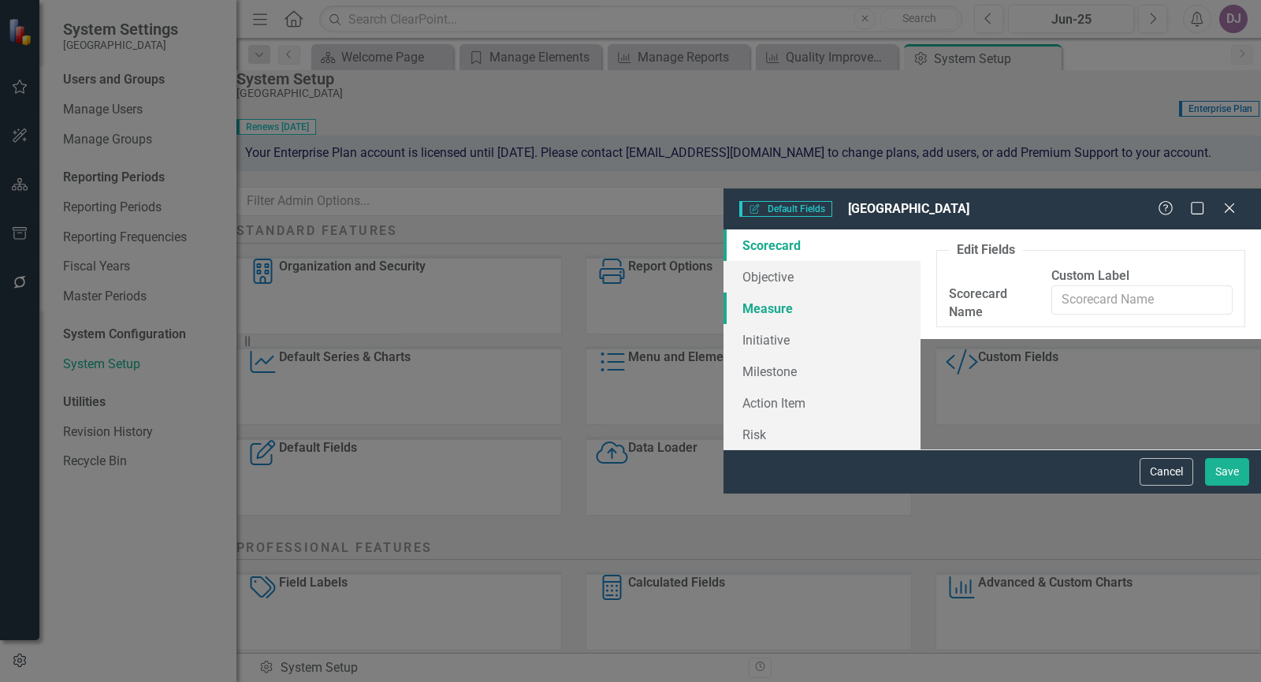
click at [723, 292] on link "Measure" at bounding box center [821, 308] width 197 height 32
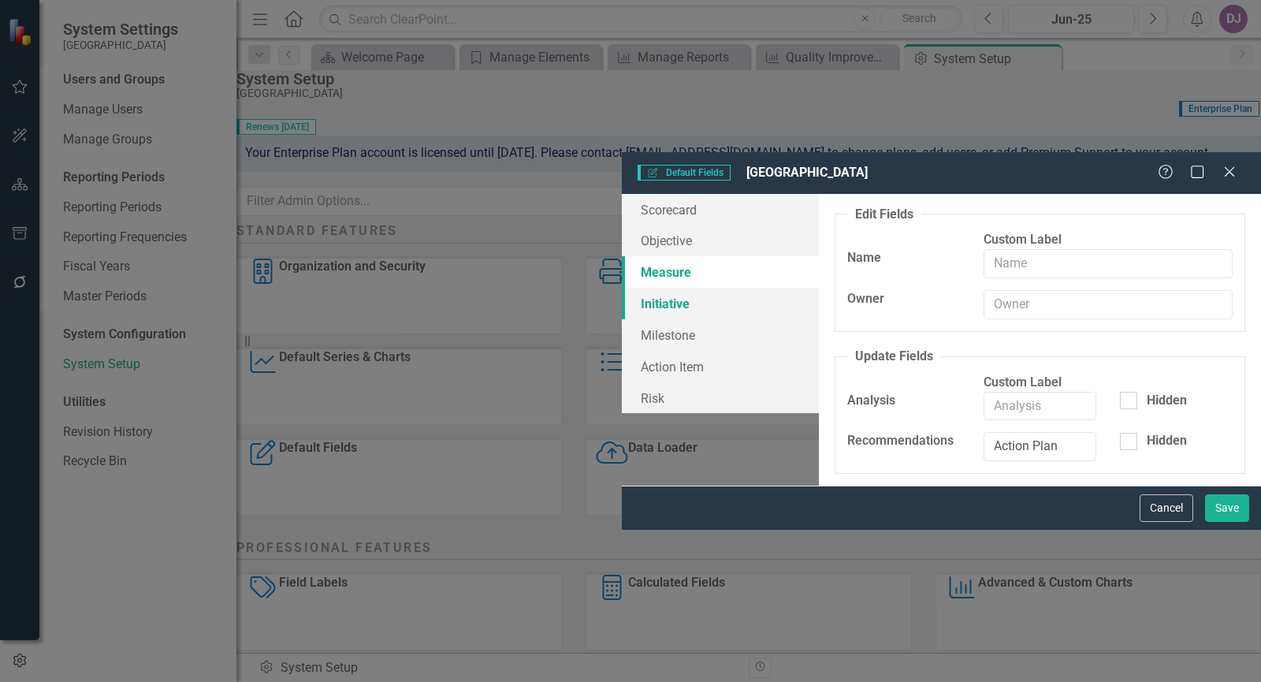
click at [622, 288] on link "Initiative" at bounding box center [720, 304] width 197 height 32
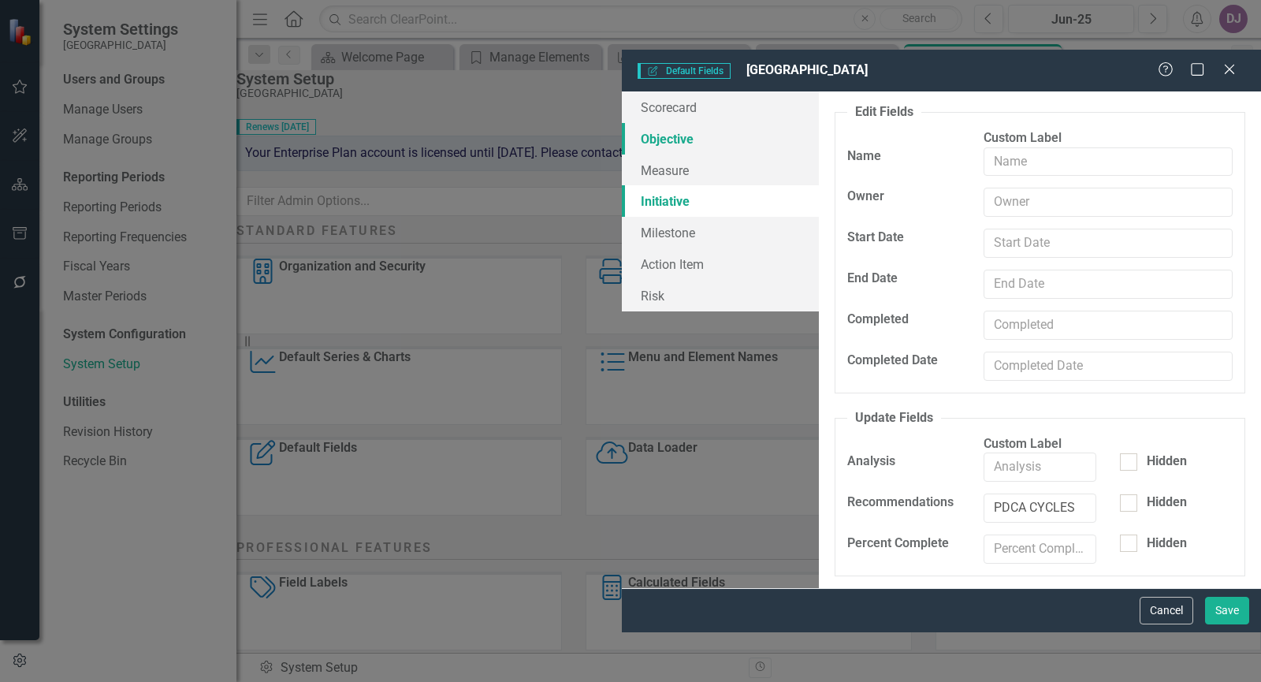
click at [622, 123] on link "Objective" at bounding box center [720, 139] width 197 height 32
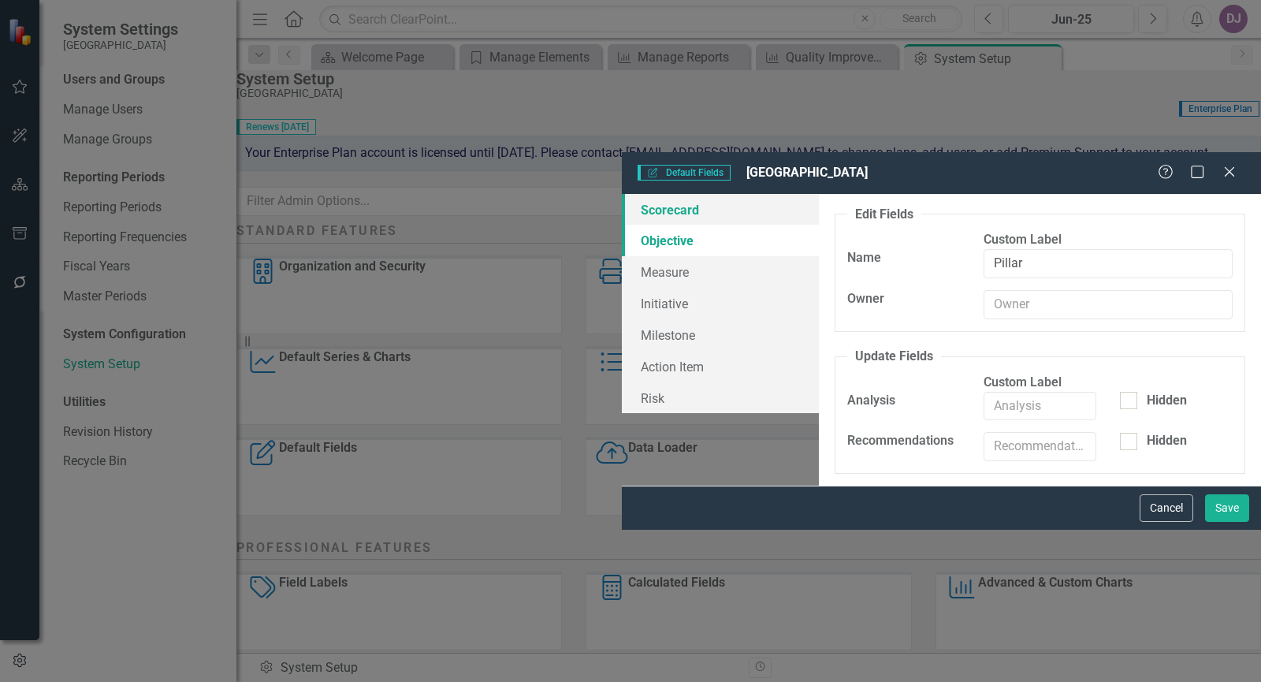
click at [622, 194] on link "Scorecard" at bounding box center [720, 210] width 197 height 32
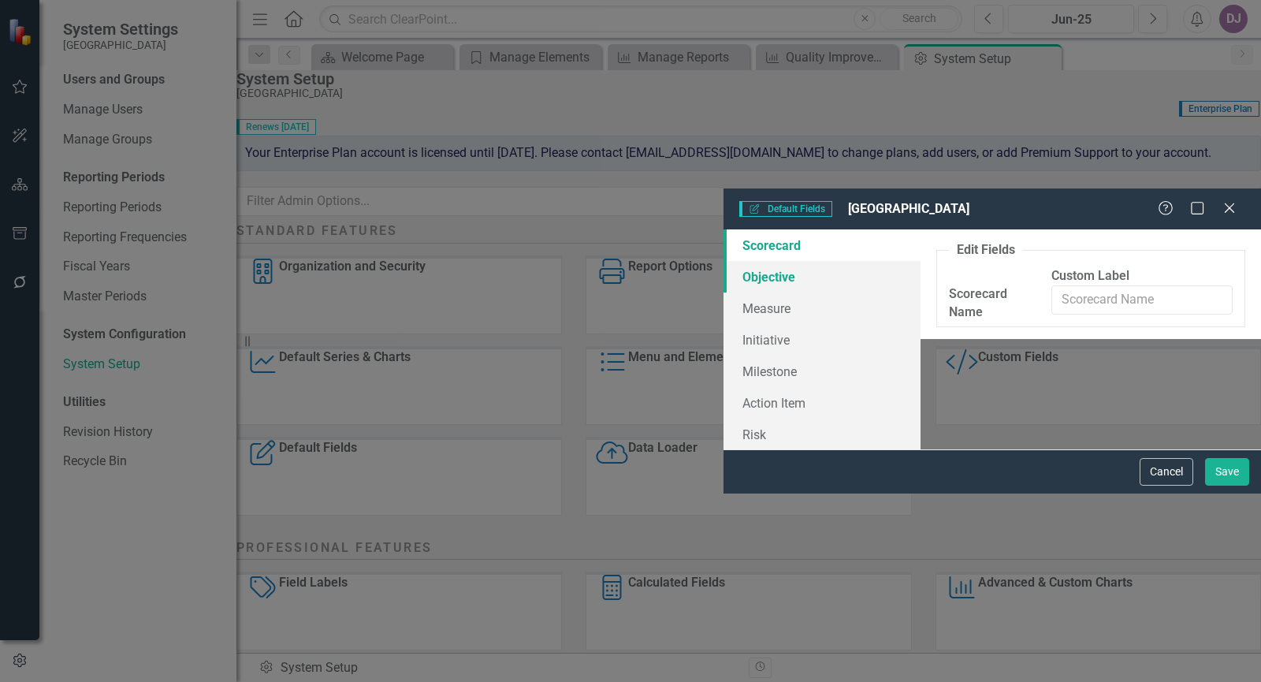
click at [723, 261] on link "Objective" at bounding box center [821, 277] width 197 height 32
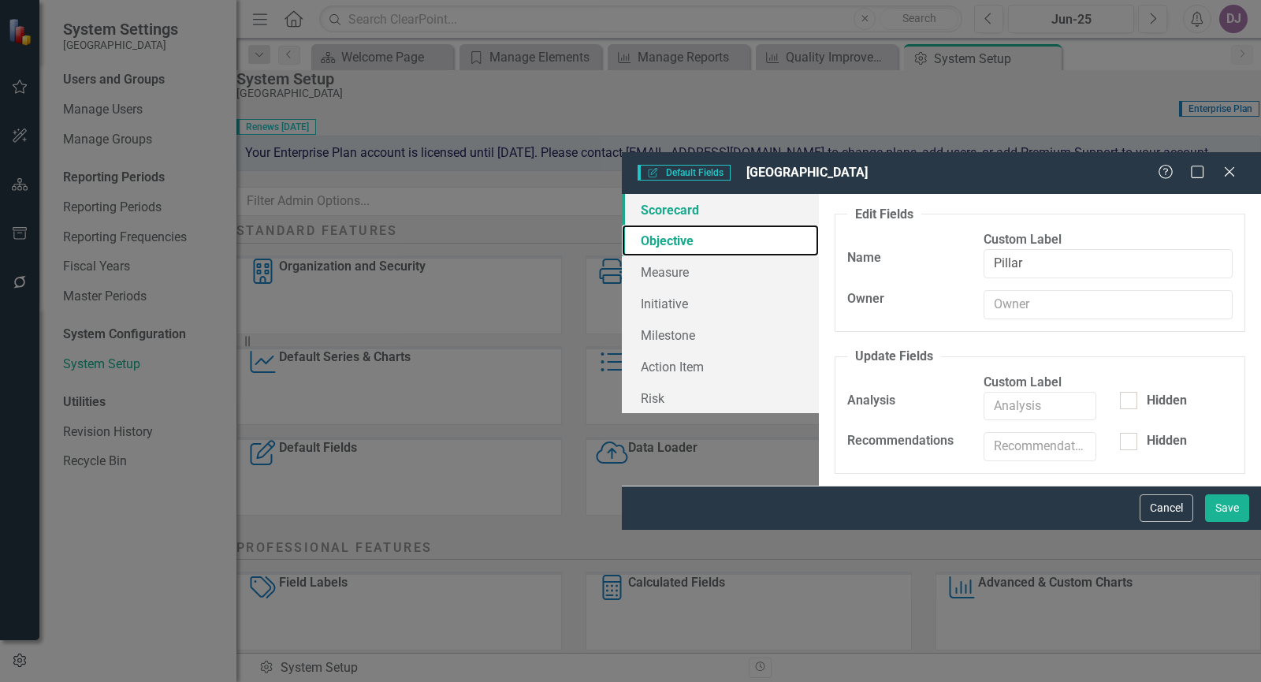
click at [622, 194] on link "Scorecard" at bounding box center [720, 210] width 197 height 32
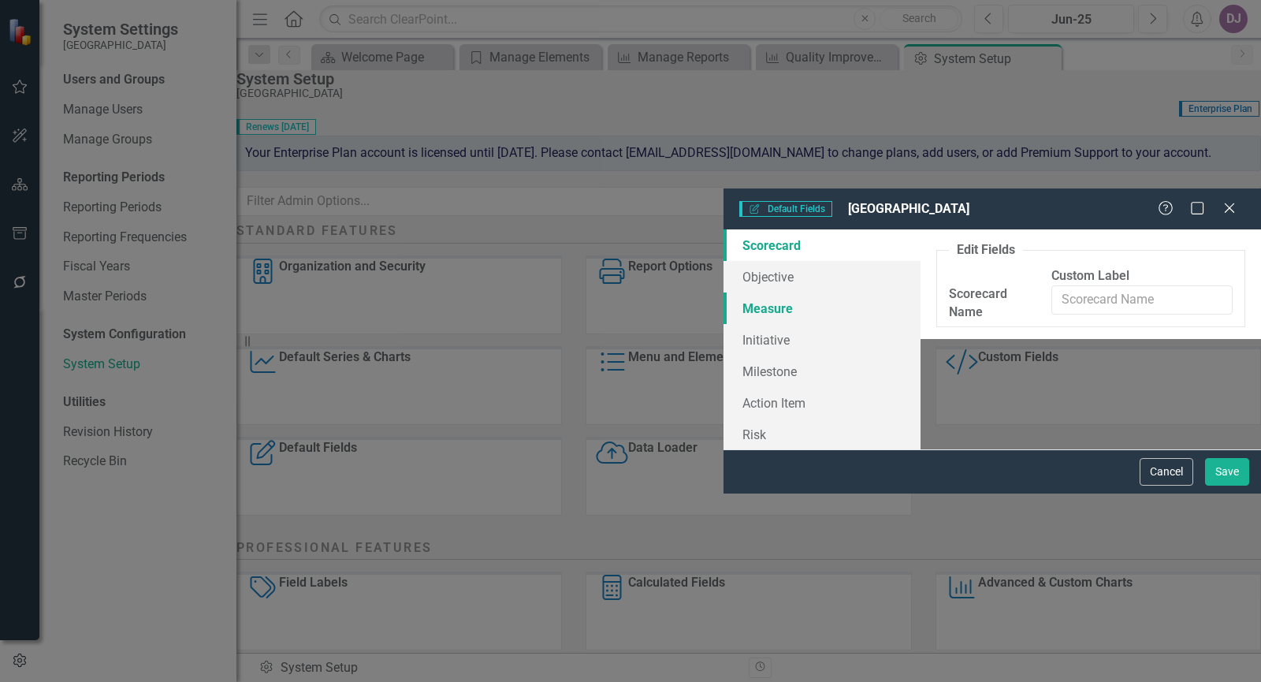
click at [723, 292] on link "Measure" at bounding box center [821, 308] width 197 height 32
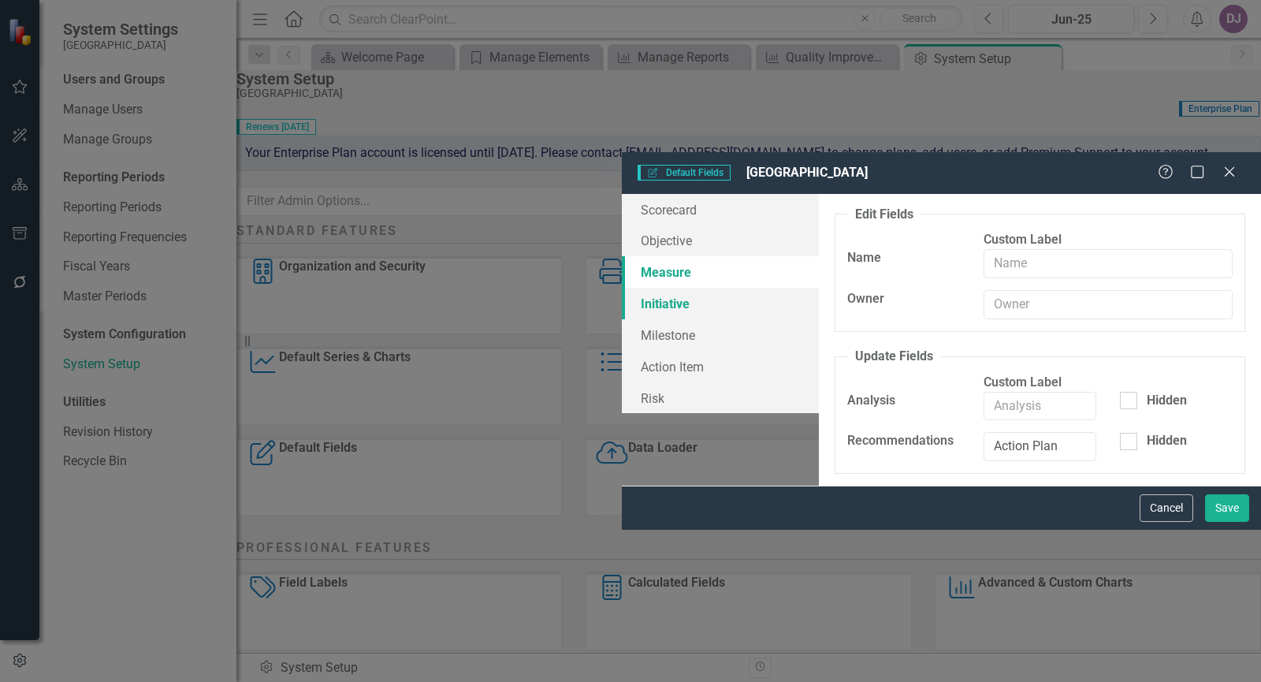
click at [622, 288] on link "Initiative" at bounding box center [720, 304] width 197 height 32
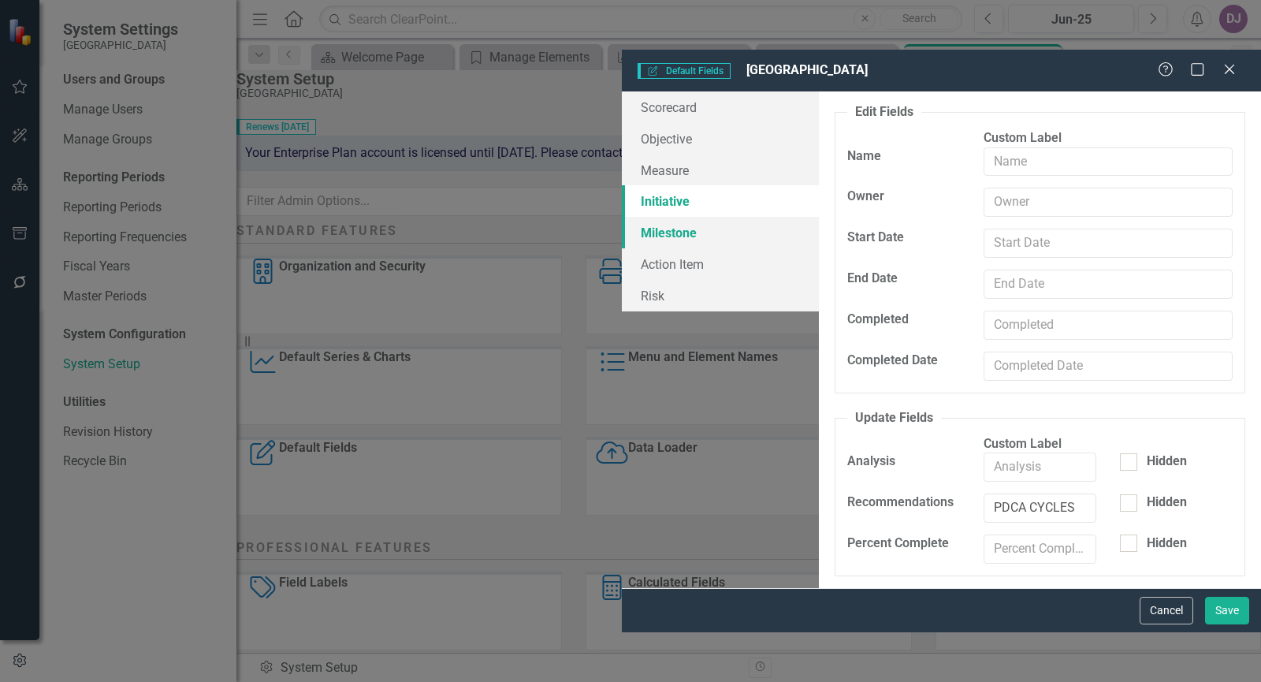
click at [622, 217] on link "Milestone" at bounding box center [720, 233] width 197 height 32
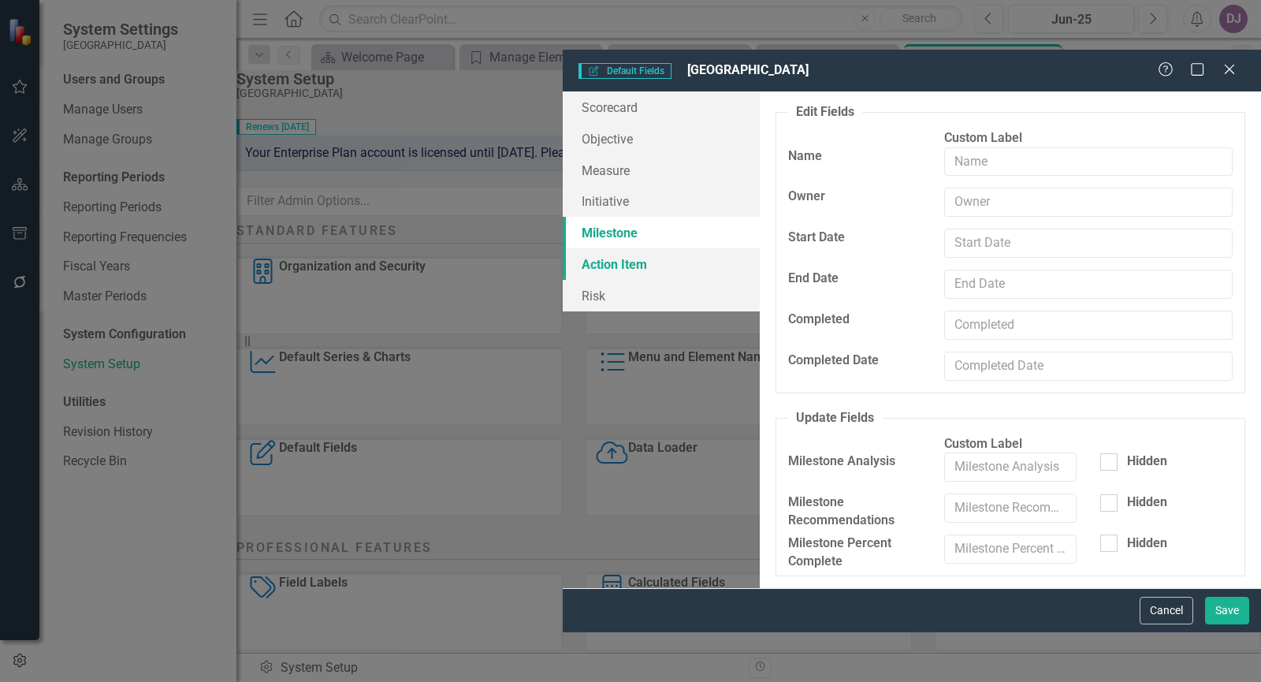
click at [563, 248] on link "Action Item" at bounding box center [661, 264] width 197 height 32
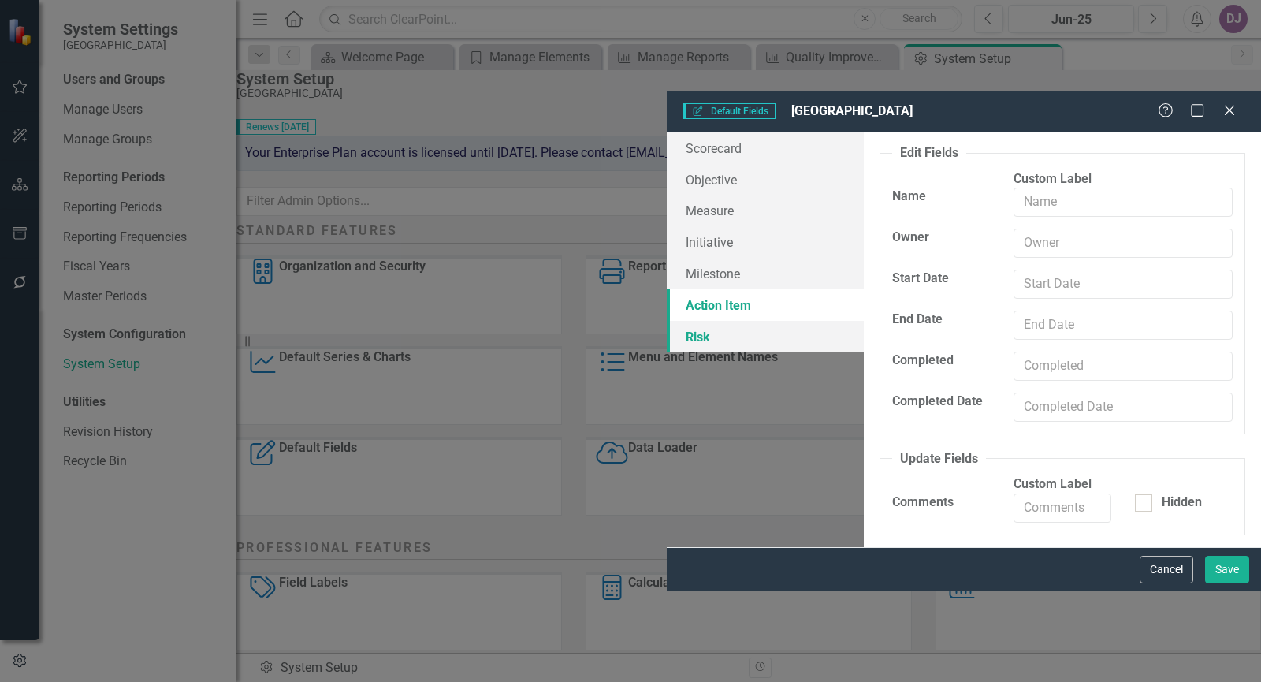
click at [667, 321] on link "Risk" at bounding box center [765, 337] width 197 height 32
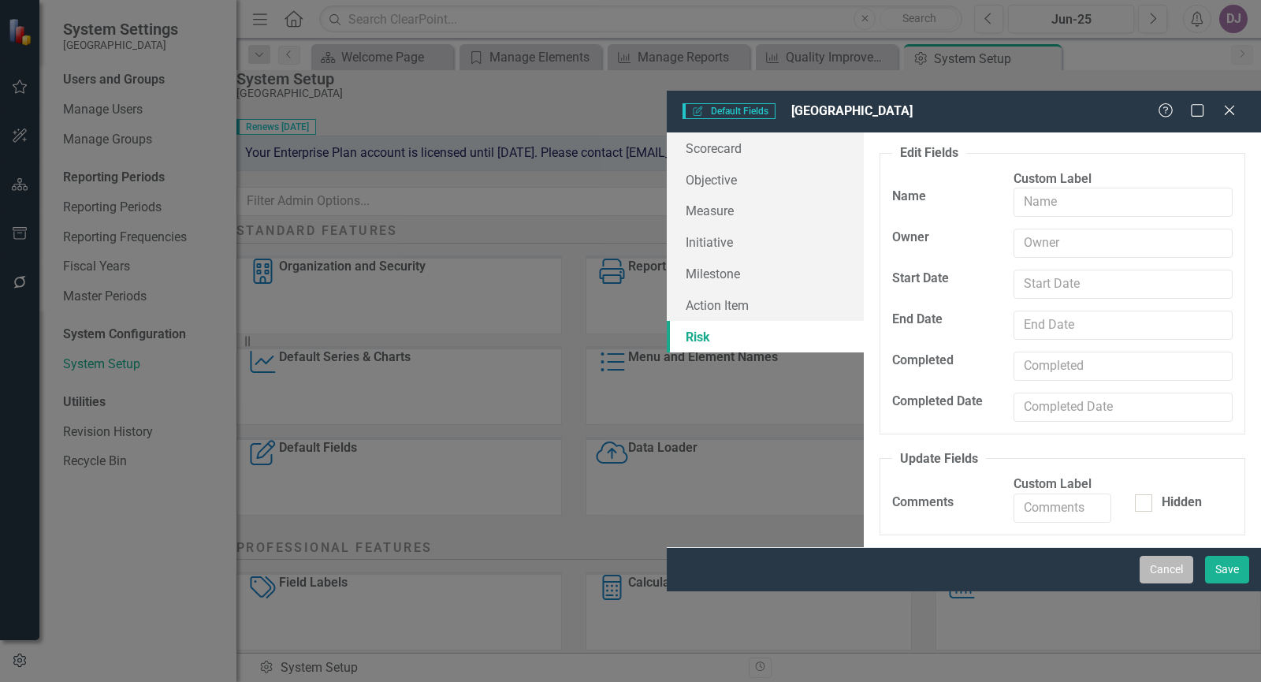
click at [1170, 583] on button "Cancel" at bounding box center [1166, 569] width 54 height 28
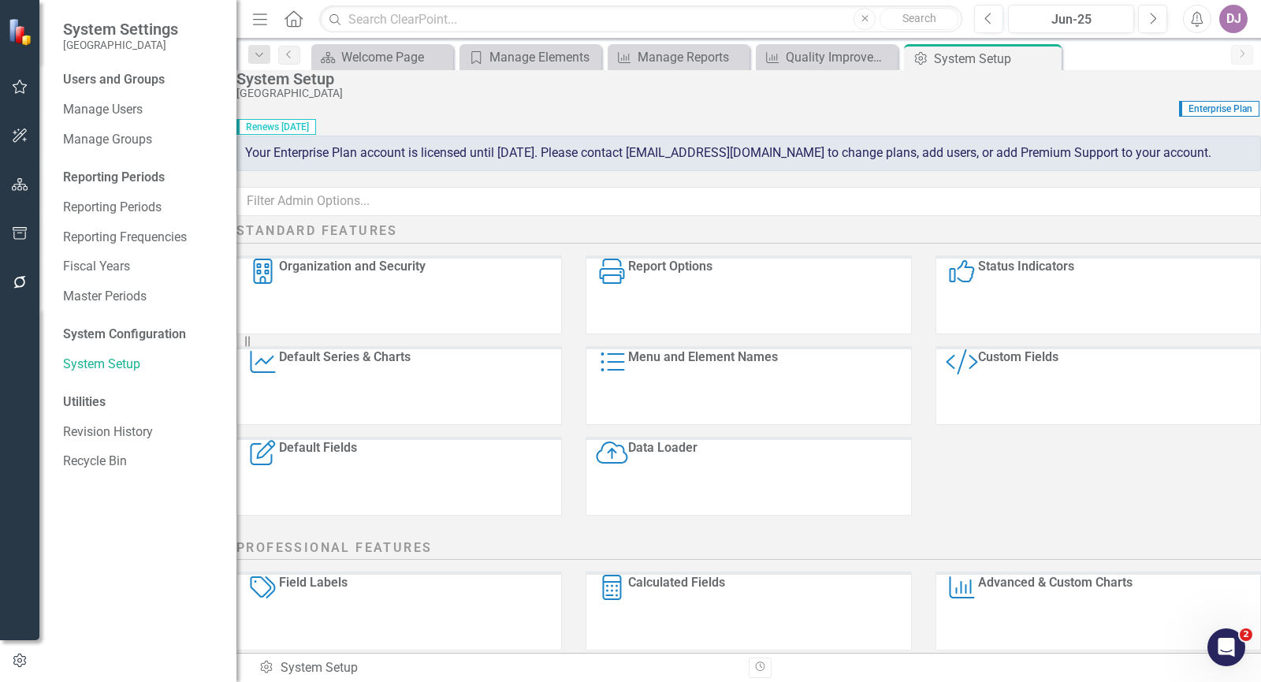
click at [410, 404] on div "Default Series & Charts" at bounding box center [345, 386] width 132 height 75
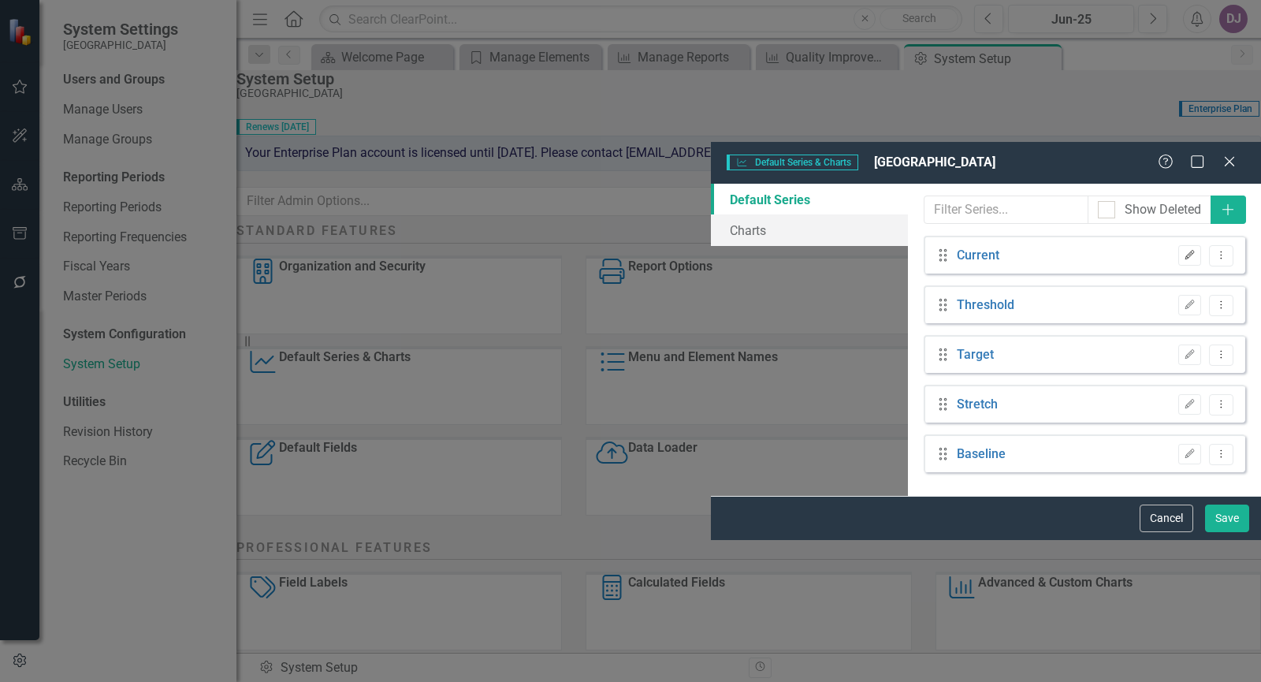
click at [1187, 251] on icon "Edit" at bounding box center [1189, 255] width 12 height 9
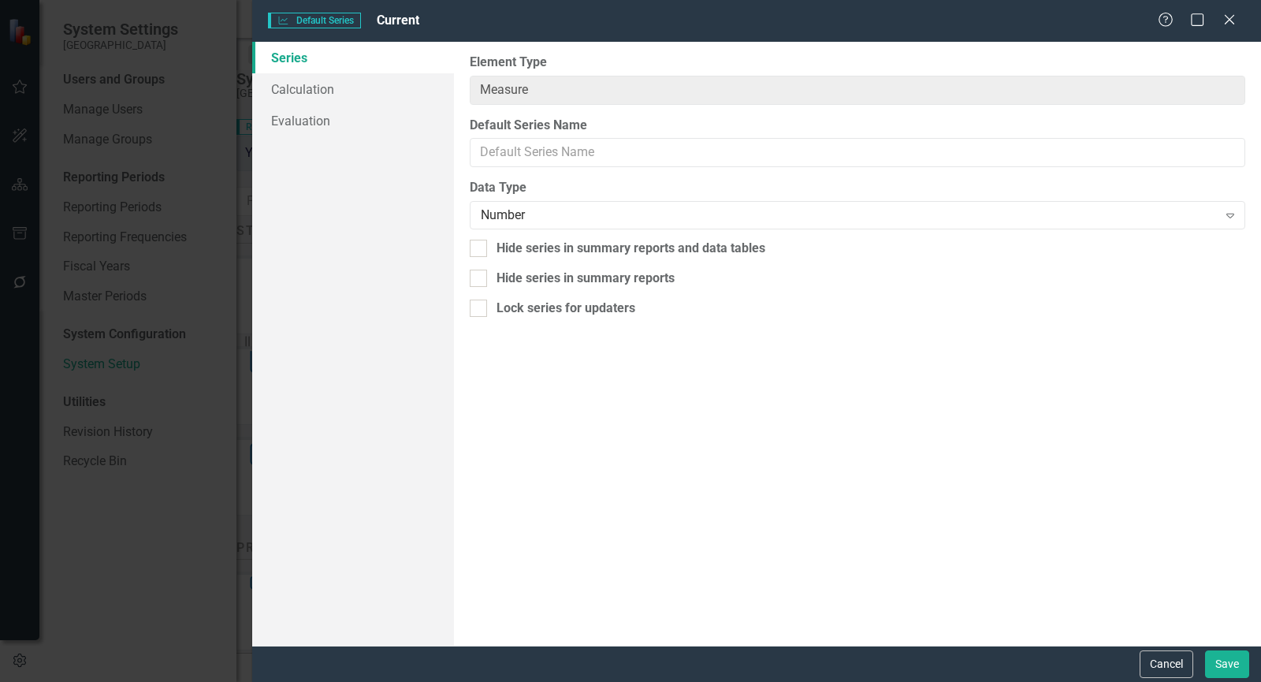
type input "Current"
click at [321, 120] on link "Evaluation" at bounding box center [353, 121] width 202 height 32
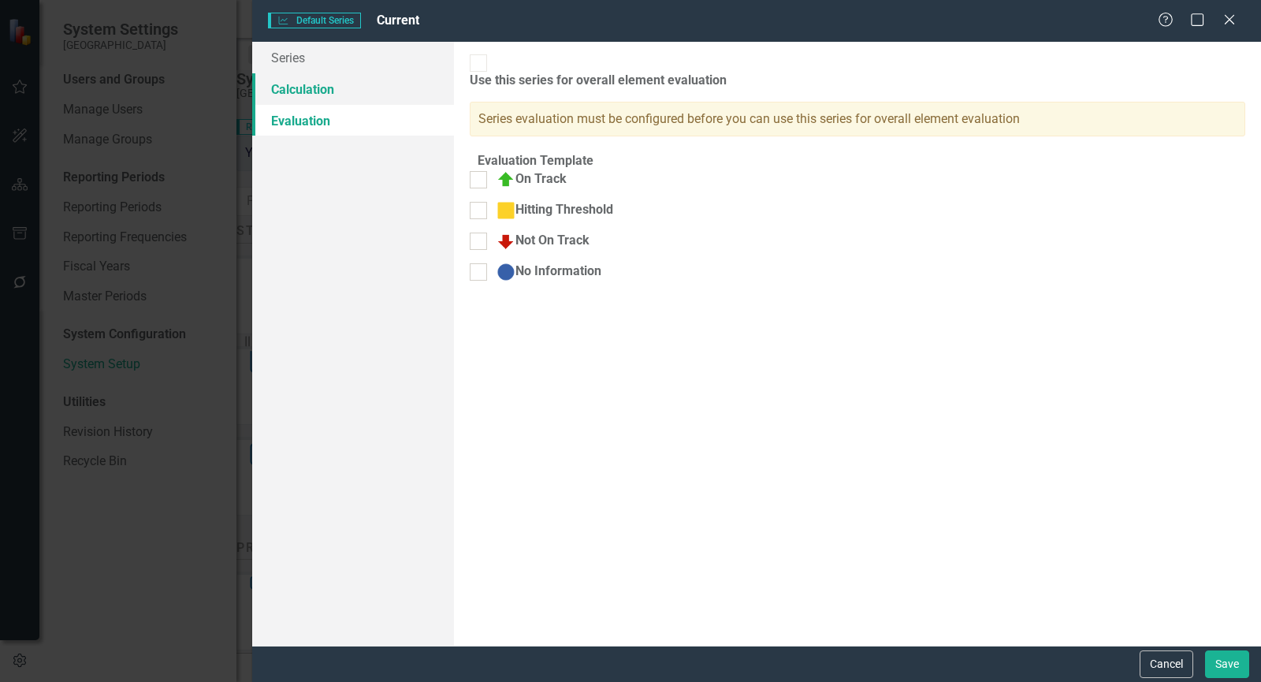
click at [284, 86] on link "Calculation" at bounding box center [353, 89] width 202 height 32
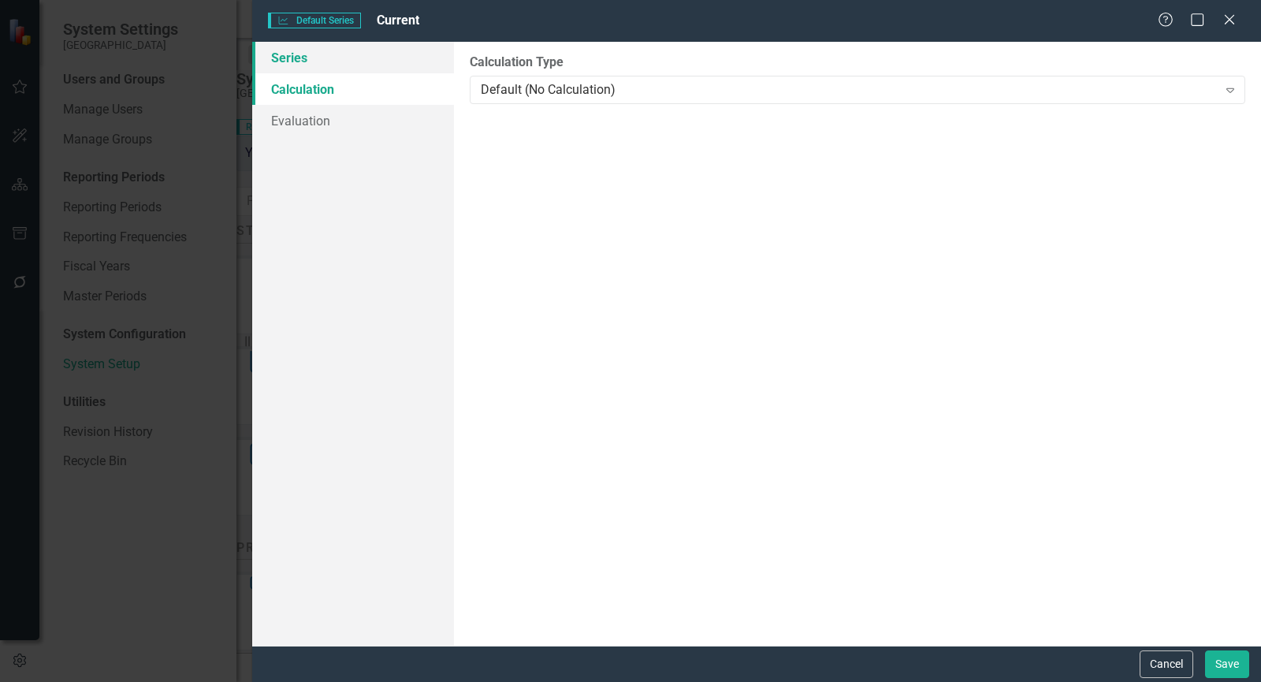
click at [295, 62] on link "Series" at bounding box center [353, 58] width 202 height 32
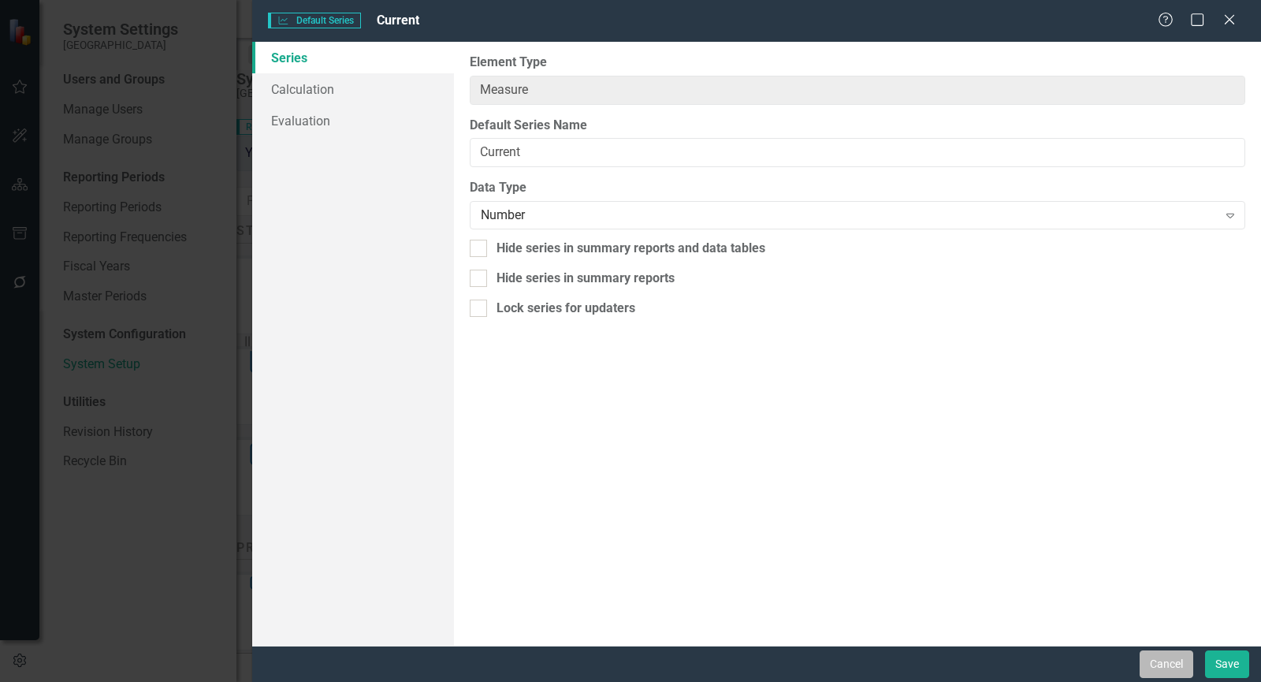
click at [1157, 664] on button "Cancel" at bounding box center [1166, 664] width 54 height 28
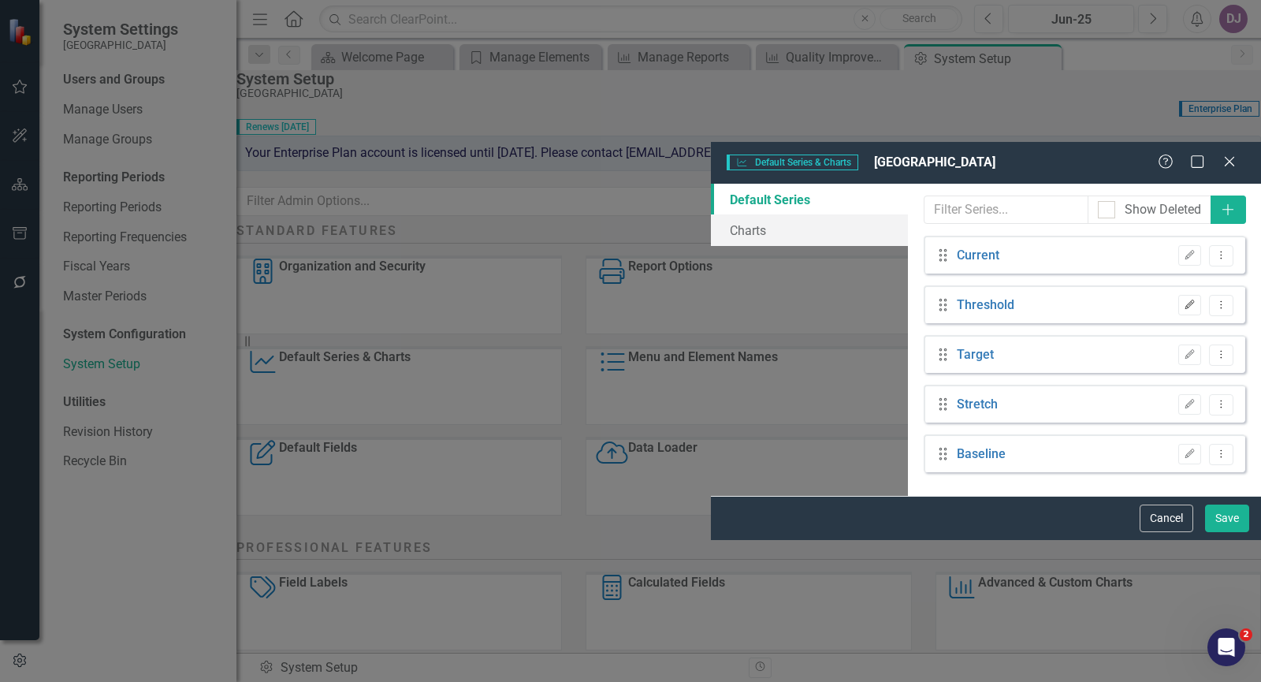
click at [1187, 299] on icon "button" at bounding box center [1189, 303] width 9 height 9
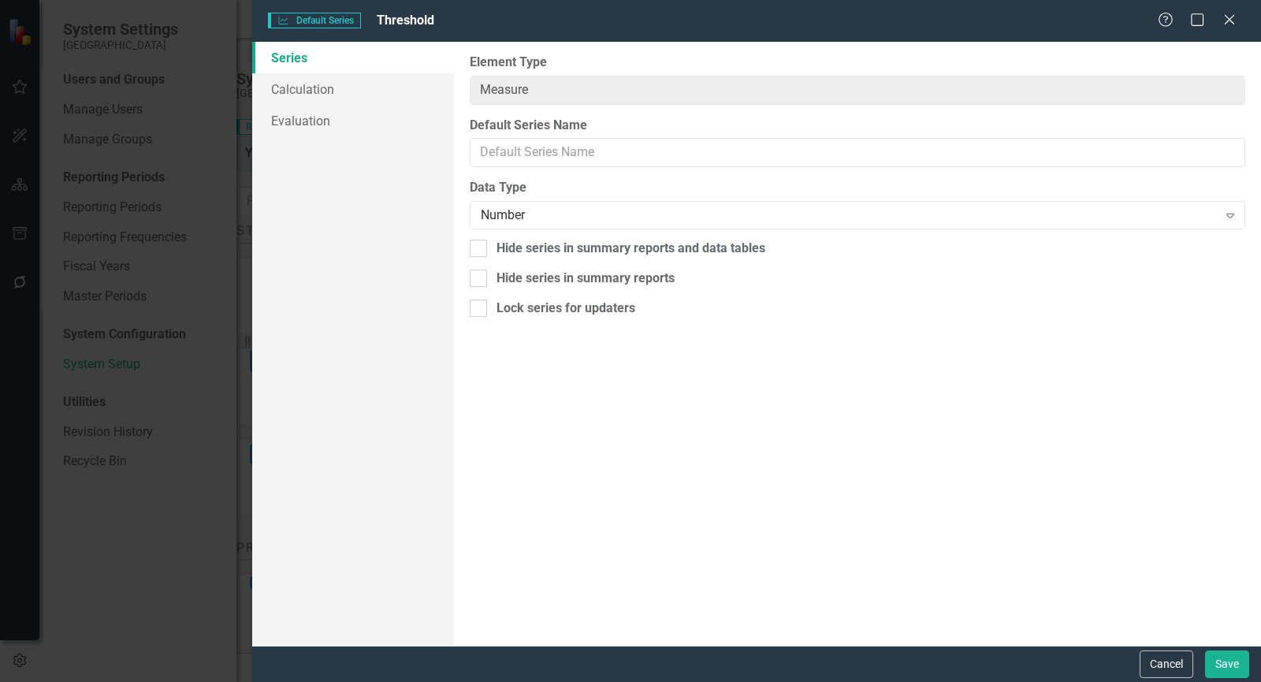
type input "Threshold"
click at [1168, 661] on button "Cancel" at bounding box center [1166, 664] width 54 height 28
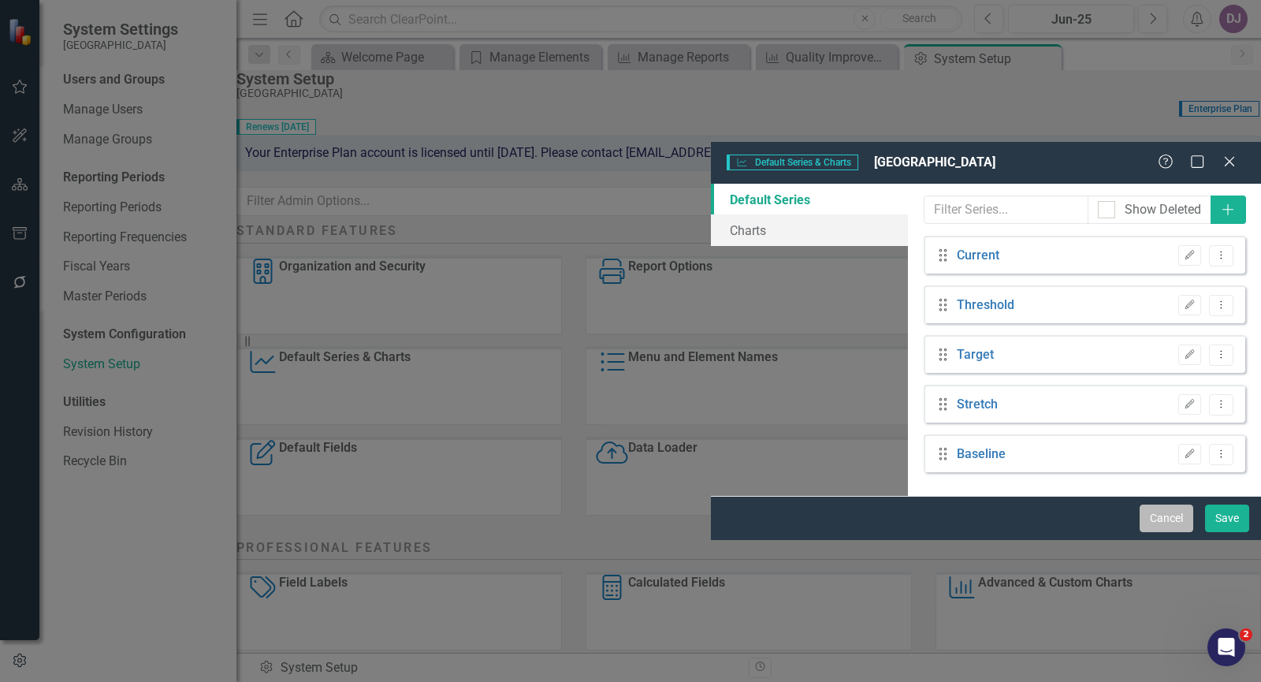
click at [1168, 532] on button "Cancel" at bounding box center [1166, 518] width 54 height 28
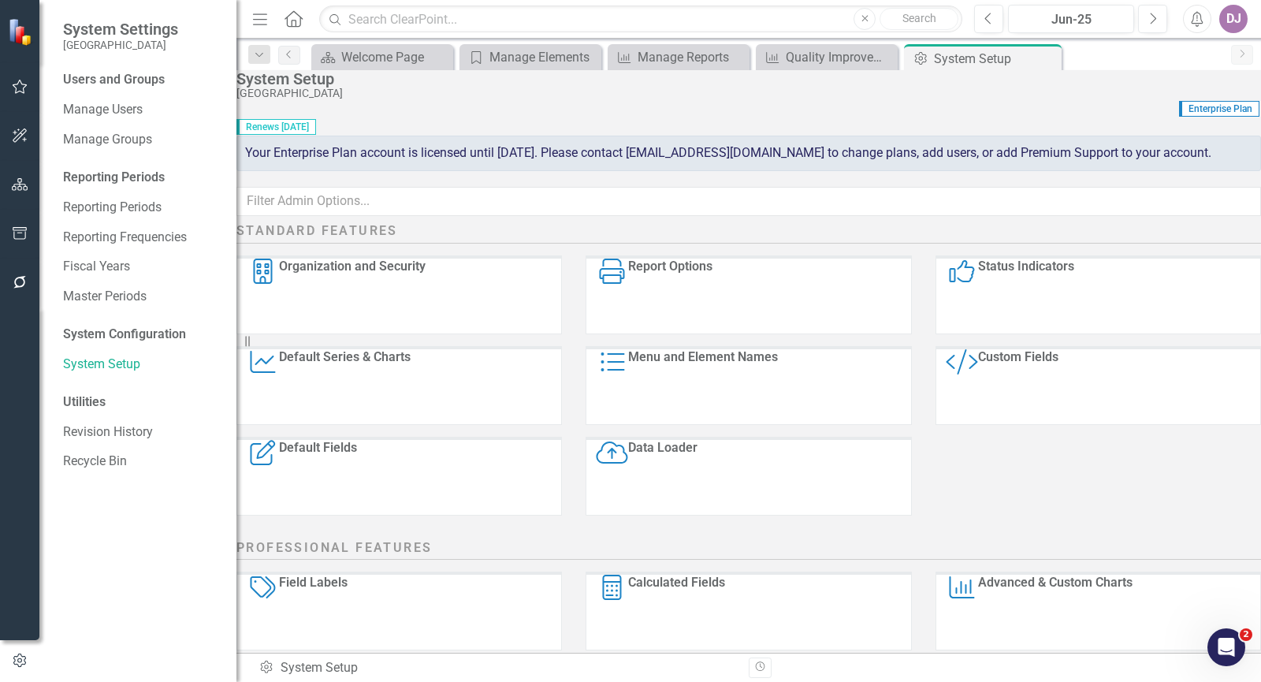
click at [1034, 406] on div "Custom Fields" at bounding box center [1018, 386] width 80 height 75
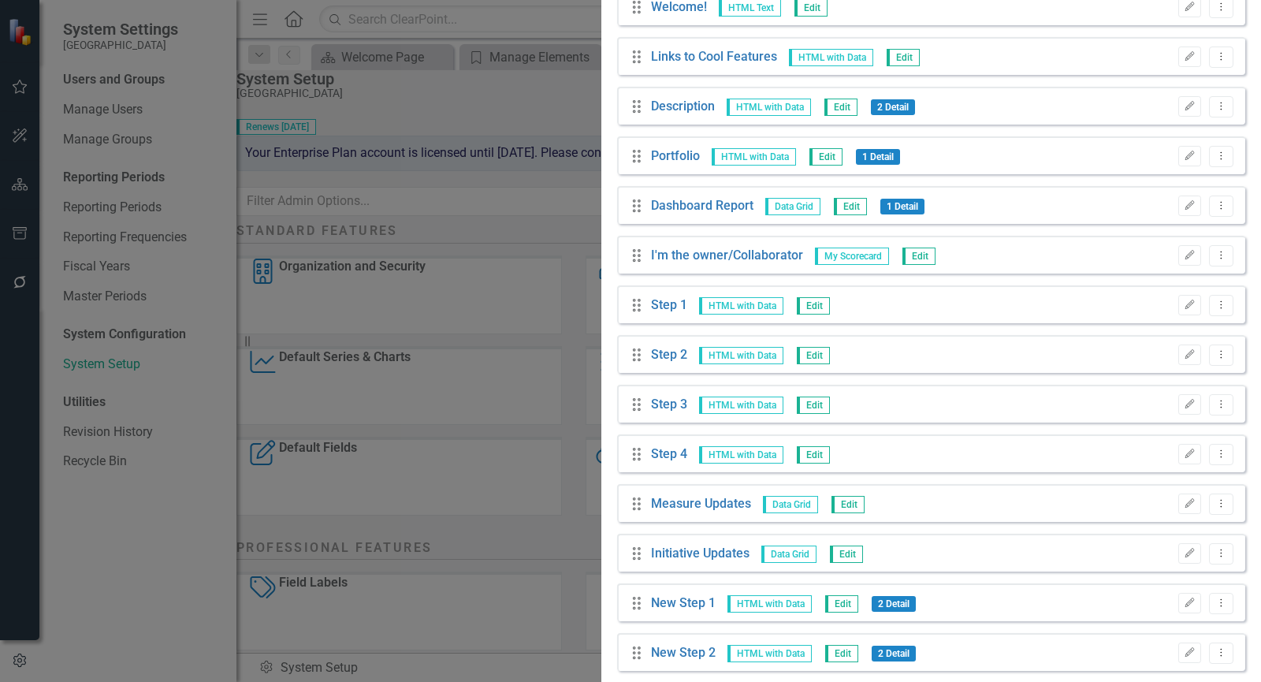
scroll to position [2787, 0]
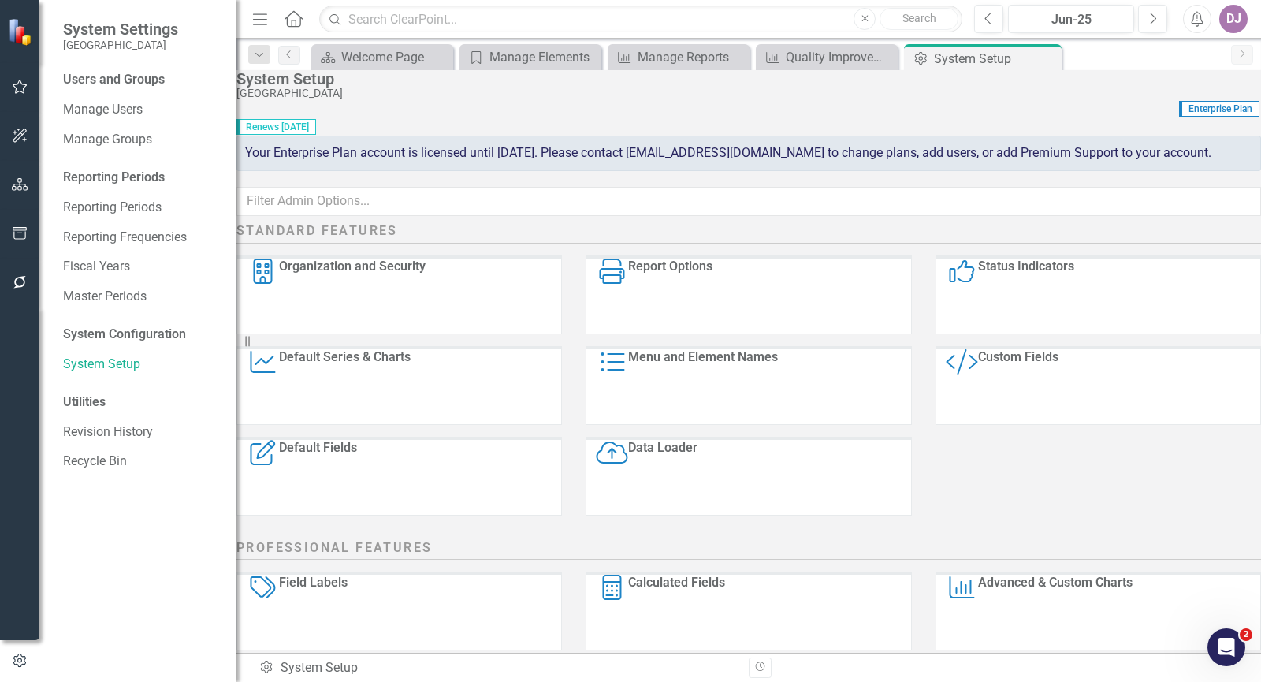
scroll to position [250, 0]
click at [1083, 574] on div "Advanced & Custom Charts" at bounding box center [1055, 611] width 154 height 75
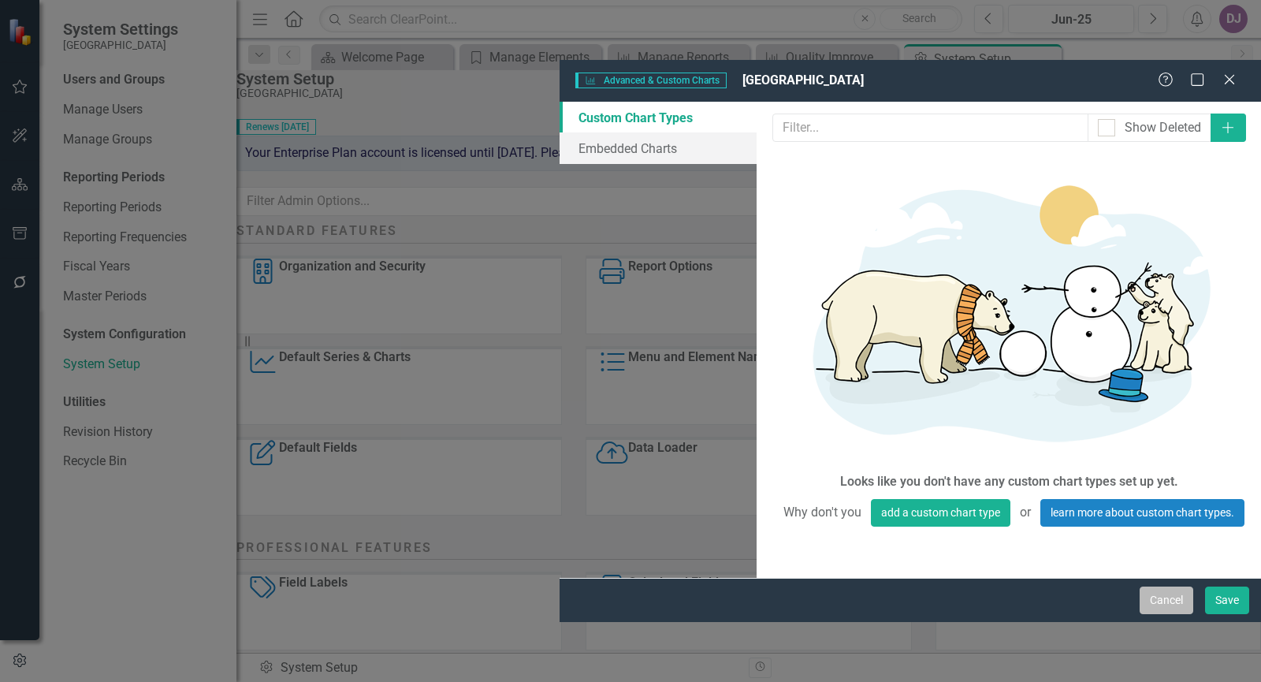
click at [1179, 614] on button "Cancel" at bounding box center [1166, 600] width 54 height 28
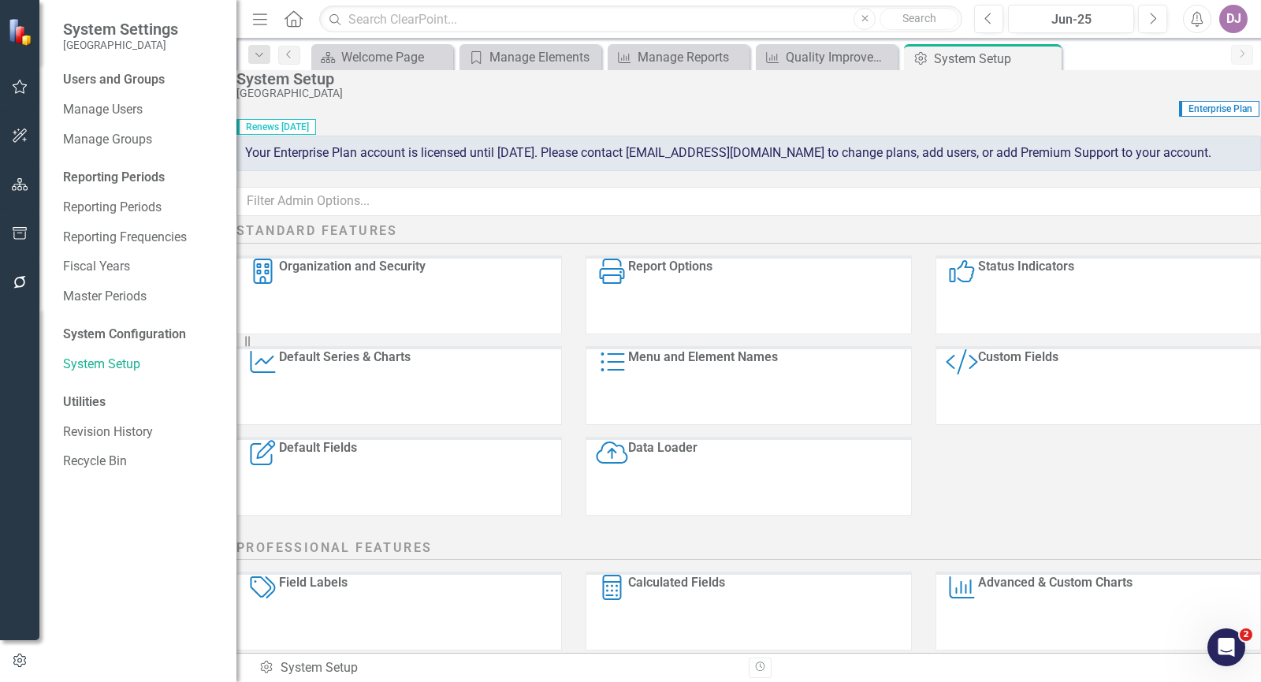
scroll to position [113, 0]
click at [21, 232] on icon "button" at bounding box center [20, 233] width 17 height 13
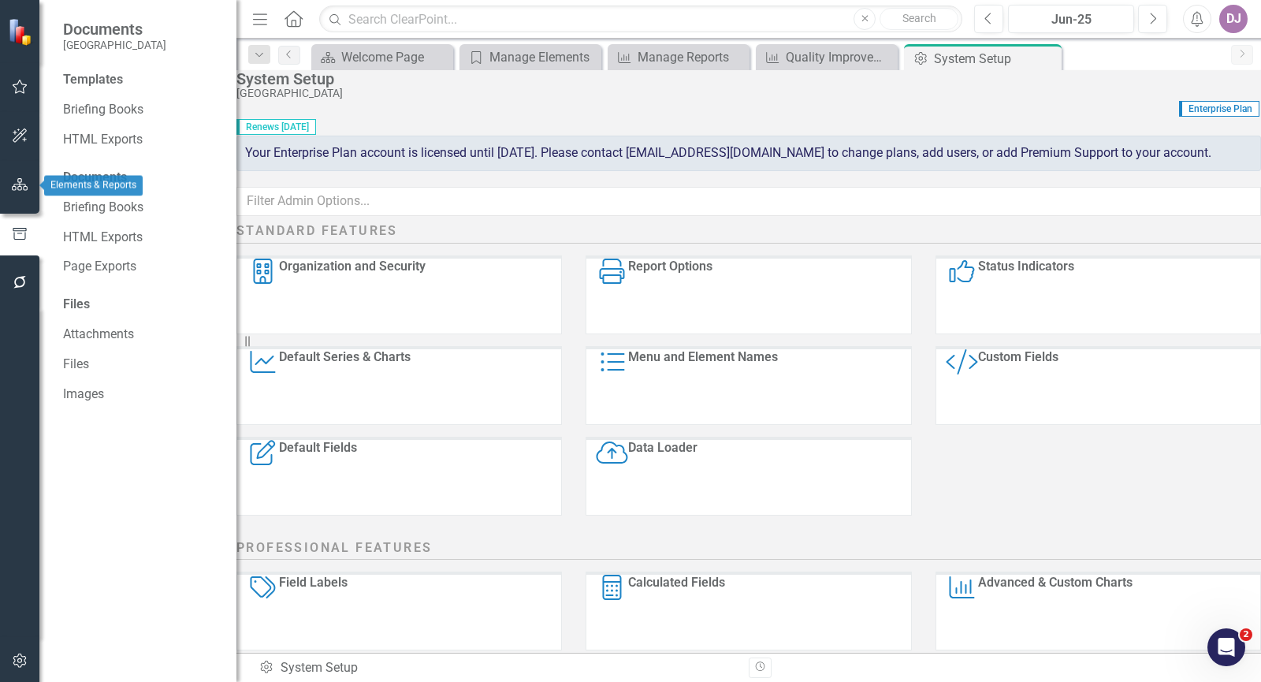
click at [21, 184] on icon "button" at bounding box center [20, 184] width 17 height 13
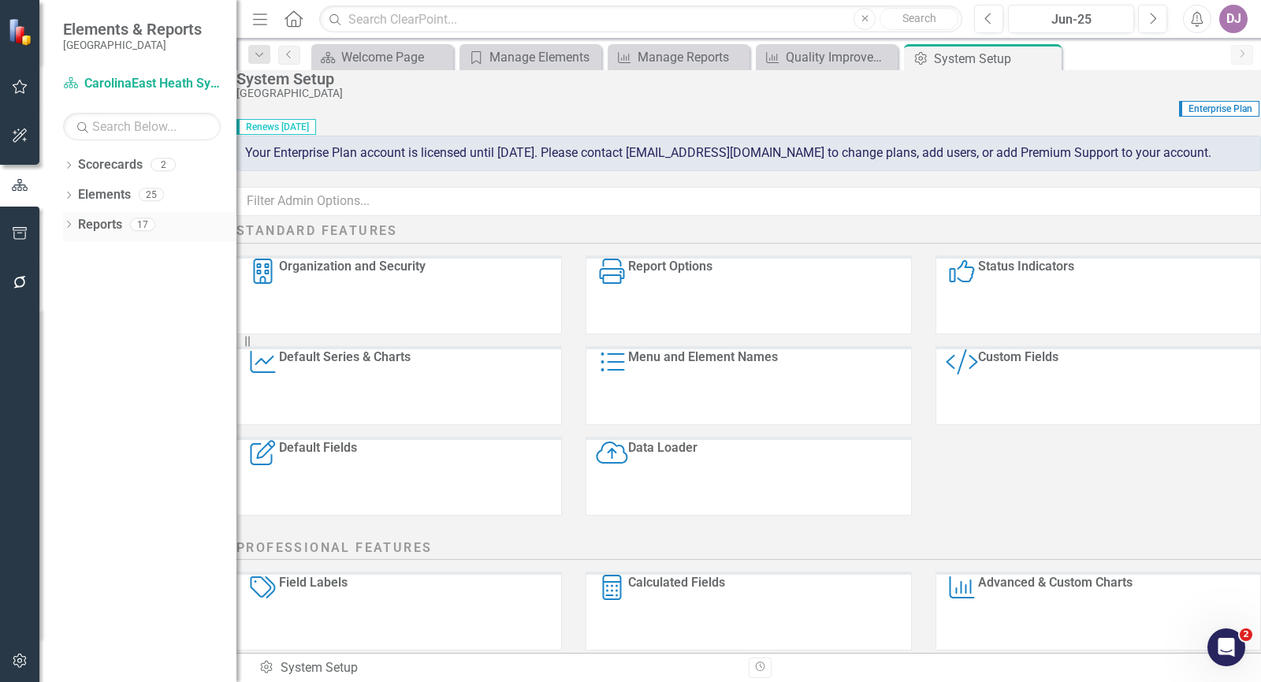
click at [74, 225] on icon "Dropdown" at bounding box center [68, 225] width 11 height 9
click at [126, 249] on link "Scorecard Scorecards" at bounding box center [128, 252] width 86 height 18
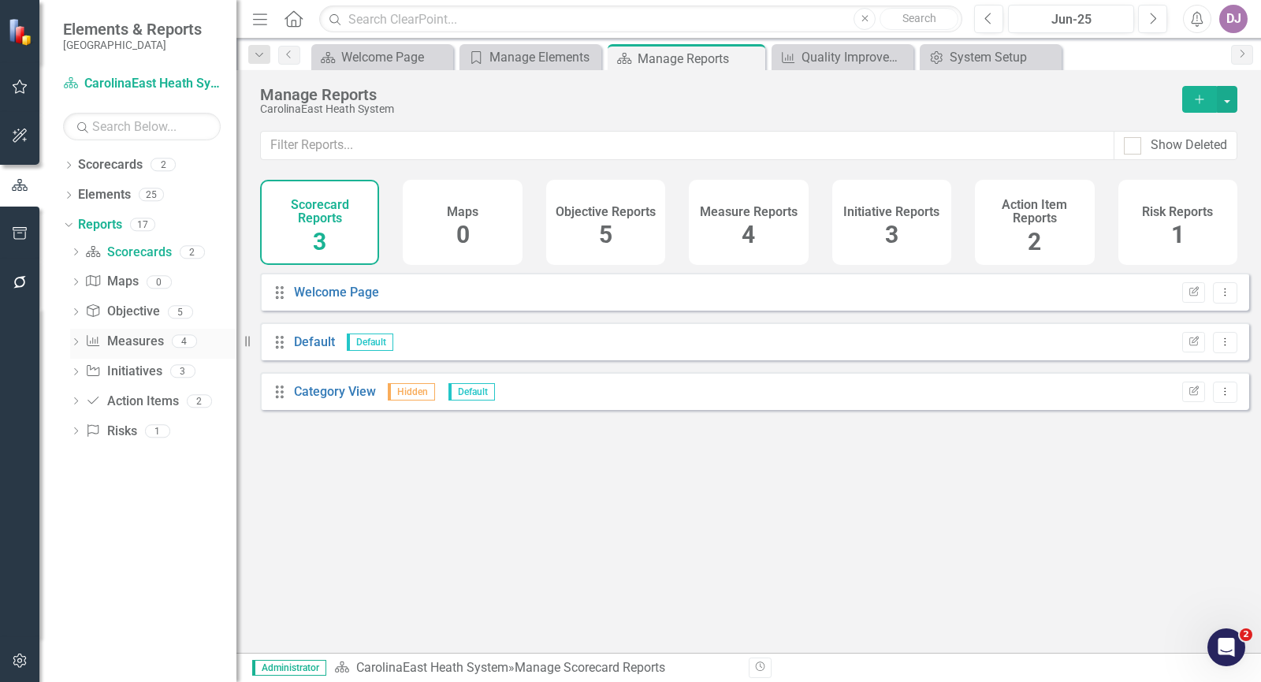
click at [150, 335] on link "Measure Measures" at bounding box center [124, 341] width 78 height 18
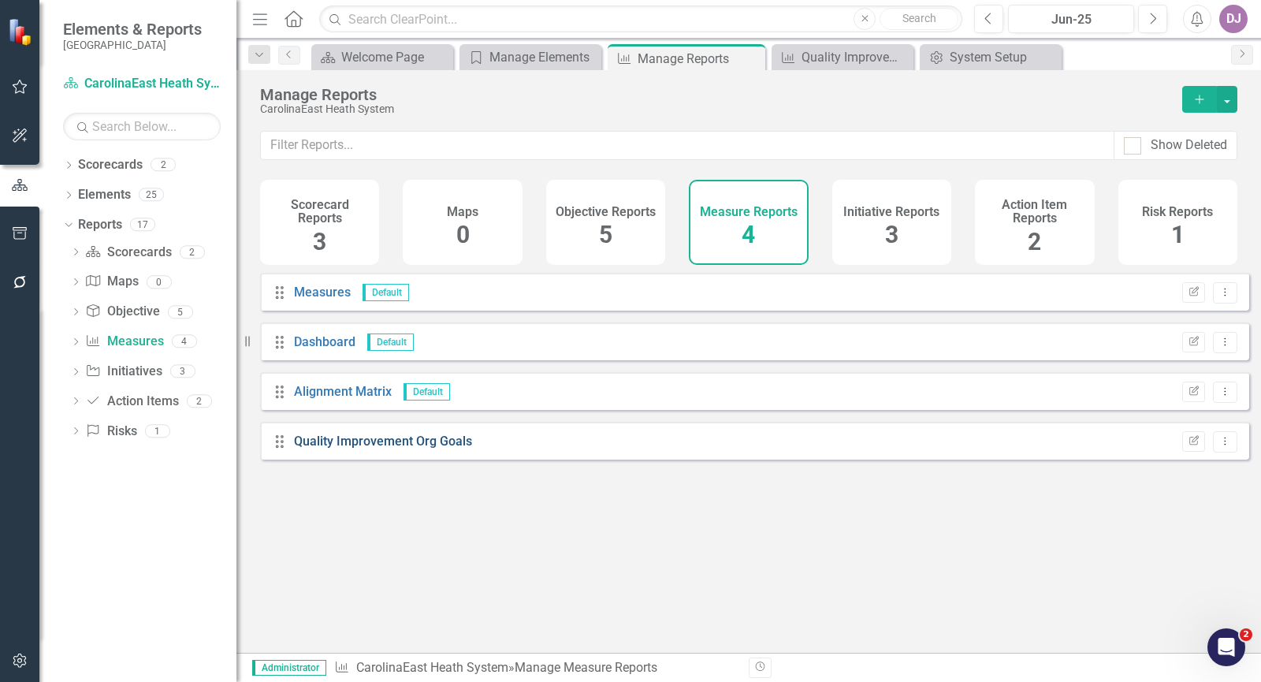
click at [399, 448] on link "Quality Improvement Org Goals" at bounding box center [383, 440] width 178 height 15
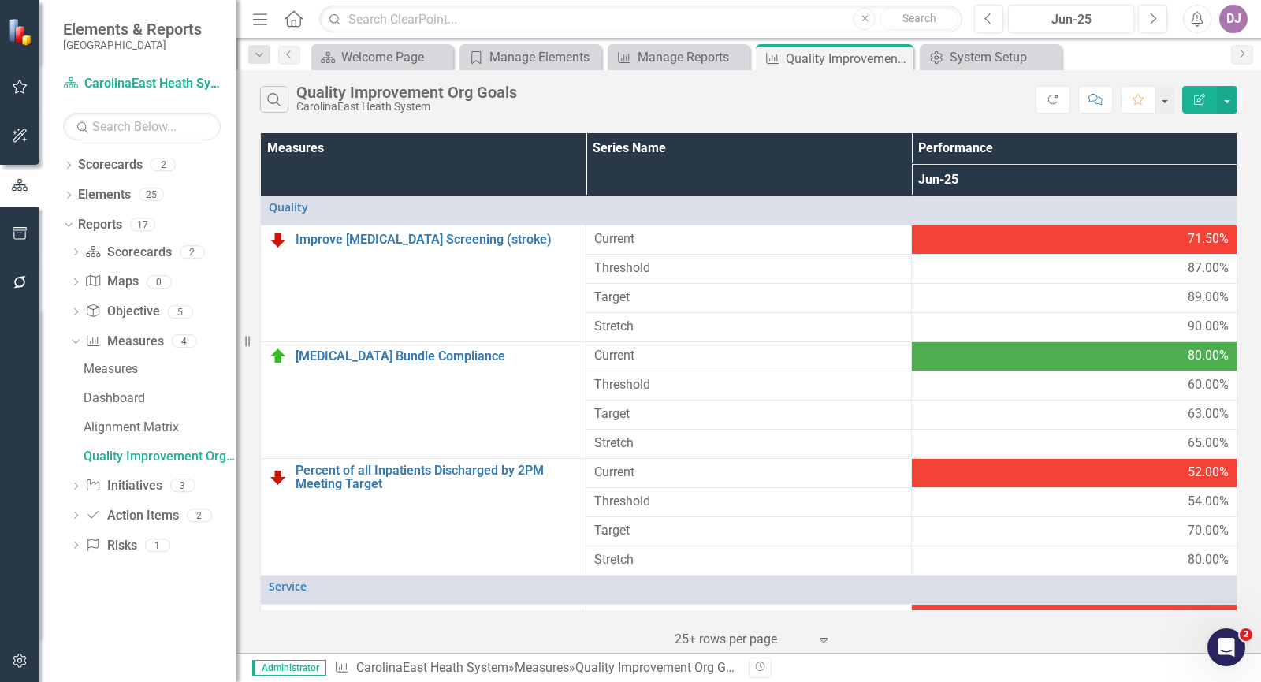
click at [416, 154] on th "Measures" at bounding box center [423, 164] width 325 height 62
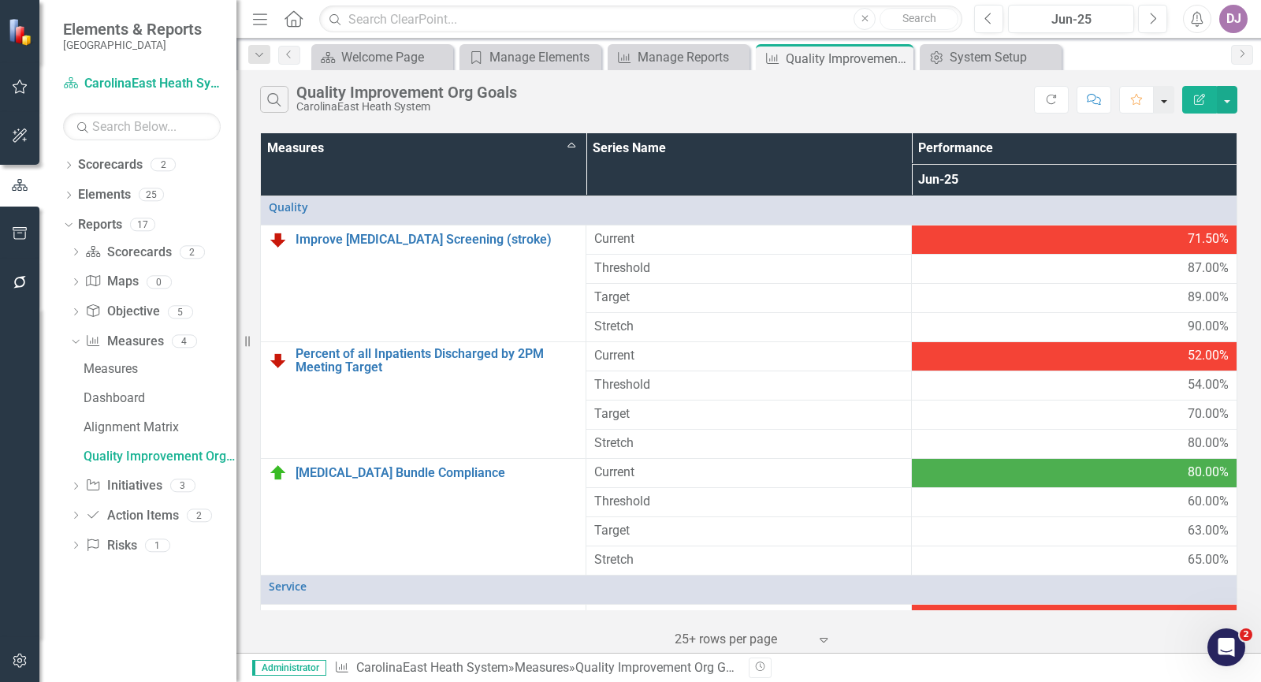
click at [1164, 104] on button "button" at bounding box center [1163, 100] width 20 height 28
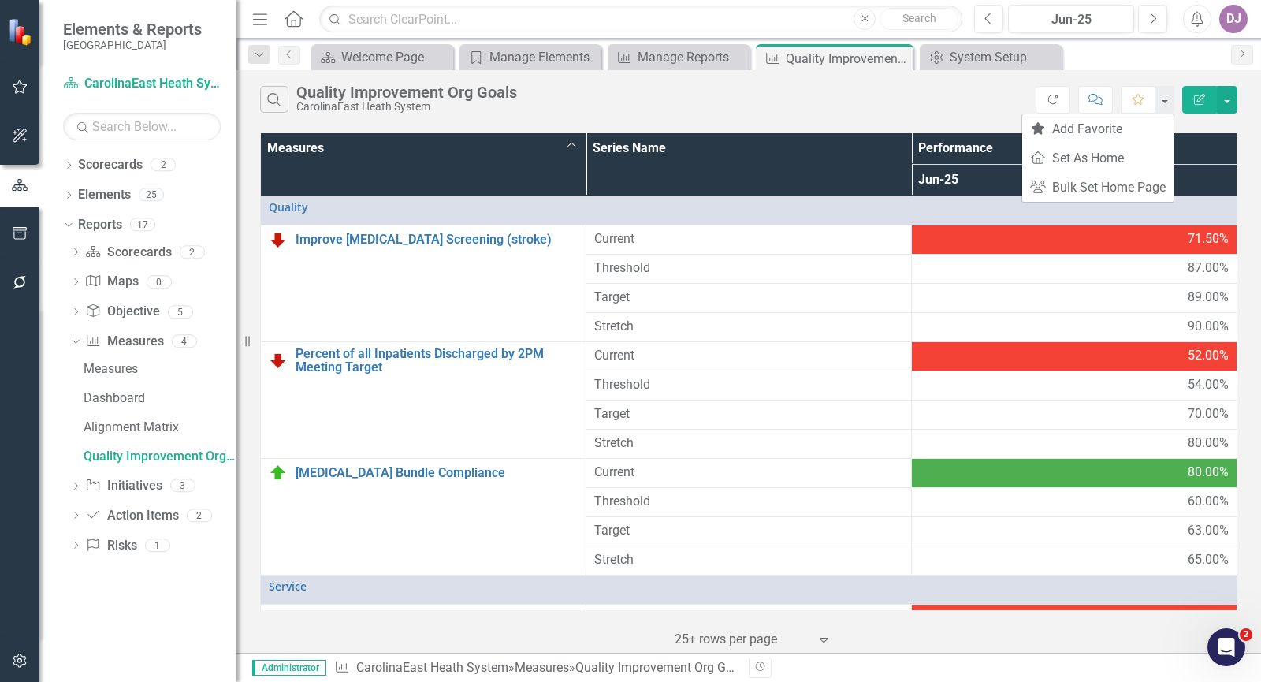
click at [997, 103] on div "Search Quality Improvement Org Goals CarolinaEast Heath System" at bounding box center [647, 99] width 775 height 27
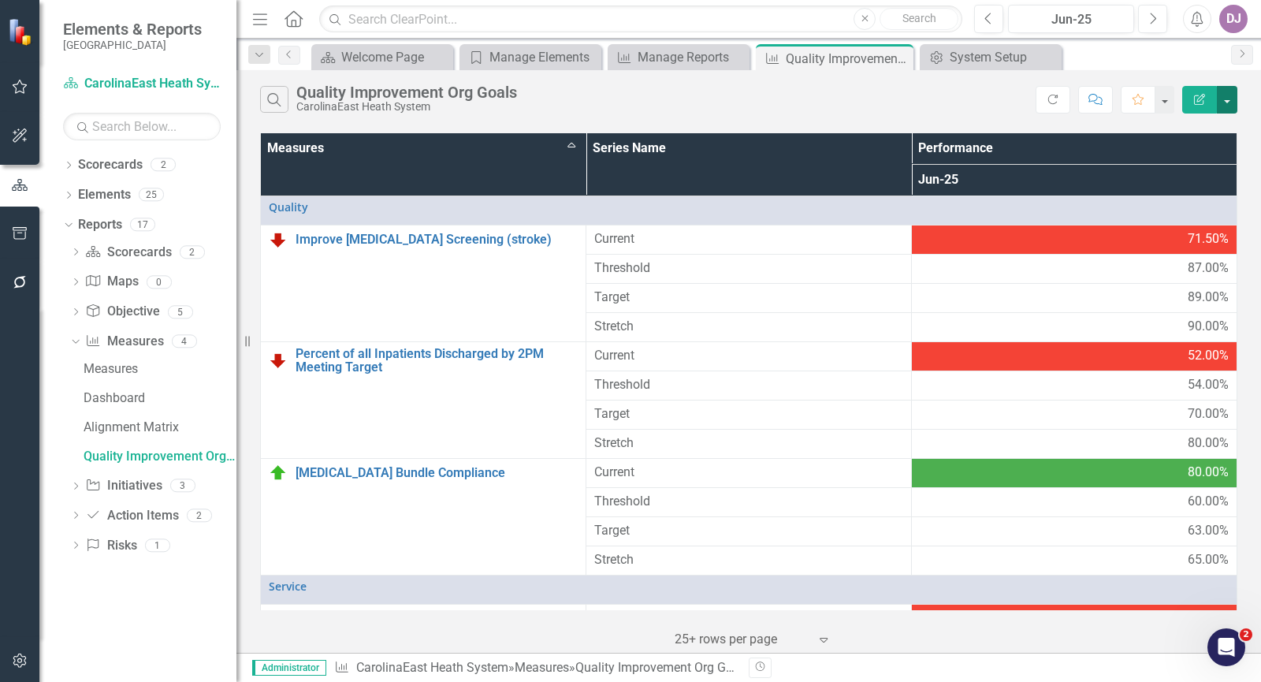
click at [1228, 102] on button "button" at bounding box center [1226, 100] width 20 height 28
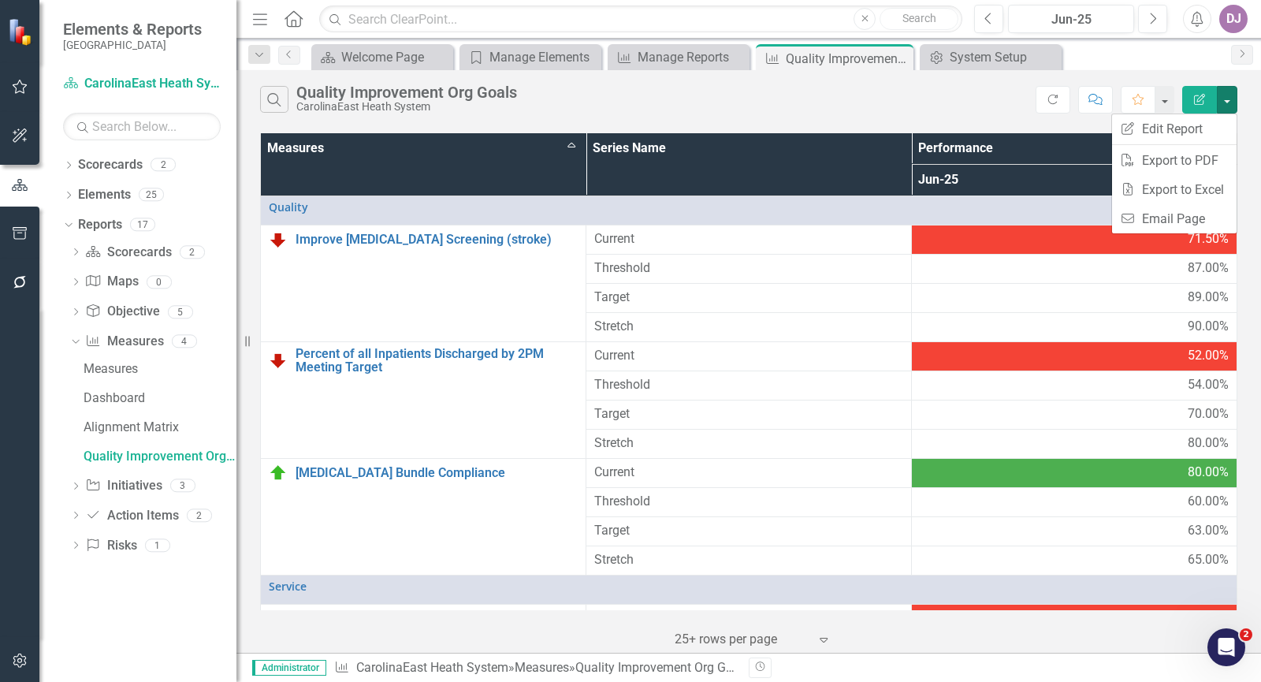
click at [880, 106] on div "Search Quality Improvement Org Goals CarolinaEast Heath System" at bounding box center [647, 99] width 775 height 27
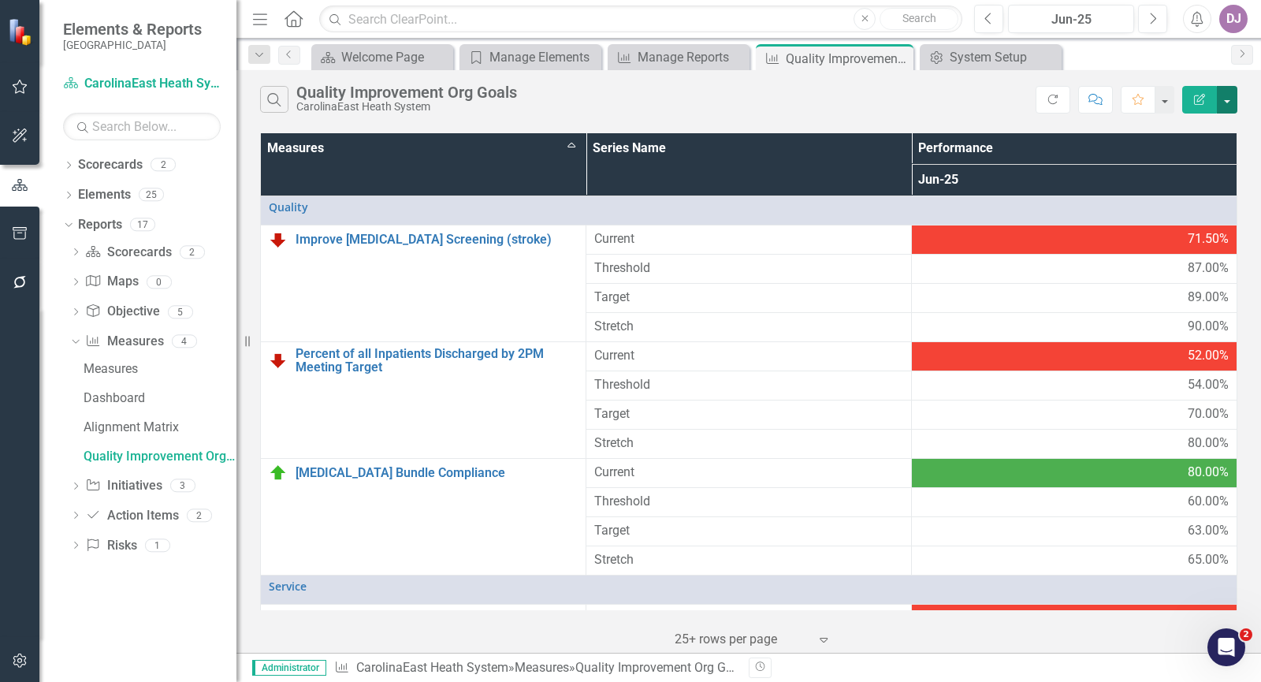
click at [1228, 102] on button "button" at bounding box center [1226, 100] width 20 height 28
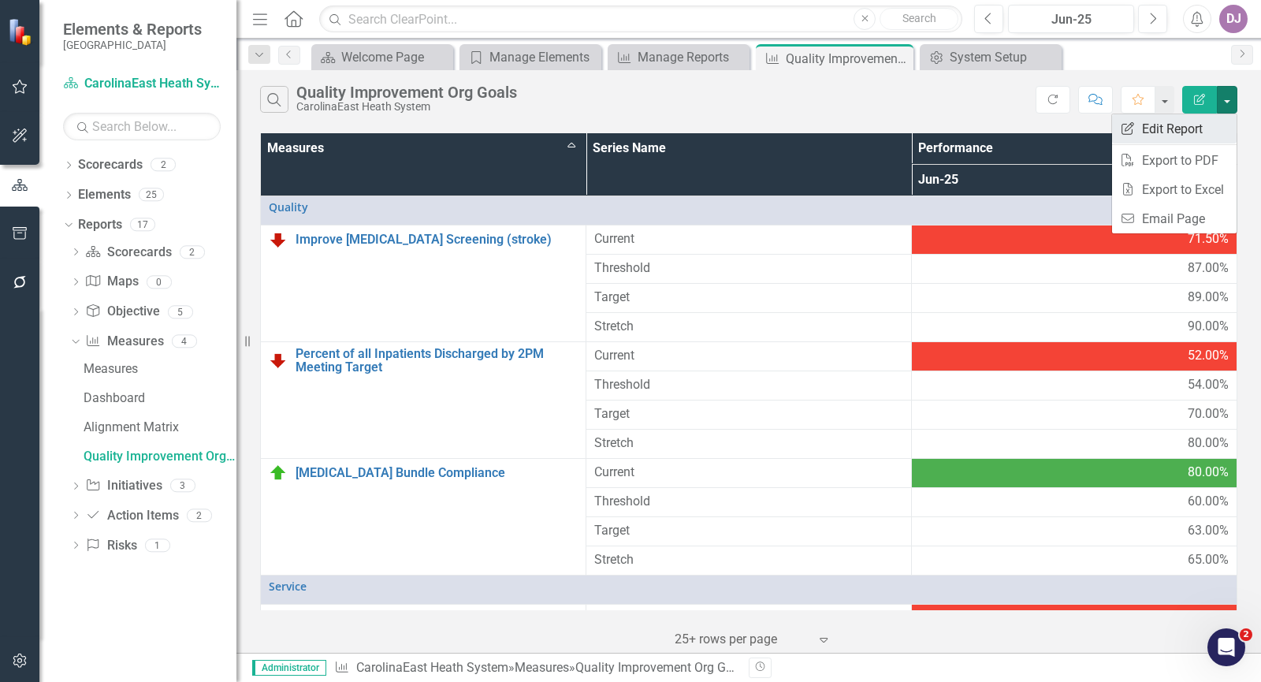
click at [1169, 130] on link "Edit Report Edit Report" at bounding box center [1174, 128] width 124 height 29
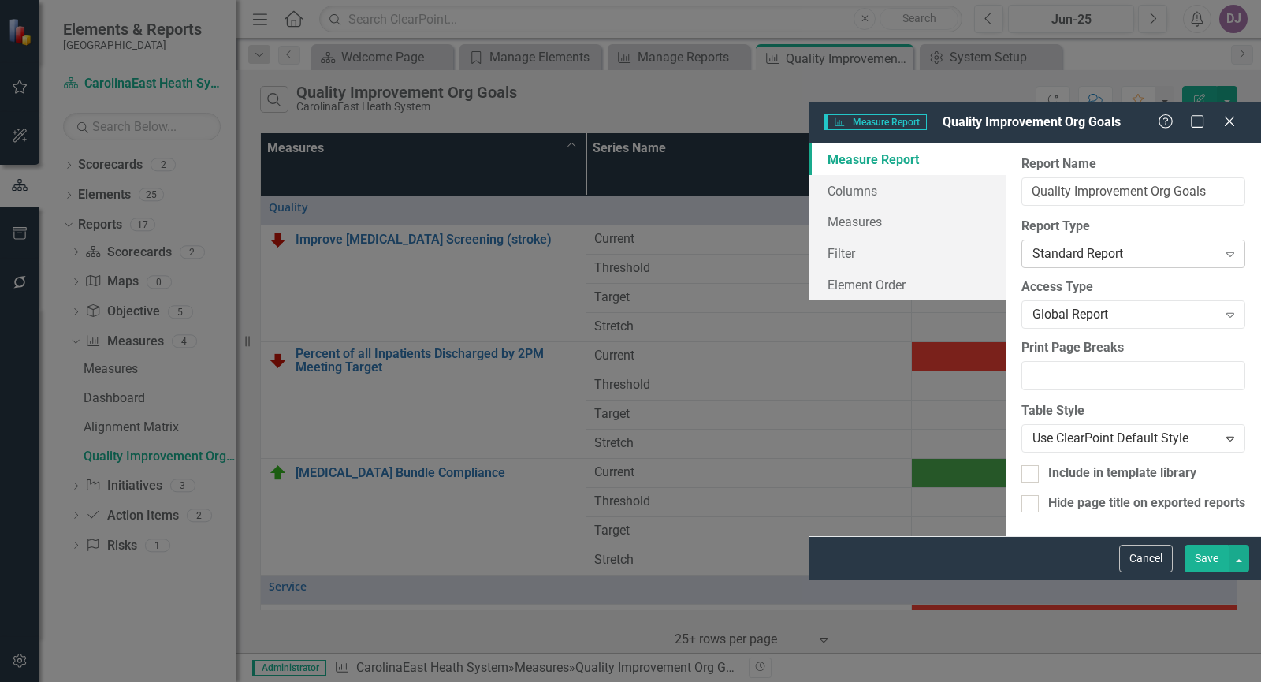
click at [1229, 247] on icon "Expand" at bounding box center [1230, 253] width 16 height 13
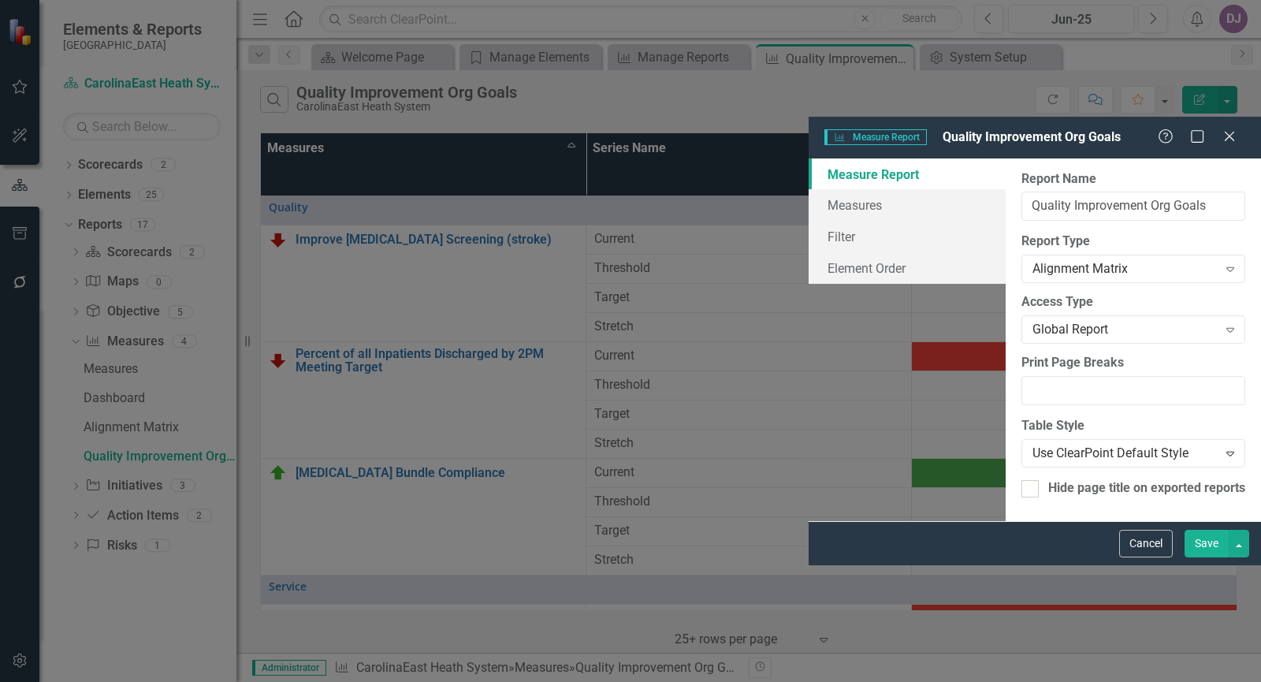
click at [1214, 557] on button "Save" at bounding box center [1206, 543] width 44 height 28
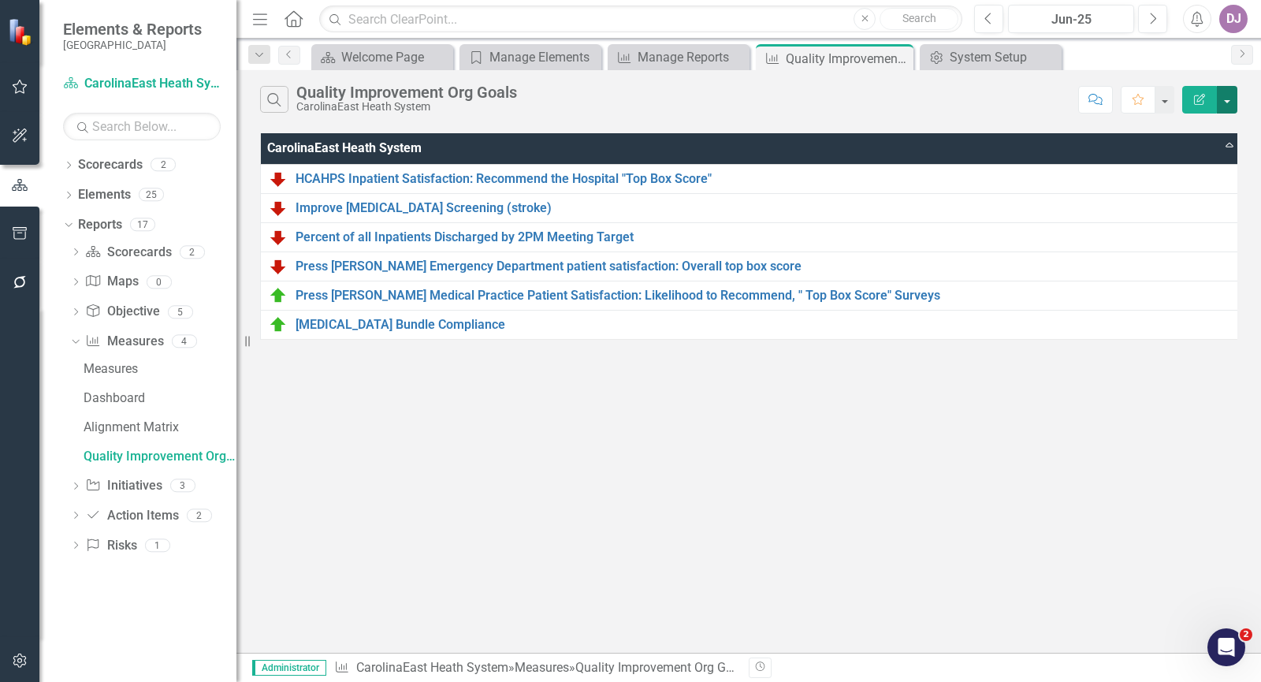
click at [1225, 101] on button "button" at bounding box center [1226, 100] width 20 height 28
click at [1188, 124] on link "Edit Report Edit Report" at bounding box center [1174, 128] width 124 height 29
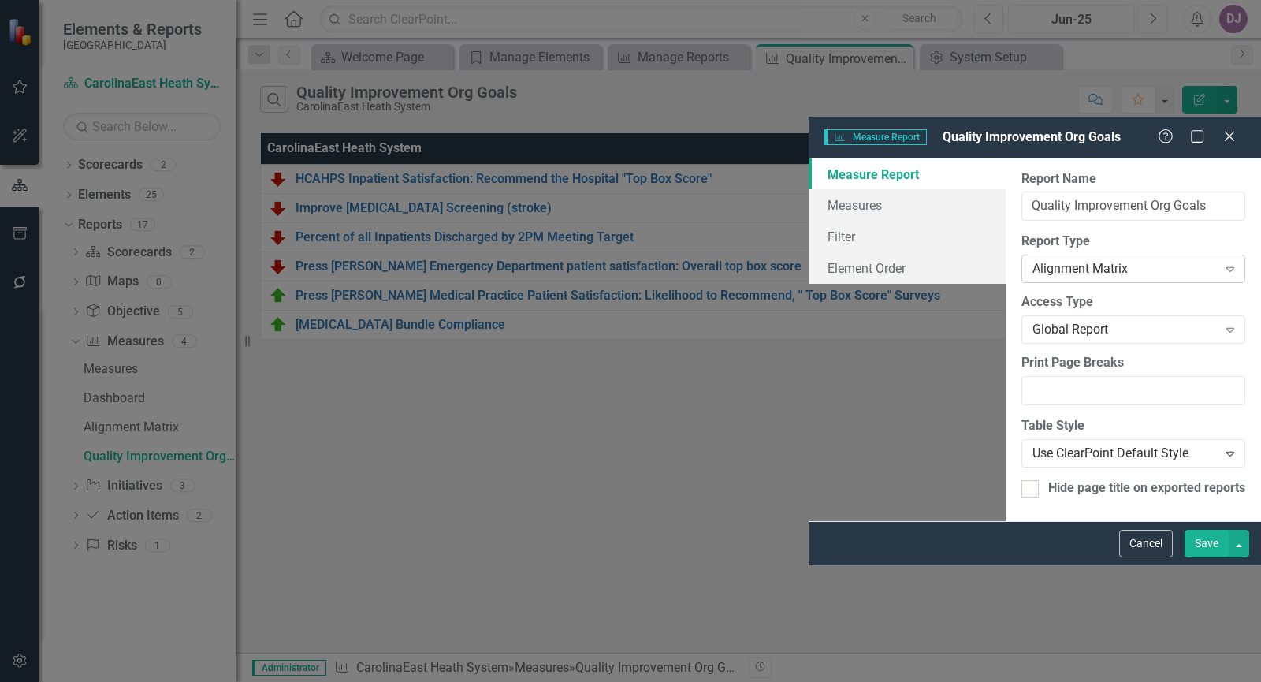
click at [1226, 262] on icon "Expand" at bounding box center [1230, 268] width 16 height 13
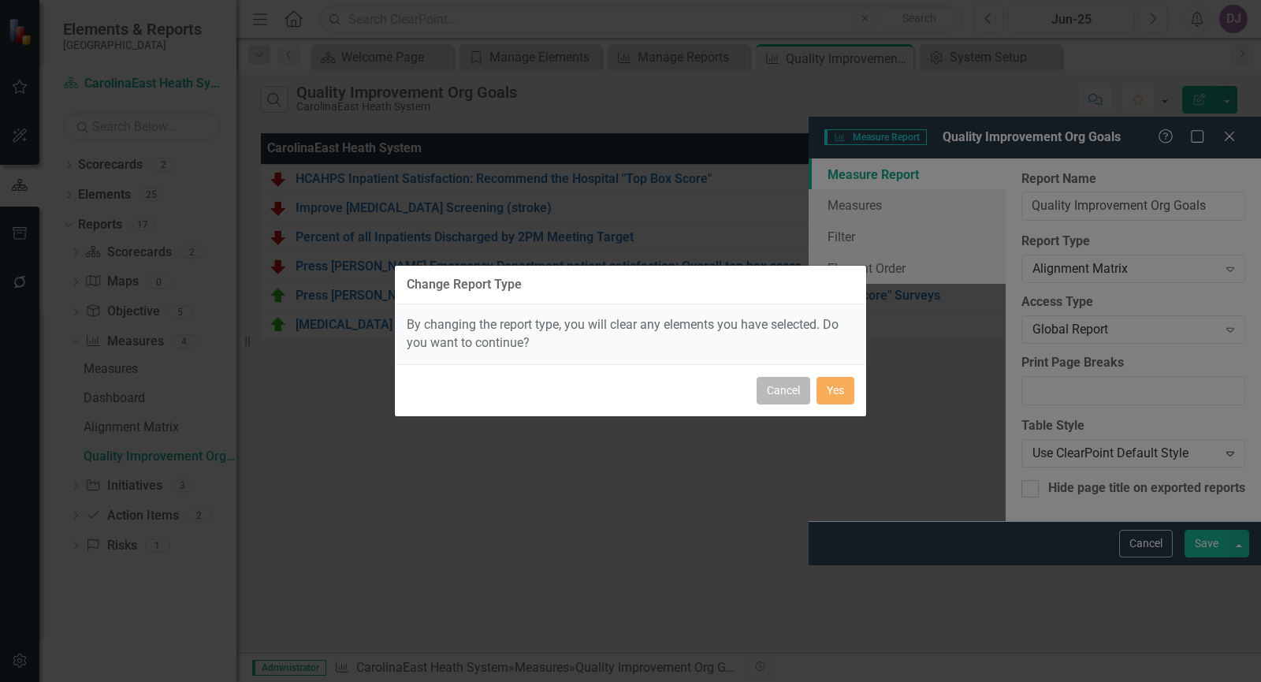
click at [786, 393] on button "Cancel" at bounding box center [783, 391] width 54 height 28
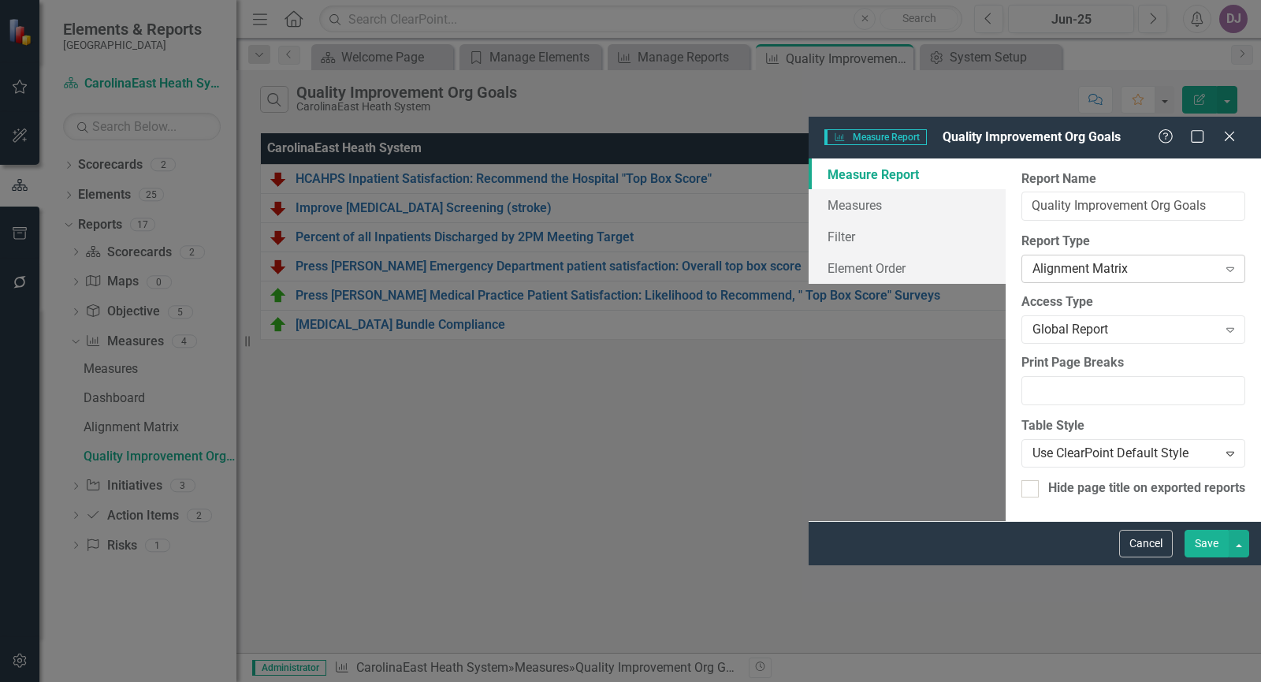
click at [1219, 256] on div "Expand" at bounding box center [1230, 268] width 28 height 25
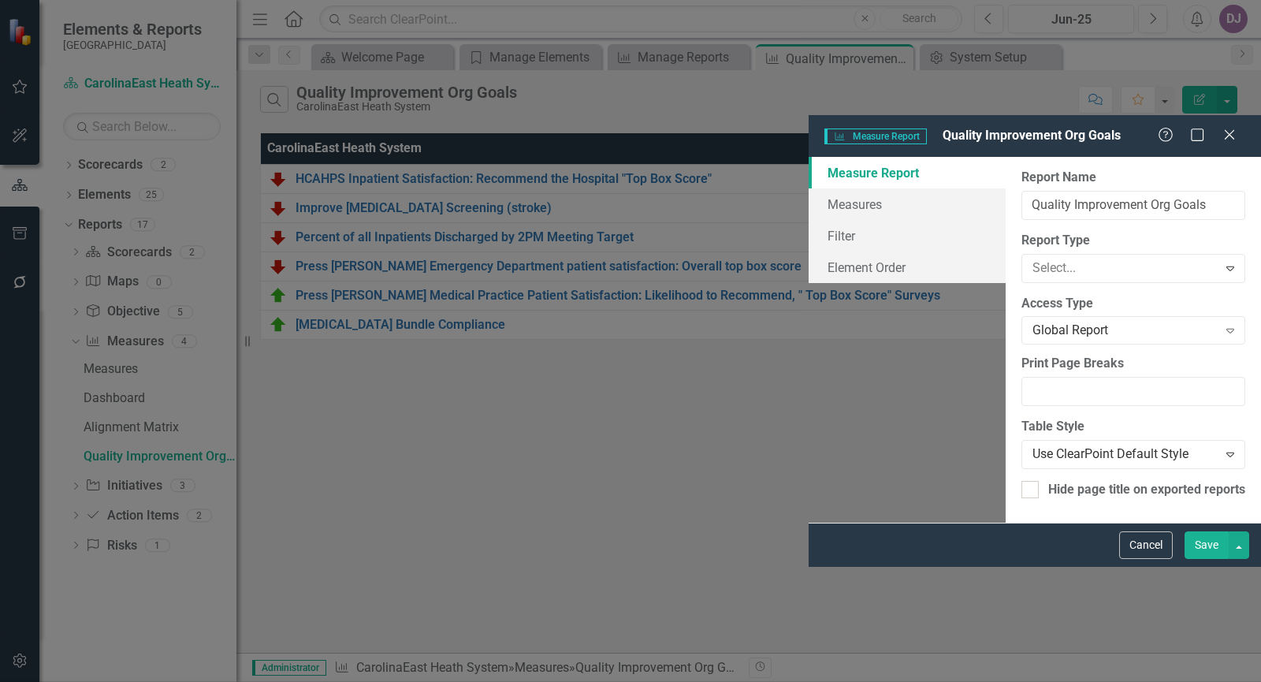
click at [475, 681] on div "Standard Report" at bounding box center [633, 694] width 1235 height 18
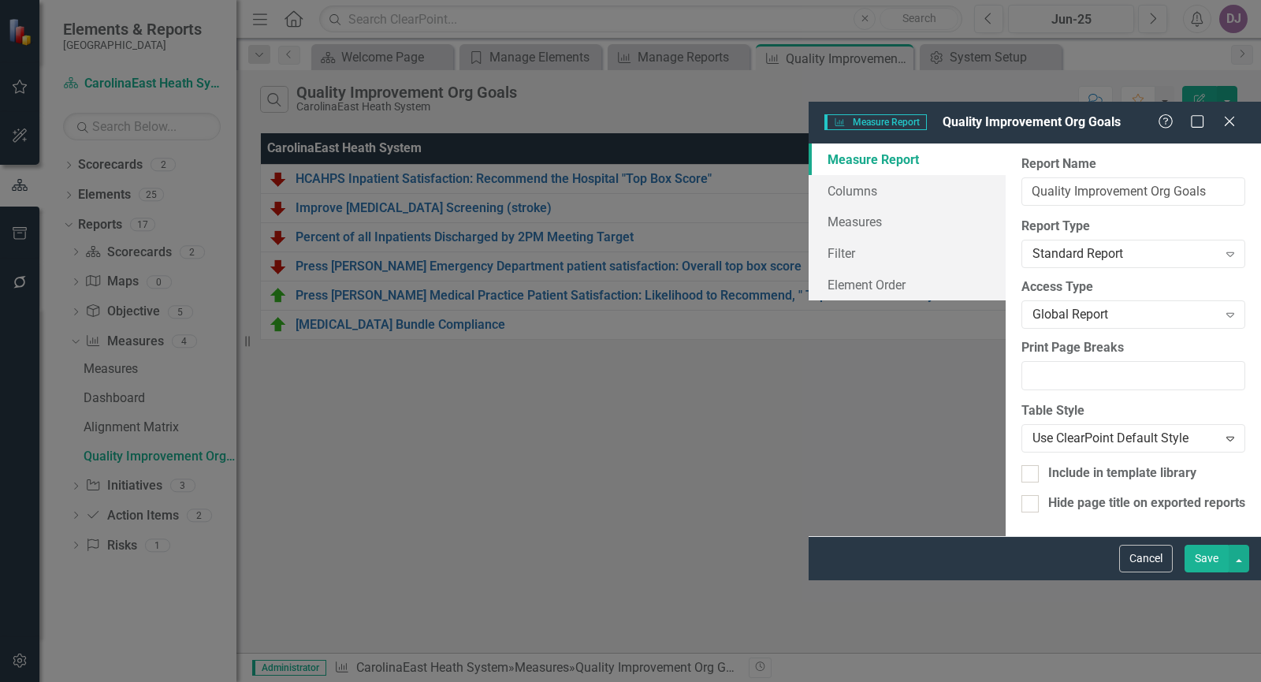
click at [1209, 572] on button "Save" at bounding box center [1206, 558] width 44 height 28
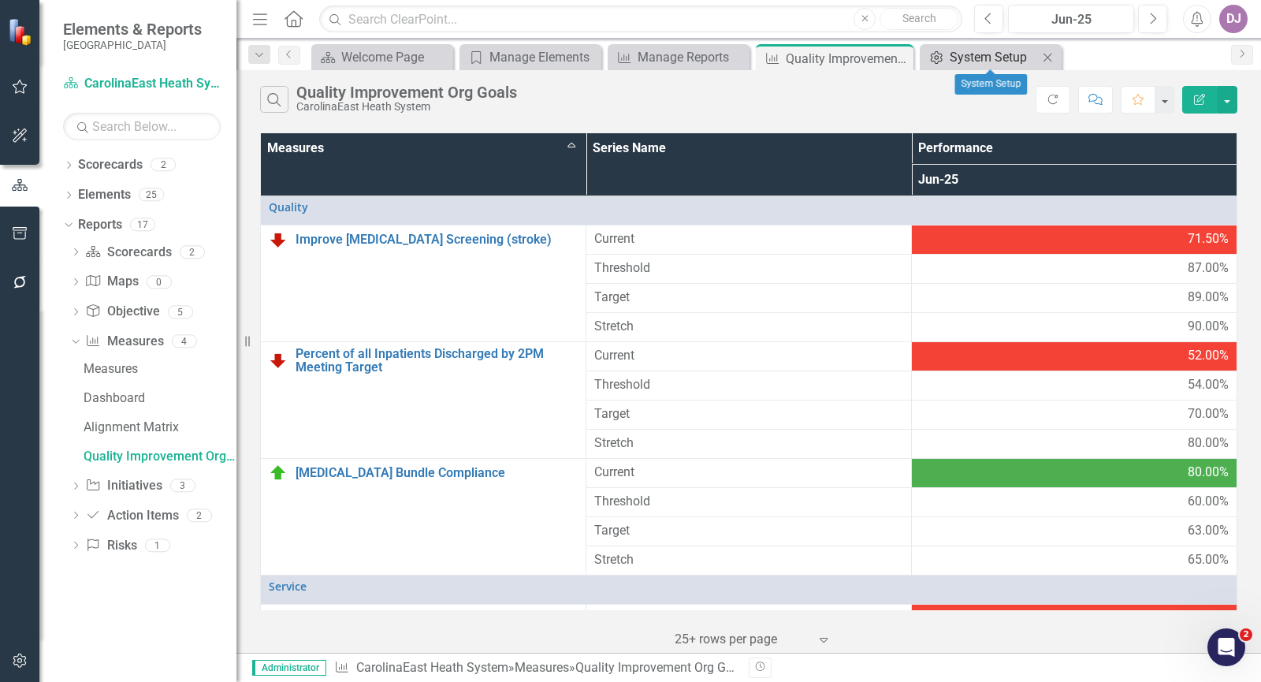
click at [965, 58] on div "System Setup" at bounding box center [993, 57] width 88 height 20
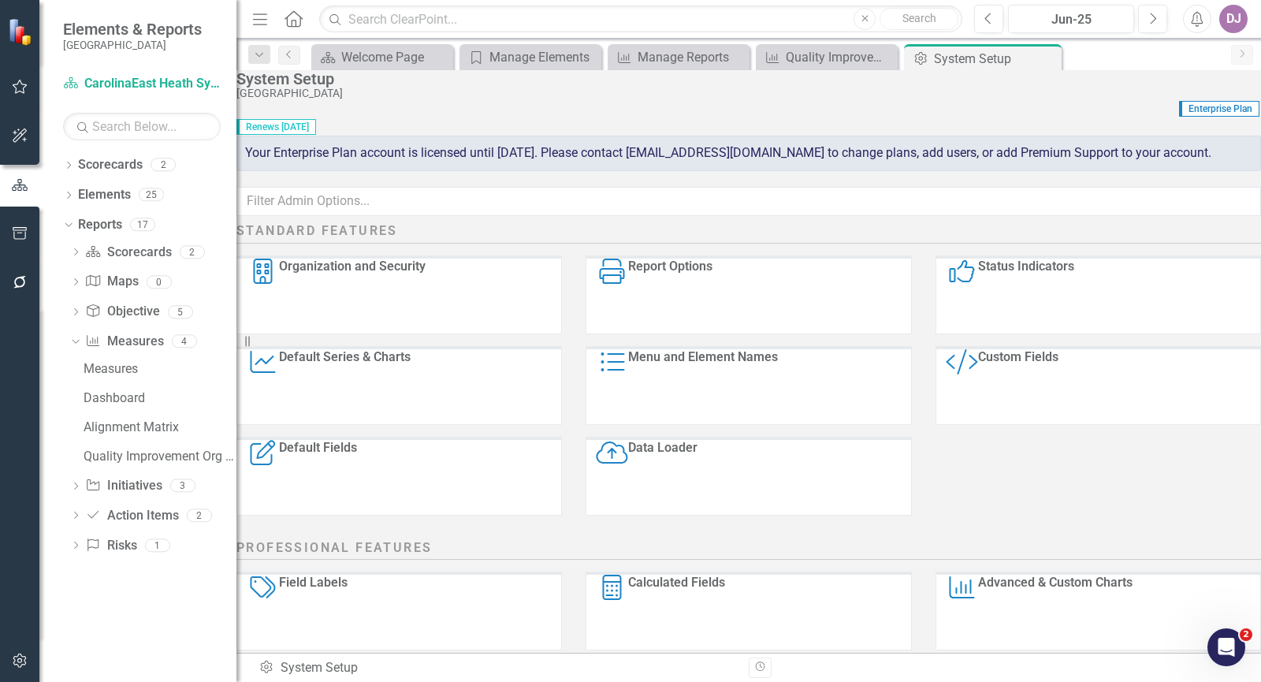
click at [752, 410] on div "Menu and Element Names" at bounding box center [703, 386] width 150 height 75
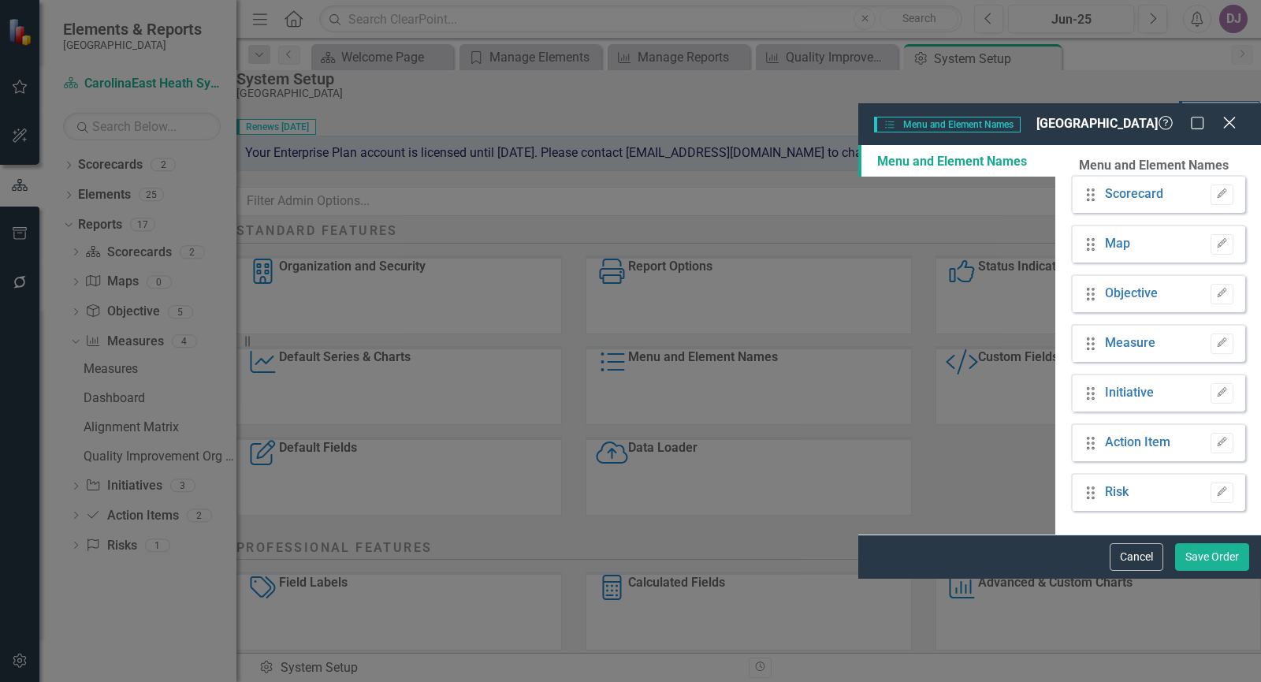
click at [1228, 115] on icon "Close" at bounding box center [1229, 122] width 20 height 15
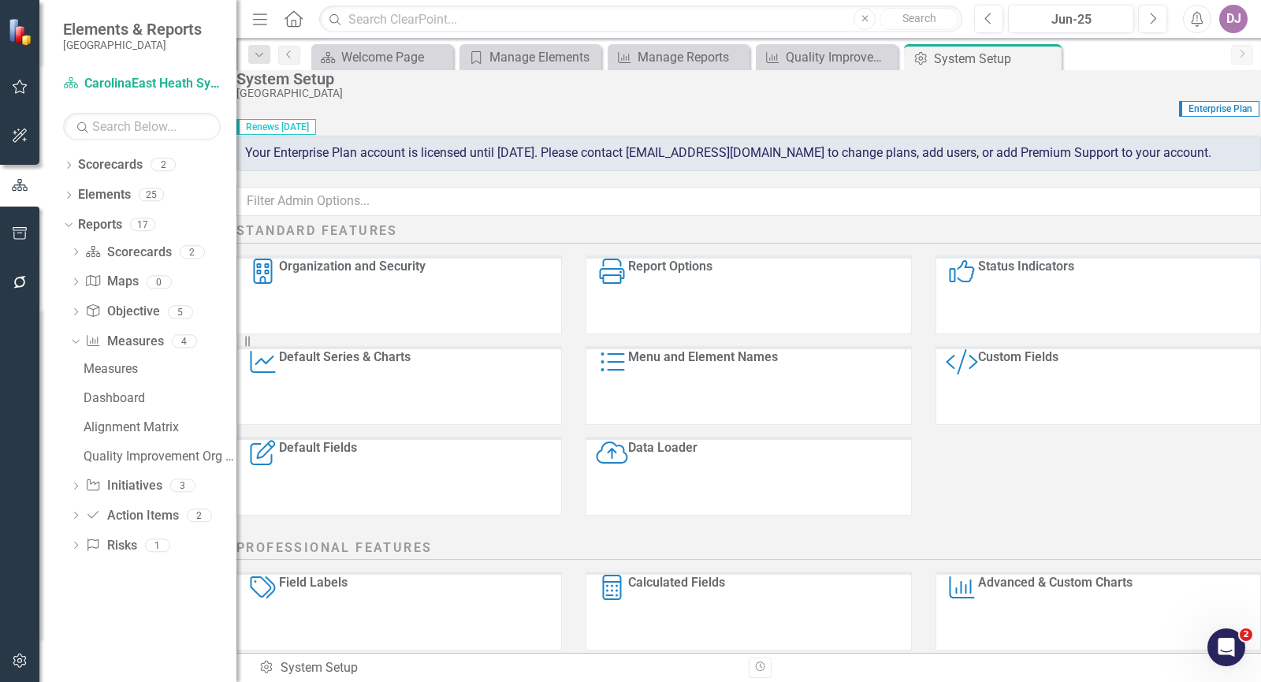
scroll to position [263, 0]
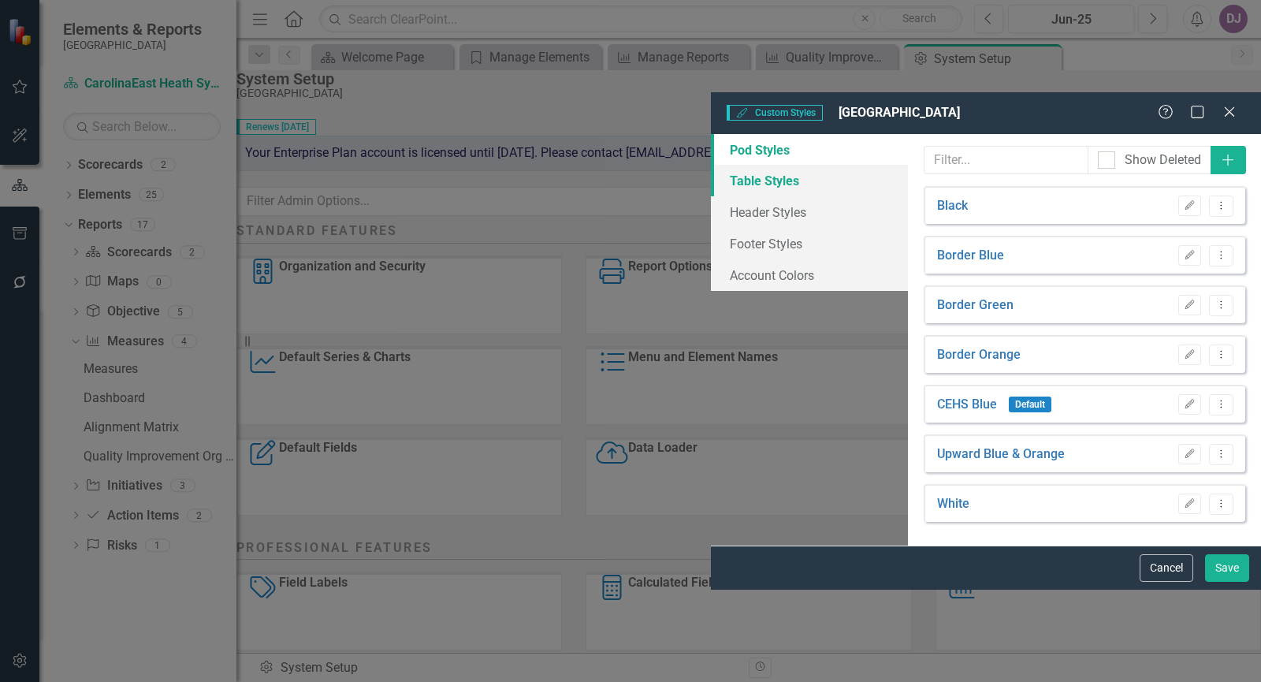
click at [711, 165] on link "Table Styles" at bounding box center [809, 181] width 197 height 32
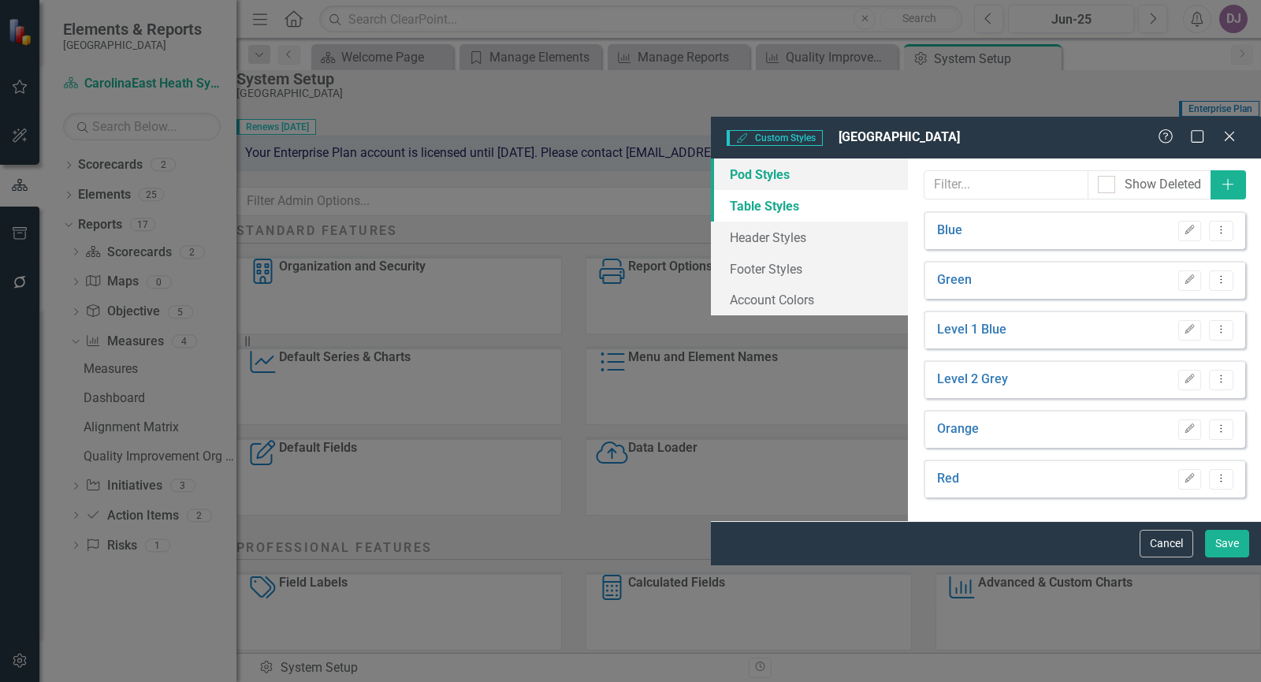
click at [711, 158] on link "Pod Styles" at bounding box center [809, 174] width 197 height 32
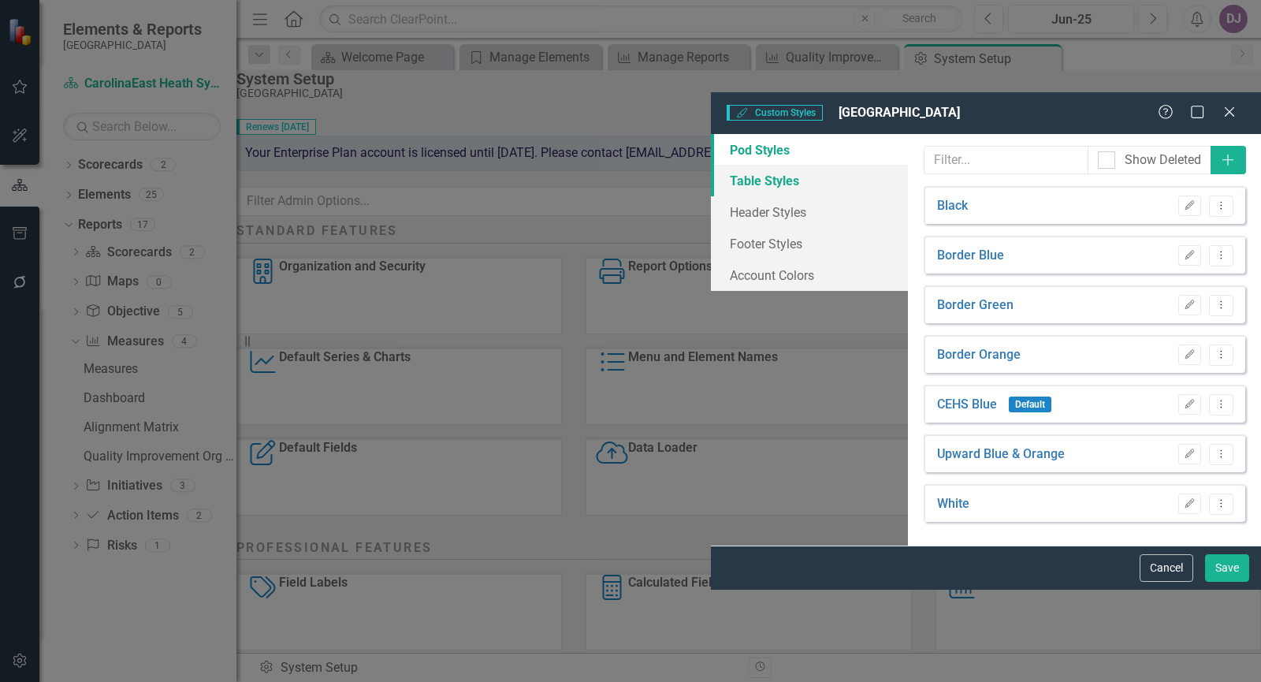
click at [711, 165] on link "Table Styles" at bounding box center [809, 181] width 197 height 32
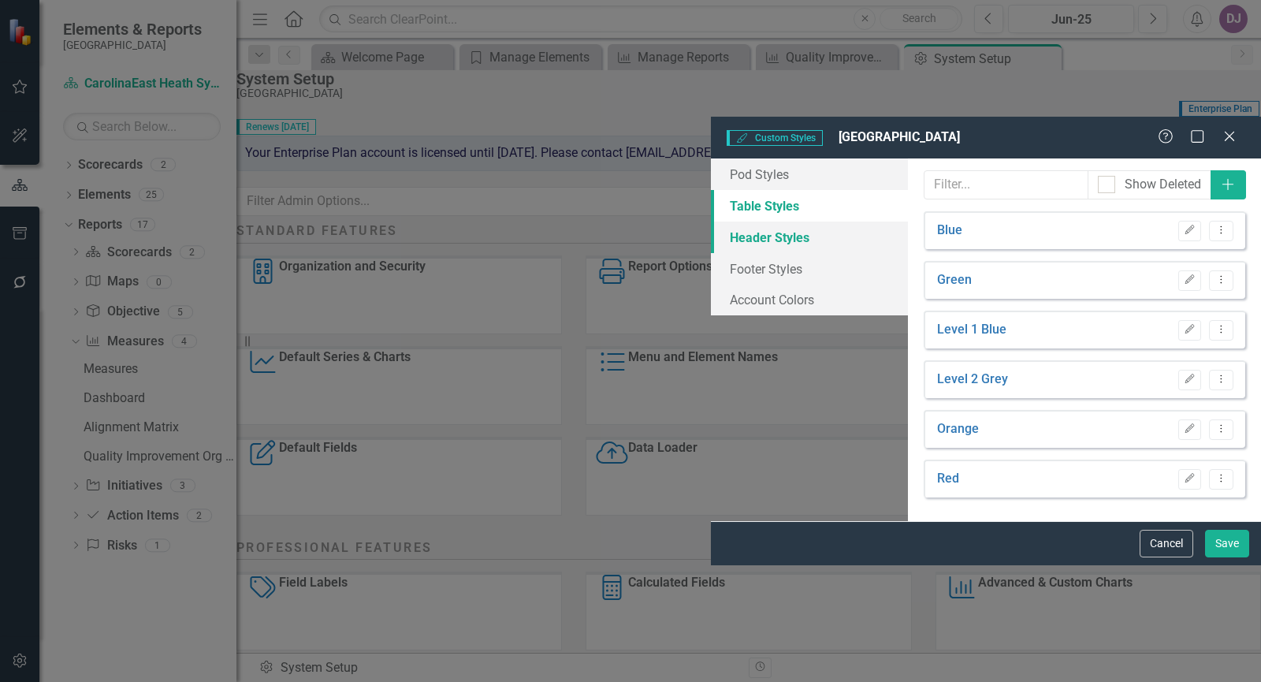
click at [711, 221] on link "Header Styles" at bounding box center [809, 237] width 197 height 32
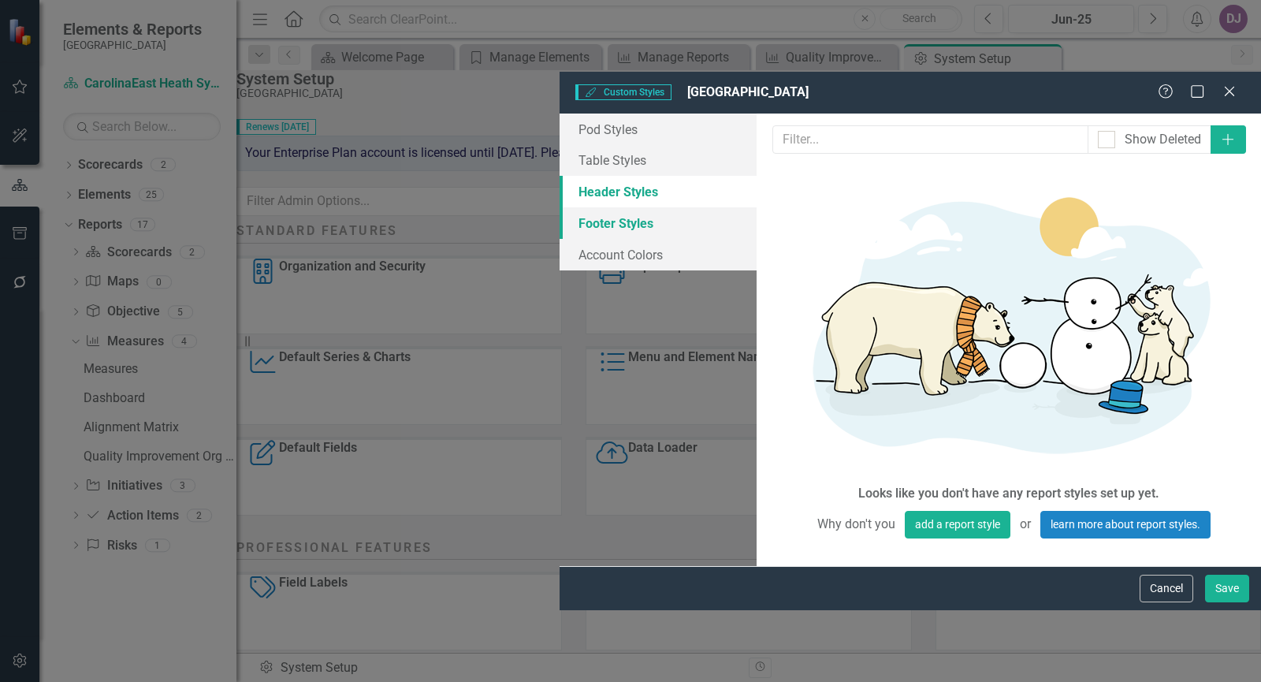
click at [559, 207] on link "Footer Styles" at bounding box center [657, 223] width 197 height 32
click at [559, 239] on link "Account Colors" at bounding box center [657, 255] width 197 height 32
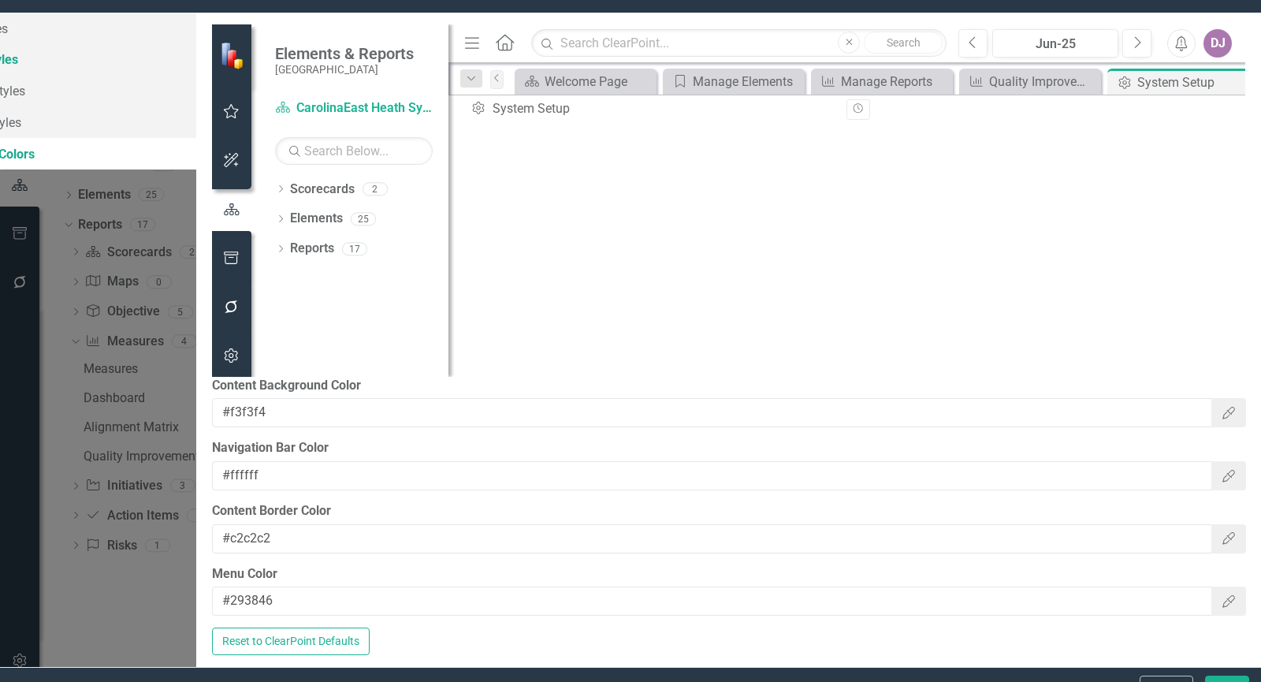
click at [173, 75] on link "Table Styles" at bounding box center [63, 59] width 266 height 32
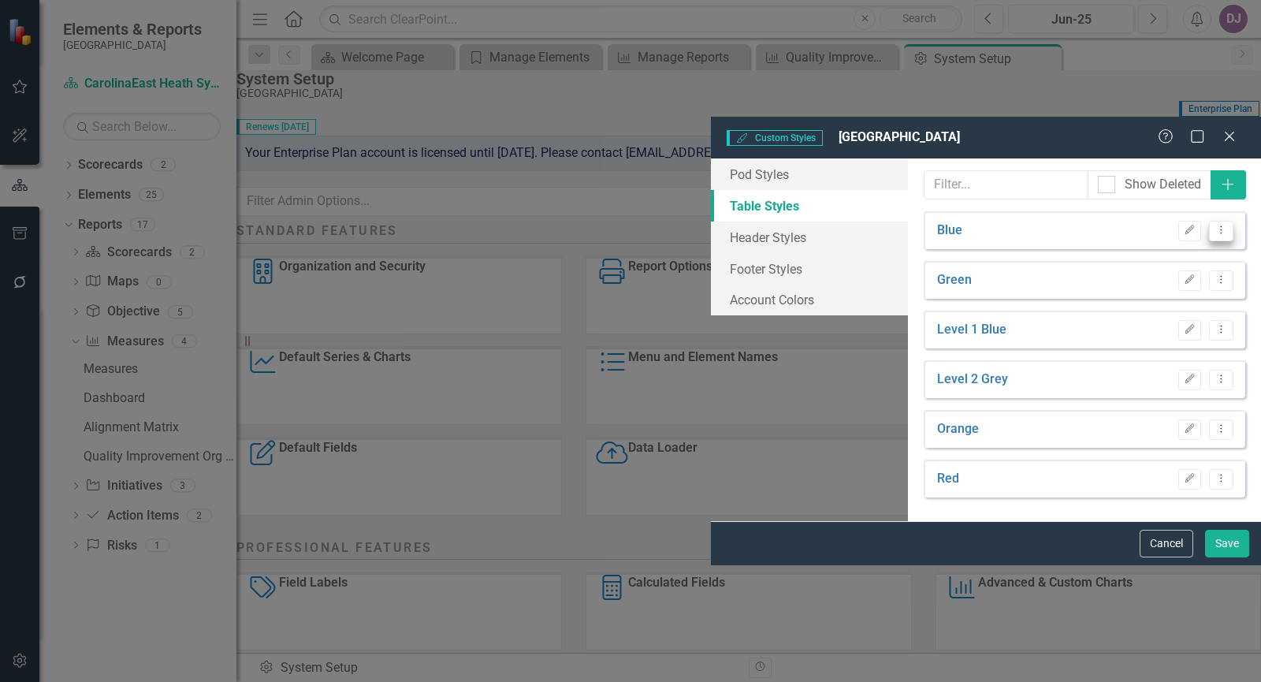
click at [1226, 221] on button "Dropdown Menu" at bounding box center [1221, 231] width 24 height 21
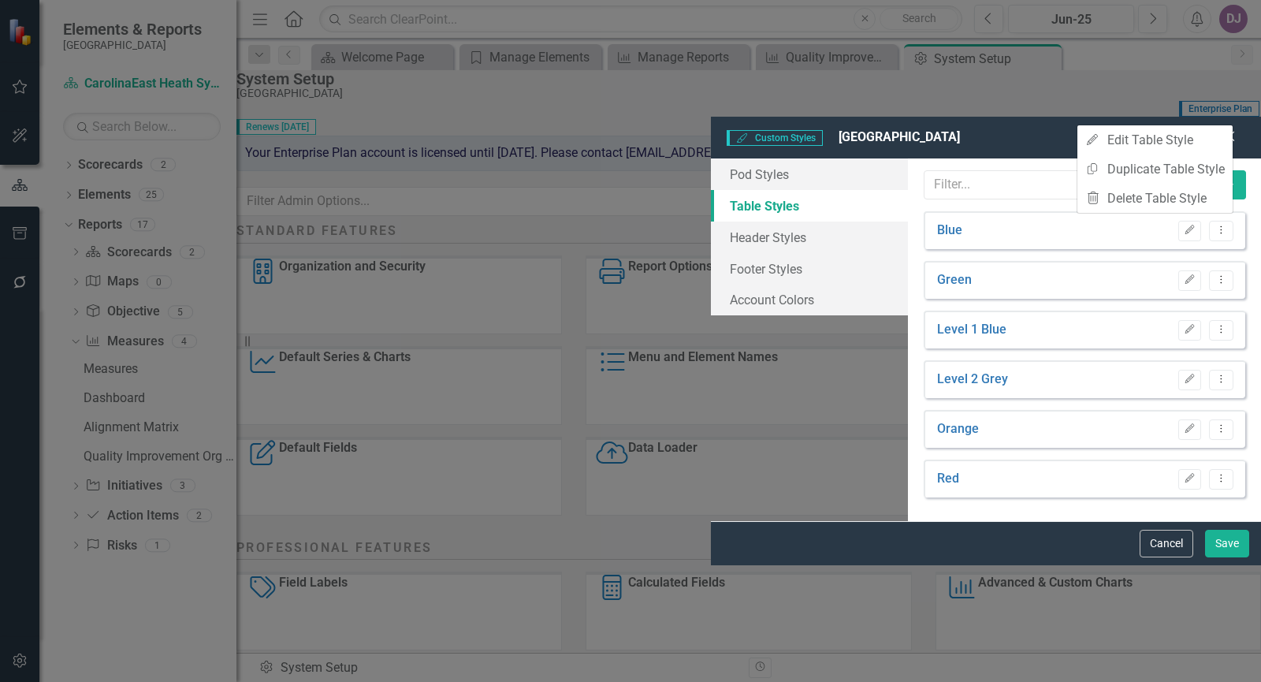
click at [1102, 521] on div "Table Styles are used on ClearPoint summary reports. With table styles, you can…" at bounding box center [1084, 339] width 353 height 362
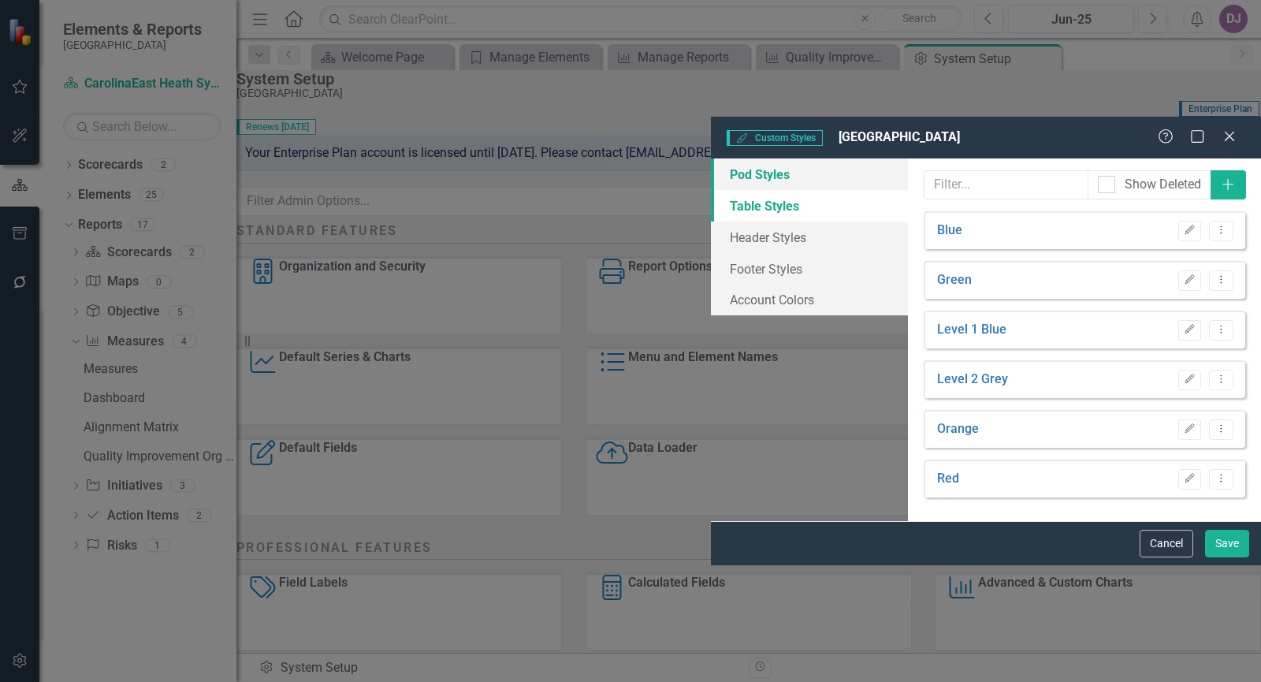
click at [711, 158] on link "Pod Styles" at bounding box center [809, 174] width 197 height 32
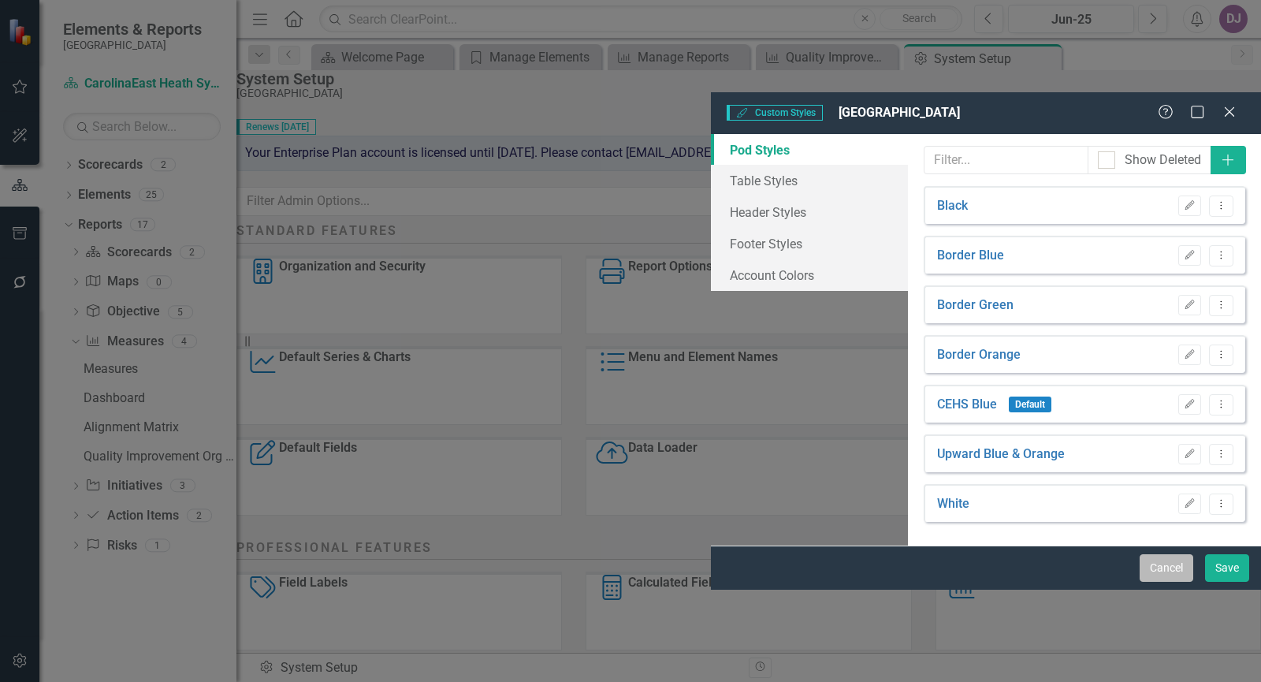
click at [1184, 581] on button "Cancel" at bounding box center [1166, 568] width 54 height 28
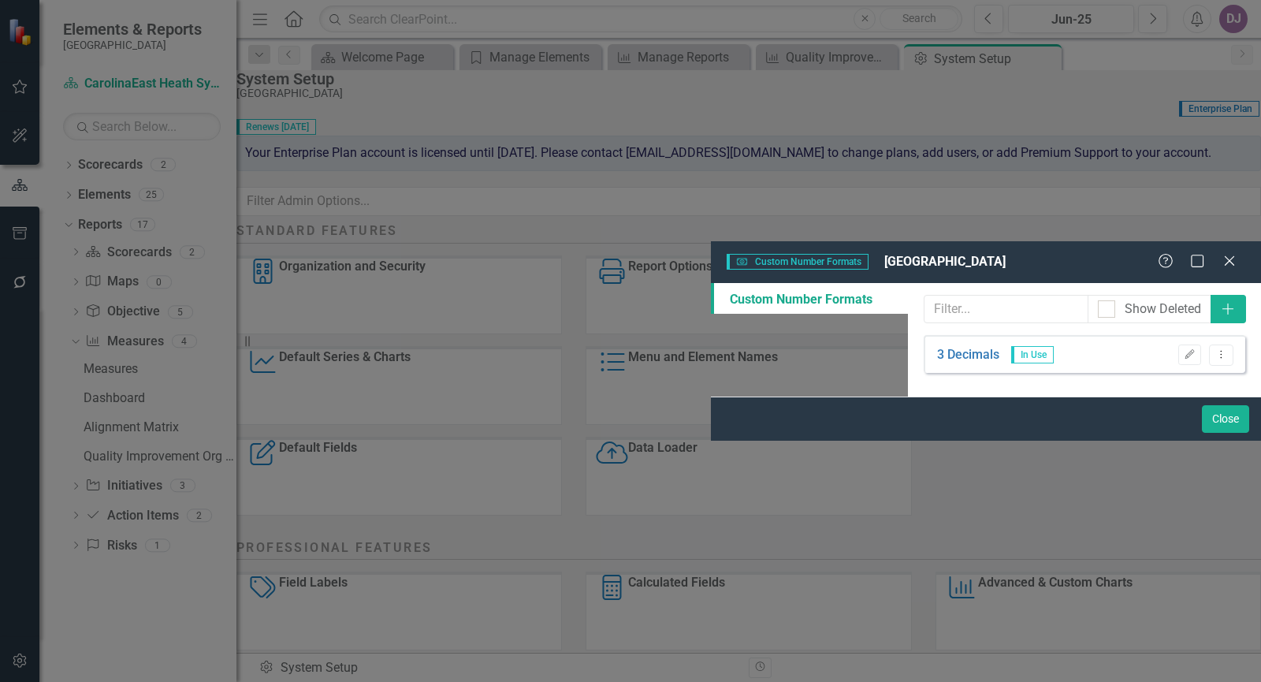
click at [711, 283] on link "Custom Number Formats" at bounding box center [809, 299] width 197 height 32
click at [1225, 433] on button "Close" at bounding box center [1225, 419] width 47 height 28
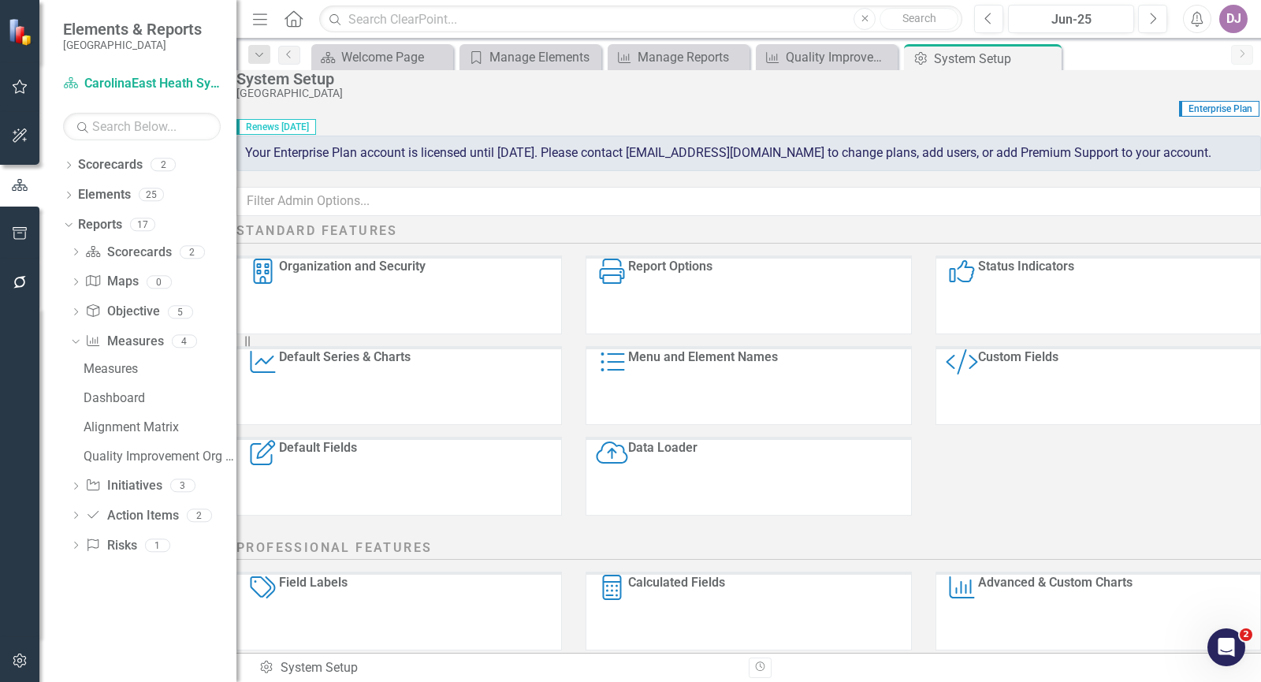
scroll to position [0, 0]
click at [382, 405] on div "Default Series & Charts" at bounding box center [345, 386] width 132 height 75
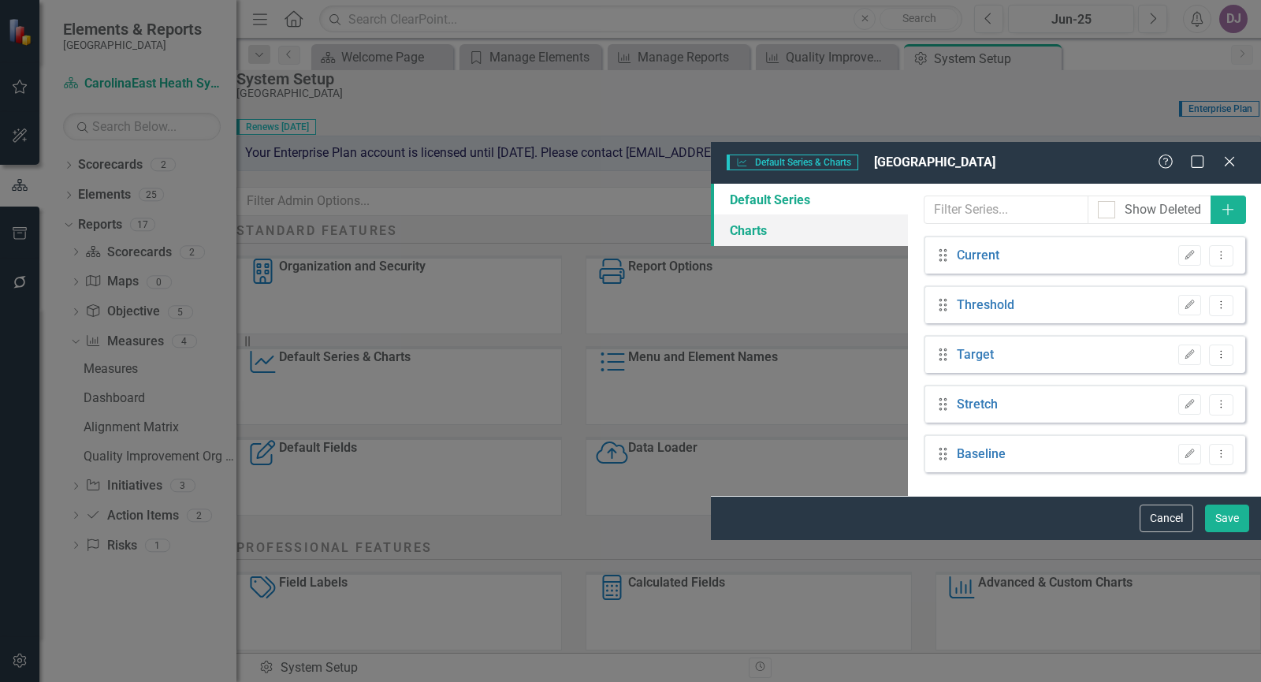
click at [711, 214] on link "Charts" at bounding box center [809, 230] width 197 height 32
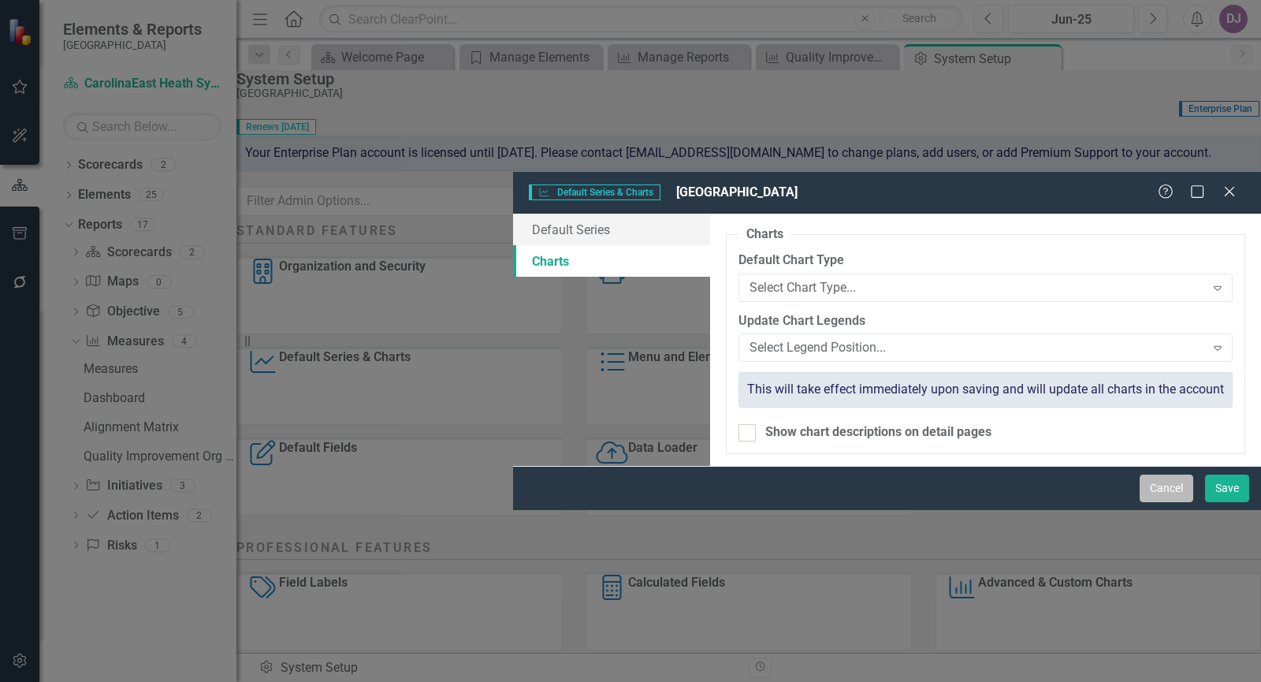
click at [1168, 502] on button "Cancel" at bounding box center [1166, 488] width 54 height 28
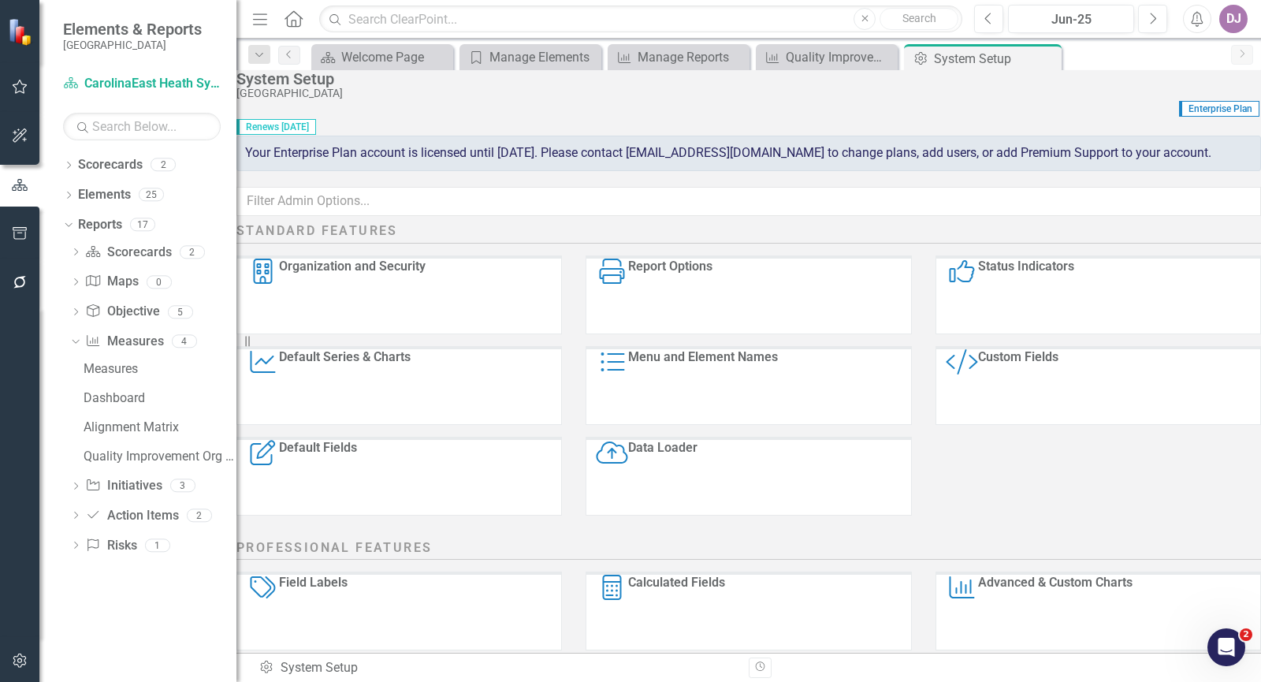
click at [421, 332] on div "Organization and Security" at bounding box center [352, 295] width 147 height 75
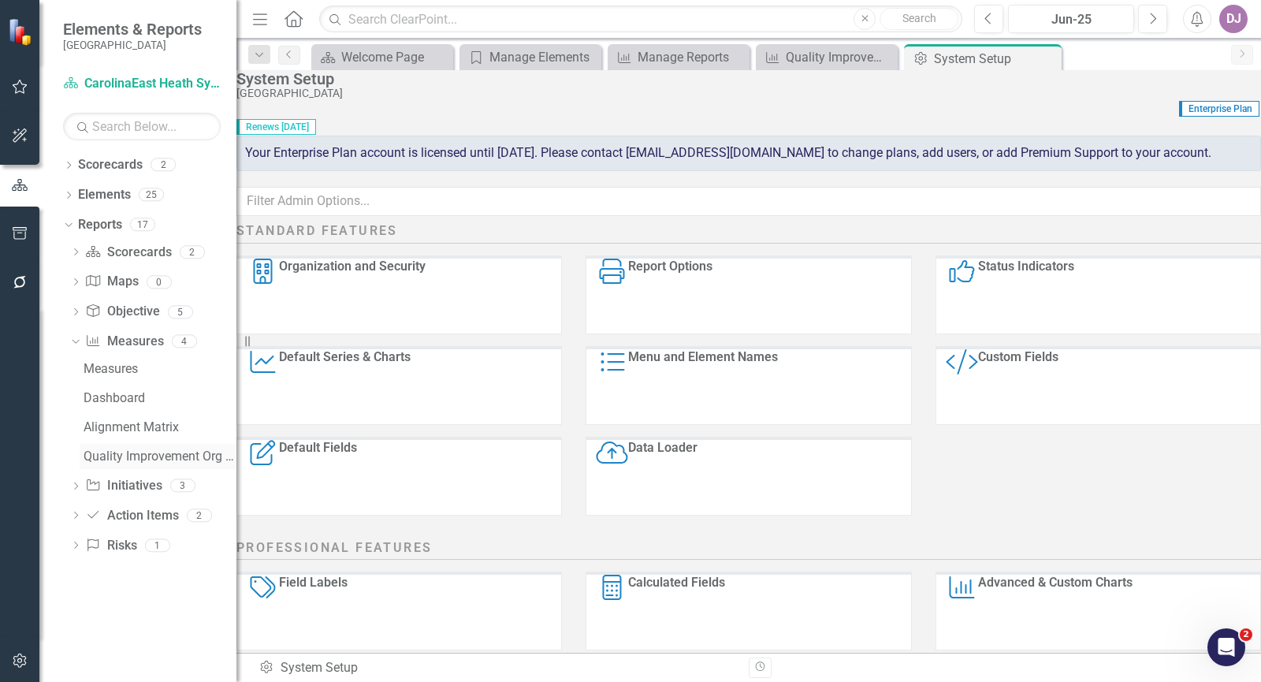
click at [133, 460] on div "Quality Improvement Org Goals" at bounding box center [160, 456] width 153 height 14
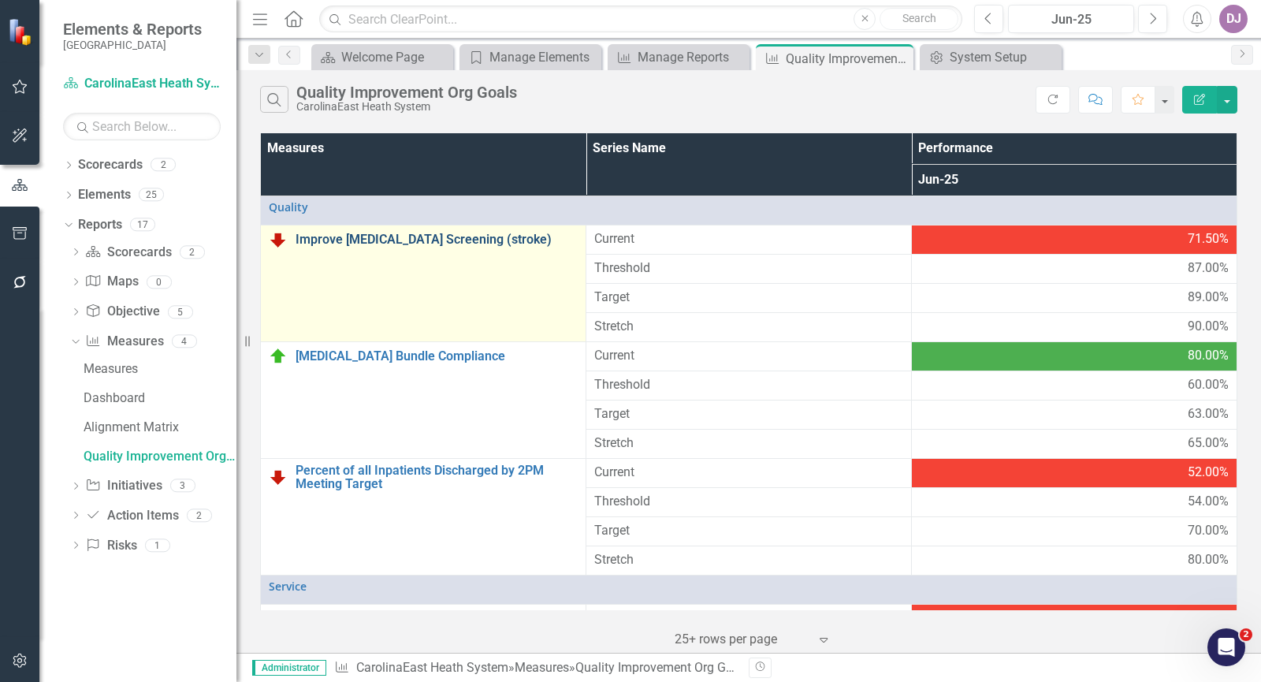
click at [423, 239] on link "Improve [MEDICAL_DATA] Screening (stroke)" at bounding box center [436, 239] width 282 height 14
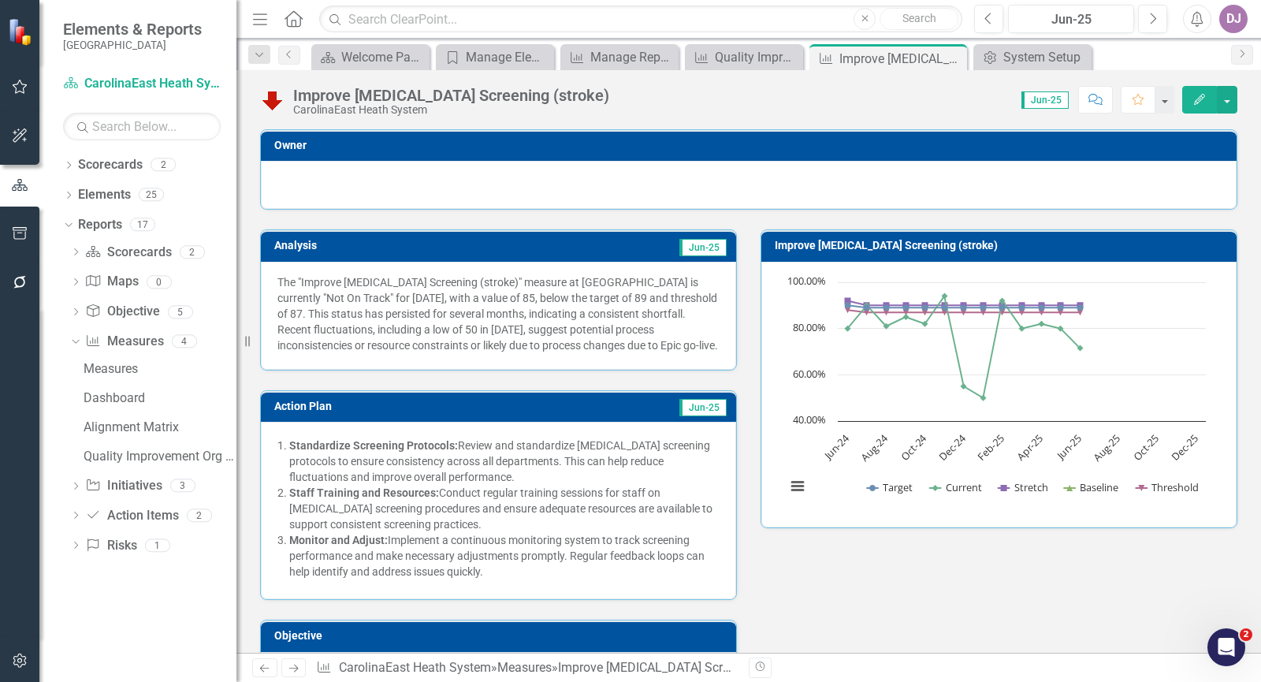
click at [987, 238] on td "Improve [MEDICAL_DATA] Screening (stroke)" at bounding box center [1001, 248] width 454 height 24
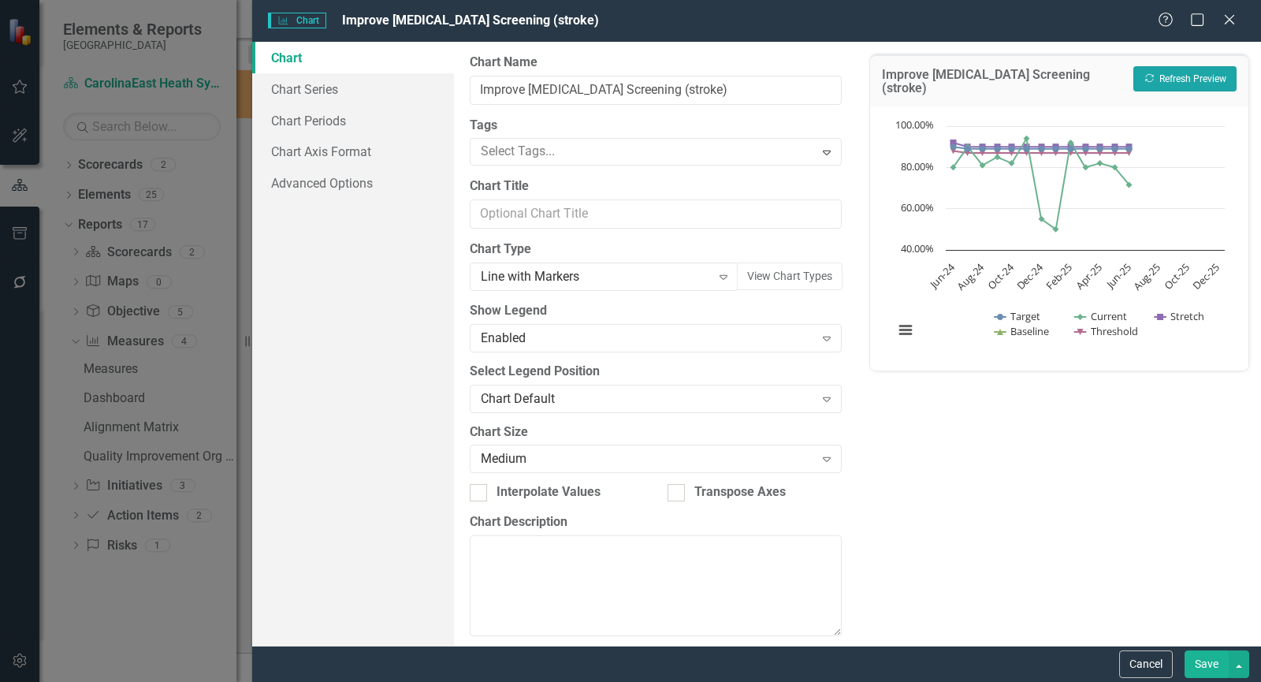
click at [1206, 77] on button "Recalculate Refresh Preview" at bounding box center [1184, 78] width 103 height 25
click at [1135, 665] on button "Cancel" at bounding box center [1146, 664] width 54 height 28
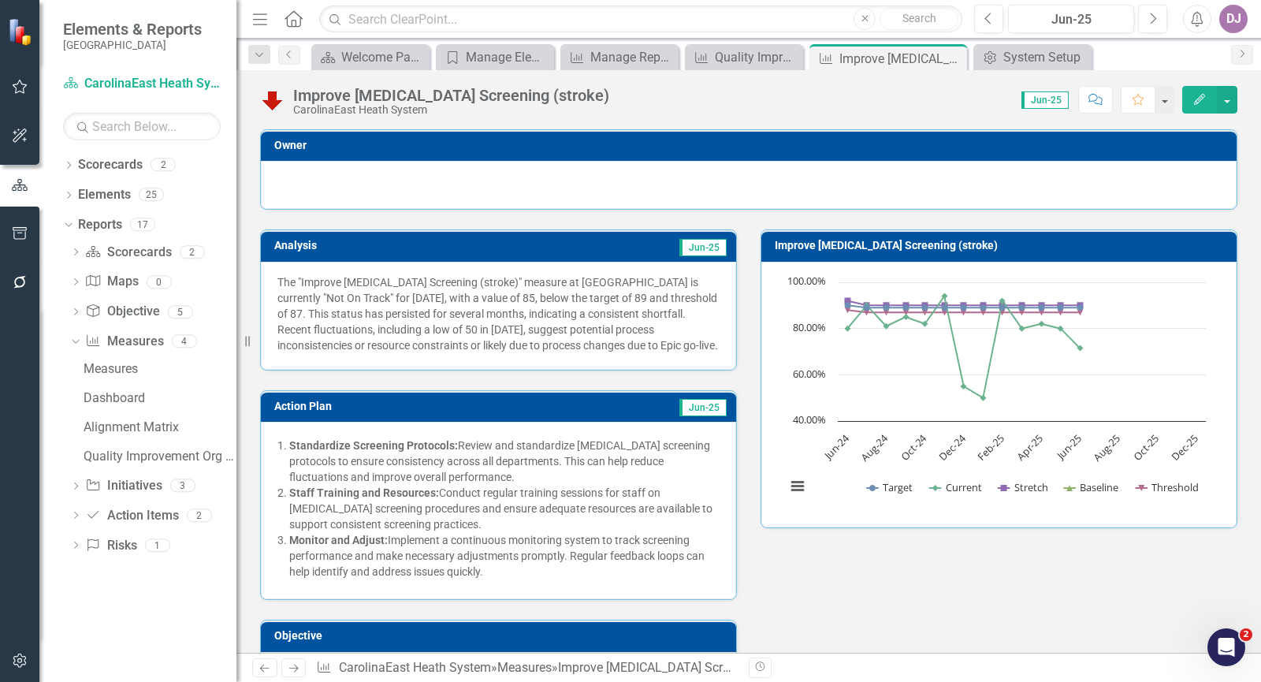
drag, startPoint x: 1101, startPoint y: 248, endPoint x: 817, endPoint y: 626, distance: 473.2
click at [817, 626] on div "Analysis Jun-25 The "Improve [MEDICAL_DATA] Screening (stroke)" measure at [GEO…" at bounding box center [748, 529] width 1001 height 638
click at [172, 450] on div "Quality Improvement Org Goals" at bounding box center [160, 456] width 153 height 14
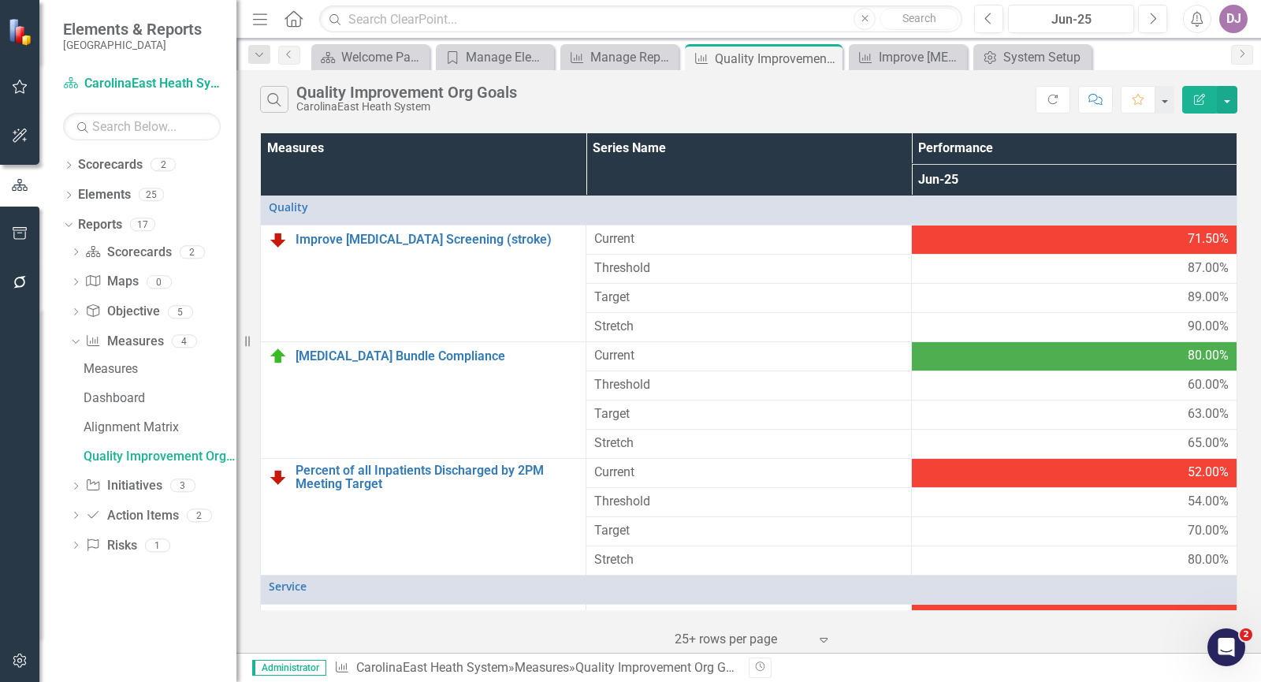
click at [1016, 143] on th "Performance" at bounding box center [1074, 148] width 325 height 31
drag, startPoint x: 1016, startPoint y: 143, endPoint x: 1041, endPoint y: 147, distance: 25.5
click at [1041, 147] on th "Performance Sort Ascending" at bounding box center [1074, 148] width 325 height 31
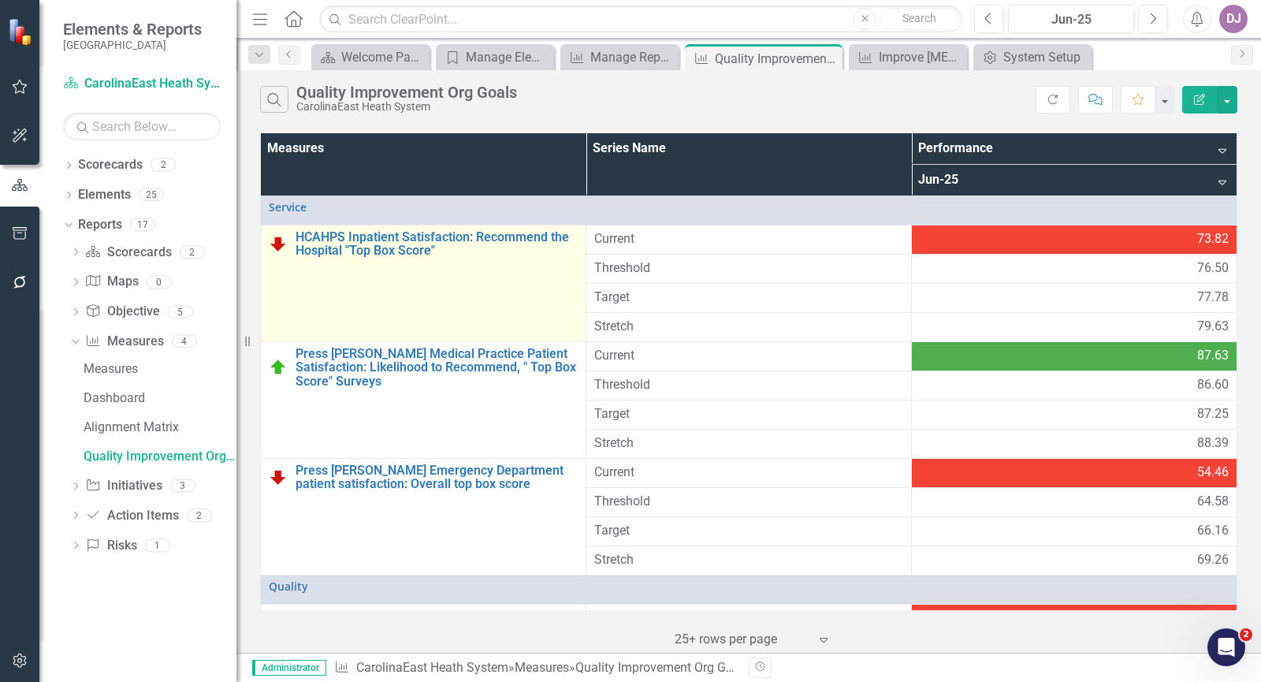
click at [427, 300] on td "HCAHPS Inpatient Satisfaction: Recommend the Hospital "Top Box Score" Link Map …" at bounding box center [423, 283] width 325 height 117
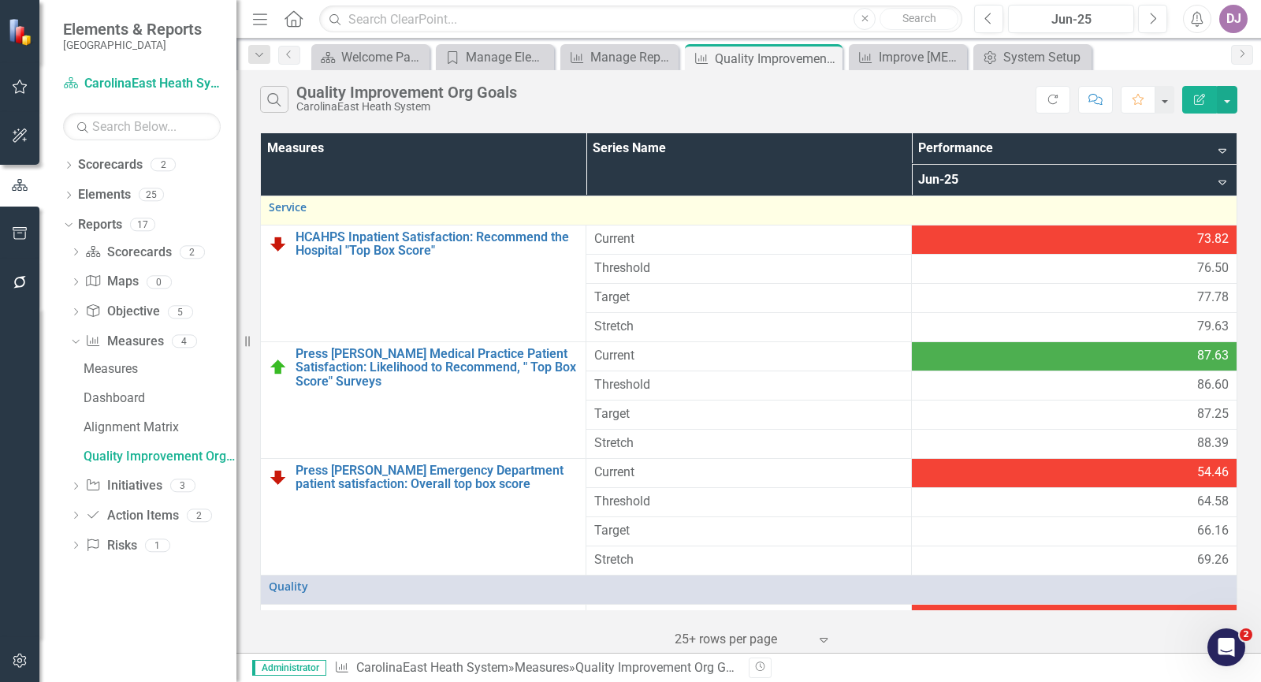
click at [1216, 202] on td "Service Link Map View Link Map Edit Edit Objective Link Open Element" at bounding box center [749, 209] width 976 height 29
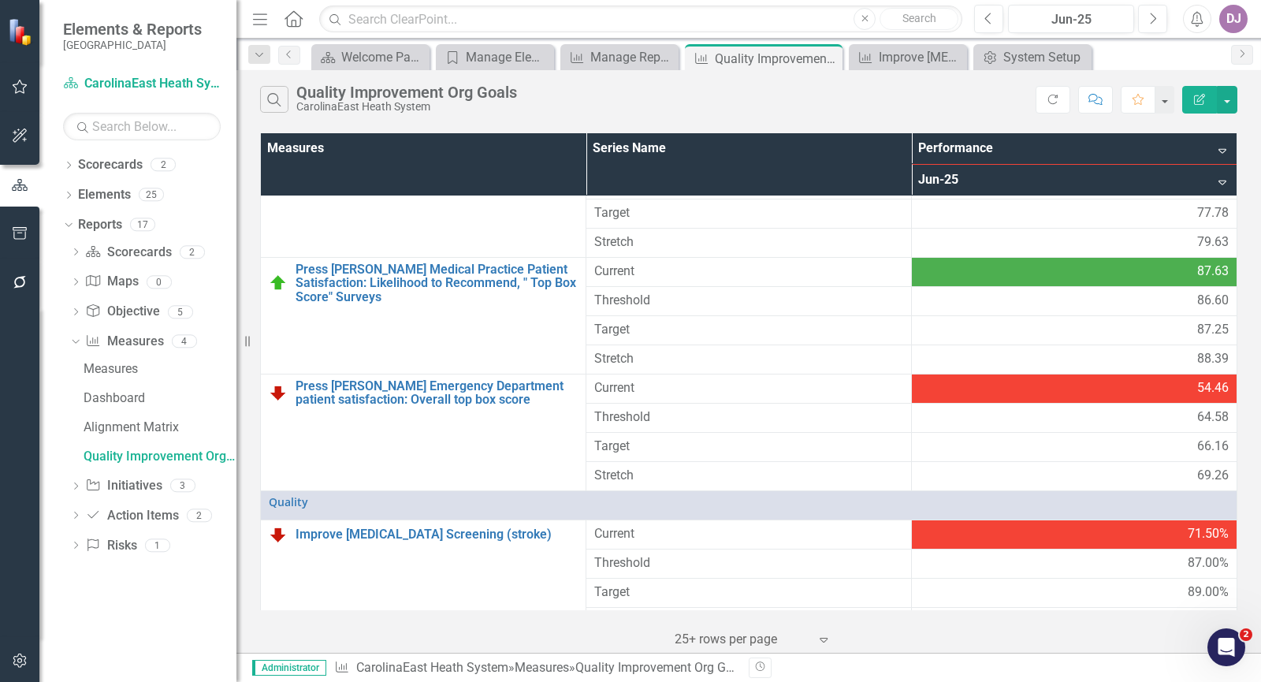
scroll to position [91, 0]
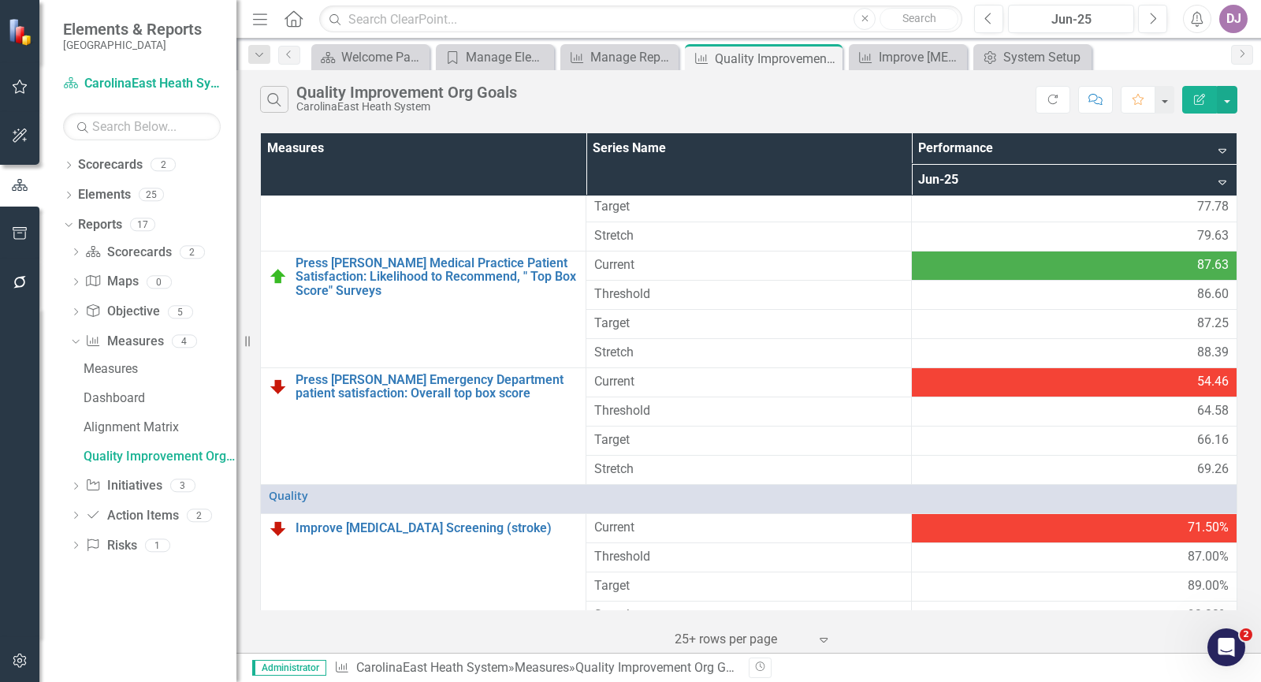
click at [1237, 332] on div "Measures Series Name Performance Sort Descending Jun-25 Sort Descending Service…" at bounding box center [748, 390] width 1024 height 523
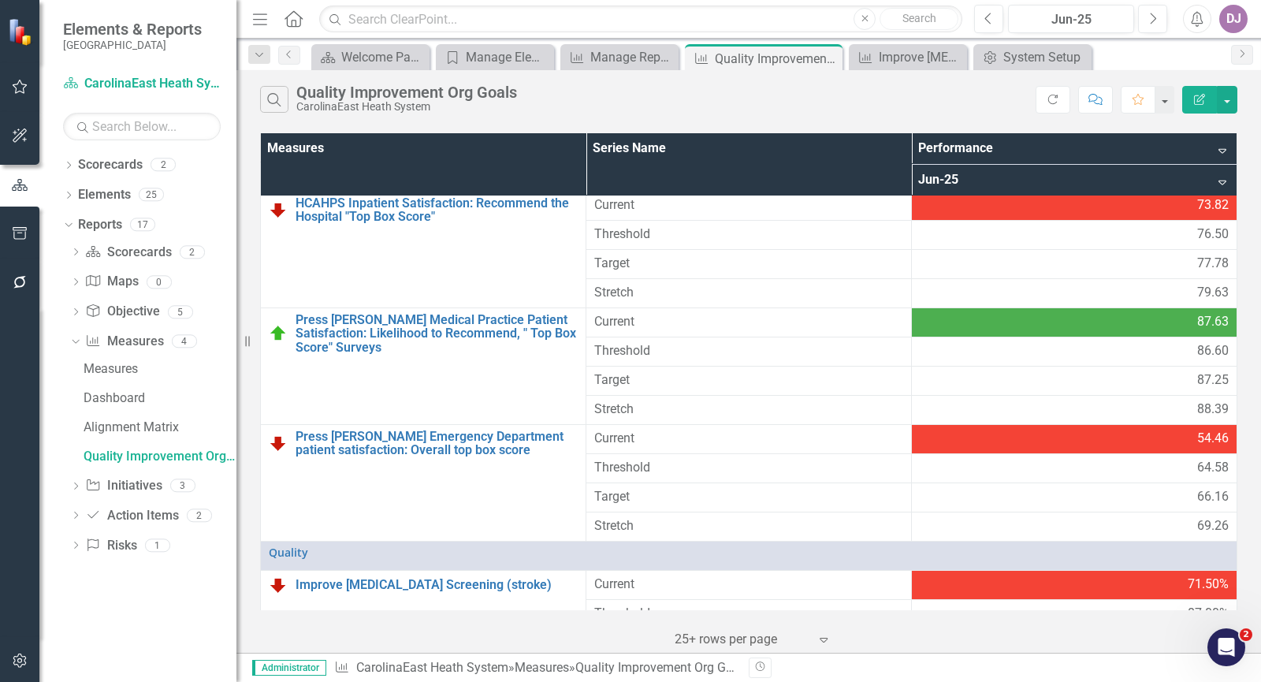
scroll to position [0, 0]
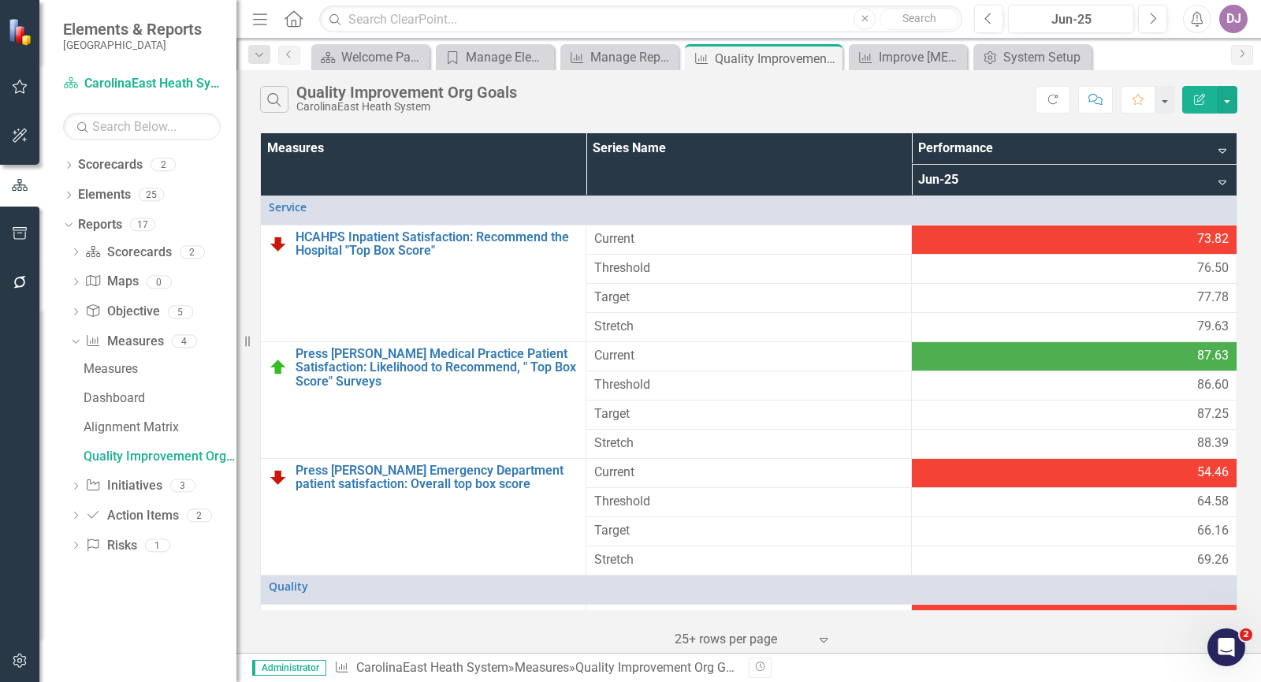
click at [1213, 180] on th "Jun-25 Sort Descending" at bounding box center [1074, 180] width 325 height 32
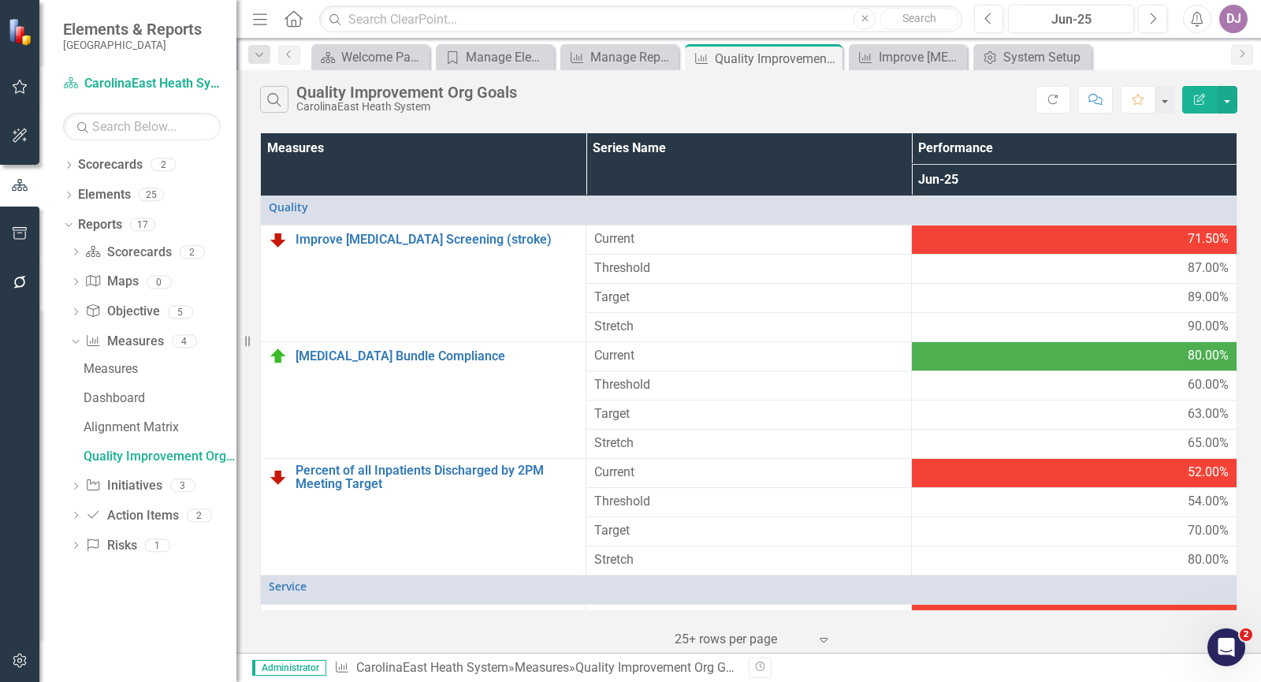
click at [1213, 180] on th "Jun-25" at bounding box center [1074, 180] width 325 height 32
click at [1210, 143] on th "Performance Sort Ascending" at bounding box center [1074, 148] width 325 height 31
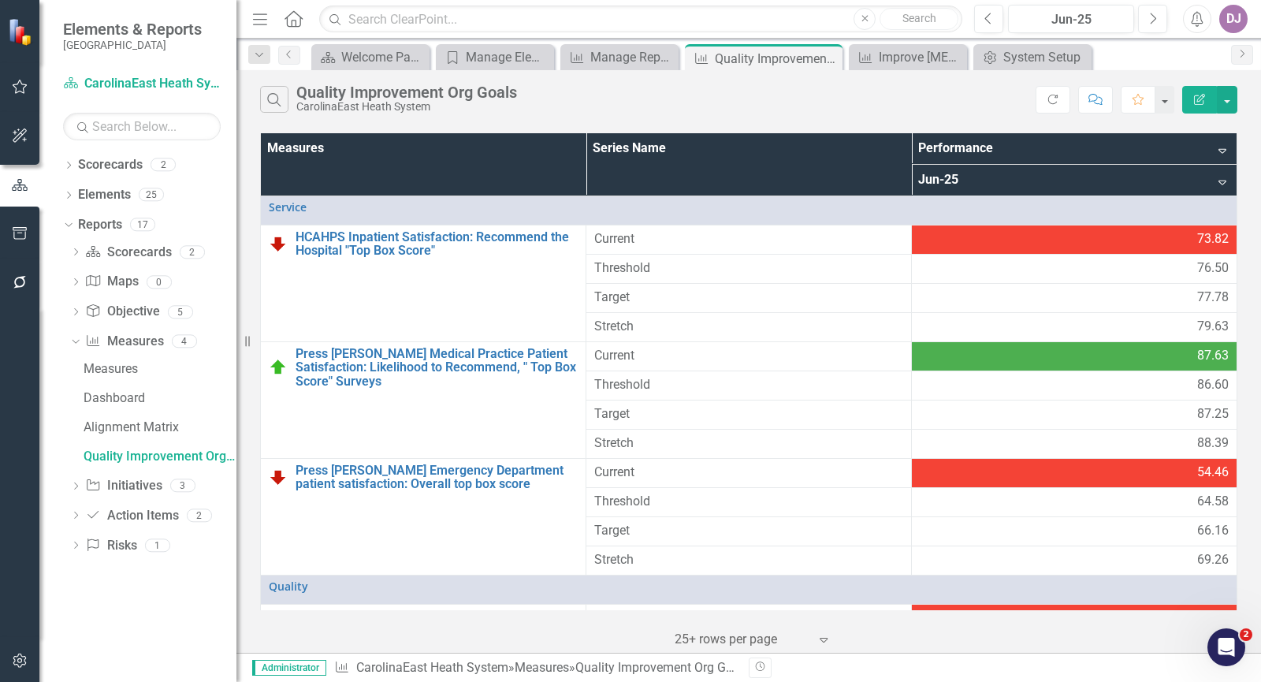
click at [1210, 143] on th "Performance Sort Descending" at bounding box center [1074, 148] width 325 height 31
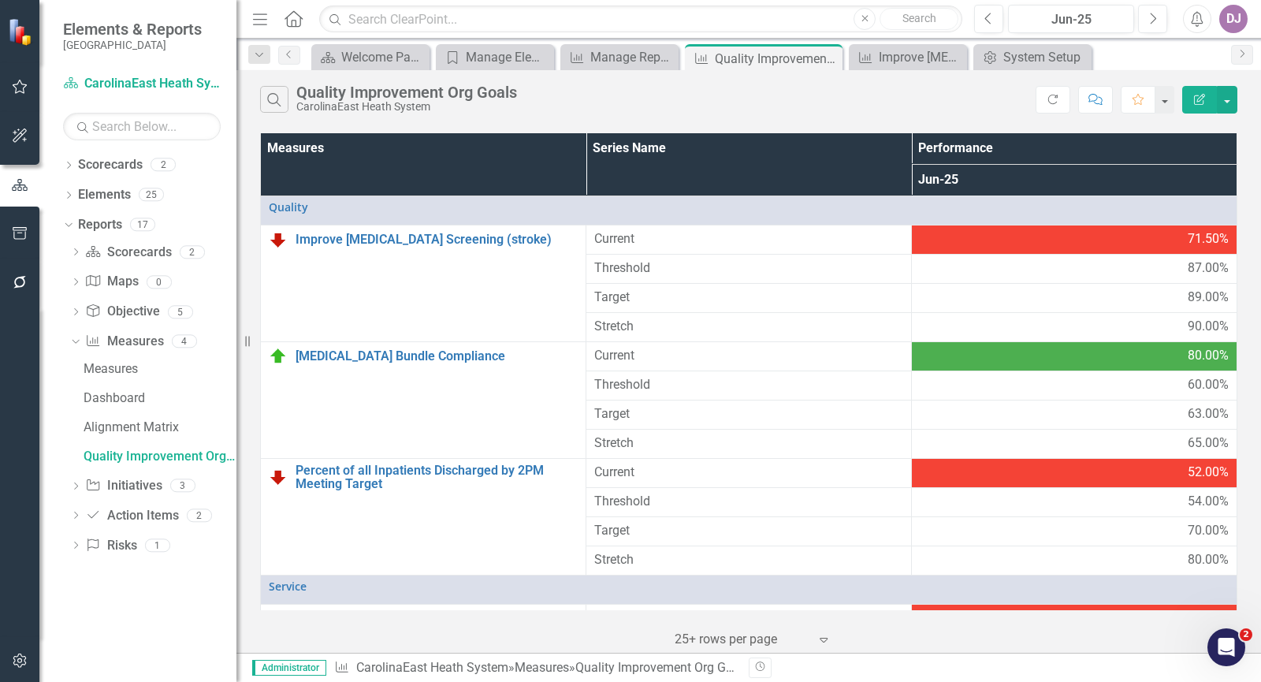
drag, startPoint x: 1010, startPoint y: 178, endPoint x: 1058, endPoint y: 173, distance: 48.3
click at [1058, 173] on th "Jun-25" at bounding box center [1074, 180] width 325 height 32
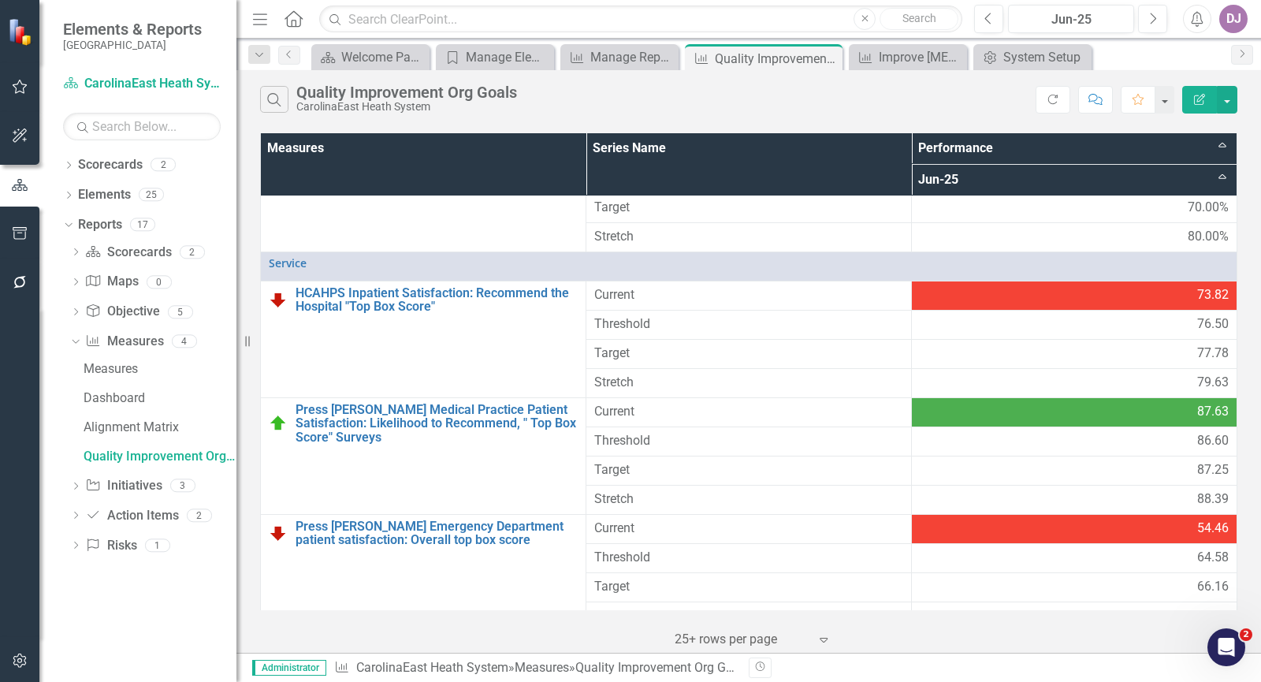
scroll to position [344, 0]
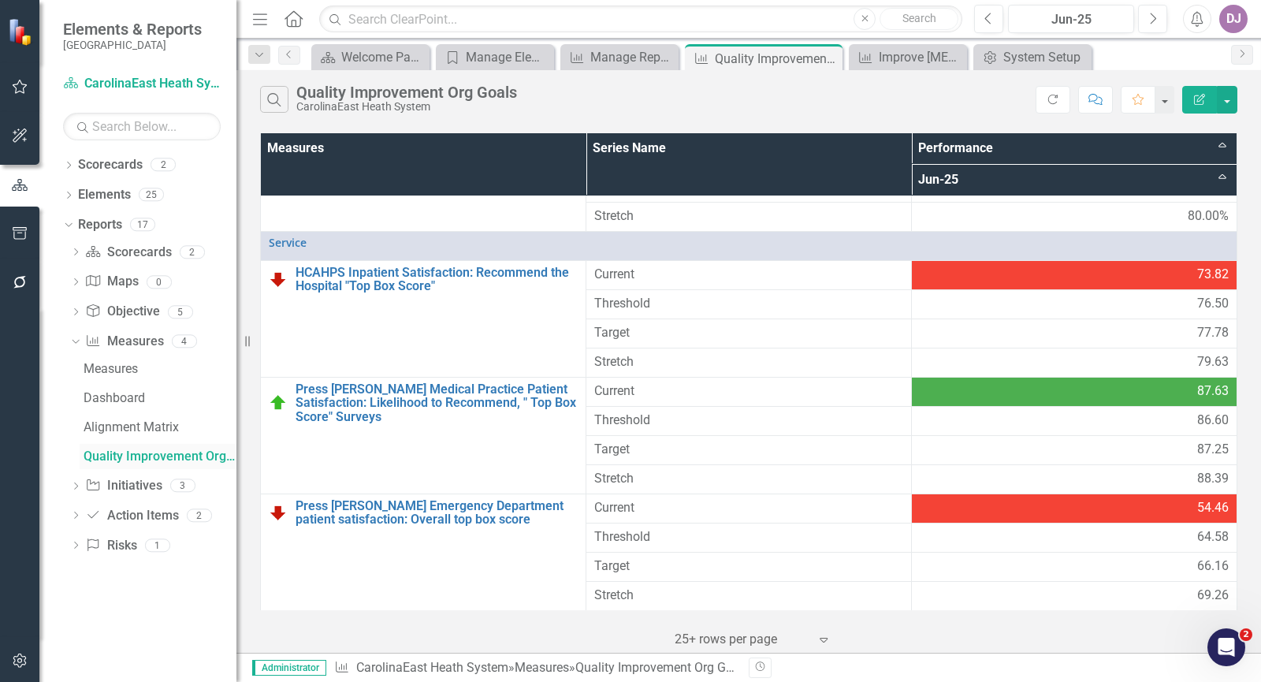
click at [158, 449] on div "Quality Improvement Org Goals" at bounding box center [160, 456] width 153 height 14
click at [1231, 100] on button "button" at bounding box center [1226, 100] width 20 height 28
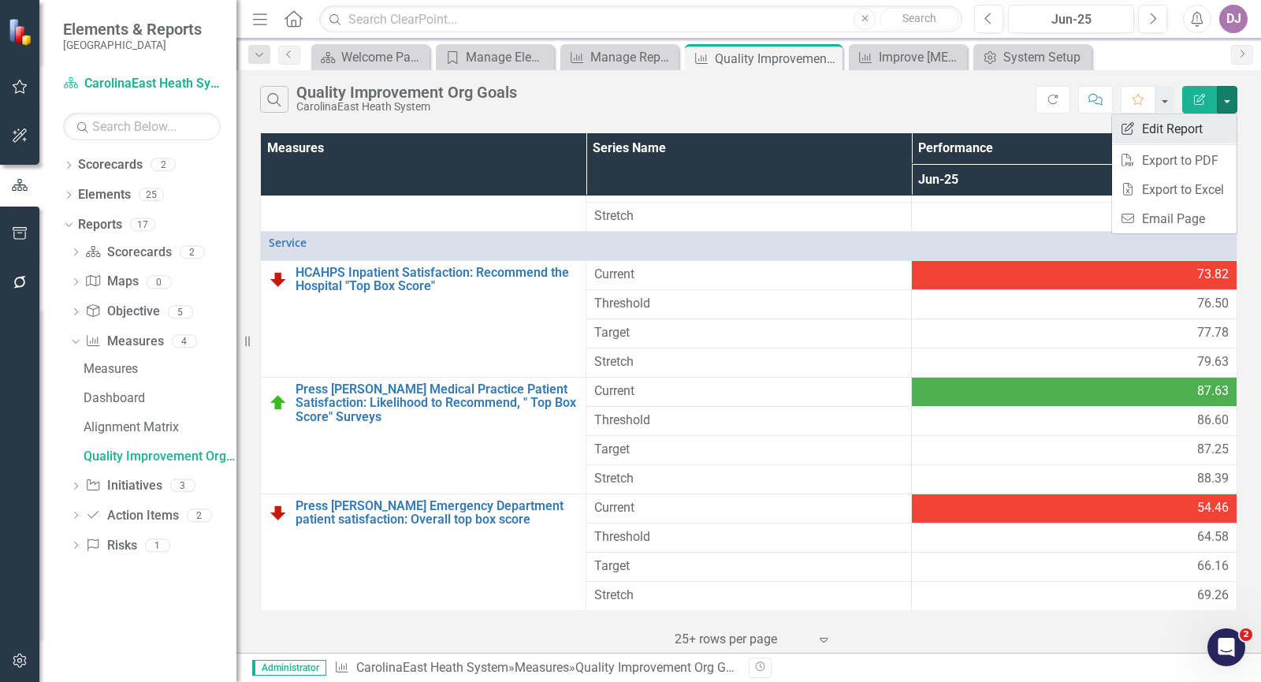
click at [1198, 122] on link "Edit Report Edit Report" at bounding box center [1174, 128] width 124 height 29
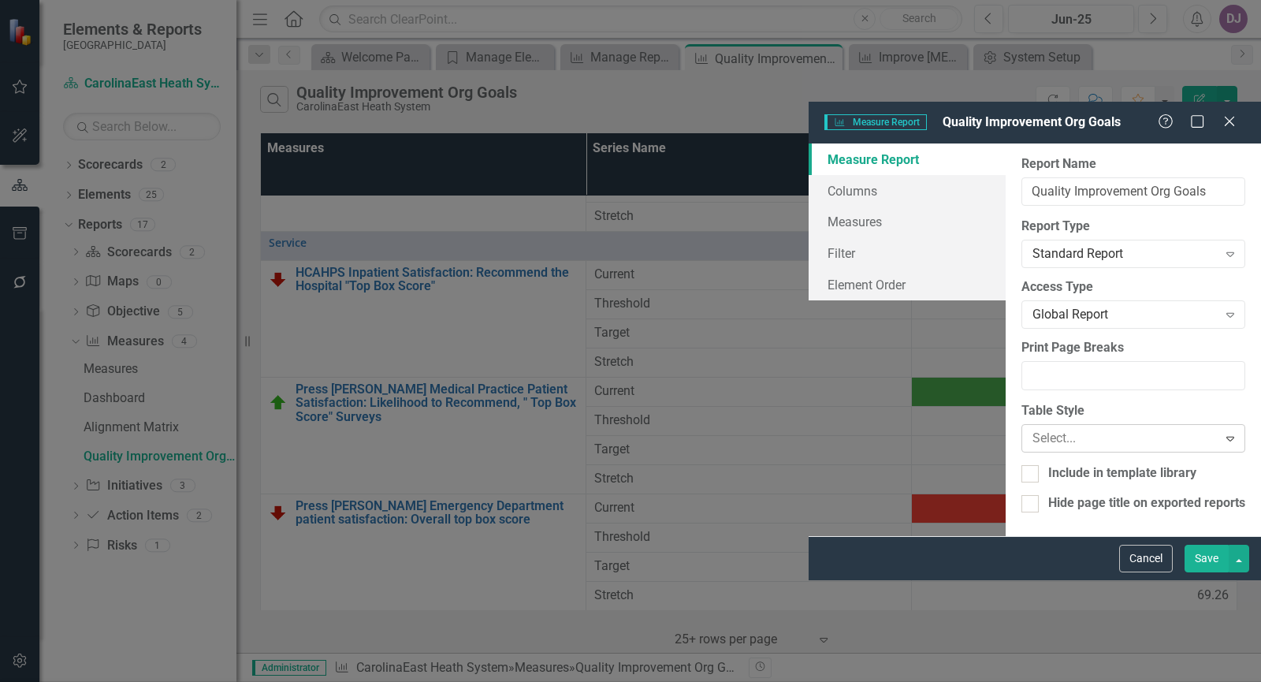
click at [1235, 432] on icon "Expand" at bounding box center [1230, 438] width 16 height 13
click at [1213, 572] on button "Save" at bounding box center [1206, 558] width 44 height 28
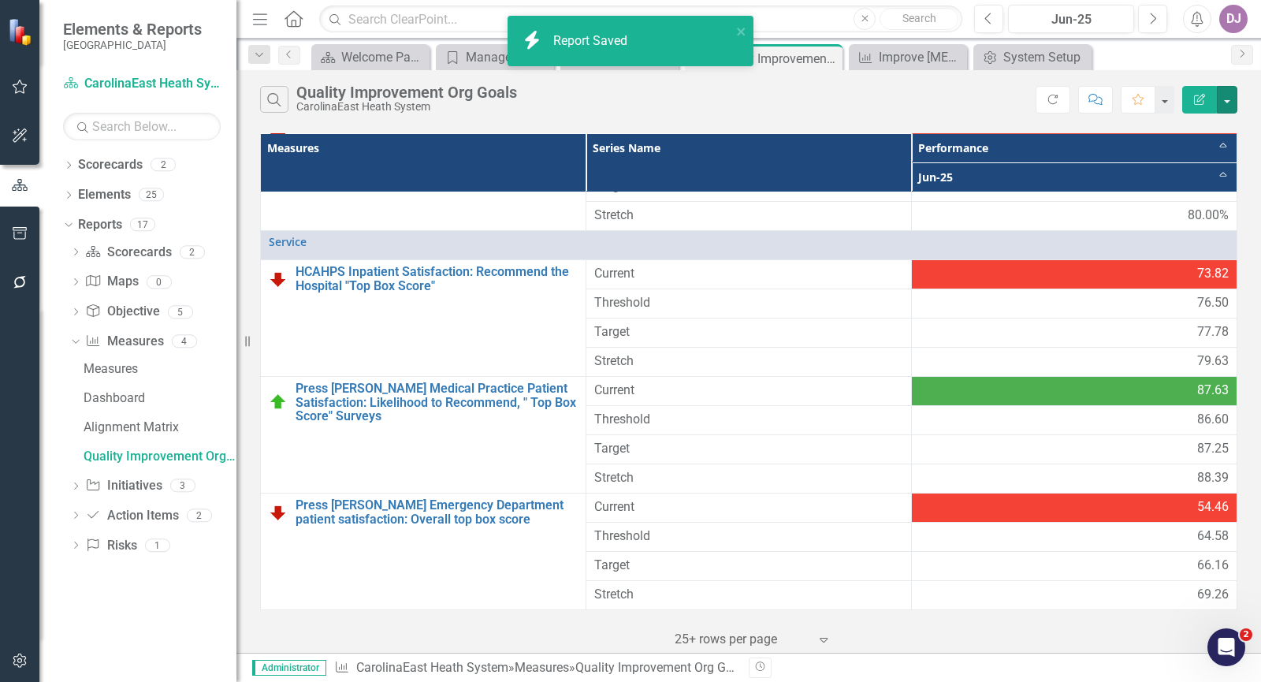
scroll to position [344, 0]
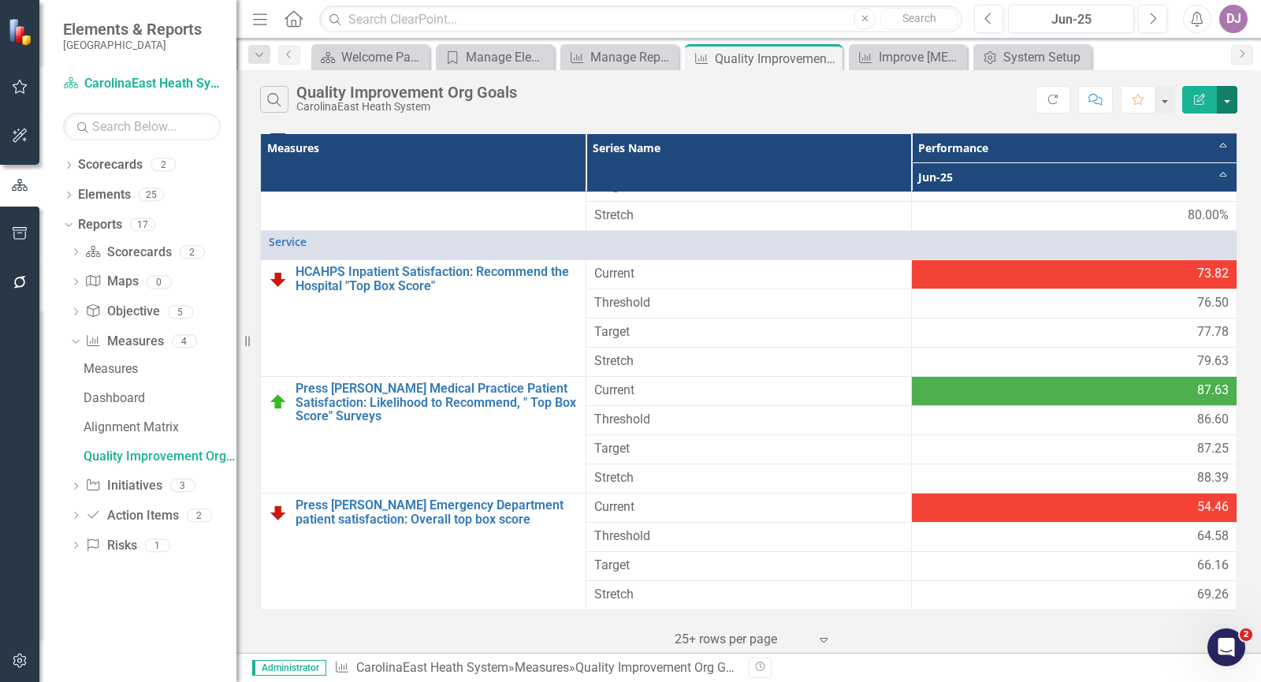
click at [1229, 101] on button "button" at bounding box center [1226, 100] width 20 height 28
click at [1199, 125] on link "Edit Report Edit Report" at bounding box center [1174, 128] width 124 height 29
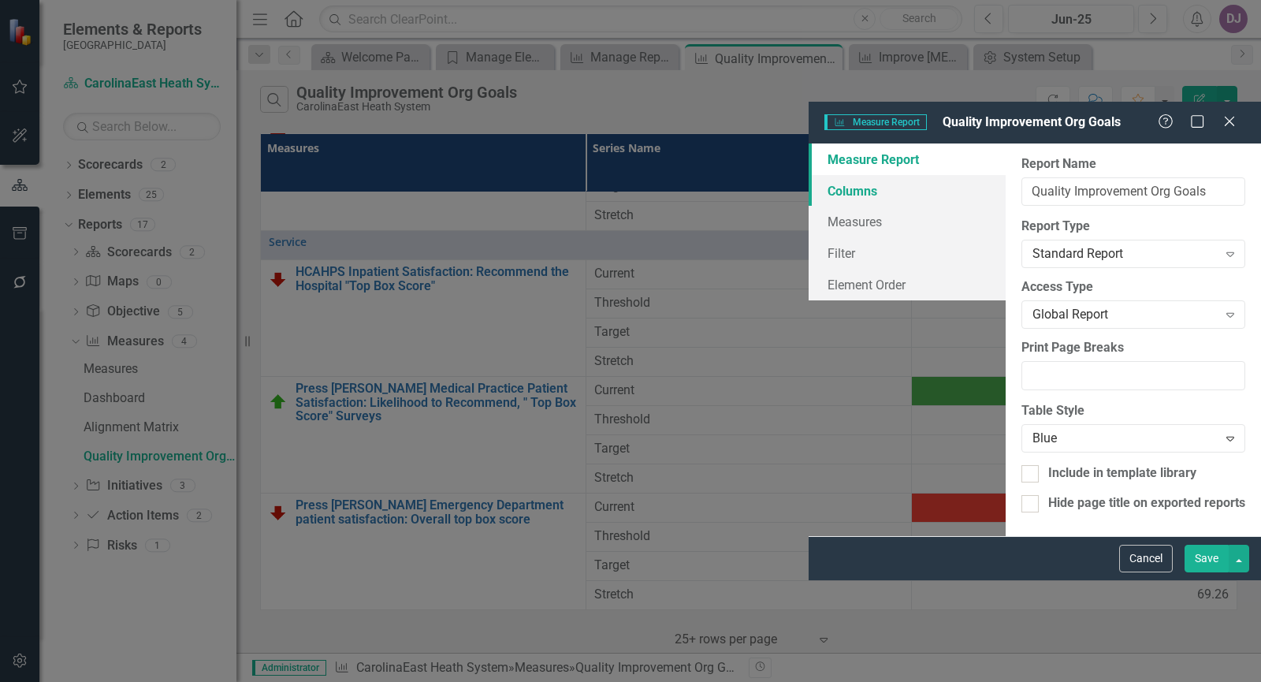
click at [808, 175] on link "Columns" at bounding box center [906, 191] width 197 height 32
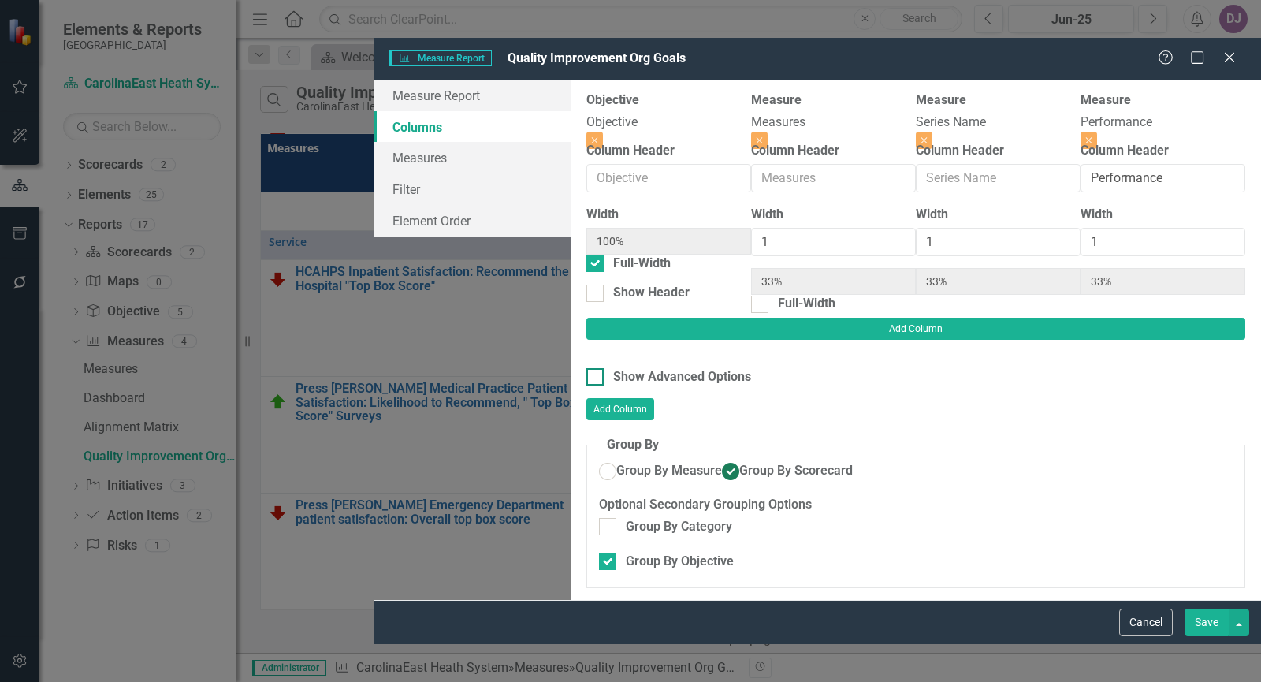
click at [586, 368] on div at bounding box center [594, 376] width 17 height 17
click at [586, 368] on input "Show Advanced Options" at bounding box center [591, 373] width 10 height 10
checkbox input "true"
